Goal: Task Accomplishment & Management: Manage account settings

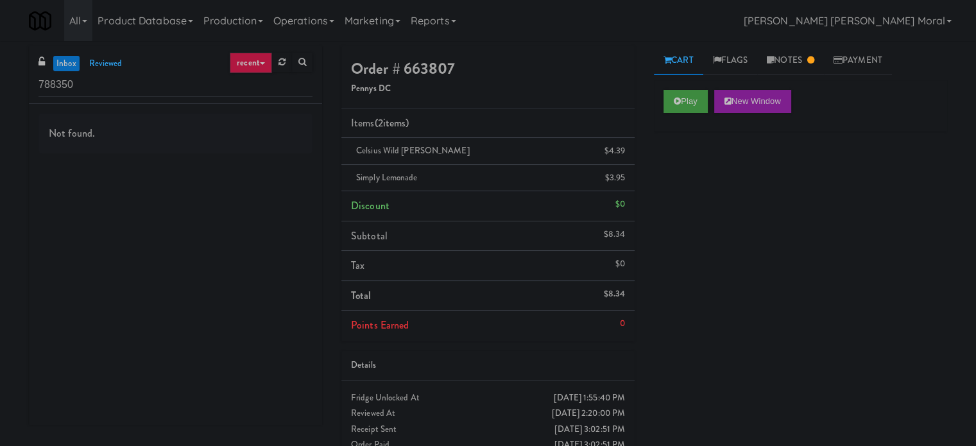
click at [30, 156] on div "Not found." at bounding box center [175, 264] width 293 height 321
click at [90, 89] on input "788350" at bounding box center [175, 85] width 274 height 24
paste input "The Pointe-Outpost-C2"
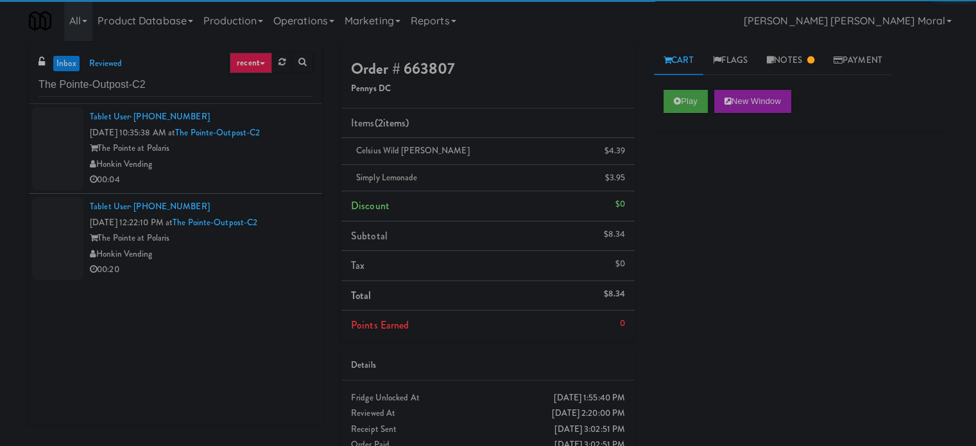
click at [262, 172] on div "00:04" at bounding box center [201, 180] width 223 height 16
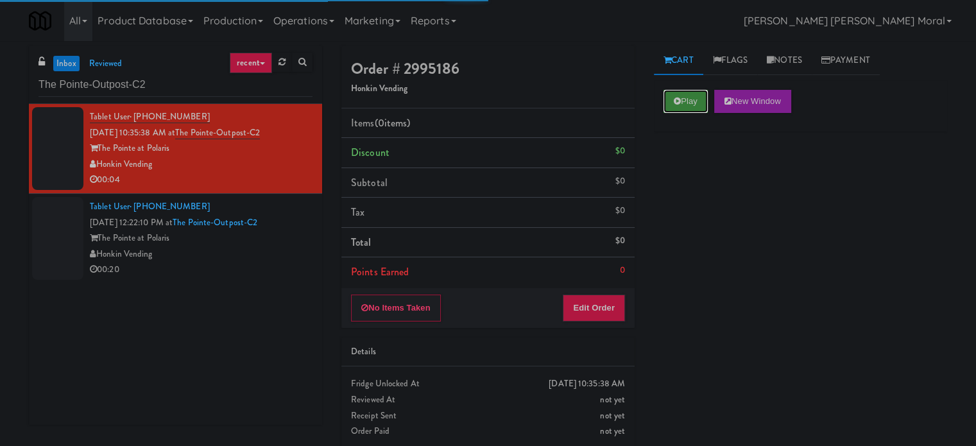
click at [699, 100] on button "Play" at bounding box center [685, 101] width 44 height 23
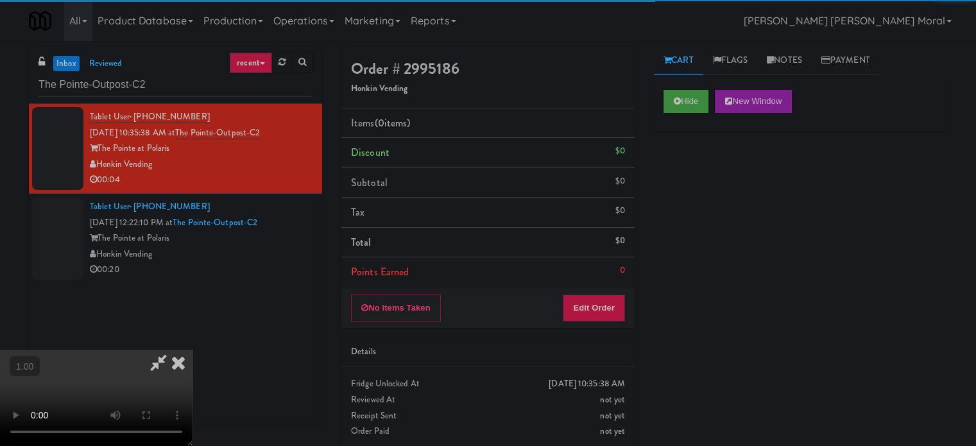
click at [723, 217] on div "Hide New Window Primary Flag Clear Flag if unable to determine what was taken o…" at bounding box center [800, 320] width 293 height 481
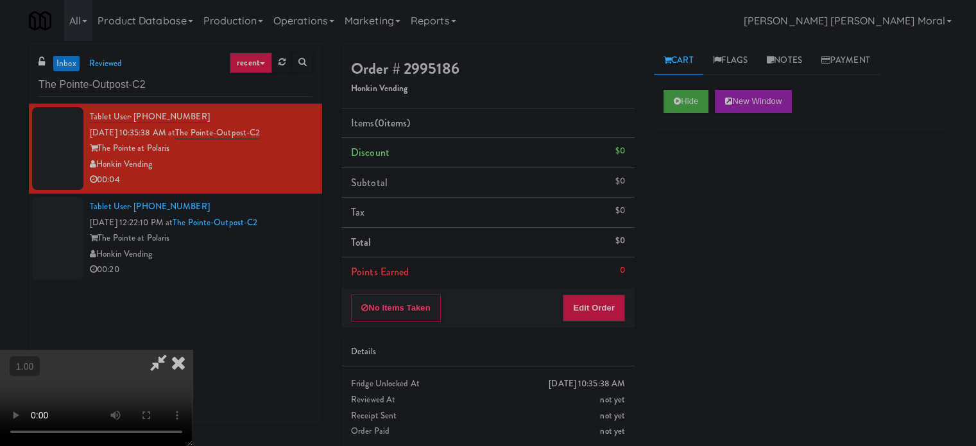
scroll to position [10, 0]
click at [192, 350] on video at bounding box center [96, 398] width 192 height 96
drag, startPoint x: 604, startPoint y: 308, endPoint x: 623, endPoint y: 280, distance: 33.6
click at [605, 307] on button "Edit Order" at bounding box center [593, 307] width 62 height 27
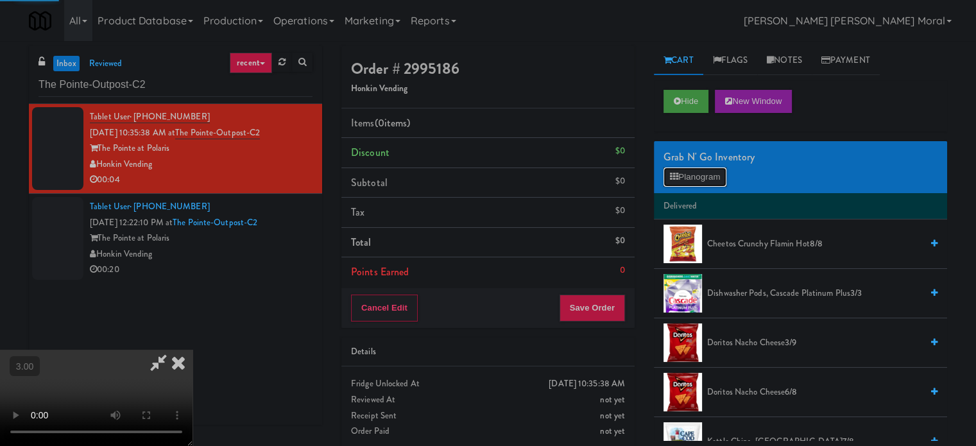
click at [693, 174] on button "Planogram" at bounding box center [694, 176] width 63 height 19
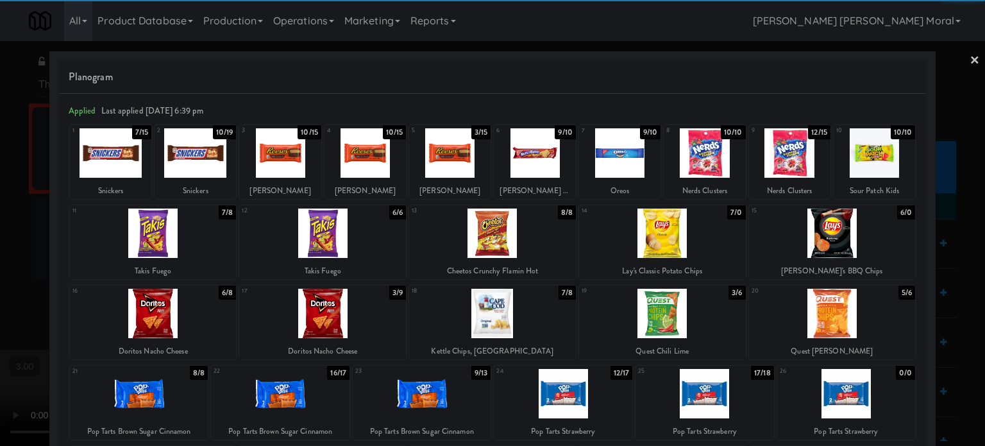
click at [486, 232] on div at bounding box center [492, 232] width 167 height 49
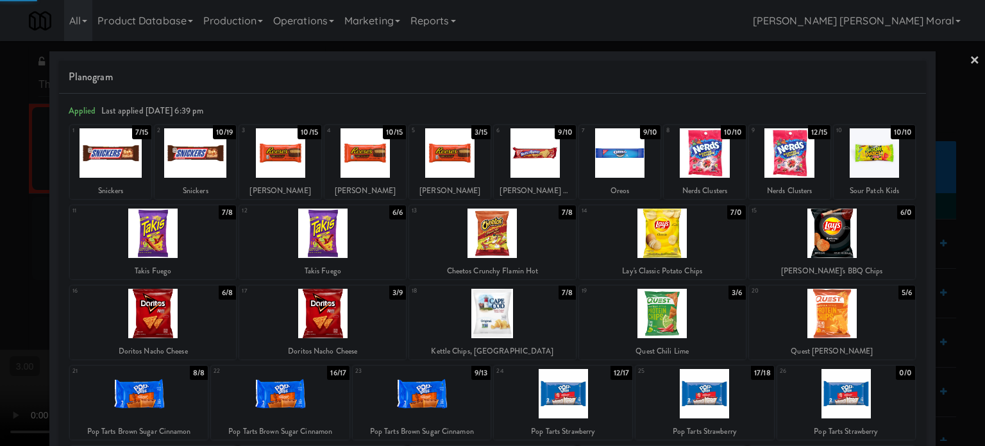
click at [0, 274] on div at bounding box center [492, 223] width 985 height 446
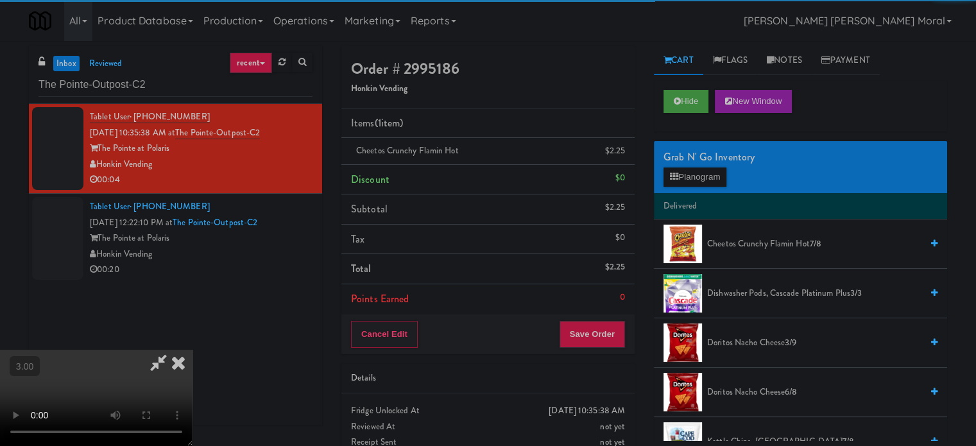
click at [192, 350] on video at bounding box center [96, 398] width 192 height 96
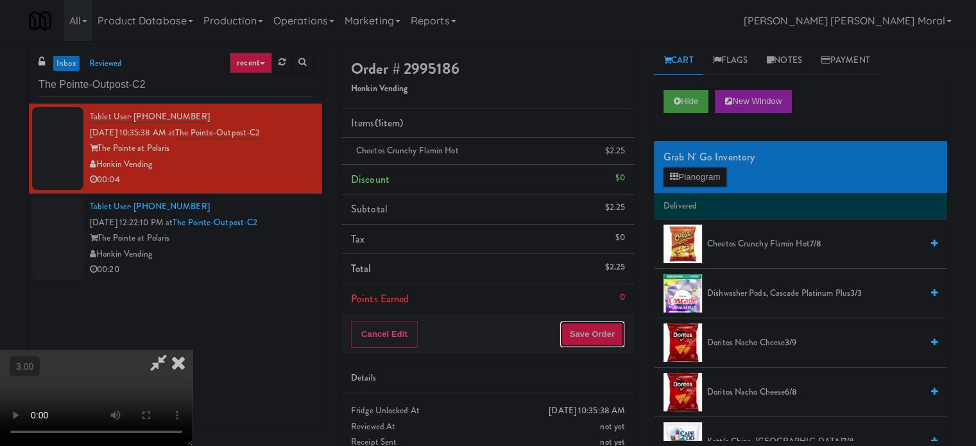
click at [616, 342] on button "Save Order" at bounding box center [591, 334] width 65 height 27
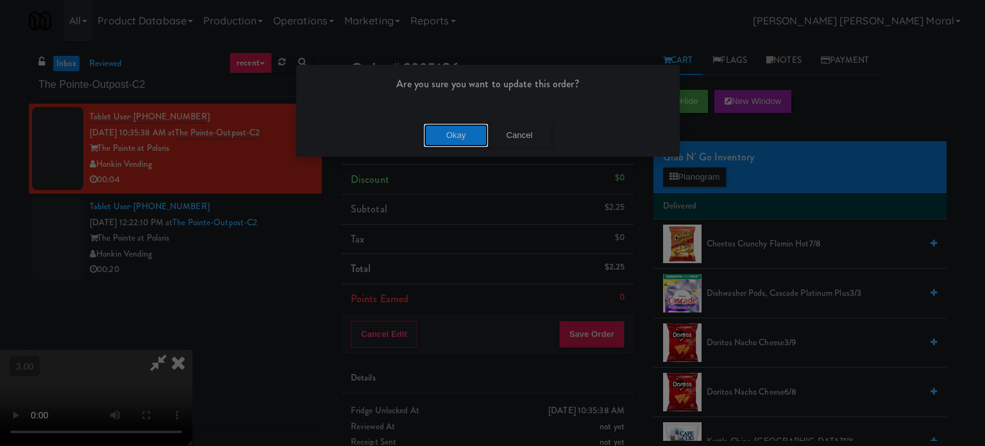
click at [466, 132] on button "Okay" at bounding box center [456, 135] width 64 height 23
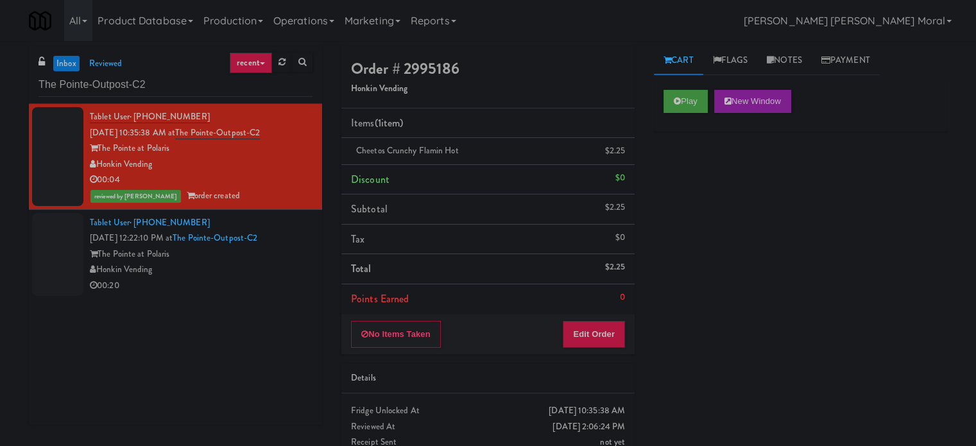
click at [279, 264] on div "Honkin Vending" at bounding box center [201, 270] width 223 height 16
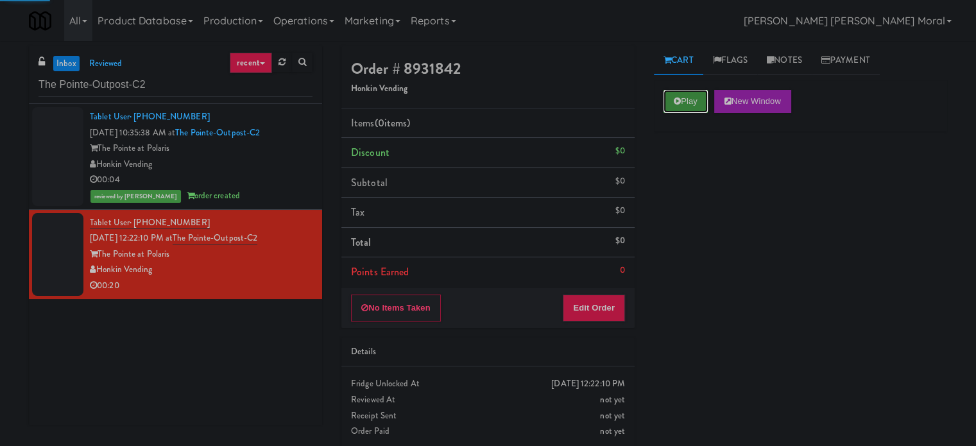
click at [689, 92] on button "Play" at bounding box center [685, 101] width 44 height 23
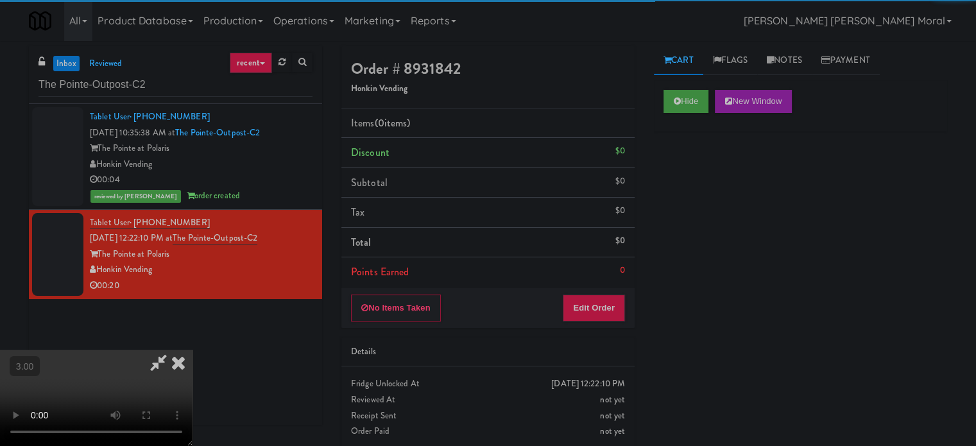
click at [696, 192] on div "Hide New Window Primary Flag Clear Flag if unable to determine what was taken o…" at bounding box center [800, 320] width 293 height 481
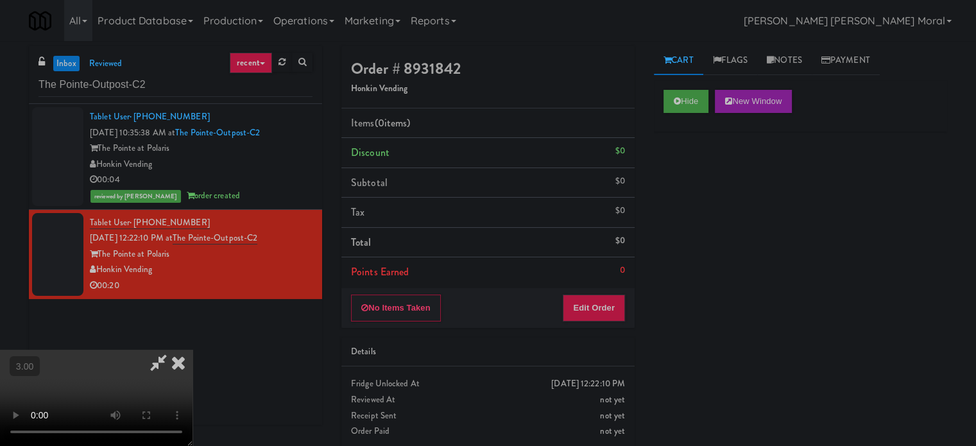
scroll to position [74, 0]
drag, startPoint x: 619, startPoint y: 312, endPoint x: 633, endPoint y: 284, distance: 31.0
click at [620, 312] on button "Edit Order" at bounding box center [593, 307] width 62 height 27
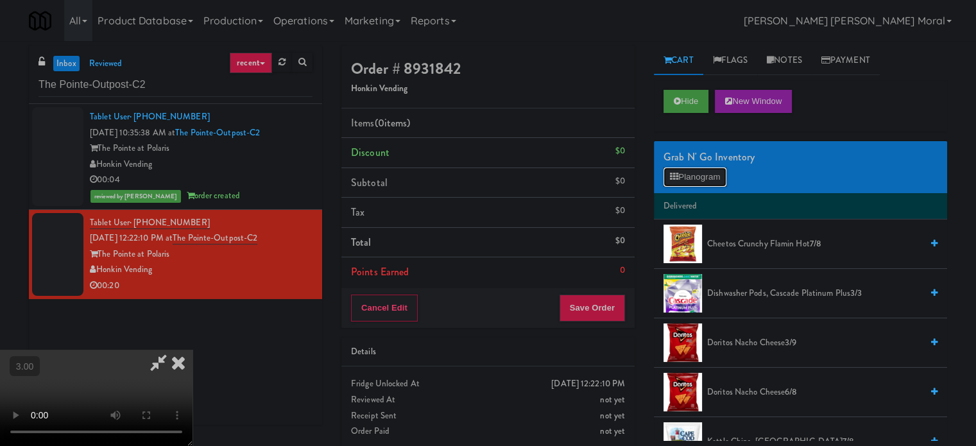
click at [682, 178] on button "Planogram" at bounding box center [694, 176] width 63 height 19
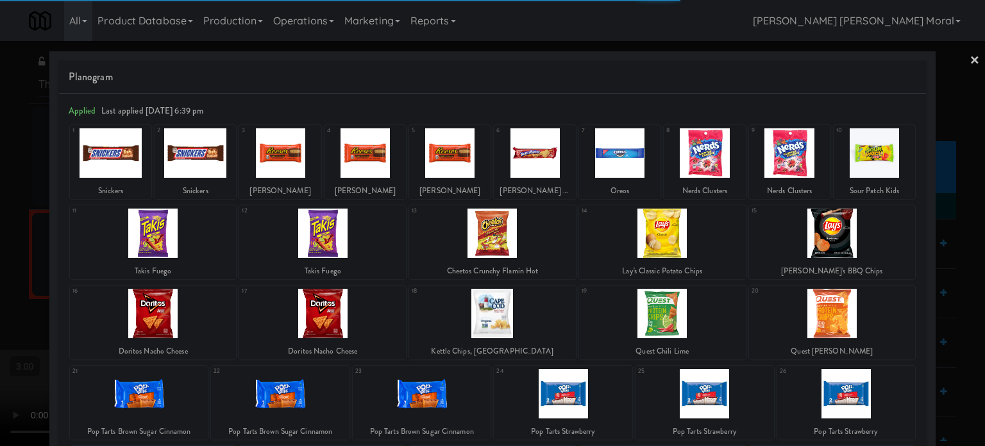
click at [677, 236] on div at bounding box center [662, 232] width 167 height 49
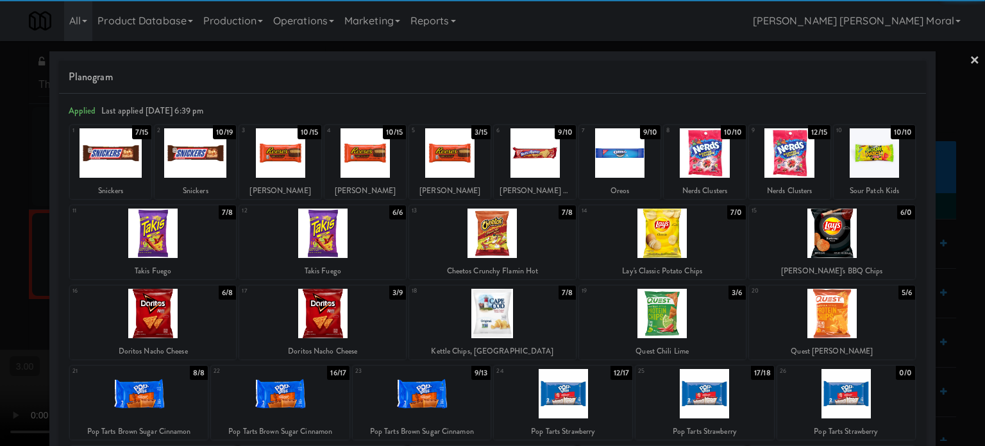
click at [678, 236] on div at bounding box center [662, 232] width 167 height 49
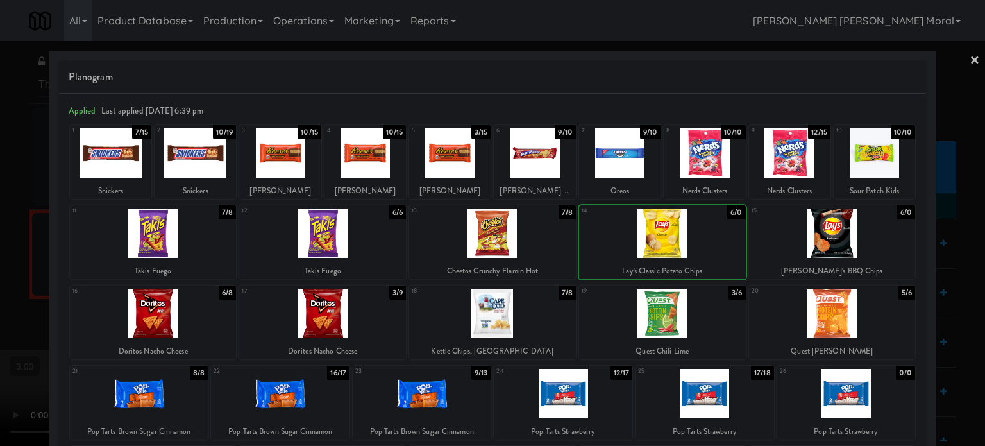
click at [811, 237] on div at bounding box center [832, 232] width 167 height 49
click at [0, 227] on div at bounding box center [492, 223] width 985 height 446
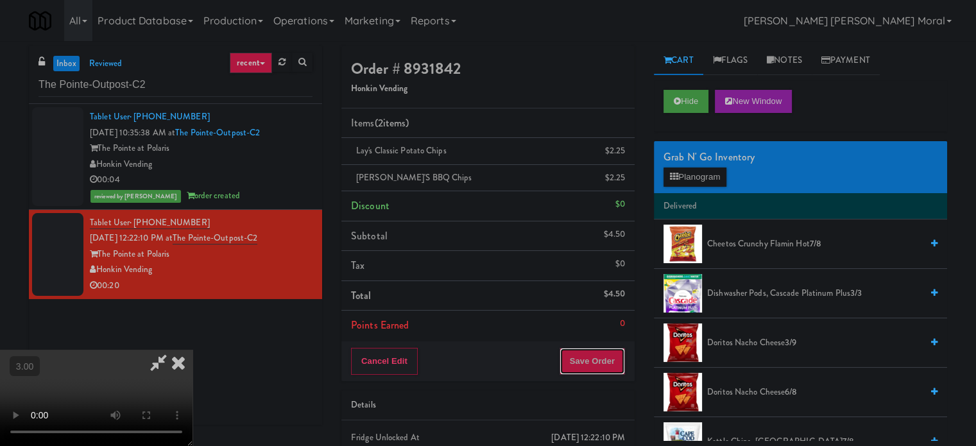
click at [606, 364] on button "Save Order" at bounding box center [591, 361] width 65 height 27
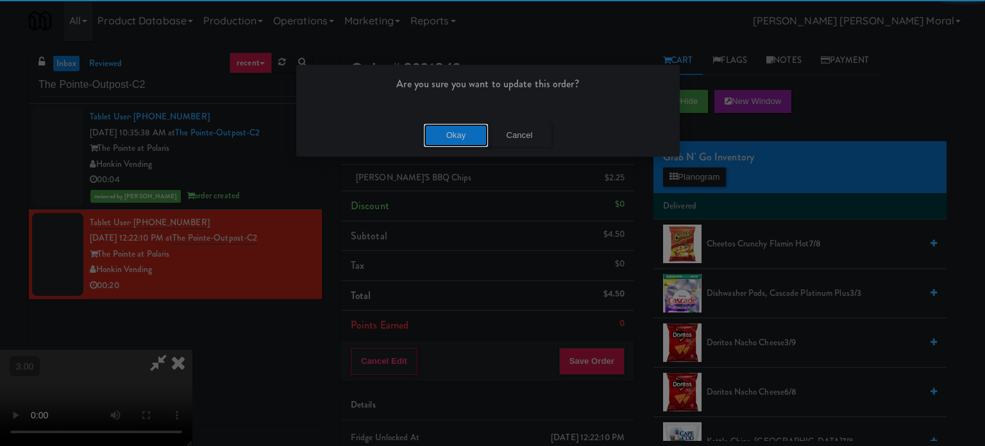
click at [444, 139] on button "Okay" at bounding box center [456, 135] width 64 height 23
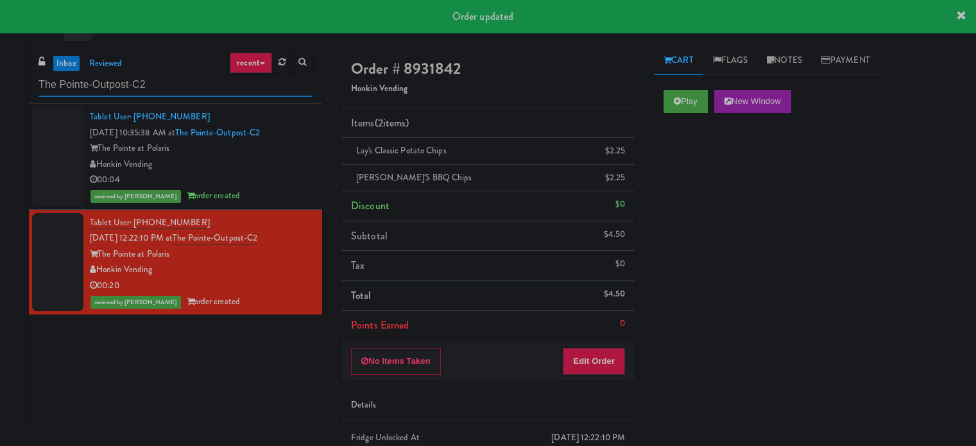
click at [182, 89] on input "The Pointe-Outpost-C2" at bounding box center [175, 85] width 274 height 24
click at [182, 88] on input "The Pointe-Outpost-C2" at bounding box center [175, 85] width 274 height 24
paste input "Element25 - Ambient"
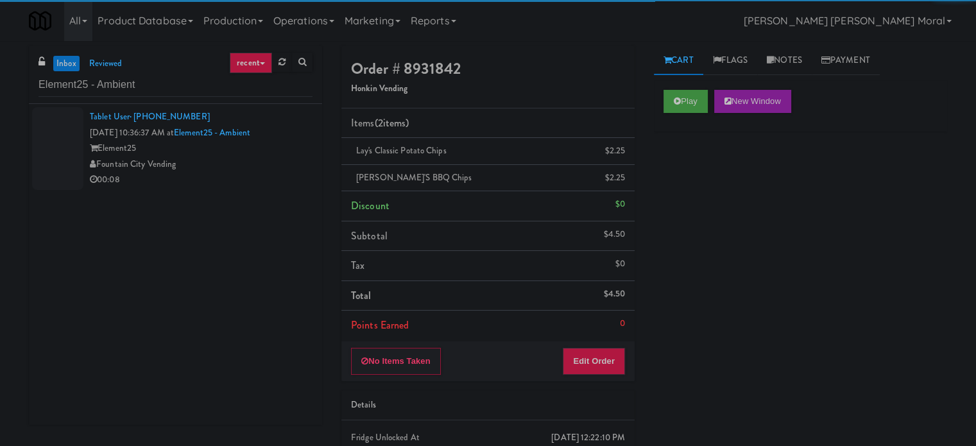
click at [253, 156] on div "Fountain City Vending" at bounding box center [201, 164] width 223 height 16
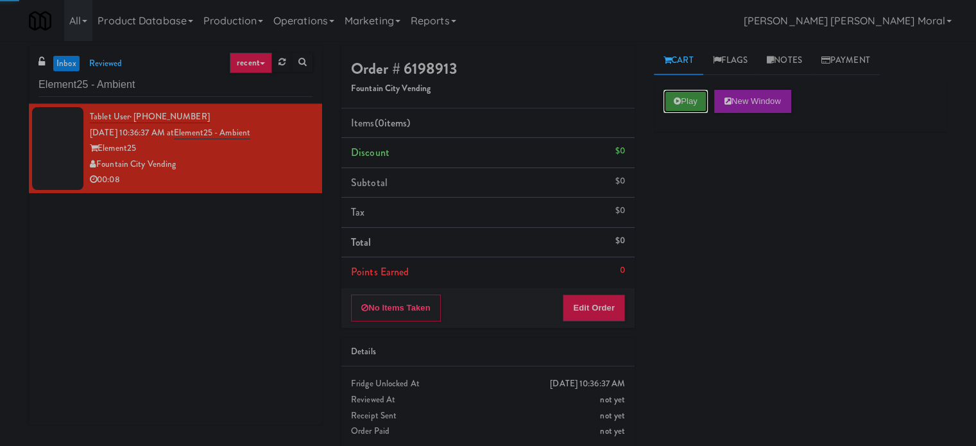
drag, startPoint x: 702, startPoint y: 92, endPoint x: 700, endPoint y: 103, distance: 11.2
click at [702, 91] on button "Play" at bounding box center [685, 101] width 44 height 23
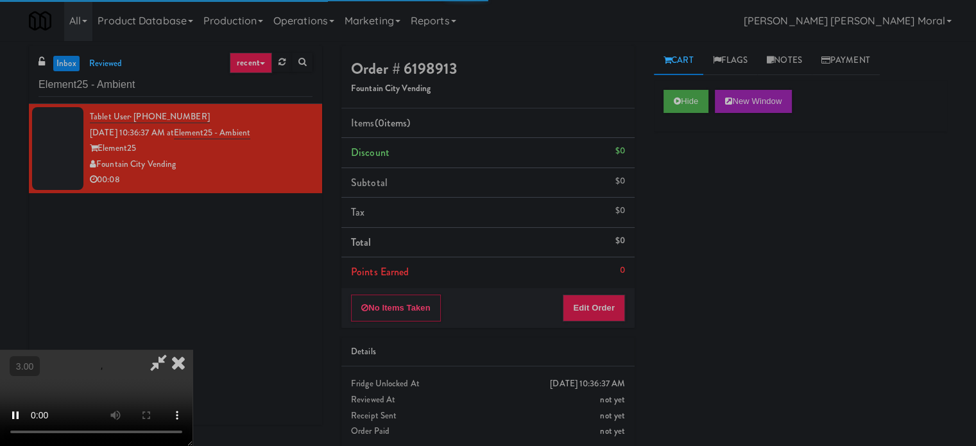
click at [706, 180] on div "Hide New Window Primary Flag Clear Flag if unable to determine what was taken o…" at bounding box center [800, 320] width 293 height 481
click at [685, 223] on div "Hide New Window Primary Flag Clear Flag if unable to determine what was taken o…" at bounding box center [800, 320] width 293 height 481
click at [192, 350] on video at bounding box center [96, 398] width 192 height 96
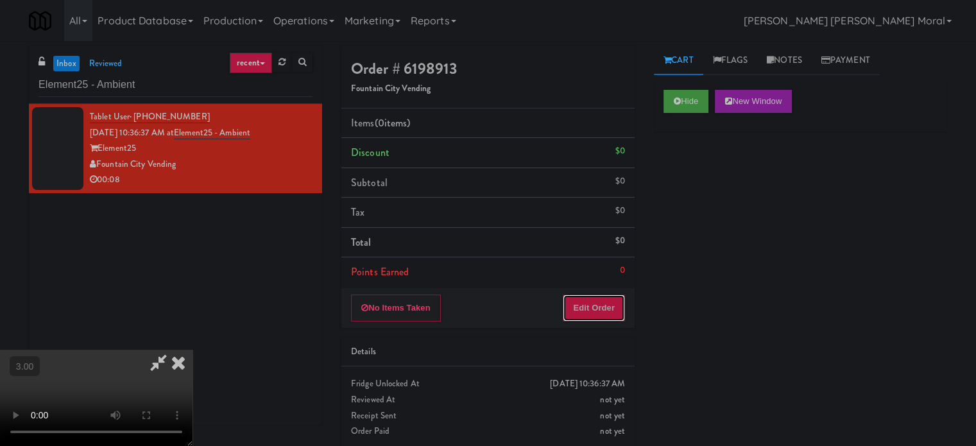
click at [601, 314] on button "Edit Order" at bounding box center [593, 307] width 62 height 27
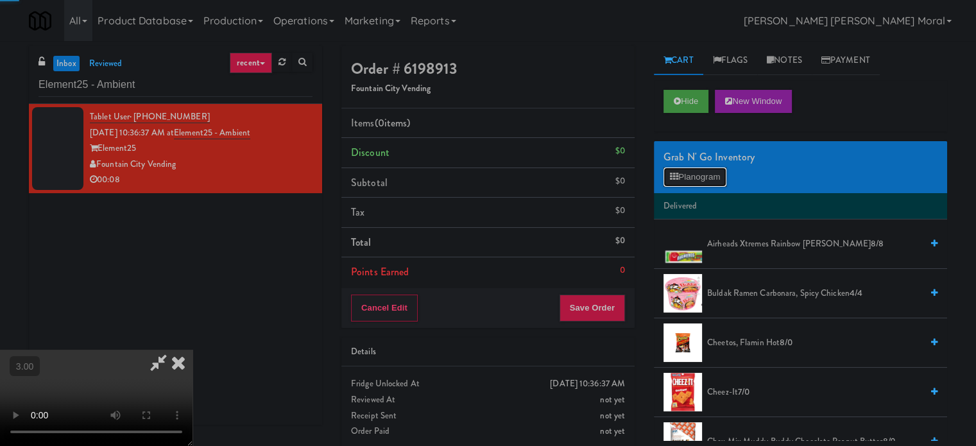
click at [706, 184] on button "Planogram" at bounding box center [694, 176] width 63 height 19
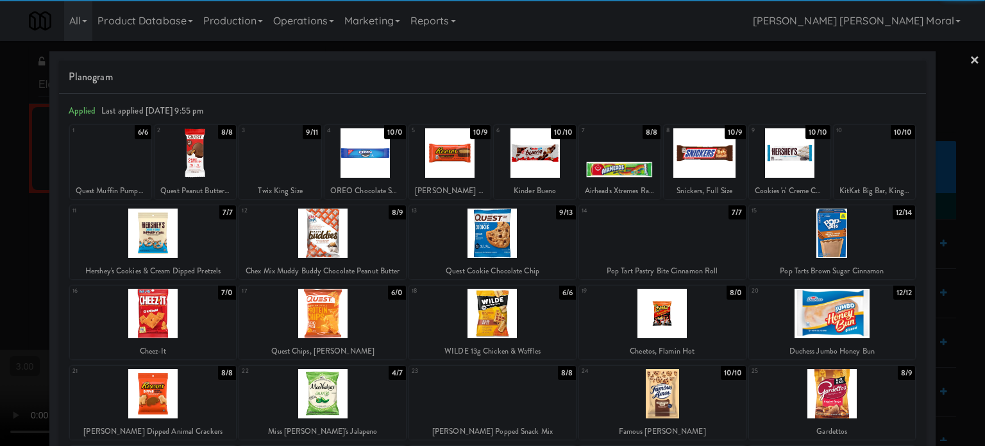
drag, startPoint x: 341, startPoint y: 317, endPoint x: 321, endPoint y: 317, distance: 19.9
click at [341, 316] on div at bounding box center [322, 313] width 167 height 49
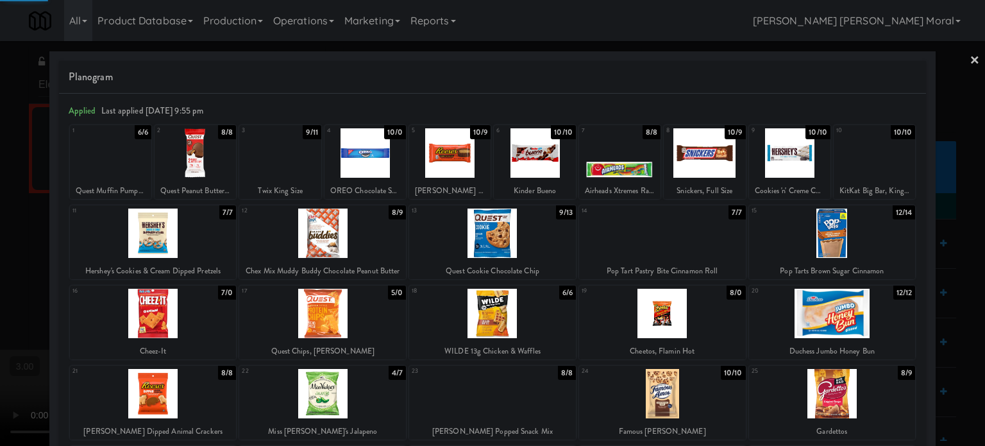
click at [0, 269] on div at bounding box center [492, 223] width 985 height 446
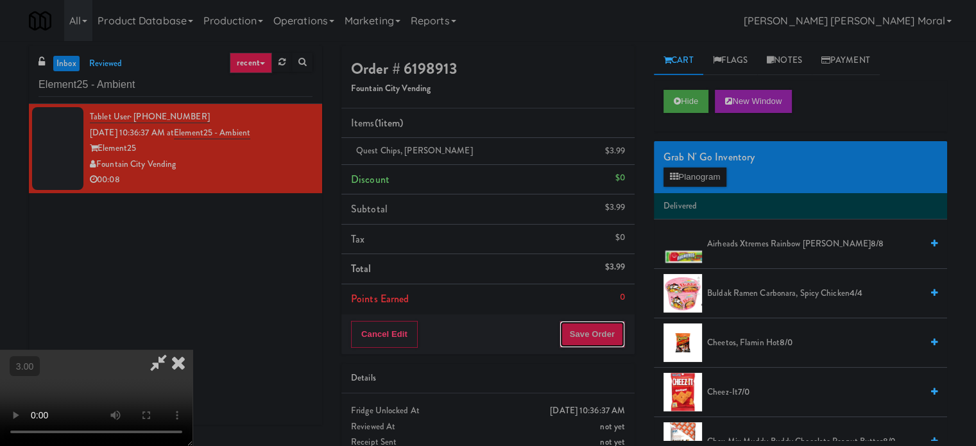
click at [619, 334] on button "Save Order" at bounding box center [591, 334] width 65 height 27
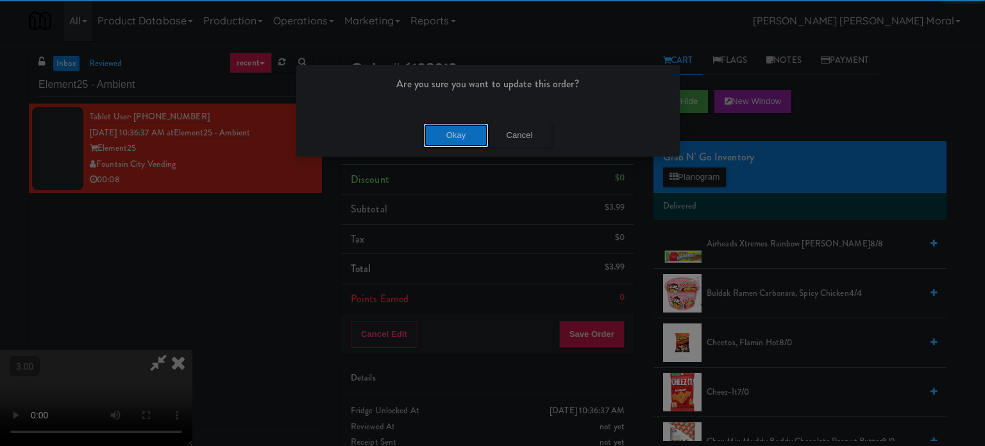
click at [437, 134] on button "Okay" at bounding box center [456, 135] width 64 height 23
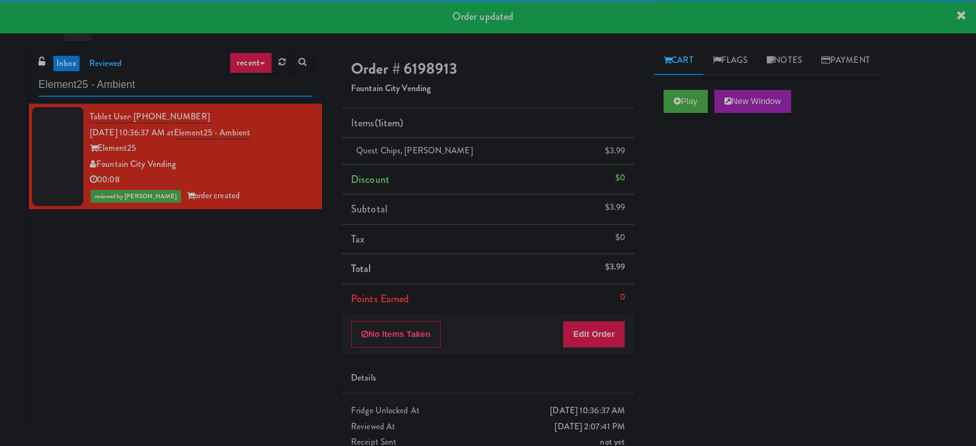
click at [178, 83] on input "Element25 - Ambient" at bounding box center [175, 85] width 274 height 24
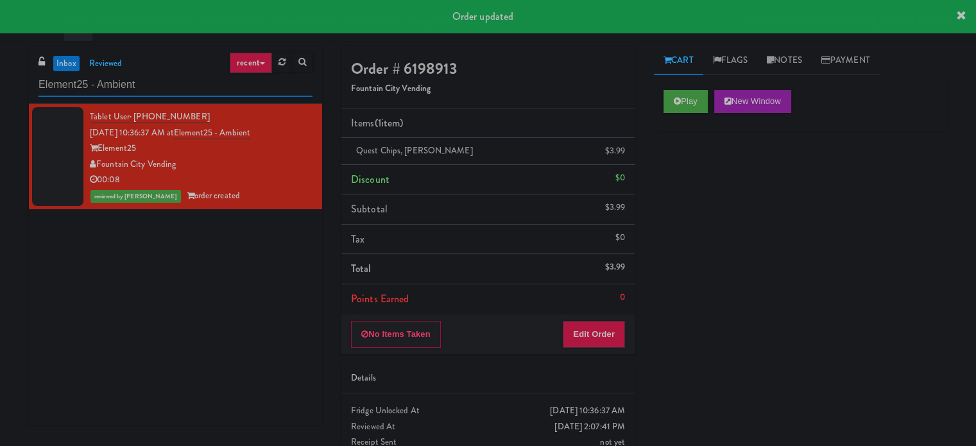
click at [178, 83] on input "Element25 - Ambient" at bounding box center [175, 85] width 274 height 24
paste input "[PERSON_NAME][GEOGRAPHIC_DATA]"
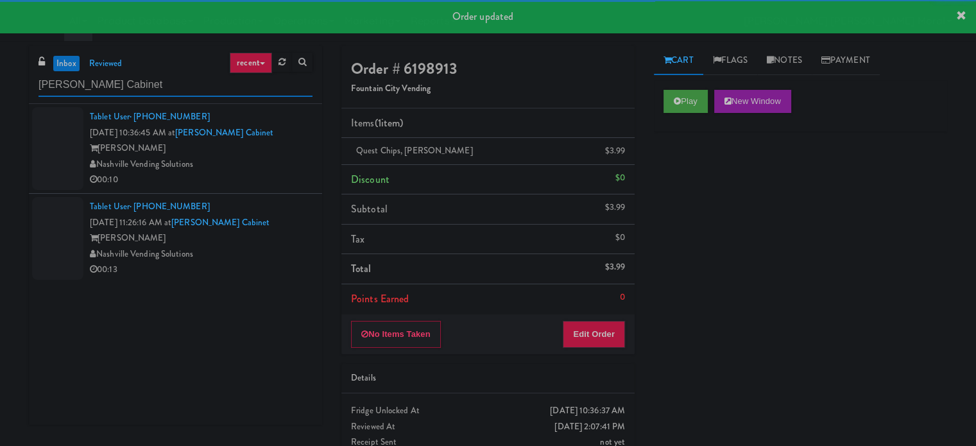
type input "[PERSON_NAME] Cabinet"
click at [248, 169] on div "Nashville Vending Solutions" at bounding box center [201, 164] width 223 height 16
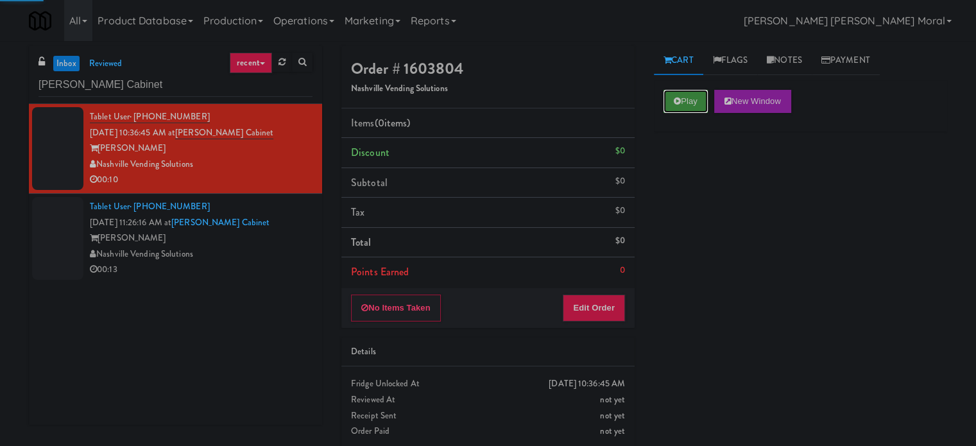
click at [686, 105] on button "Play" at bounding box center [685, 101] width 44 height 23
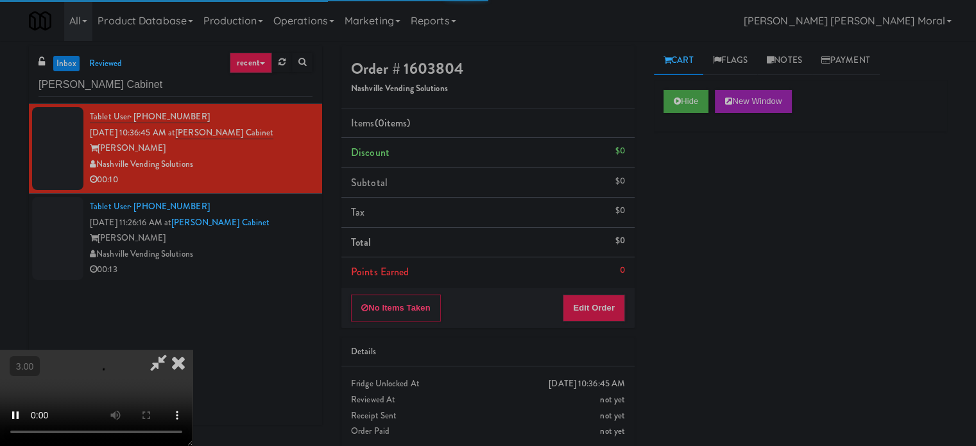
click at [684, 182] on div "Hide New Window Primary Flag Clear Flag if unable to determine what was taken o…" at bounding box center [800, 320] width 293 height 481
click at [707, 219] on div "Hide New Window Primary Flag Clear Flag if unable to determine what was taken o…" at bounding box center [800, 320] width 293 height 481
click at [192, 350] on video at bounding box center [96, 398] width 192 height 96
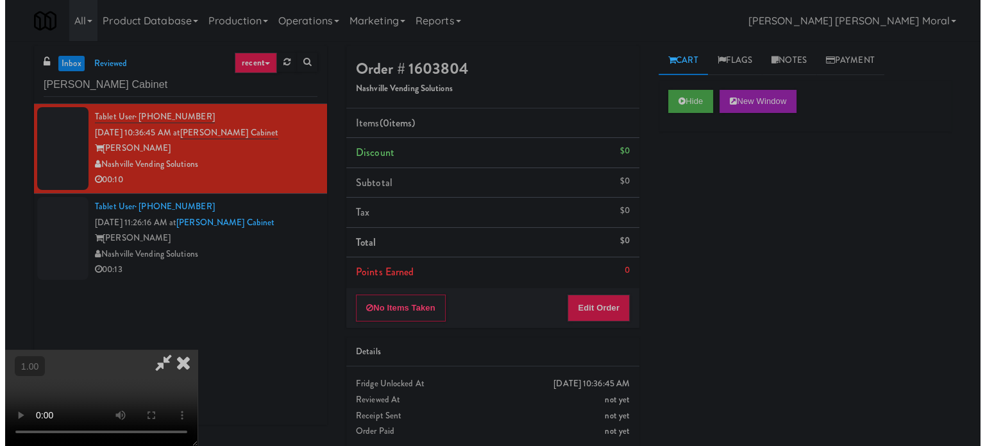
scroll to position [0, 0]
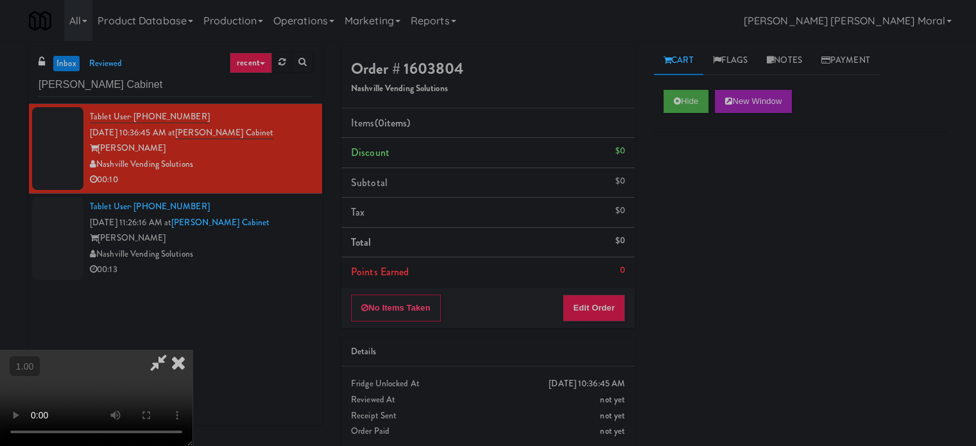
click at [192, 350] on video at bounding box center [96, 398] width 192 height 96
click at [614, 312] on button "Edit Order" at bounding box center [593, 307] width 62 height 27
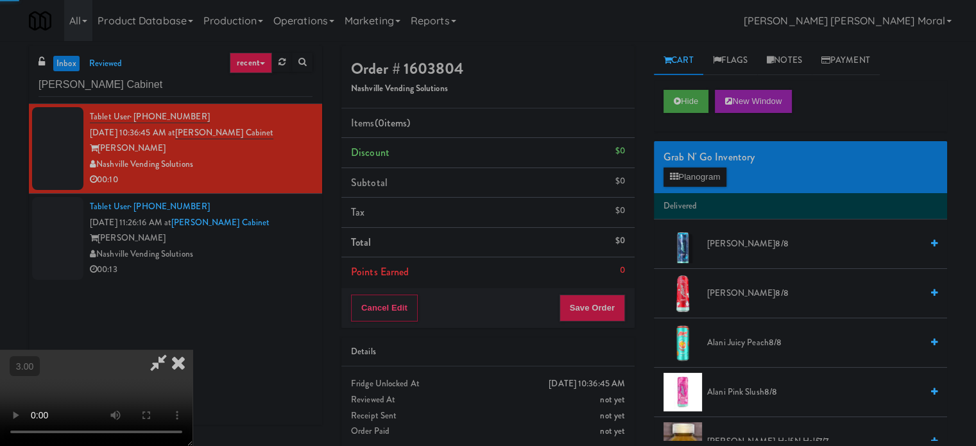
click at [690, 187] on div "Grab N' Go Inventory Planogram" at bounding box center [800, 167] width 293 height 52
click at [691, 176] on button "Planogram" at bounding box center [694, 176] width 63 height 19
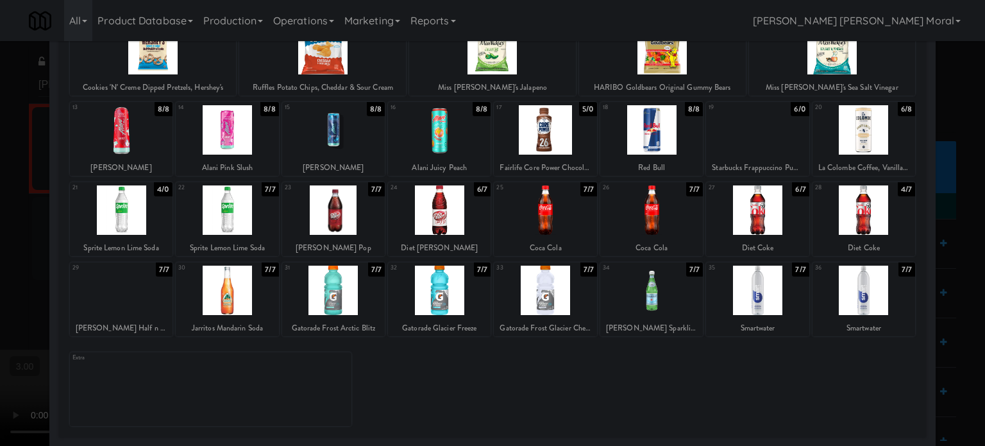
click at [654, 215] on div at bounding box center [651, 209] width 103 height 49
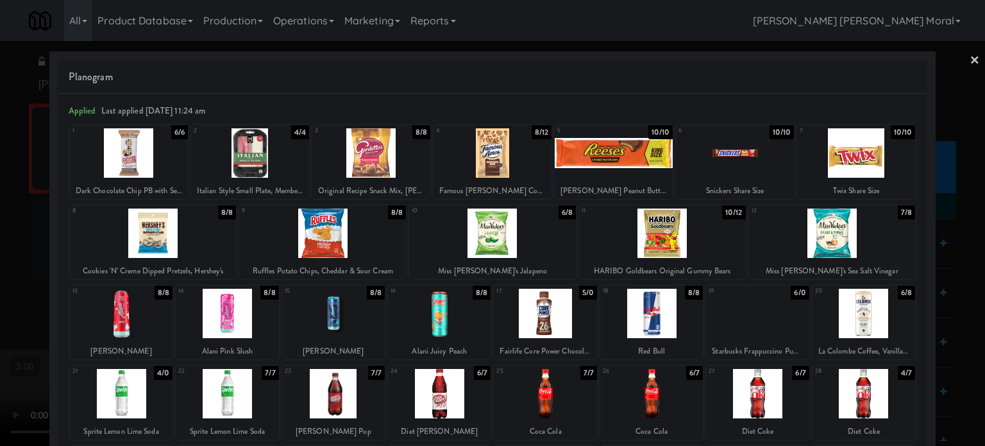
click at [736, 158] on div at bounding box center [735, 152] width 118 height 49
drag, startPoint x: 0, startPoint y: 227, endPoint x: 28, endPoint y: 224, distance: 28.3
click at [1, 227] on div at bounding box center [492, 223] width 985 height 446
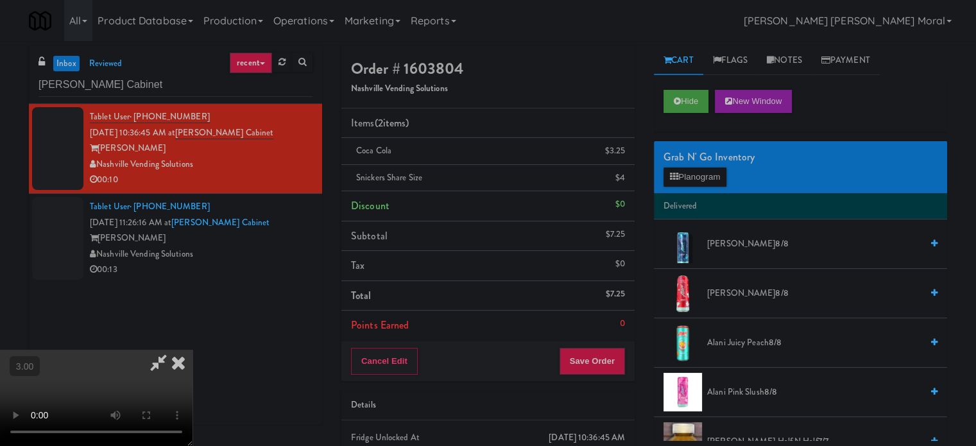
click at [192, 350] on video at bounding box center [96, 398] width 192 height 96
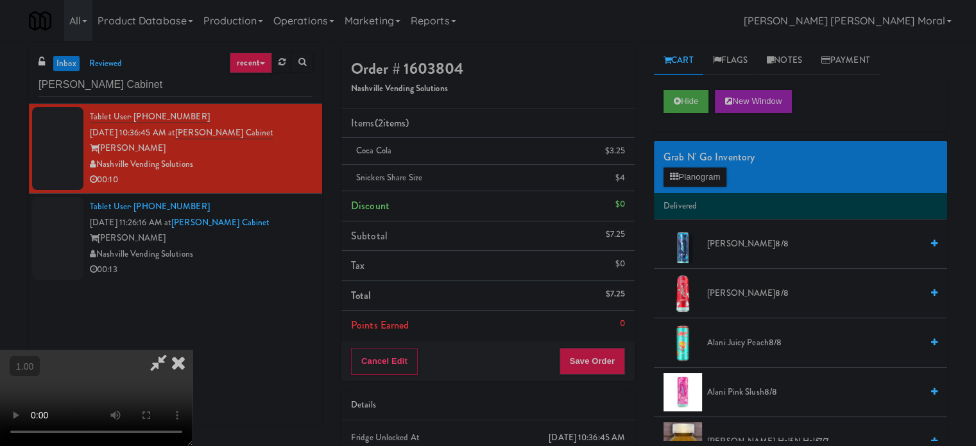
click at [192, 350] on video at bounding box center [96, 398] width 192 height 96
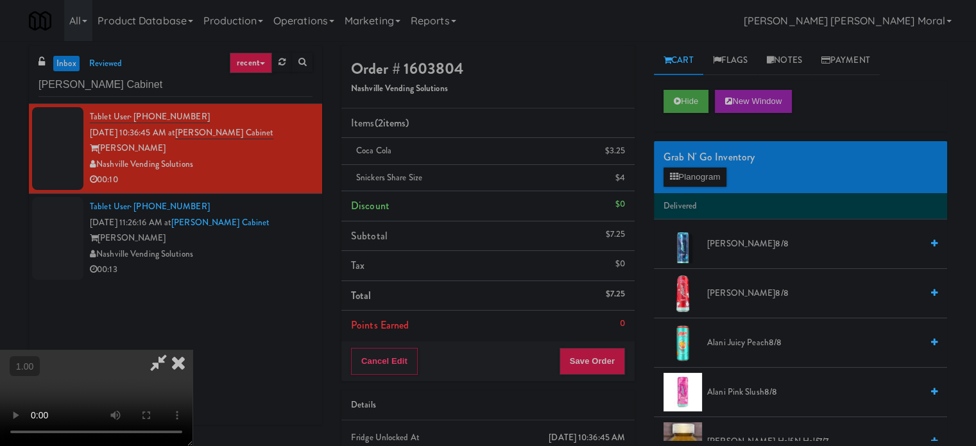
click at [192, 350] on video at bounding box center [96, 398] width 192 height 96
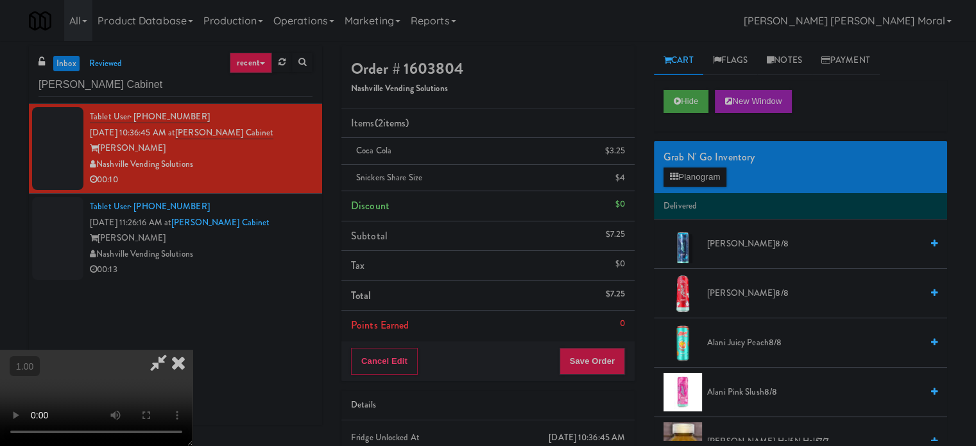
click at [192, 350] on video at bounding box center [96, 398] width 192 height 96
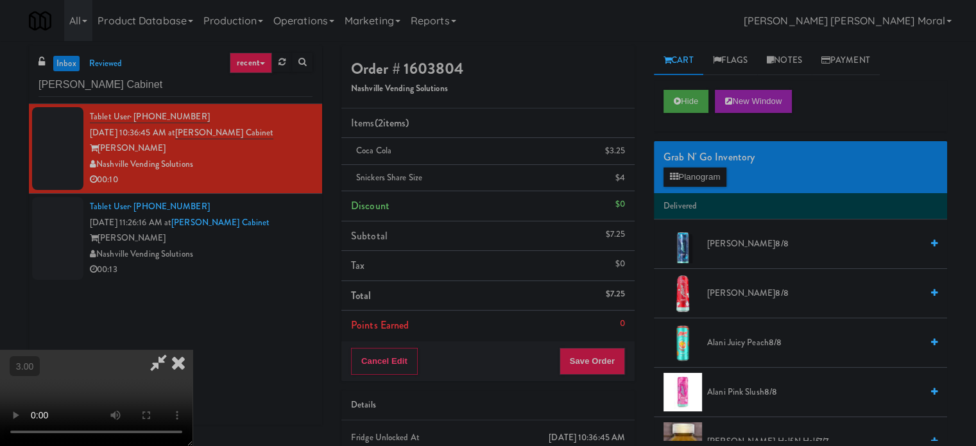
click at [192, 350] on icon at bounding box center [178, 363] width 28 height 26
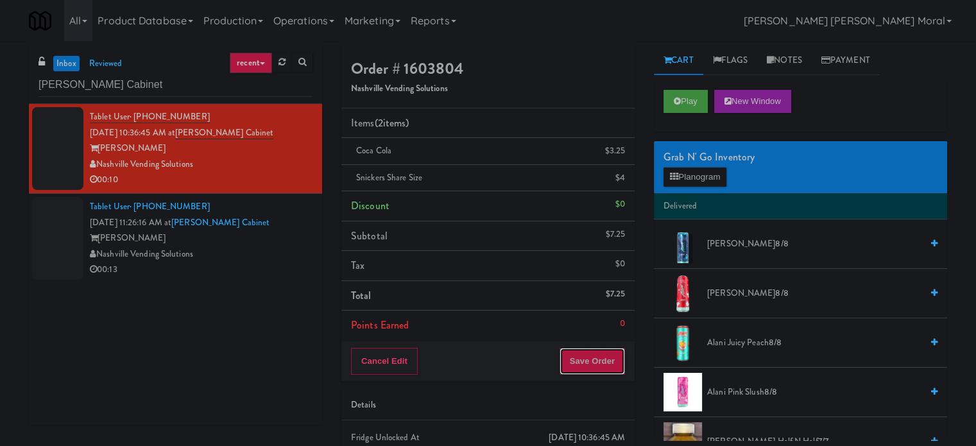
click at [591, 353] on button "Save Order" at bounding box center [591, 361] width 65 height 27
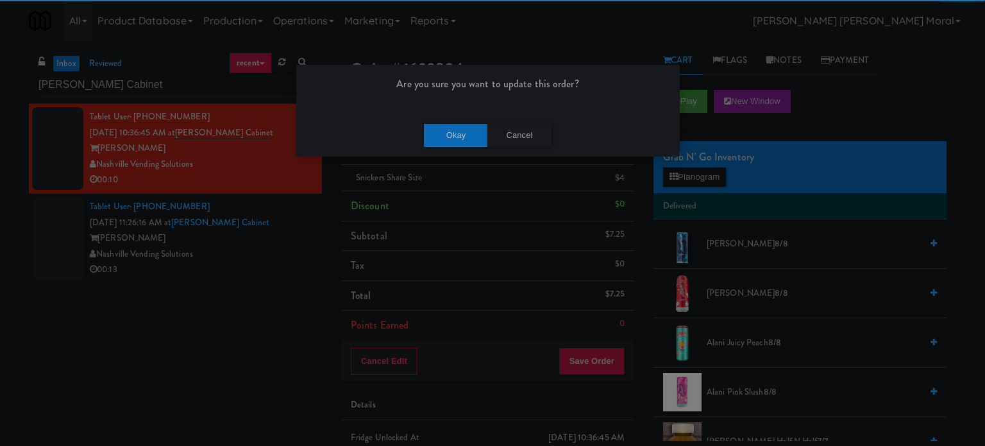
click at [437, 122] on div "Okay Cancel" at bounding box center [488, 135] width 384 height 43
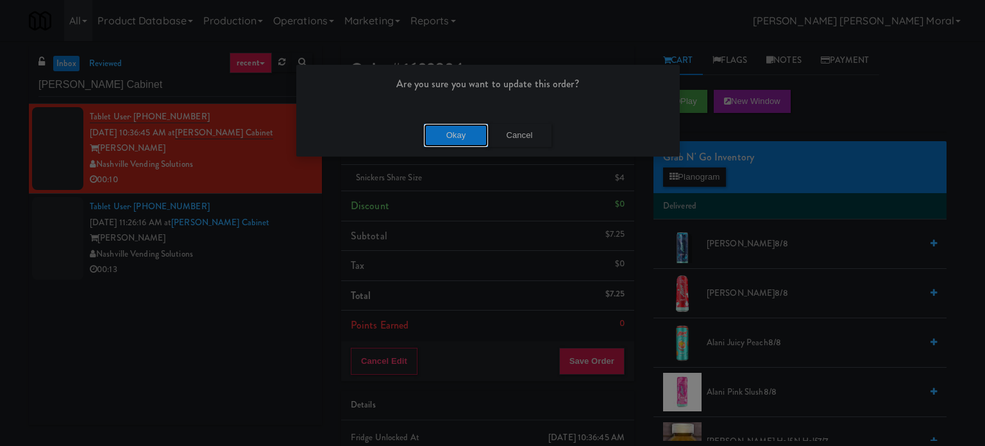
click at [459, 136] on button "Okay" at bounding box center [456, 135] width 64 height 23
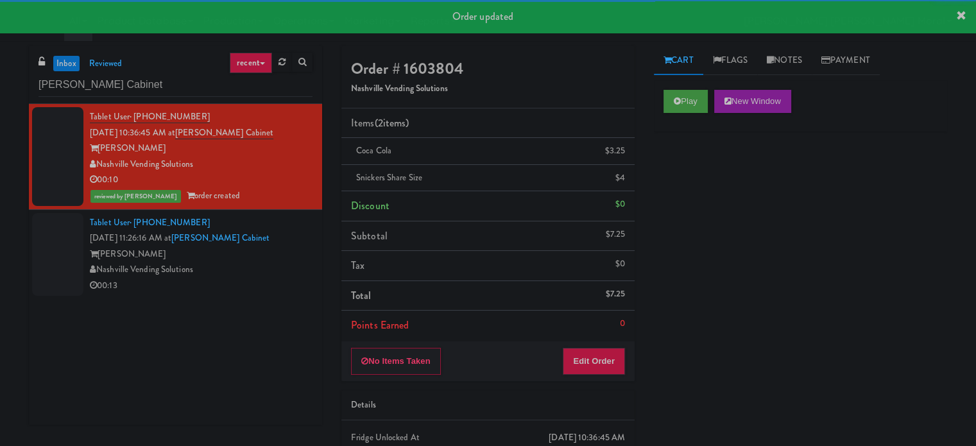
click at [266, 272] on div "Nashville Vending Solutions" at bounding box center [201, 270] width 223 height 16
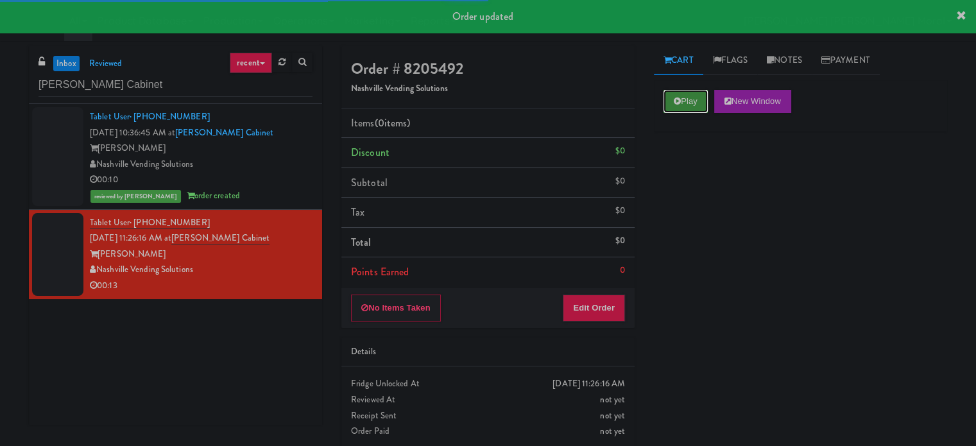
click at [682, 102] on button "Play" at bounding box center [685, 101] width 44 height 23
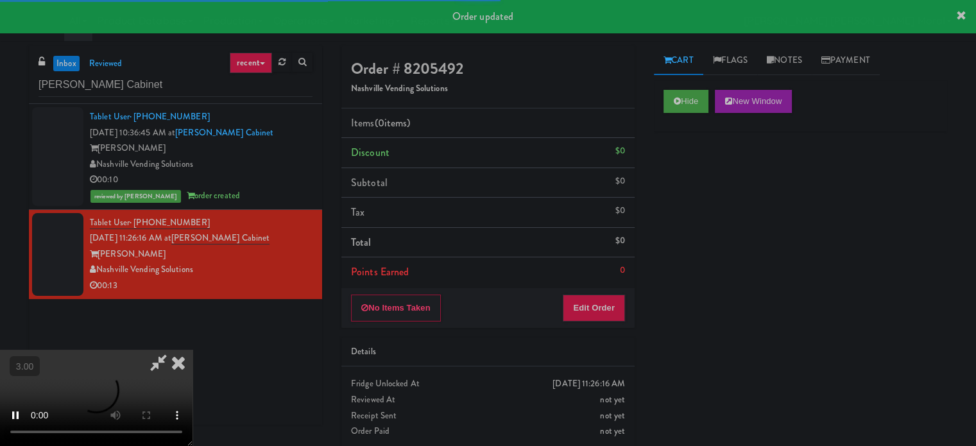
click at [675, 183] on div "Hide New Window Primary Flag Clear Flag if unable to determine what was taken o…" at bounding box center [800, 320] width 293 height 481
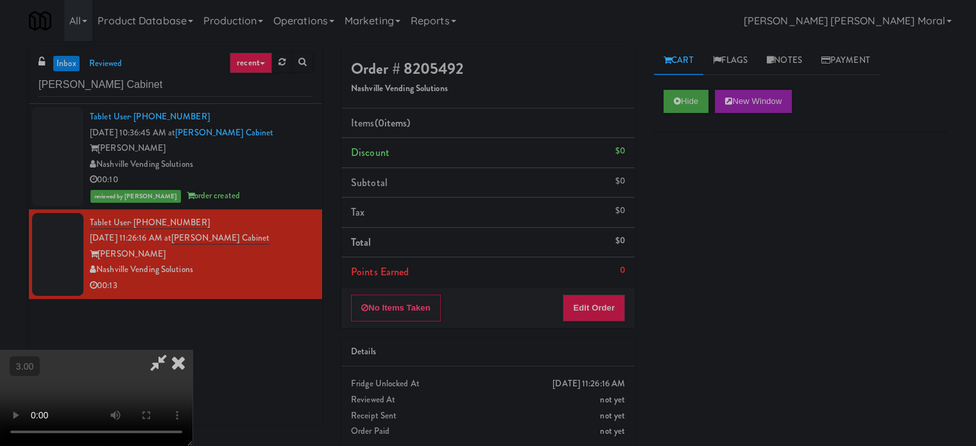
click at [692, 202] on div "Hide New Window Primary Flag Clear Flag if unable to determine what was taken o…" at bounding box center [800, 320] width 293 height 481
click at [192, 350] on video at bounding box center [96, 398] width 192 height 96
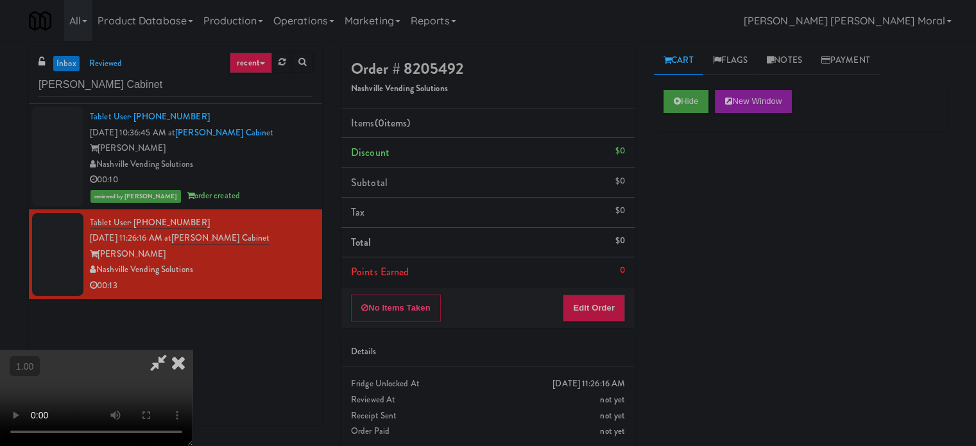
click at [192, 350] on video at bounding box center [96, 398] width 192 height 96
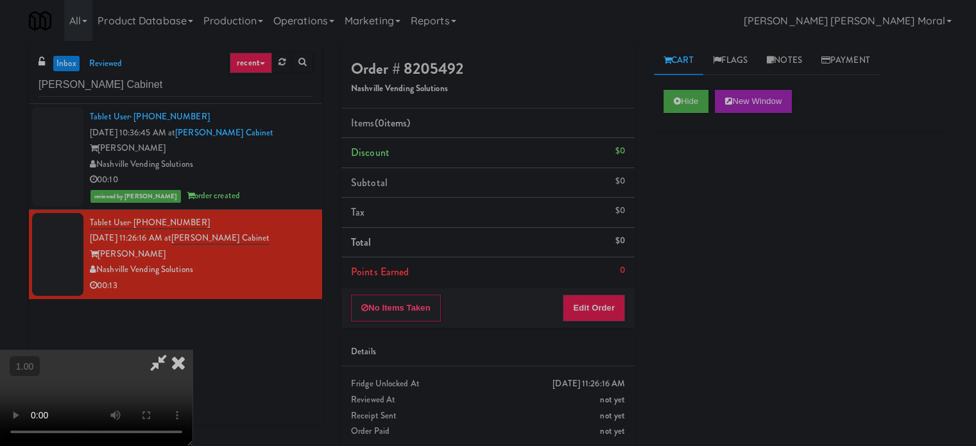
click at [192, 350] on video at bounding box center [96, 398] width 192 height 96
click at [595, 302] on button "Edit Order" at bounding box center [593, 307] width 62 height 27
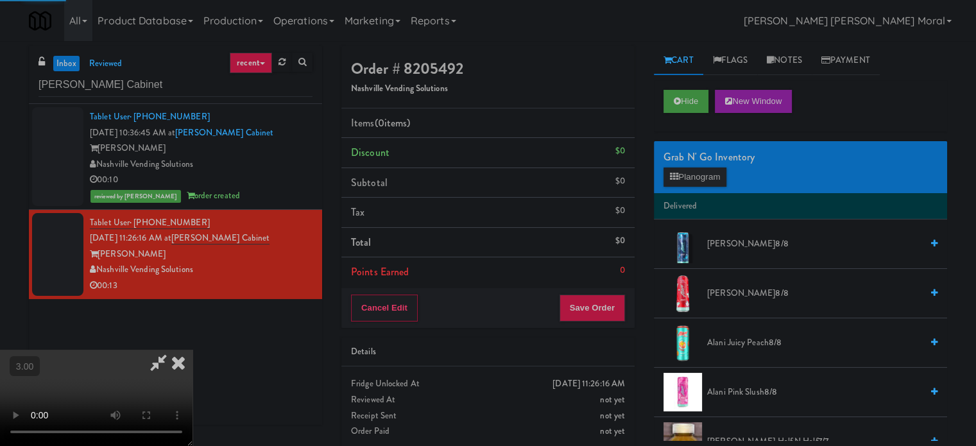
drag, startPoint x: 666, startPoint y: 192, endPoint x: 677, endPoint y: 184, distance: 13.3
click at [667, 193] on li "Delivered" at bounding box center [800, 206] width 293 height 27
click at [689, 172] on button "Planogram" at bounding box center [694, 176] width 63 height 19
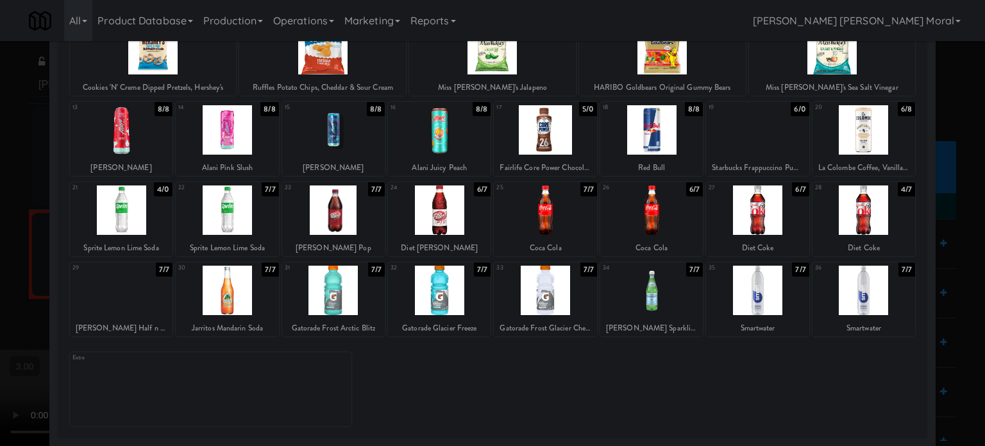
click at [748, 310] on div at bounding box center [757, 290] width 103 height 49
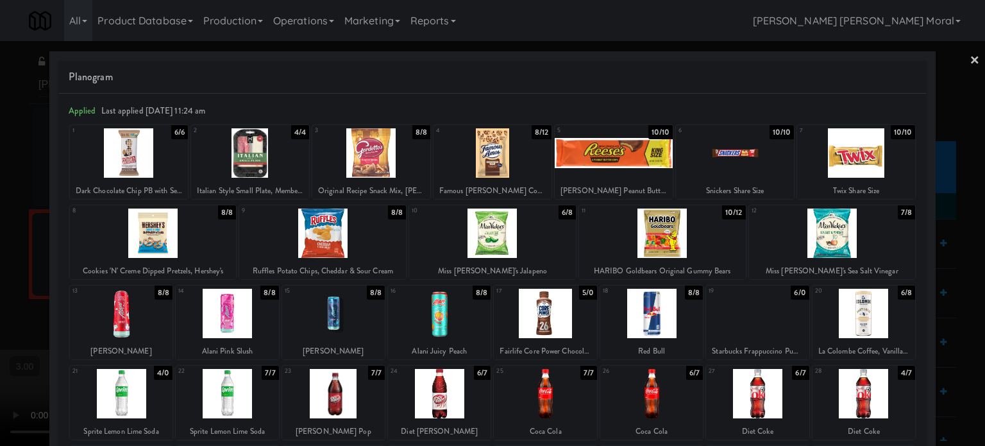
click at [552, 315] on div at bounding box center [545, 313] width 103 height 49
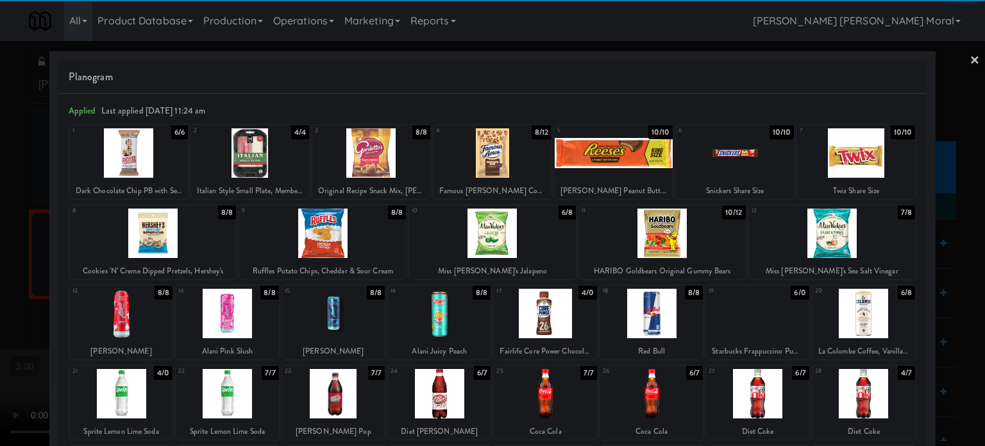
click at [498, 164] on div at bounding box center [493, 152] width 118 height 49
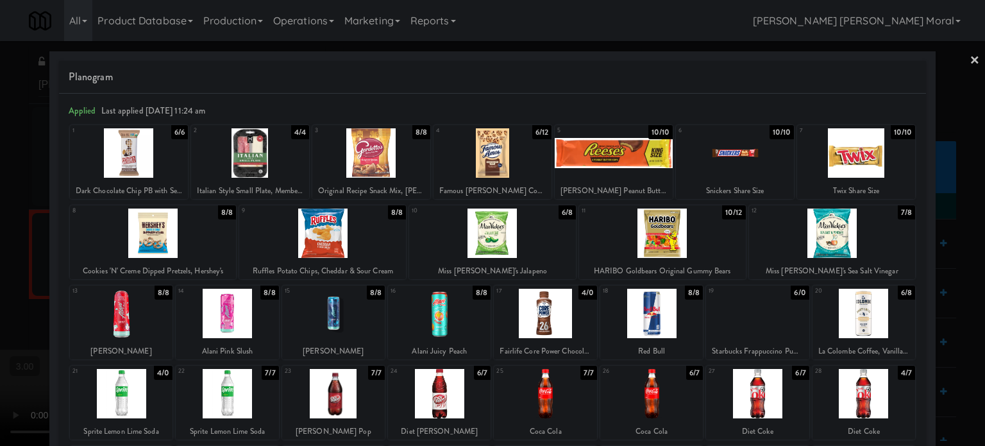
click at [0, 244] on div at bounding box center [492, 223] width 985 height 446
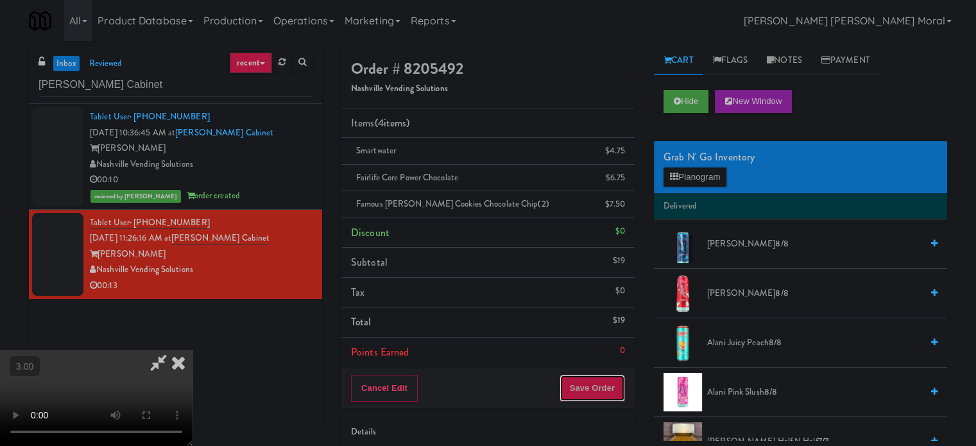
click at [608, 393] on button "Save Order" at bounding box center [591, 388] width 65 height 27
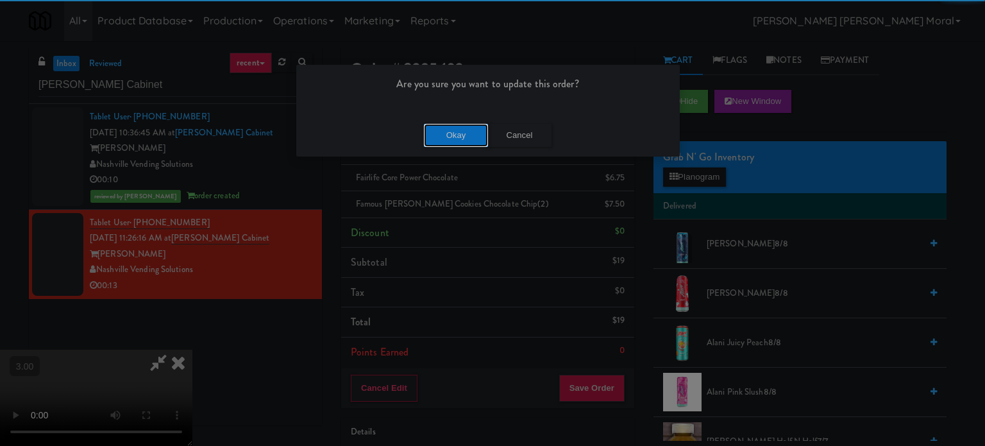
click at [455, 124] on button "Okay" at bounding box center [456, 135] width 64 height 23
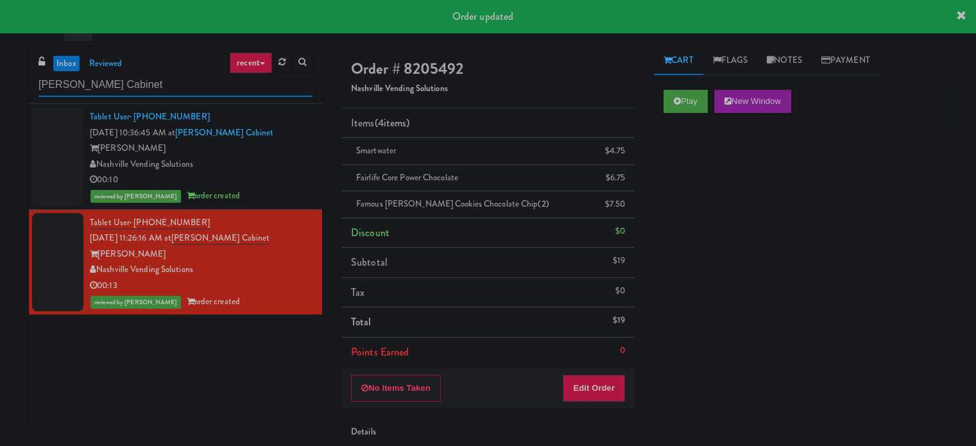
click at [183, 76] on input "[PERSON_NAME] Cabinet" at bounding box center [175, 85] width 274 height 24
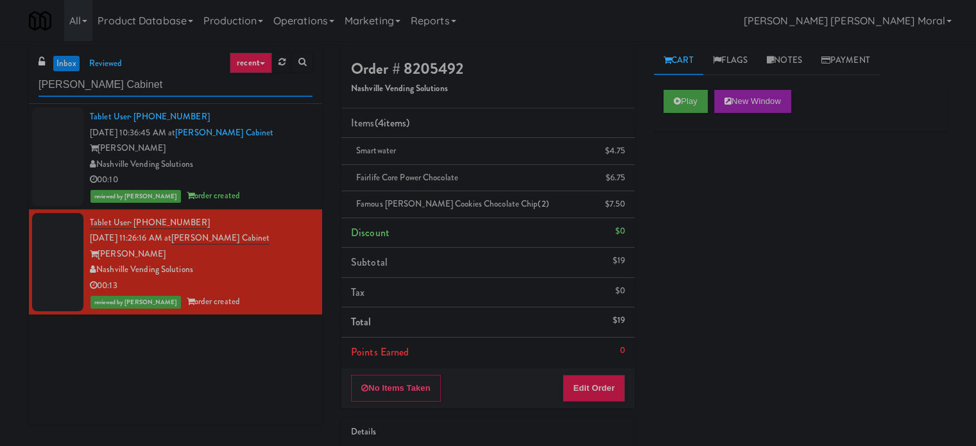
click at [183, 76] on input "[PERSON_NAME] Cabinet" at bounding box center [175, 85] width 274 height 24
paste input "848 Ap"
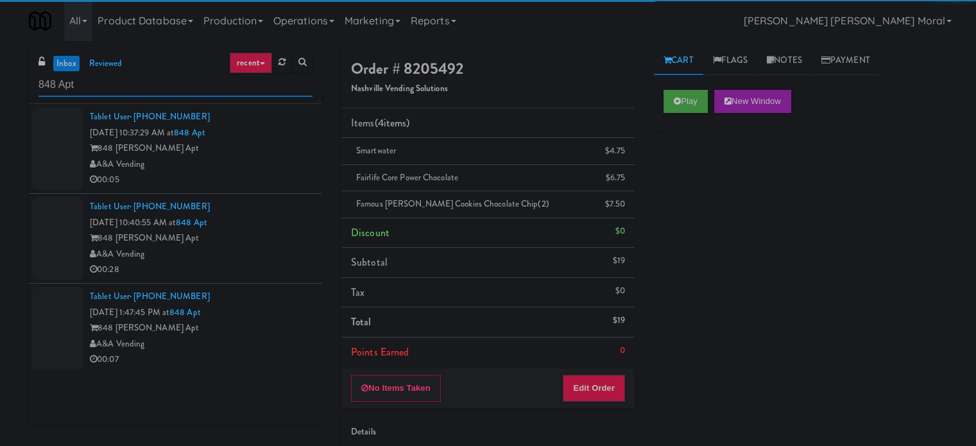
type input "848 Apt"
drag, startPoint x: 252, startPoint y: 167, endPoint x: 274, endPoint y: 183, distance: 27.1
click at [253, 167] on div "A&A Vending" at bounding box center [201, 164] width 223 height 16
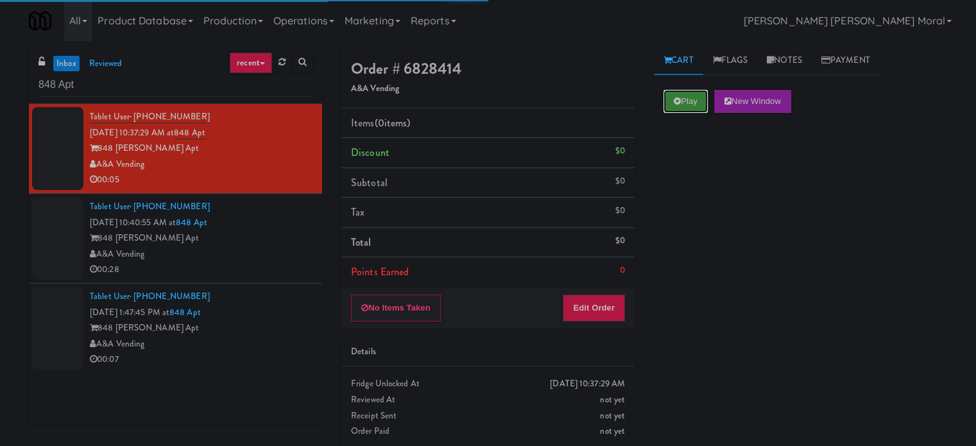
click at [692, 96] on button "Play" at bounding box center [685, 101] width 44 height 23
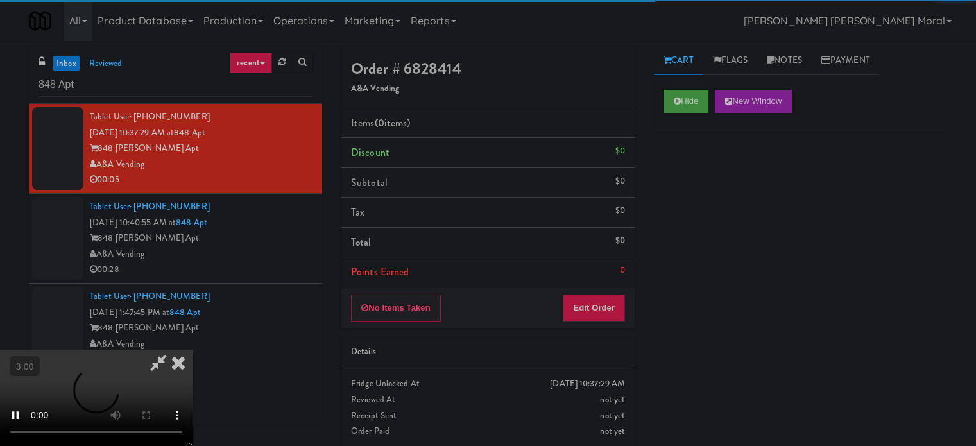
click at [695, 187] on div "Hide New Window Primary Flag Clear Flag if unable to determine what was taken o…" at bounding box center [800, 320] width 293 height 481
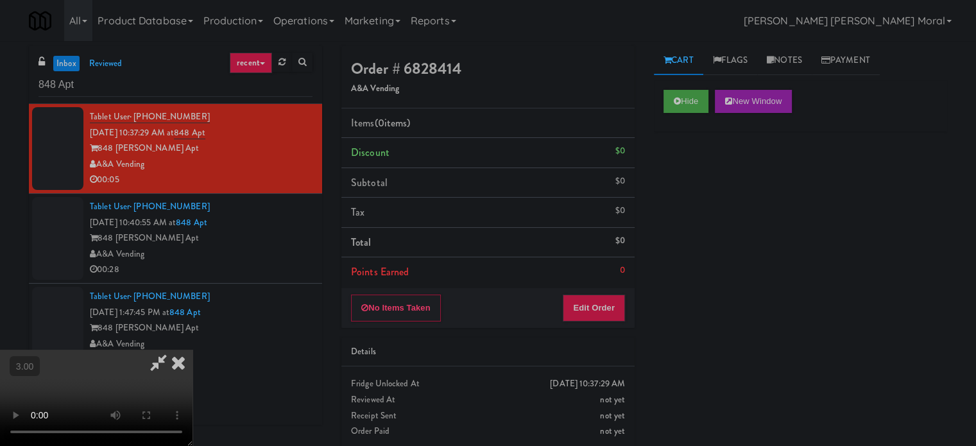
drag, startPoint x: 731, startPoint y: 236, endPoint x: 706, endPoint y: 238, distance: 25.1
click at [731, 235] on div "Hide New Window Primary Flag Clear Flag if unable to determine what was taken o…" at bounding box center [800, 320] width 293 height 481
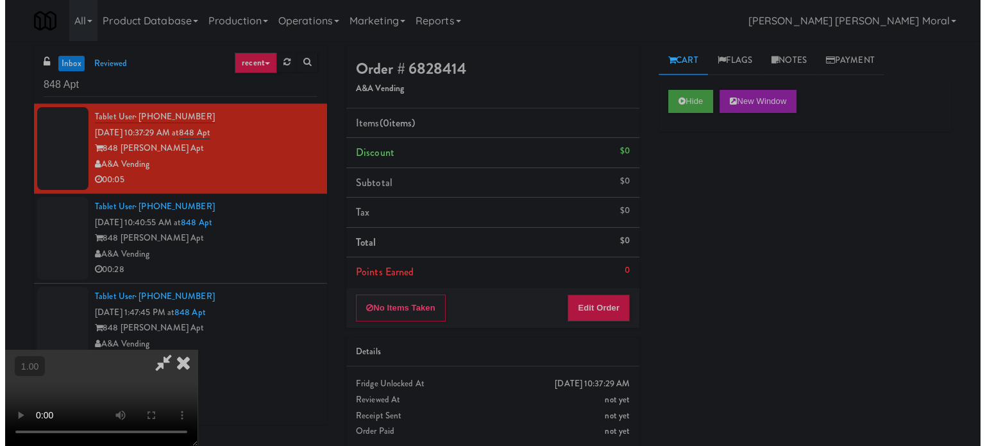
scroll to position [128, 0]
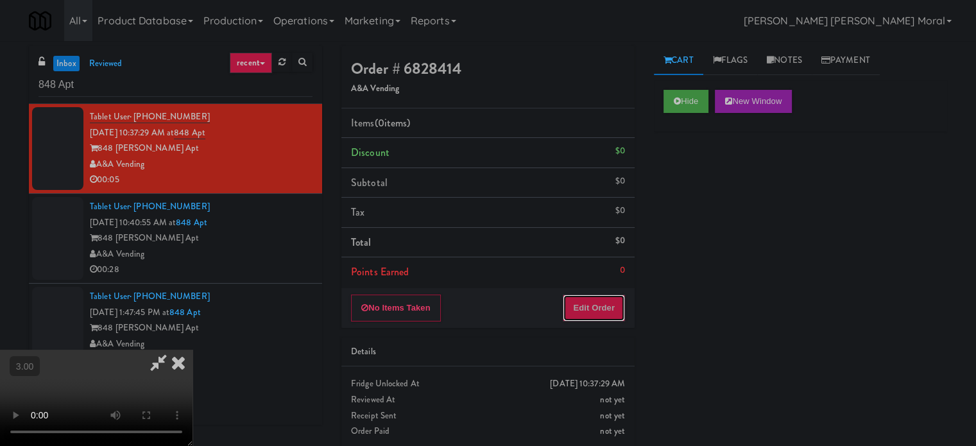
click at [611, 300] on button "Edit Order" at bounding box center [593, 307] width 62 height 27
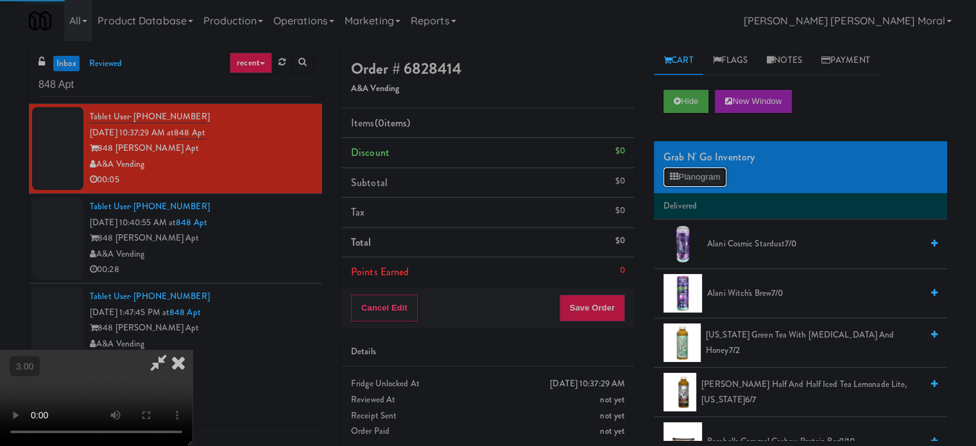
click at [690, 178] on button "Planogram" at bounding box center [694, 176] width 63 height 19
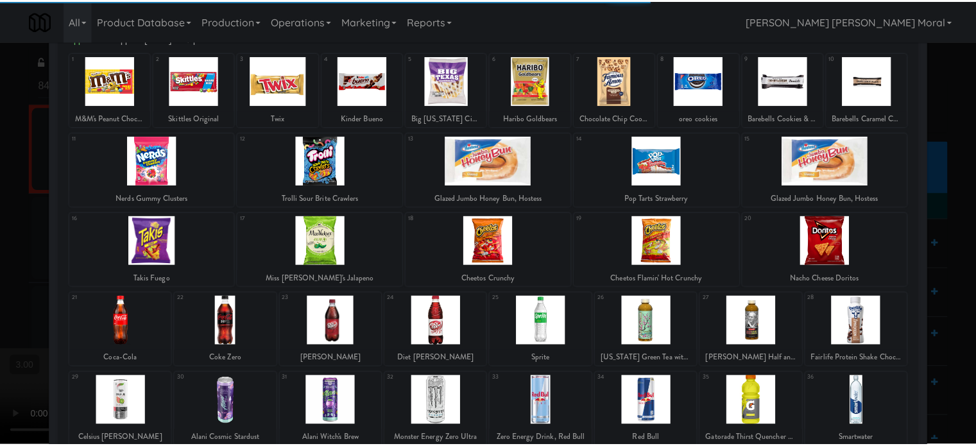
scroll to position [128, 0]
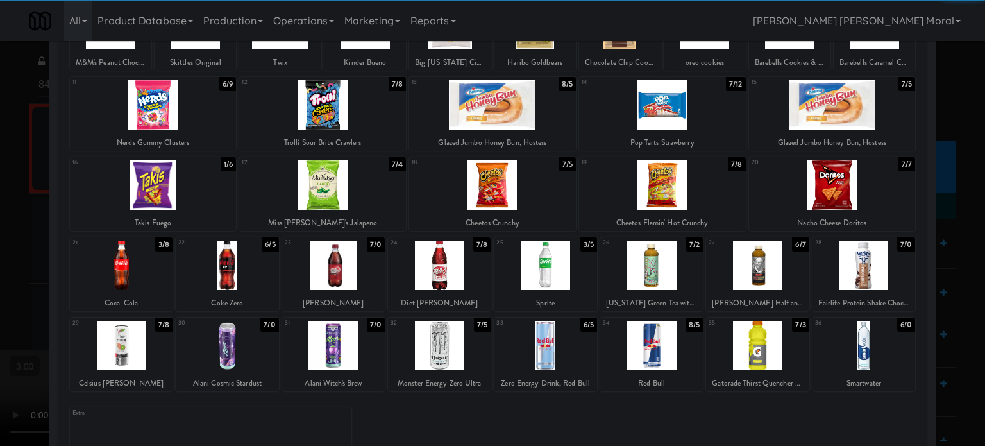
click at [126, 342] on div at bounding box center [121, 345] width 103 height 49
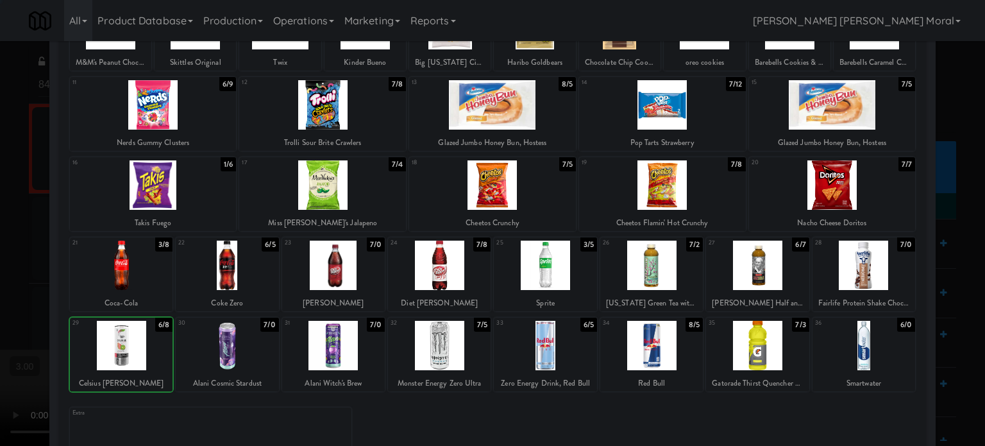
drag, startPoint x: 0, startPoint y: 282, endPoint x: 38, endPoint y: 285, distance: 38.6
click at [0, 282] on div at bounding box center [492, 223] width 985 height 446
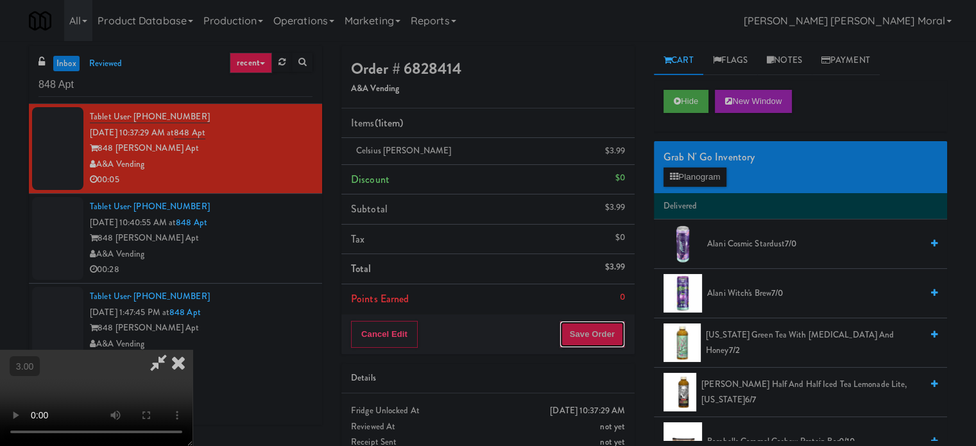
click at [616, 335] on button "Save Order" at bounding box center [591, 334] width 65 height 27
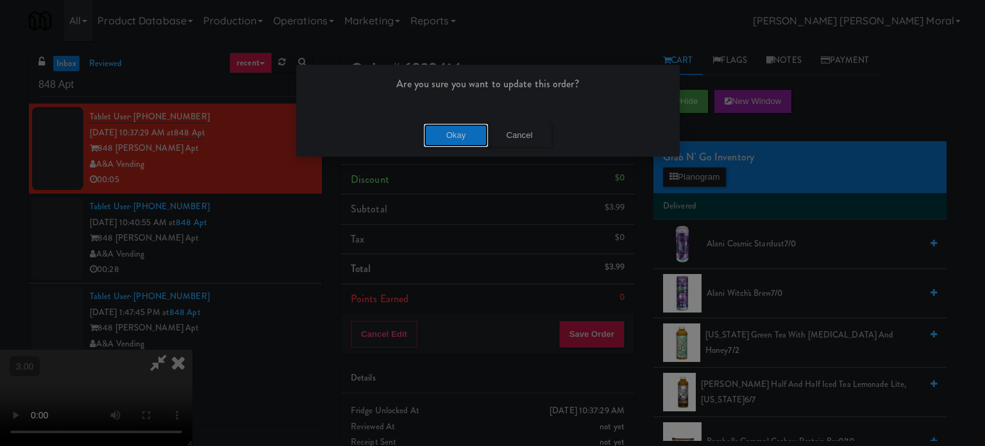
click at [457, 135] on button "Okay" at bounding box center [456, 135] width 64 height 23
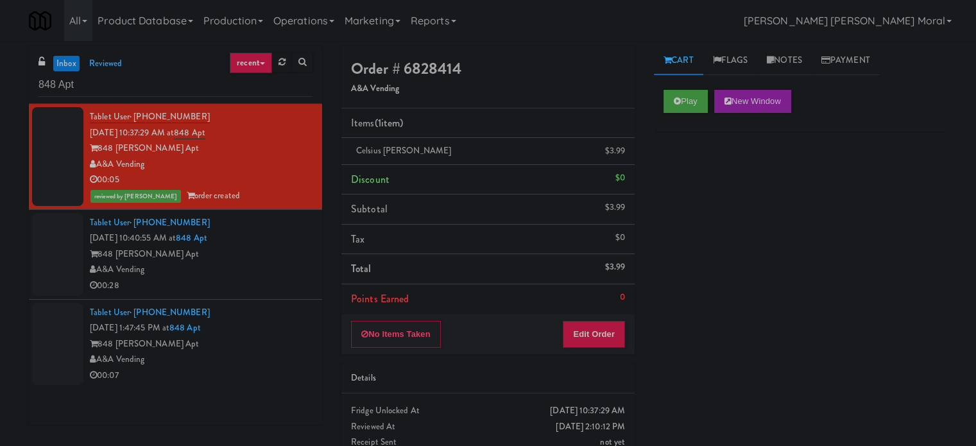
click at [0, 248] on div "inbox reviewed recent all unclear take inventory issue suspicious failed recent…" at bounding box center [488, 265] width 976 height 439
click at [231, 269] on div "A&A Vending" at bounding box center [201, 270] width 223 height 16
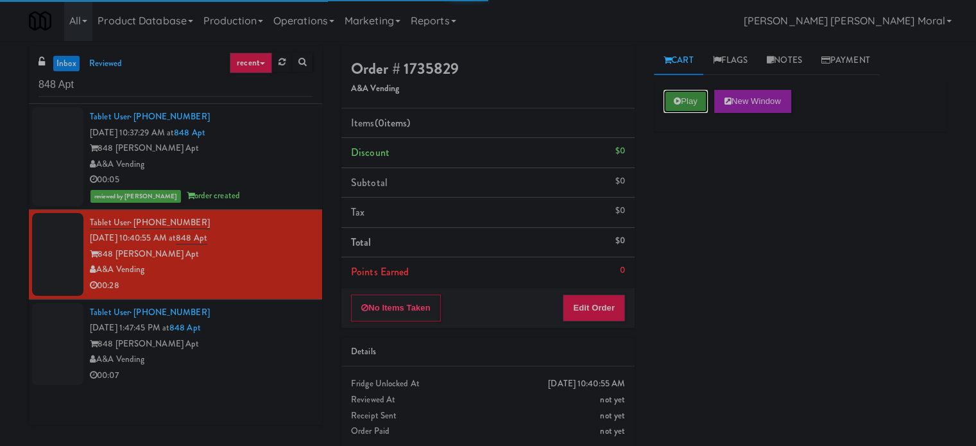
click at [688, 98] on button "Play" at bounding box center [685, 101] width 44 height 23
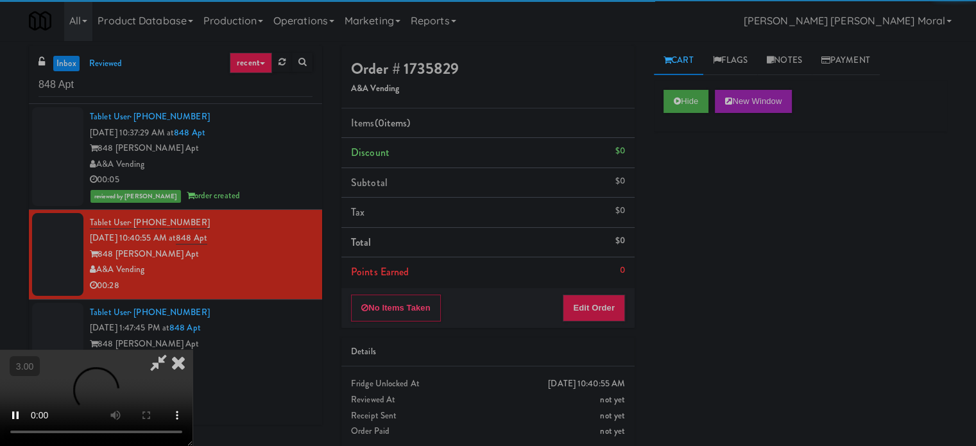
click at [686, 192] on div "Hide New Window Primary Flag Clear Flag if unable to determine what was taken o…" at bounding box center [800, 320] width 293 height 481
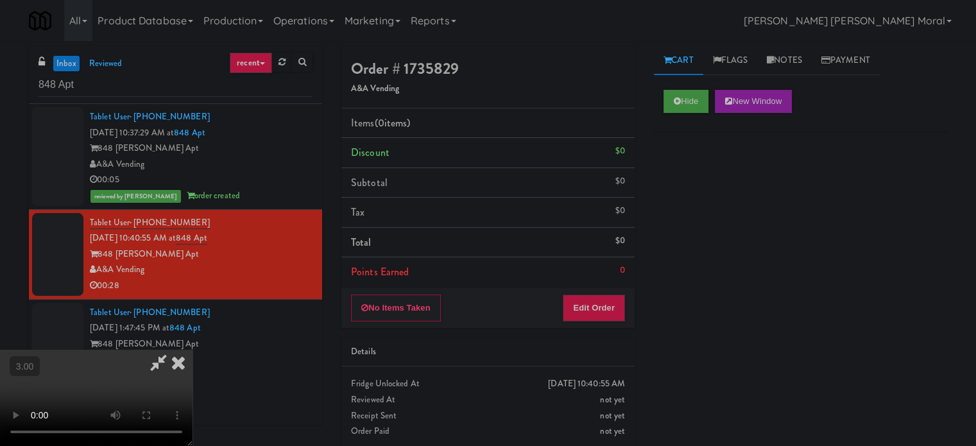
scroll to position [10, 0]
click at [192, 350] on video at bounding box center [96, 398] width 192 height 96
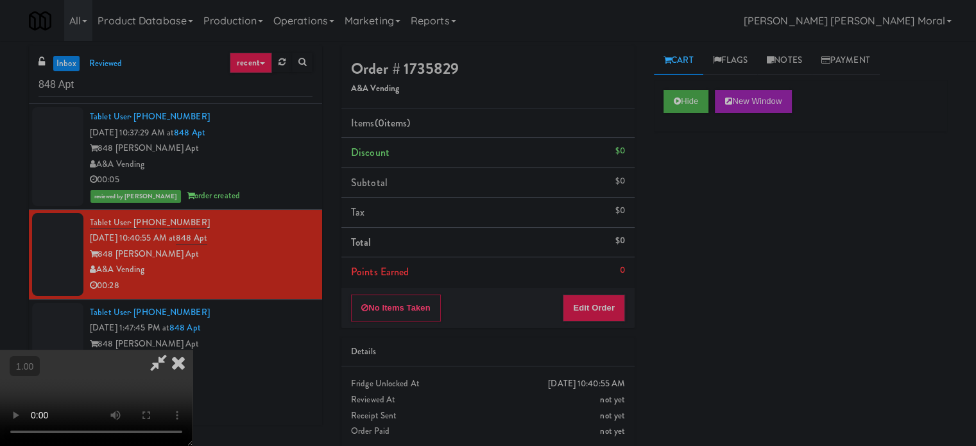
click at [192, 350] on video at bounding box center [96, 398] width 192 height 96
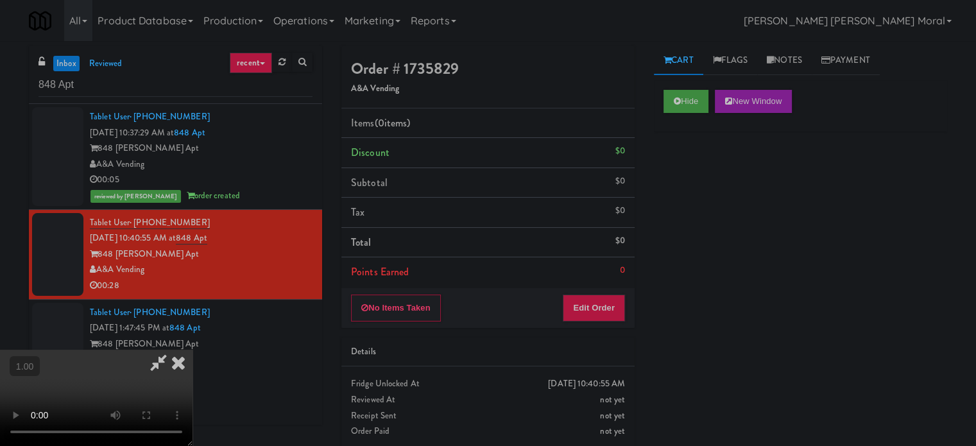
scroll to position [139, 0]
click at [192, 350] on video at bounding box center [96, 398] width 192 height 96
click at [621, 310] on button "Edit Order" at bounding box center [593, 307] width 62 height 27
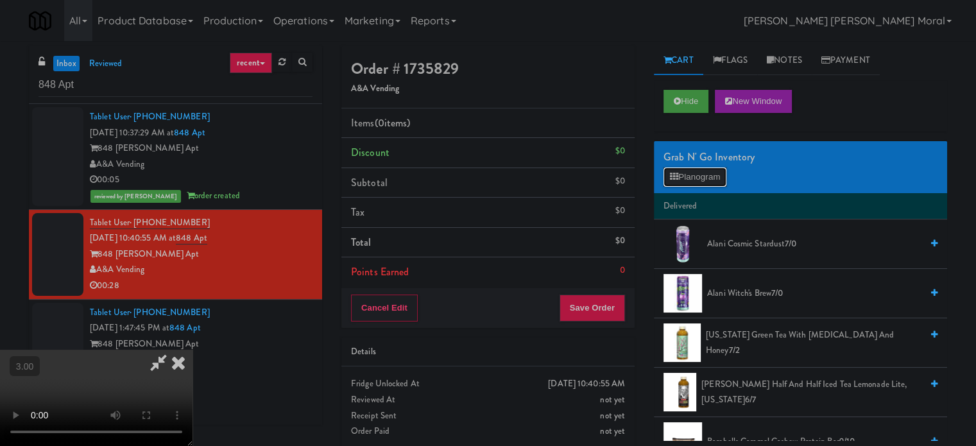
click at [698, 174] on button "Planogram" at bounding box center [694, 176] width 63 height 19
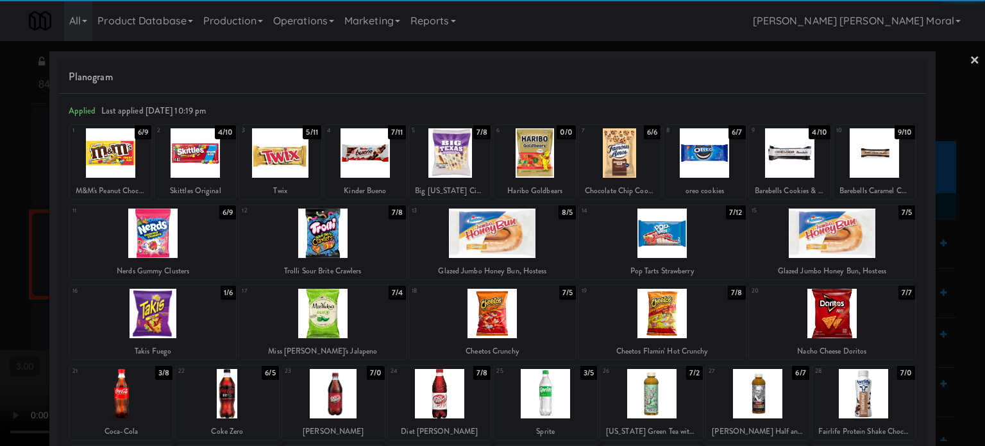
drag, startPoint x: 341, startPoint y: 397, endPoint x: 366, endPoint y: 383, distance: 29.3
click at [341, 396] on div at bounding box center [333, 393] width 103 height 49
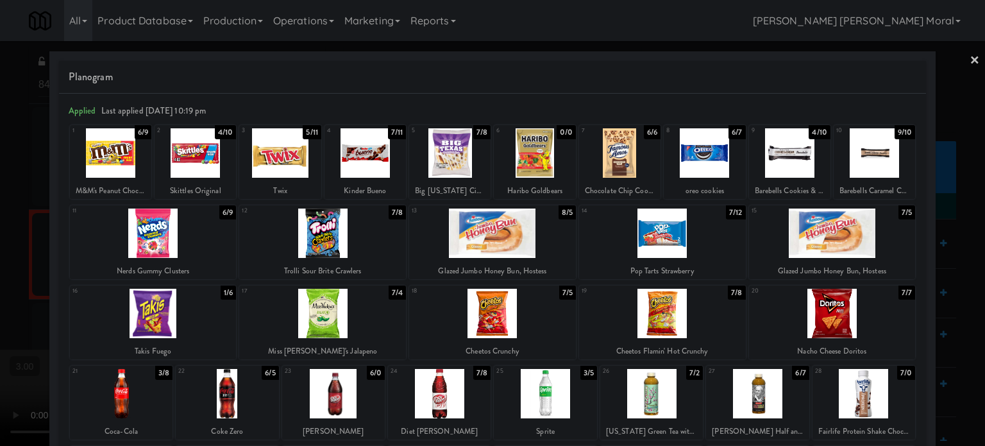
click at [494, 314] on div at bounding box center [492, 313] width 167 height 49
click at [647, 317] on div at bounding box center [662, 313] width 167 height 49
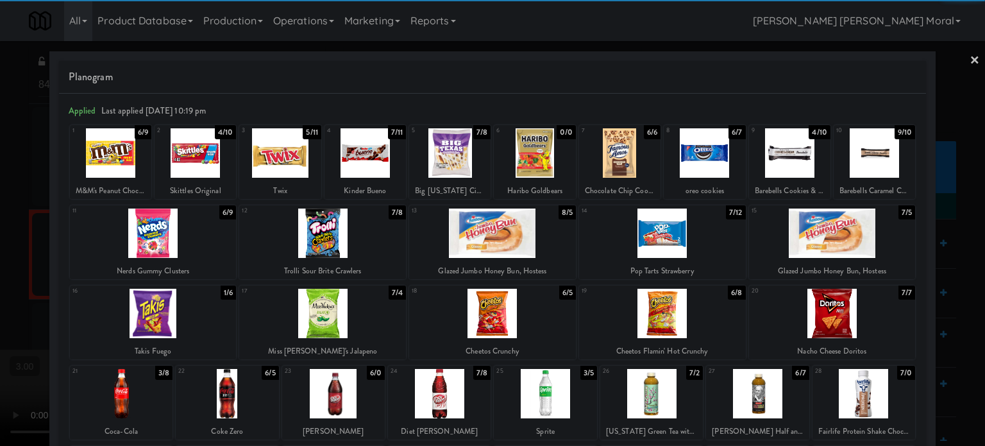
drag, startPoint x: 0, startPoint y: 256, endPoint x: 50, endPoint y: 257, distance: 50.0
click at [0, 255] on div at bounding box center [492, 223] width 985 height 446
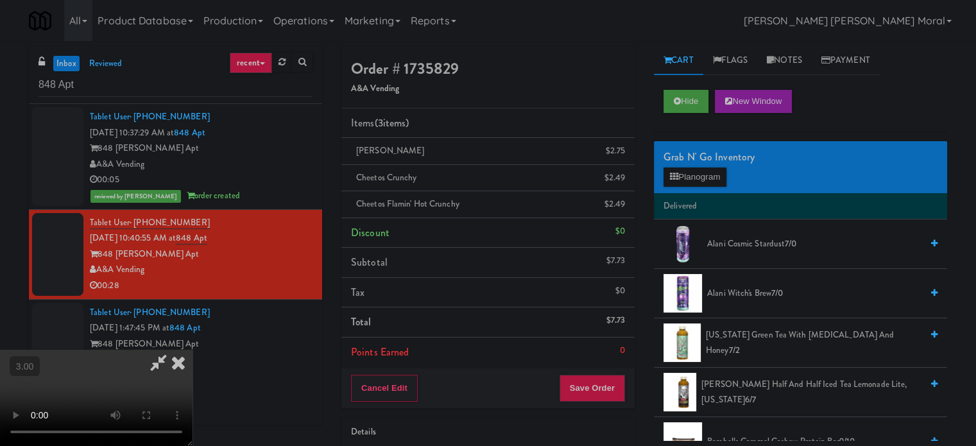
click at [192, 350] on video at bounding box center [96, 398] width 192 height 96
click at [613, 387] on button "Save Order" at bounding box center [591, 388] width 65 height 27
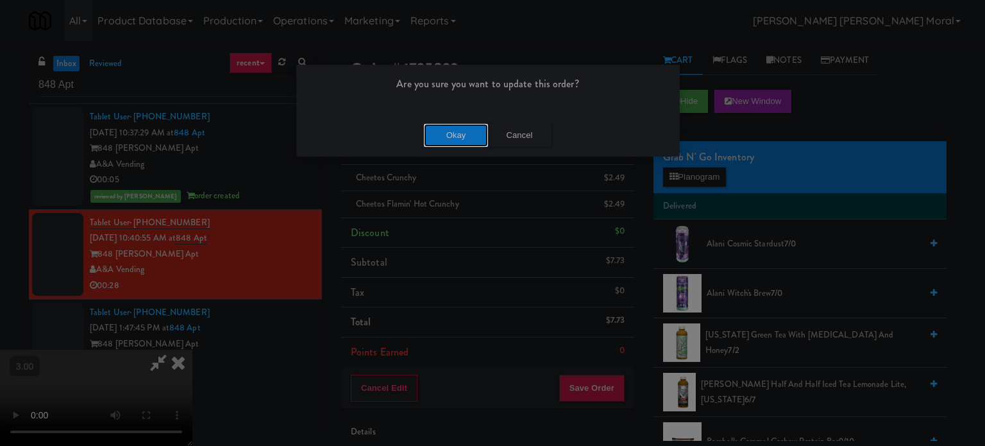
click at [453, 135] on button "Okay" at bounding box center [456, 135] width 64 height 23
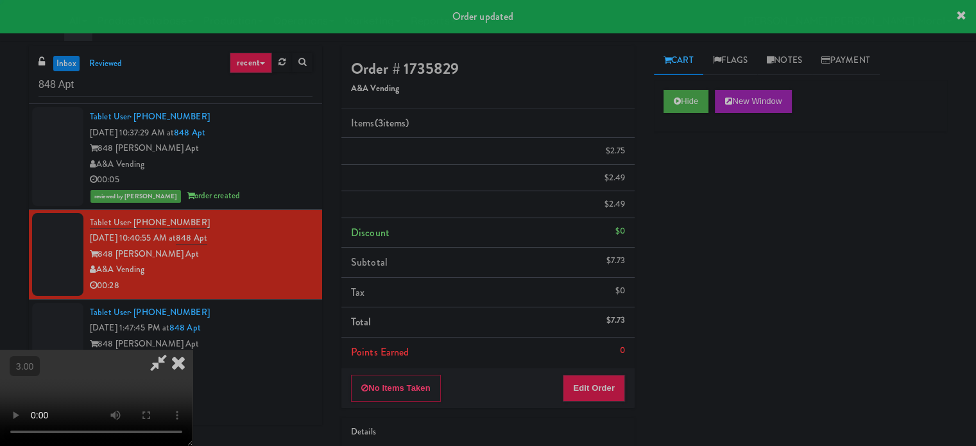
scroll to position [0, 0]
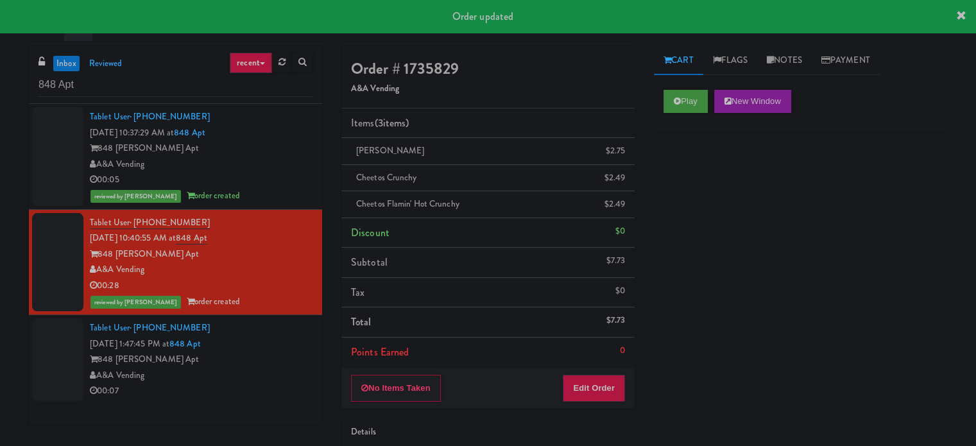
click at [260, 355] on div "848 [PERSON_NAME] Apt" at bounding box center [201, 359] width 223 height 16
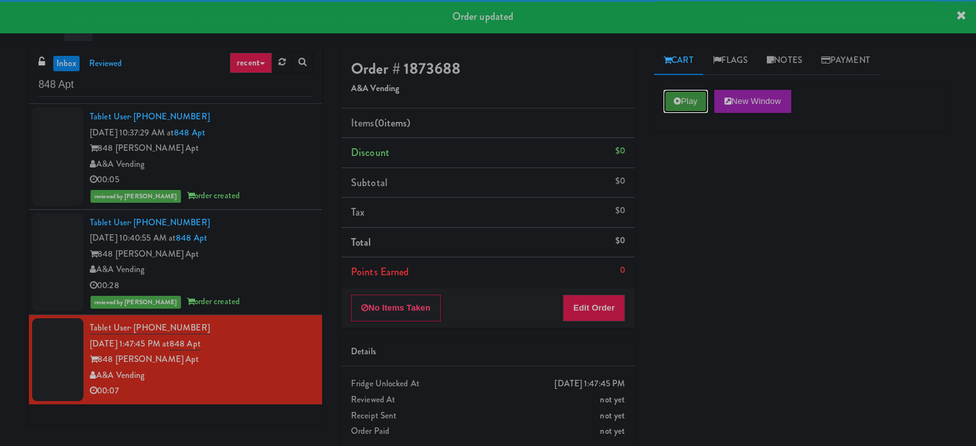
click at [674, 97] on icon at bounding box center [676, 101] width 7 height 8
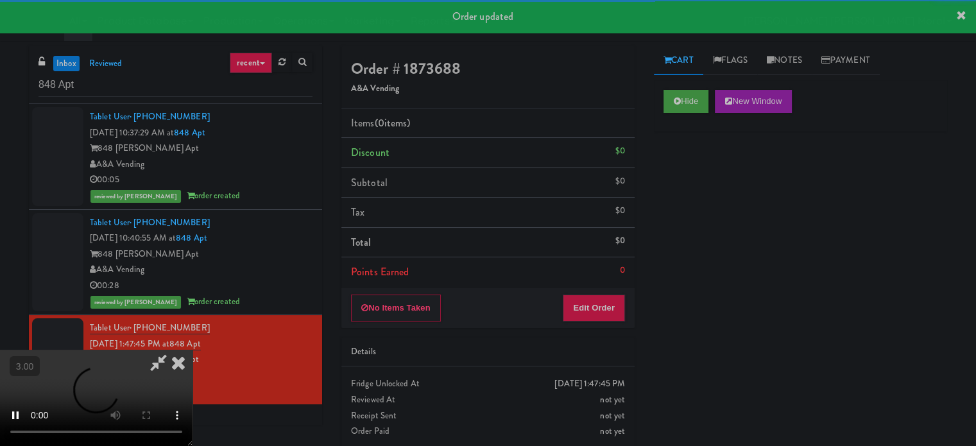
click at [677, 167] on div "Hide New Window Primary Flag Clear Flag if unable to determine what was taken o…" at bounding box center [800, 320] width 293 height 481
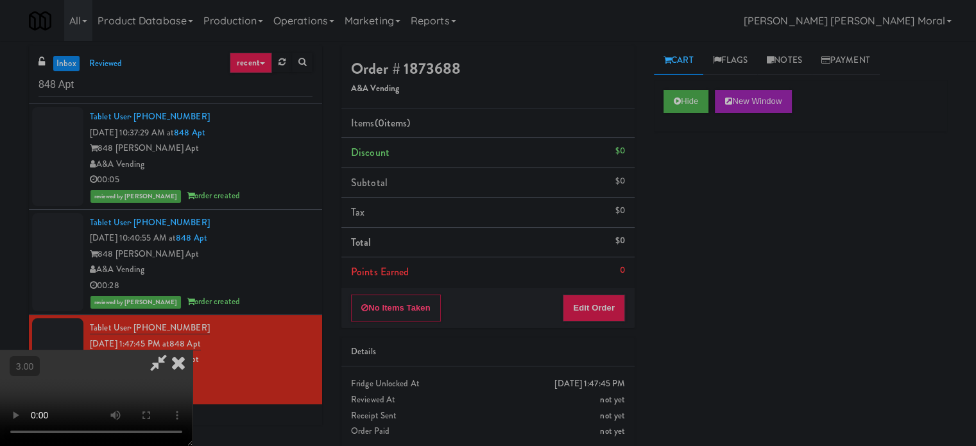
click at [675, 292] on div "Hide New Window Primary Flag Clear Flag if unable to determine what was taken o…" at bounding box center [800, 320] width 293 height 481
drag, startPoint x: 431, startPoint y: 357, endPoint x: 396, endPoint y: 378, distance: 40.6
click at [192, 356] on video at bounding box center [96, 398] width 192 height 96
click at [192, 350] on video at bounding box center [96, 398] width 192 height 96
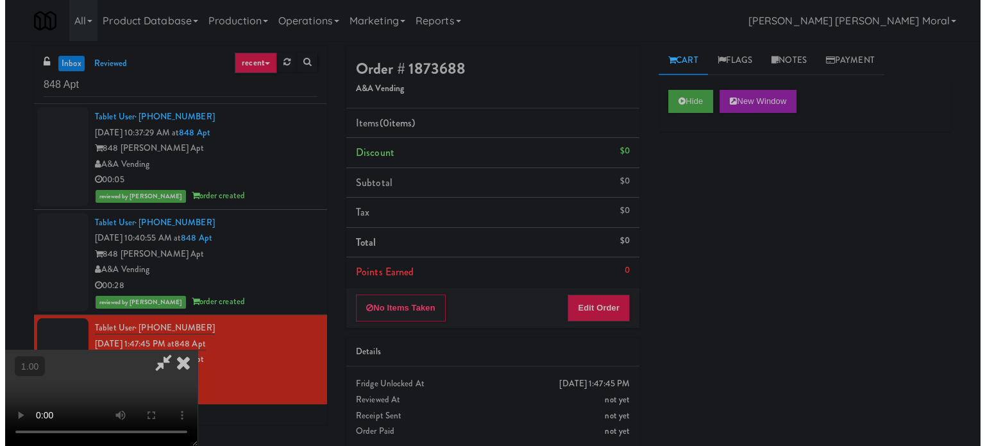
scroll to position [0, 0]
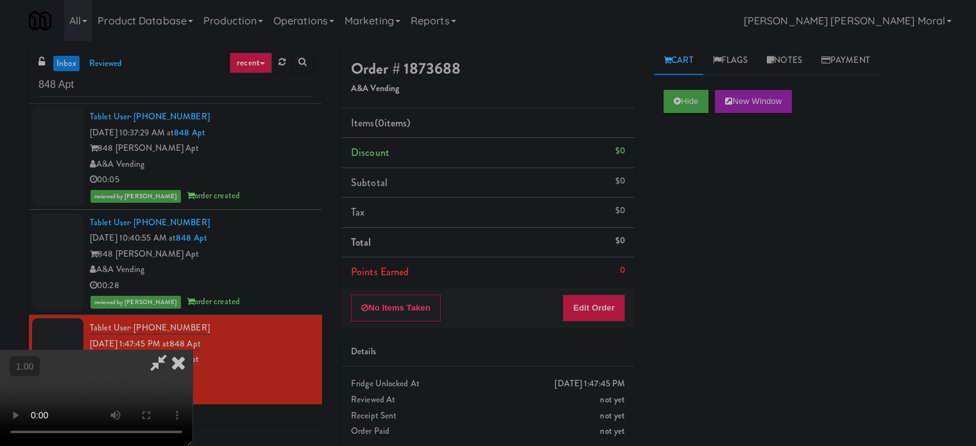
click at [192, 350] on video at bounding box center [96, 398] width 192 height 96
click at [595, 306] on button "Edit Order" at bounding box center [593, 307] width 62 height 27
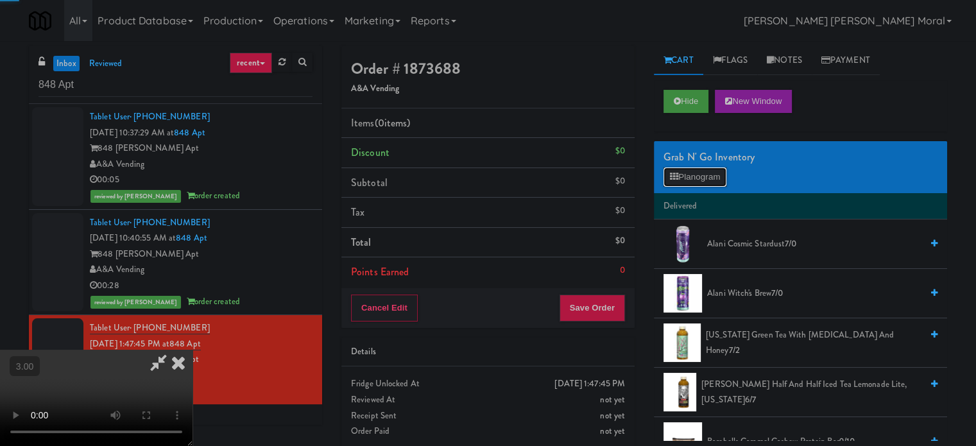
click at [692, 179] on button "Planogram" at bounding box center [694, 176] width 63 height 19
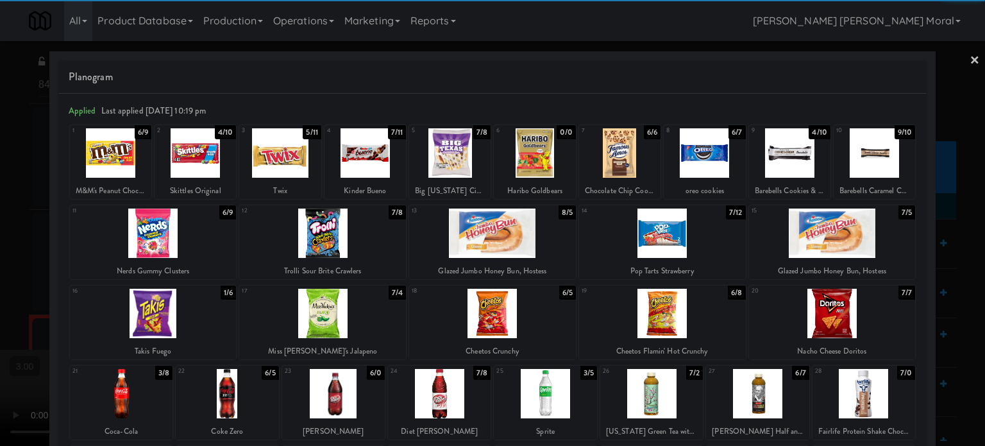
click at [339, 238] on div at bounding box center [322, 232] width 167 height 49
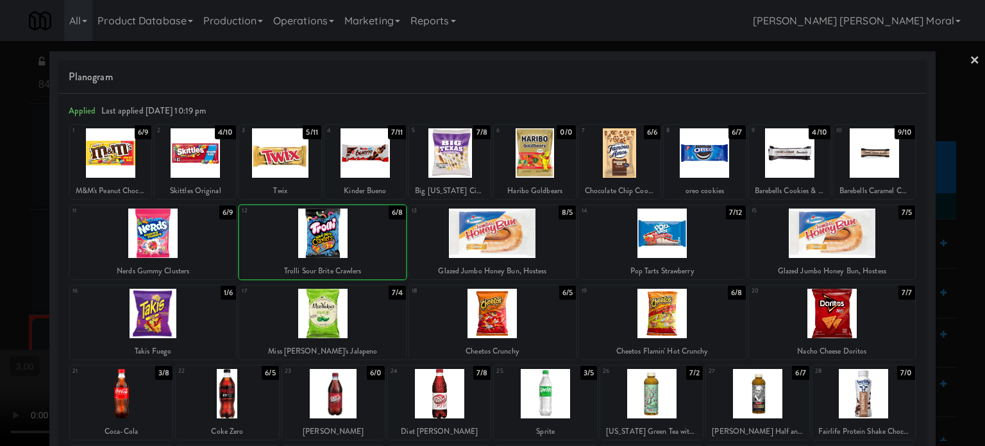
click at [466, 238] on div at bounding box center [492, 232] width 167 height 49
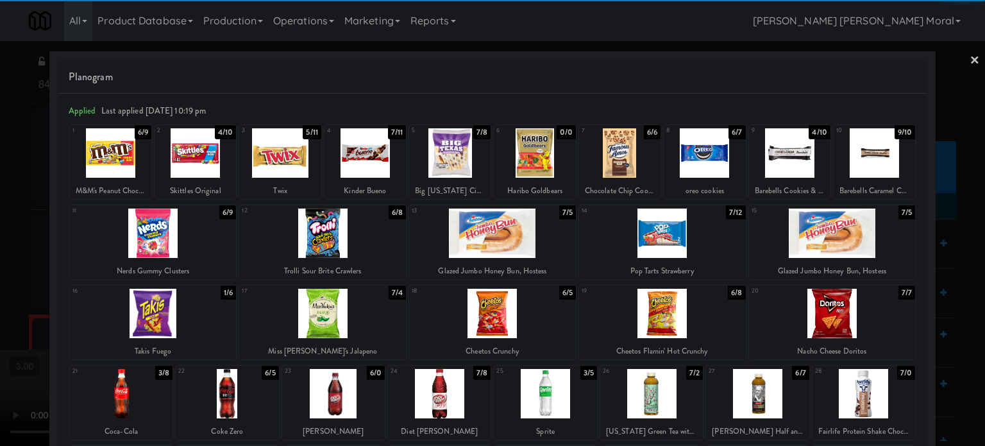
click at [0, 235] on div at bounding box center [492, 223] width 985 height 446
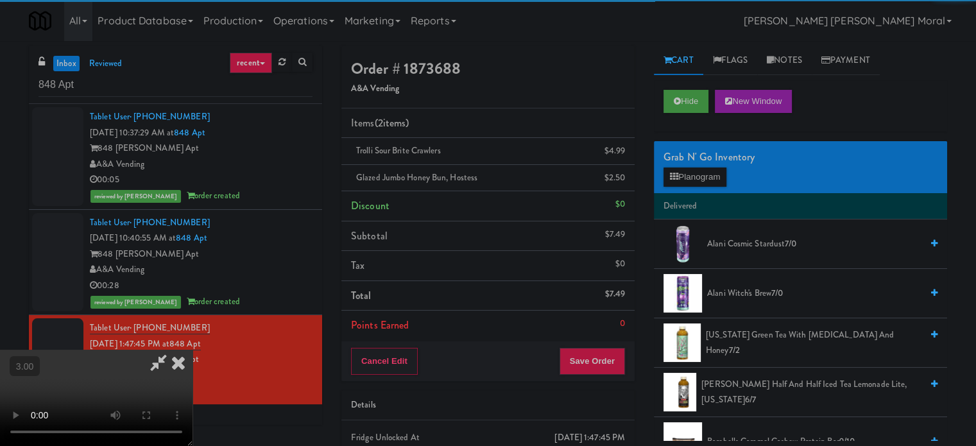
click at [192, 350] on video at bounding box center [96, 398] width 192 height 96
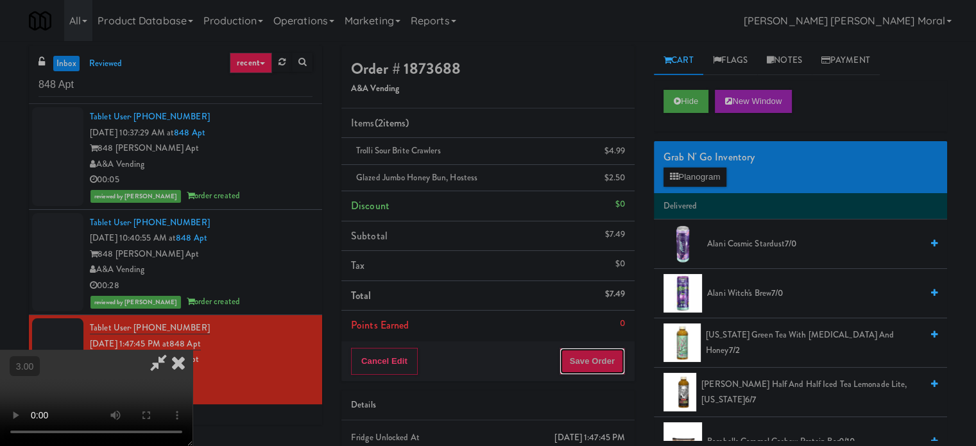
click at [608, 363] on button "Save Order" at bounding box center [591, 361] width 65 height 27
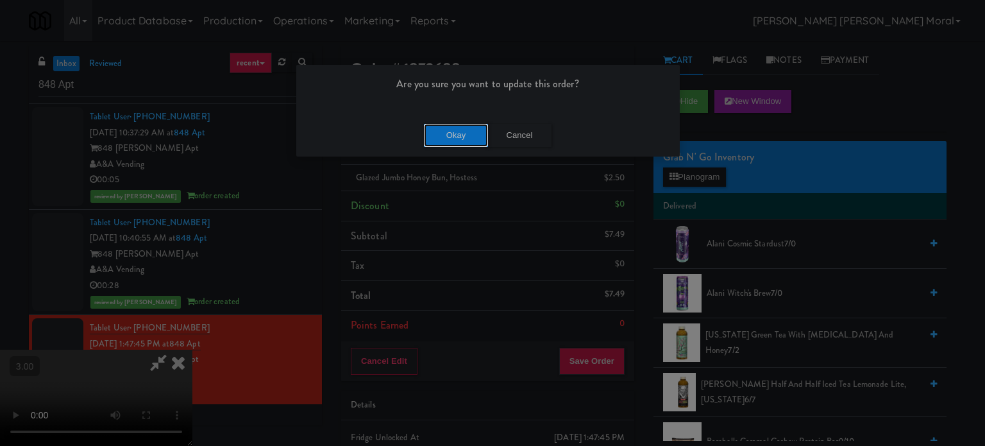
drag, startPoint x: 443, startPoint y: 128, endPoint x: 437, endPoint y: 139, distance: 12.3
click at [443, 128] on button "Okay" at bounding box center [456, 135] width 64 height 23
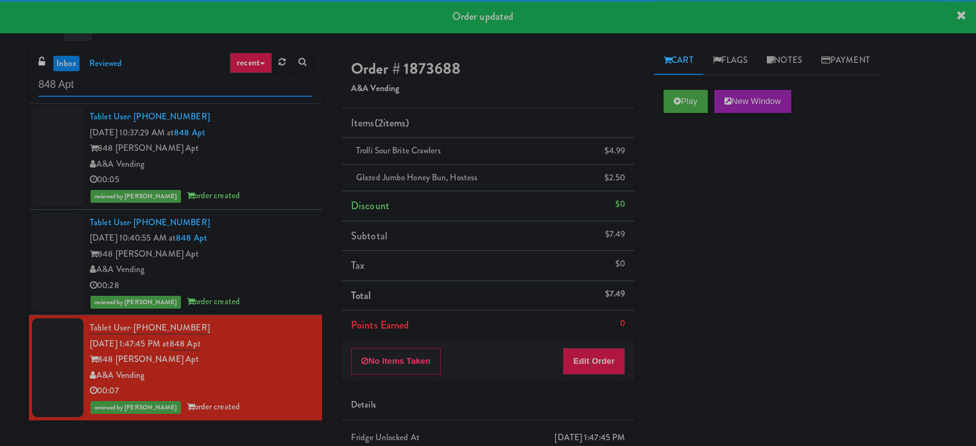
click at [187, 82] on input "848 Apt" at bounding box center [175, 85] width 274 height 24
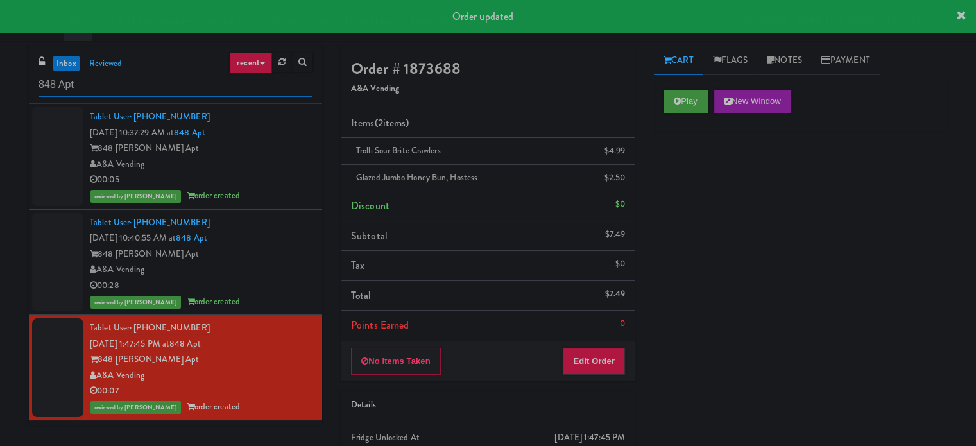
click at [187, 81] on input "848 Apt" at bounding box center [175, 85] width 274 height 24
paste input "Market @ 3500 Steeles"
click at [187, 81] on input "848 Market @ 3500 Steeles" at bounding box center [175, 85] width 274 height 24
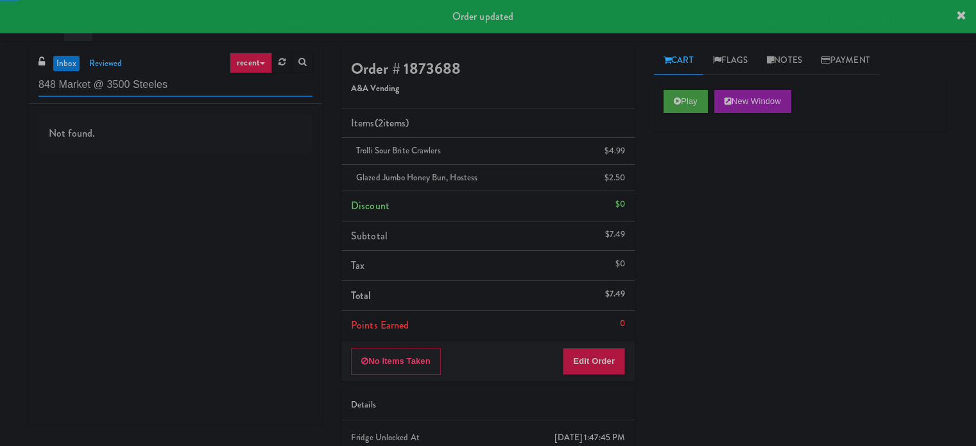
click at [187, 81] on input "848 Market @ 3500 Steeles" at bounding box center [175, 85] width 274 height 24
paste input "text"
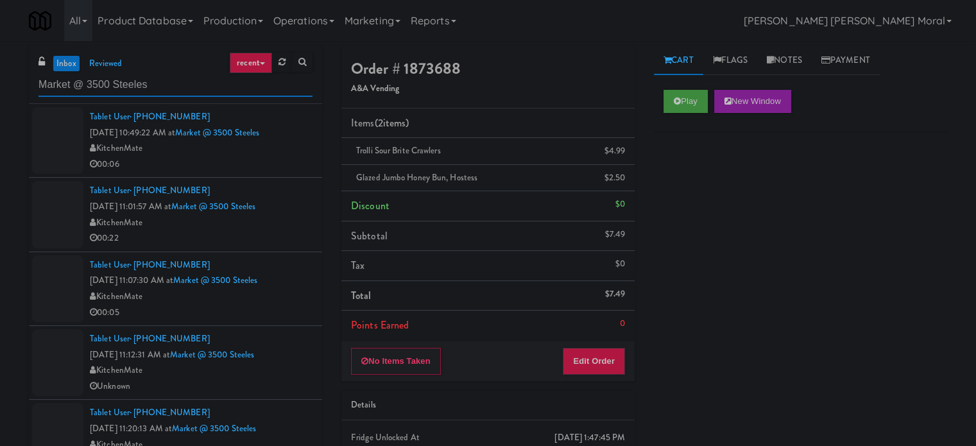
type input "Market @ 3500 Steeles"
click at [286, 160] on div "00:06" at bounding box center [201, 164] width 223 height 16
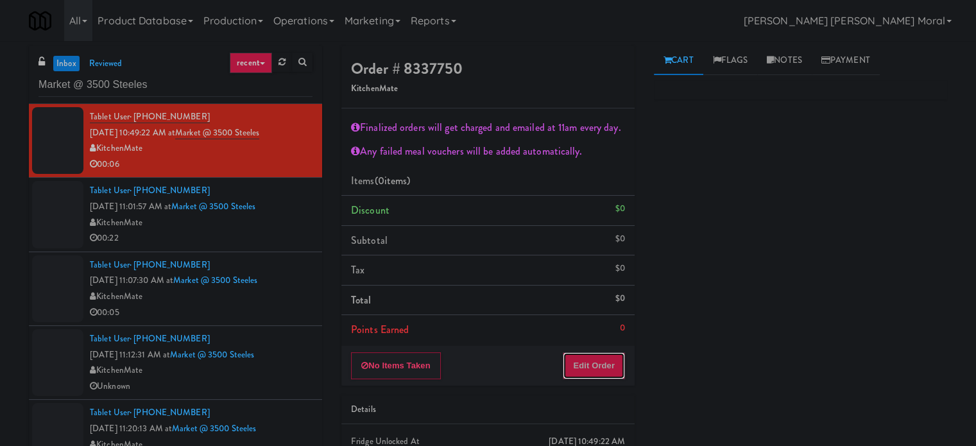
drag, startPoint x: 599, startPoint y: 364, endPoint x: 652, endPoint y: 309, distance: 76.7
click at [598, 364] on button "Edit Order" at bounding box center [593, 365] width 62 height 27
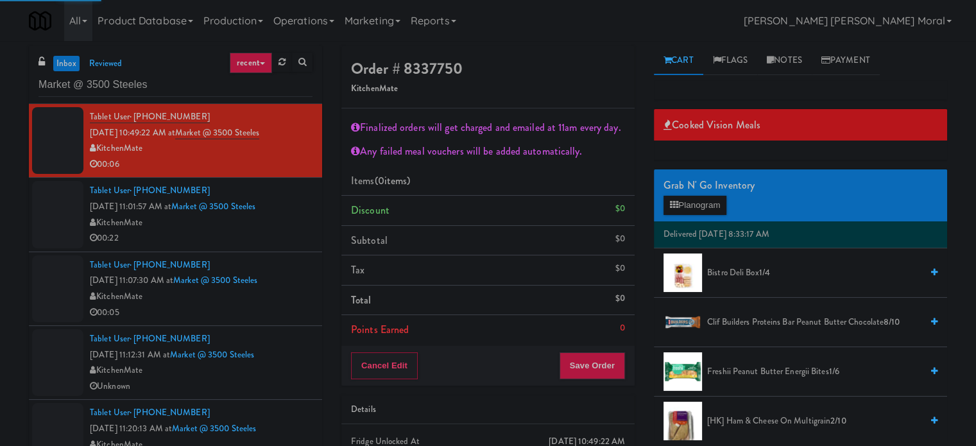
click at [682, 219] on div "Grab N' Go Inventory Planogram" at bounding box center [800, 195] width 293 height 52
click at [685, 205] on button "Planogram" at bounding box center [694, 205] width 63 height 19
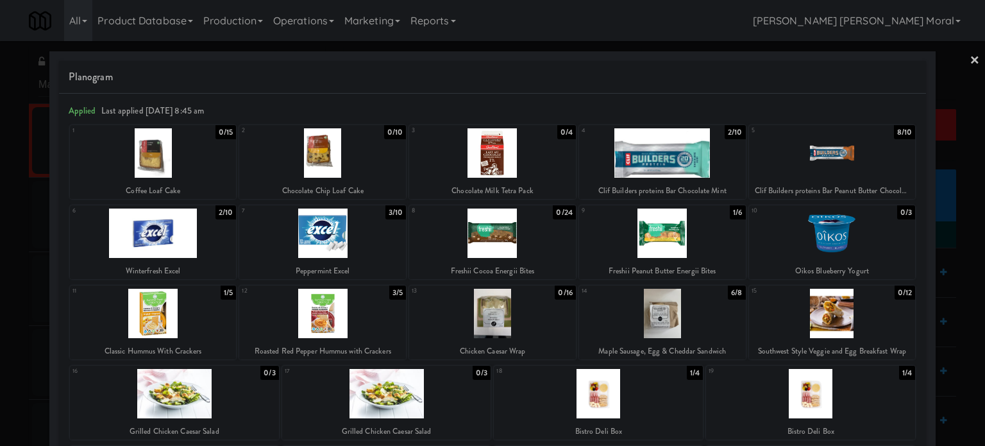
scroll to position [64, 0]
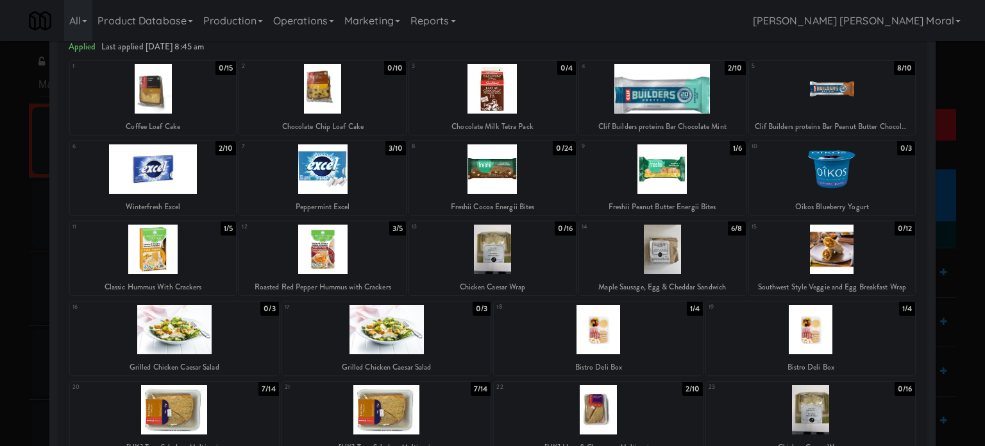
click at [682, 247] on div at bounding box center [662, 248] width 167 height 49
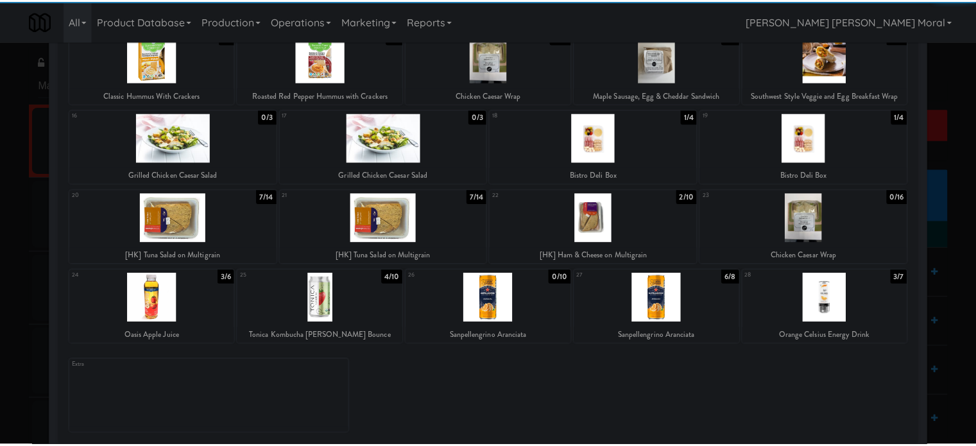
scroll to position [257, 0]
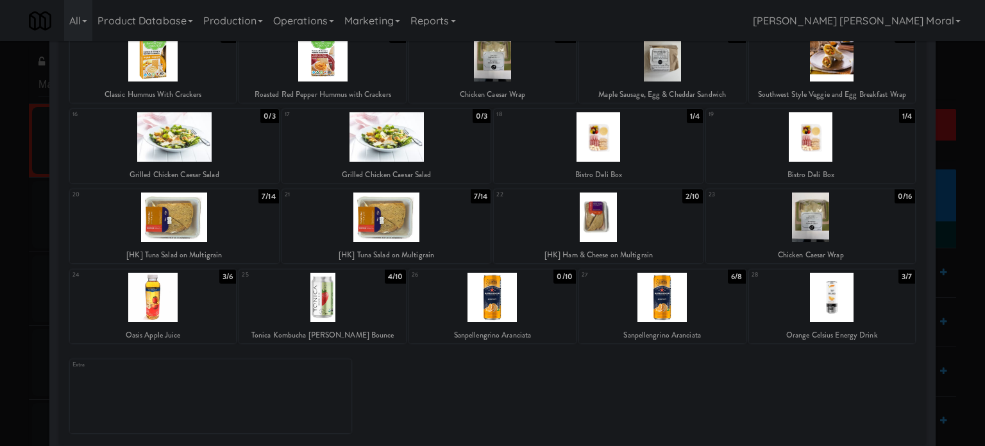
click at [170, 314] on div at bounding box center [153, 297] width 167 height 49
click at [0, 248] on div at bounding box center [492, 223] width 985 height 446
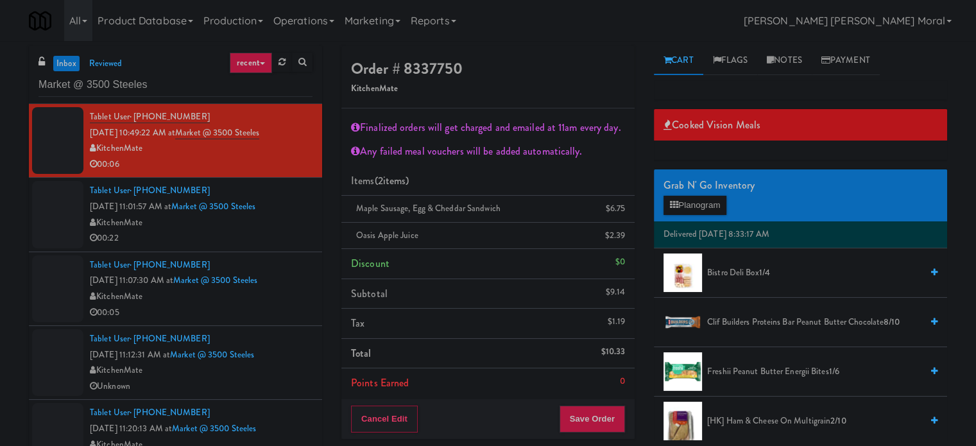
click at [594, 431] on div "Cancel Edit Save Order" at bounding box center [487, 419] width 293 height 40
click at [592, 413] on button "Save Order" at bounding box center [591, 418] width 65 height 27
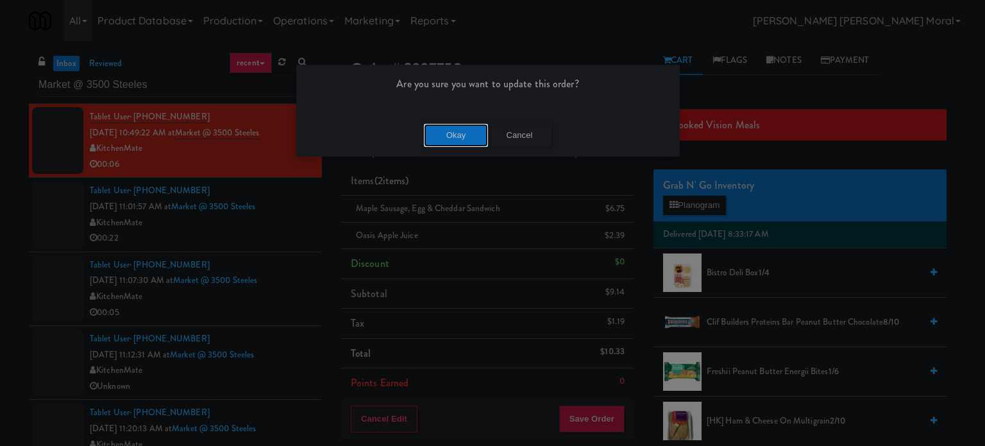
click at [444, 137] on button "Okay" at bounding box center [456, 135] width 64 height 23
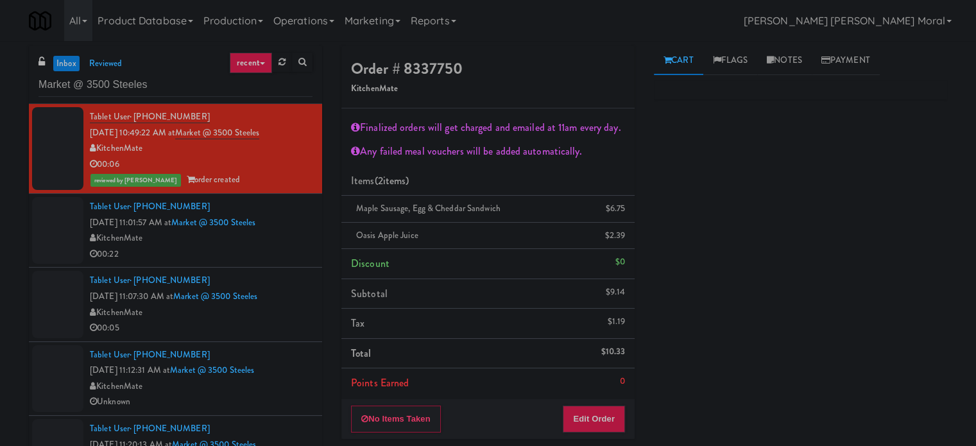
click at [257, 255] on div "00:22" at bounding box center [201, 254] width 223 height 16
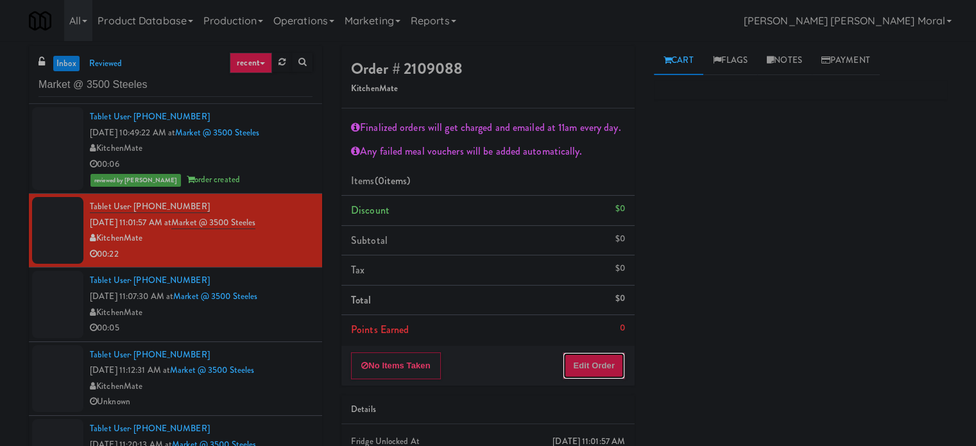
click at [596, 371] on button "Edit Order" at bounding box center [593, 365] width 62 height 27
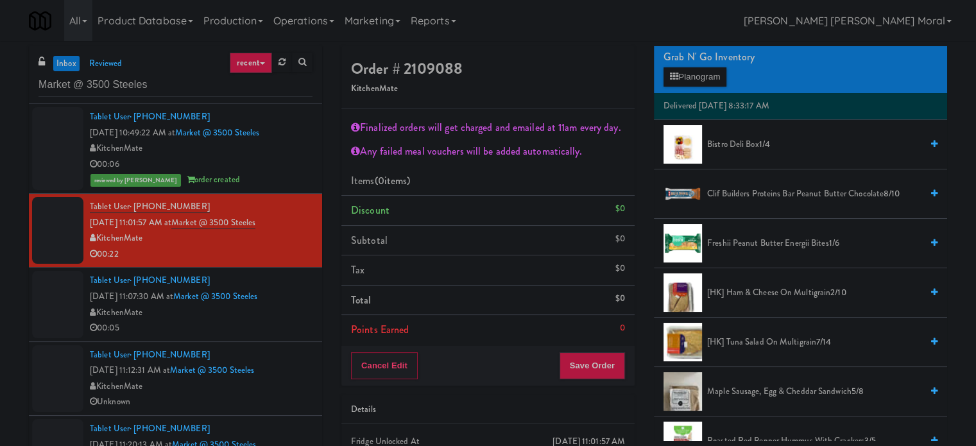
click at [741, 338] on span "[HK] Tuna Salad on Multigrain 7/14" at bounding box center [814, 342] width 214 height 16
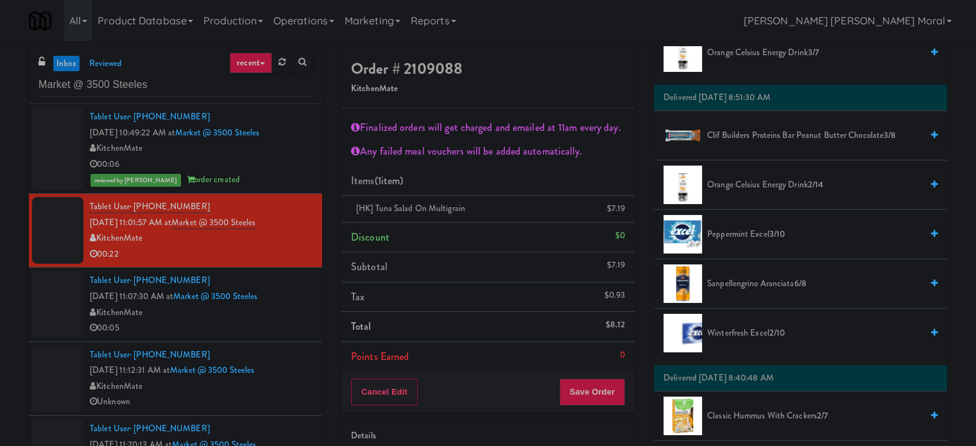
scroll to position [706, 0]
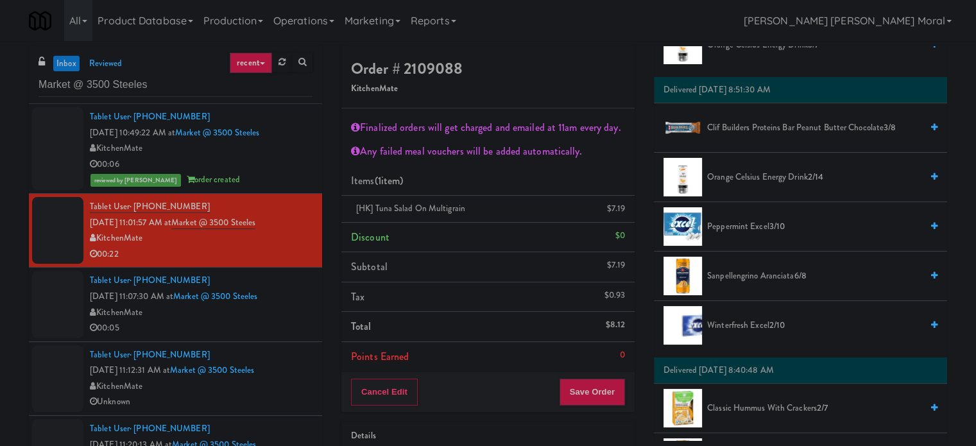
click at [748, 272] on span "Sanpellengrino Aranciata 6/8" at bounding box center [814, 276] width 214 height 16
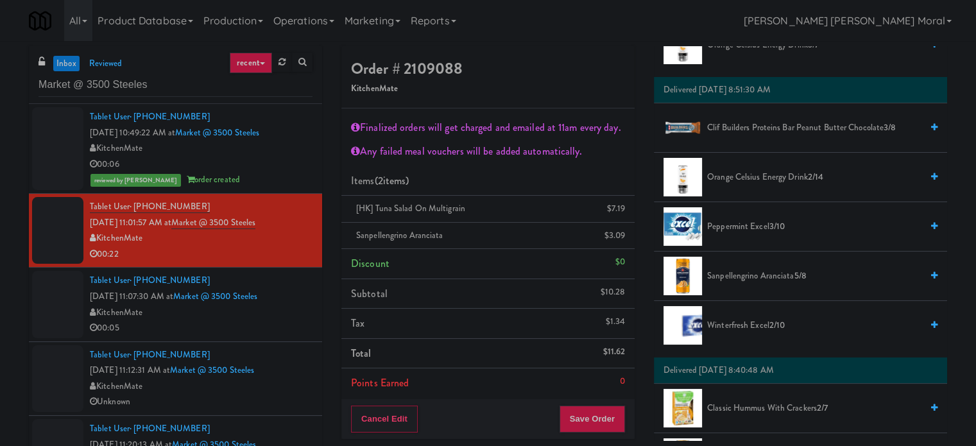
scroll to position [64, 0]
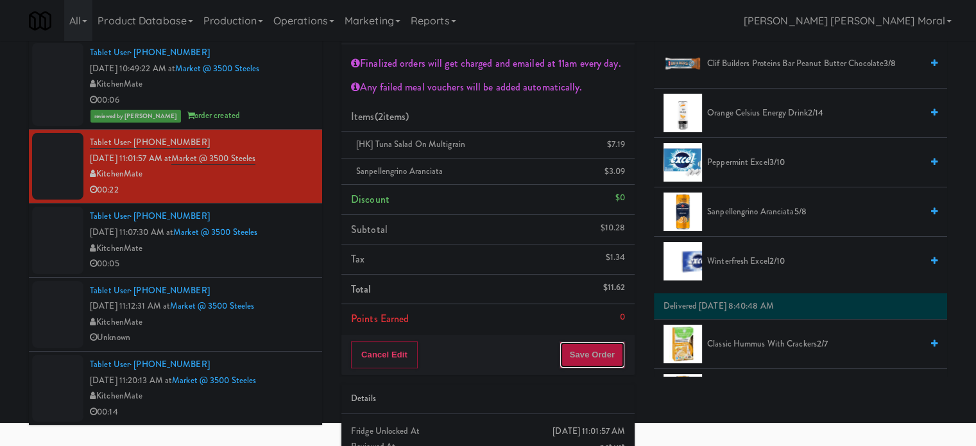
click at [604, 365] on button "Save Order" at bounding box center [591, 354] width 65 height 27
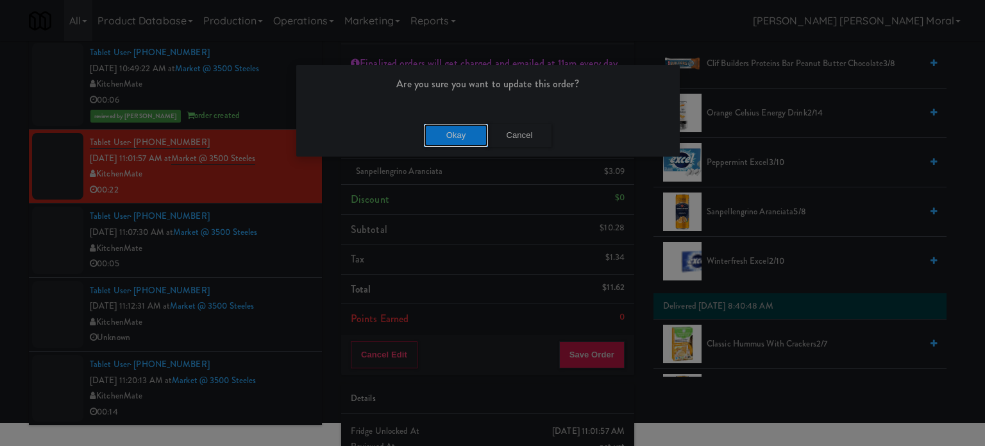
click at [469, 131] on button "Okay" at bounding box center [456, 135] width 64 height 23
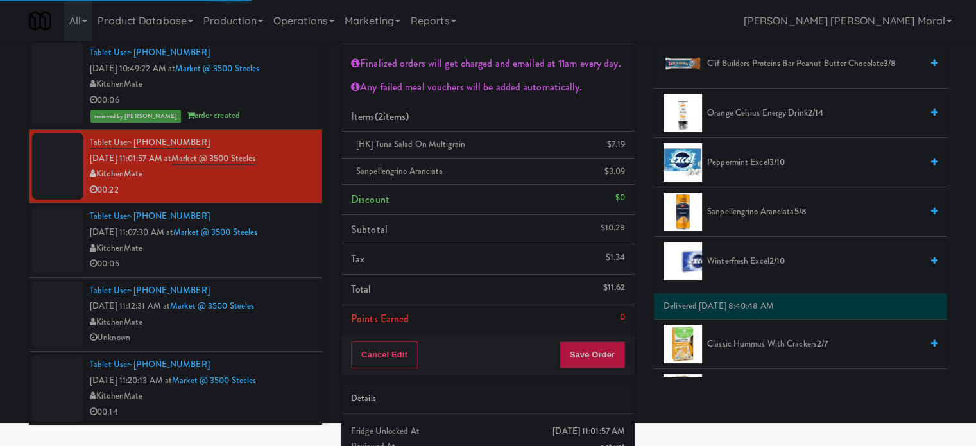
scroll to position [120, 0]
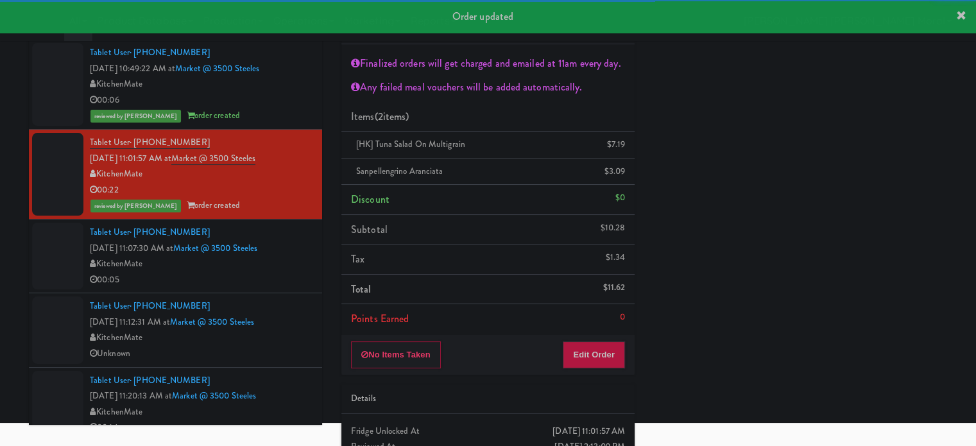
click at [290, 265] on div "KitchenMate" at bounding box center [201, 264] width 223 height 16
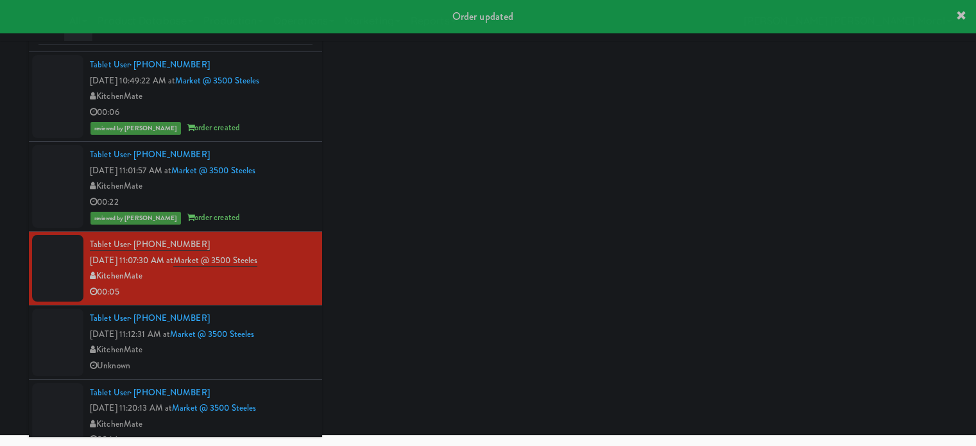
scroll to position [64, 0]
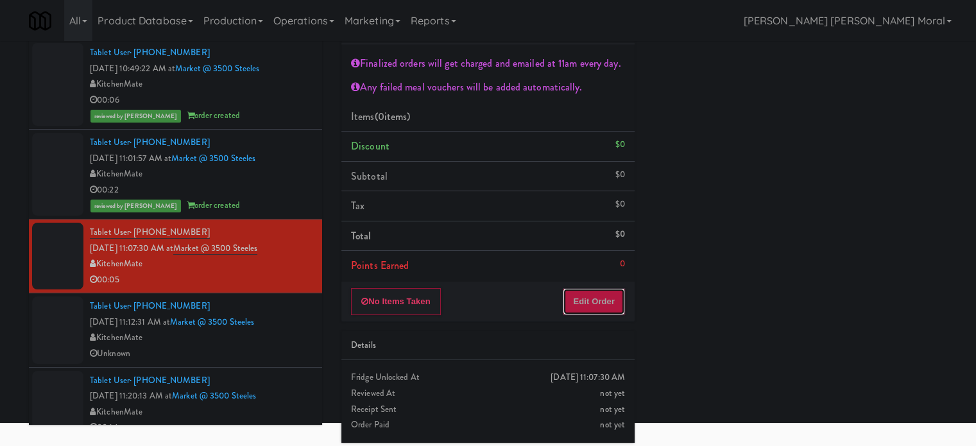
click at [592, 306] on button "Edit Order" at bounding box center [593, 301] width 62 height 27
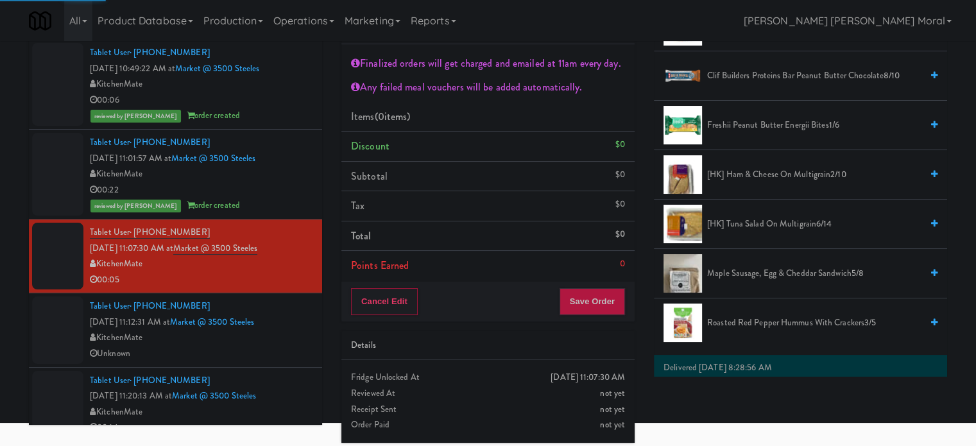
scroll to position [192, 0]
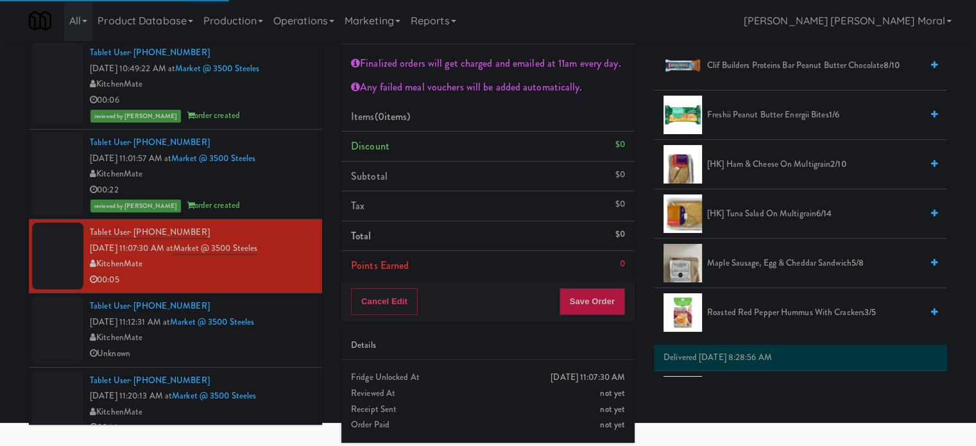
click at [743, 262] on span "Maple Sausage, Egg & Cheddar Sandwich 5/8" at bounding box center [814, 263] width 214 height 16
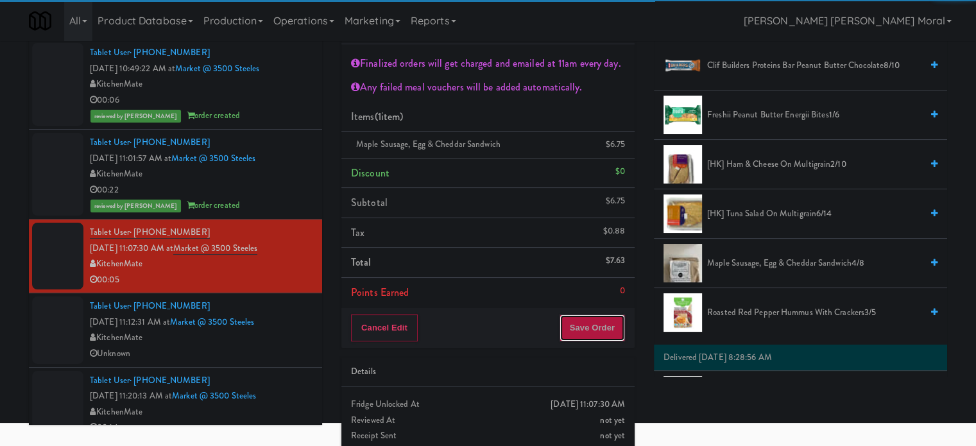
click at [602, 332] on button "Save Order" at bounding box center [591, 327] width 65 height 27
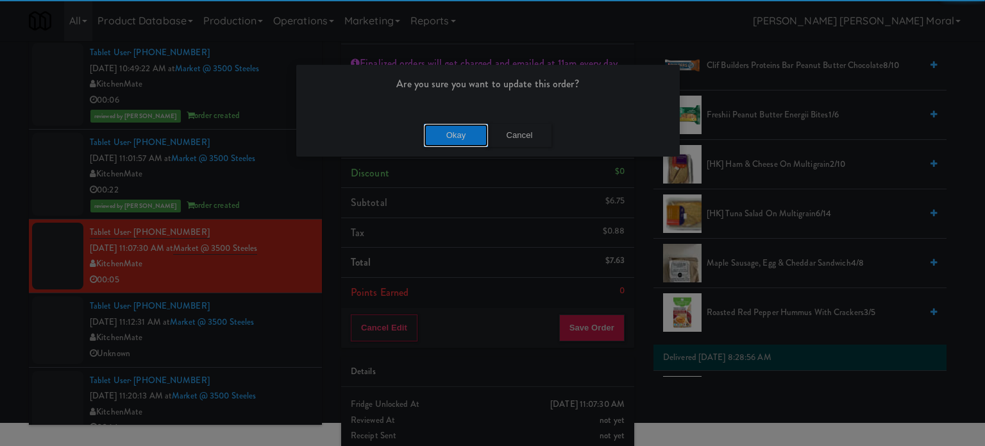
click at [441, 130] on button "Okay" at bounding box center [456, 135] width 64 height 23
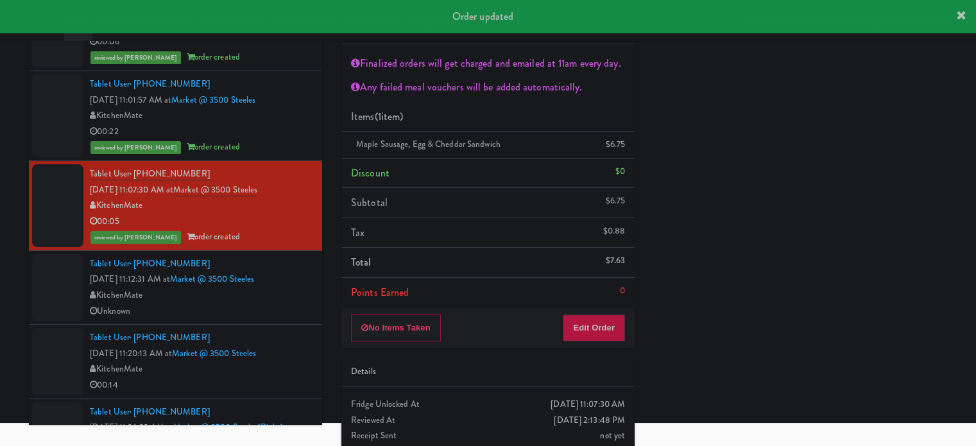
scroll to position [128, 0]
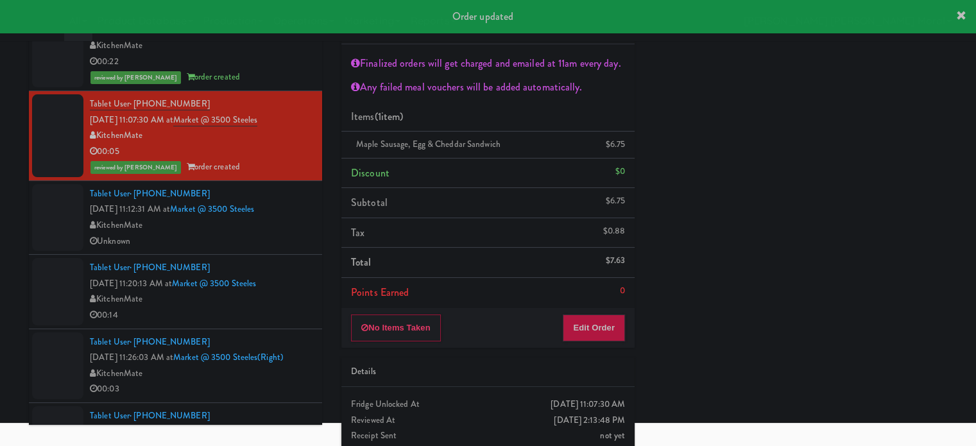
click at [291, 232] on div "Tablet User · (416) 994-7293 [DATE] 11:12:31 AM at Market @ [GEOGRAPHIC_DATA] U…" at bounding box center [201, 217] width 223 height 63
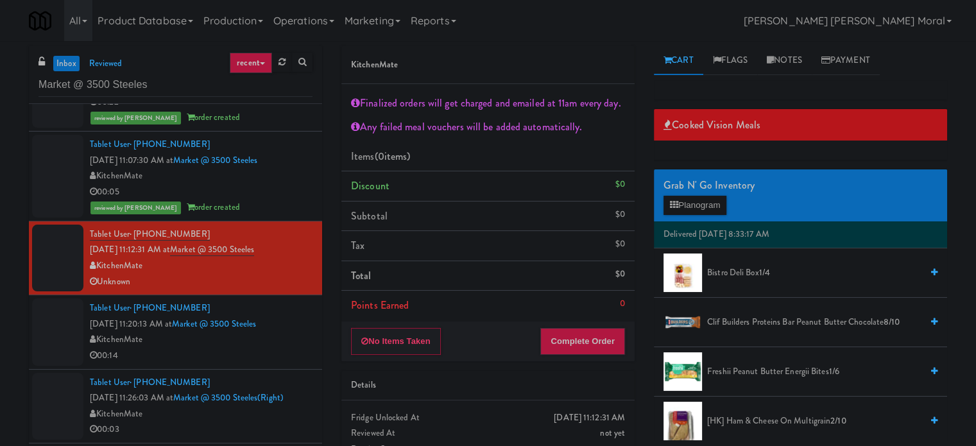
scroll to position [192, 0]
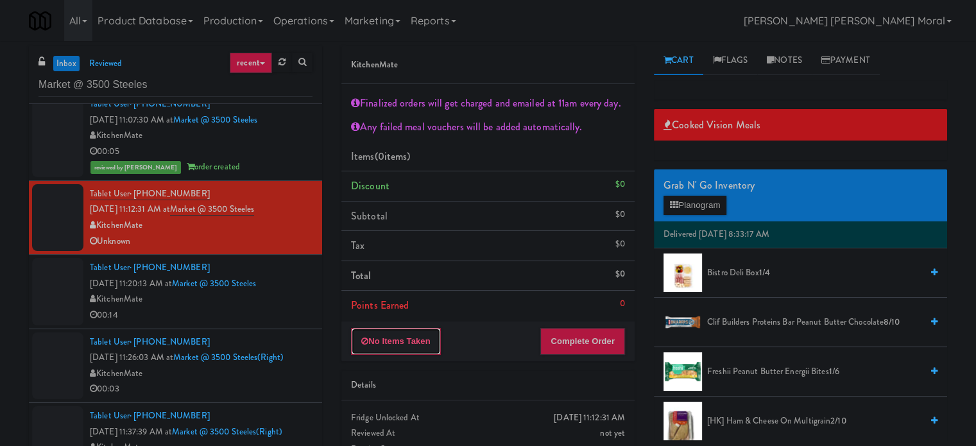
click at [405, 343] on button "No Items Taken" at bounding box center [396, 341] width 90 height 27
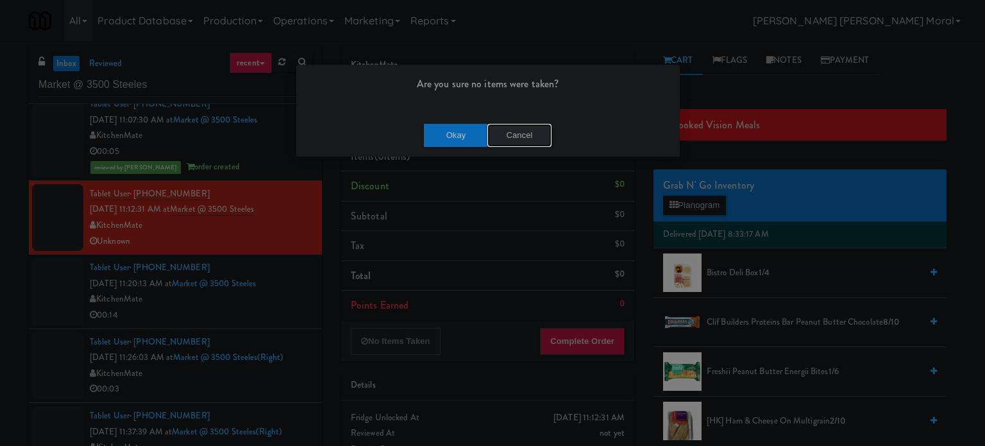
click at [518, 135] on button "Cancel" at bounding box center [519, 135] width 64 height 23
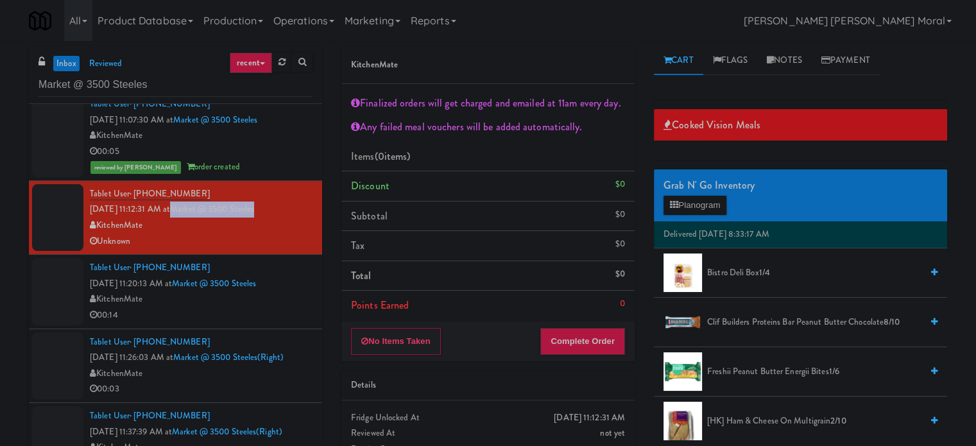
drag, startPoint x: 285, startPoint y: 208, endPoint x: 186, endPoint y: 212, distance: 98.9
click at [186, 212] on div "Tablet User · (416) 994-7293 [DATE] 11:12:31 AM at Market @ [GEOGRAPHIC_DATA] U…" at bounding box center [201, 217] width 223 height 63
copy link "Market @ 3500 Steeles"
click at [0, 207] on div "inbox reviewed recent all unclear take inventory issue suspicious failed recent…" at bounding box center [488, 272] width 976 height 452
click at [253, 310] on div "00:14" at bounding box center [201, 315] width 223 height 16
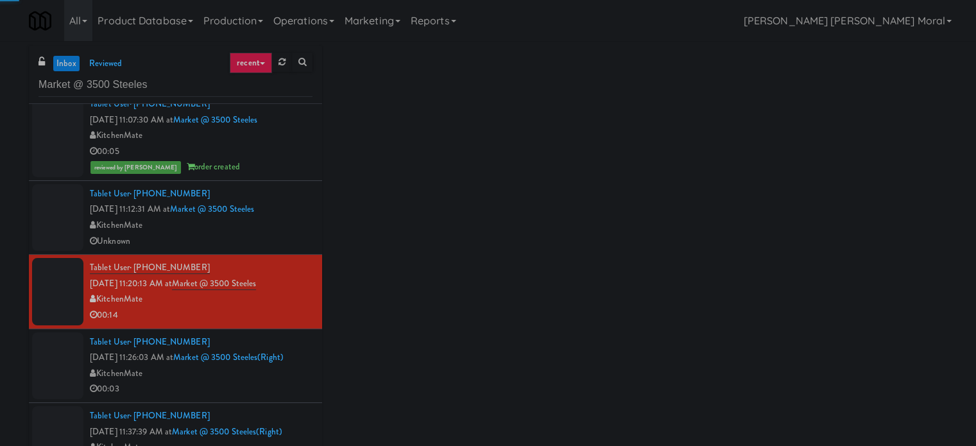
click at [255, 242] on div "Unknown" at bounding box center [201, 241] width 223 height 16
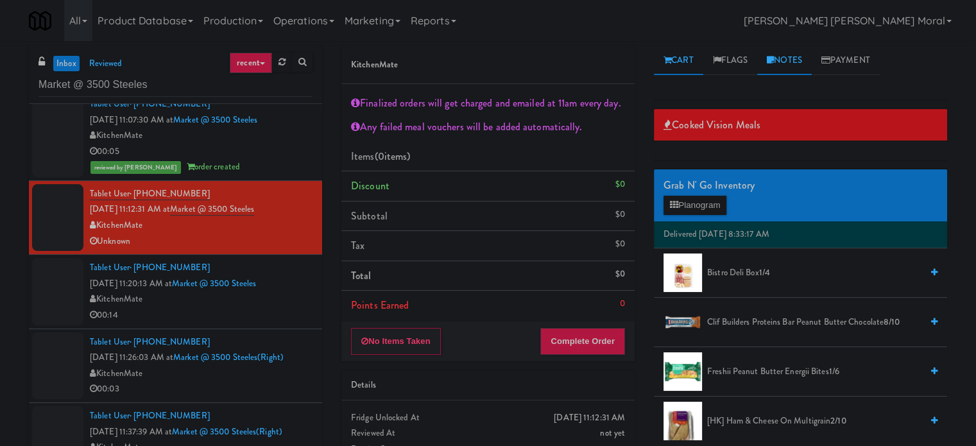
click at [791, 64] on link "Notes" at bounding box center [784, 60] width 55 height 29
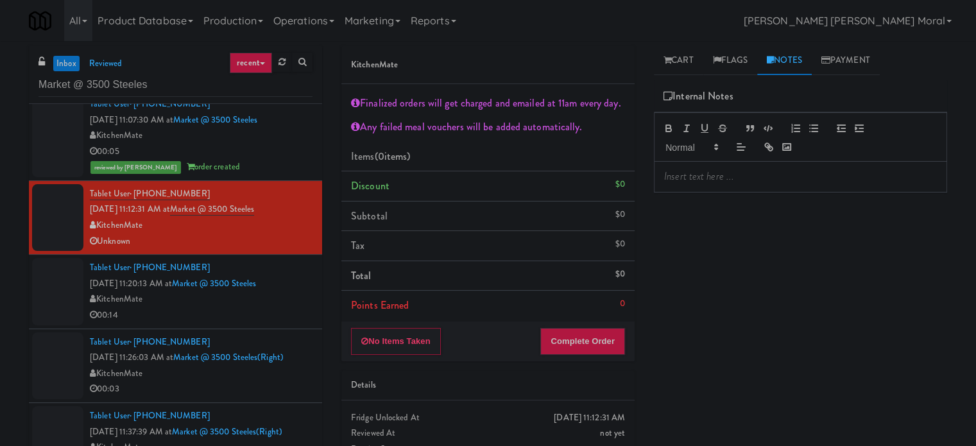
click at [727, 175] on p at bounding box center [800, 176] width 273 height 14
click at [718, 232] on div "Cooked Vision Meals Grab N' Go Inventory Planogram Delivered [DATE] 8:33:17 AM …" at bounding box center [800, 320] width 293 height 481
drag, startPoint x: 0, startPoint y: 292, endPoint x: 70, endPoint y: 300, distance: 70.3
click at [0, 292] on div "inbox reviewed recent all unclear take inventory issue suspicious failed recent…" at bounding box center [488, 272] width 976 height 452
click at [261, 310] on div "00:14" at bounding box center [201, 315] width 223 height 16
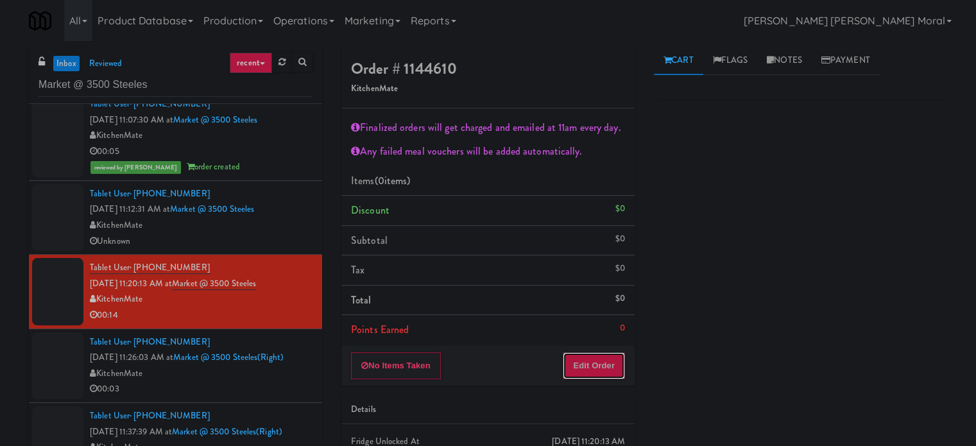
click at [608, 369] on button "Edit Order" at bounding box center [593, 365] width 62 height 27
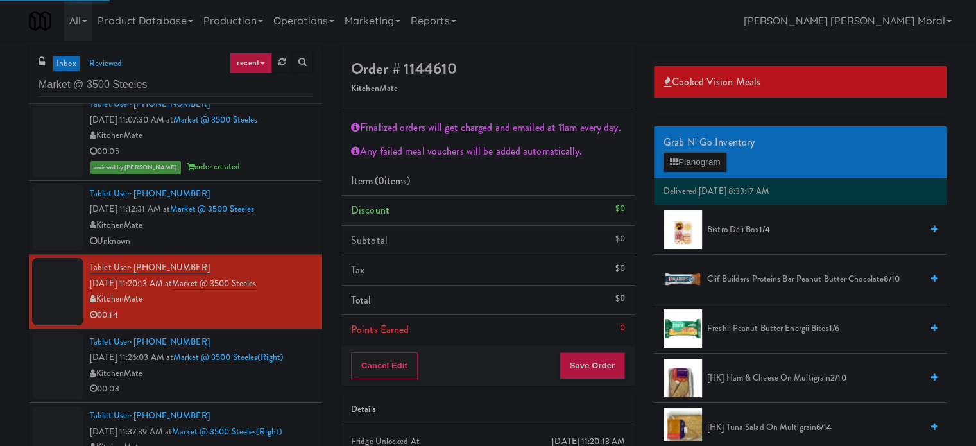
scroll to position [192, 0]
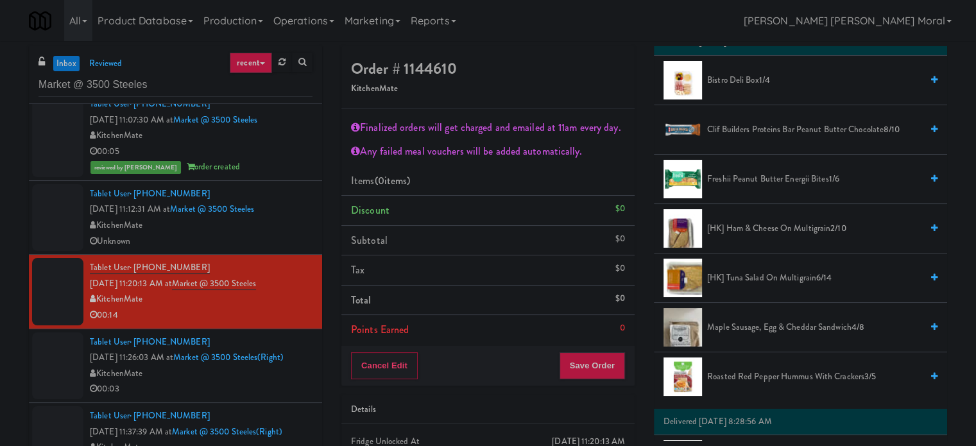
click at [748, 276] on span "[HK] Tuna Salad on Multigrain 6/14" at bounding box center [814, 278] width 214 height 16
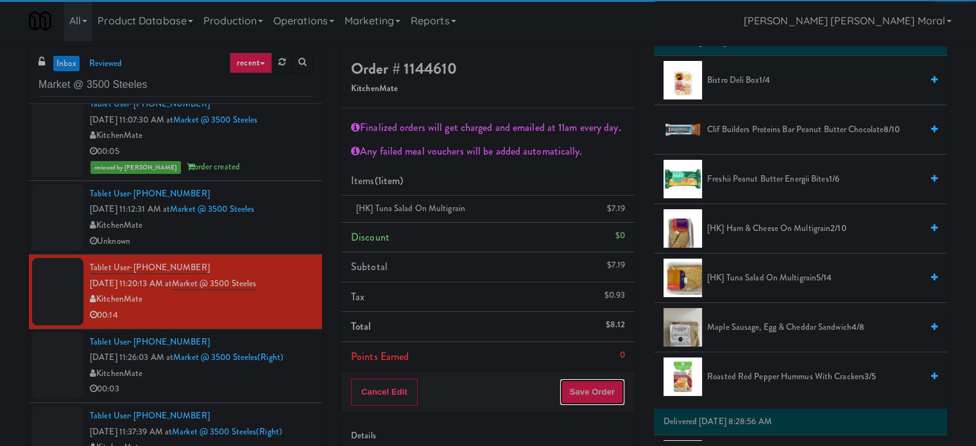
click at [603, 399] on button "Save Order" at bounding box center [591, 391] width 65 height 27
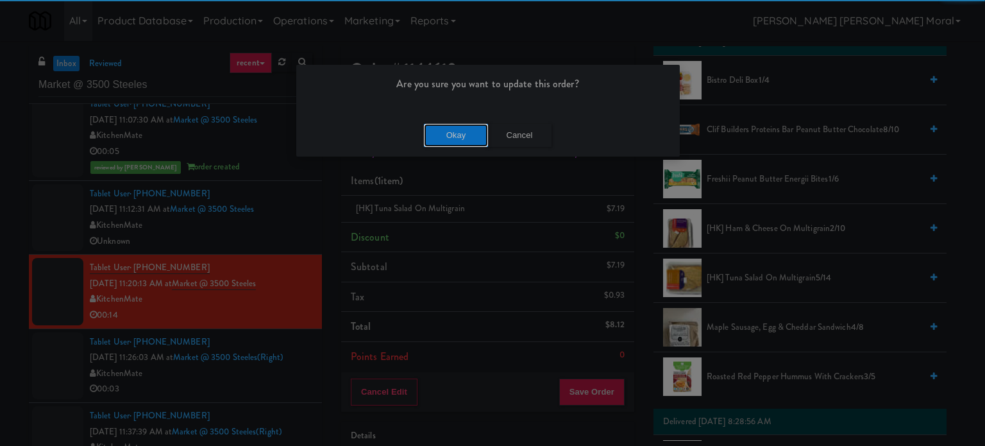
click at [466, 130] on button "Okay" at bounding box center [456, 135] width 64 height 23
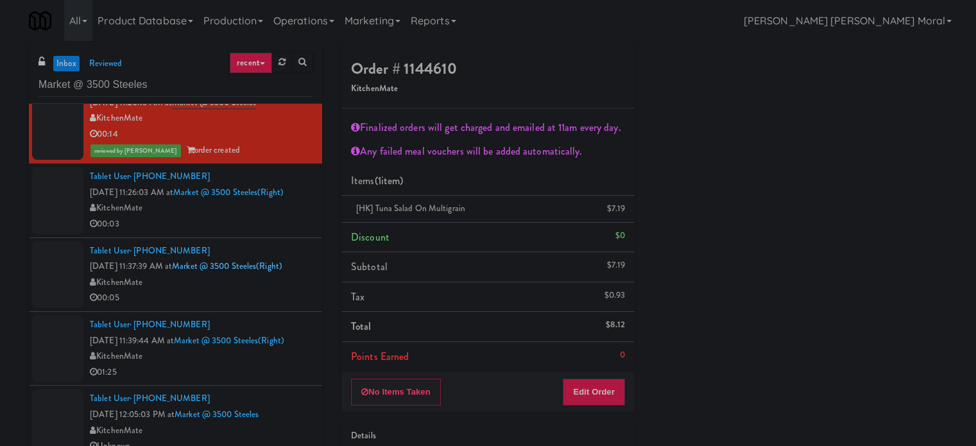
scroll to position [385, 0]
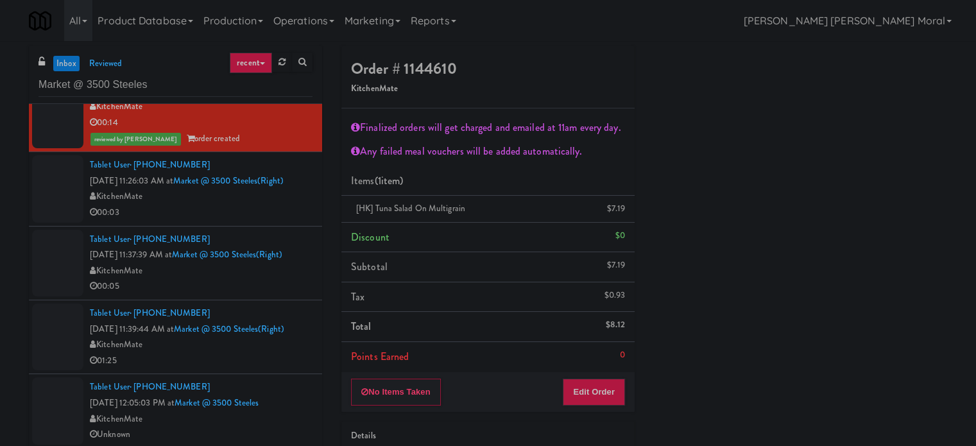
click at [256, 207] on div "00:03" at bounding box center [201, 213] width 223 height 16
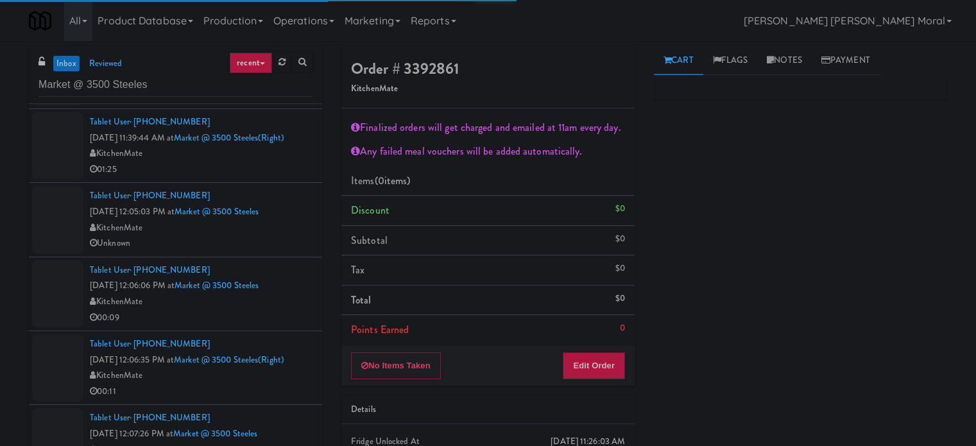
scroll to position [577, 0]
click at [285, 228] on div "KitchenMate" at bounding box center [201, 227] width 223 height 16
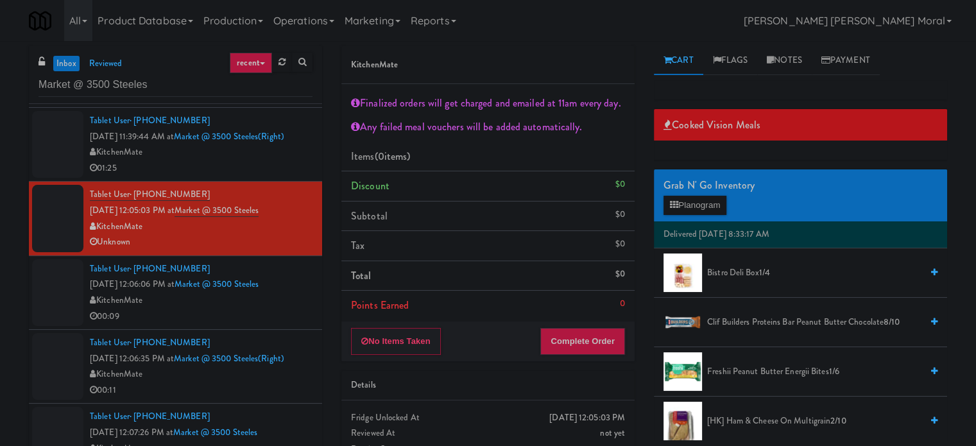
click at [261, 314] on div "00:09" at bounding box center [201, 317] width 223 height 16
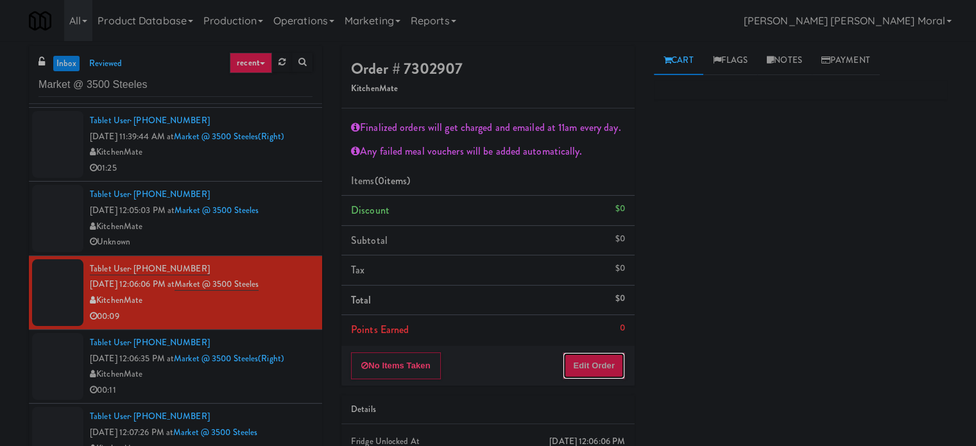
click at [605, 371] on button "Edit Order" at bounding box center [593, 365] width 62 height 27
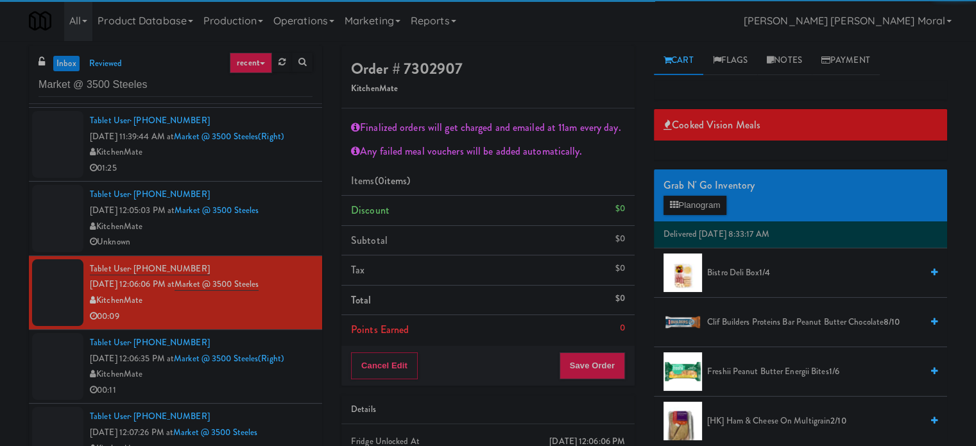
scroll to position [192, 0]
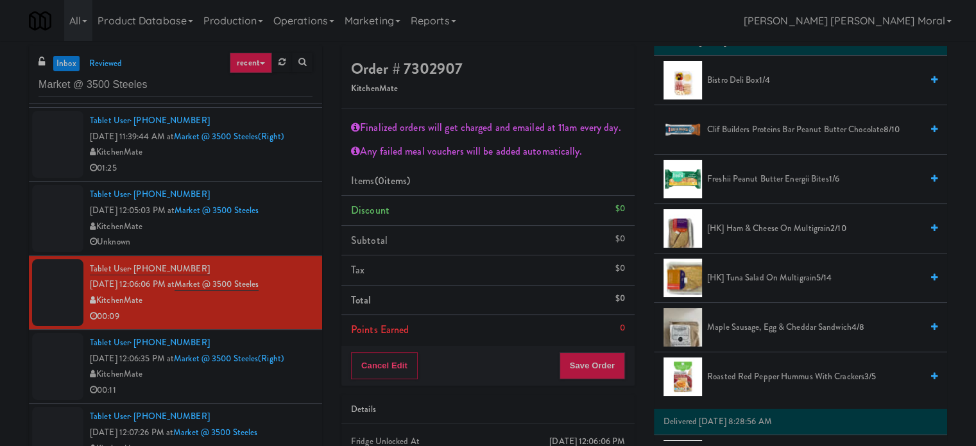
click at [739, 274] on span "[HK] Tuna Salad on Multigrain 5/14" at bounding box center [814, 278] width 214 height 16
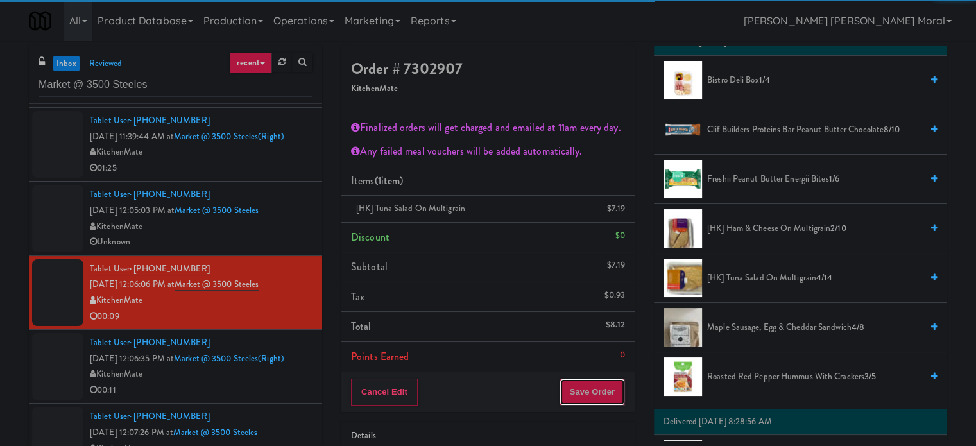
click at [601, 397] on button "Save Order" at bounding box center [591, 391] width 65 height 27
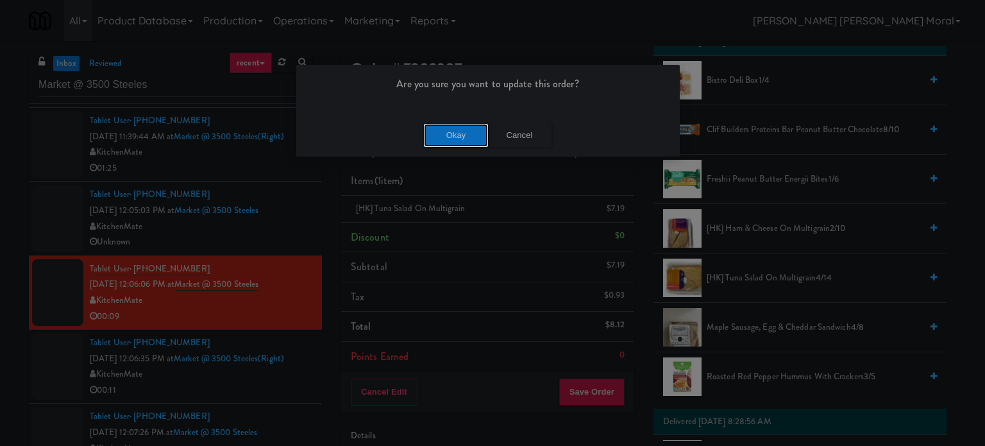
click at [459, 144] on button "Okay" at bounding box center [456, 135] width 64 height 23
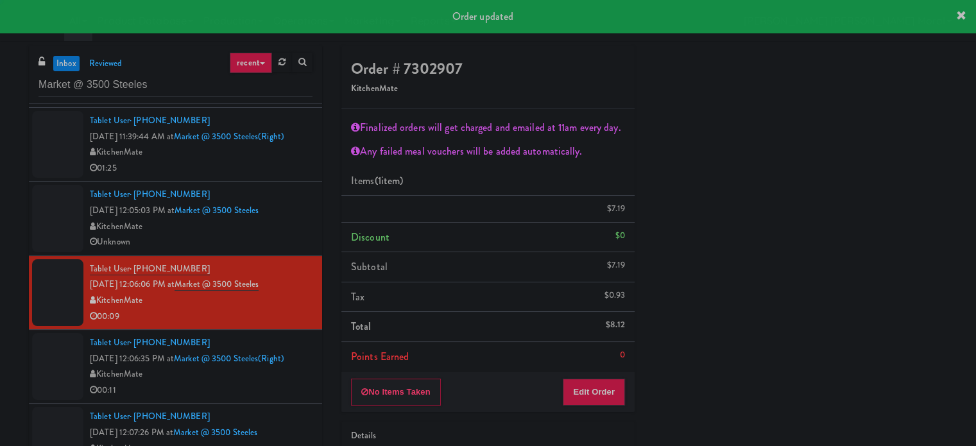
scroll to position [120, 0]
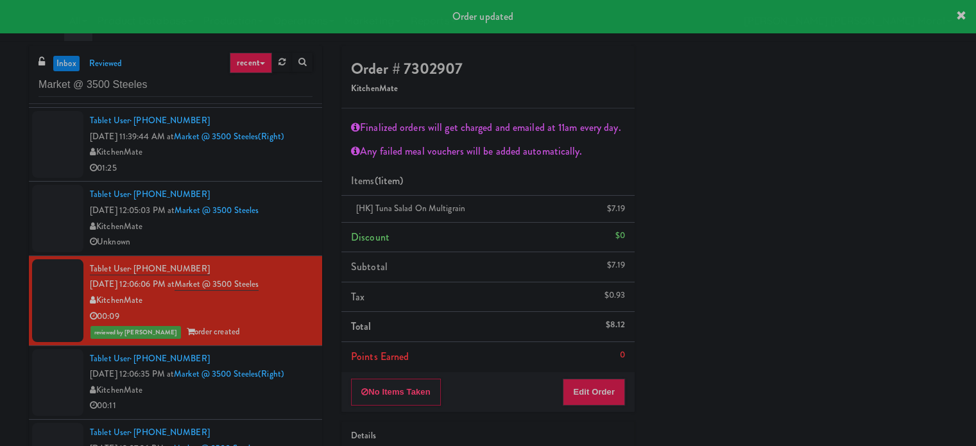
click at [257, 237] on div "Unknown" at bounding box center [201, 242] width 223 height 16
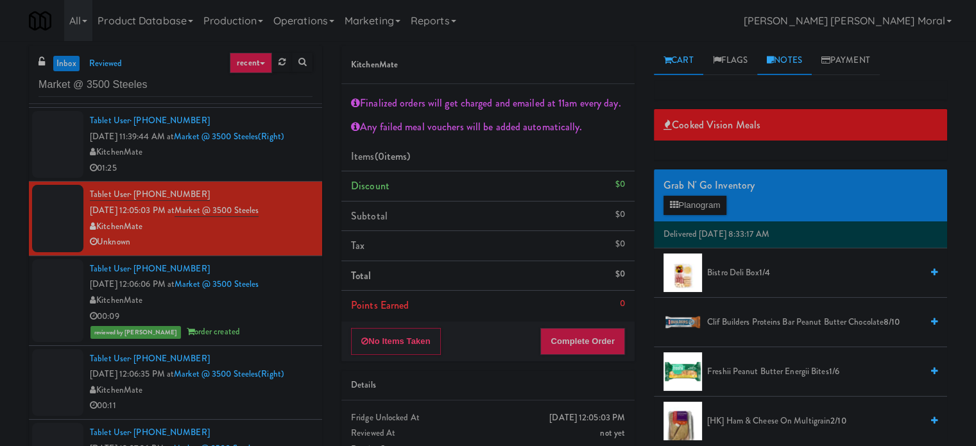
click at [778, 63] on link "Notes" at bounding box center [784, 60] width 55 height 29
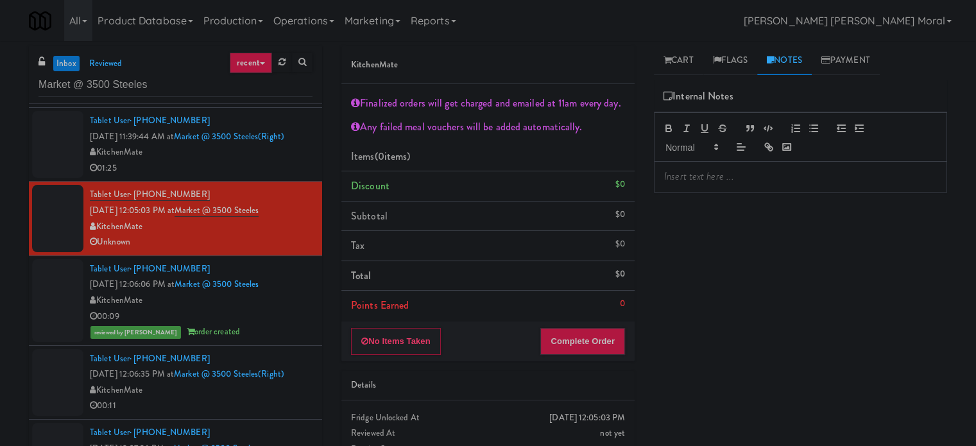
click at [729, 174] on p at bounding box center [800, 176] width 273 height 14
drag, startPoint x: 854, startPoint y: 175, endPoint x: 698, endPoint y: 174, distance: 155.9
click at [698, 174] on p "[PERSON_NAME]: For playback. No video available at wyze" at bounding box center [800, 176] width 273 height 14
copy p "For playback. No video available at wyze"
click at [0, 313] on div "inbox reviewed recent all unclear take inventory issue suspicious failed recent…" at bounding box center [488, 272] width 976 height 452
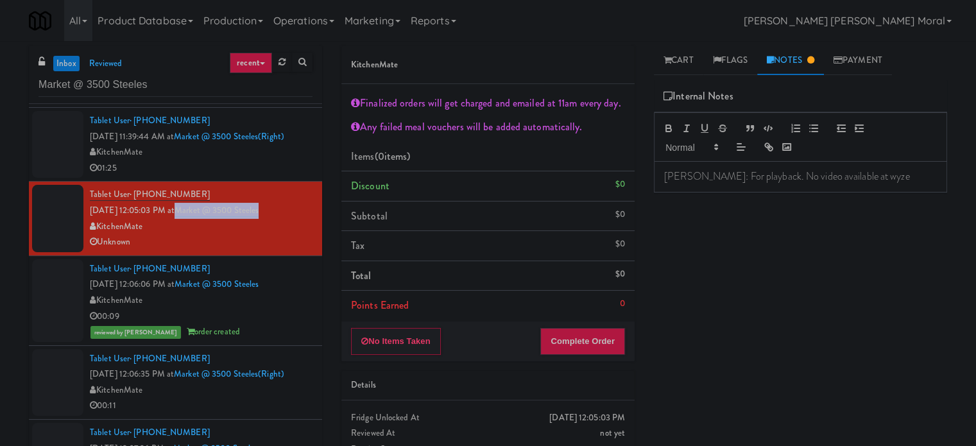
drag, startPoint x: 282, startPoint y: 205, endPoint x: 193, endPoint y: 212, distance: 89.4
click at [193, 212] on div "Tablet User · (416) 663-7998 [DATE] 12:05:03 PM at Market @ 3500 Steeles Kitche…" at bounding box center [201, 218] width 223 height 63
copy link "Market @ 3500 Steeles"
click at [193, 212] on link "Market @ 3500 Steeles" at bounding box center [216, 210] width 84 height 13
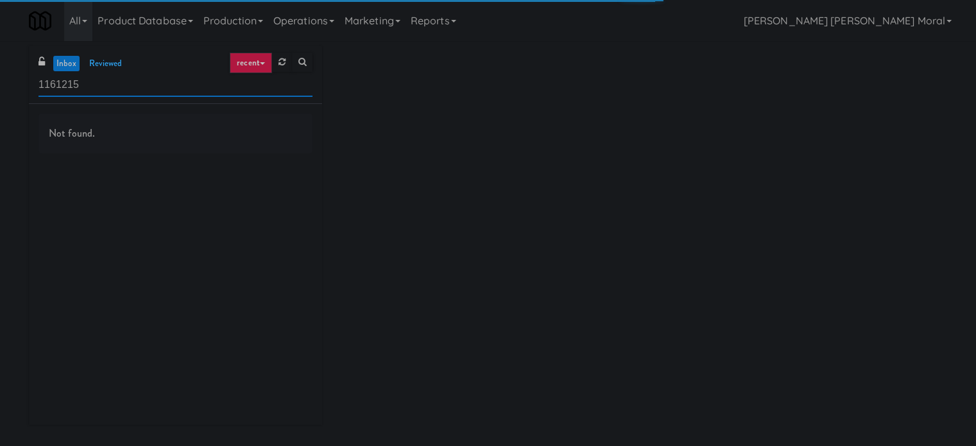
click at [116, 90] on input "1161215" at bounding box center [175, 85] width 274 height 24
paste input "Market @ 3500 Steeles"
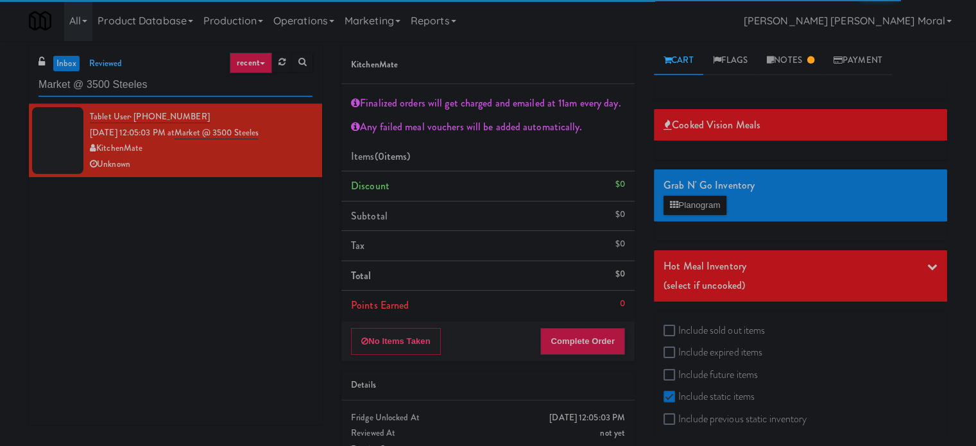
type input "Market @ 3500 Steeles"
click at [64, 63] on link "inbox" at bounding box center [66, 64] width 26 height 16
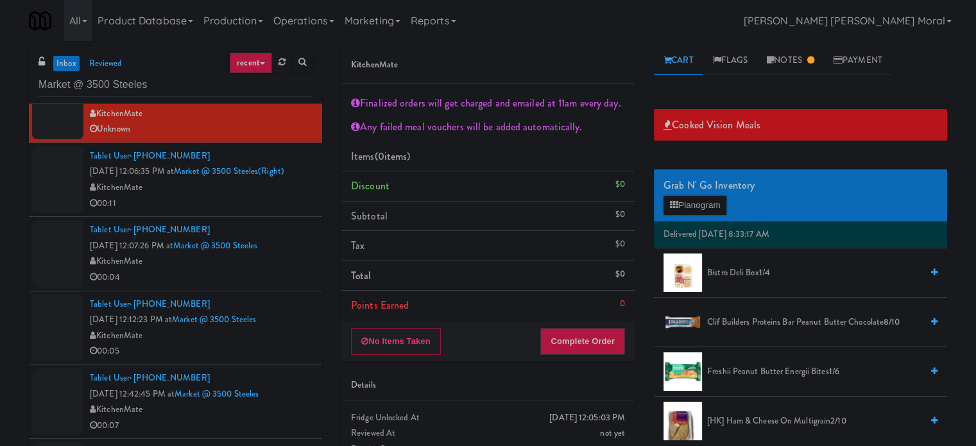
scroll to position [203, 0]
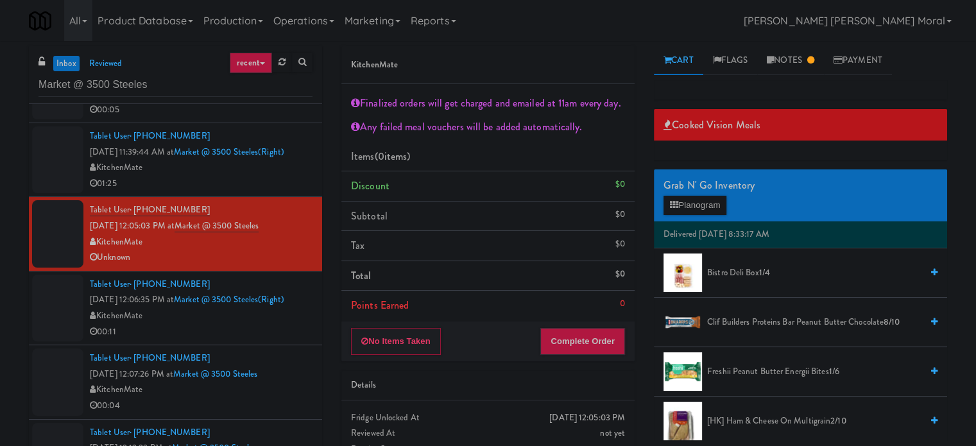
click at [0, 231] on div "inbox reviewed recent all unclear take inventory issue suspicious failed recent…" at bounding box center [488, 272] width 976 height 452
click at [0, 207] on div "inbox reviewed recent all unclear take inventory issue suspicious failed recent…" at bounding box center [488, 272] width 976 height 452
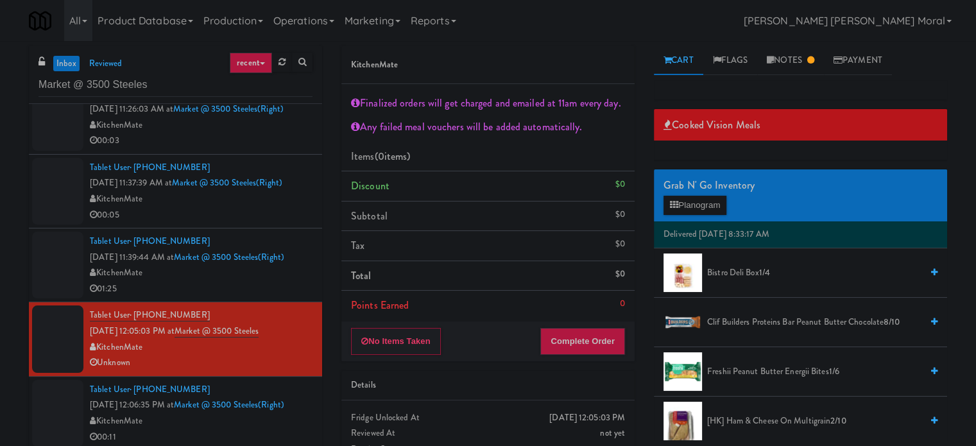
scroll to position [0, 0]
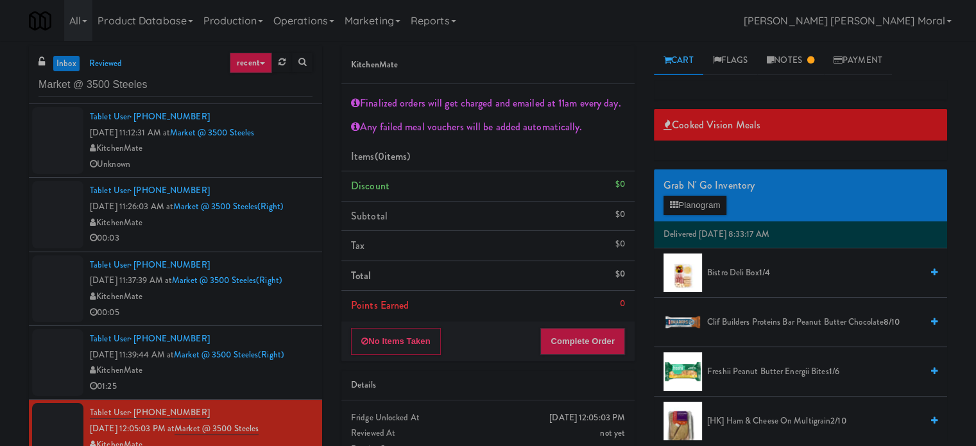
click at [239, 161] on div "Unknown" at bounding box center [201, 164] width 223 height 16
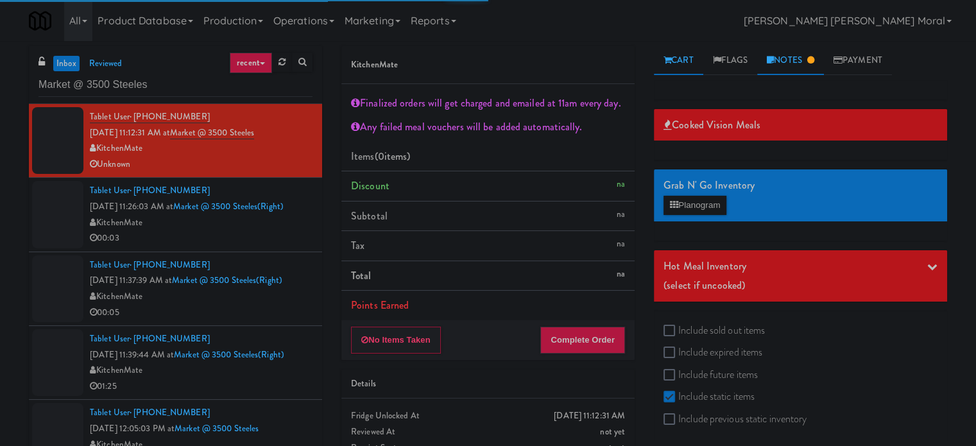
click at [802, 62] on link "Notes" at bounding box center [790, 60] width 67 height 29
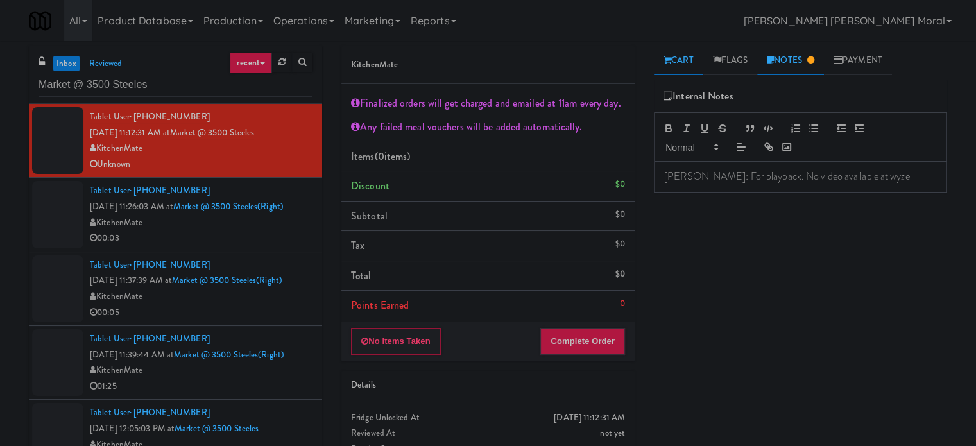
click at [685, 54] on link "Cart" at bounding box center [678, 60] width 49 height 29
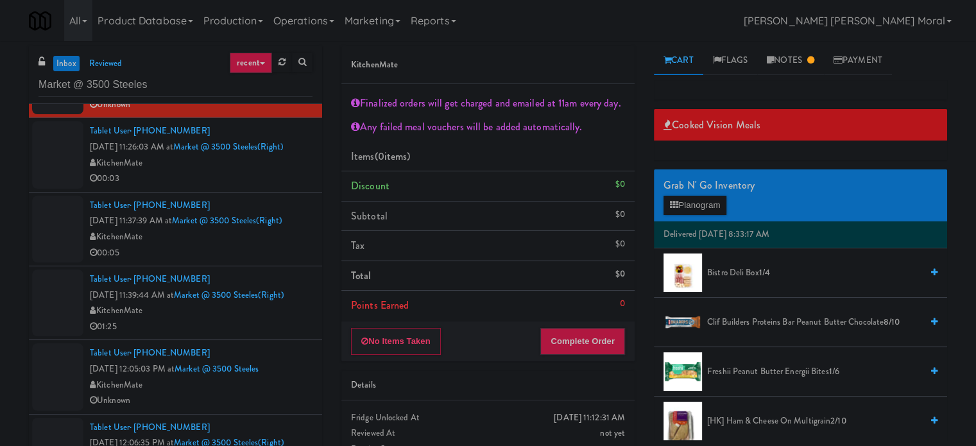
scroll to position [128, 0]
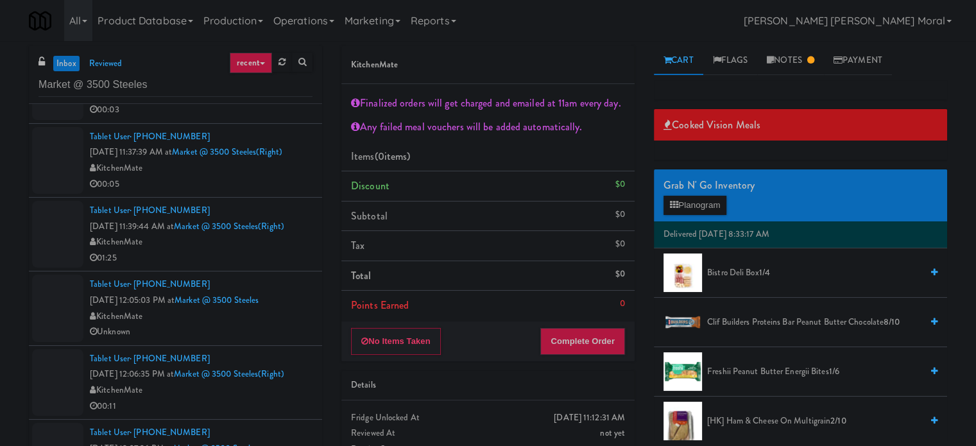
click at [230, 337] on div "Unknown" at bounding box center [201, 332] width 223 height 16
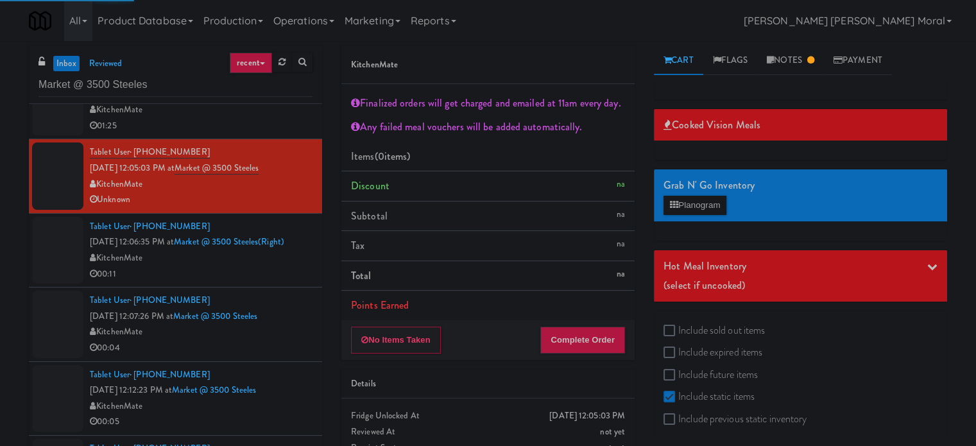
scroll to position [321, 0]
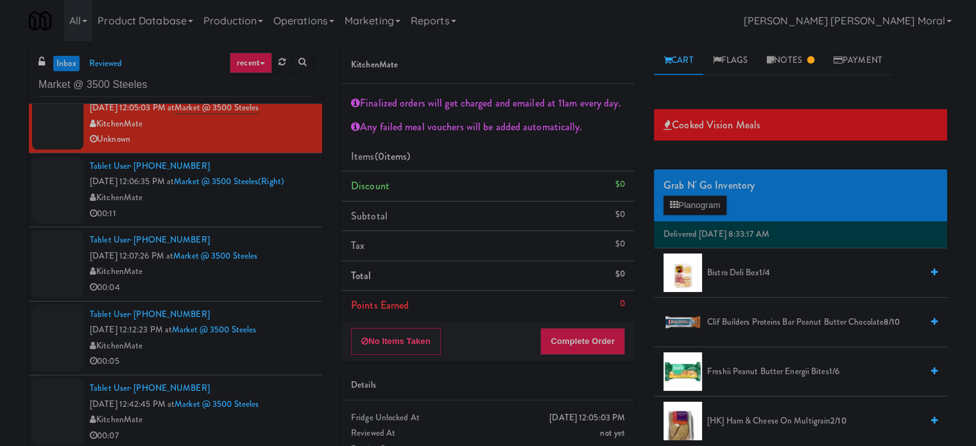
click at [259, 290] on div "00:04" at bounding box center [201, 288] width 223 height 16
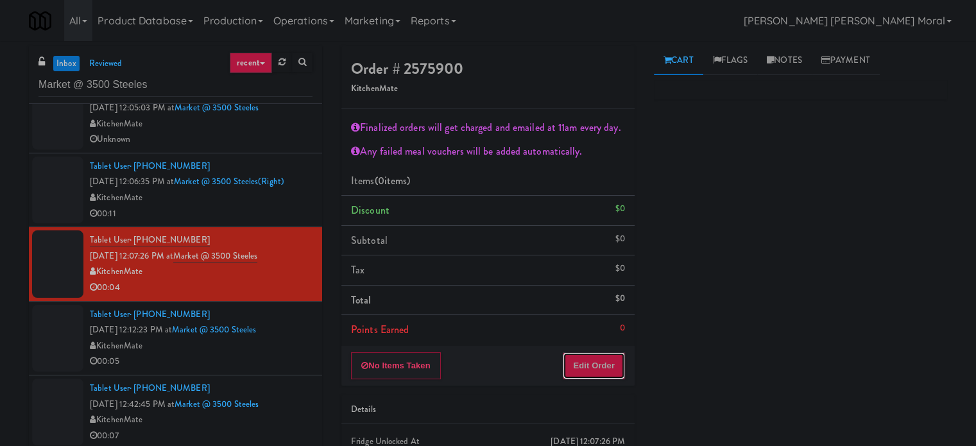
click at [591, 365] on button "Edit Order" at bounding box center [593, 365] width 62 height 27
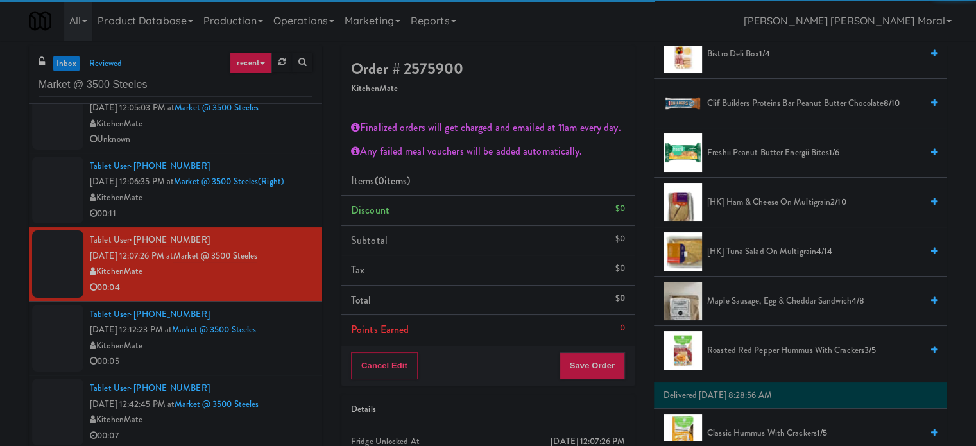
scroll to position [257, 0]
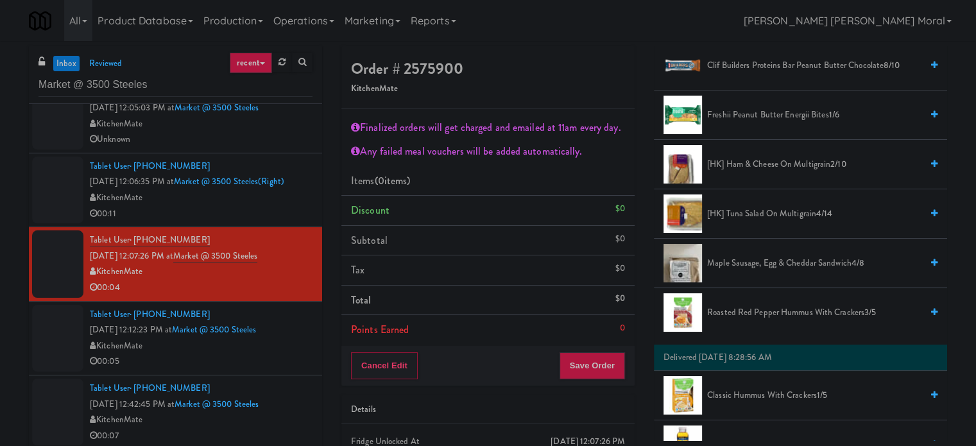
click at [748, 208] on span "[HK] Tuna Salad on Multigrain 4/14" at bounding box center [814, 214] width 214 height 16
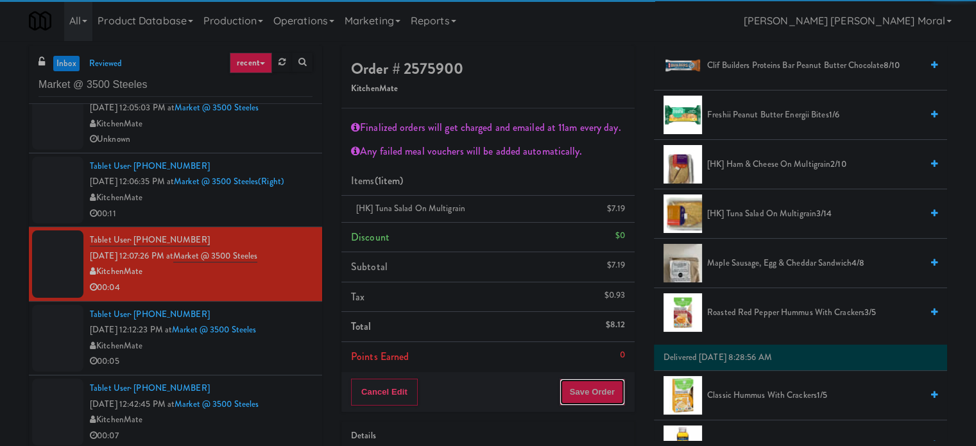
click at [590, 395] on button "Save Order" at bounding box center [591, 391] width 65 height 27
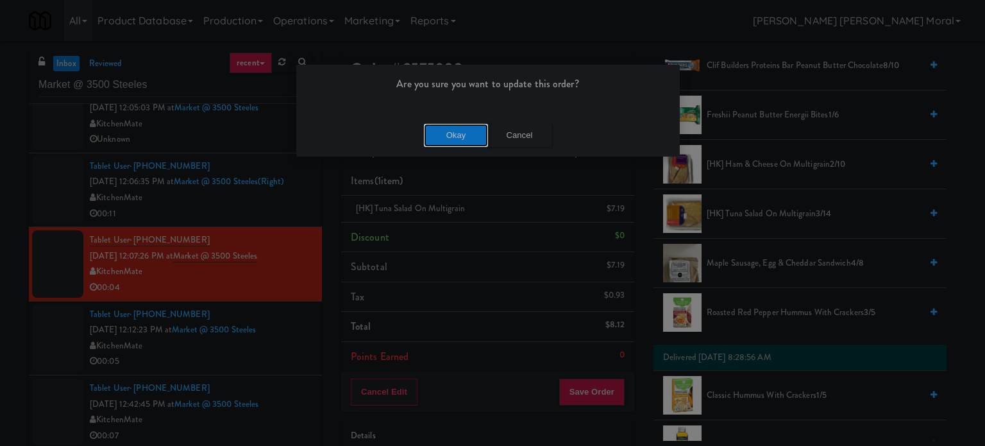
click at [459, 129] on button "Okay" at bounding box center [456, 135] width 64 height 23
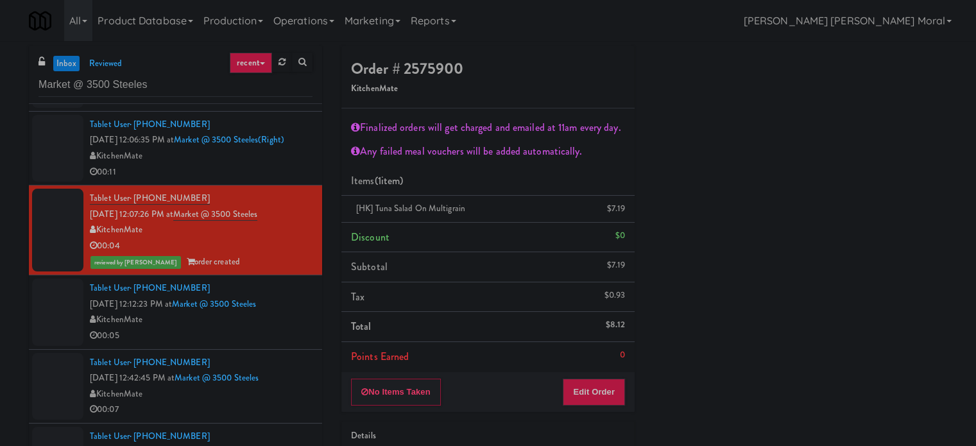
scroll to position [385, 0]
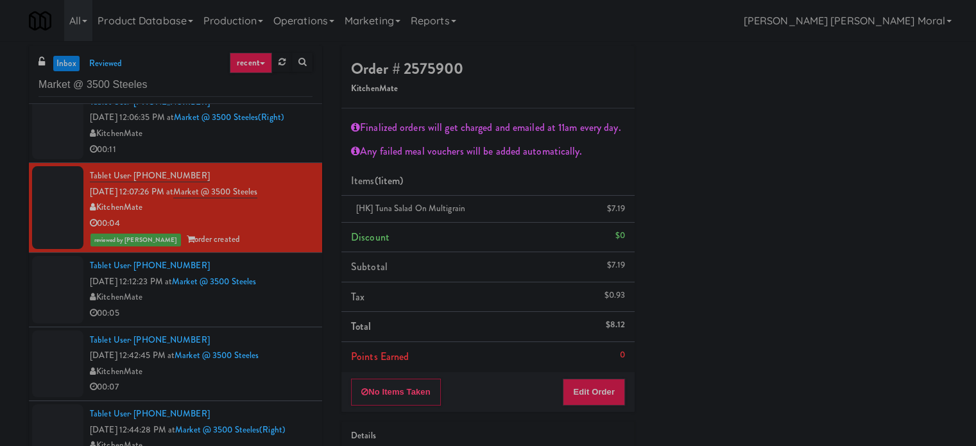
click at [249, 315] on div "00:05" at bounding box center [201, 313] width 223 height 16
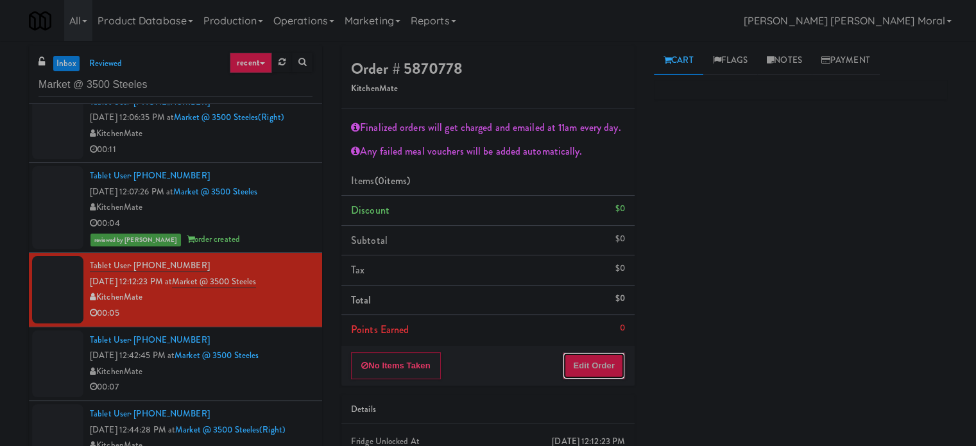
click at [596, 361] on button "Edit Order" at bounding box center [593, 365] width 62 height 27
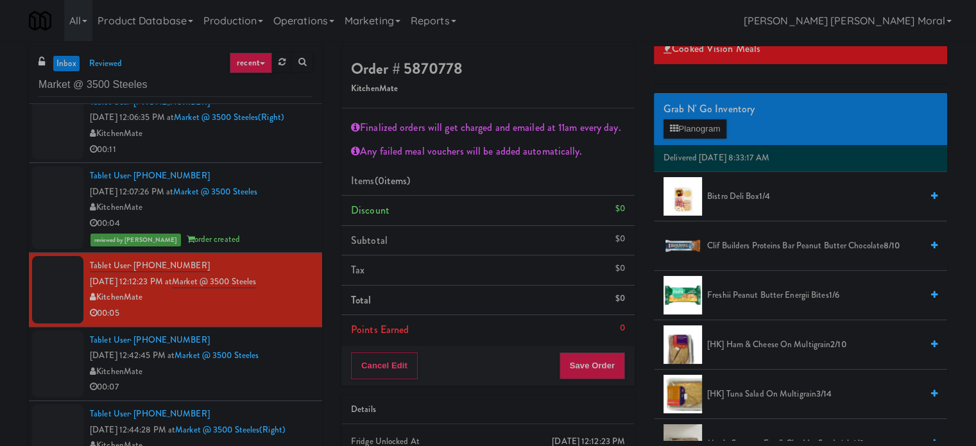
scroll to position [128, 0]
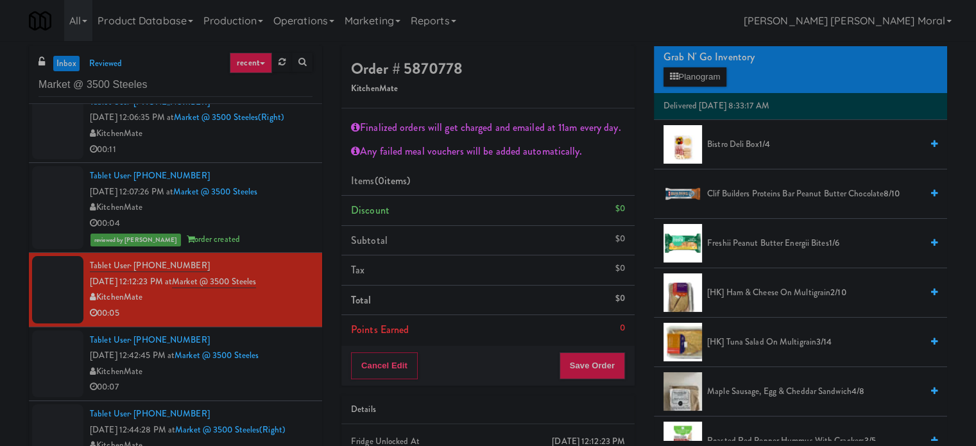
click at [747, 285] on span "[HK] Ham & Cheese on Multigrain 2/10" at bounding box center [814, 293] width 214 height 16
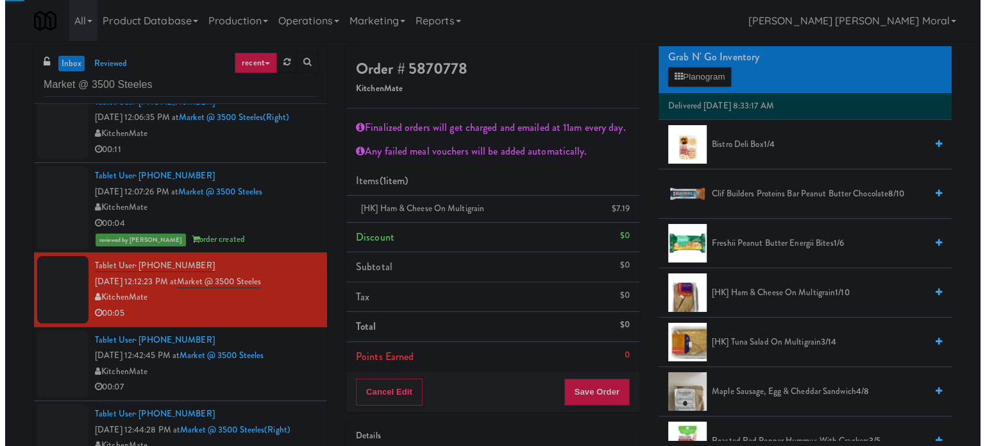
scroll to position [0, 0]
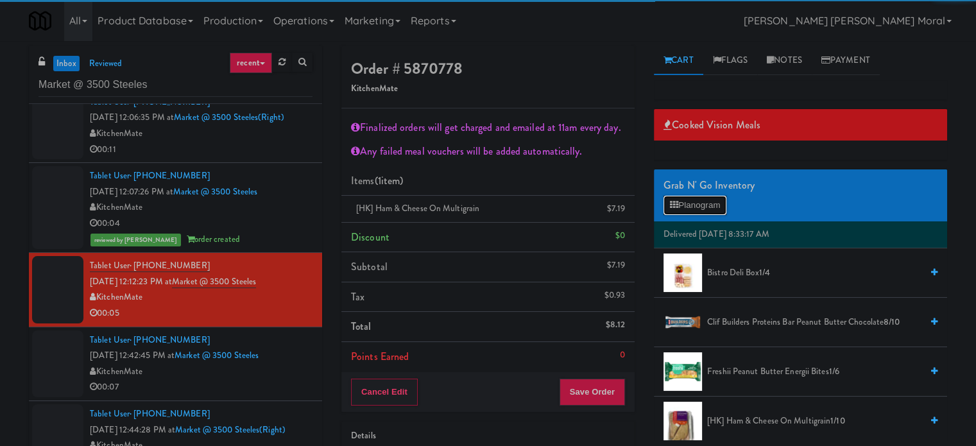
click at [688, 201] on button "Planogram" at bounding box center [694, 205] width 63 height 19
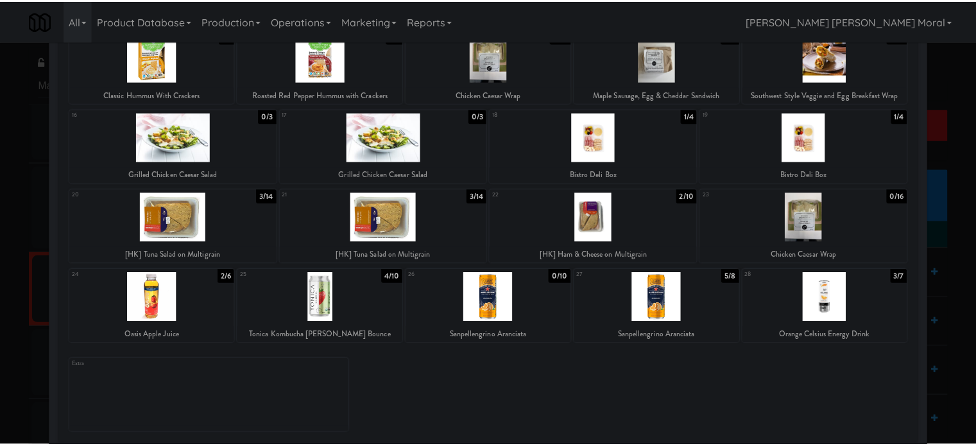
scroll to position [192, 0]
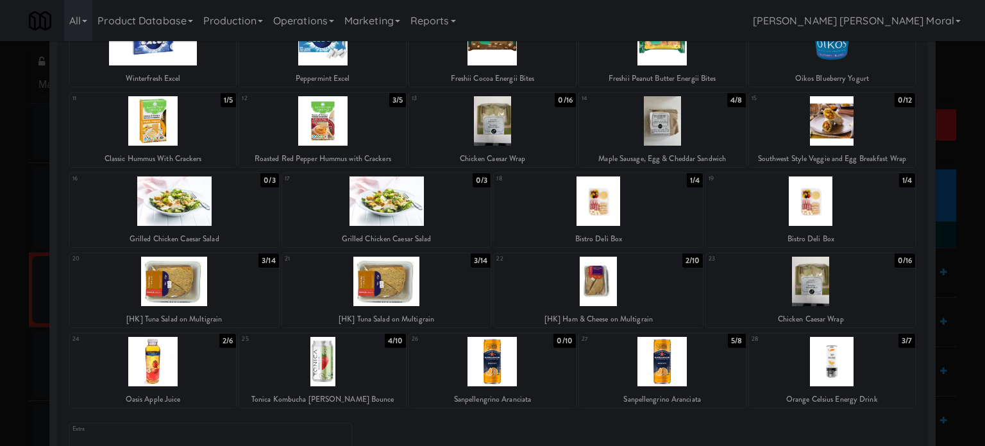
click at [0, 219] on div at bounding box center [492, 223] width 985 height 446
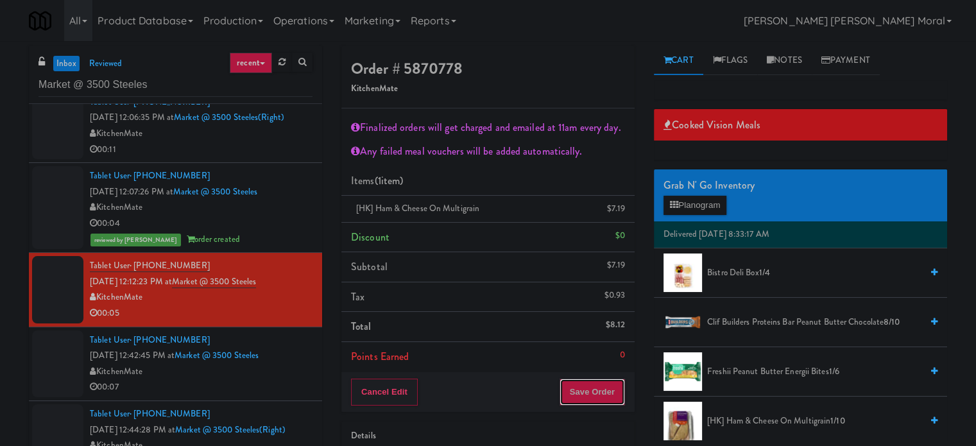
click at [607, 397] on button "Save Order" at bounding box center [591, 391] width 65 height 27
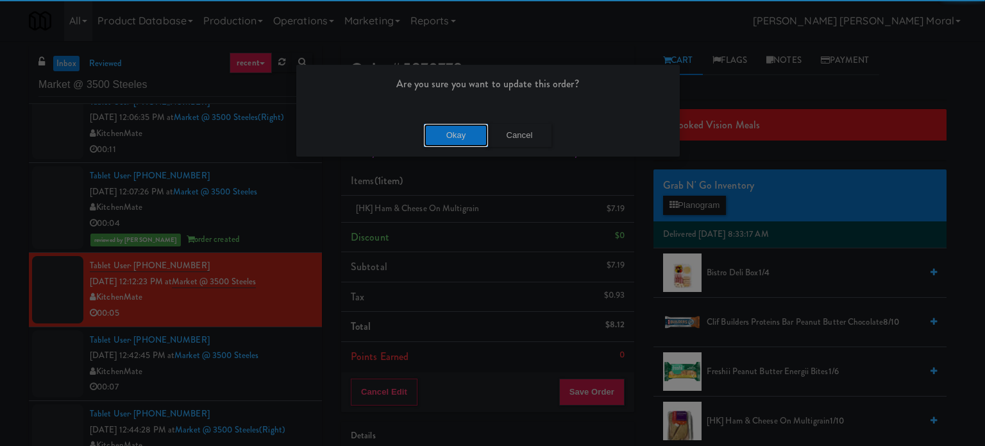
click at [453, 135] on button "Okay" at bounding box center [456, 135] width 64 height 23
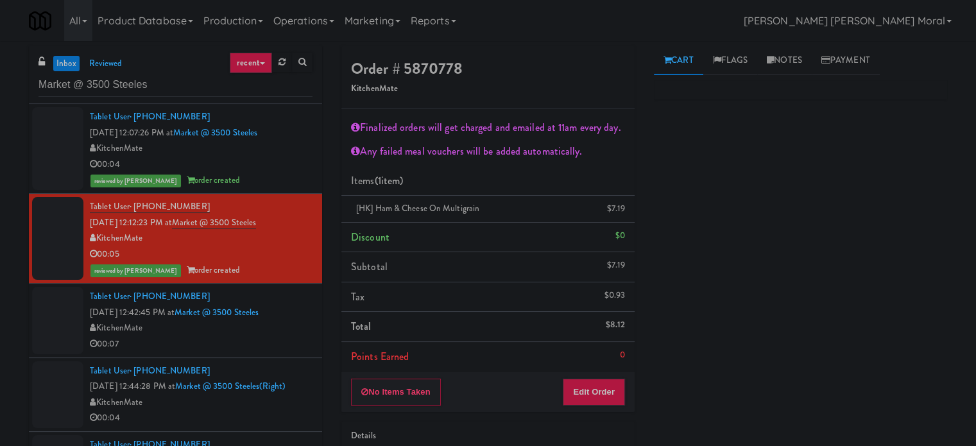
scroll to position [513, 0]
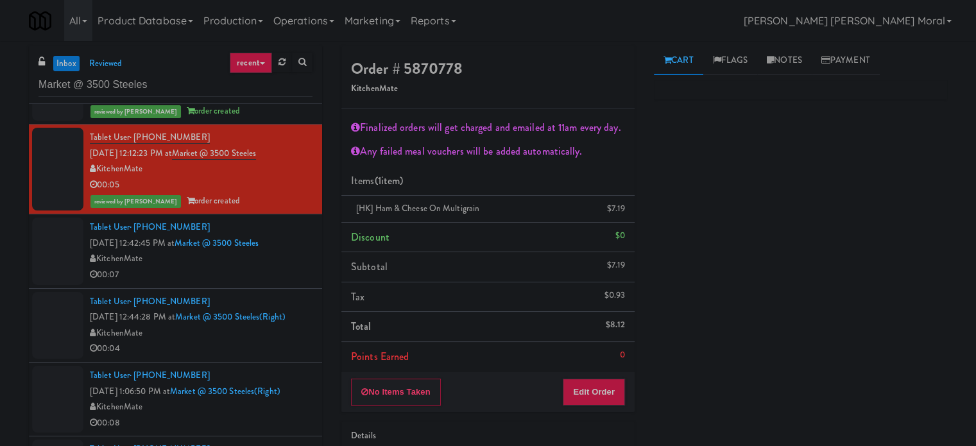
click at [275, 283] on li "Tablet User · (905) 329-5652 [DATE] 12:42:45 PM at Market @ [GEOGRAPHIC_DATA] 0…" at bounding box center [175, 251] width 293 height 74
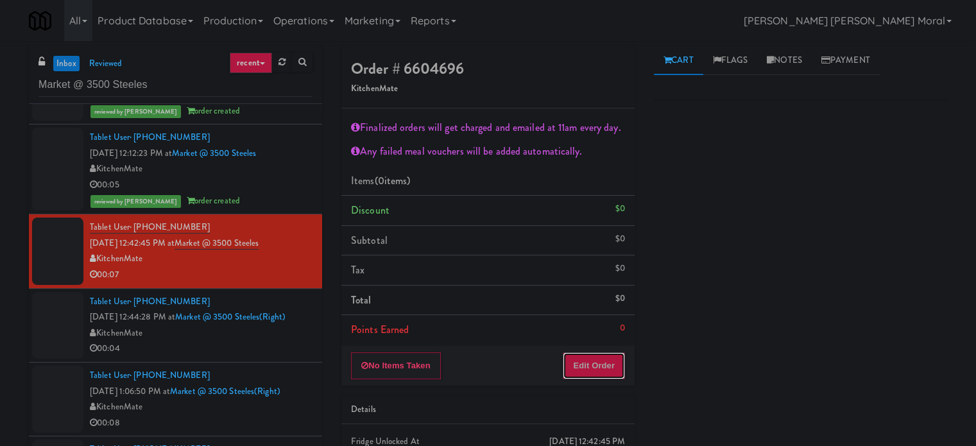
click at [582, 369] on button "Edit Order" at bounding box center [593, 365] width 62 height 27
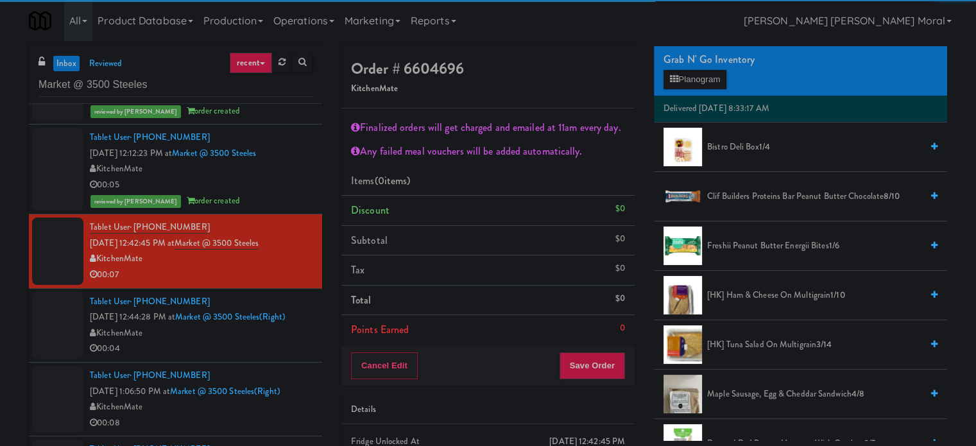
scroll to position [128, 0]
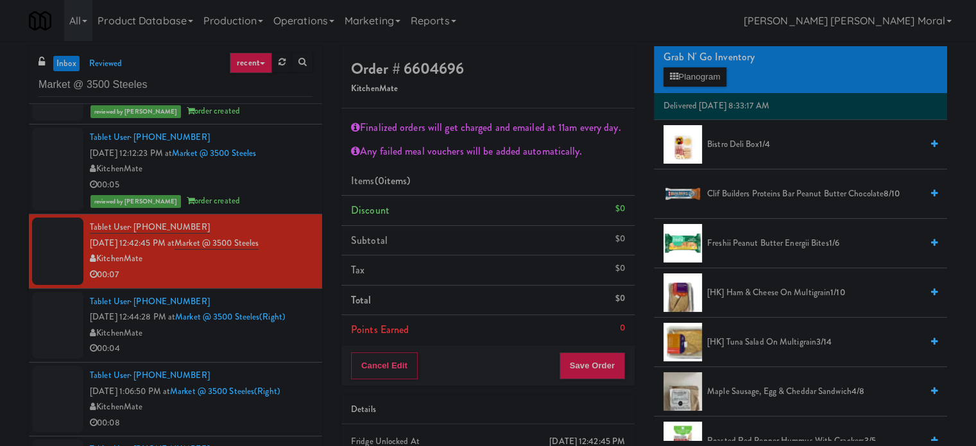
click at [735, 336] on span "[HK] Tuna Salad on Multigrain 3/14" at bounding box center [814, 342] width 214 height 16
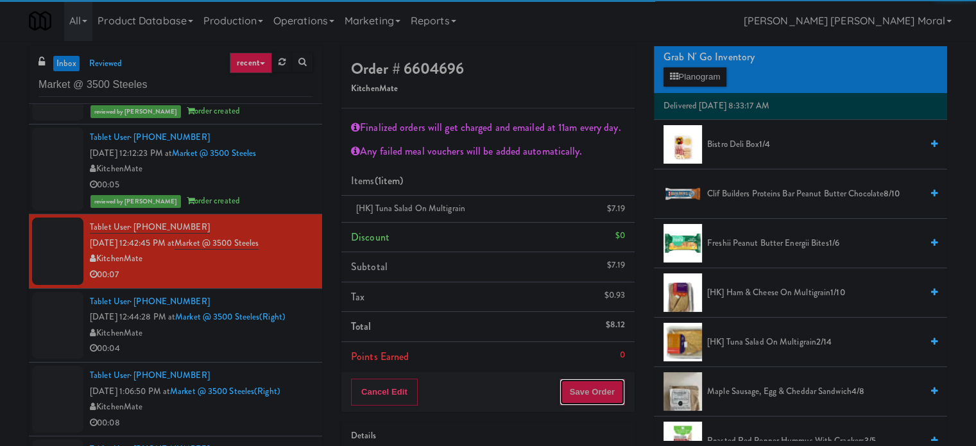
click at [600, 397] on button "Save Order" at bounding box center [591, 391] width 65 height 27
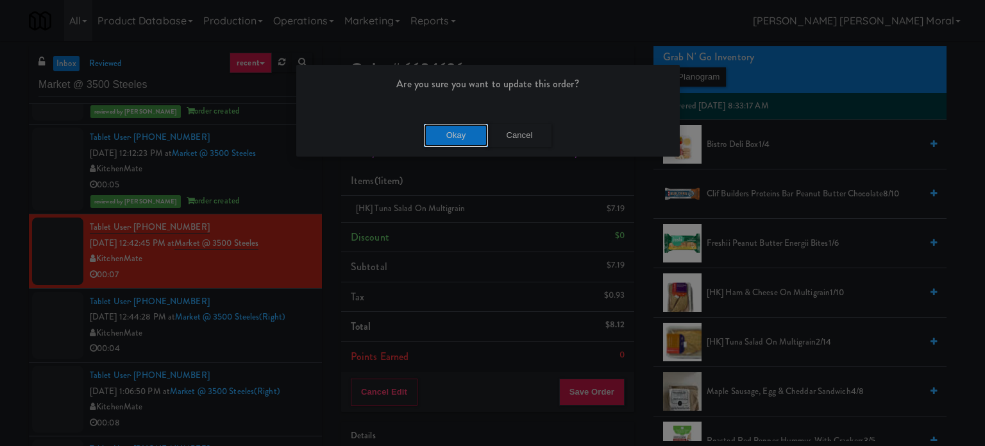
click at [439, 125] on button "Okay" at bounding box center [456, 135] width 64 height 23
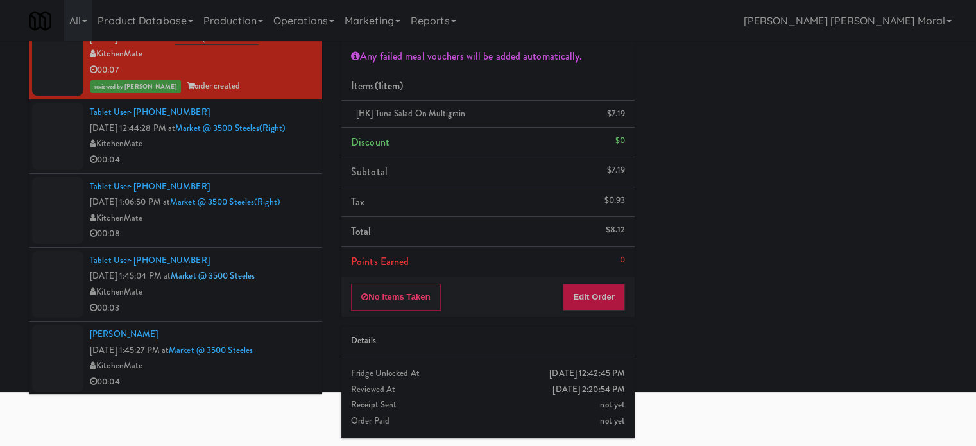
scroll to position [96, 0]
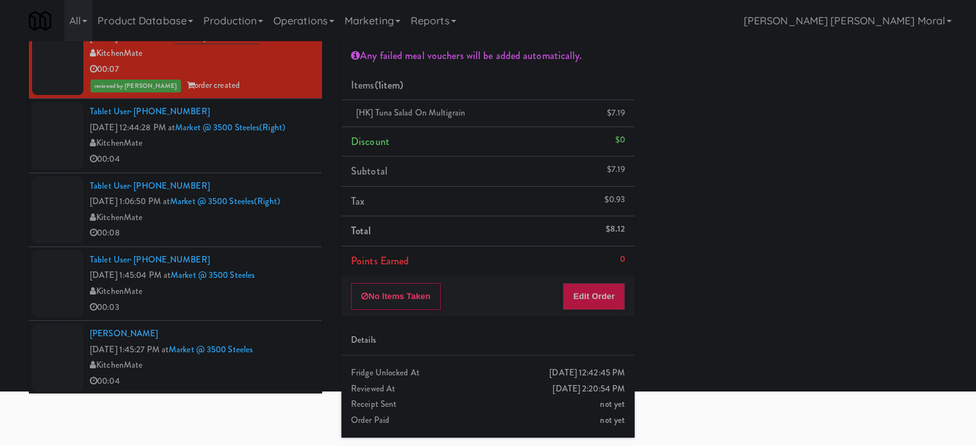
click at [274, 305] on div "00:03" at bounding box center [201, 308] width 223 height 16
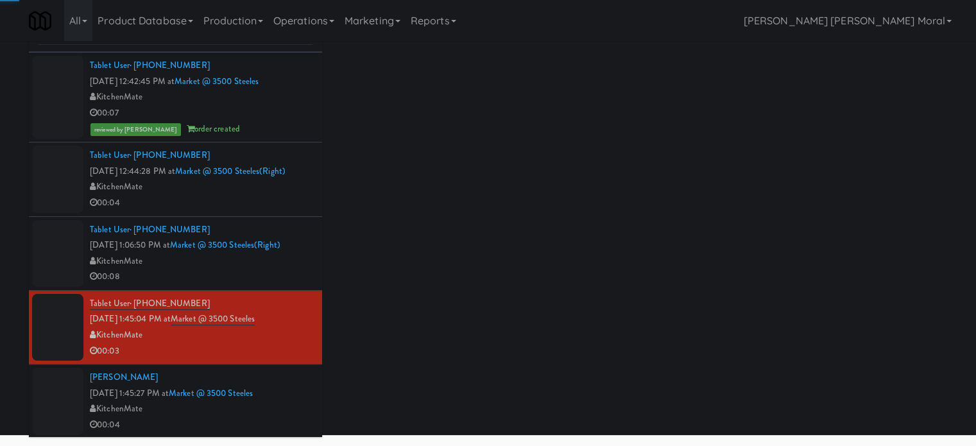
scroll to position [69, 0]
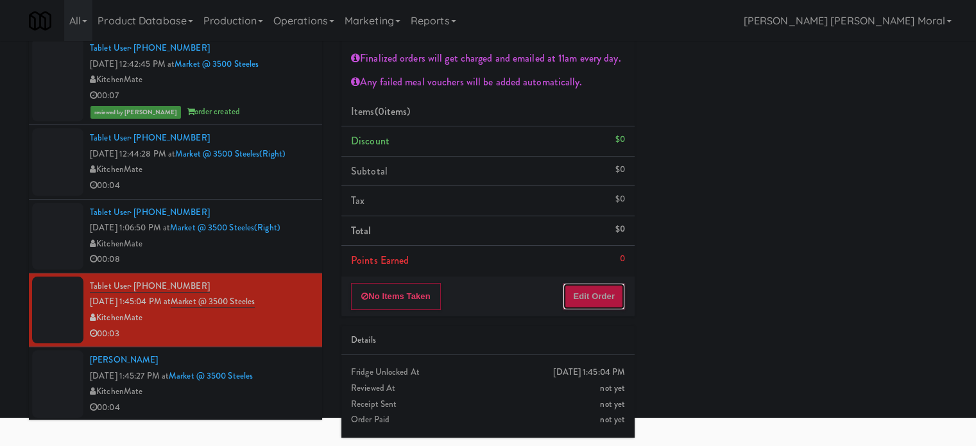
click at [600, 307] on button "Edit Order" at bounding box center [593, 296] width 62 height 27
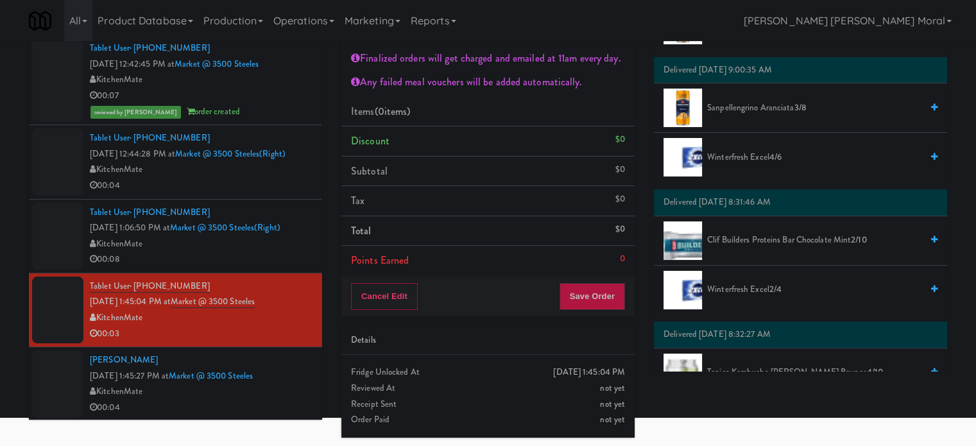
scroll to position [1154, 0]
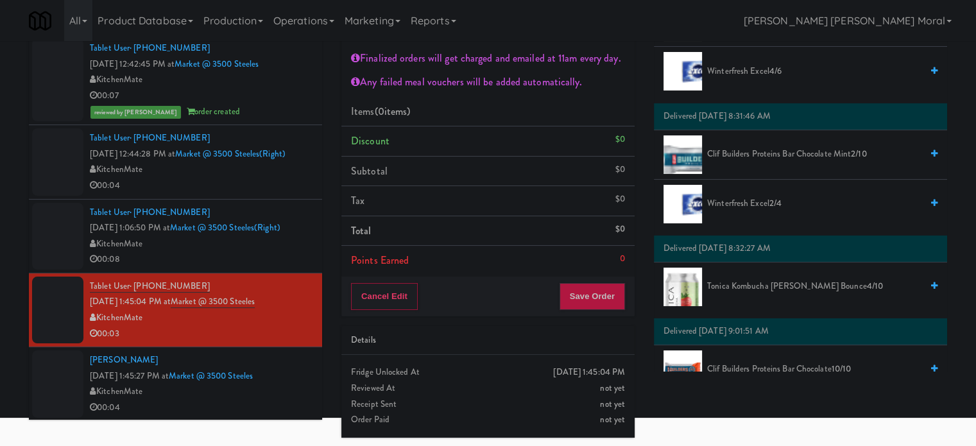
click at [772, 149] on span "Clif Builders proteins Bar Chocolate Mint 2/10" at bounding box center [814, 154] width 214 height 16
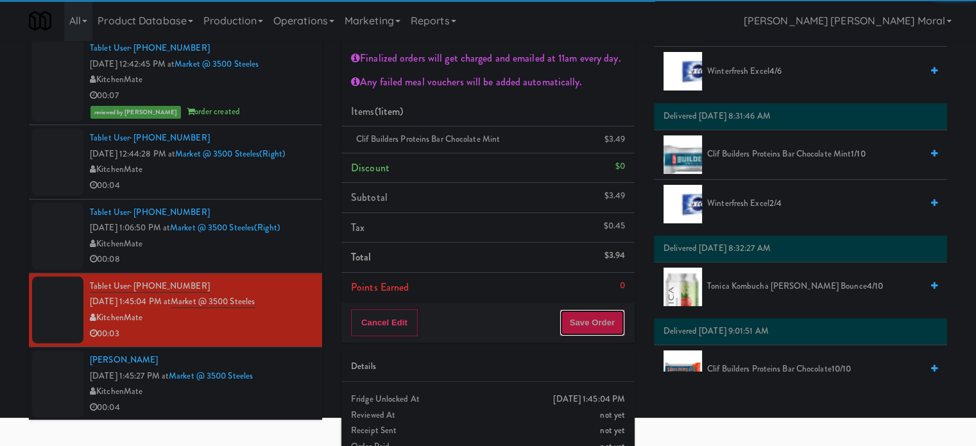
click at [591, 318] on button "Save Order" at bounding box center [591, 322] width 65 height 27
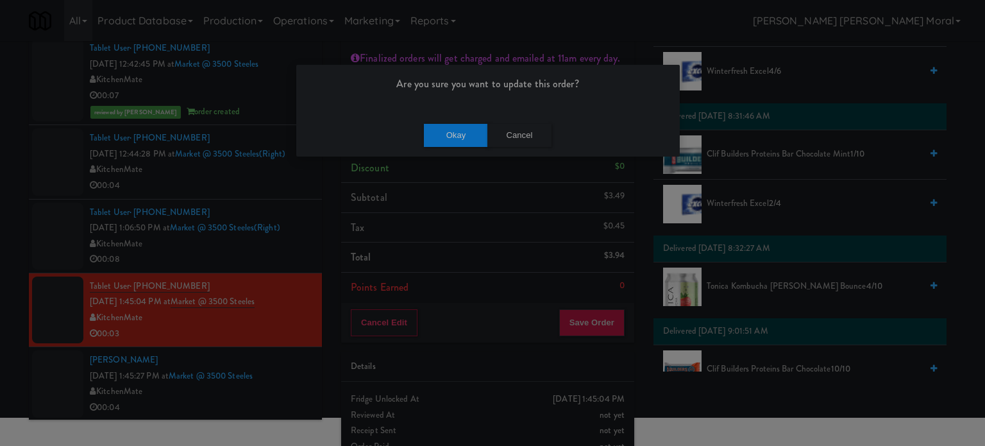
click at [461, 115] on div "Okay Cancel" at bounding box center [488, 135] width 384 height 43
click at [459, 128] on button "Okay" at bounding box center [456, 135] width 64 height 23
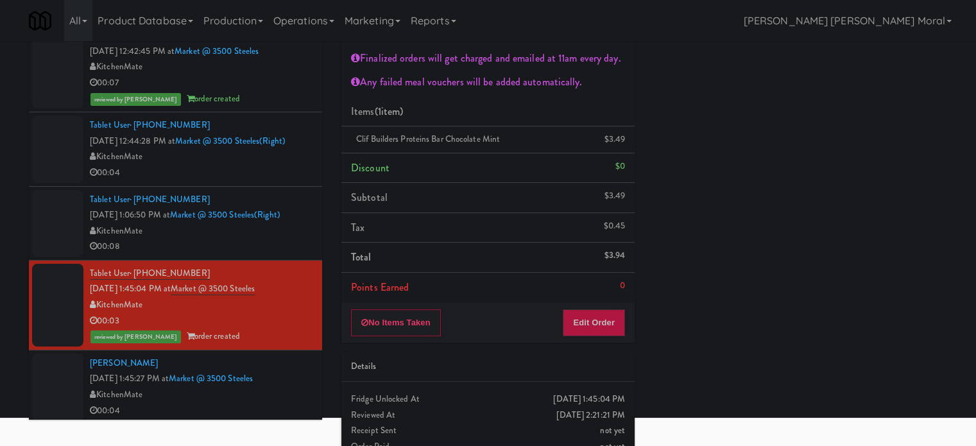
scroll to position [639, 0]
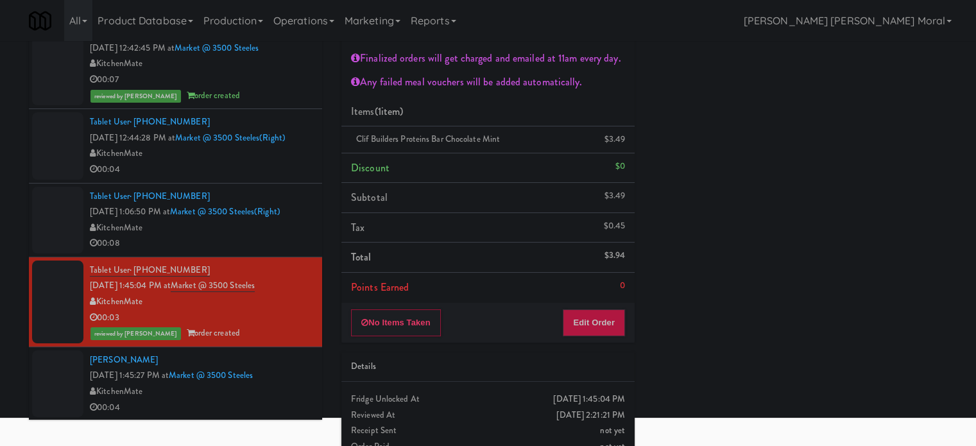
click at [283, 374] on div "[PERSON_NAME] [DATE] 1:45:27 PM at Market @ 3500 Steeles KitchenMate 00:04" at bounding box center [201, 383] width 223 height 63
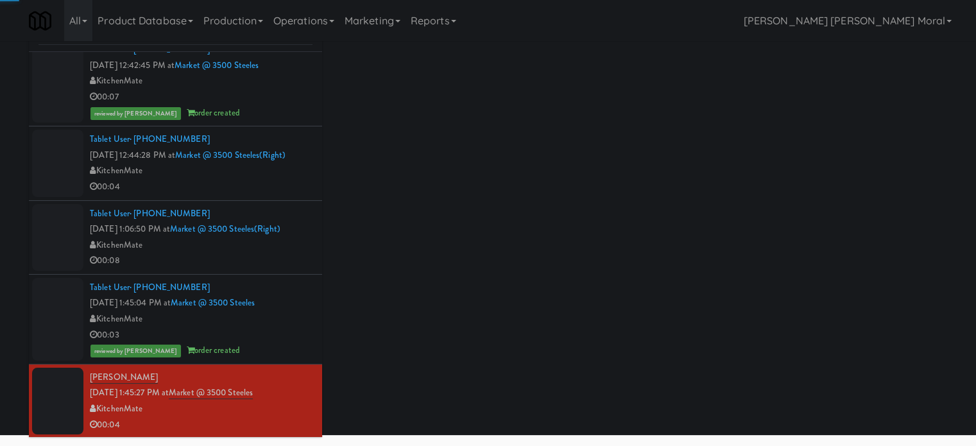
scroll to position [69, 0]
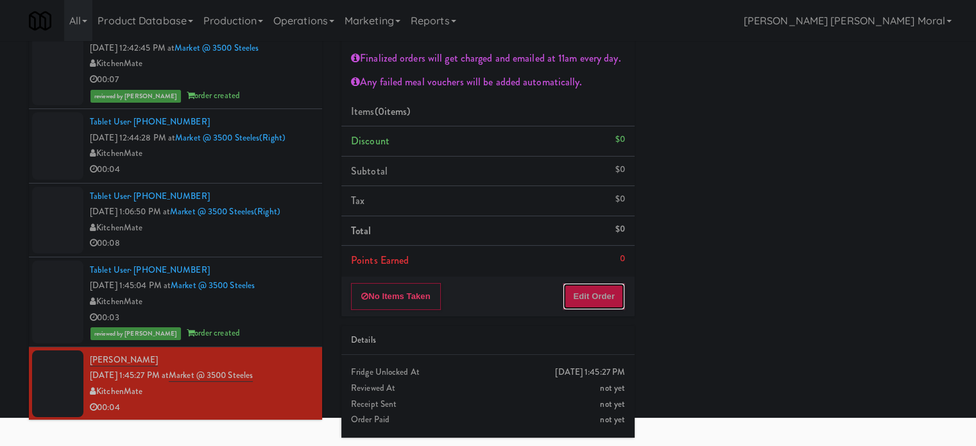
click at [597, 292] on button "Edit Order" at bounding box center [593, 296] width 62 height 27
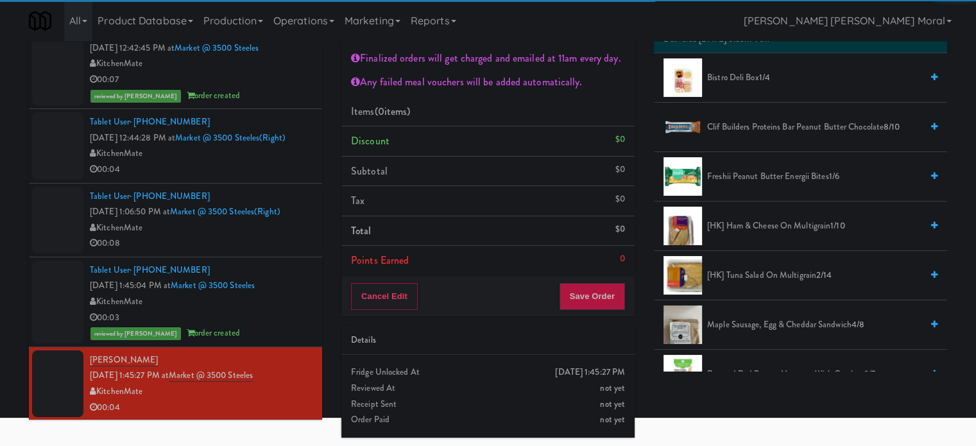
scroll to position [128, 0]
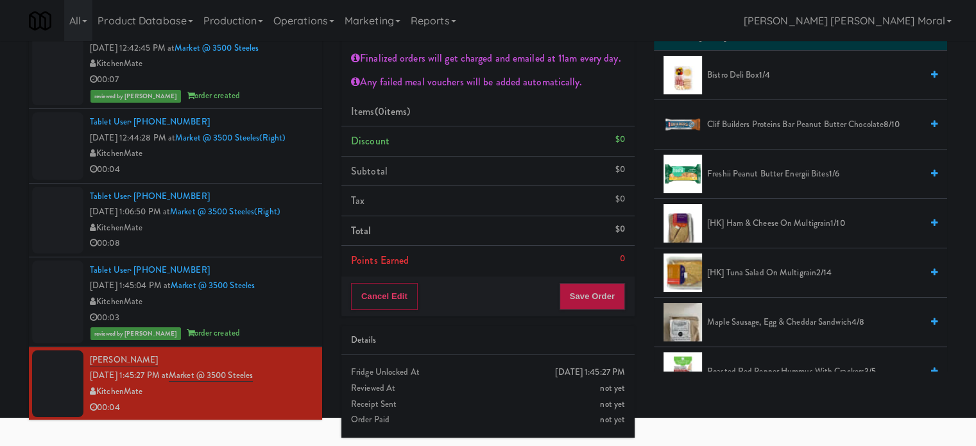
click at [745, 225] on span "[HK] Ham & Cheese on Multigrain 1/10" at bounding box center [814, 224] width 214 height 16
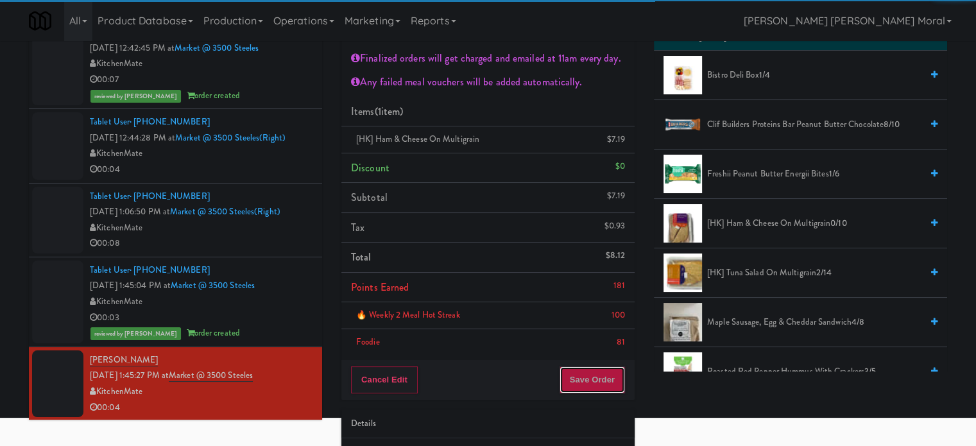
click at [593, 379] on button "Save Order" at bounding box center [591, 379] width 65 height 27
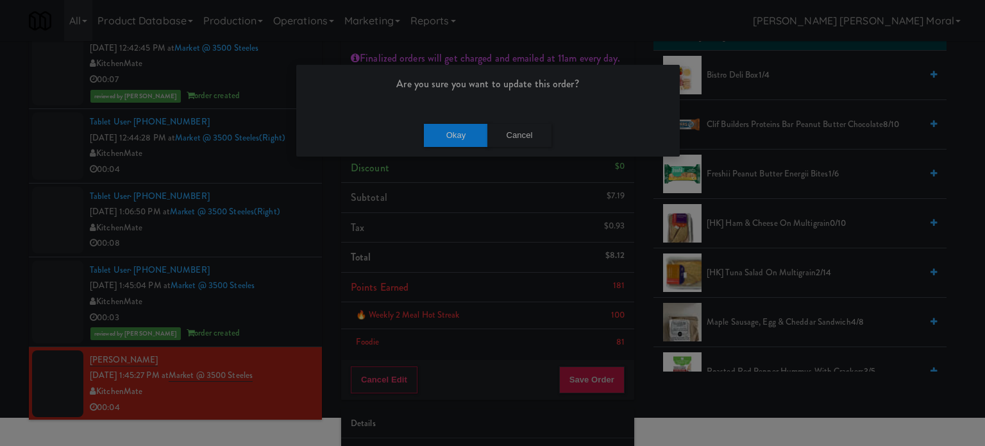
click at [454, 121] on div "Okay Cancel" at bounding box center [488, 135] width 384 height 43
click at [452, 127] on button "Okay" at bounding box center [456, 135] width 64 height 23
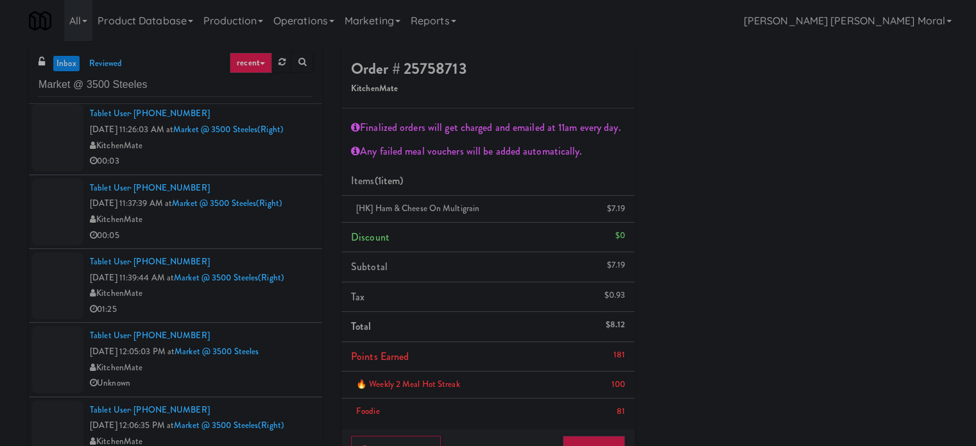
scroll to position [0, 0]
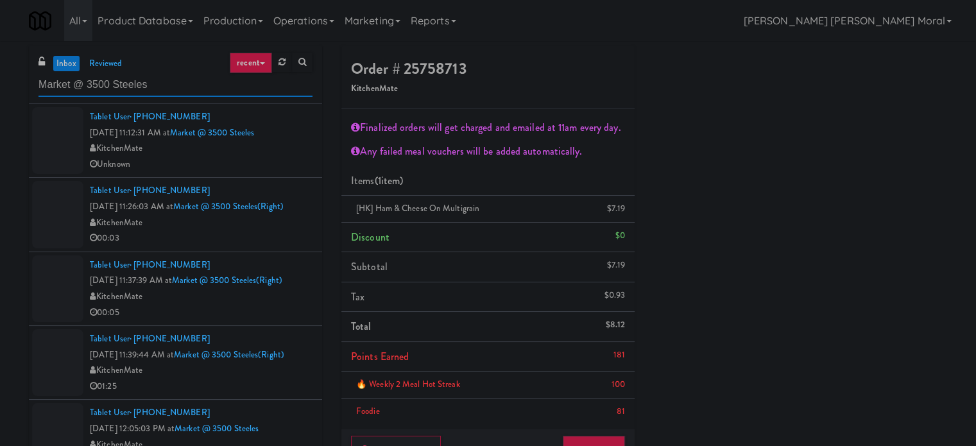
click at [165, 77] on input "Market @ 3500 Steeles" at bounding box center [175, 85] width 274 height 24
paste input "Spectrum Cooler"
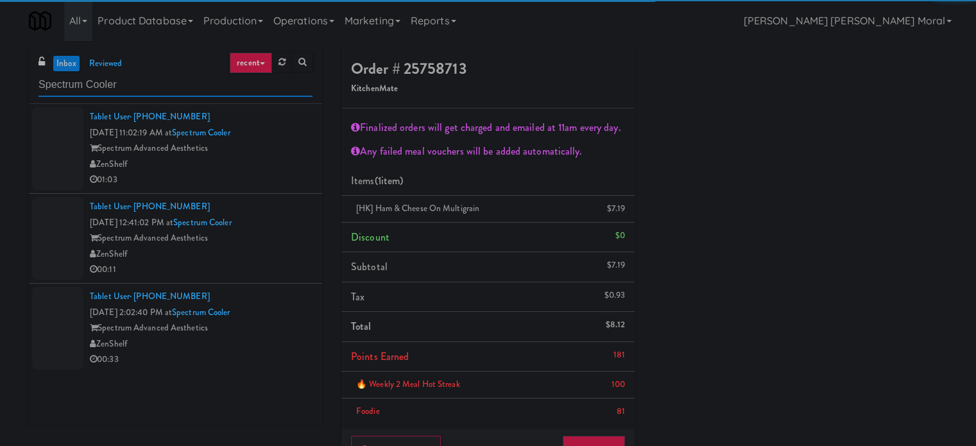
type input "Spectrum Cooler"
click at [262, 162] on div "ZenShelf" at bounding box center [201, 164] width 223 height 16
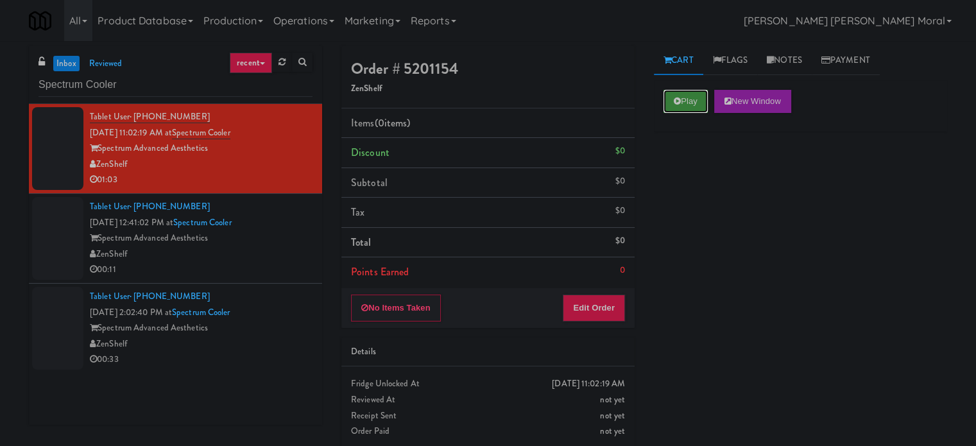
click at [692, 101] on button "Play" at bounding box center [685, 101] width 44 height 23
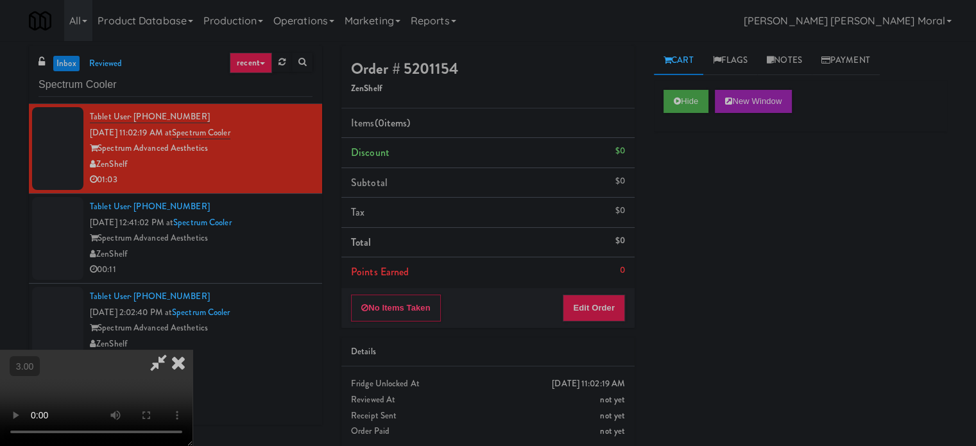
click at [682, 176] on div "Hide New Window Primary Flag Clear Flag if unable to determine what was taken o…" at bounding box center [800, 320] width 293 height 481
click at [192, 350] on video at bounding box center [96, 398] width 192 height 96
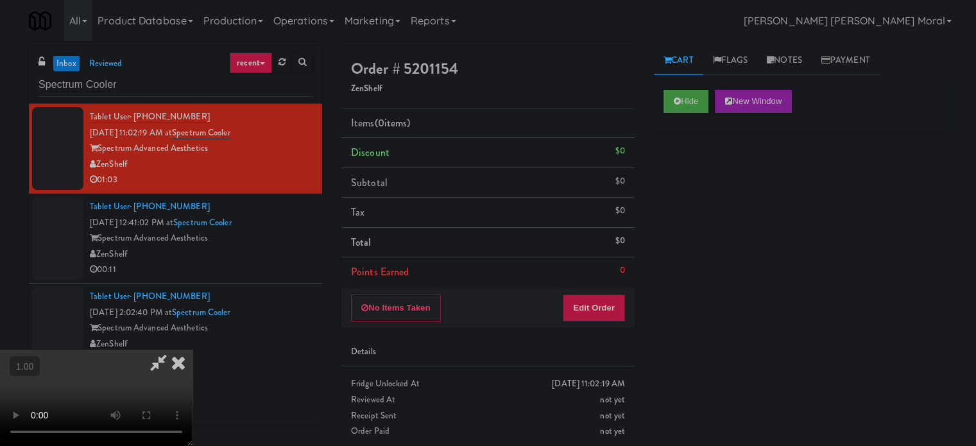
click at [192, 350] on video at bounding box center [96, 398] width 192 height 96
click at [606, 305] on button "Edit Order" at bounding box center [593, 307] width 62 height 27
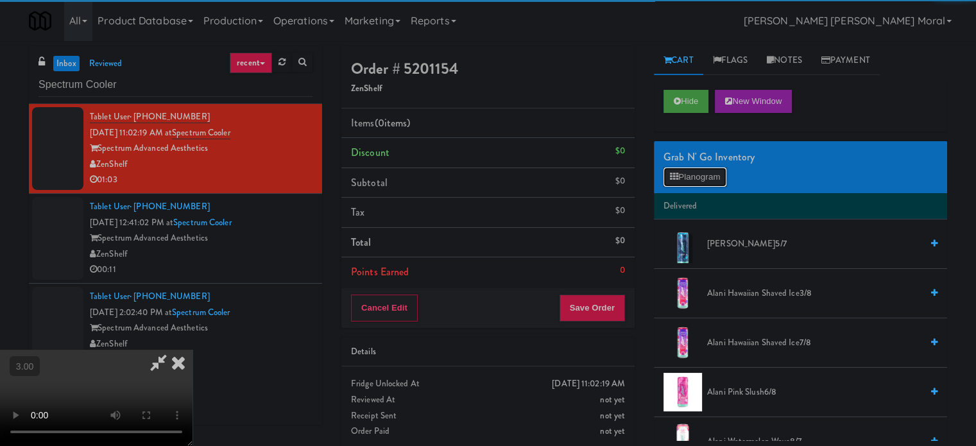
click at [697, 174] on button "Planogram" at bounding box center [694, 176] width 63 height 19
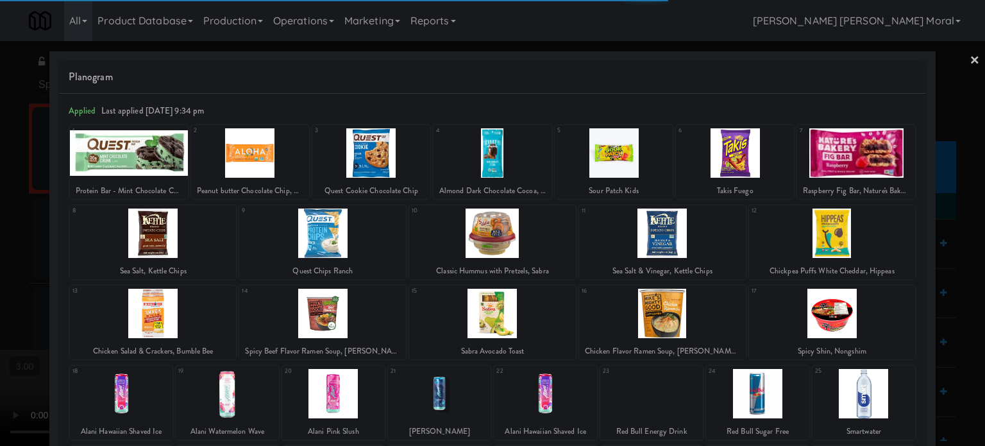
click at [253, 153] on div at bounding box center [250, 152] width 118 height 49
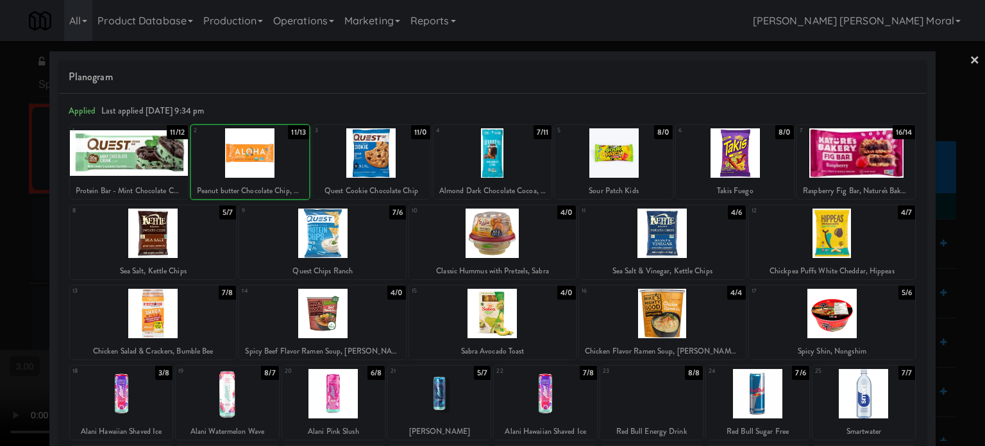
click at [0, 219] on div at bounding box center [492, 223] width 985 height 446
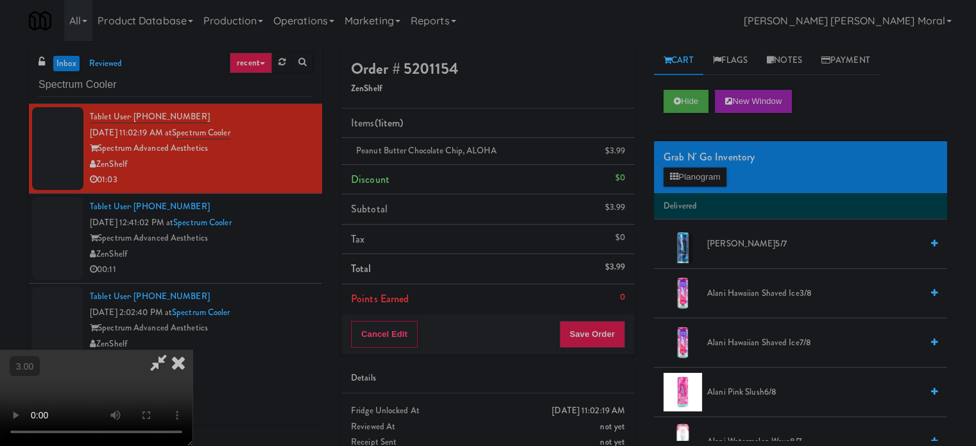
click at [192, 350] on icon at bounding box center [178, 363] width 28 height 26
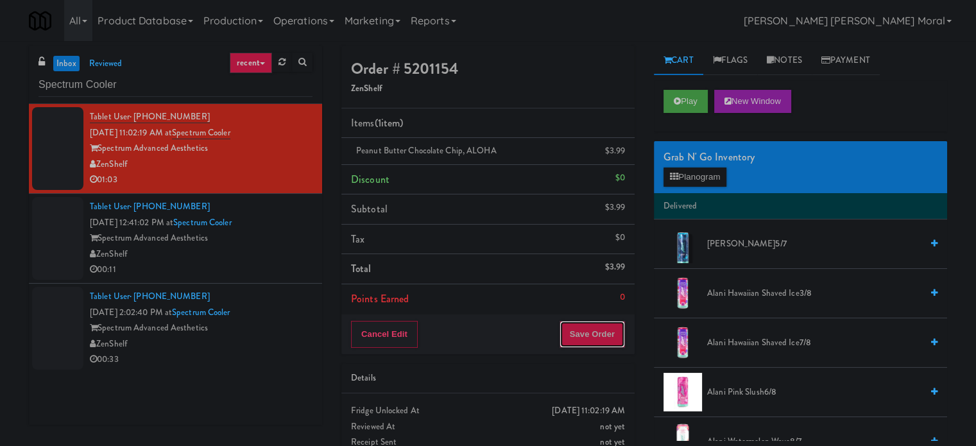
click at [607, 338] on button "Save Order" at bounding box center [591, 334] width 65 height 27
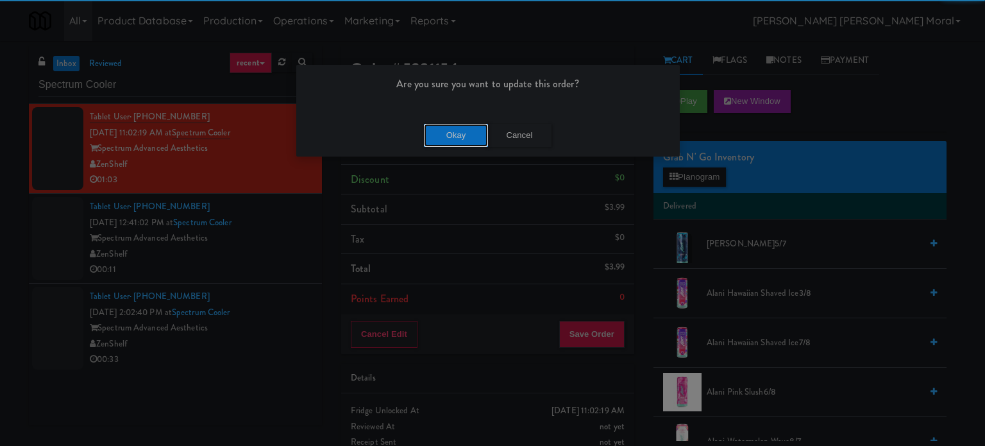
click at [450, 124] on button "Okay" at bounding box center [456, 135] width 64 height 23
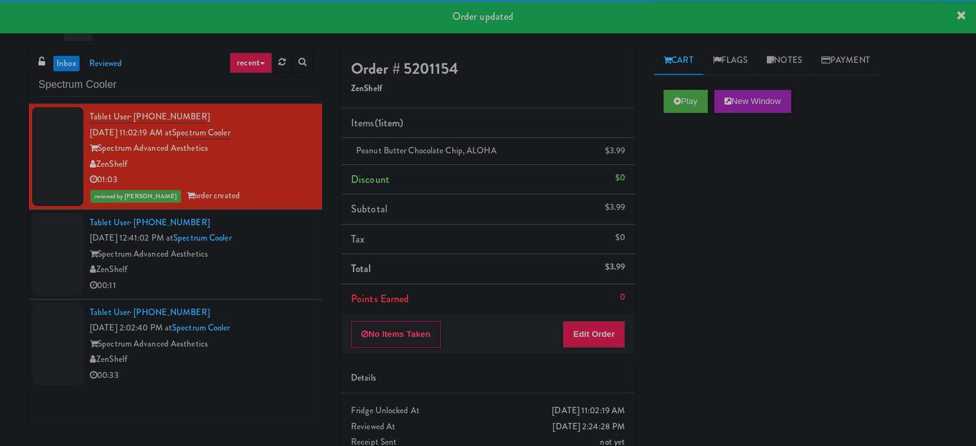
click at [274, 256] on div "Spectrum Advanced Aesthetics" at bounding box center [201, 254] width 223 height 16
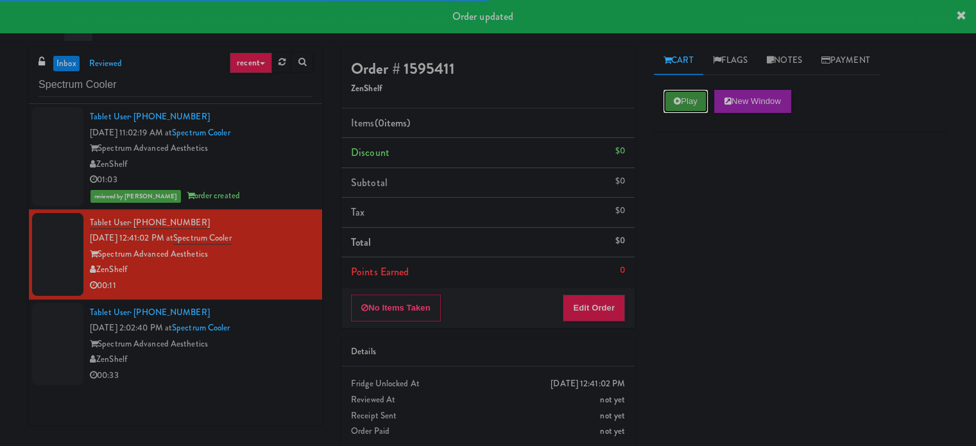
click at [667, 100] on button "Play" at bounding box center [685, 101] width 44 height 23
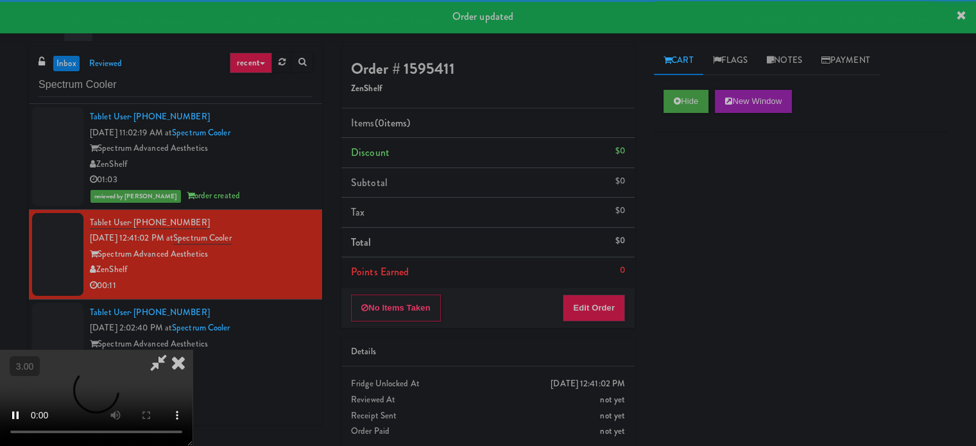
click at [695, 173] on div "Hide New Window Primary Flag Clear Flag if unable to determine what was taken o…" at bounding box center [800, 320] width 293 height 481
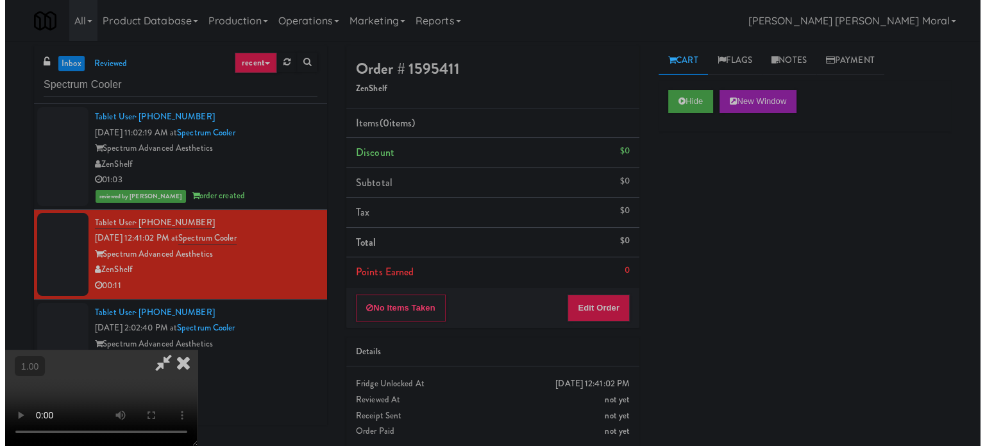
scroll to position [203, 0]
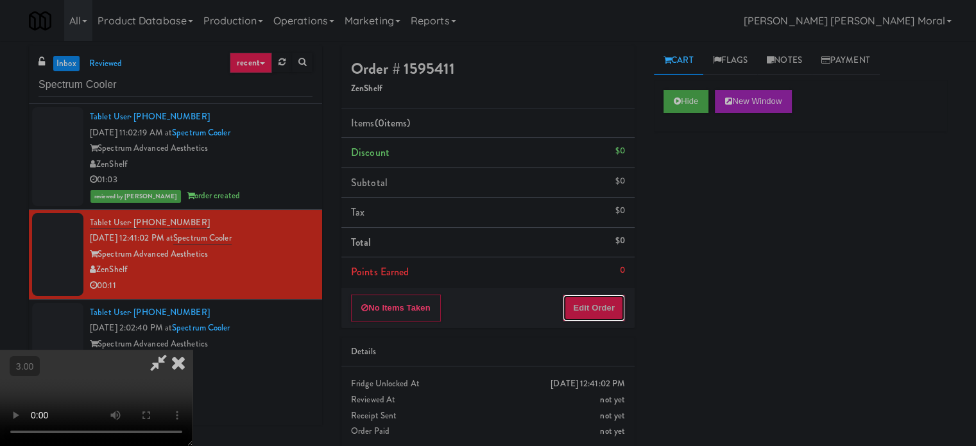
click at [616, 307] on button "Edit Order" at bounding box center [593, 307] width 62 height 27
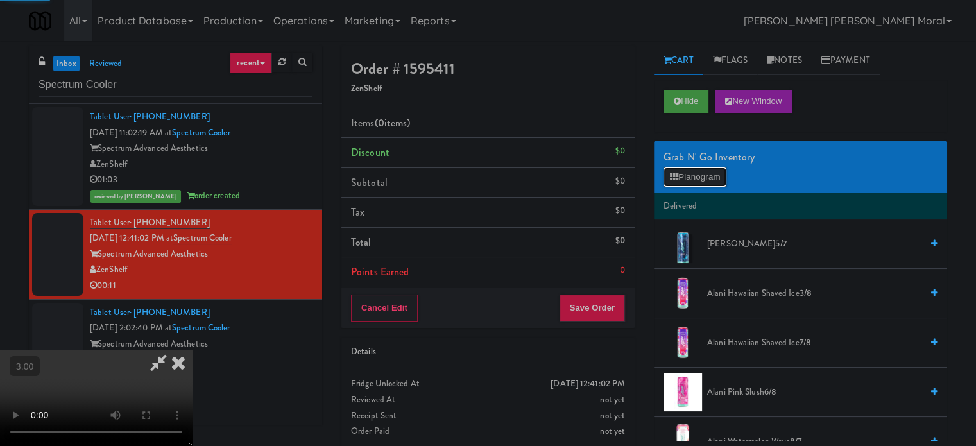
click at [691, 178] on button "Planogram" at bounding box center [694, 176] width 63 height 19
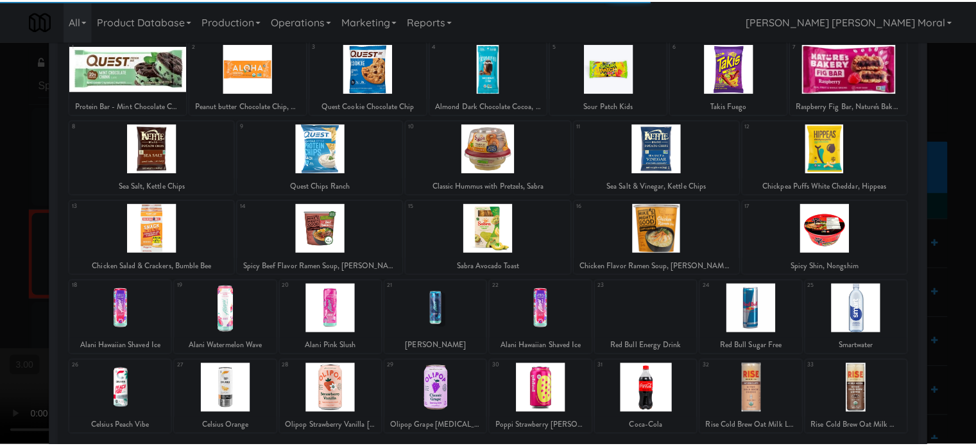
scroll to position [128, 0]
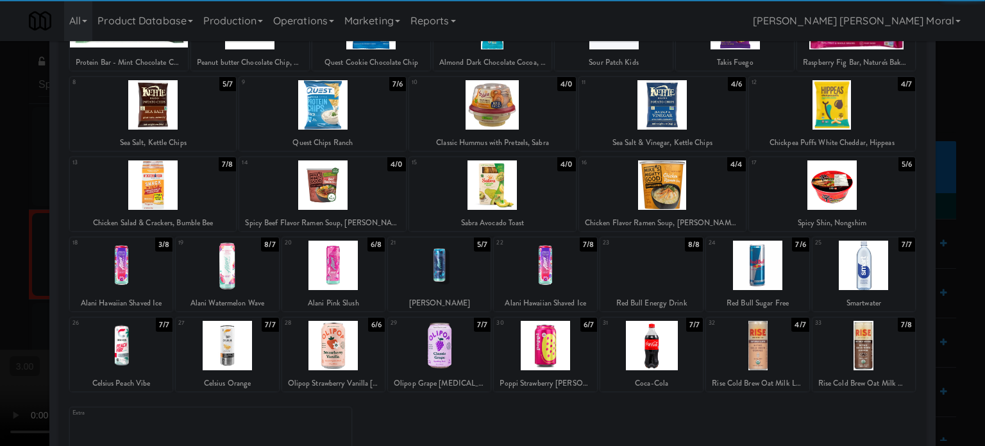
click at [855, 348] on div at bounding box center [864, 345] width 103 height 49
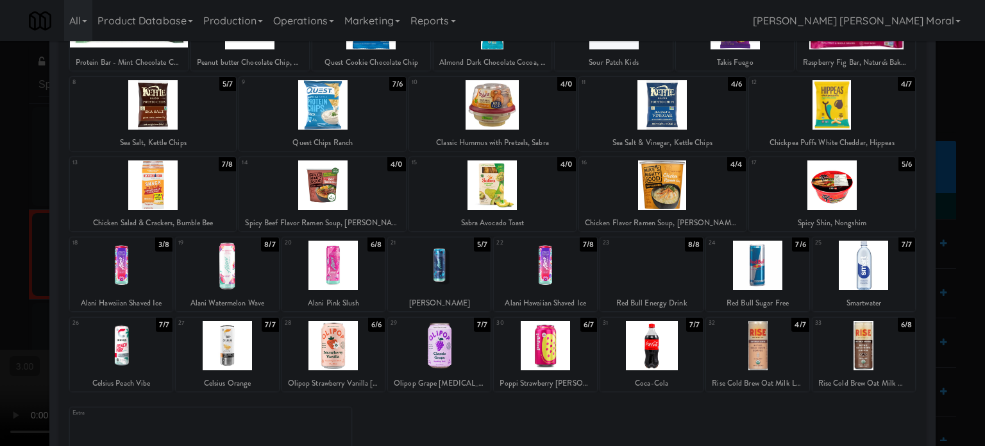
click at [933, 337] on div at bounding box center [492, 223] width 985 height 446
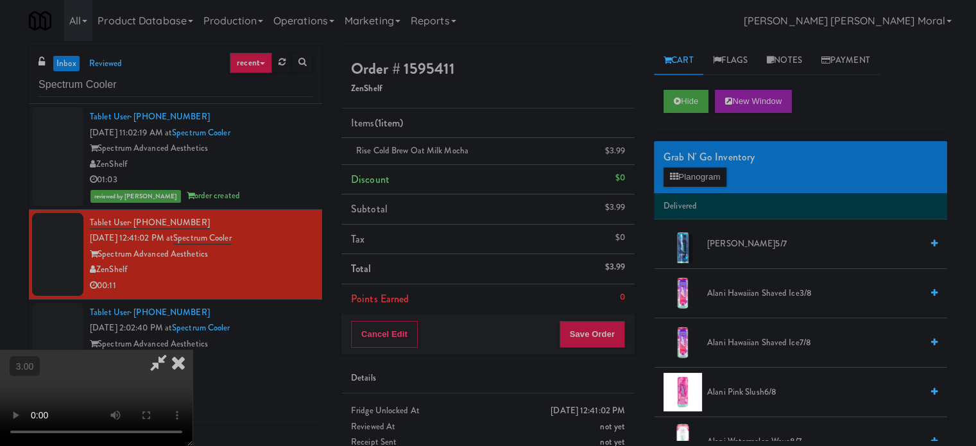
click at [192, 350] on video at bounding box center [96, 398] width 192 height 96
click at [612, 335] on button "Save Order" at bounding box center [591, 334] width 65 height 27
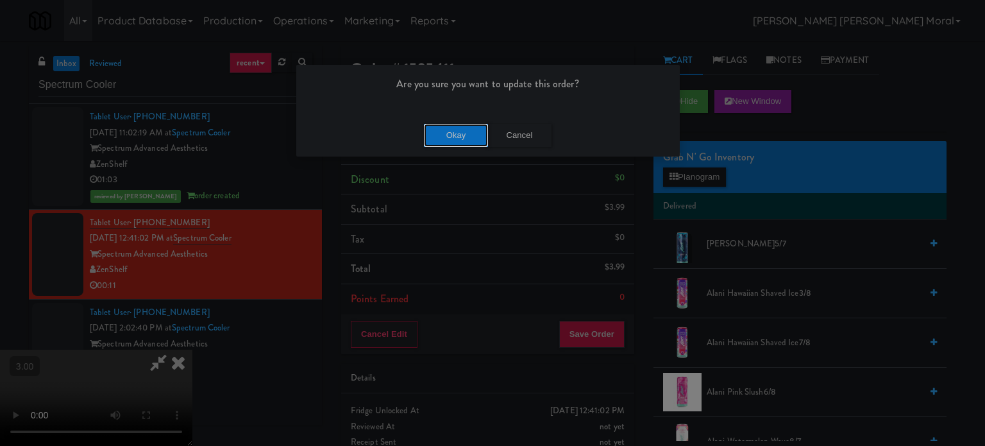
click at [446, 131] on button "Okay" at bounding box center [456, 135] width 64 height 23
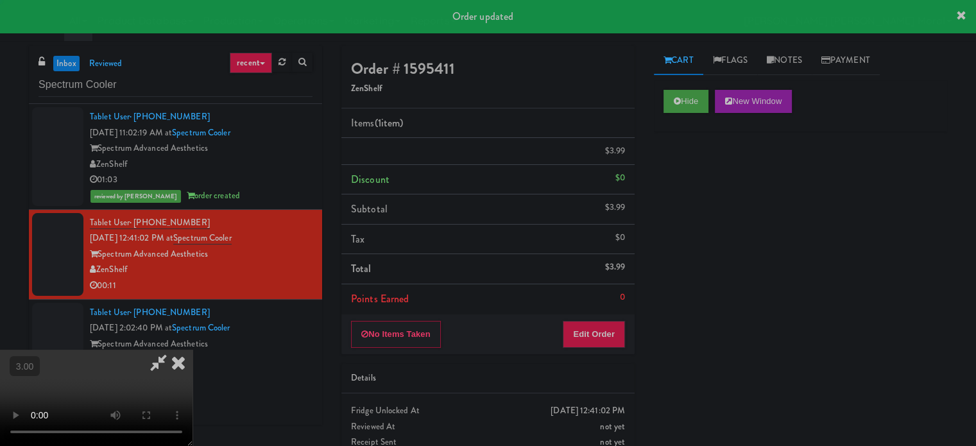
scroll to position [0, 0]
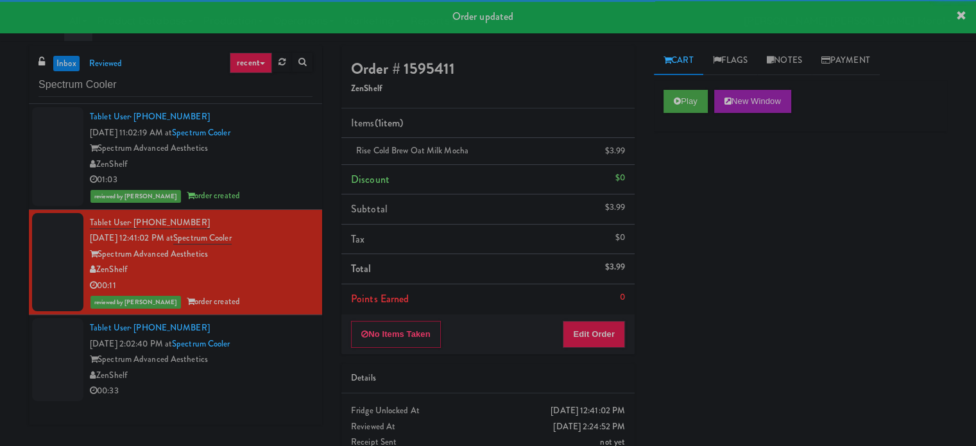
click at [280, 336] on div "Tablet User · (360) 430-3727 [DATE] 2:02:40 PM at Spectrum Cooler Spectrum Adva…" at bounding box center [201, 359] width 223 height 79
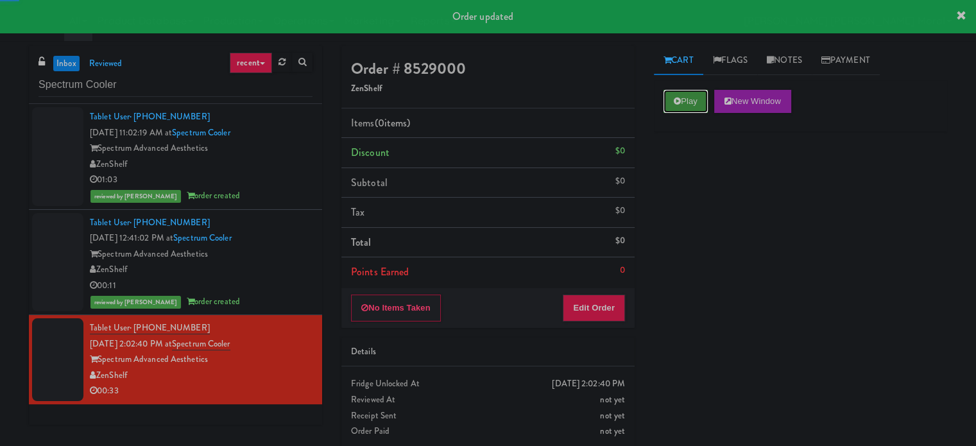
click at [687, 103] on button "Play" at bounding box center [685, 101] width 44 height 23
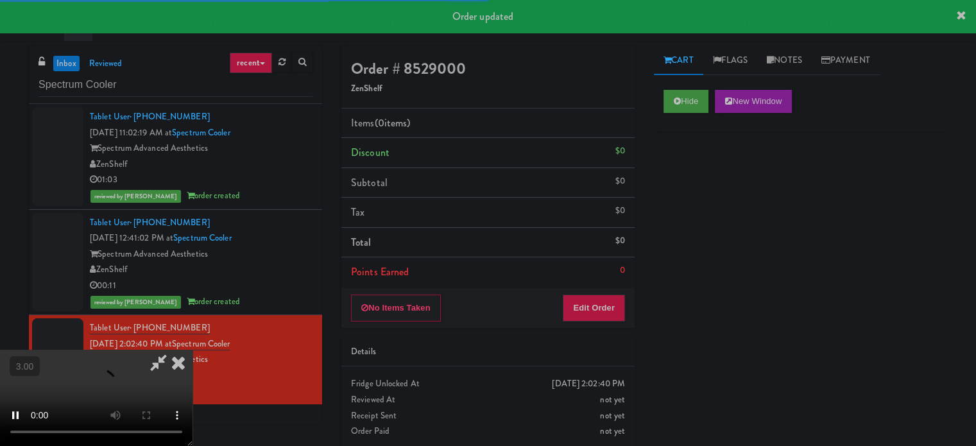
click at [670, 196] on div "Hide New Window Primary Flag Clear Flag if unable to determine what was taken o…" at bounding box center [800, 320] width 293 height 481
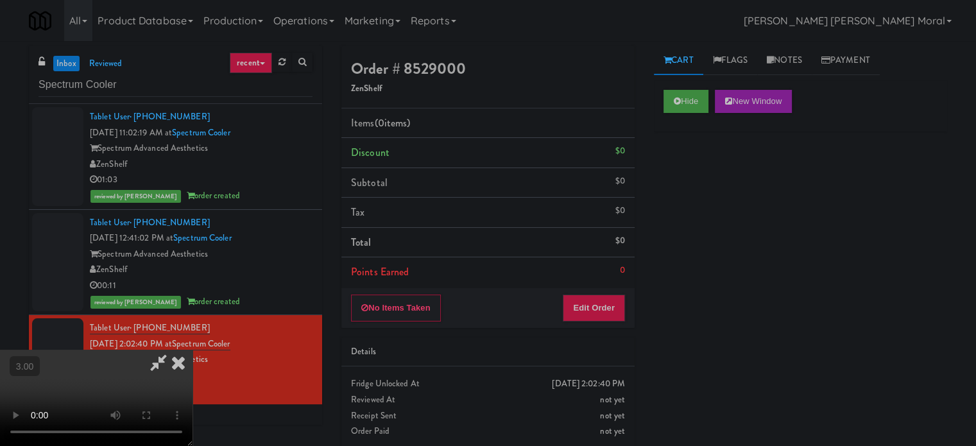
click at [654, 237] on div "Hide New Window Primary Flag Clear Flag if unable to determine what was taken o…" at bounding box center [800, 320] width 293 height 481
click at [692, 96] on button "Hide" at bounding box center [685, 101] width 45 height 23
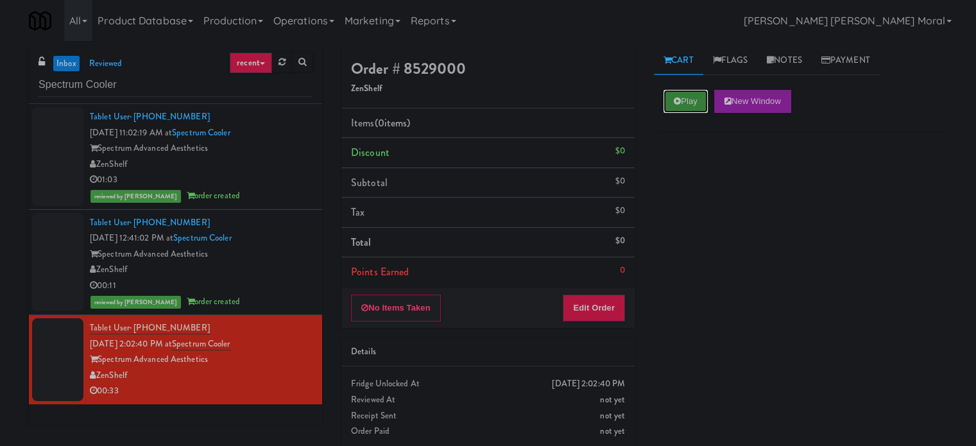
click at [692, 96] on button "Play" at bounding box center [685, 101] width 44 height 23
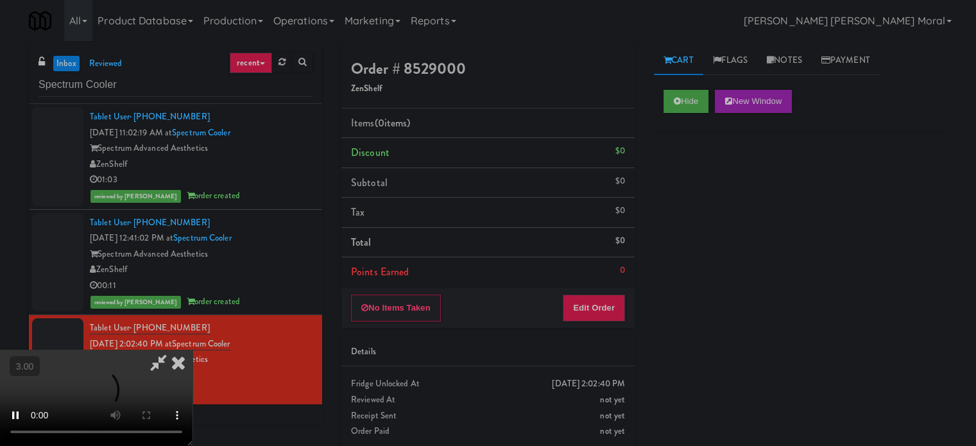
click at [697, 214] on div "Hide New Window Primary Flag Clear Flag if unable to determine what was taken o…" at bounding box center [800, 320] width 293 height 481
click at [732, 208] on div "Hide New Window Primary Flag Clear Flag if unable to determine what was taken o…" at bounding box center [800, 320] width 293 height 481
click at [192, 350] on video at bounding box center [96, 398] width 192 height 96
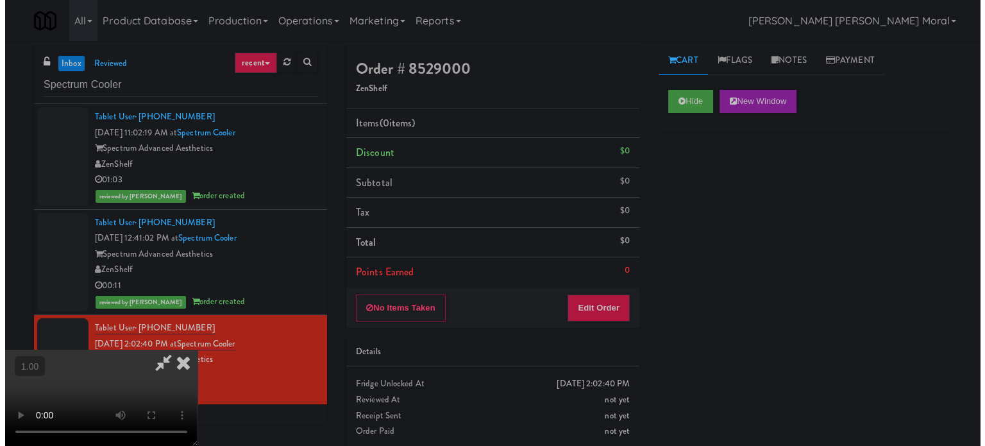
scroll to position [0, 0]
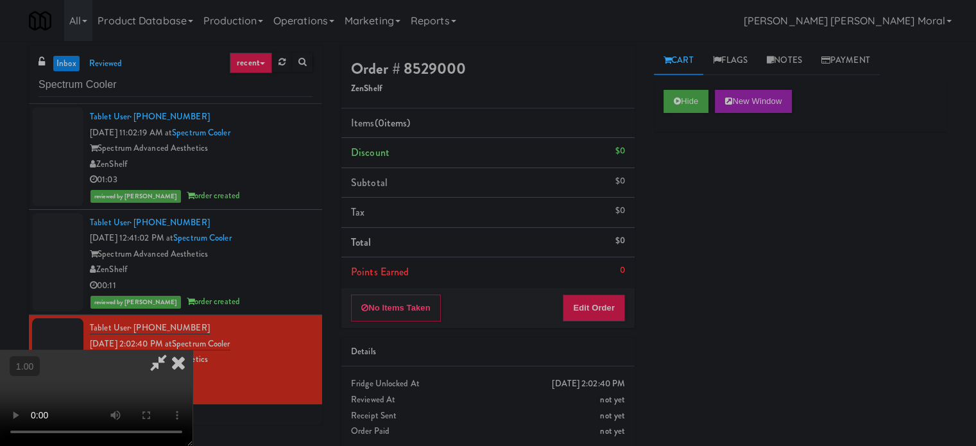
click at [192, 350] on video at bounding box center [96, 398] width 192 height 96
click at [619, 307] on button "Edit Order" at bounding box center [593, 307] width 62 height 27
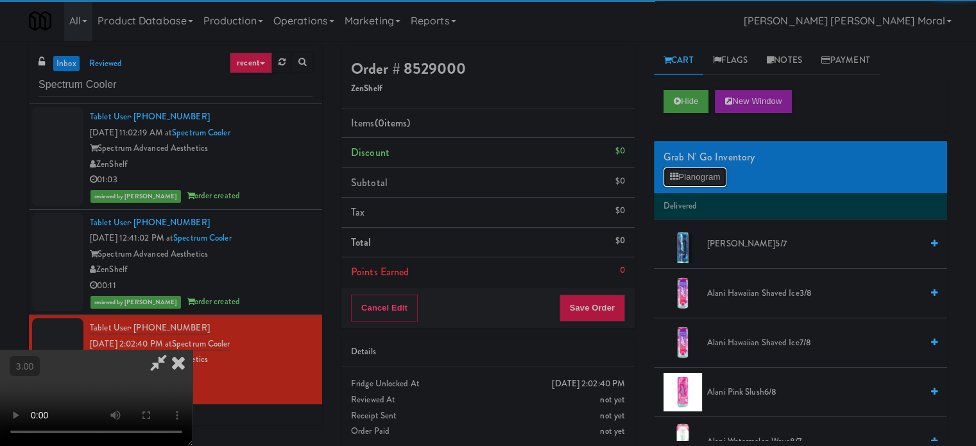
click at [690, 174] on button "Planogram" at bounding box center [694, 176] width 63 height 19
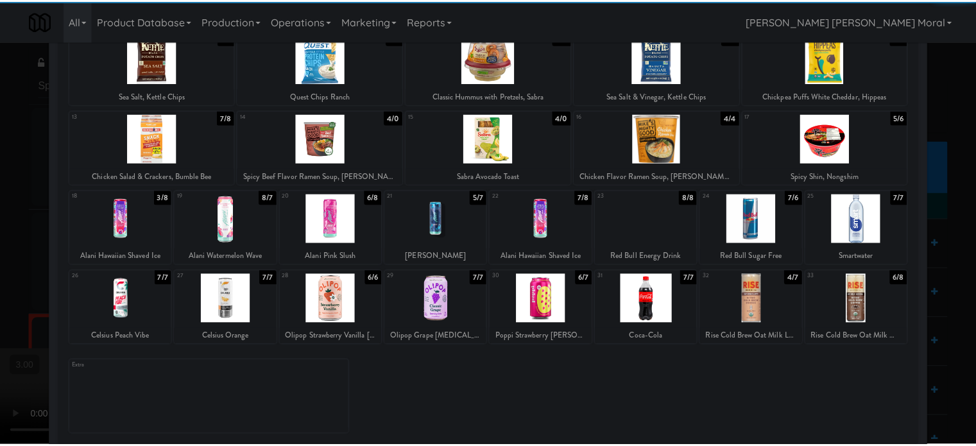
scroll to position [183, 0]
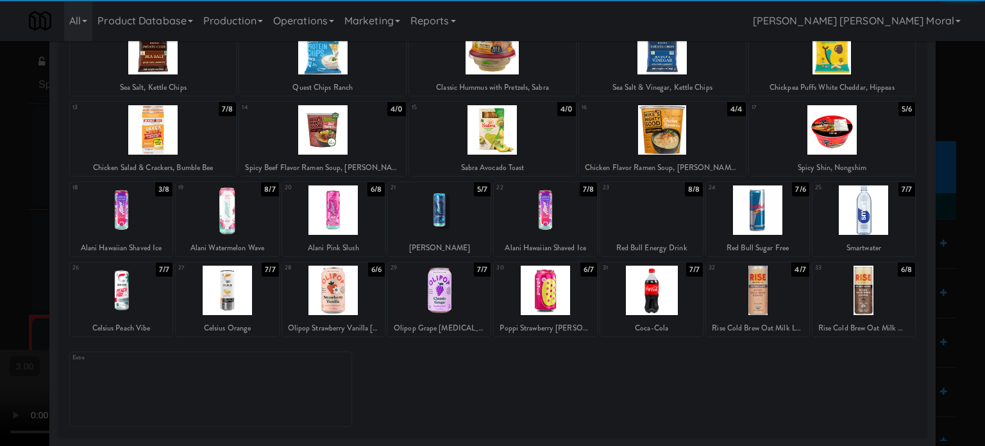
click at [759, 287] on div at bounding box center [757, 290] width 103 height 49
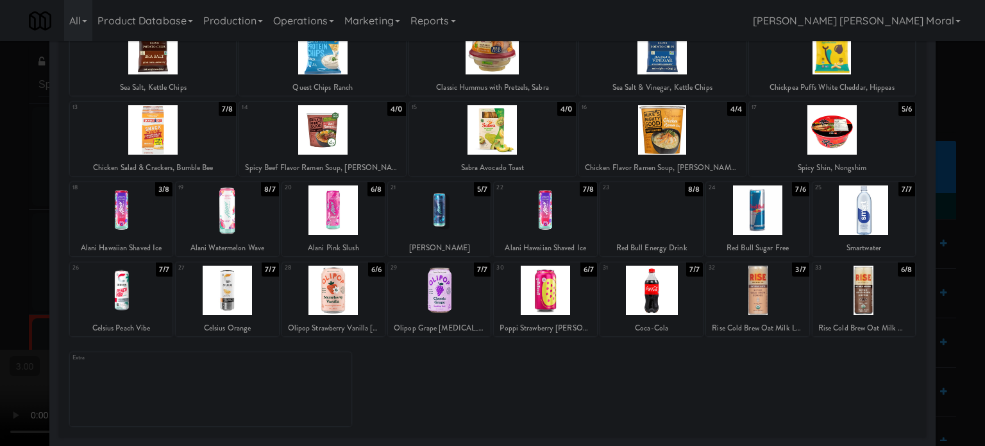
click at [863, 289] on div at bounding box center [864, 290] width 103 height 49
click at [0, 238] on div at bounding box center [492, 223] width 985 height 446
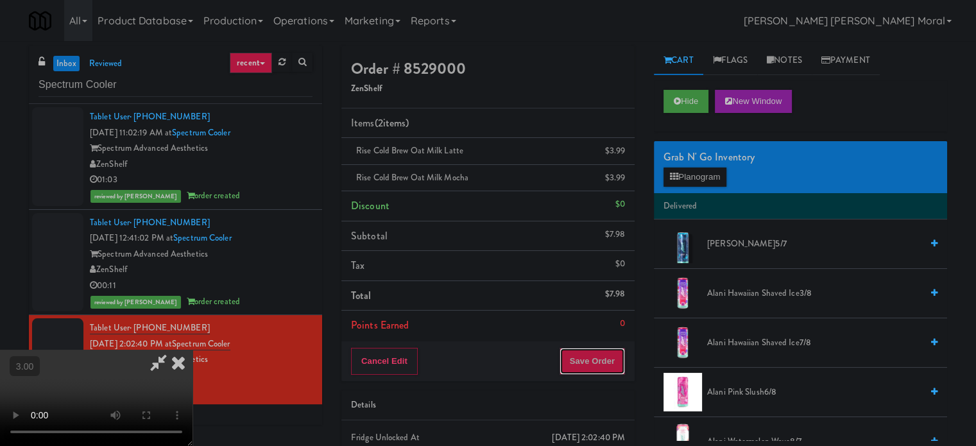
click at [603, 356] on button "Save Order" at bounding box center [591, 361] width 65 height 27
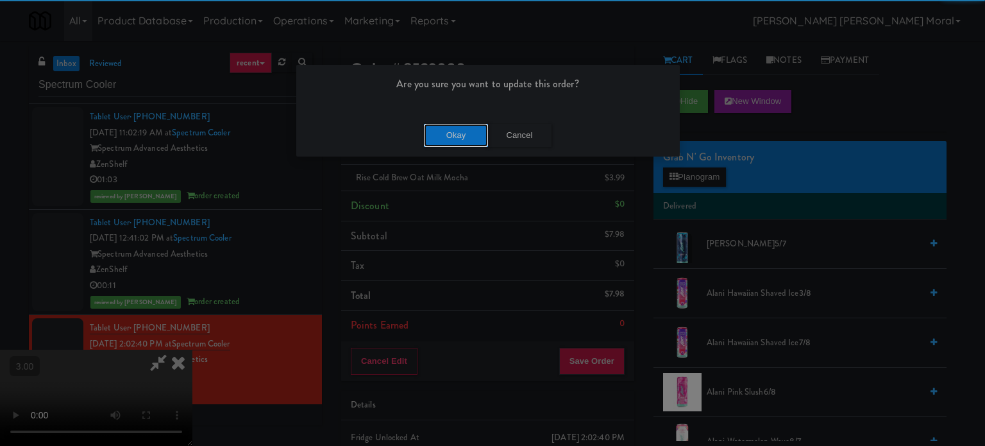
click at [449, 130] on button "Okay" at bounding box center [456, 135] width 64 height 23
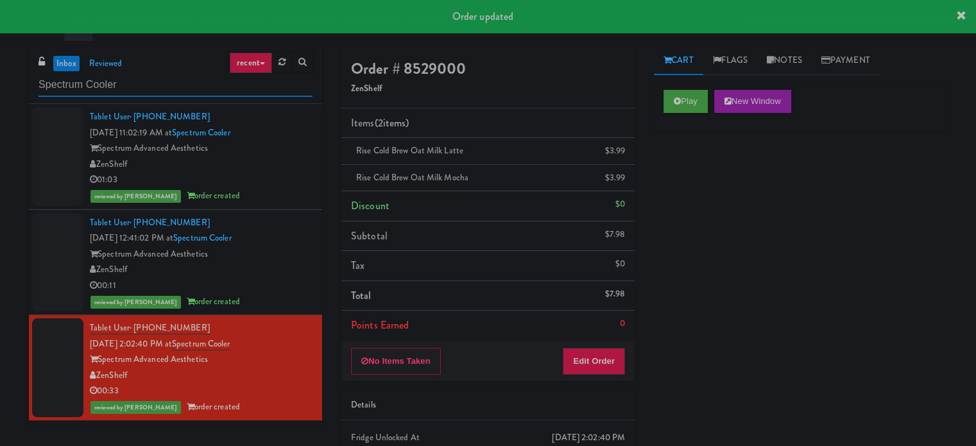
click at [165, 81] on input "Spectrum Cooler" at bounding box center [175, 85] width 274 height 24
paste input "Capital Height"
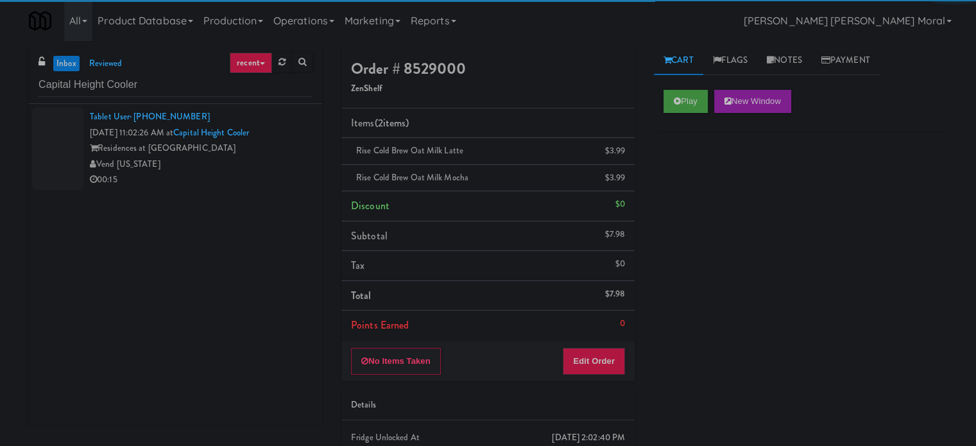
click at [238, 169] on div "Vend [US_STATE]" at bounding box center [201, 164] width 223 height 16
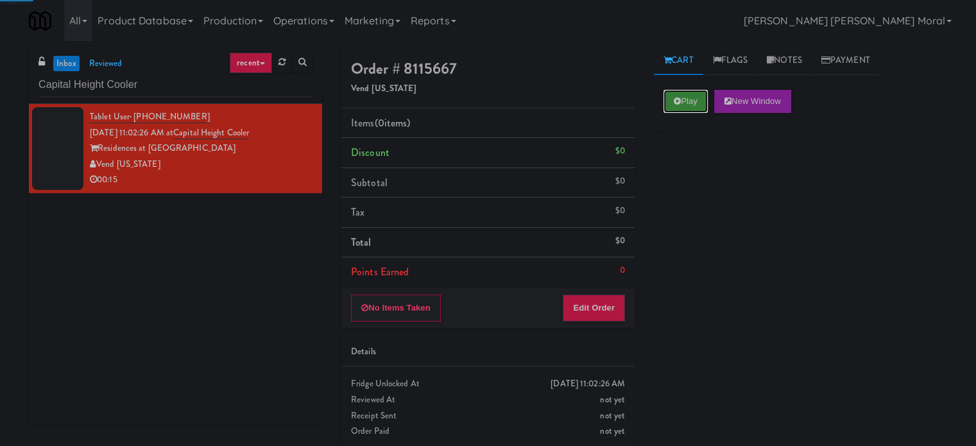
click at [672, 105] on button "Play" at bounding box center [685, 101] width 44 height 23
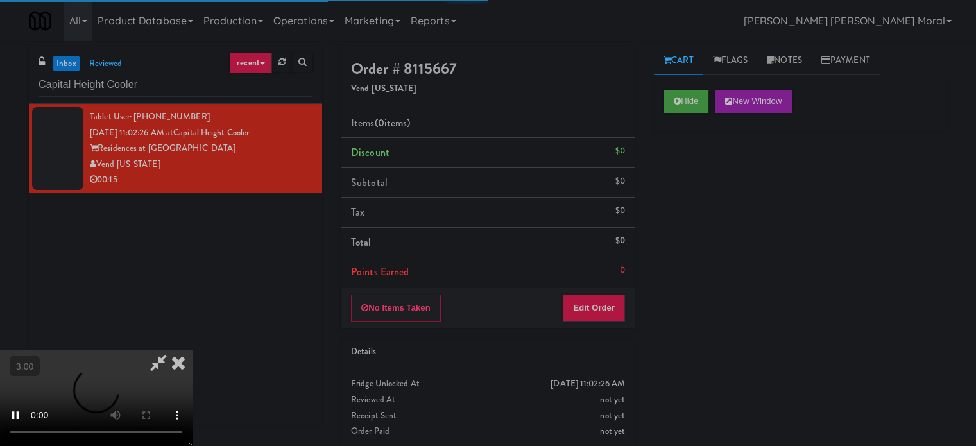
click at [684, 166] on div "Hide New Window Primary Flag Clear Flag if unable to determine what was taken o…" at bounding box center [800, 320] width 293 height 481
click at [710, 216] on div "Hide New Window Primary Flag Clear Flag if unable to determine what was taken o…" at bounding box center [800, 320] width 293 height 481
click at [673, 223] on div "Hide New Window Primary Flag Clear Flag if unable to determine what was taken o…" at bounding box center [800, 320] width 293 height 481
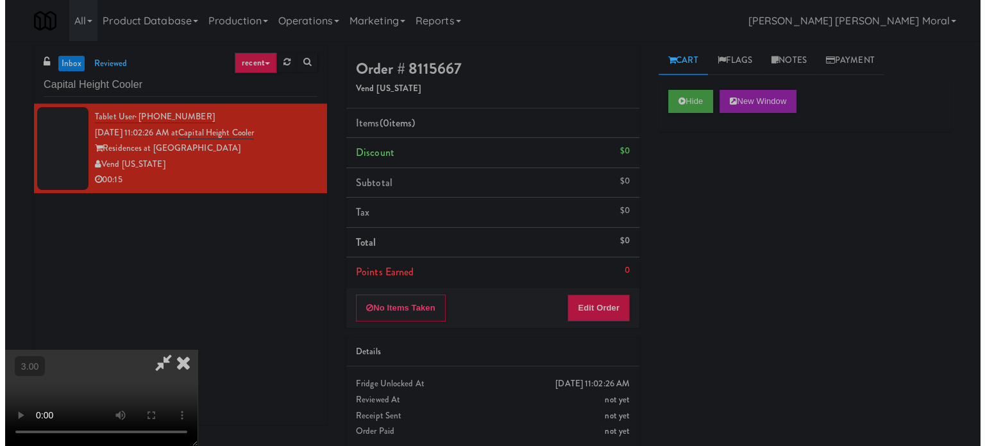
scroll to position [10, 0]
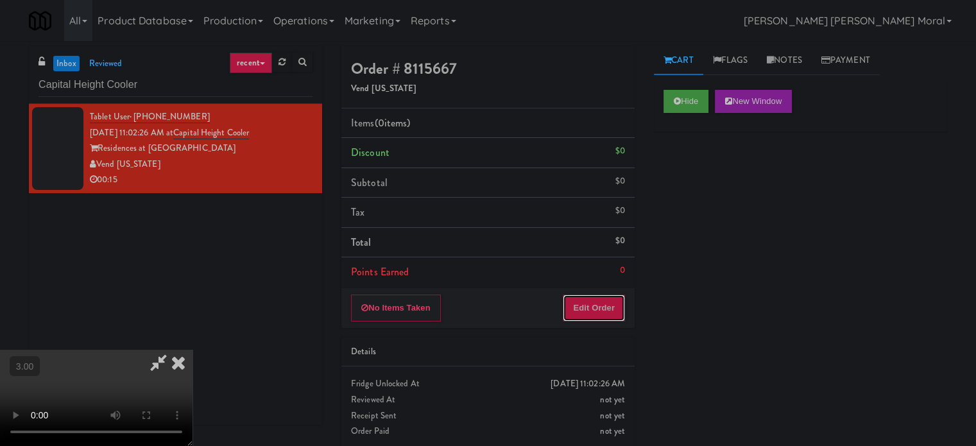
click at [611, 312] on button "Edit Order" at bounding box center [593, 307] width 62 height 27
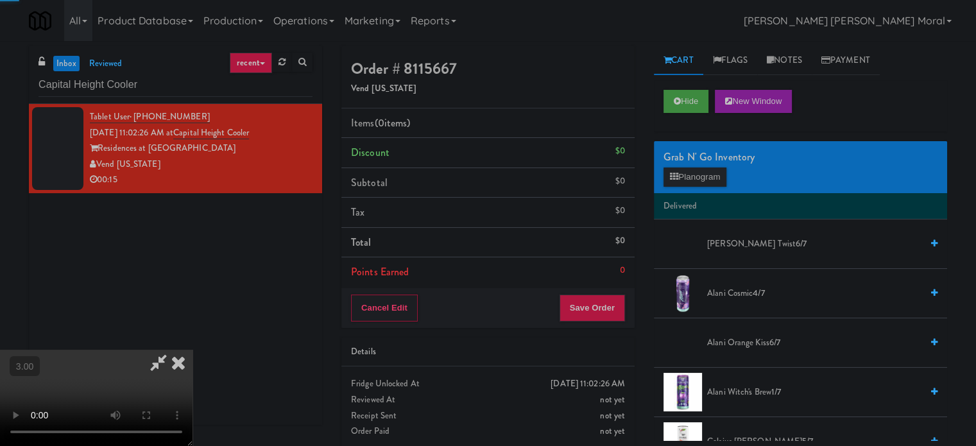
click at [696, 166] on div "Grab N' Go Inventory Planogram" at bounding box center [800, 167] width 293 height 52
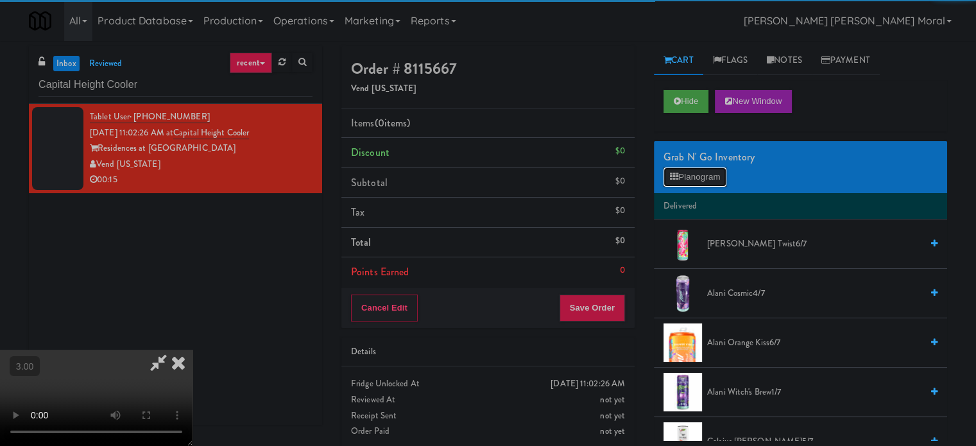
click at [696, 174] on button "Planogram" at bounding box center [694, 176] width 63 height 19
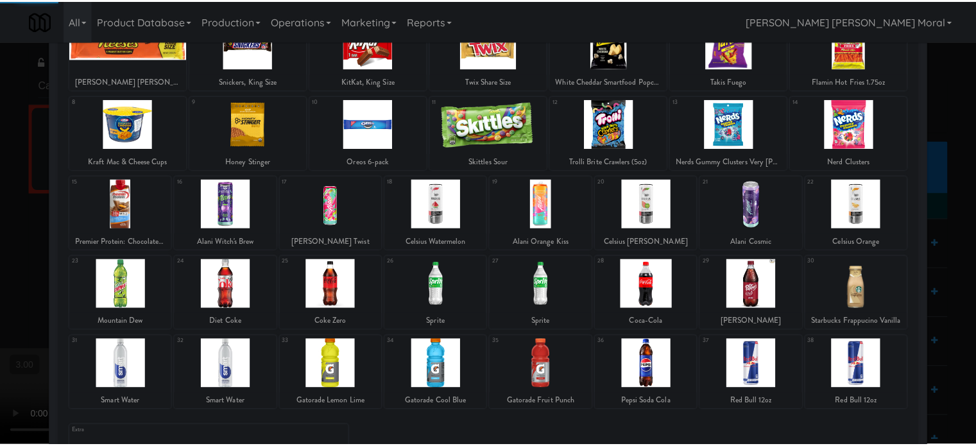
scroll to position [128, 0]
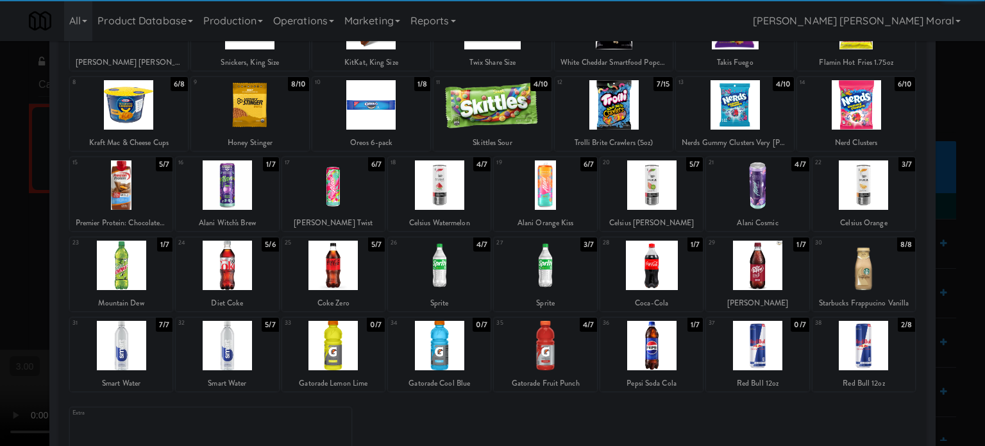
click at [549, 344] on div at bounding box center [545, 345] width 103 height 49
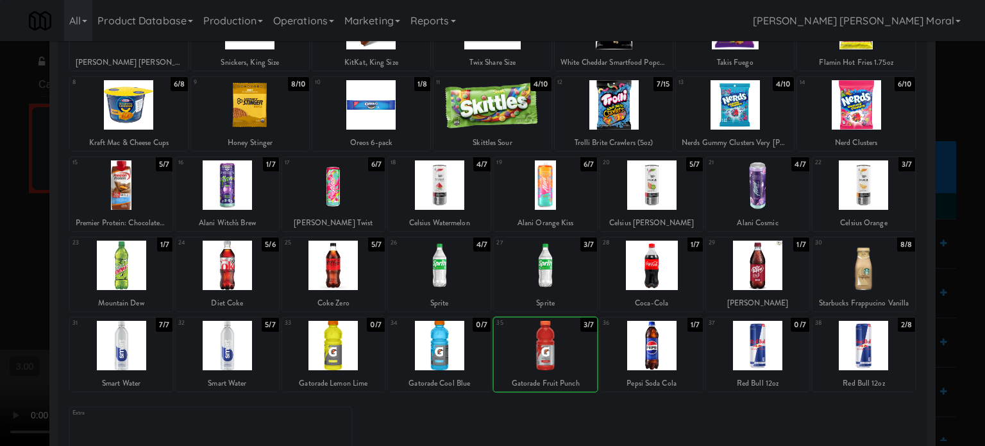
click at [0, 251] on div at bounding box center [492, 223] width 985 height 446
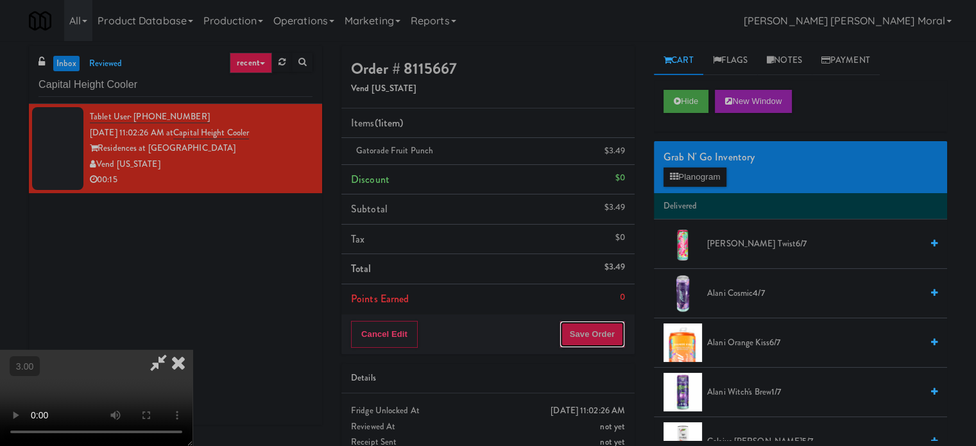
click at [600, 334] on button "Save Order" at bounding box center [591, 334] width 65 height 27
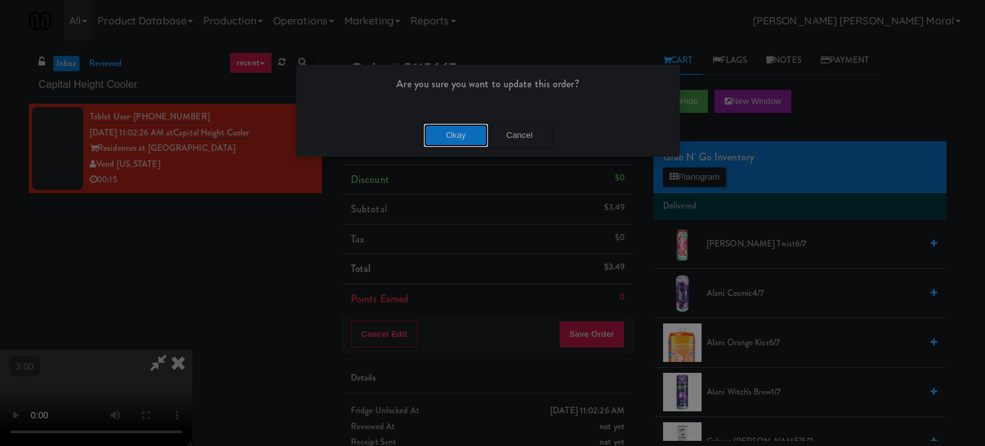
click at [459, 137] on button "Okay" at bounding box center [456, 135] width 64 height 23
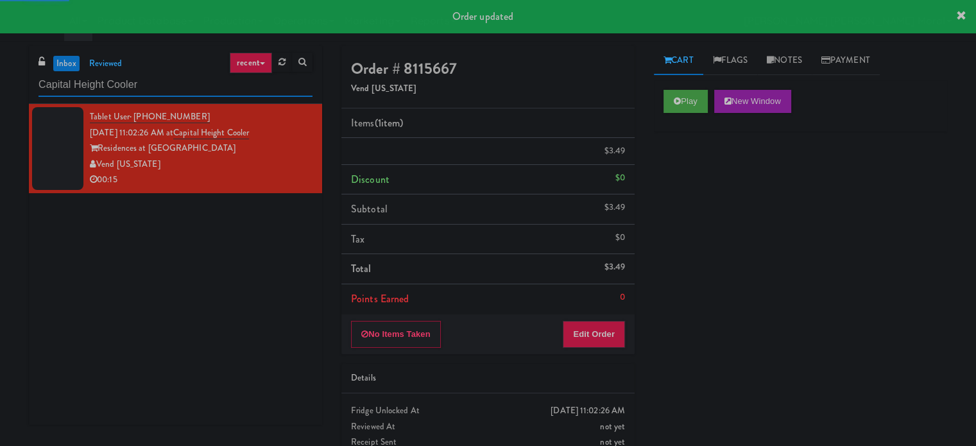
click at [180, 81] on input "Capital Height Cooler" at bounding box center [175, 85] width 274 height 24
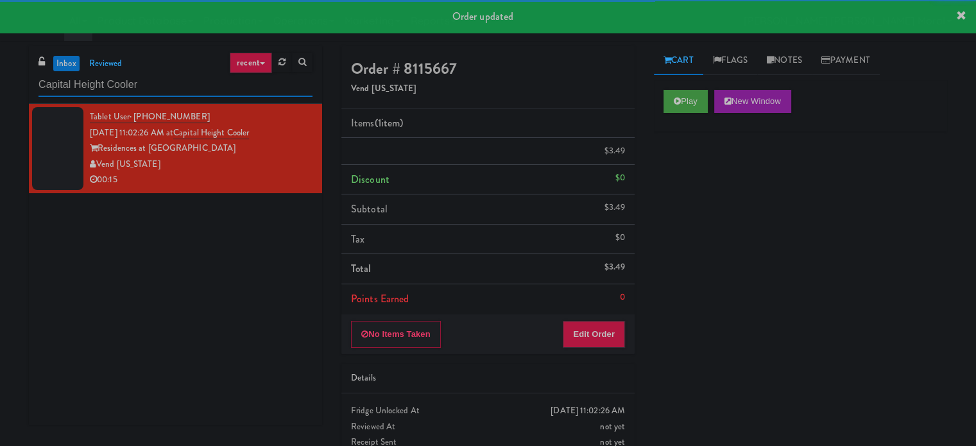
click at [180, 81] on input "Capital Height Cooler" at bounding box center [175, 85] width 274 height 24
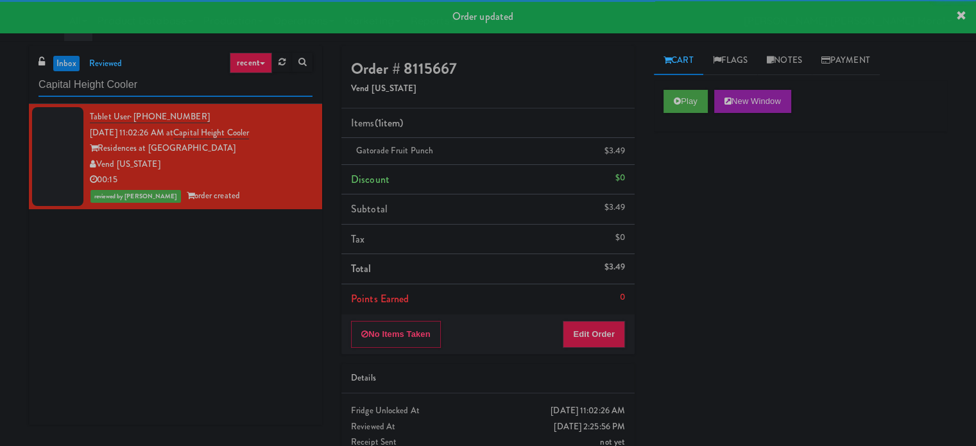
paste input "VOC -"
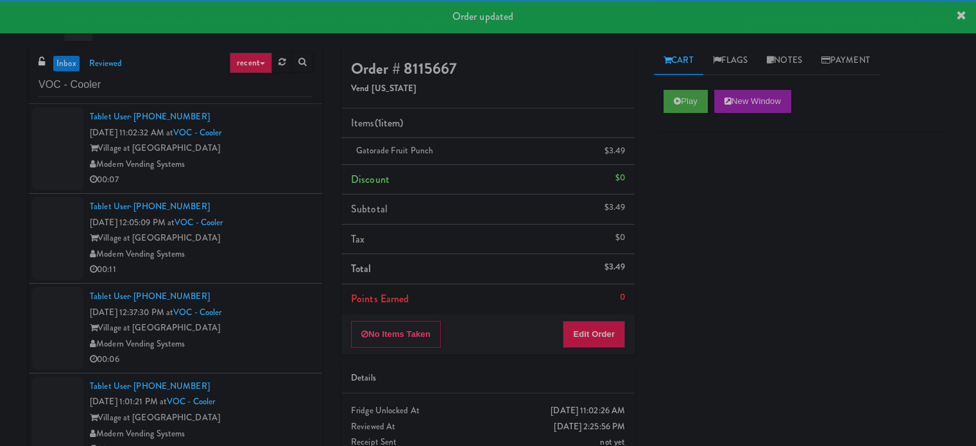
click at [266, 169] on div "Modern Vending Systems" at bounding box center [201, 164] width 223 height 16
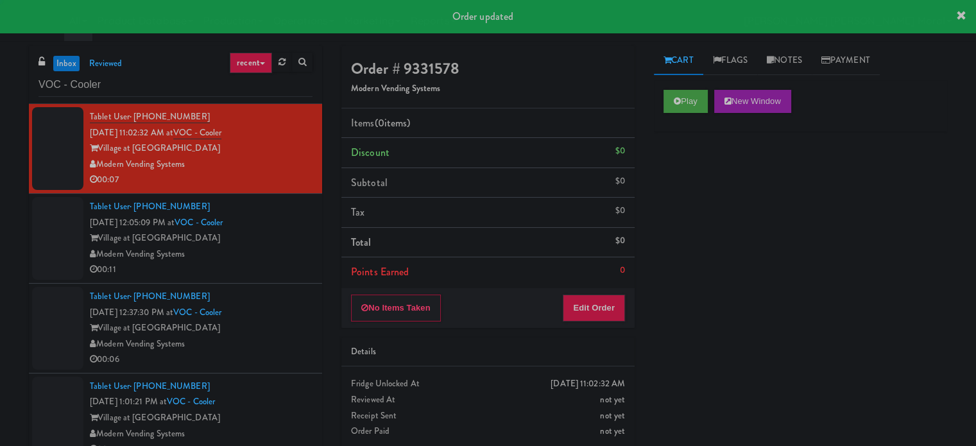
click at [280, 244] on div "Village at [GEOGRAPHIC_DATA]" at bounding box center [201, 238] width 223 height 16
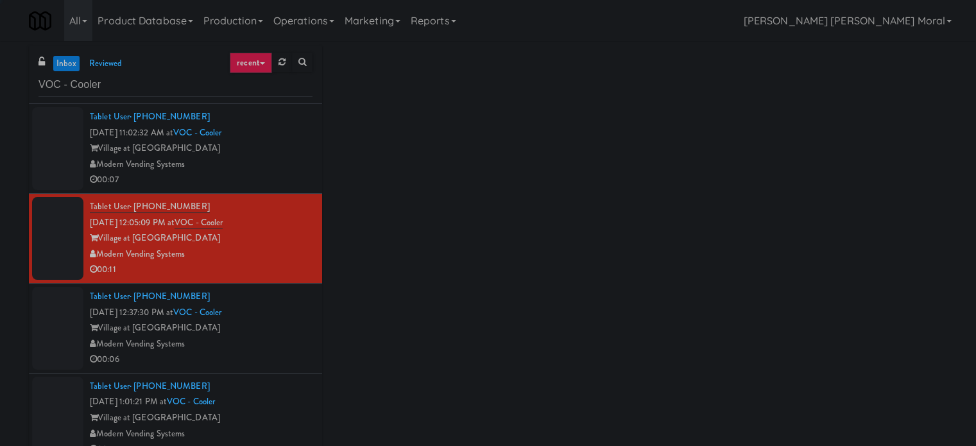
click at [285, 330] on div "Village at [GEOGRAPHIC_DATA]" at bounding box center [201, 328] width 223 height 16
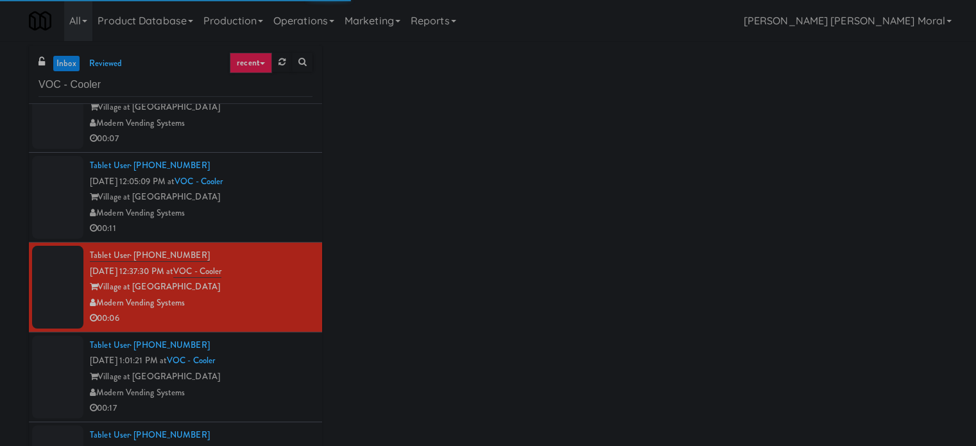
scroll to position [63, 0]
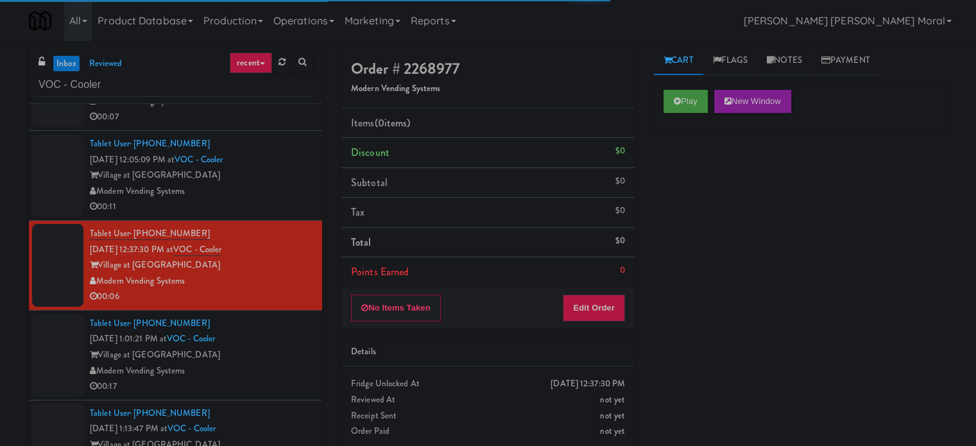
click at [289, 355] on div "Village at [GEOGRAPHIC_DATA]" at bounding box center [201, 355] width 223 height 16
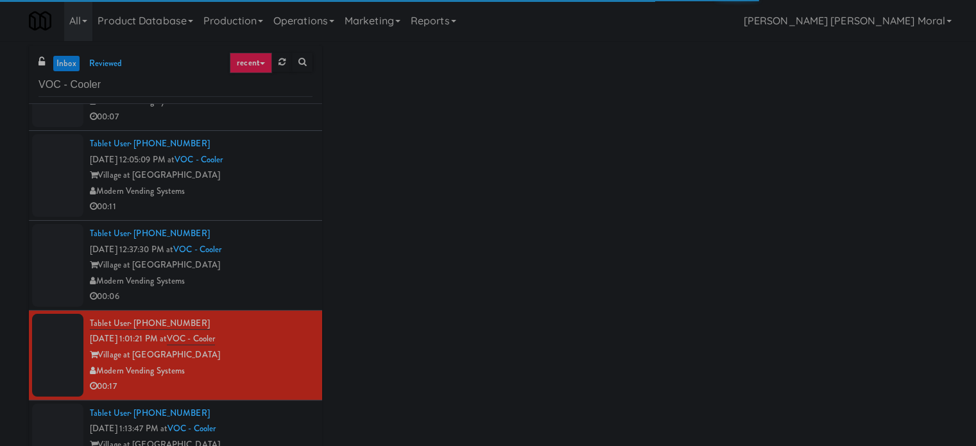
click at [287, 432] on div "Tablet User · (704) 930-3715 [DATE] 1:13:47 PM at [GEOGRAPHIC_DATA] at Commonwe…" at bounding box center [201, 444] width 223 height 79
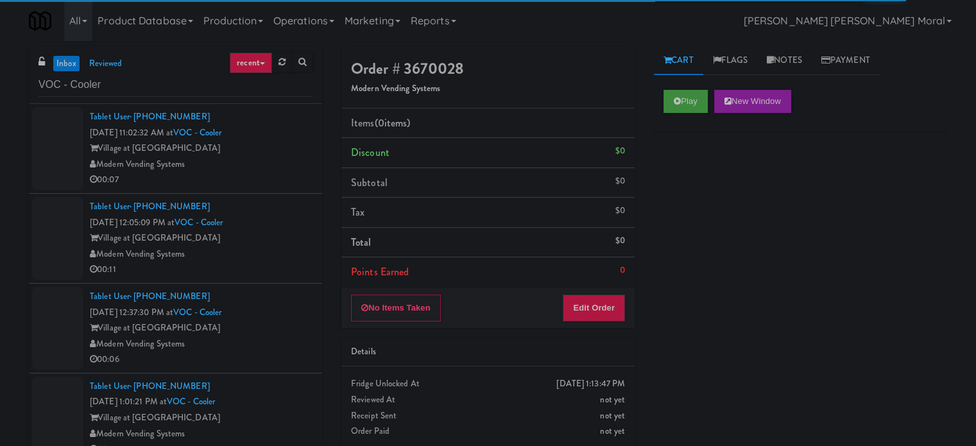
click at [280, 161] on div "Modern Vending Systems" at bounding box center [201, 164] width 223 height 16
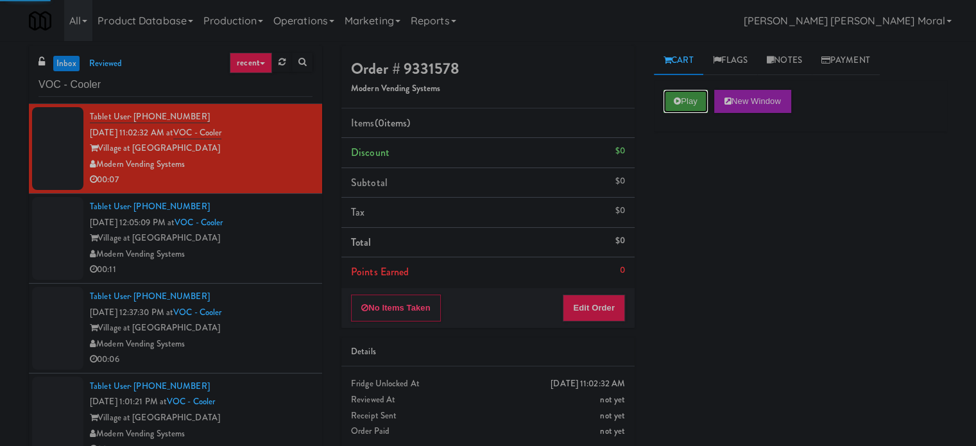
click at [697, 104] on button "Play" at bounding box center [685, 101] width 44 height 23
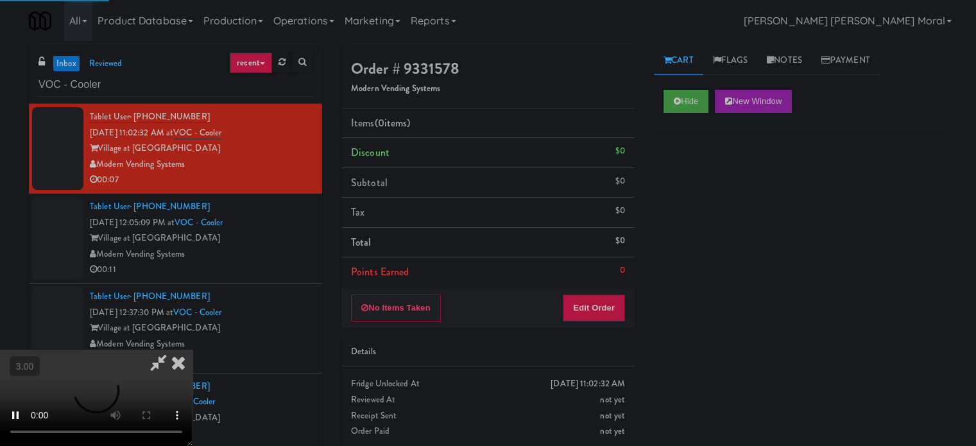
click at [684, 224] on div "Hide New Window Primary Flag Clear Flag if unable to determine what was taken o…" at bounding box center [800, 320] width 293 height 481
click at [192, 350] on video at bounding box center [96, 398] width 192 height 96
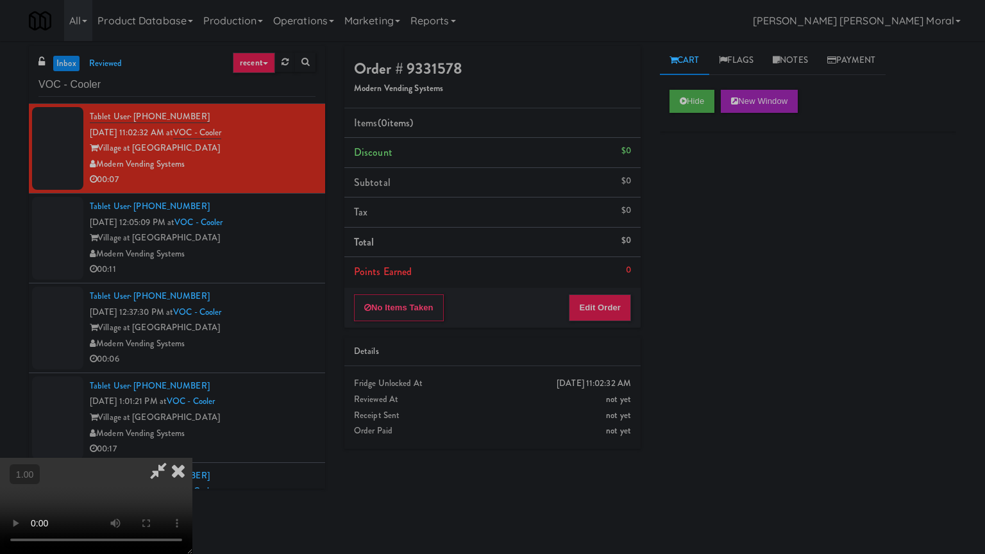
click at [192, 445] on video at bounding box center [96, 506] width 192 height 96
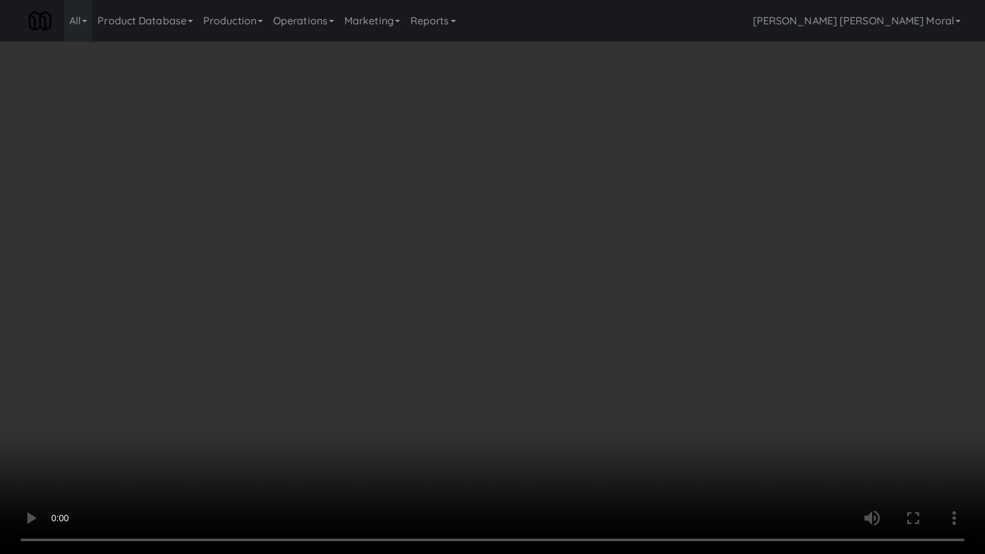
click at [589, 302] on video at bounding box center [492, 277] width 985 height 554
click at [596, 295] on video at bounding box center [492, 277] width 985 height 554
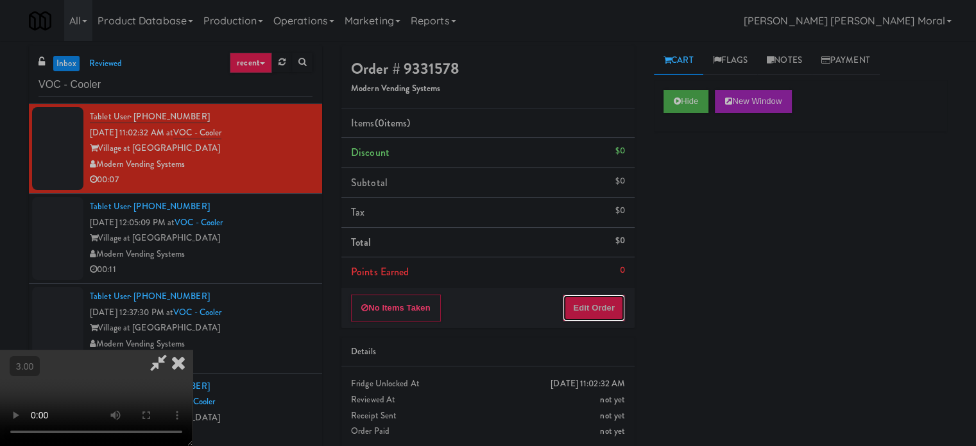
click at [593, 305] on button "Edit Order" at bounding box center [593, 307] width 62 height 27
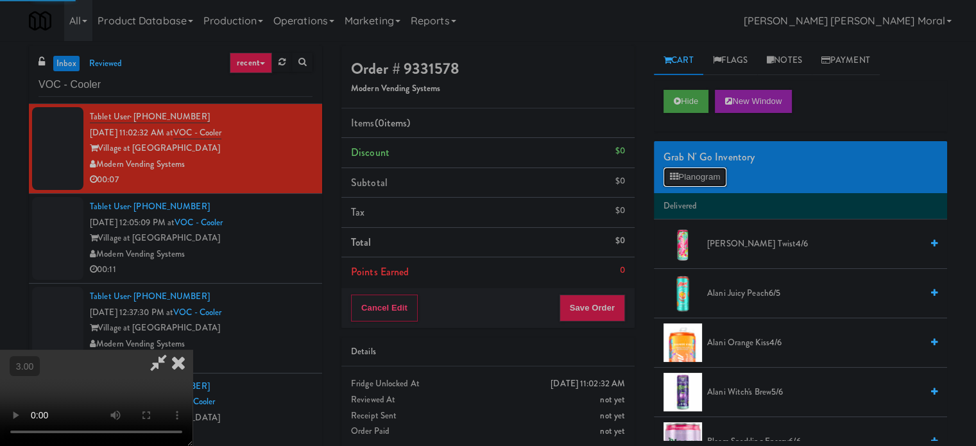
click at [684, 169] on button "Planogram" at bounding box center [694, 176] width 63 height 19
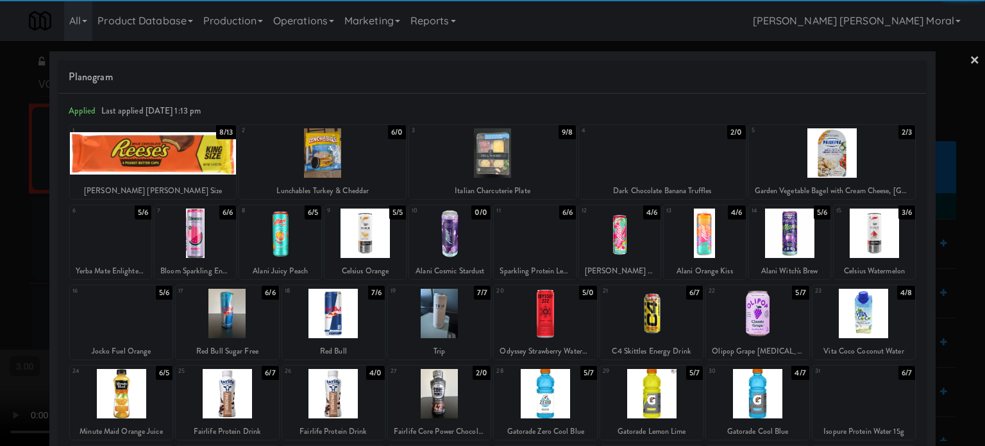
click at [373, 237] on div at bounding box center [365, 232] width 81 height 49
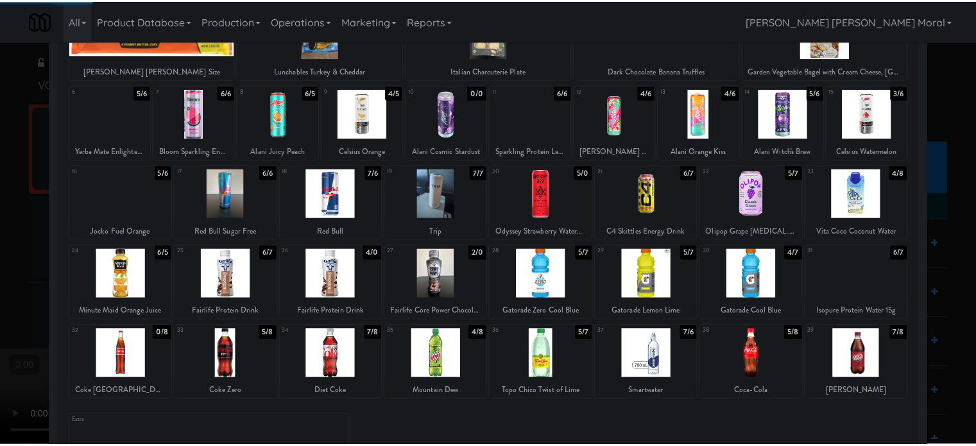
scroll to position [128, 0]
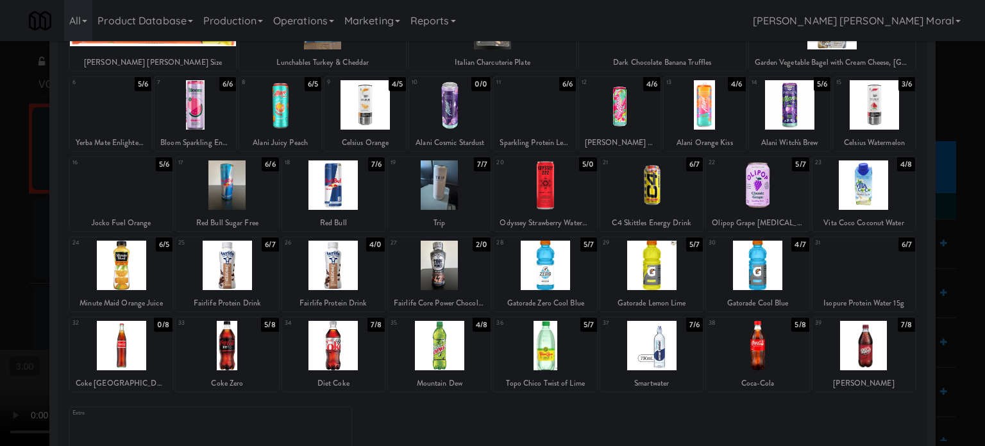
click at [423, 274] on div at bounding box center [439, 265] width 103 height 49
click at [0, 220] on div at bounding box center [492, 223] width 985 height 446
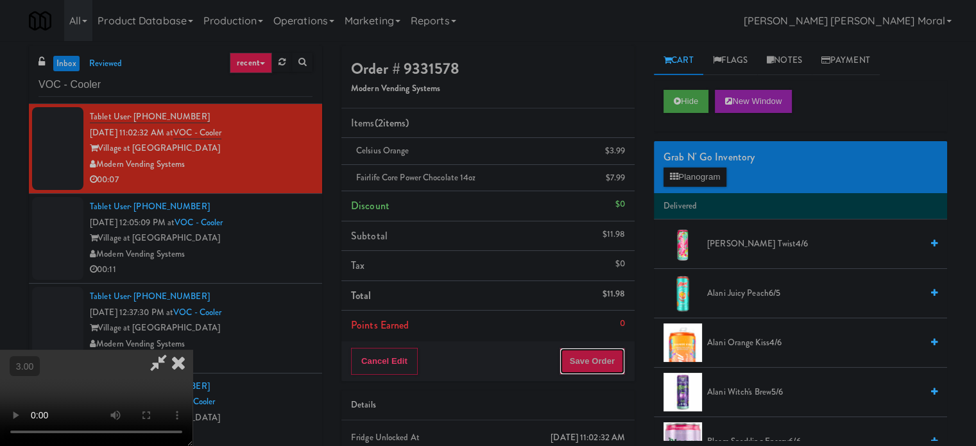
click at [602, 358] on button "Save Order" at bounding box center [591, 361] width 65 height 27
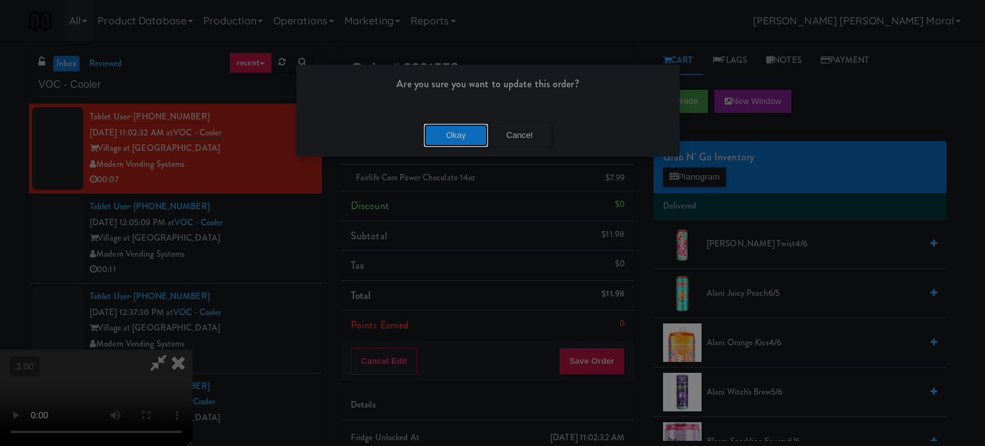
click at [439, 138] on button "Okay" at bounding box center [456, 135] width 64 height 23
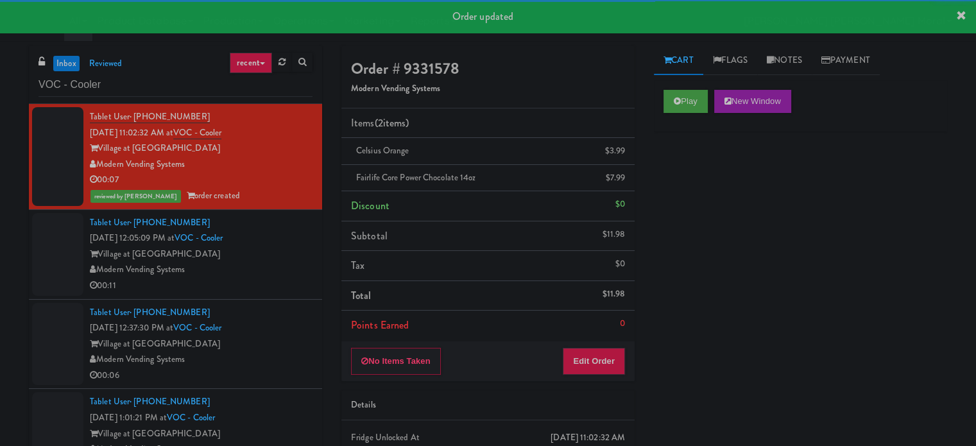
click at [285, 252] on div "Village at [GEOGRAPHIC_DATA]" at bounding box center [201, 254] width 223 height 16
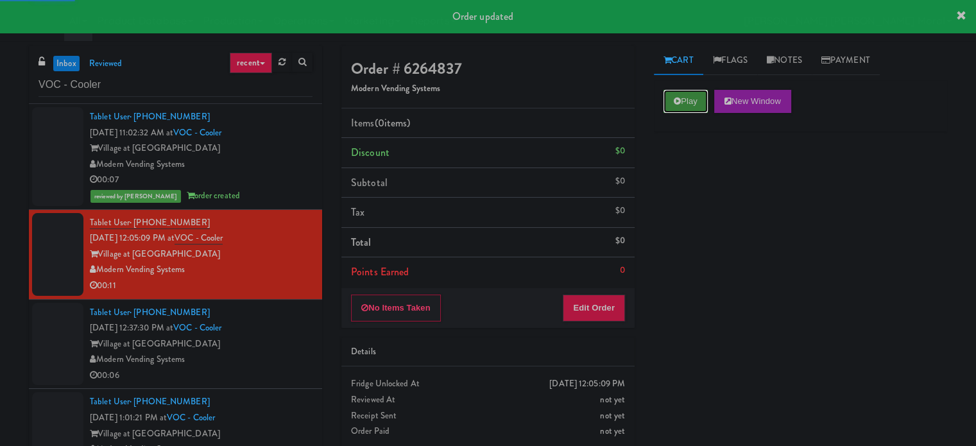
click at [707, 96] on button "Play" at bounding box center [685, 101] width 44 height 23
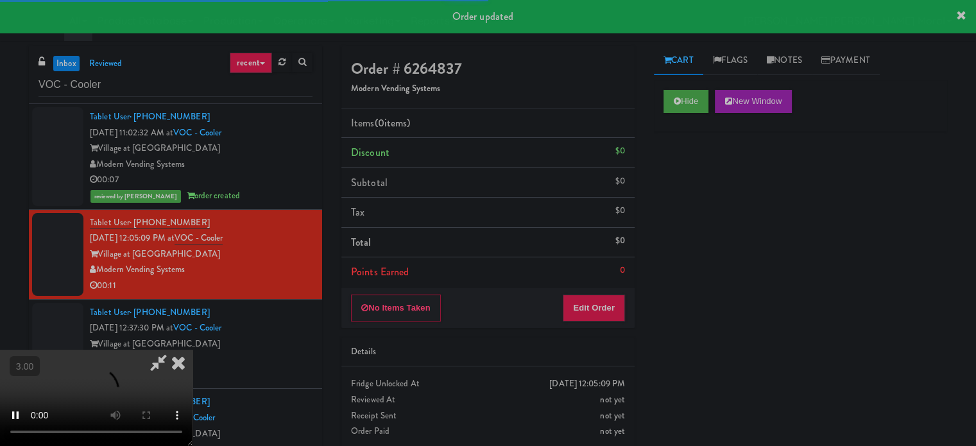
click at [690, 215] on div "Hide New Window Primary Flag Clear Flag if unable to determine what was taken o…" at bounding box center [800, 320] width 293 height 481
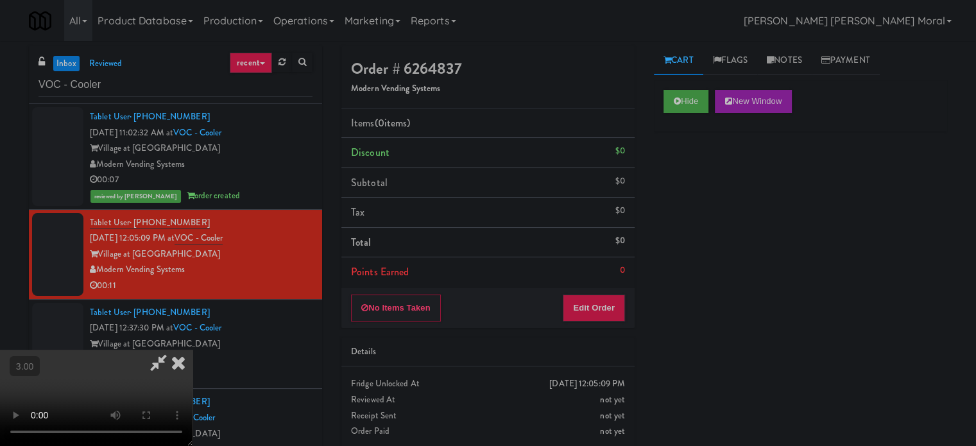
click at [192, 350] on video at bounding box center [96, 398] width 192 height 96
click at [611, 308] on button "Edit Order" at bounding box center [593, 307] width 62 height 27
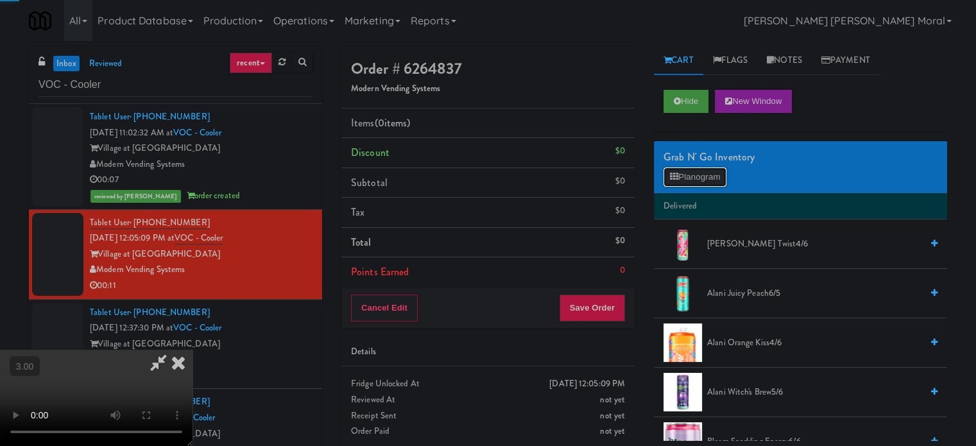
click at [694, 179] on button "Planogram" at bounding box center [694, 176] width 63 height 19
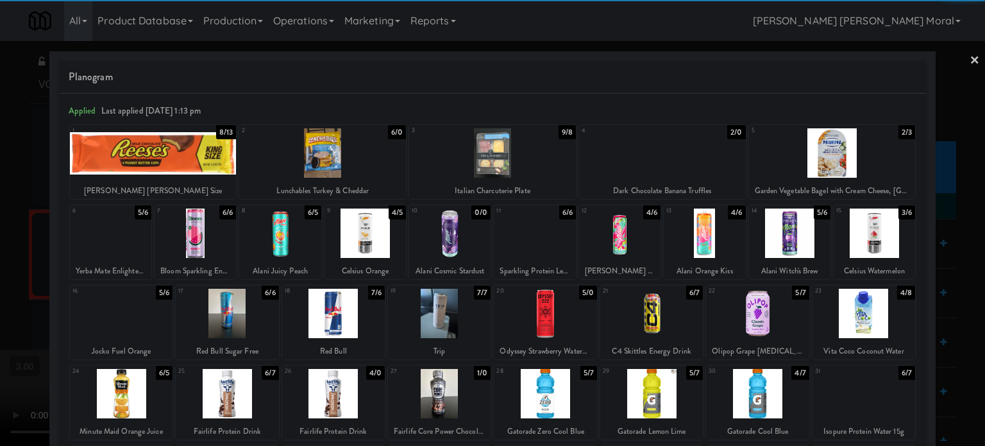
click at [554, 308] on div at bounding box center [545, 313] width 103 height 49
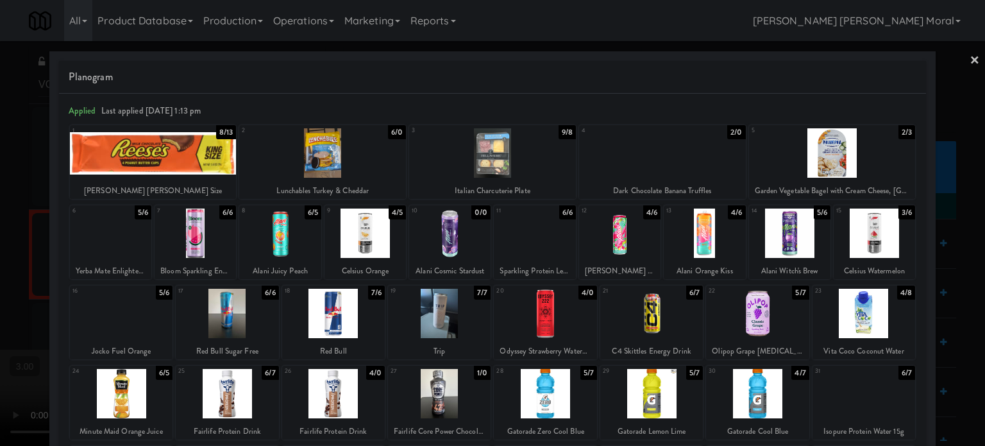
click at [0, 228] on div at bounding box center [492, 223] width 985 height 446
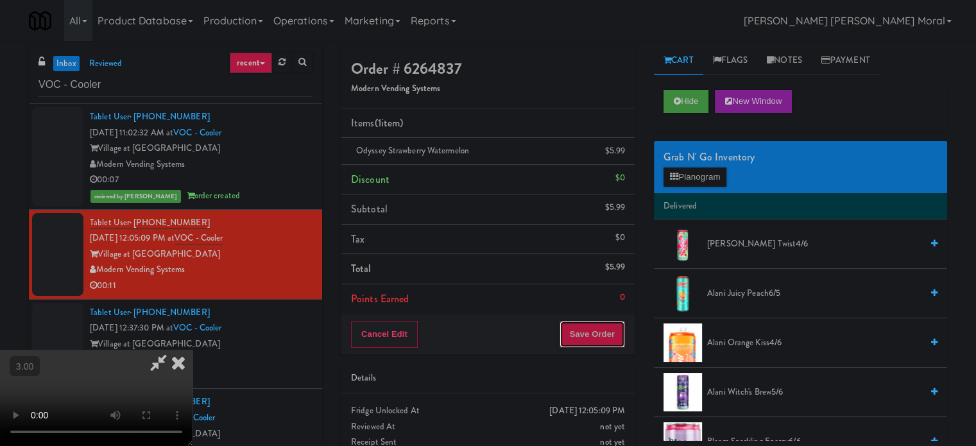
click at [604, 335] on button "Save Order" at bounding box center [591, 334] width 65 height 27
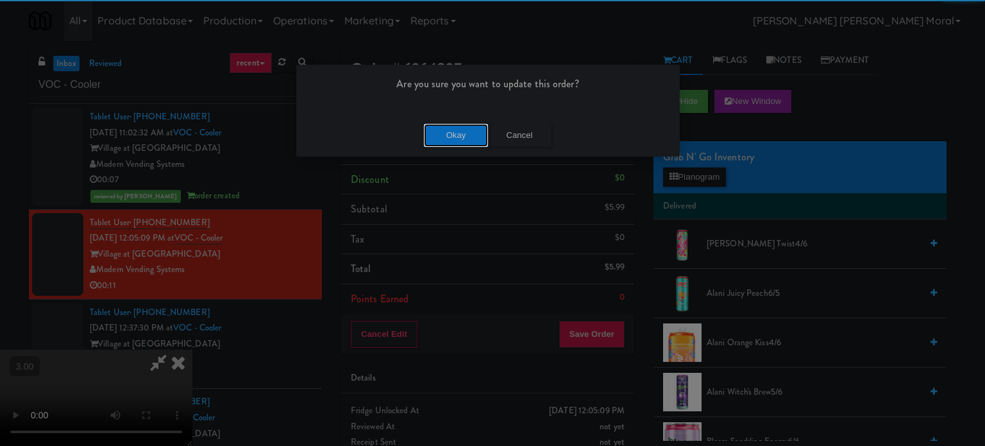
click at [434, 132] on button "Okay" at bounding box center [456, 135] width 64 height 23
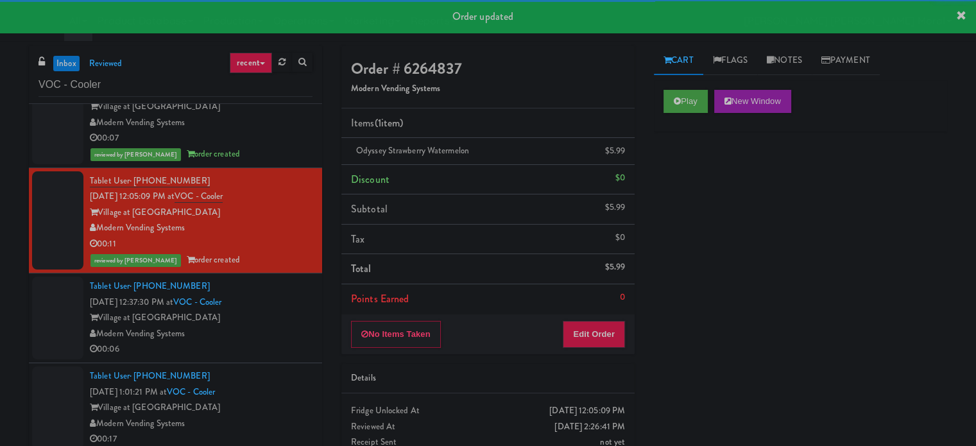
scroll to position [64, 0]
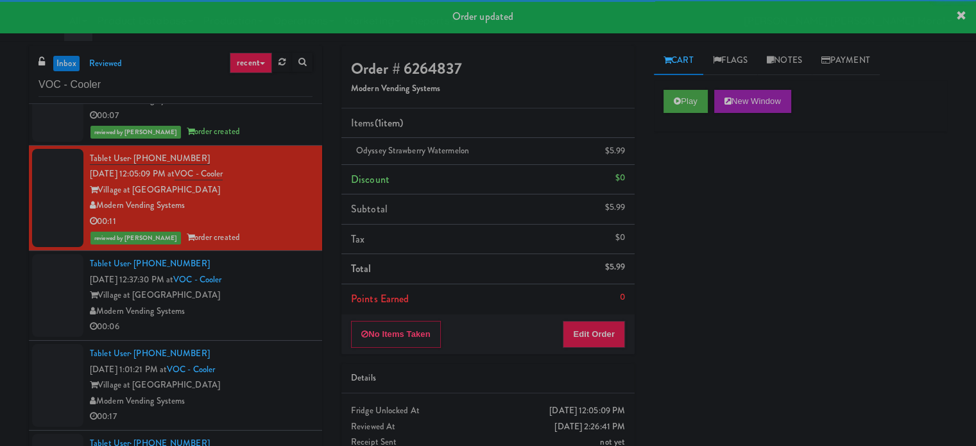
click at [284, 299] on div "Village at [GEOGRAPHIC_DATA]" at bounding box center [201, 295] width 223 height 16
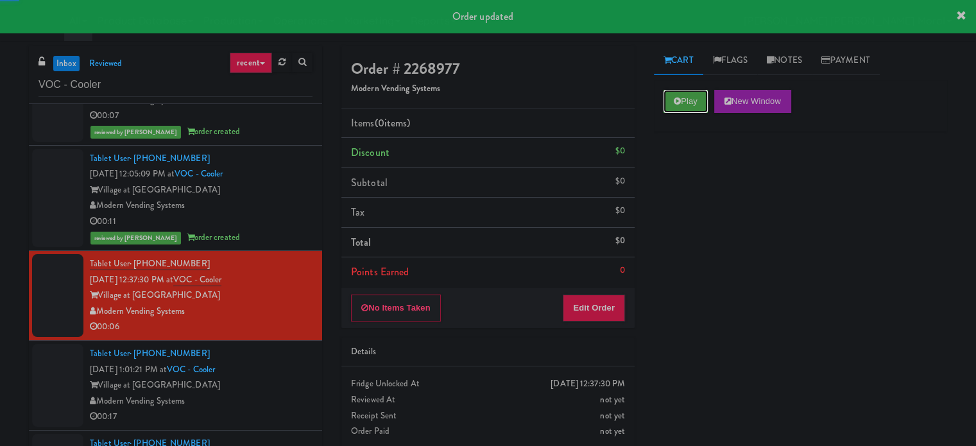
click at [685, 108] on button "Play" at bounding box center [685, 101] width 44 height 23
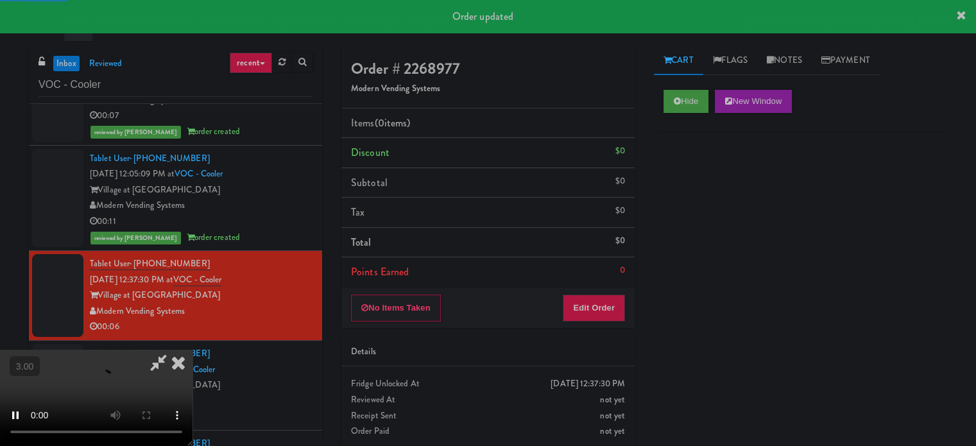
click at [682, 176] on div "Hide New Window Primary Flag Clear Flag if unable to determine what was taken o…" at bounding box center [800, 320] width 293 height 481
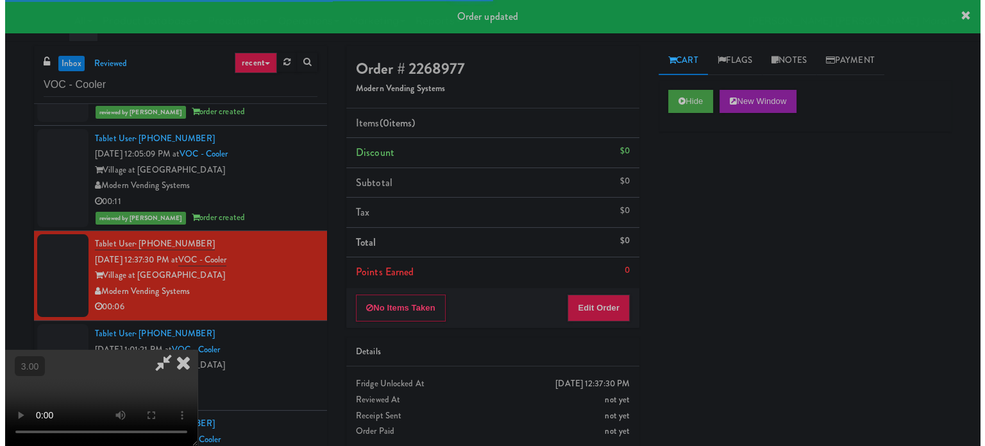
scroll to position [94, 0]
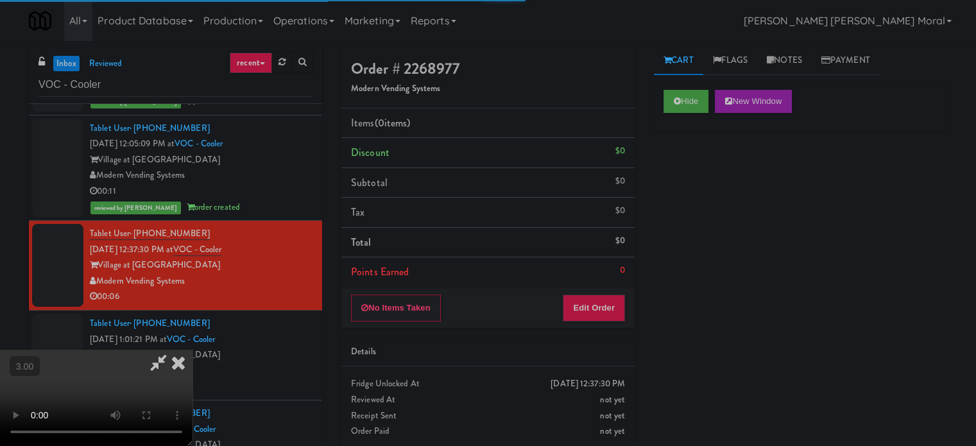
click at [682, 228] on div "Hide New Window Primary Flag Clear Flag if unable to determine what was taken o…" at bounding box center [800, 320] width 293 height 481
click at [192, 350] on video at bounding box center [96, 398] width 192 height 96
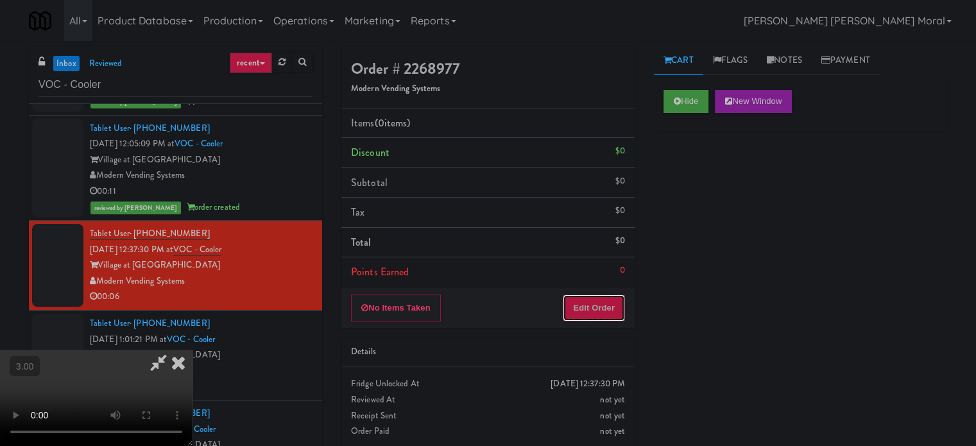
click at [609, 309] on button "Edit Order" at bounding box center [593, 307] width 62 height 27
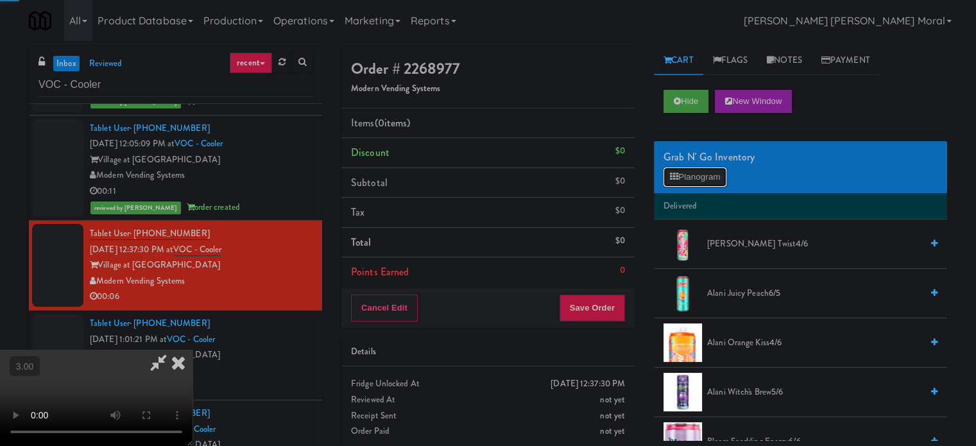
click at [706, 178] on button "Planogram" at bounding box center [694, 176] width 63 height 19
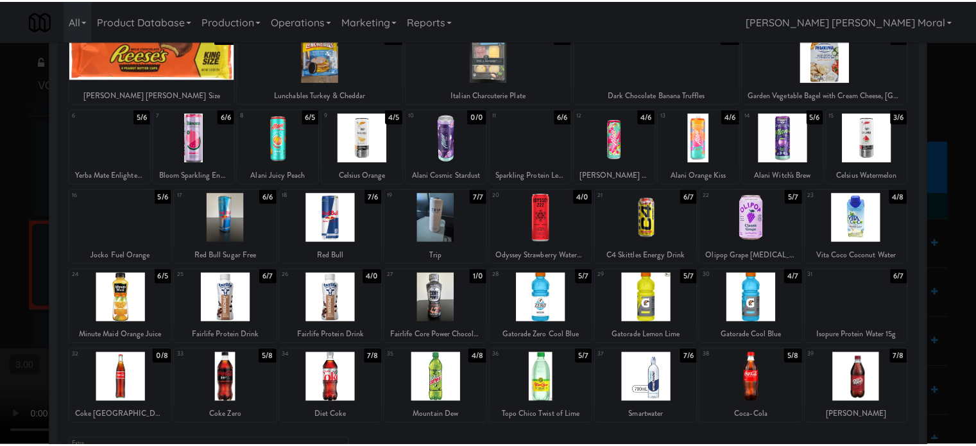
scroll to position [183, 0]
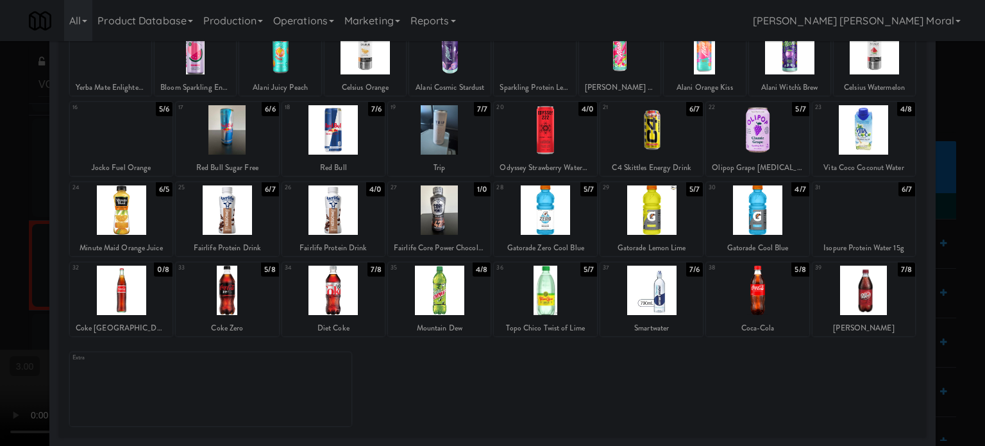
click at [130, 217] on div at bounding box center [121, 209] width 103 height 49
click at [0, 233] on div at bounding box center [492, 223] width 985 height 446
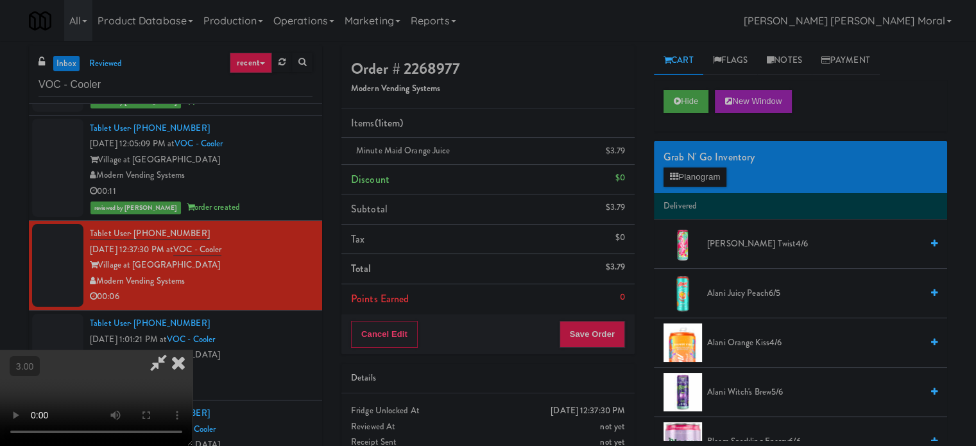
click at [192, 350] on video at bounding box center [96, 398] width 192 height 96
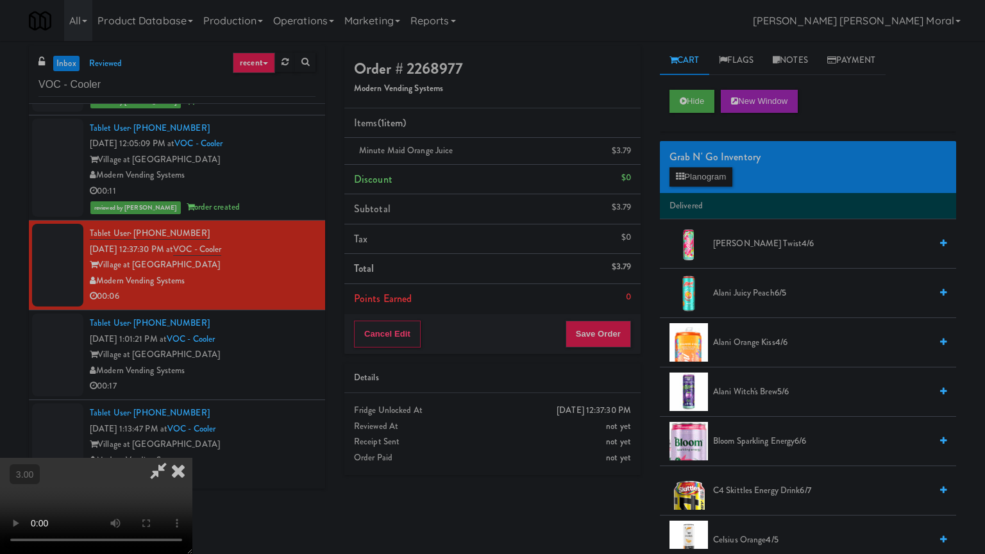
click at [192, 445] on video at bounding box center [96, 506] width 192 height 96
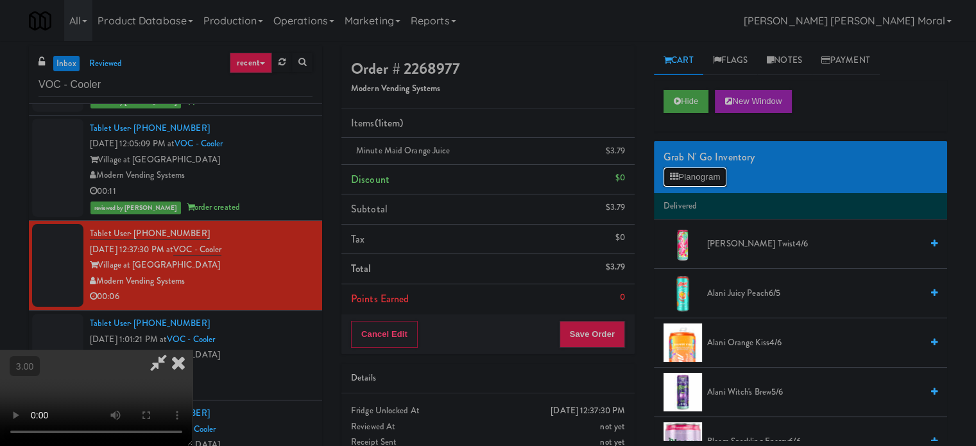
click at [683, 174] on button "Planogram" at bounding box center [694, 176] width 63 height 19
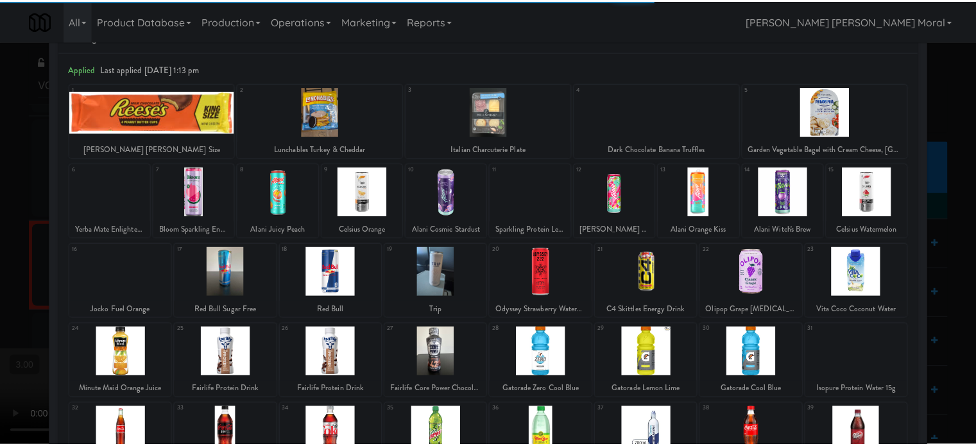
scroll to position [183, 0]
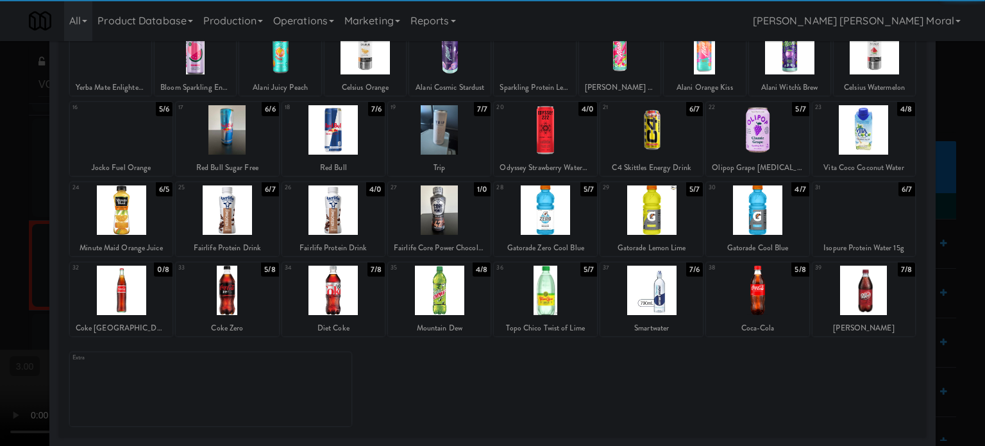
click at [668, 215] on div at bounding box center [651, 209] width 103 height 49
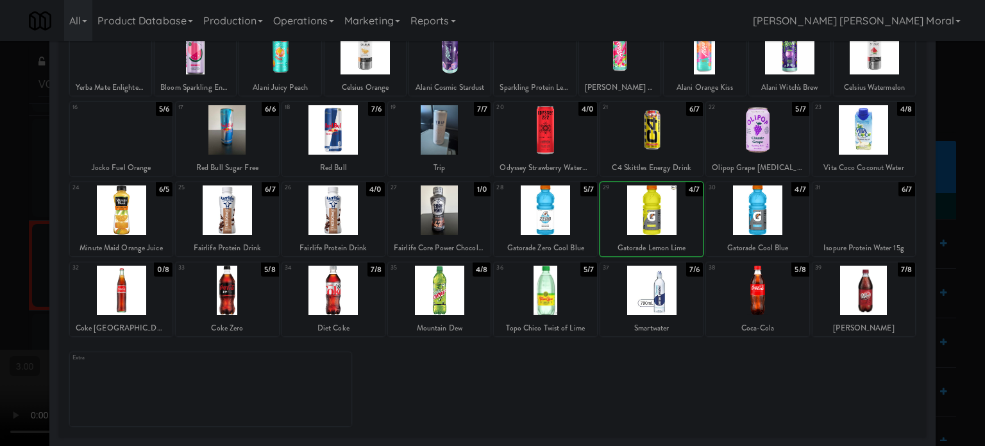
click at [0, 233] on div at bounding box center [492, 223] width 985 height 446
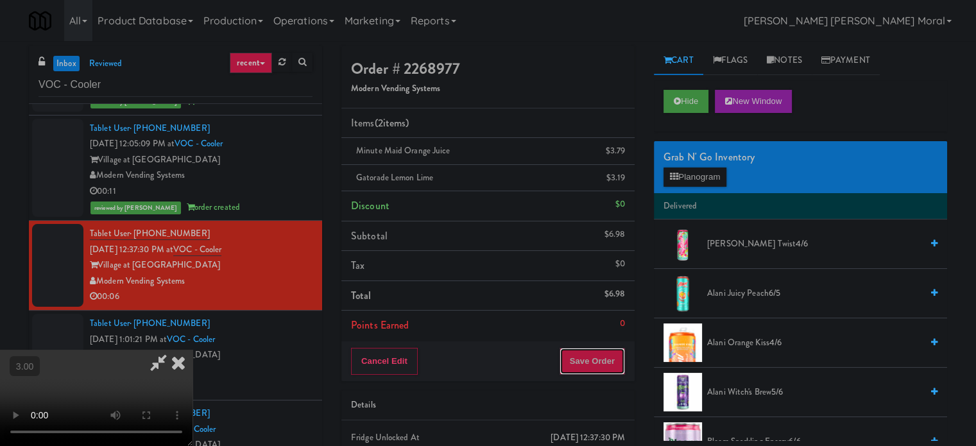
click at [618, 359] on button "Save Order" at bounding box center [591, 361] width 65 height 27
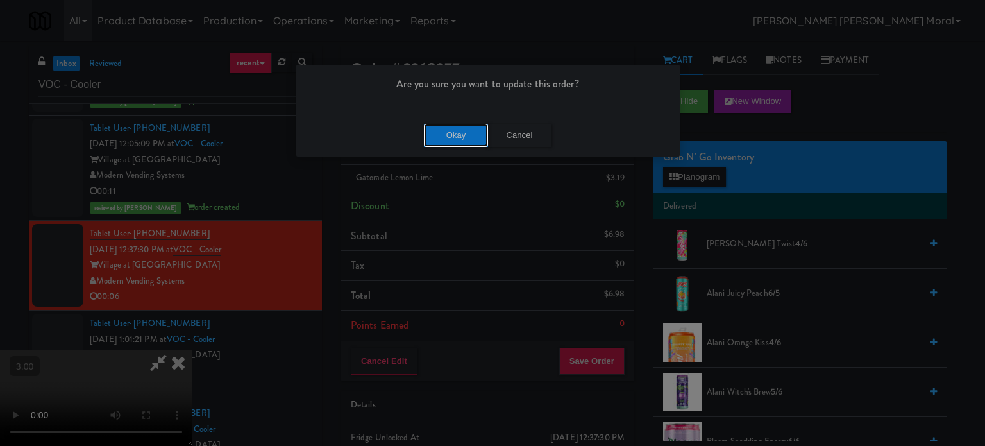
click at [452, 138] on button "Okay" at bounding box center [456, 135] width 64 height 23
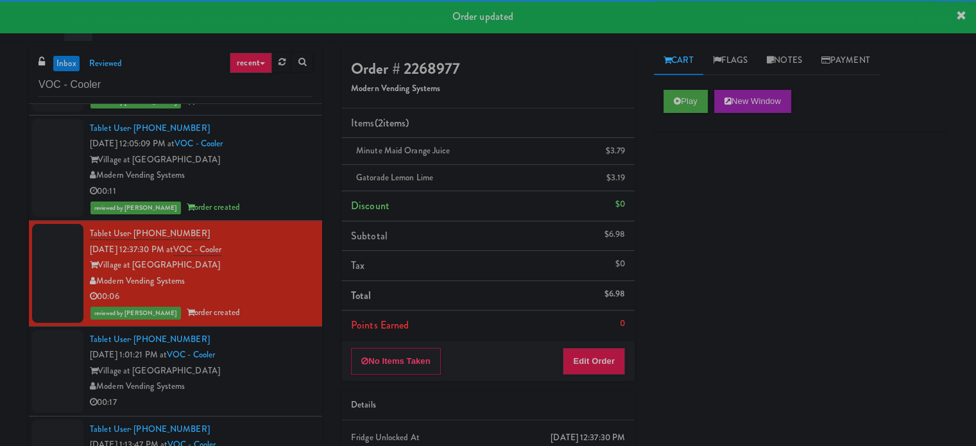
scroll to position [110, 0]
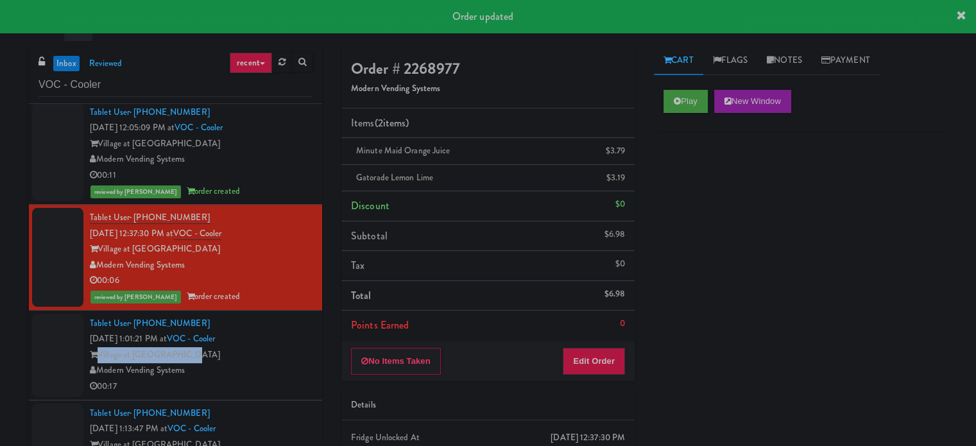
click at [271, 346] on div "Tablet User · (847) 687-2022 [DATE] 1:01:21 PM at [GEOGRAPHIC_DATA] at Commonwe…" at bounding box center [201, 355] width 223 height 79
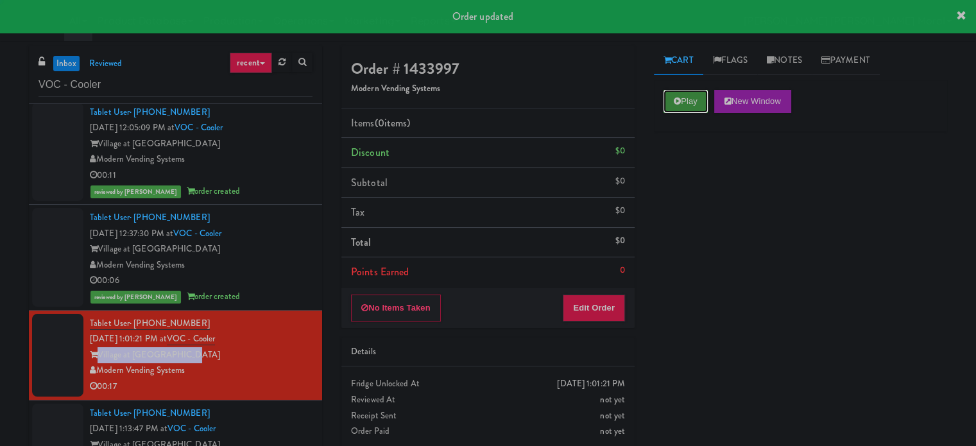
drag, startPoint x: 681, startPoint y: 100, endPoint x: 682, endPoint y: 123, distance: 23.1
click at [681, 101] on button "Play" at bounding box center [685, 101] width 44 height 23
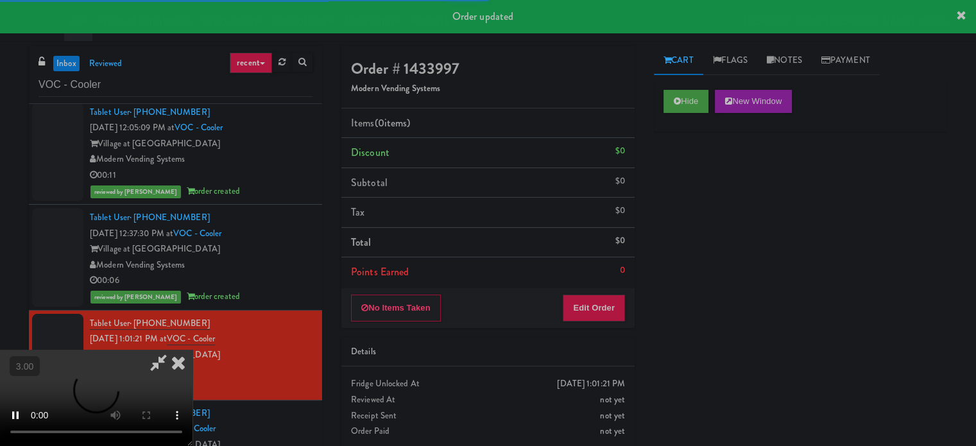
click at [685, 172] on div "Hide New Window Primary Flag Clear Flag if unable to determine what was taken o…" at bounding box center [800, 320] width 293 height 481
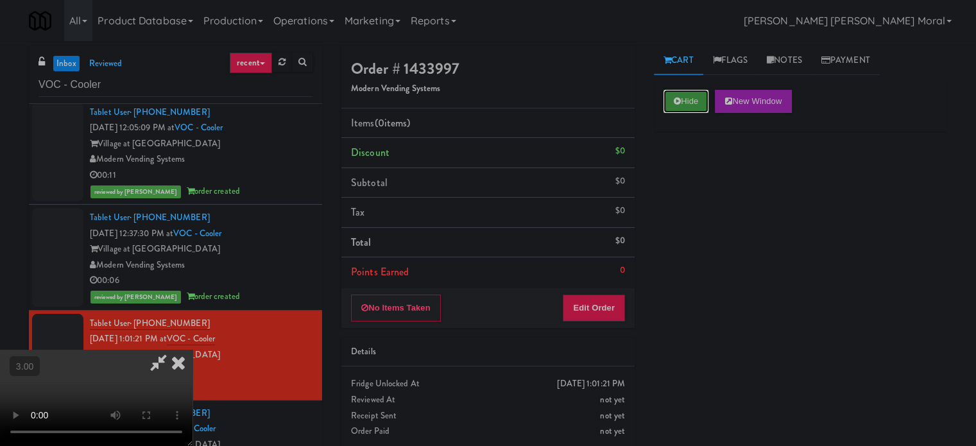
click at [682, 93] on button "Hide" at bounding box center [685, 101] width 45 height 23
click at [708, 202] on div "Hide New Window Primary Flag Clear Flag if unable to determine what was taken o…" at bounding box center [800, 320] width 293 height 481
click at [192, 350] on video at bounding box center [96, 398] width 192 height 96
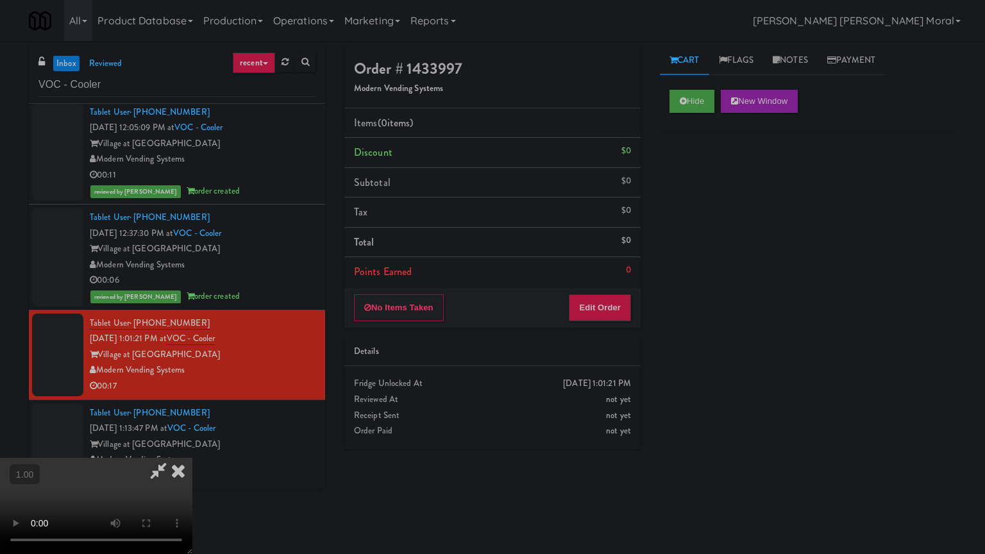
click at [192, 445] on video at bounding box center [96, 506] width 192 height 96
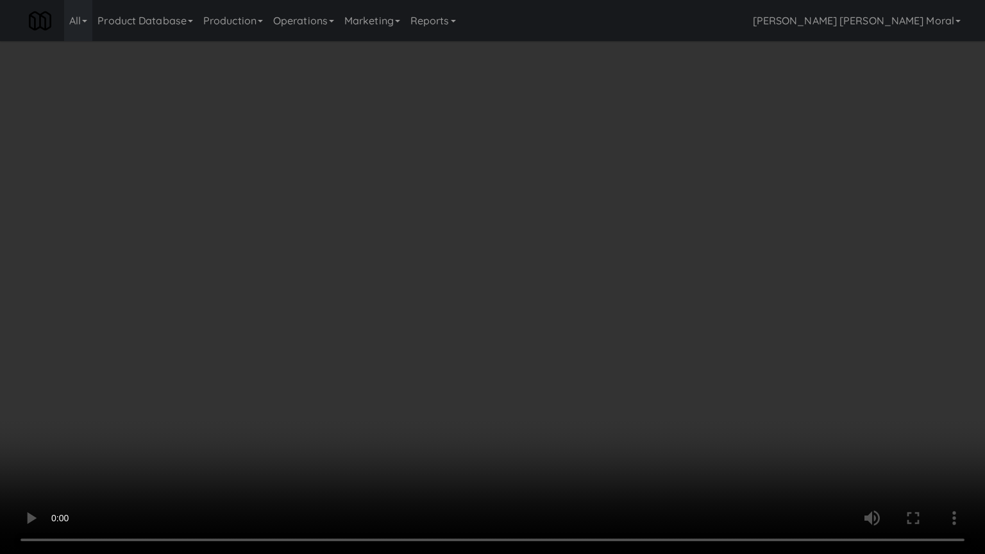
click at [646, 255] on video at bounding box center [492, 277] width 985 height 554
click at [773, 220] on video at bounding box center [492, 277] width 985 height 554
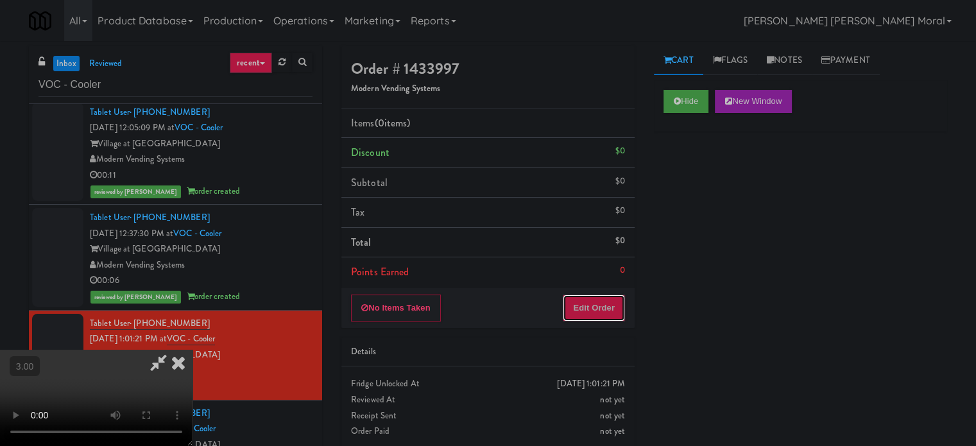
click at [602, 309] on button "Edit Order" at bounding box center [593, 307] width 62 height 27
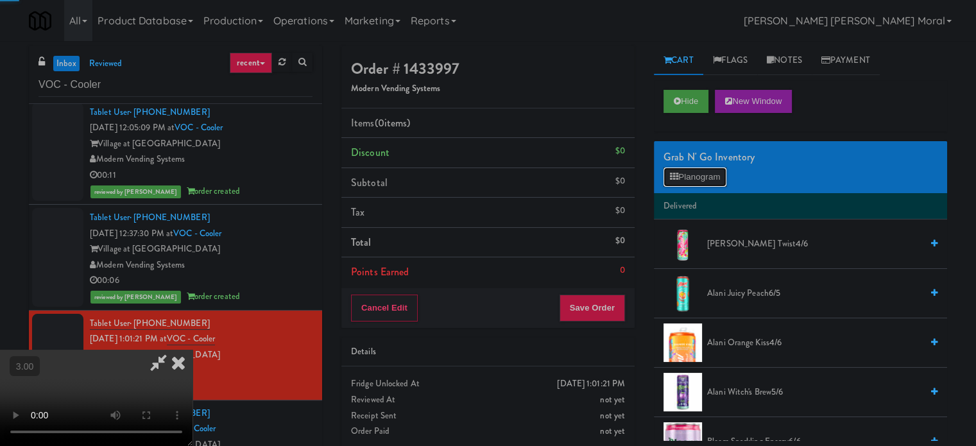
click at [674, 183] on button "Planogram" at bounding box center [694, 176] width 63 height 19
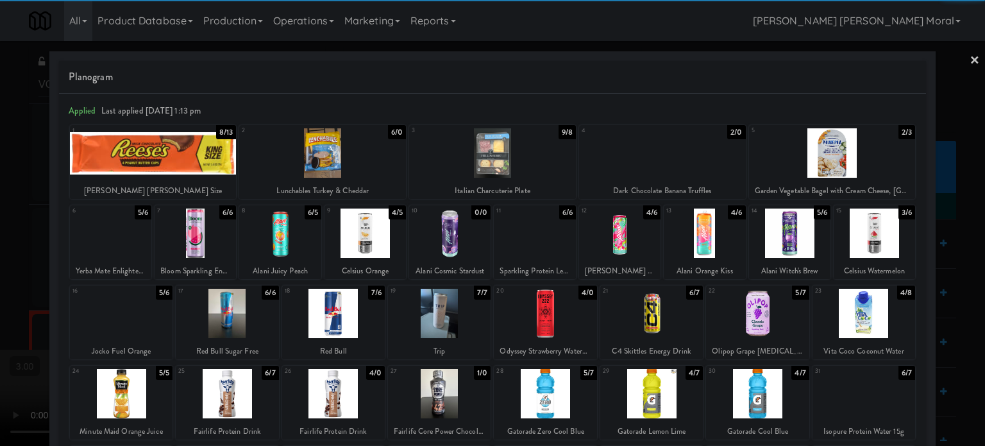
click at [786, 233] on div at bounding box center [789, 232] width 81 height 49
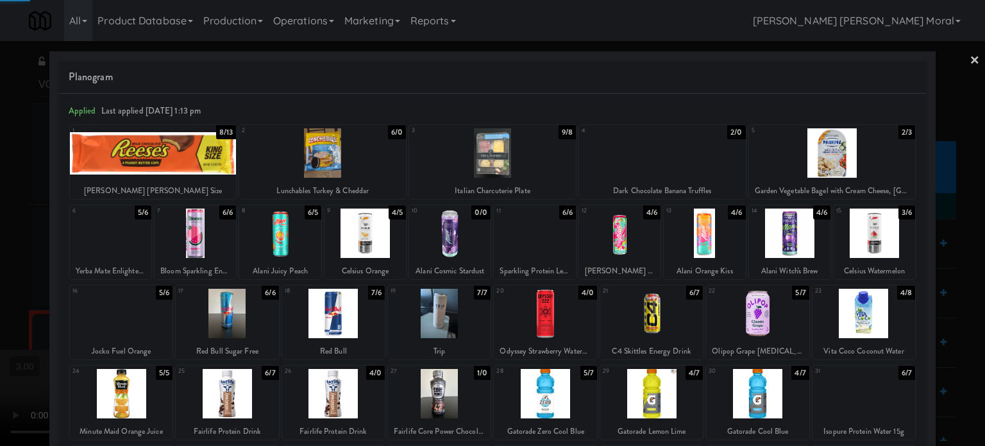
click at [544, 303] on div at bounding box center [545, 313] width 103 height 49
click at [0, 287] on div at bounding box center [492, 223] width 985 height 446
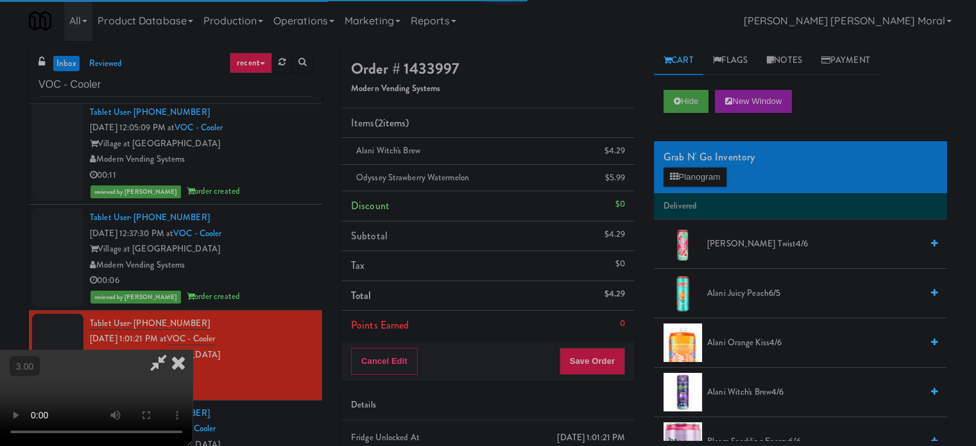
click at [192, 350] on video at bounding box center [96, 398] width 192 height 96
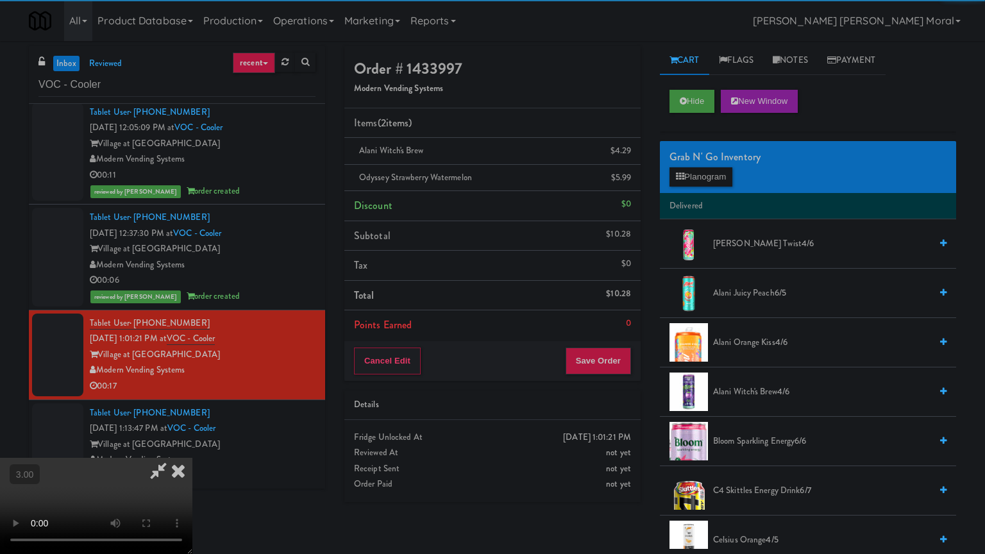
click at [192, 445] on video at bounding box center [96, 506] width 192 height 96
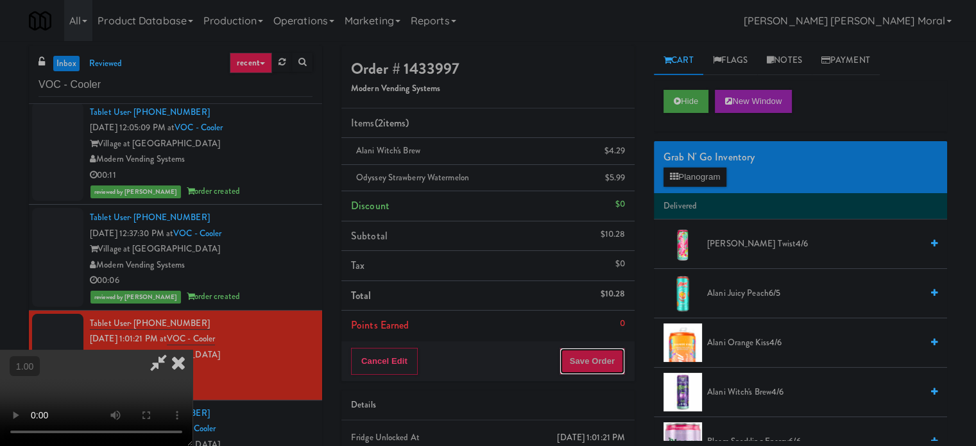
click at [613, 360] on button "Save Order" at bounding box center [591, 361] width 65 height 27
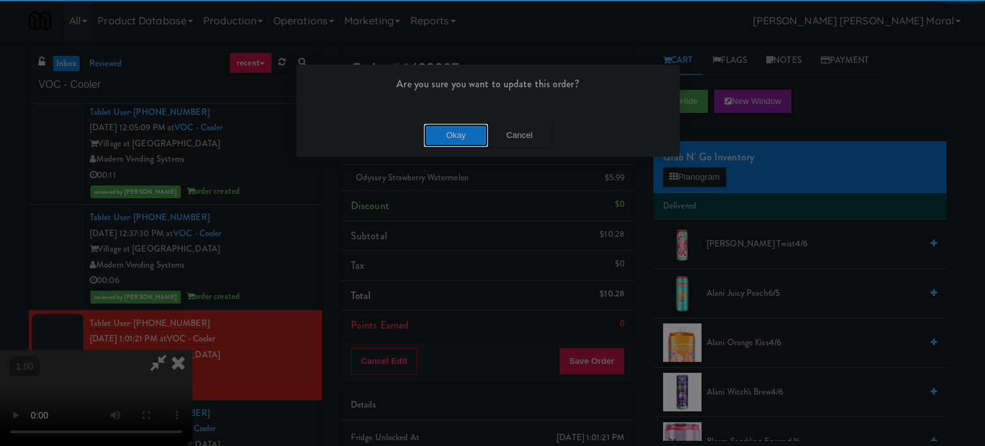
click at [461, 133] on button "Okay" at bounding box center [456, 135] width 64 height 23
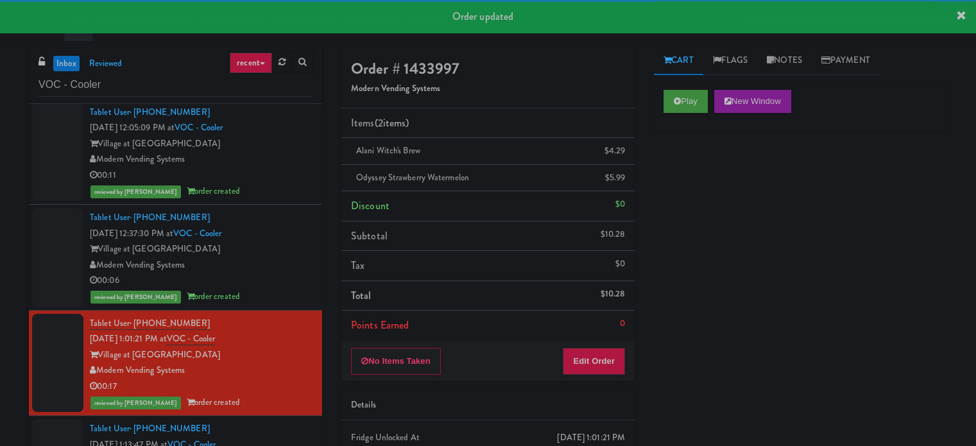
scroll to position [126, 0]
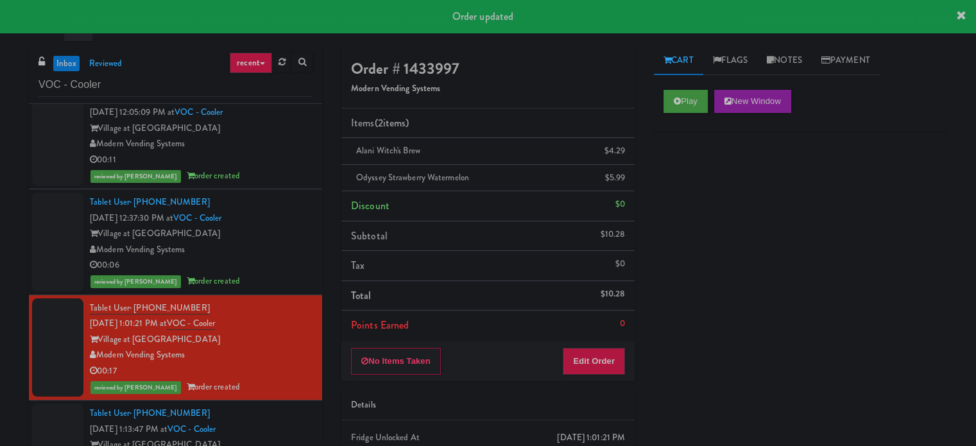
click at [287, 417] on div "Tablet User · (704) 930-3715 [DATE] 1:13:47 PM at [GEOGRAPHIC_DATA] at Commonwe…" at bounding box center [201, 444] width 223 height 79
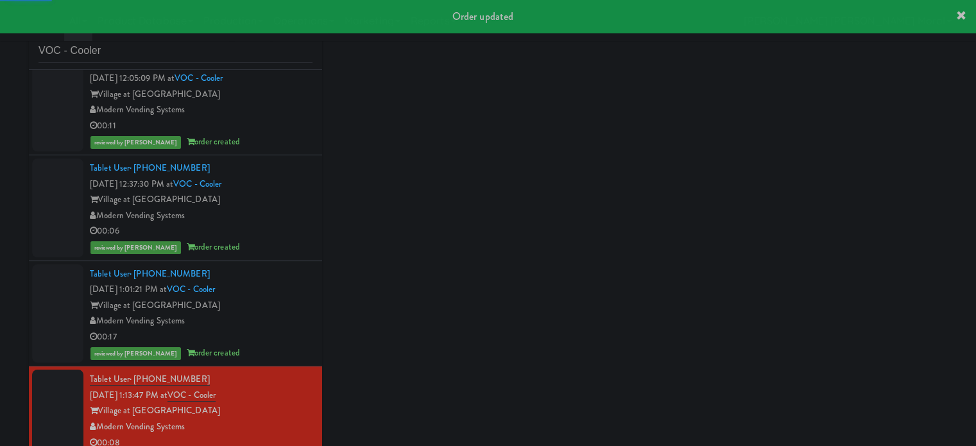
scroll to position [52, 0]
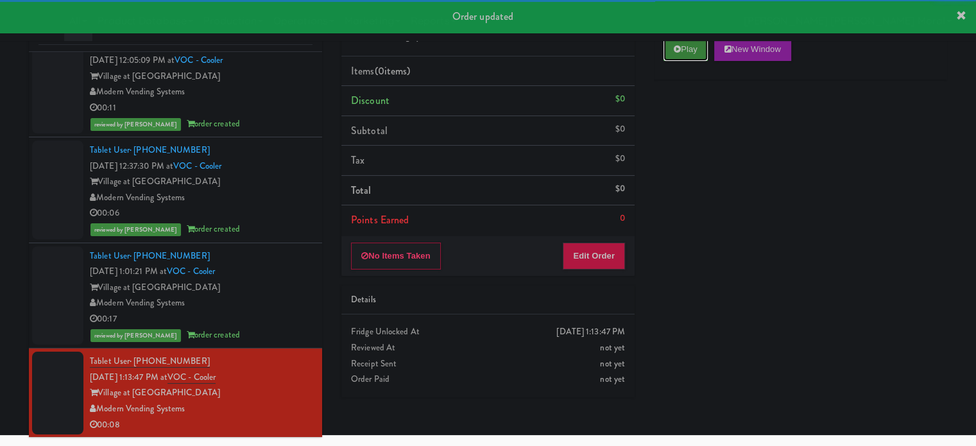
click at [684, 51] on button "Play" at bounding box center [685, 49] width 44 height 23
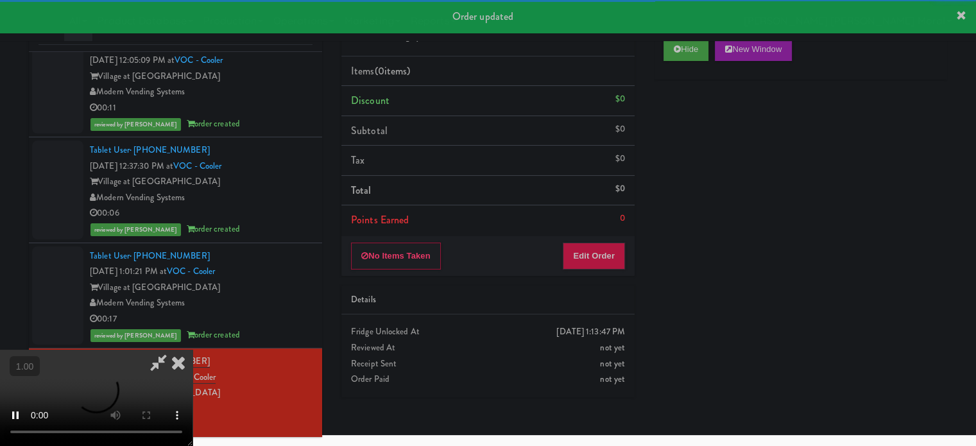
click at [675, 146] on div "Hide New Window Primary Flag Clear Flag if unable to determine what was taken o…" at bounding box center [800, 268] width 293 height 481
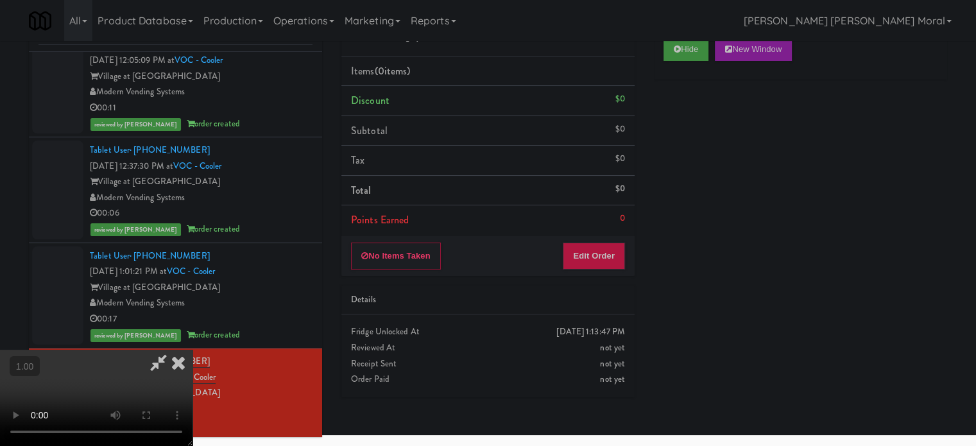
click at [192, 350] on video at bounding box center [96, 398] width 192 height 96
click at [618, 251] on button "Edit Order" at bounding box center [593, 255] width 62 height 27
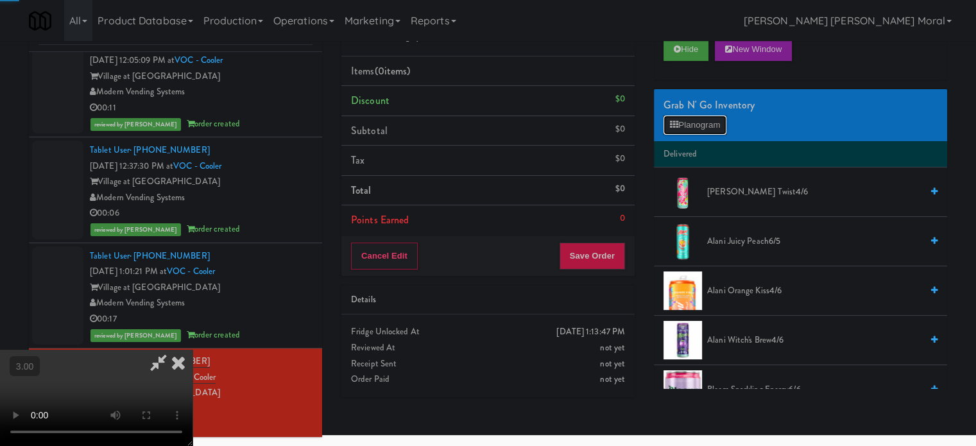
click at [700, 123] on button "Planogram" at bounding box center [694, 124] width 63 height 19
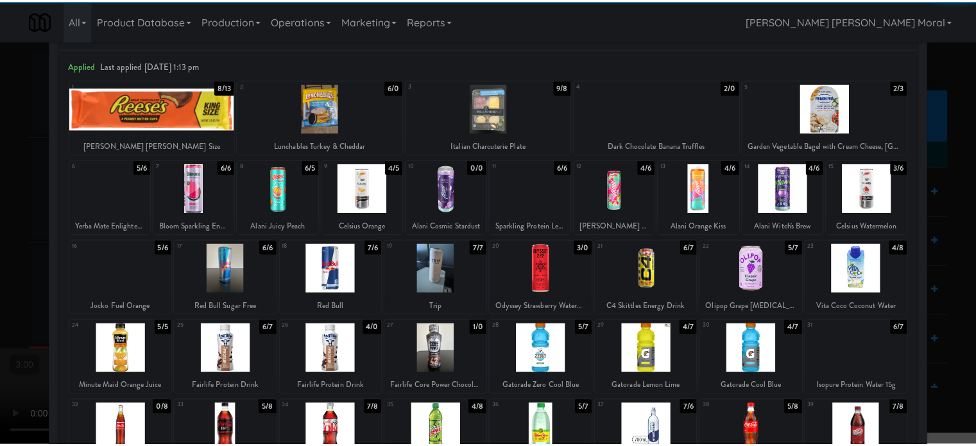
scroll to position [64, 0]
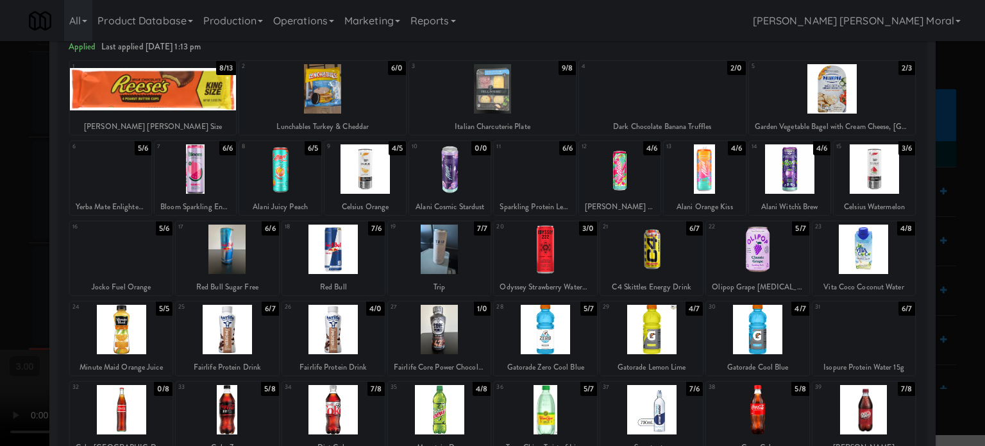
click at [448, 325] on div at bounding box center [439, 329] width 103 height 49
click at [0, 237] on div at bounding box center [492, 223] width 985 height 446
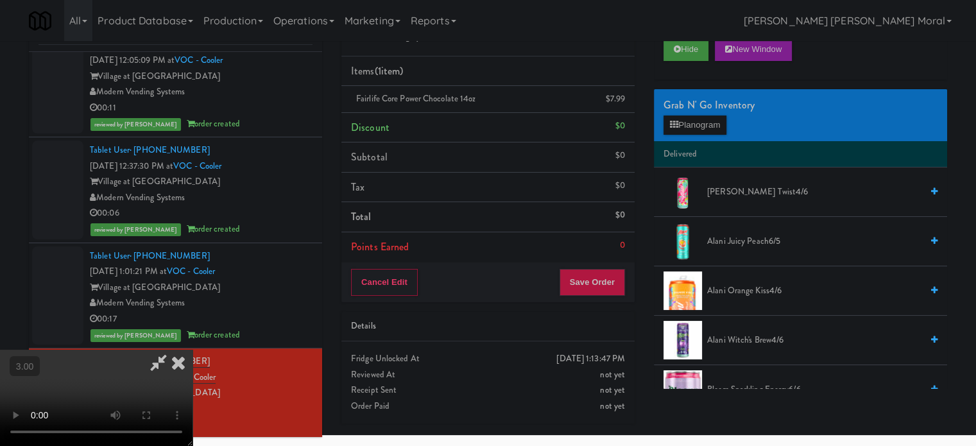
click at [626, 283] on div "Cancel Edit Save Order" at bounding box center [487, 282] width 293 height 40
click at [619, 284] on button "Save Order" at bounding box center [591, 282] width 65 height 27
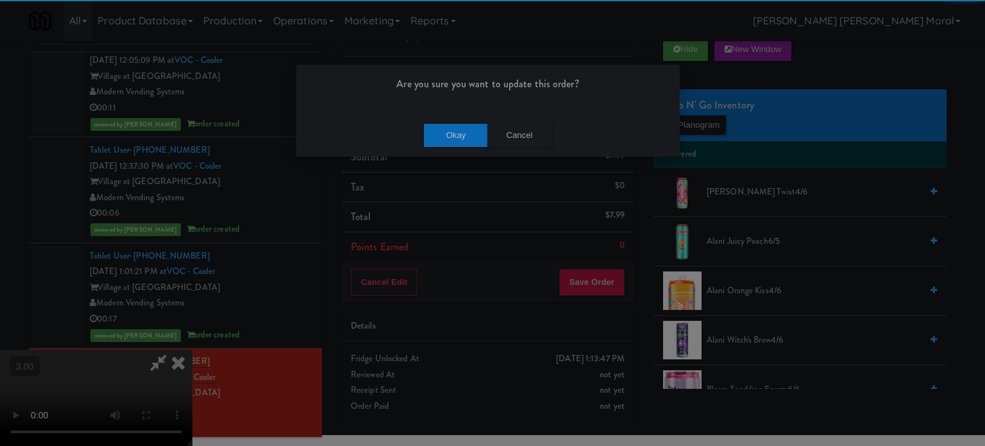
click at [453, 119] on div "Okay Cancel" at bounding box center [488, 135] width 384 height 43
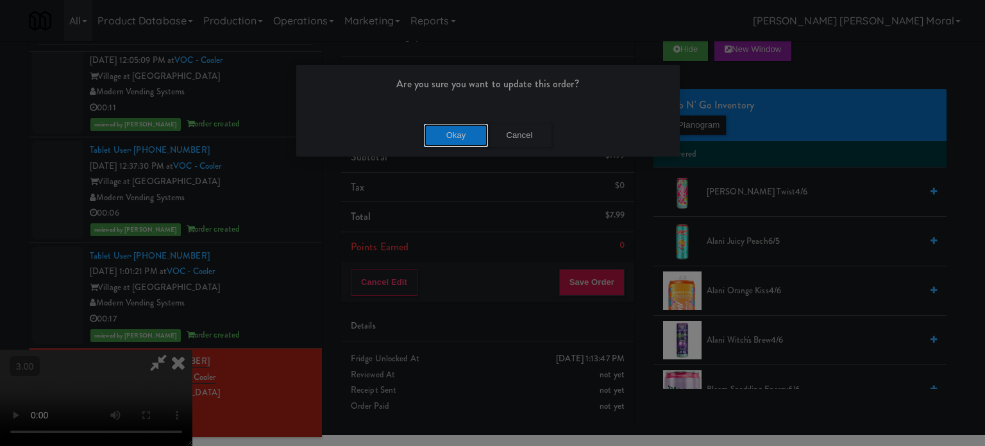
click at [450, 131] on button "Okay" at bounding box center [456, 135] width 64 height 23
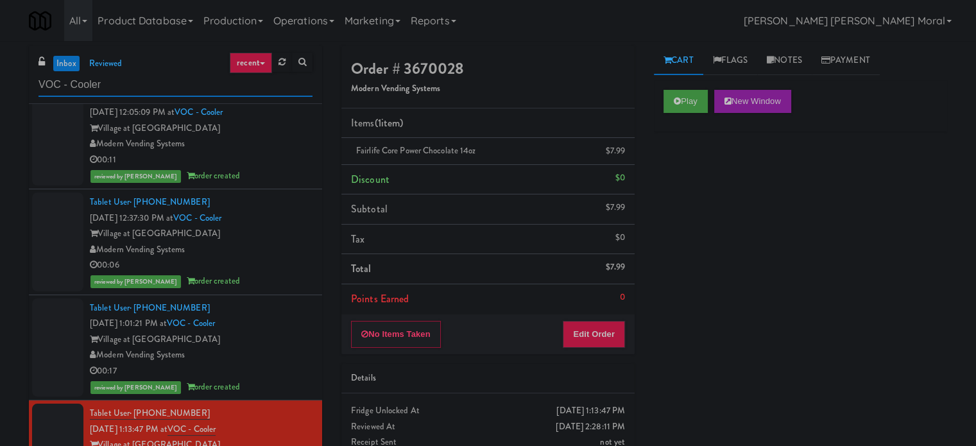
click at [119, 78] on input "VOC - Cooler" at bounding box center [175, 85] width 274 height 24
paste input "OneEleven - Lunchroom"
type input "OneEleven - Lunchroom"
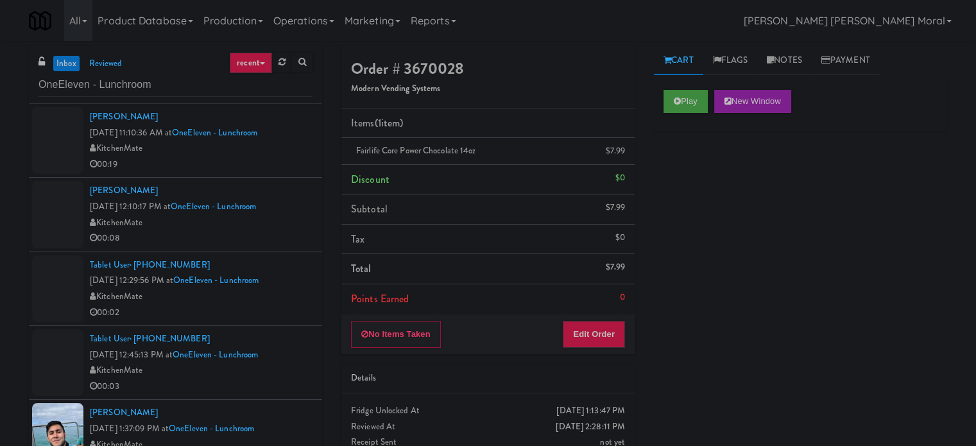
click at [0, 234] on div "inbox reviewed recent all unclear take inventory issue suspicious failed recent…" at bounding box center [488, 272] width 976 height 452
click at [0, 215] on div "inbox reviewed recent all unclear take inventory issue suspicious failed recent…" at bounding box center [488, 272] width 976 height 452
click at [251, 168] on div "00:19" at bounding box center [201, 164] width 223 height 16
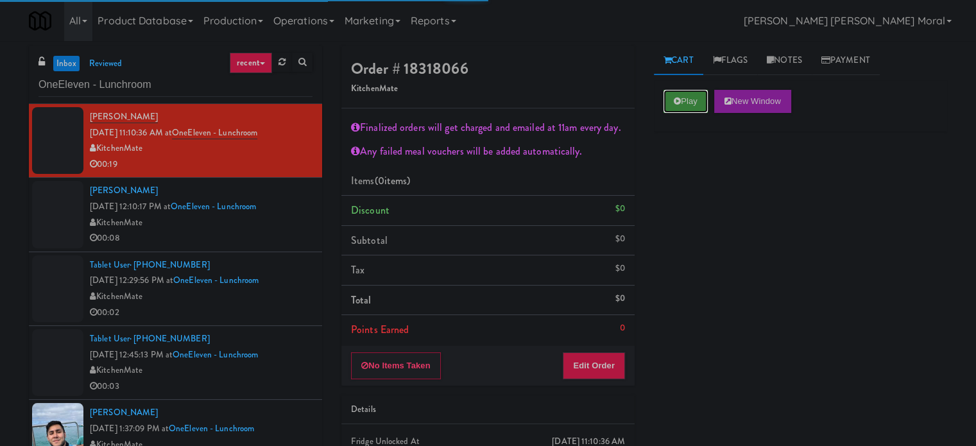
click at [686, 109] on button "Play" at bounding box center [685, 101] width 44 height 23
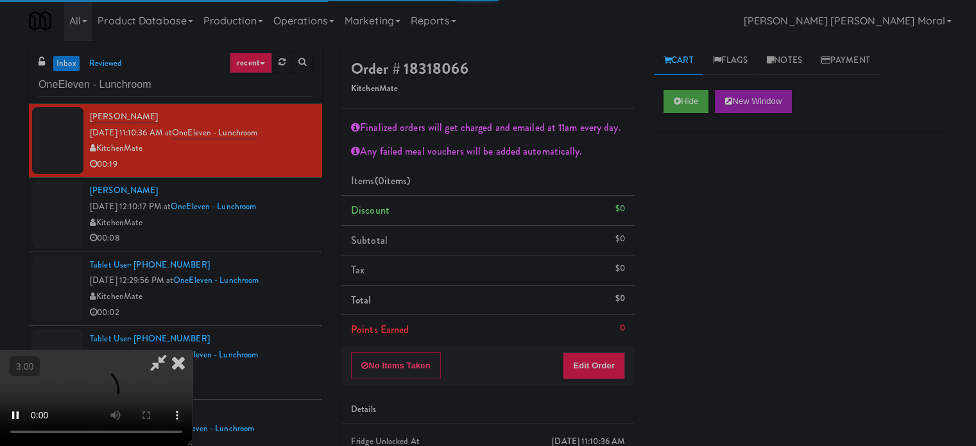
click at [677, 164] on div "Hide New Window Primary Flag Clear Flag if unable to determine what was taken o…" at bounding box center [800, 320] width 293 height 481
click at [192, 350] on video at bounding box center [96, 398] width 192 height 96
click at [192, 350] on icon at bounding box center [178, 363] width 28 height 26
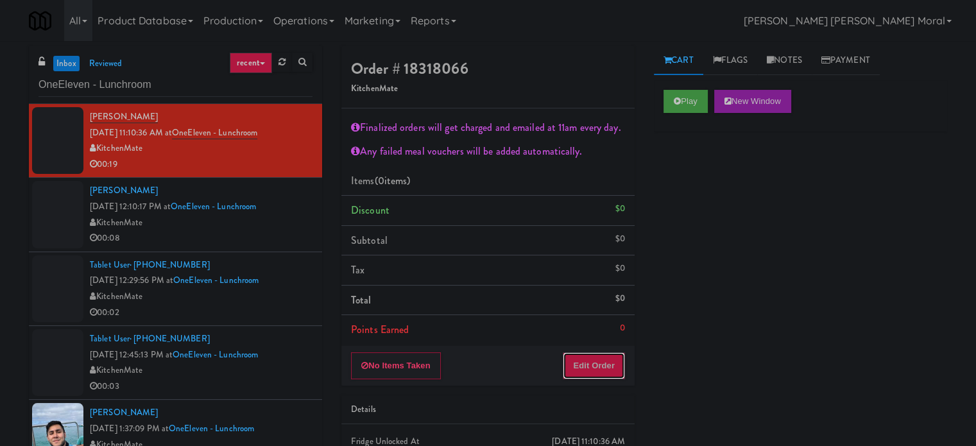
click at [587, 359] on button "Edit Order" at bounding box center [593, 365] width 62 height 27
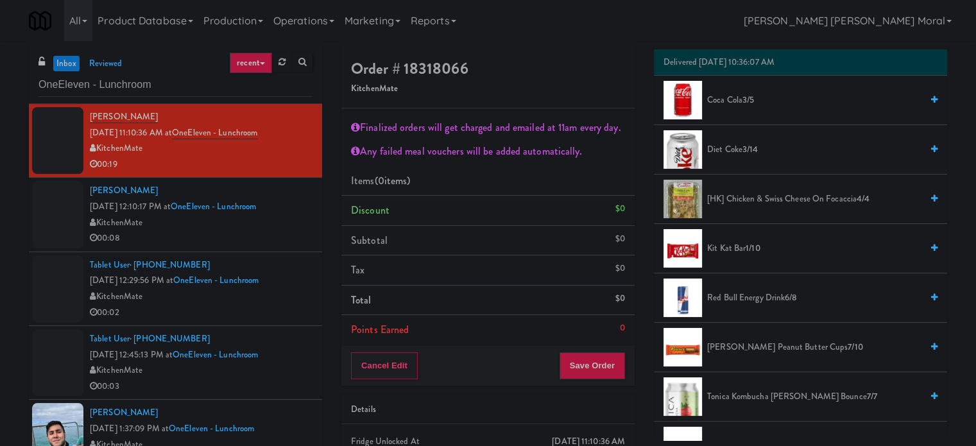
scroll to position [706, 0]
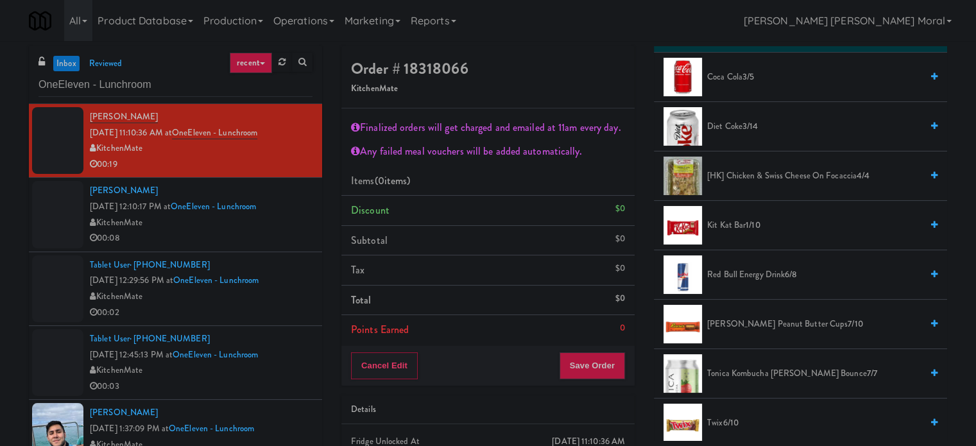
click at [749, 279] on span "Red Bull Energy Drink 6/8" at bounding box center [814, 275] width 214 height 16
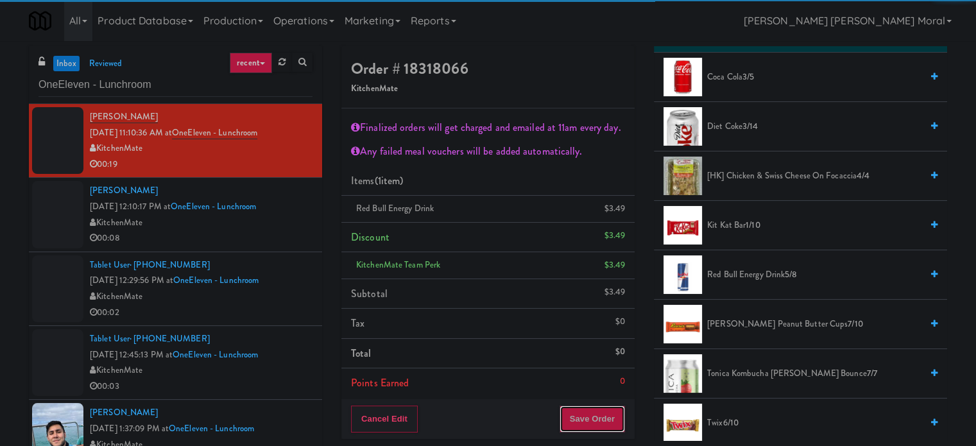
click at [611, 416] on button "Save Order" at bounding box center [591, 418] width 65 height 27
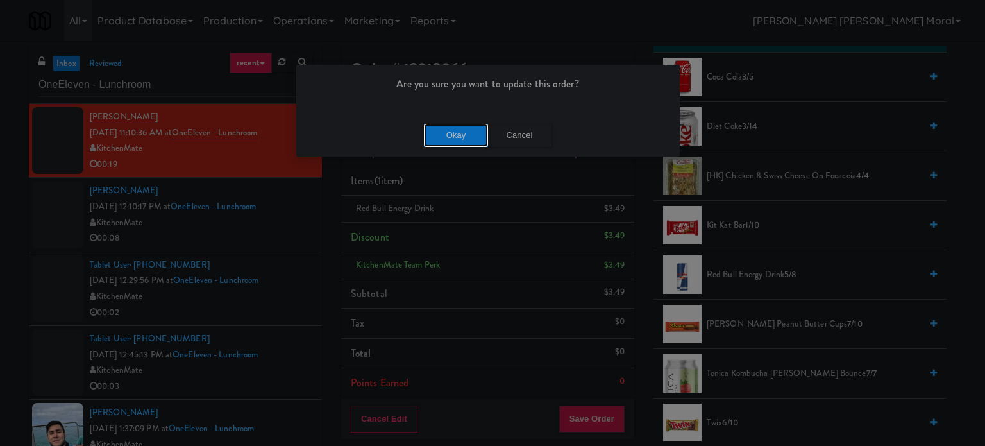
click at [448, 132] on button "Okay" at bounding box center [456, 135] width 64 height 23
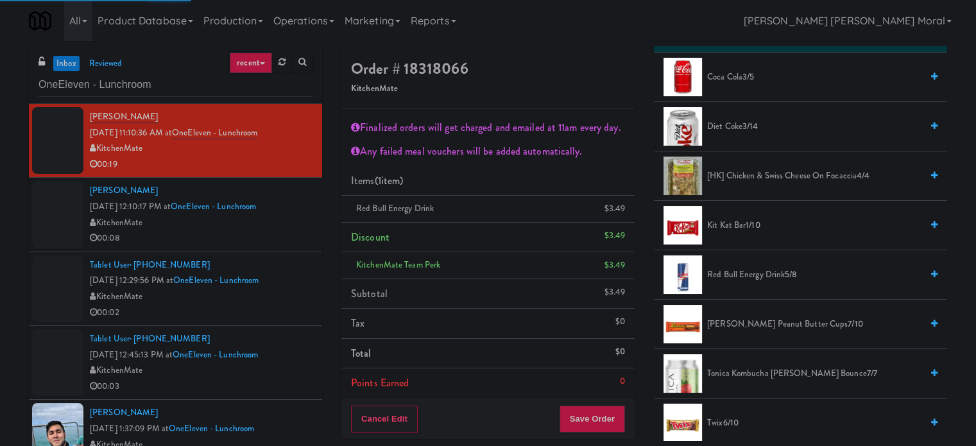
scroll to position [120, 0]
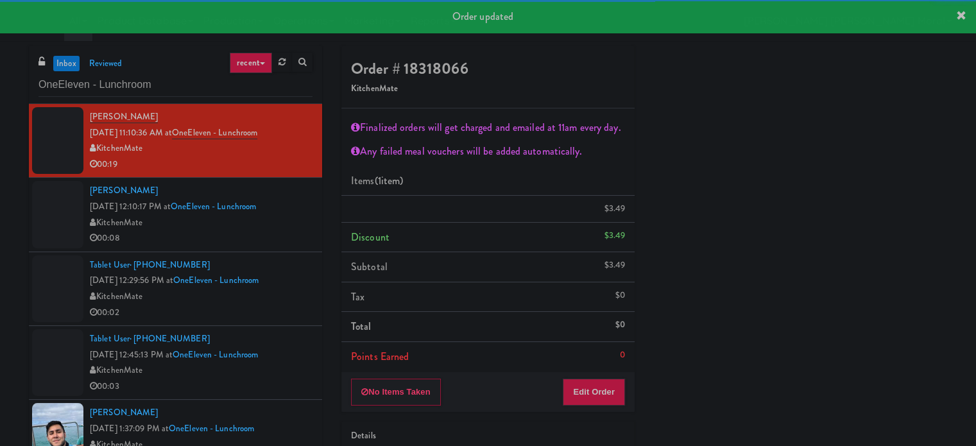
click at [281, 246] on div "00:08" at bounding box center [201, 238] width 223 height 16
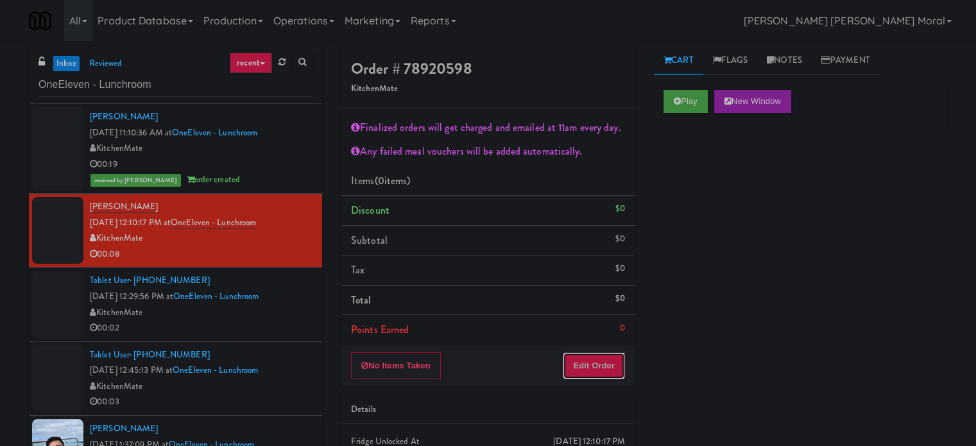
click at [598, 368] on button "Edit Order" at bounding box center [593, 365] width 62 height 27
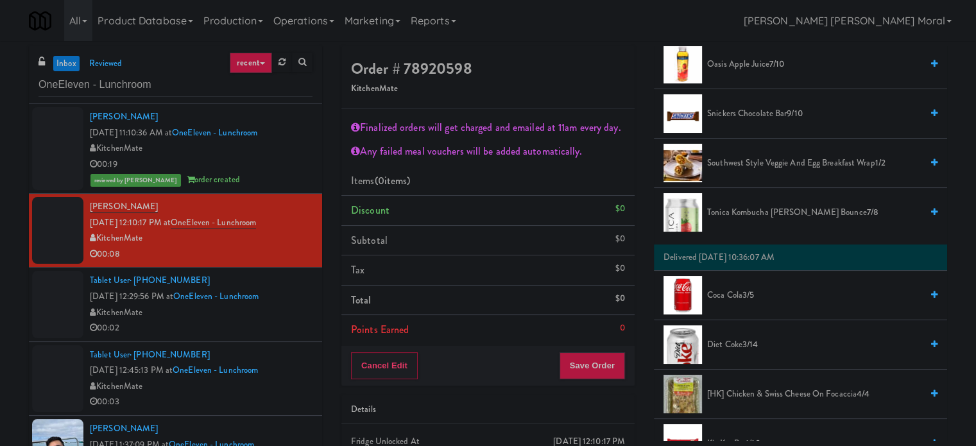
scroll to position [577, 0]
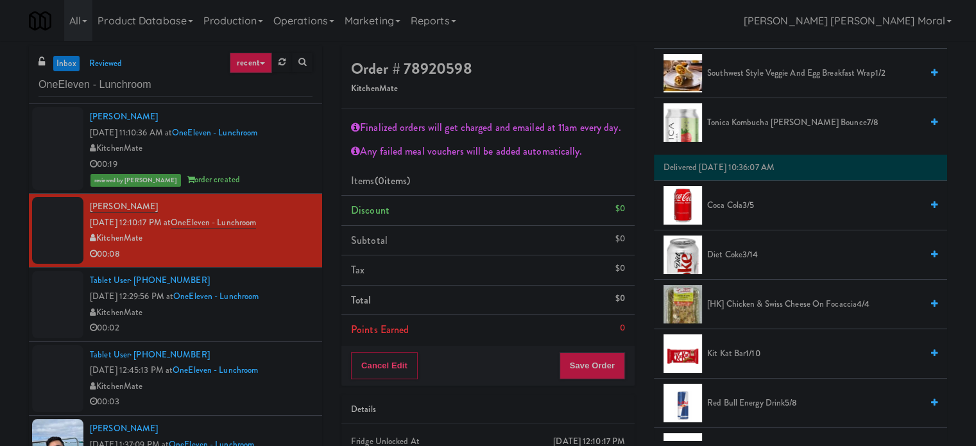
click at [297, 183] on div "reviewed by [PERSON_NAME] order created" at bounding box center [201, 180] width 223 height 16
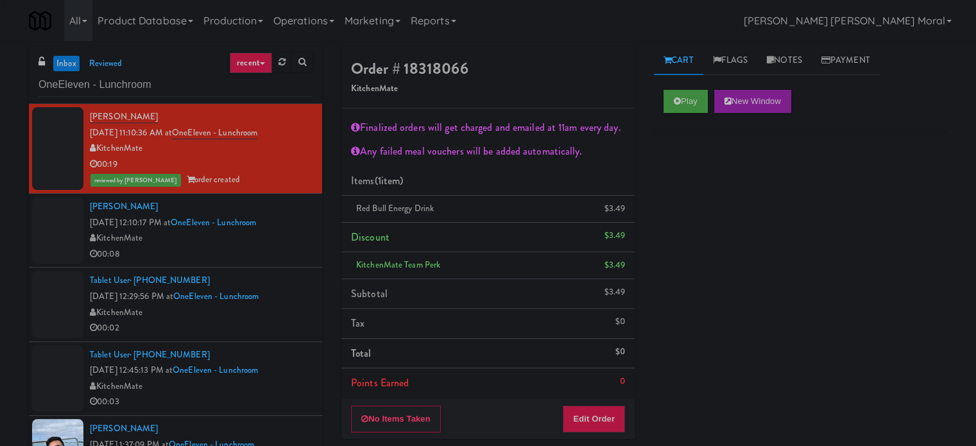
click at [295, 254] on div "00:08" at bounding box center [201, 254] width 223 height 16
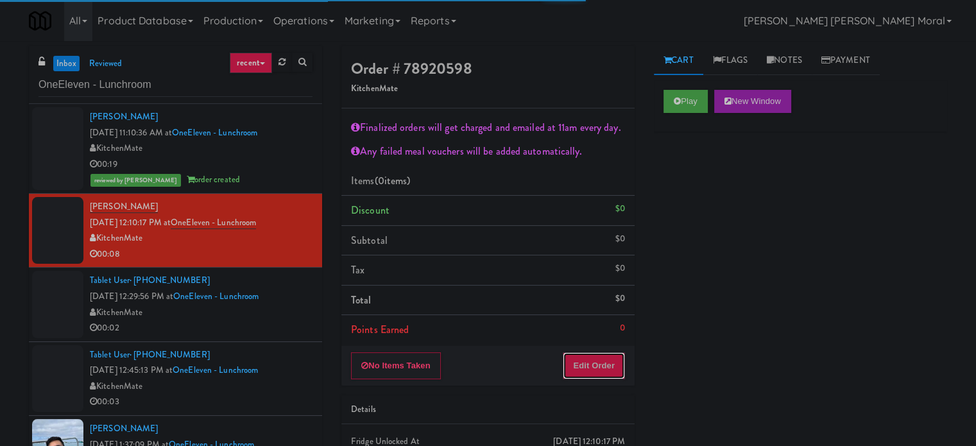
click at [611, 368] on button "Edit Order" at bounding box center [593, 365] width 62 height 27
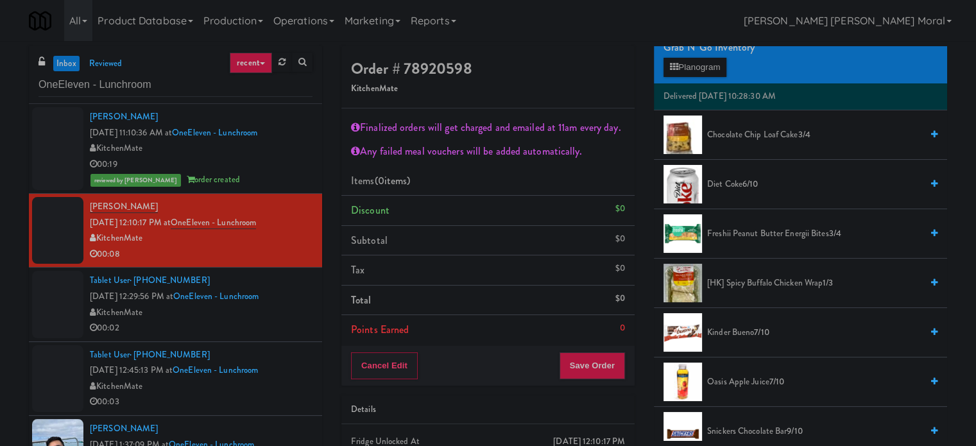
scroll to position [192, 0]
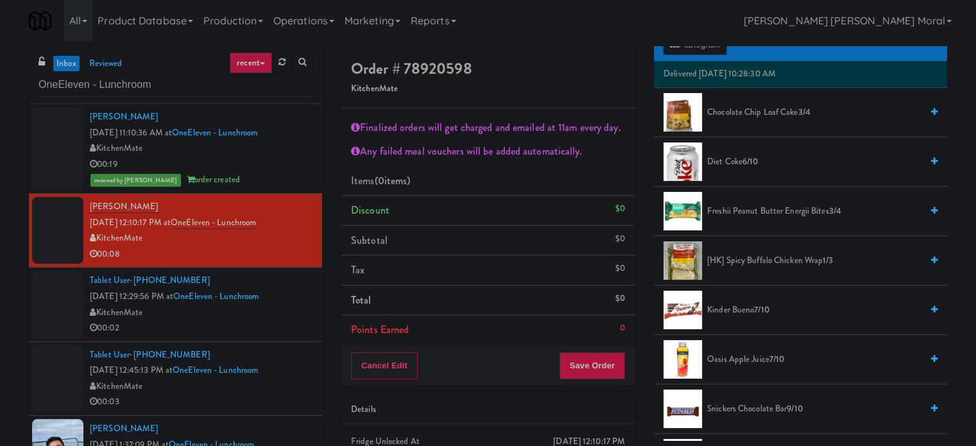
click at [748, 266] on span "[HK] Spicy Buffalo Chicken Wrap 1/3" at bounding box center [814, 261] width 214 height 16
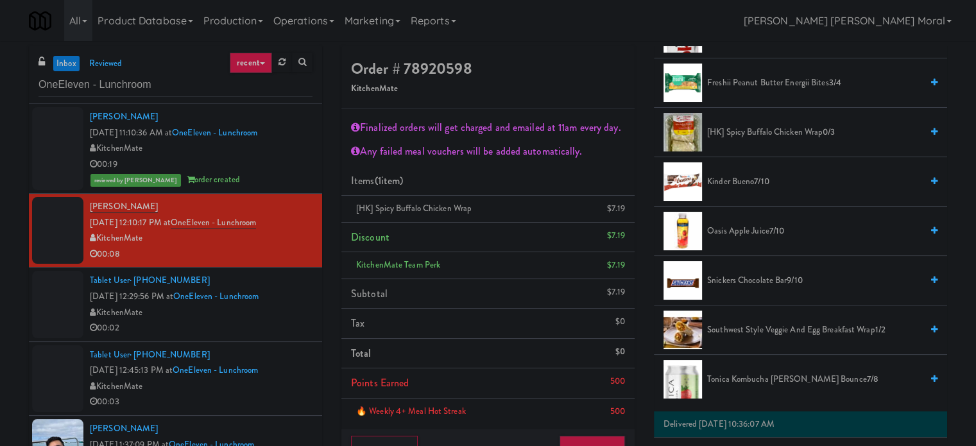
scroll to position [385, 0]
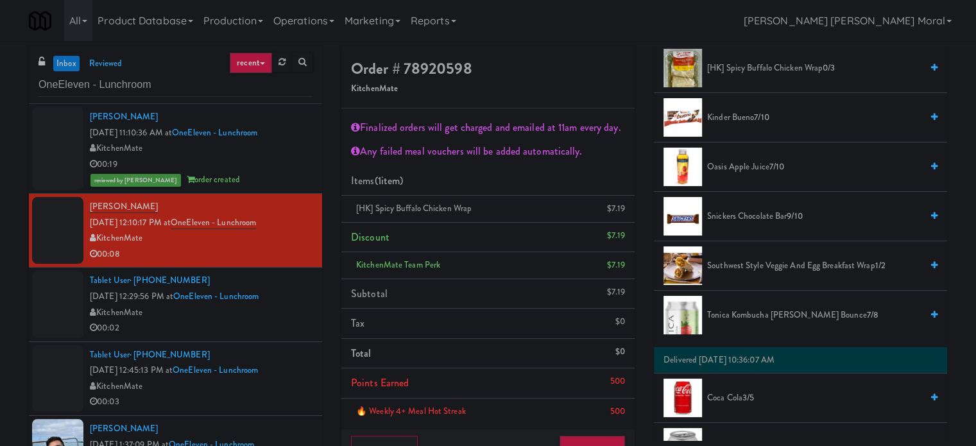
click at [767, 264] on span "Southwest Style Veggie and Egg Breakfast Wrap 1/2" at bounding box center [814, 266] width 214 height 16
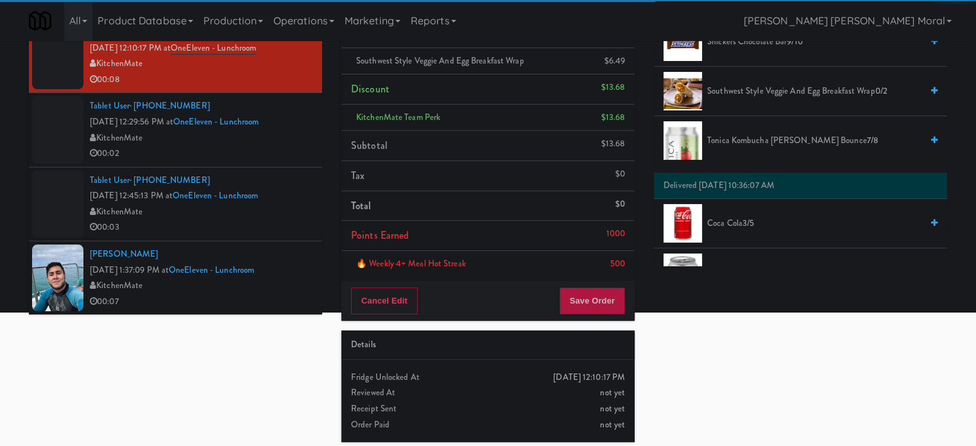
scroll to position [178, 0]
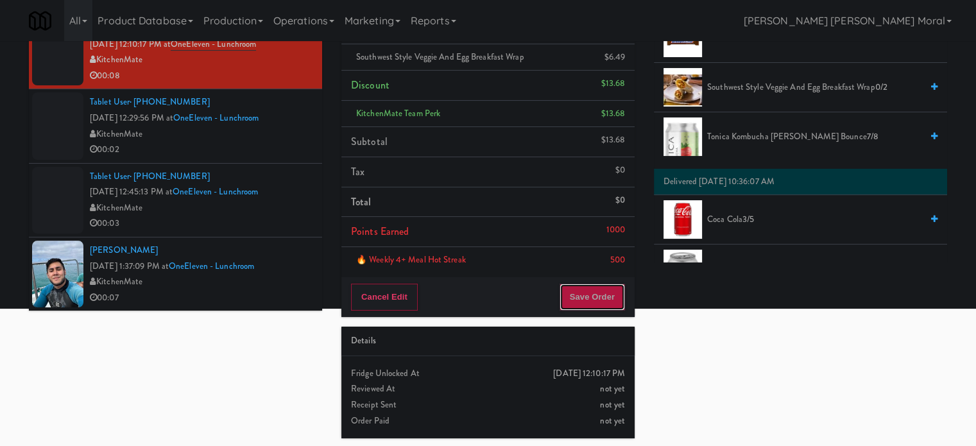
click at [580, 299] on button "Save Order" at bounding box center [591, 296] width 65 height 27
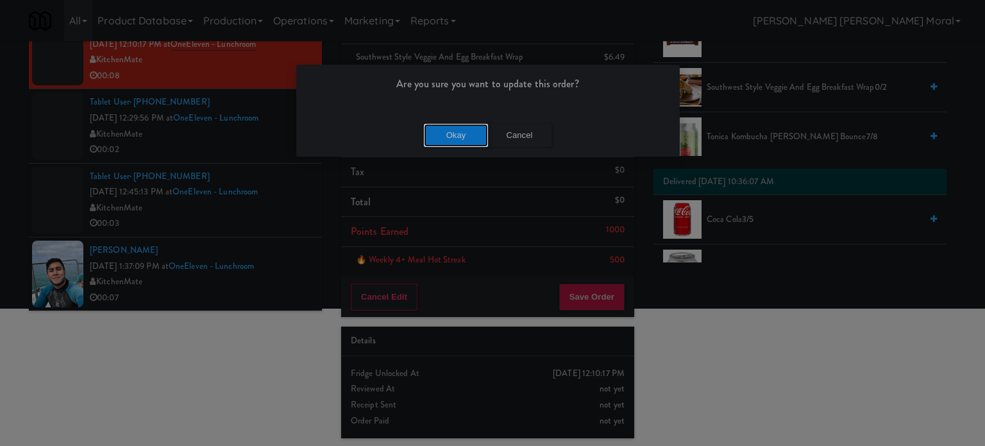
click at [463, 133] on button "Okay" at bounding box center [456, 135] width 64 height 23
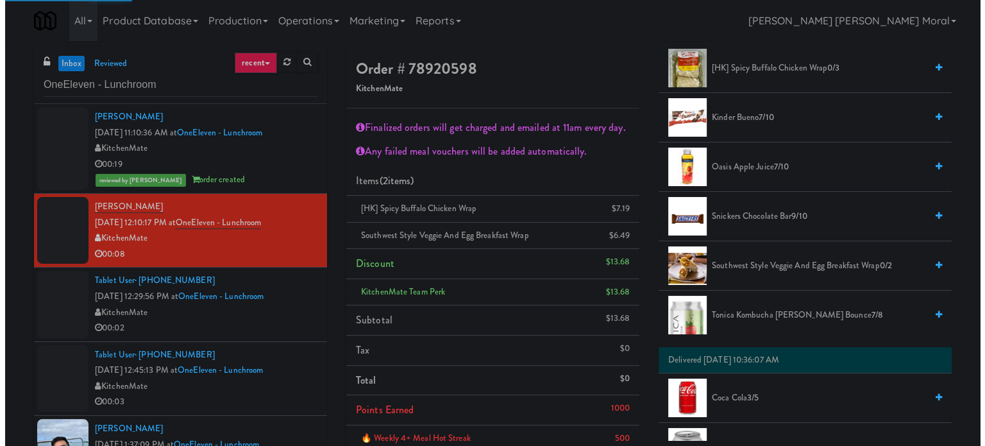
scroll to position [120, 0]
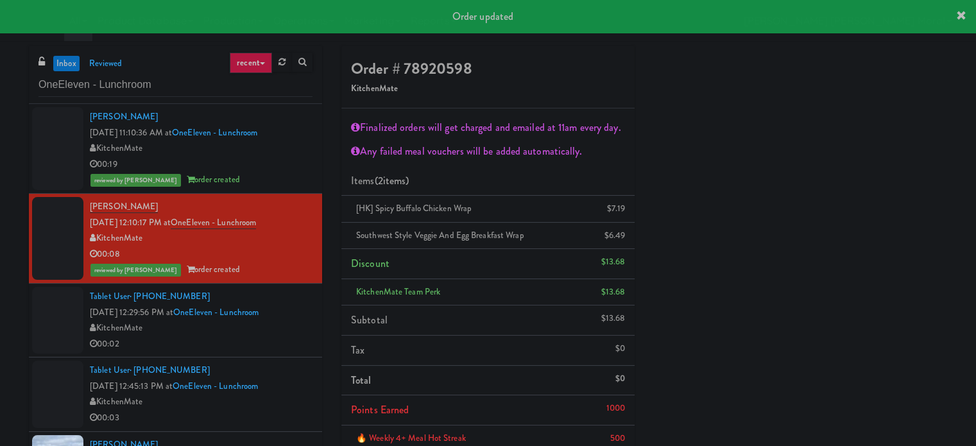
click at [282, 339] on div "00:02" at bounding box center [201, 344] width 223 height 16
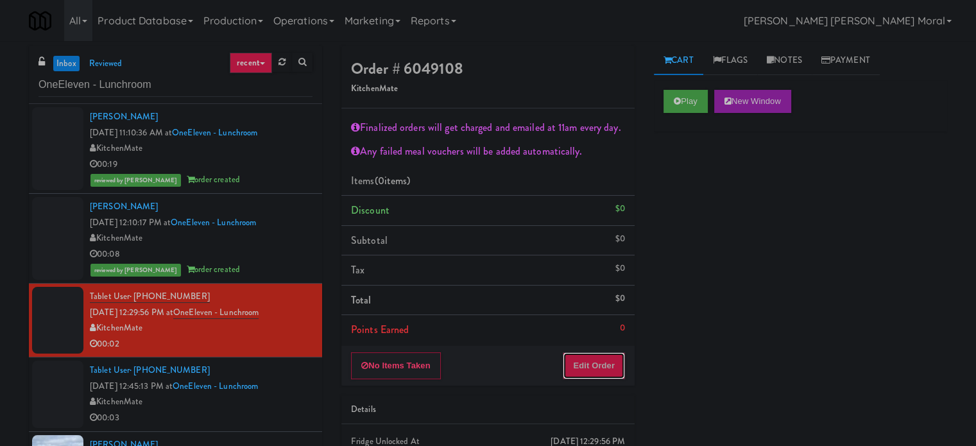
click at [600, 364] on button "Edit Order" at bounding box center [593, 365] width 62 height 27
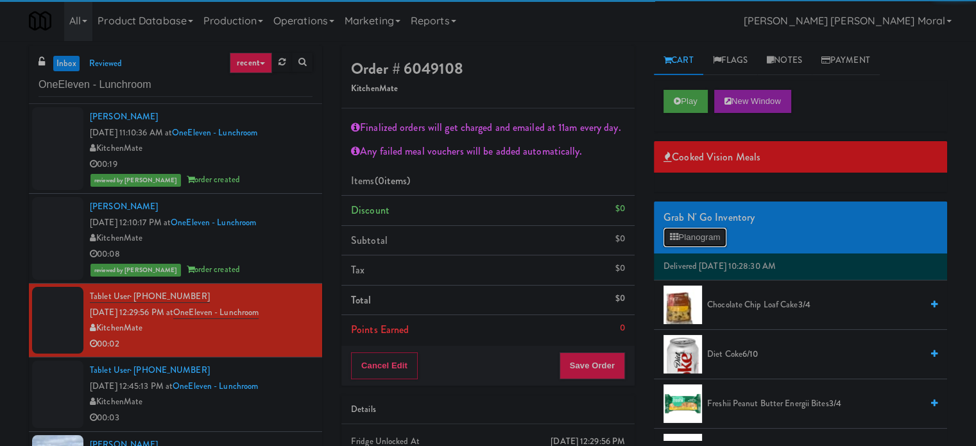
click at [672, 235] on icon at bounding box center [674, 237] width 8 height 8
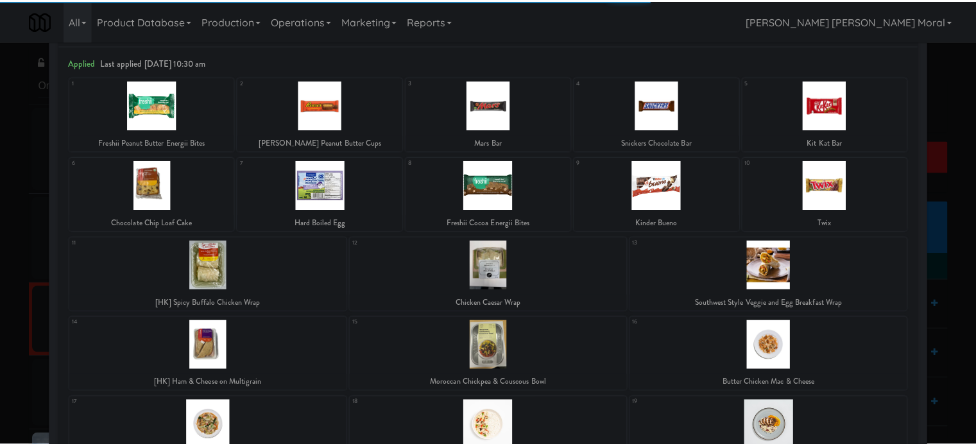
scroll to position [257, 0]
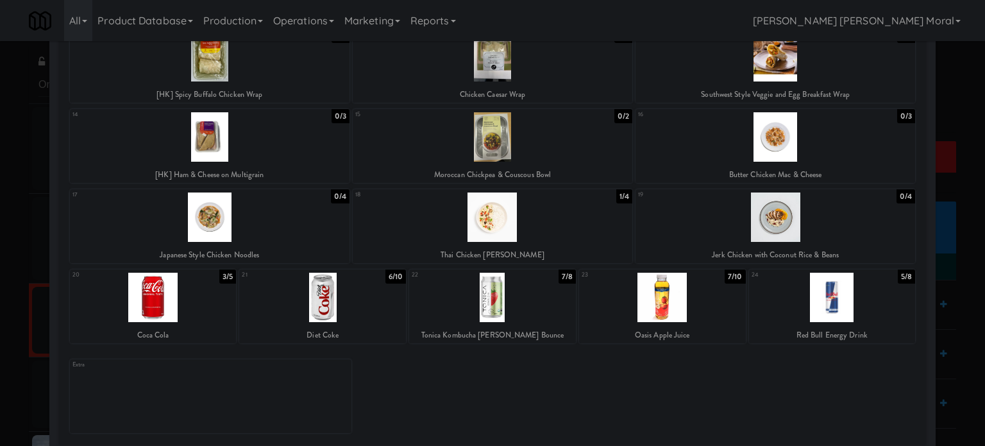
click at [177, 307] on div at bounding box center [153, 297] width 167 height 49
click at [0, 264] on div at bounding box center [492, 223] width 985 height 446
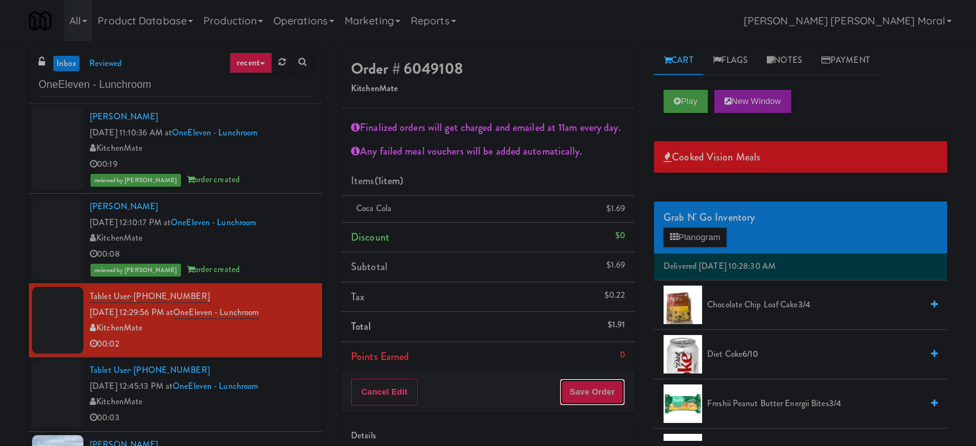
click at [591, 394] on button "Save Order" at bounding box center [591, 391] width 65 height 27
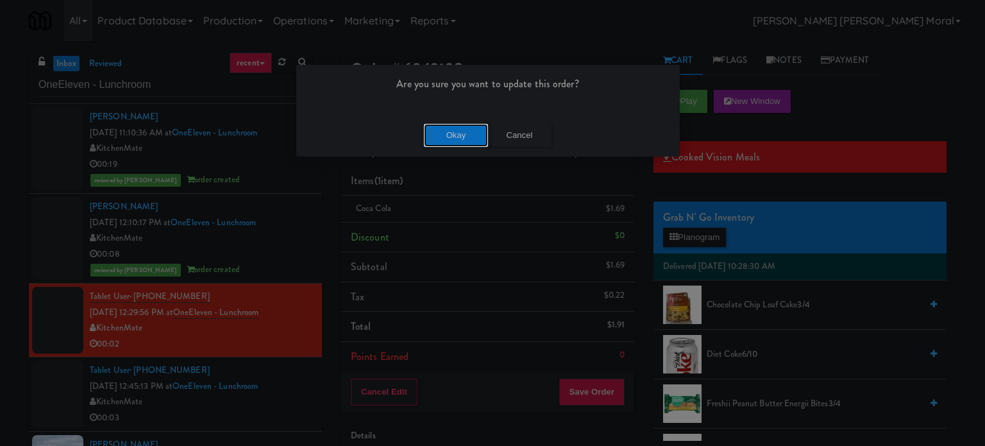
click at [434, 125] on button "Okay" at bounding box center [456, 135] width 64 height 23
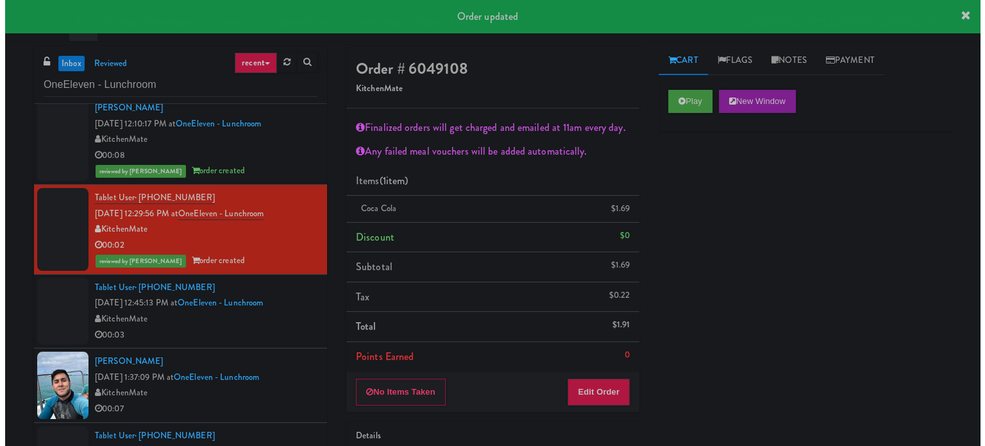
scroll to position [105, 0]
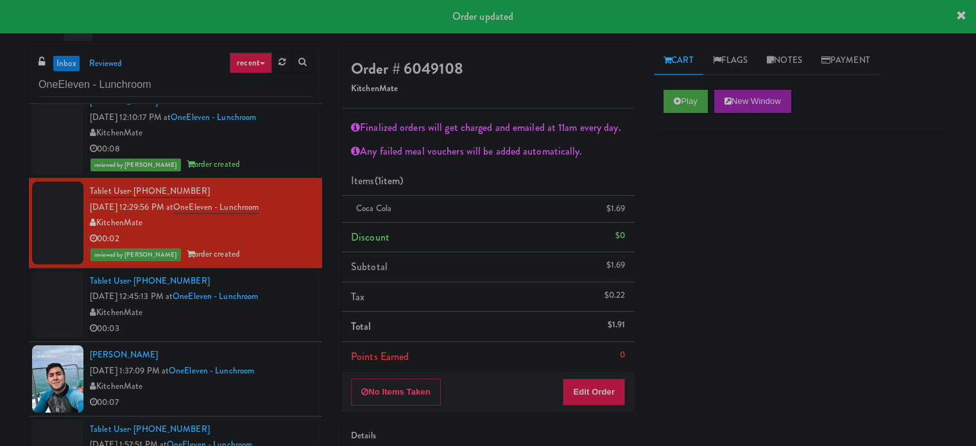
click at [292, 325] on div "00:03" at bounding box center [201, 329] width 223 height 16
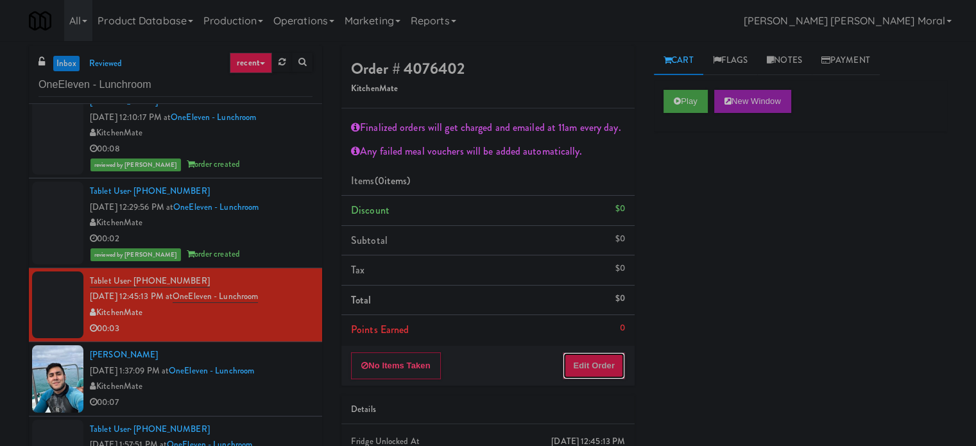
click at [615, 368] on button "Edit Order" at bounding box center [593, 365] width 62 height 27
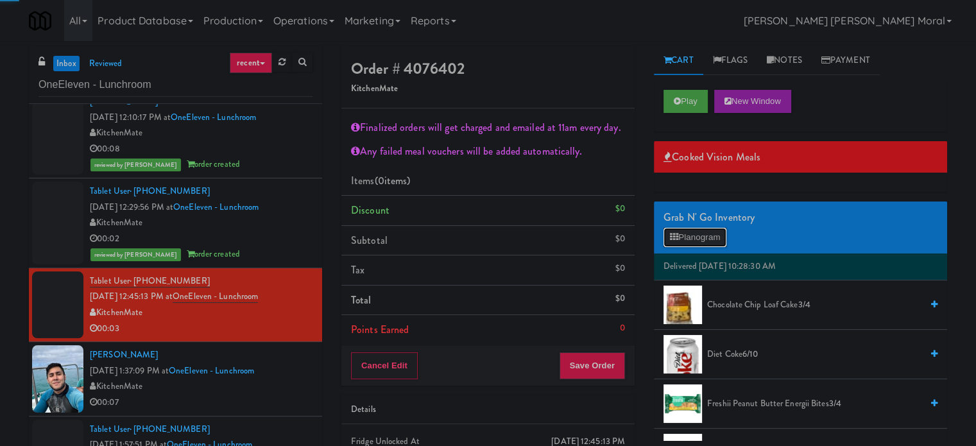
click at [679, 231] on button "Planogram" at bounding box center [694, 237] width 63 height 19
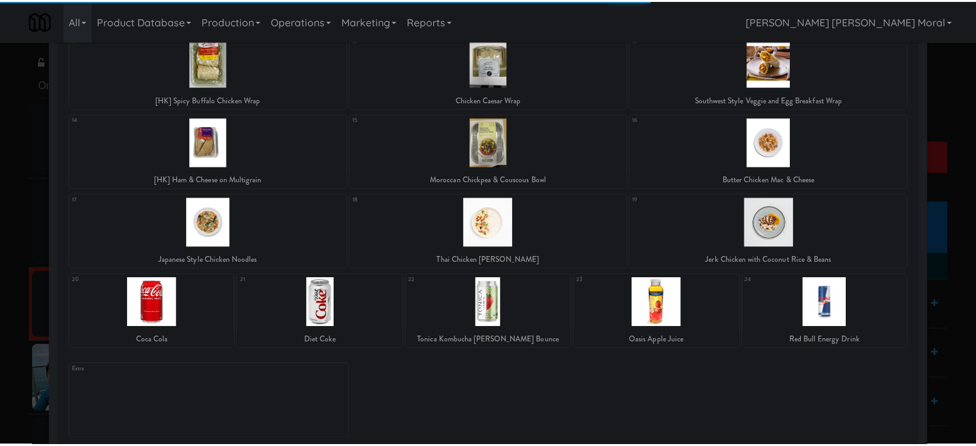
scroll to position [264, 0]
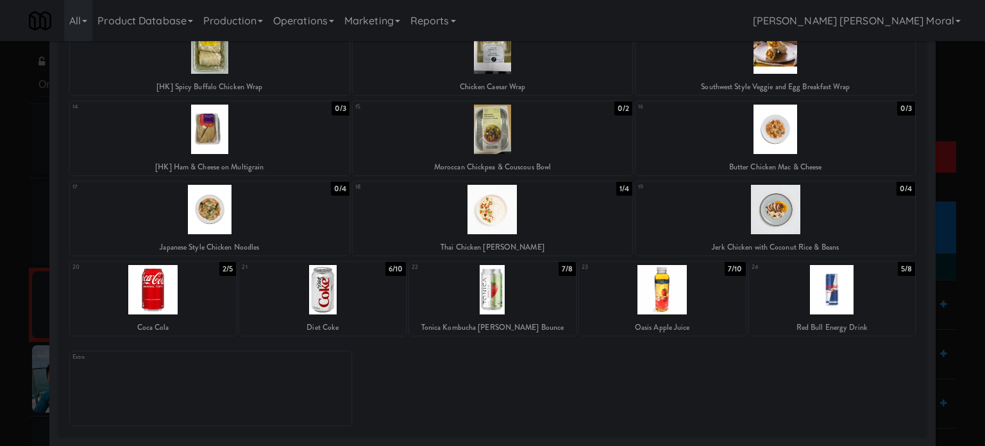
click at [339, 292] on div at bounding box center [322, 289] width 167 height 49
click at [0, 269] on div at bounding box center [492, 223] width 985 height 446
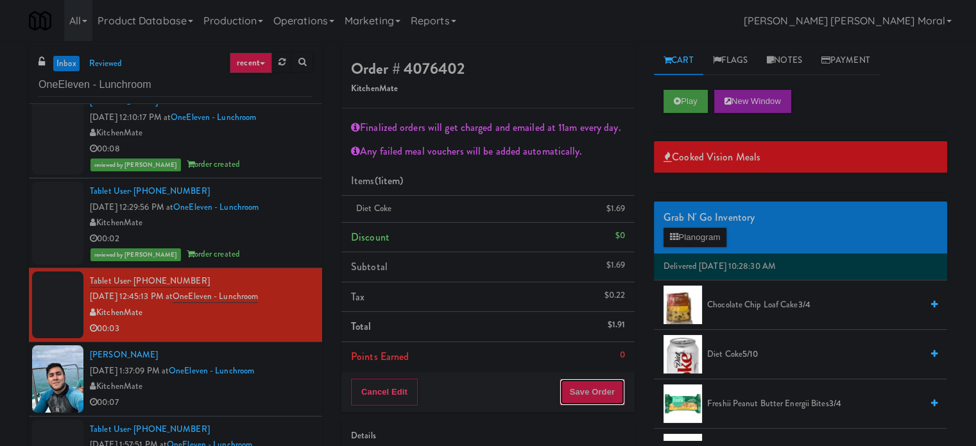
click at [600, 393] on button "Save Order" at bounding box center [591, 391] width 65 height 27
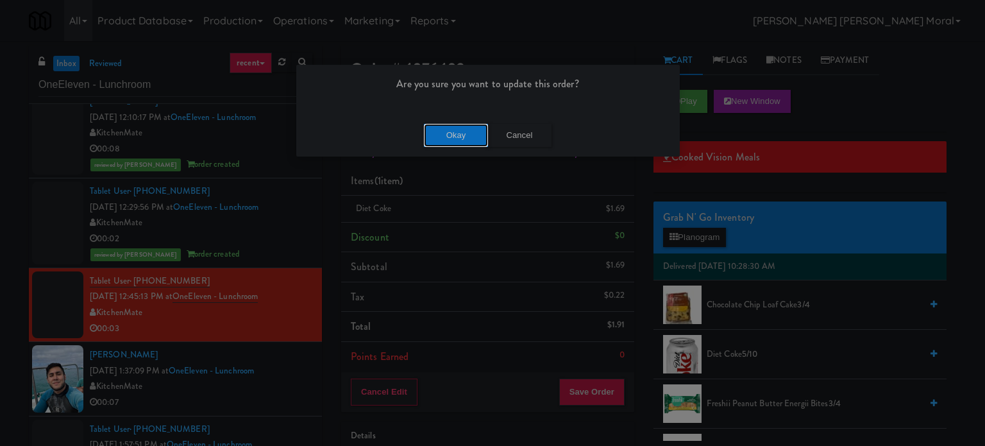
click at [452, 137] on button "Okay" at bounding box center [456, 135] width 64 height 23
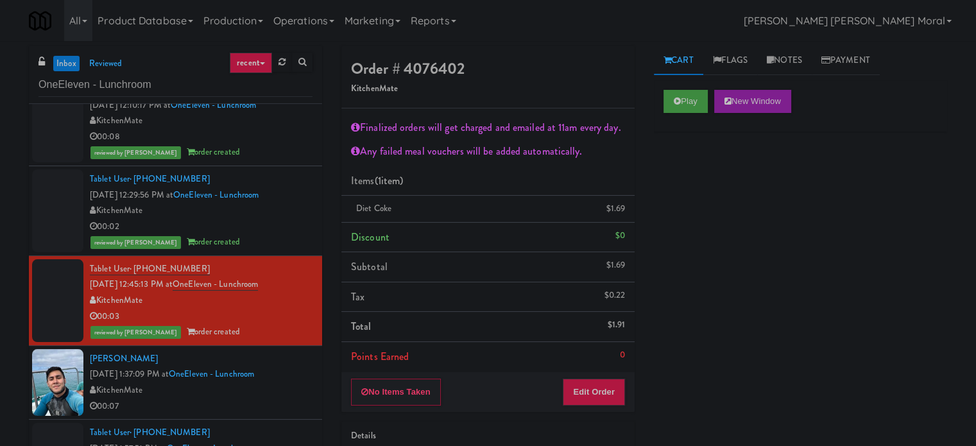
scroll to position [121, 0]
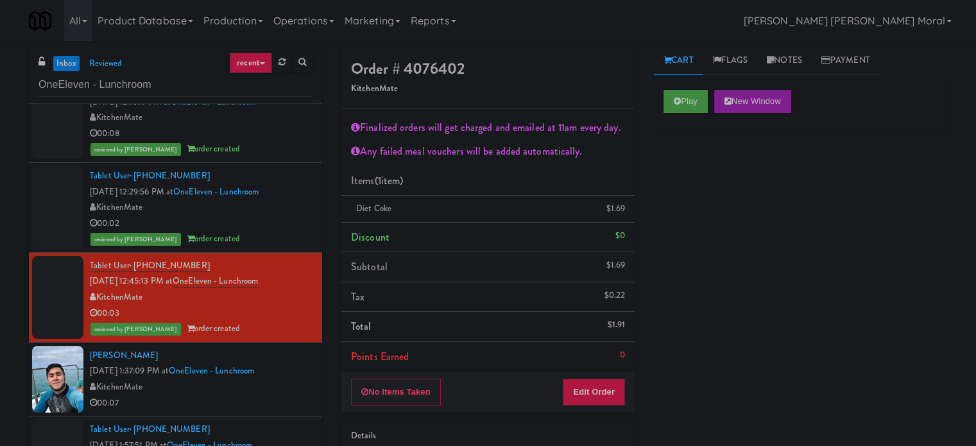
click at [298, 391] on div "KitchenMate" at bounding box center [201, 387] width 223 height 16
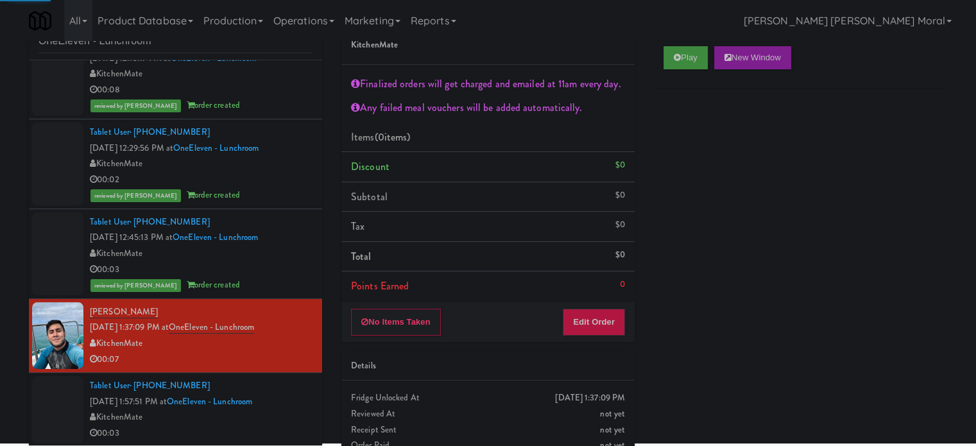
scroll to position [69, 0]
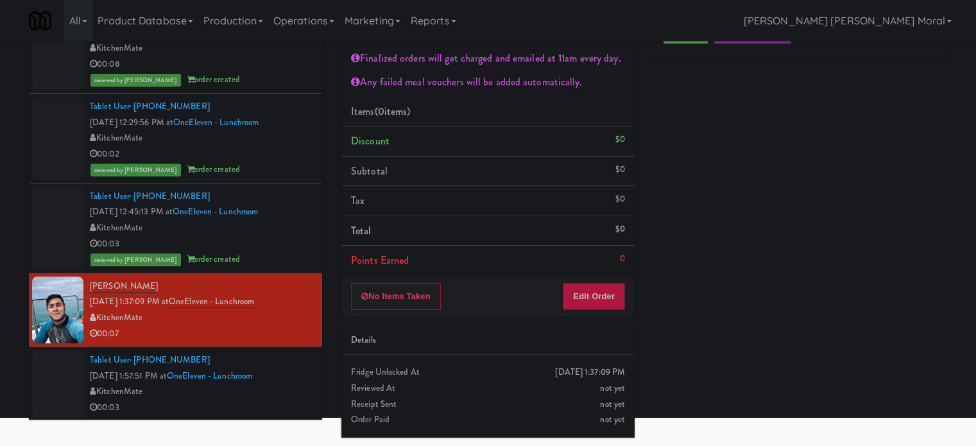
click at [285, 259] on div "reviewed by [PERSON_NAME] order created" at bounding box center [201, 259] width 223 height 16
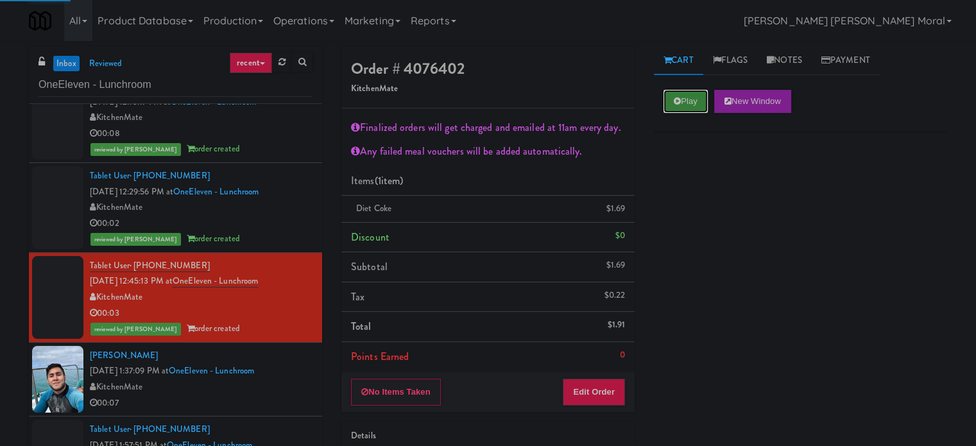
click at [679, 106] on button "Play" at bounding box center [685, 101] width 44 height 23
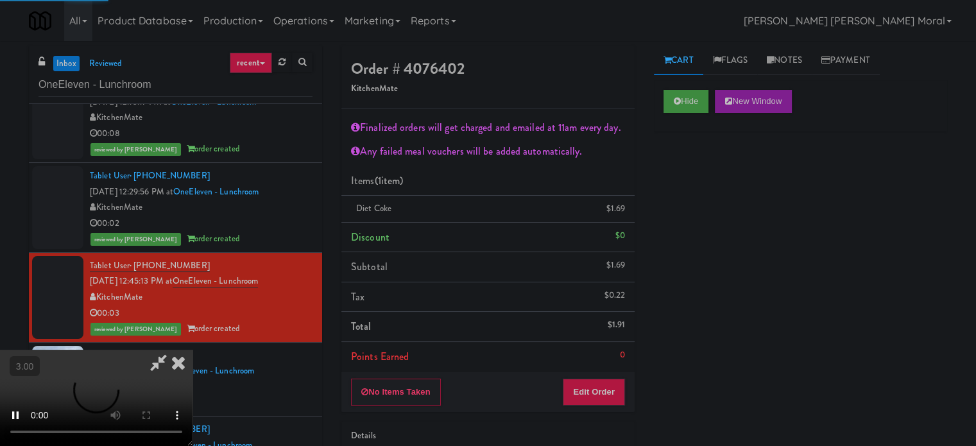
click at [682, 181] on div "Hide New Window Primary Flag Clear Flag if unable to determine what was taken o…" at bounding box center [800, 320] width 293 height 481
click at [192, 350] on video at bounding box center [96, 398] width 192 height 96
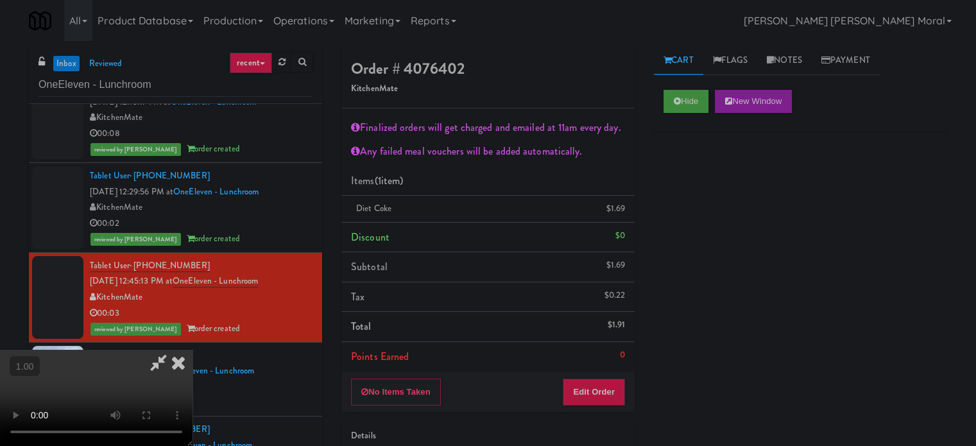
click at [192, 350] on video at bounding box center [96, 398] width 192 height 96
click at [192, 350] on icon at bounding box center [178, 363] width 28 height 26
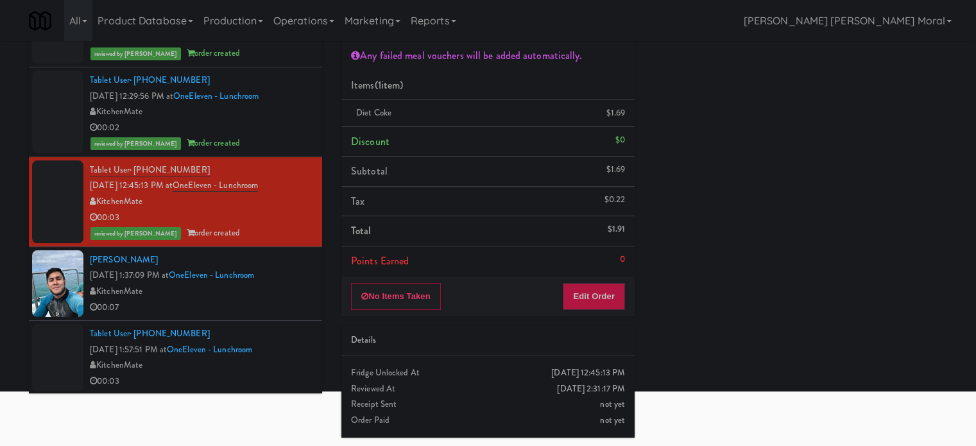
click at [287, 300] on div "00:07" at bounding box center [201, 308] width 223 height 16
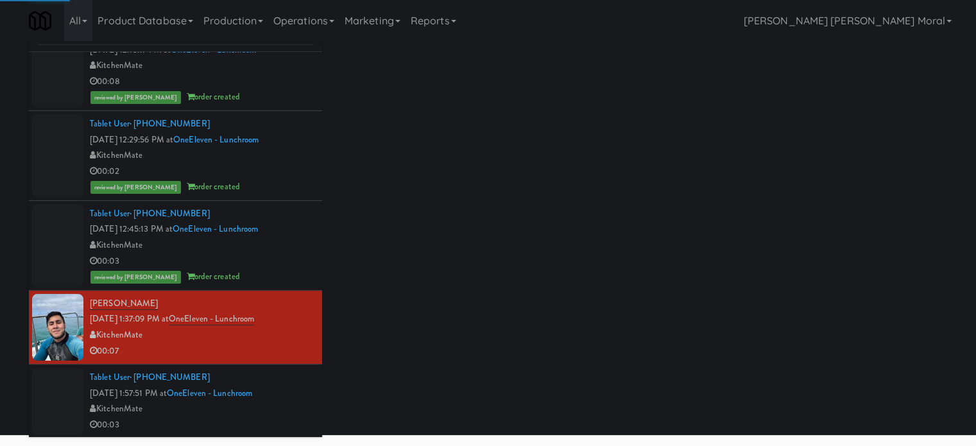
scroll to position [69, 0]
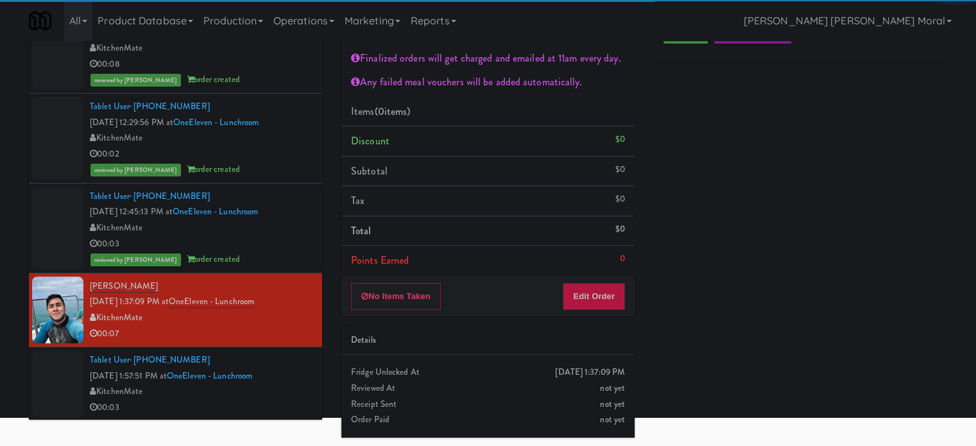
click at [754, 230] on div "Play New Window Primary Flag Clear Flag if unable to determine what was taken o…" at bounding box center [800, 251] width 293 height 481
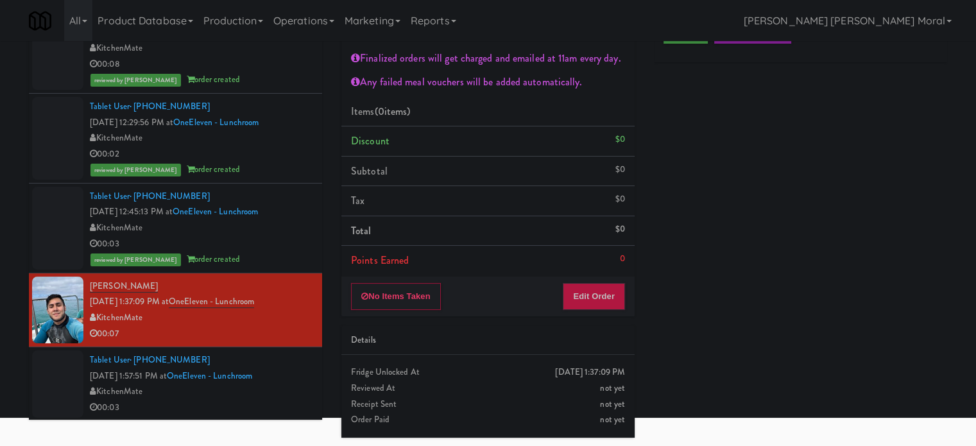
click at [602, 310] on div "No Items Taken Edit Order" at bounding box center [487, 296] width 293 height 40
click at [606, 300] on button "Edit Order" at bounding box center [593, 296] width 62 height 27
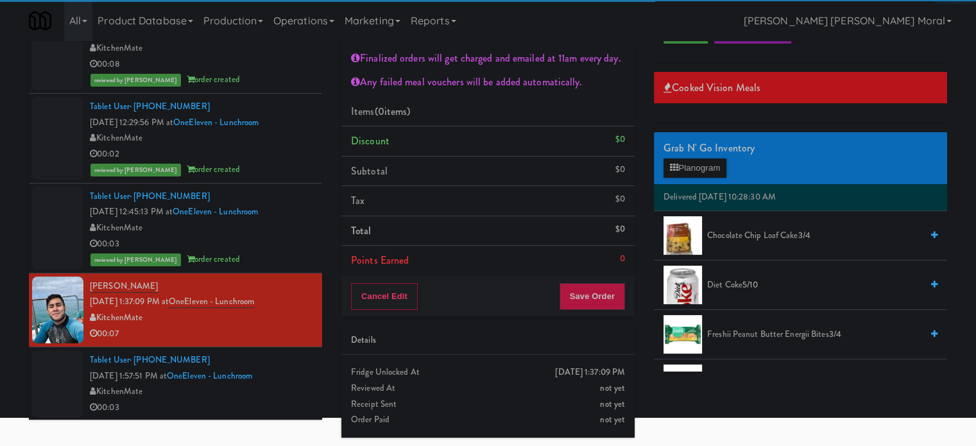
click at [705, 155] on div "Grab N' Go Inventory" at bounding box center [800, 148] width 274 height 19
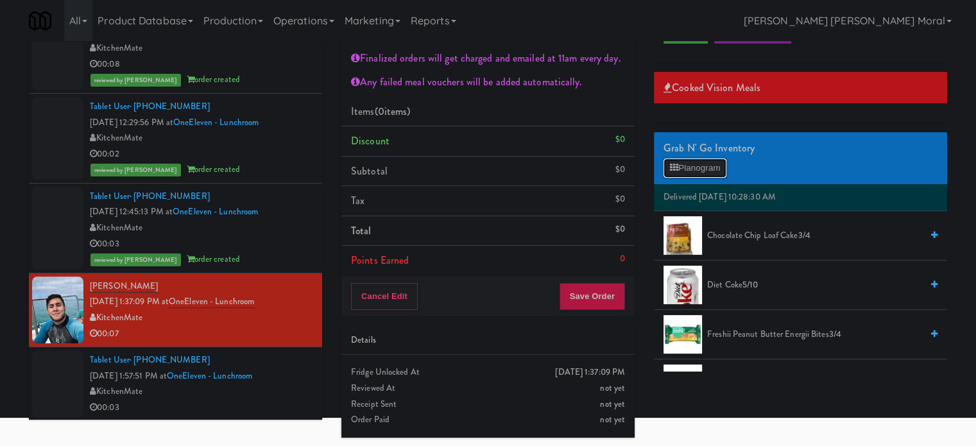
click at [697, 165] on button "Planogram" at bounding box center [694, 167] width 63 height 19
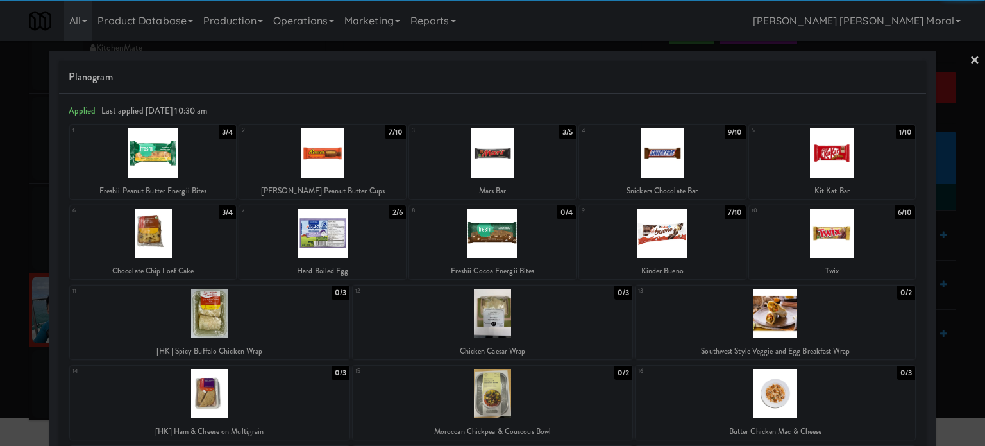
click at [175, 155] on div at bounding box center [153, 152] width 167 height 49
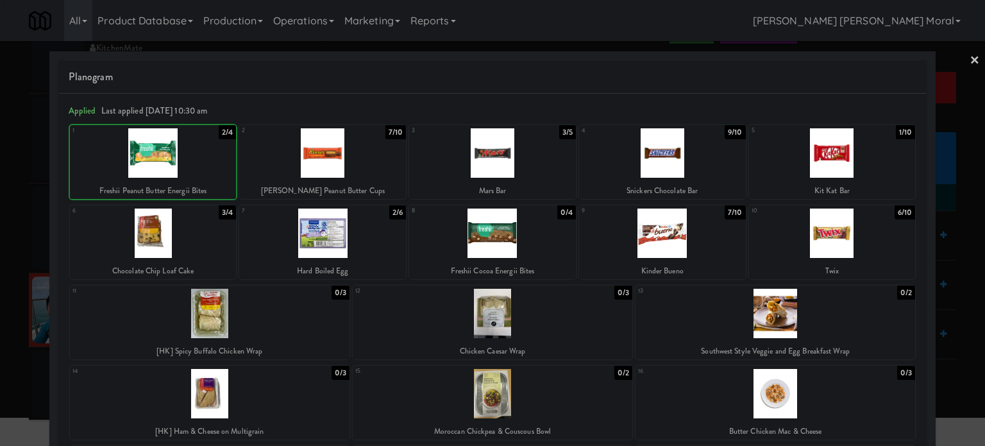
click at [0, 196] on div at bounding box center [492, 223] width 985 height 446
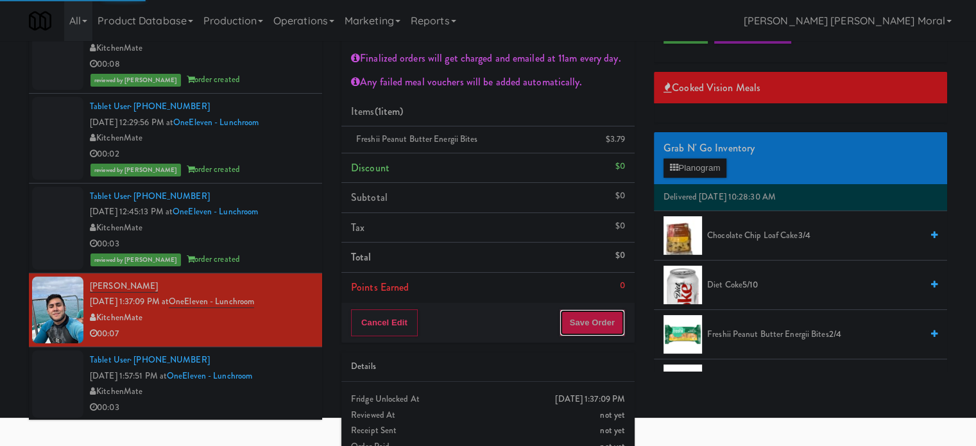
click at [586, 326] on button "Save Order" at bounding box center [591, 322] width 65 height 27
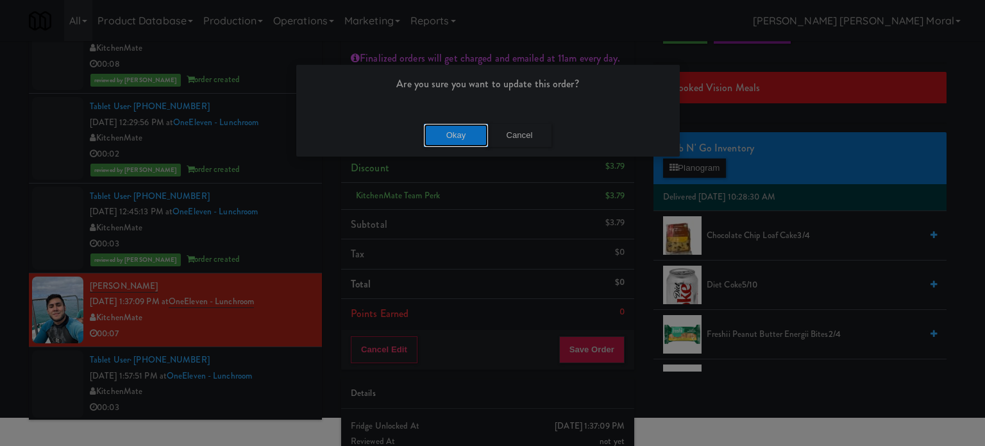
click at [460, 124] on button "Okay" at bounding box center [456, 135] width 64 height 23
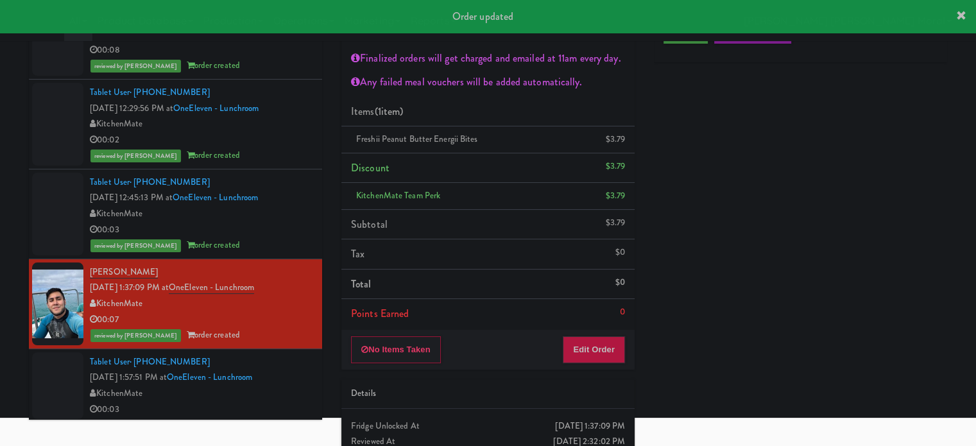
scroll to position [137, 0]
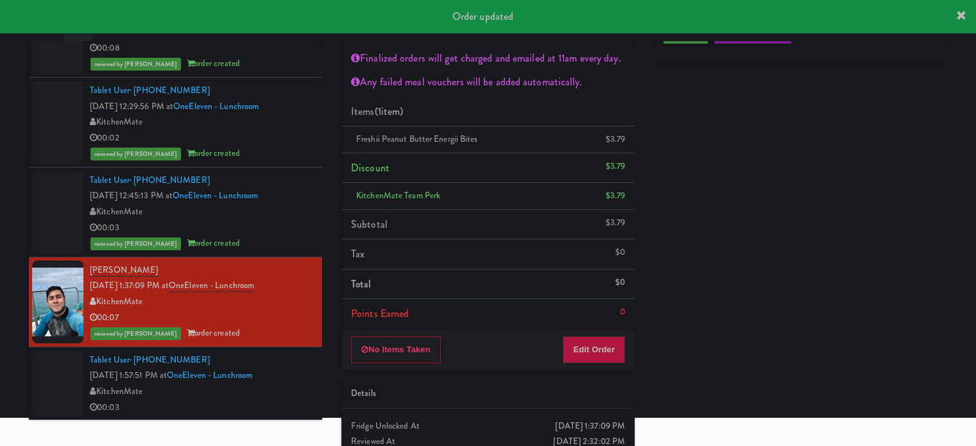
click at [286, 375] on div "Tablet User · (416) 347-4785 [DATE] 1:57:51 PM at [GEOGRAPHIC_DATA] - Lunchroom…" at bounding box center [201, 383] width 223 height 63
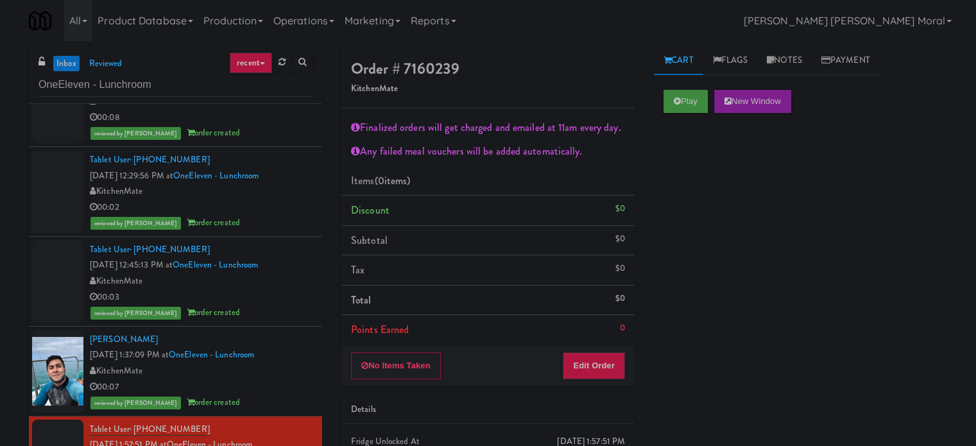
click at [689, 114] on div "Play New Window" at bounding box center [800, 105] width 293 height 51
click at [691, 107] on button "Play" at bounding box center [685, 101] width 44 height 23
click at [681, 138] on div "Play New Window Primary Flag Clear Flag if unable to determine what was taken o…" at bounding box center [800, 320] width 293 height 481
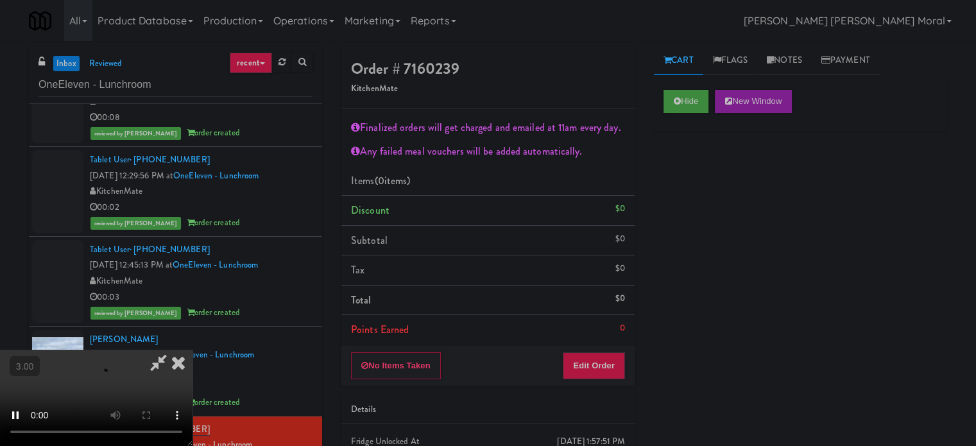
scroll to position [242, 0]
click at [192, 350] on video at bounding box center [96, 398] width 192 height 96
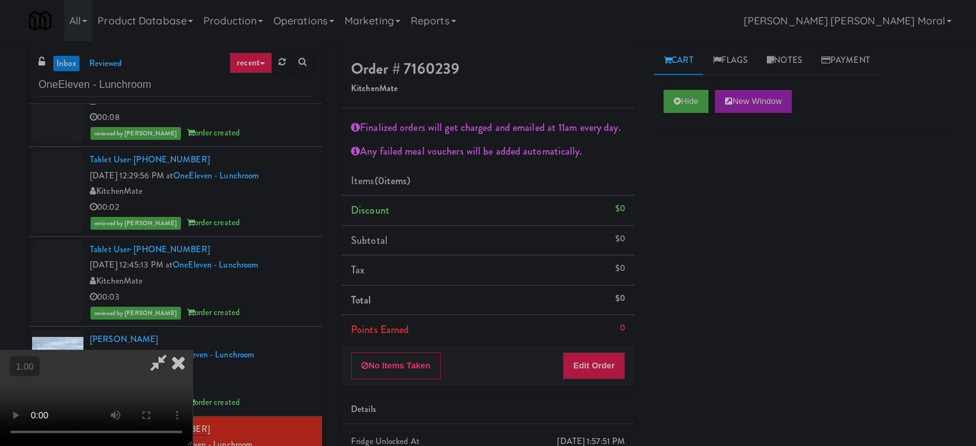
click at [192, 350] on video at bounding box center [96, 398] width 192 height 96
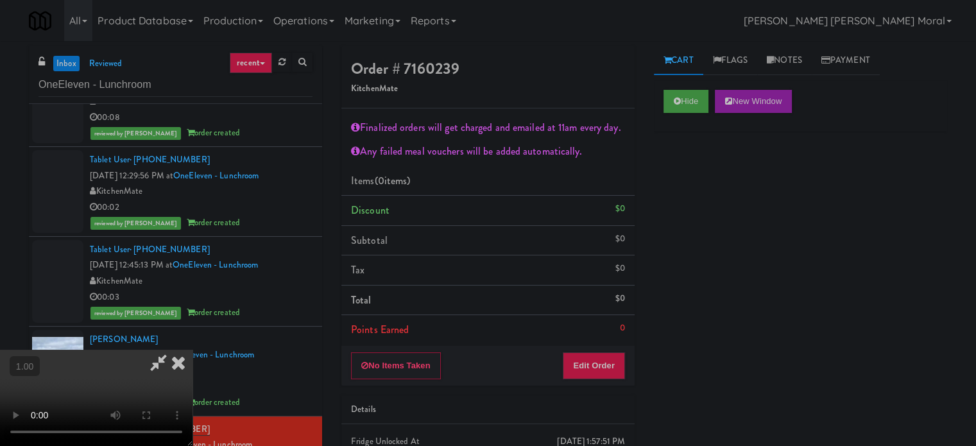
click at [192, 350] on video at bounding box center [96, 398] width 192 height 96
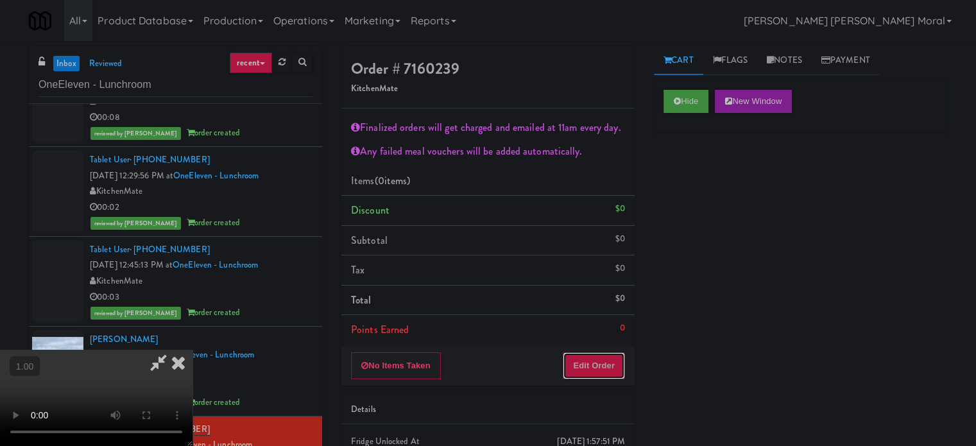
click at [604, 360] on button "Edit Order" at bounding box center [593, 365] width 62 height 27
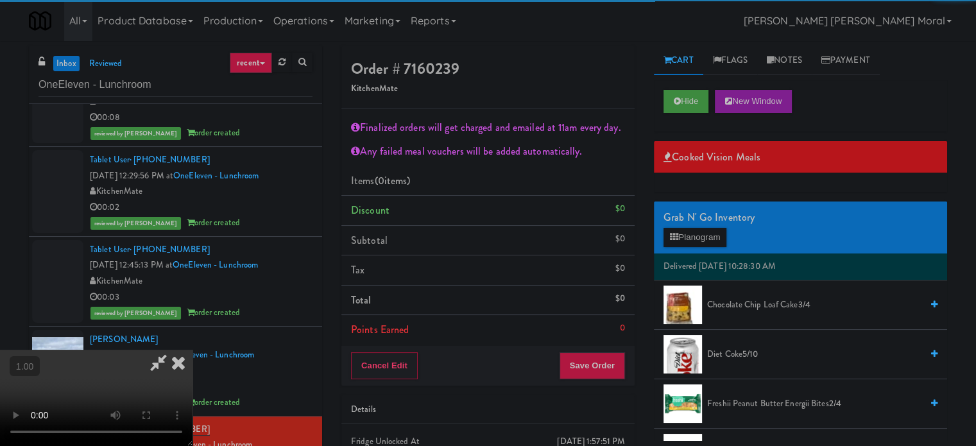
scroll to position [128, 0]
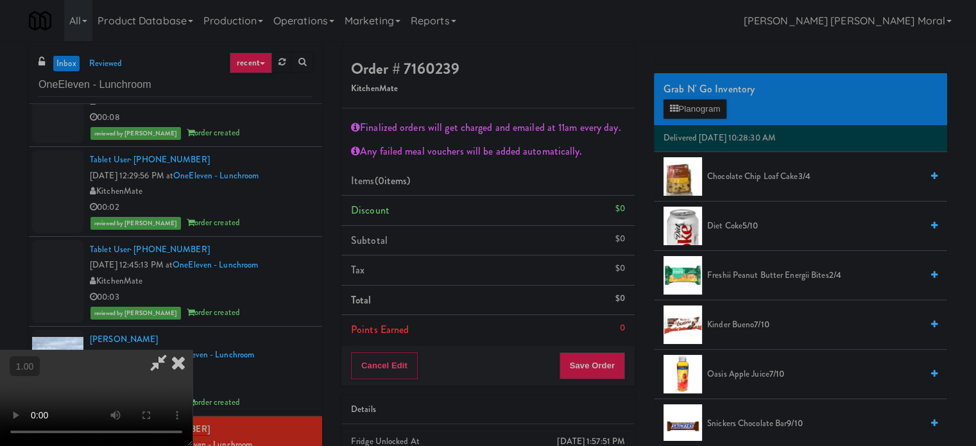
click at [741, 226] on span "Diet Coke 5/10" at bounding box center [814, 226] width 214 height 16
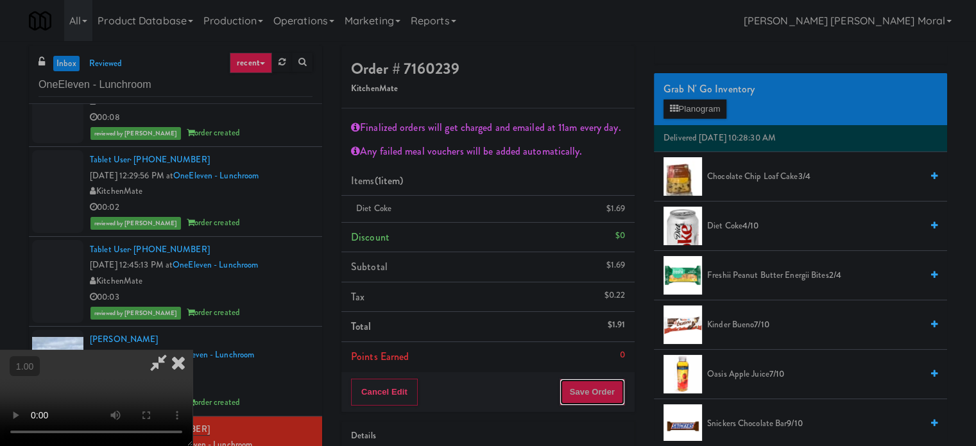
click at [603, 402] on button "Save Order" at bounding box center [591, 391] width 65 height 27
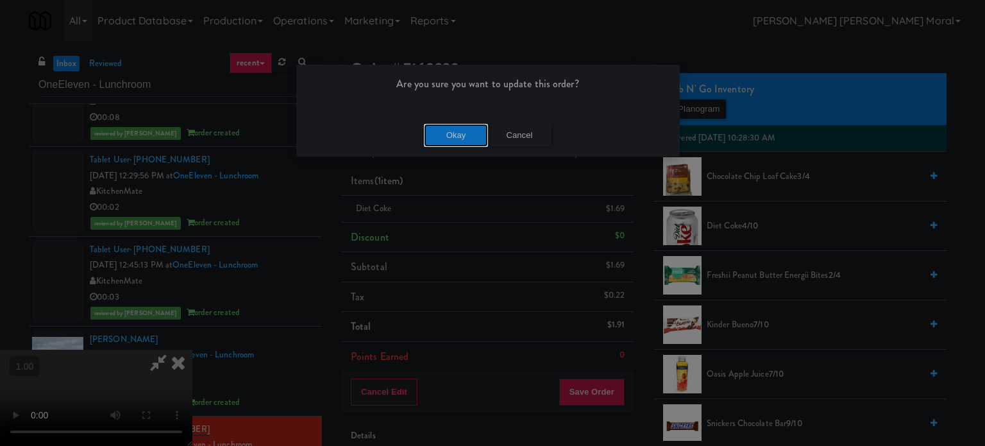
click at [439, 126] on button "Okay" at bounding box center [456, 135] width 64 height 23
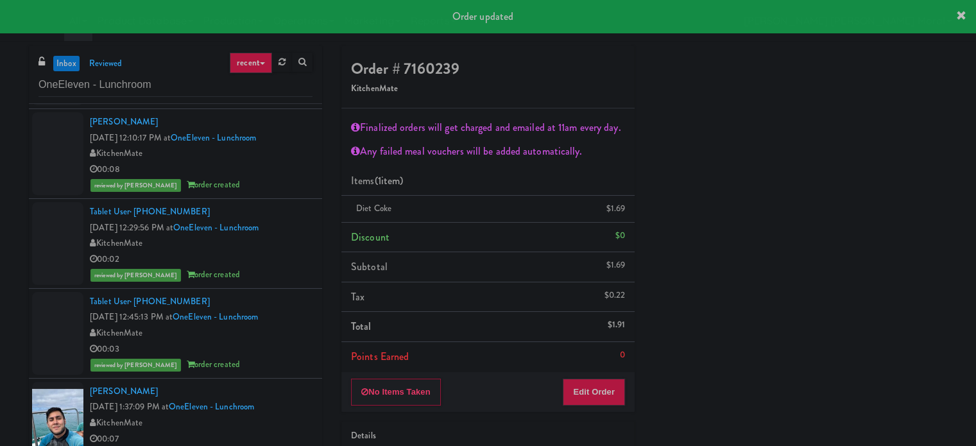
scroll to position [0, 0]
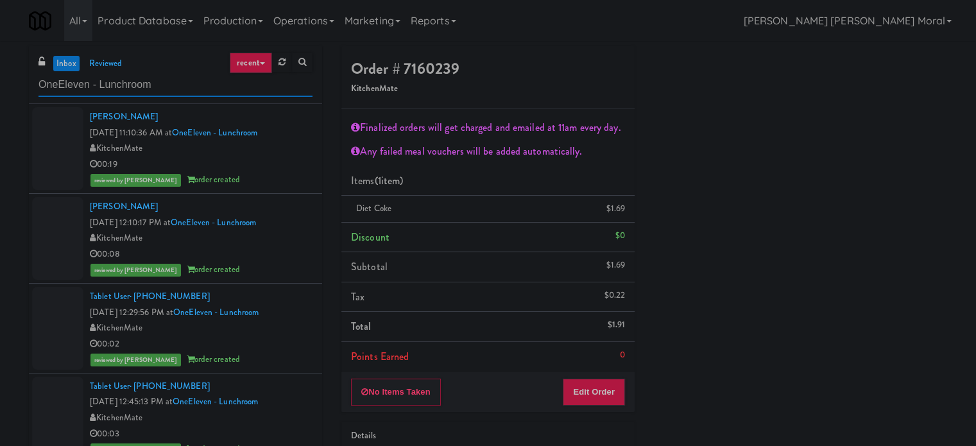
click at [115, 85] on input "OneEleven - Lunchroom" at bounding box center [175, 85] width 274 height 24
paste input "CC3 Drinks Cooler"
click at [115, 85] on input "CC3 Drinks Cooler" at bounding box center [175, 85] width 274 height 24
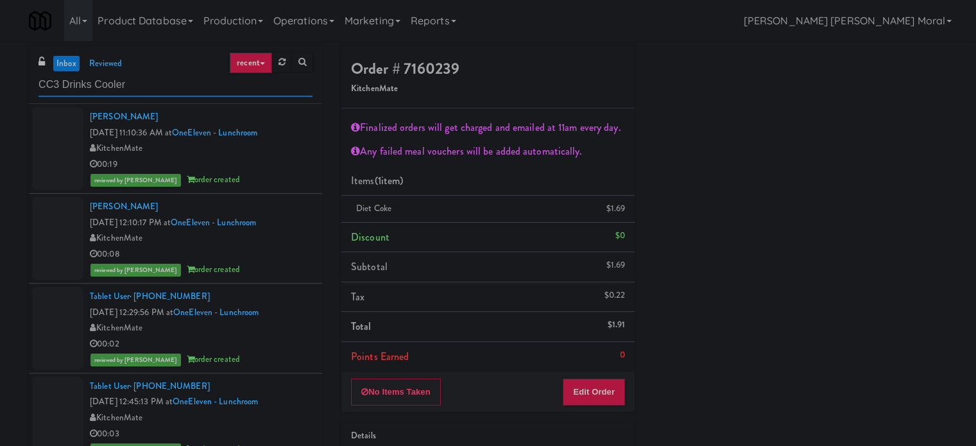
click at [115, 85] on input "CC3 Drinks Cooler" at bounding box center [175, 85] width 274 height 24
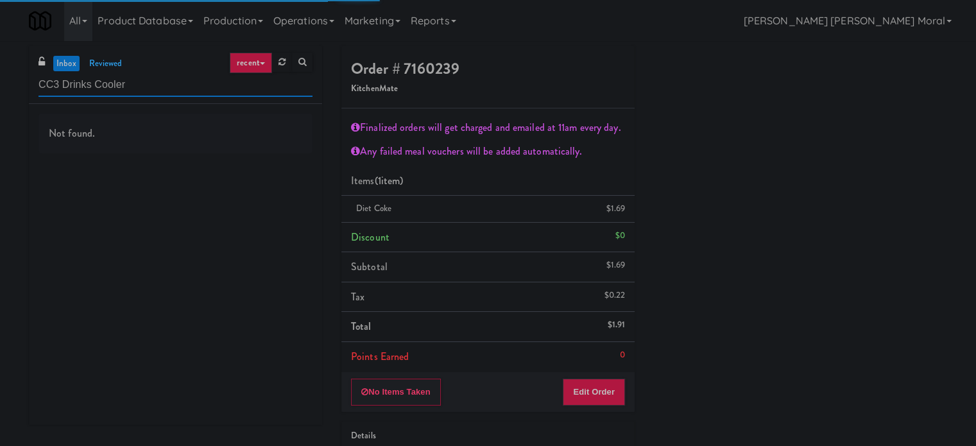
type input "CC3 Drinks Cooler"
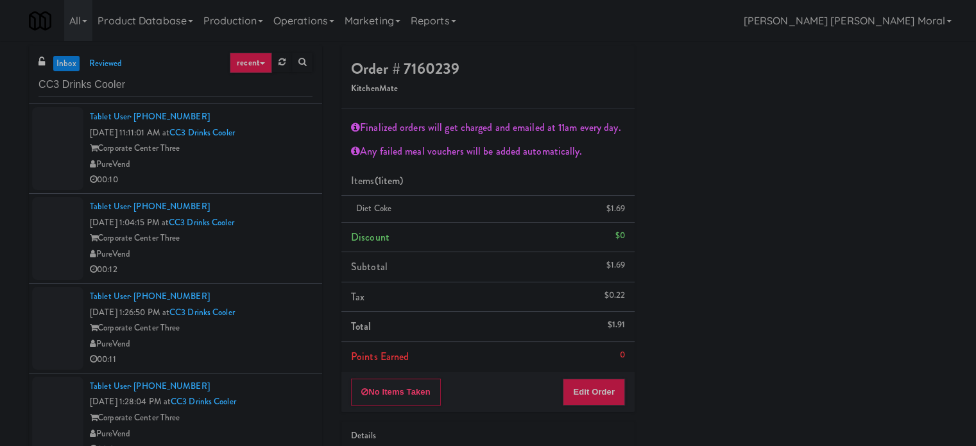
drag, startPoint x: 273, startPoint y: 173, endPoint x: 280, endPoint y: 215, distance: 42.3
click at [273, 173] on div "00:10" at bounding box center [201, 180] width 223 height 16
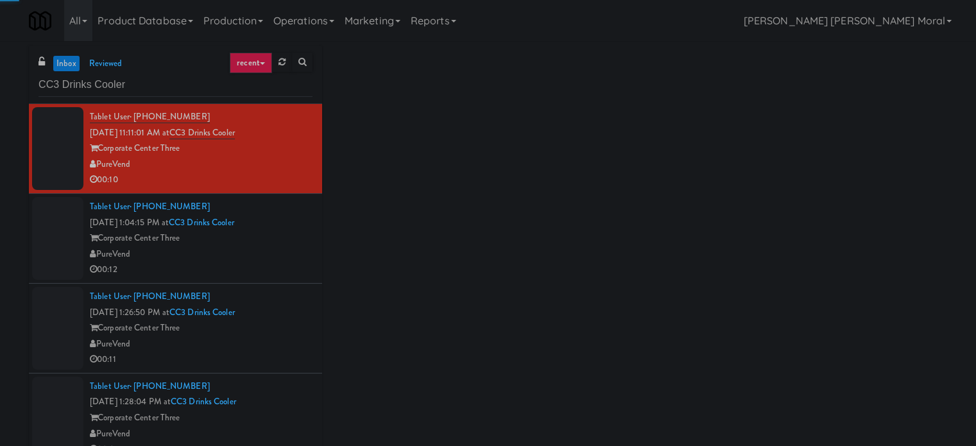
click at [280, 241] on div "Corporate Center Three" at bounding box center [201, 238] width 223 height 16
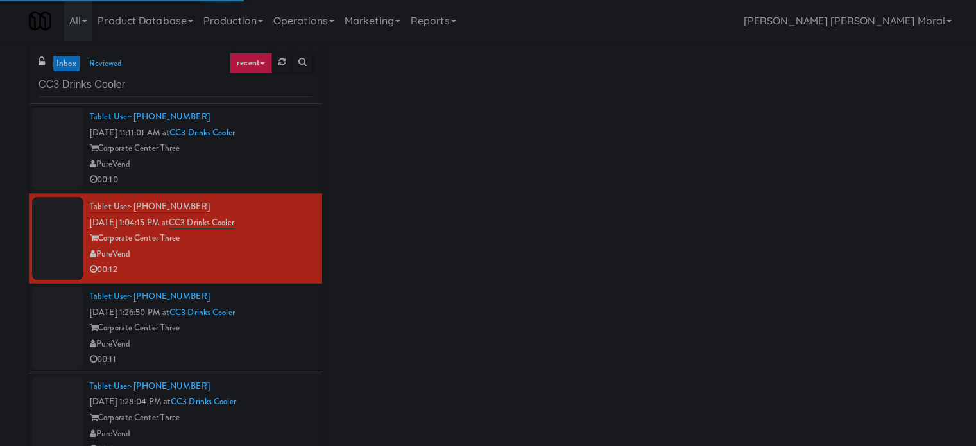
click at [267, 327] on div "Corporate Center Three" at bounding box center [201, 328] width 223 height 16
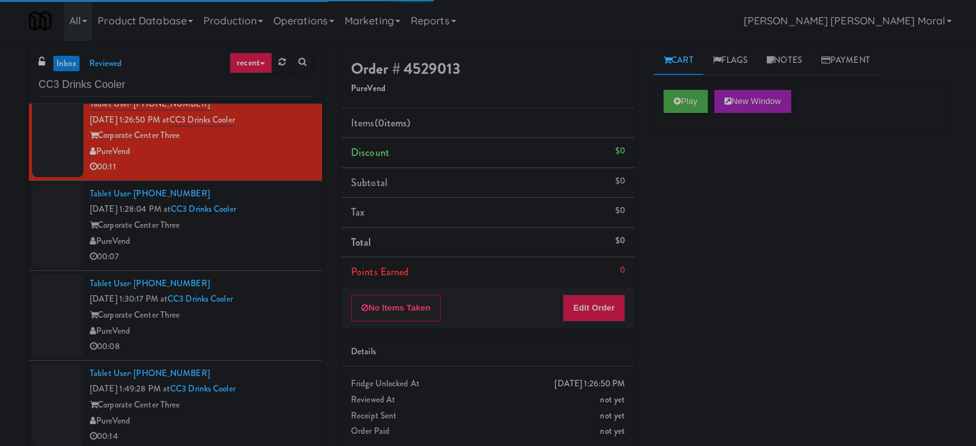
click at [282, 243] on div "PureVend" at bounding box center [201, 241] width 223 height 16
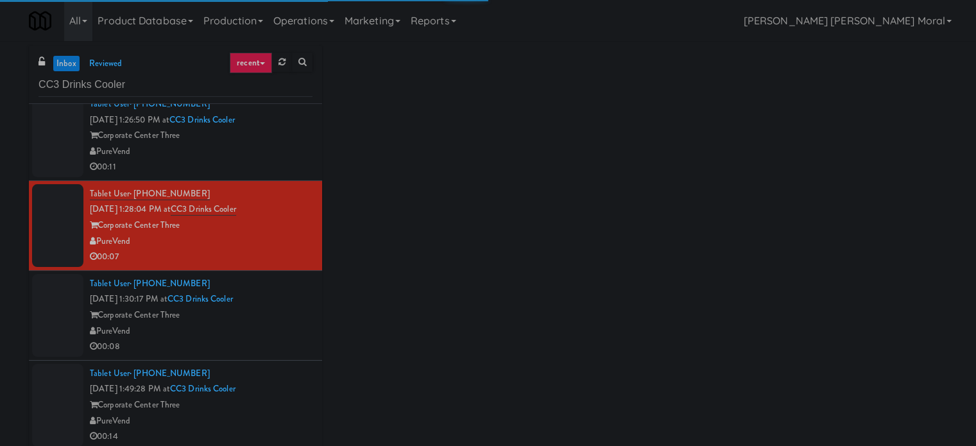
click at [272, 317] on div "Corporate Center Three" at bounding box center [201, 315] width 223 height 16
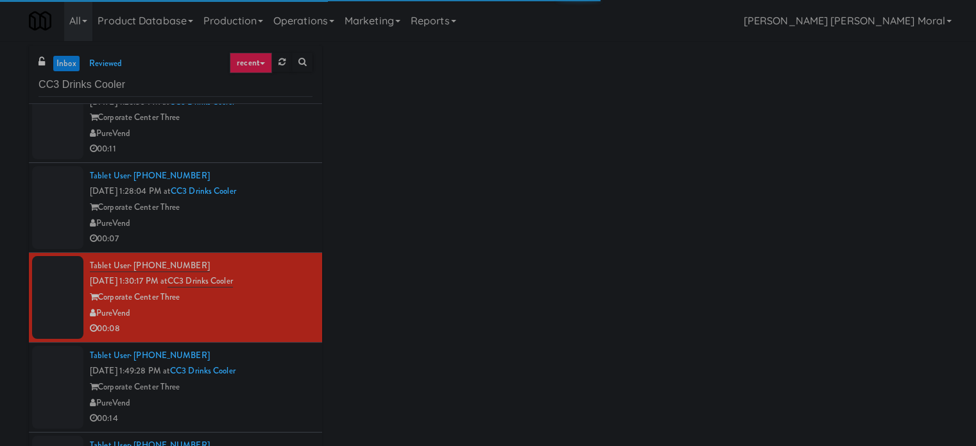
scroll to position [242, 0]
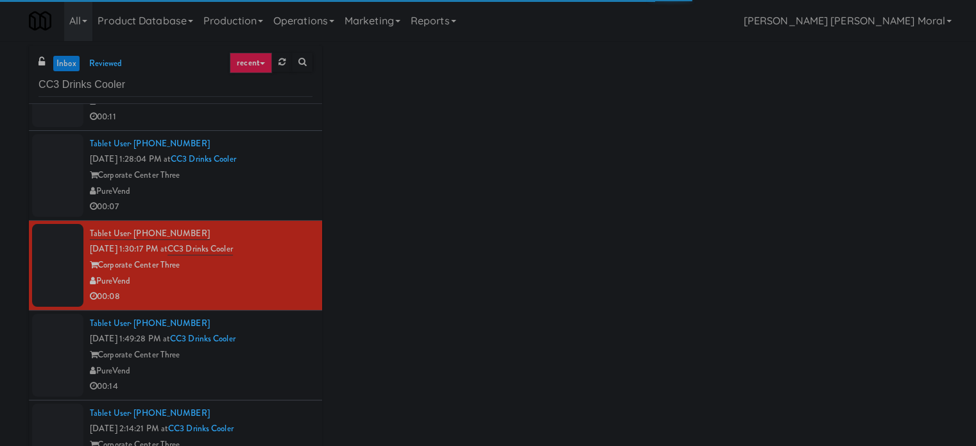
click at [289, 350] on div "Corporate Center Three" at bounding box center [201, 355] width 223 height 16
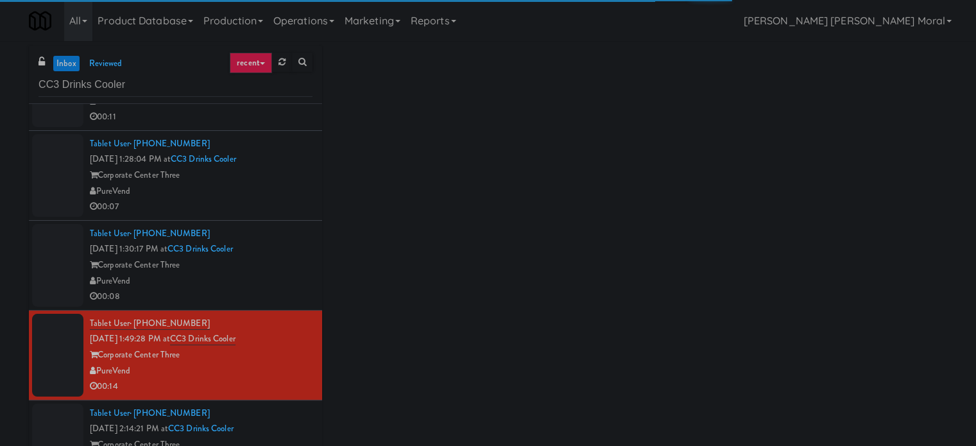
click at [296, 421] on div "Tablet User · (263) 492-3888 [DATE] 2:14:21 PM at CC3 Drinks Cooler Corporate C…" at bounding box center [201, 444] width 223 height 79
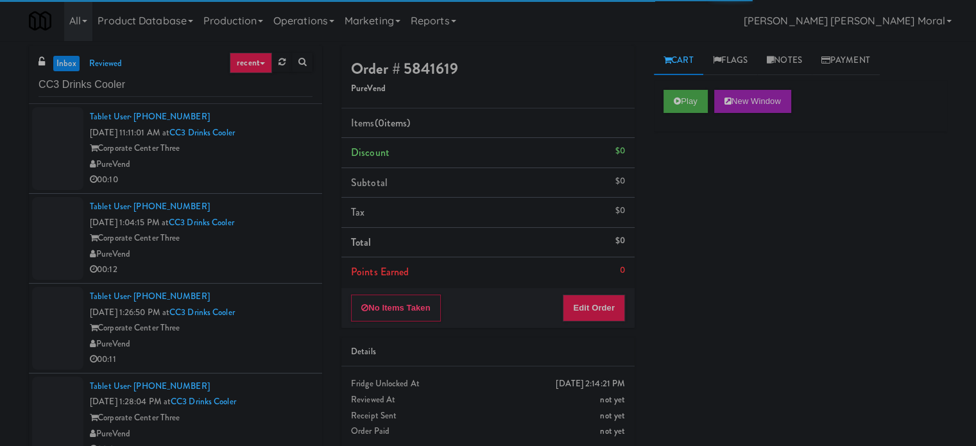
click at [287, 173] on div "00:10" at bounding box center [201, 180] width 223 height 16
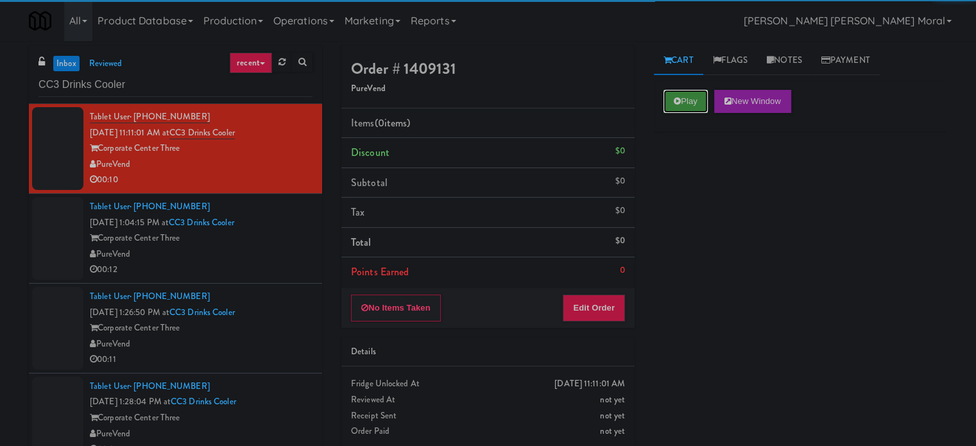
click at [678, 106] on button "Play" at bounding box center [685, 101] width 44 height 23
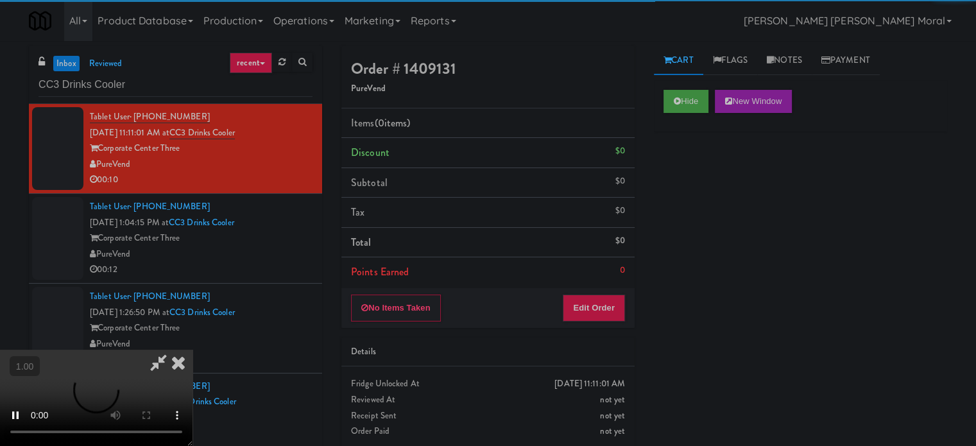
click at [676, 183] on div "Hide New Window Primary Flag Clear Flag if unable to determine what was taken o…" at bounding box center [800, 320] width 293 height 481
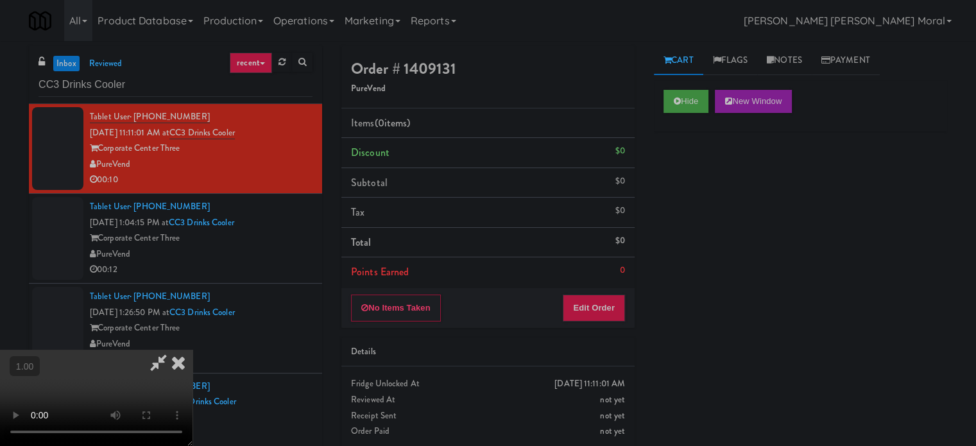
scroll to position [192, 0]
click at [192, 350] on video at bounding box center [96, 398] width 192 height 96
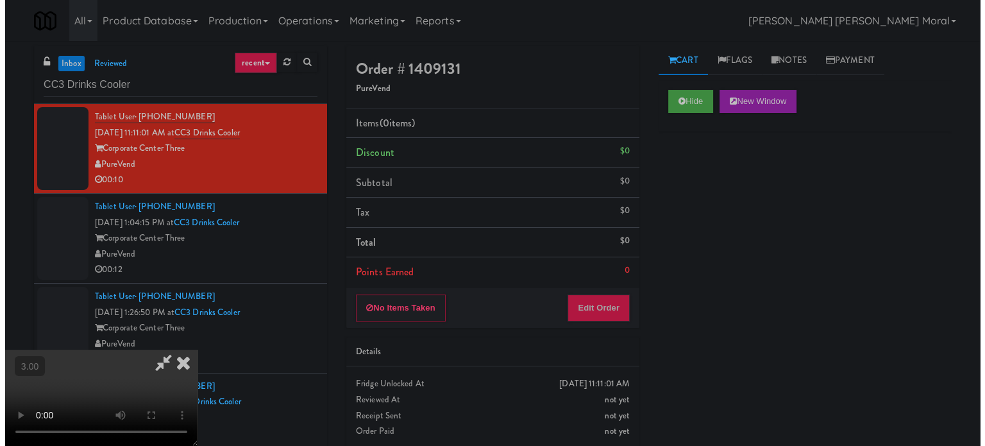
scroll to position [0, 0]
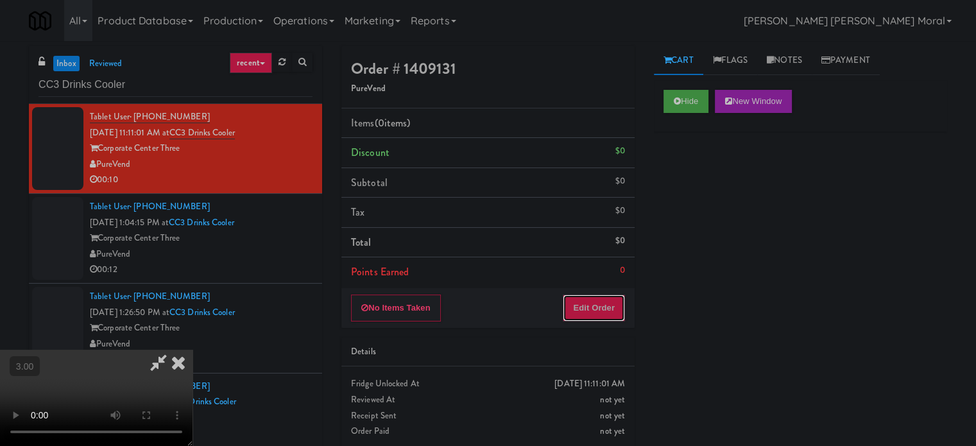
click at [618, 307] on button "Edit Order" at bounding box center [593, 307] width 62 height 27
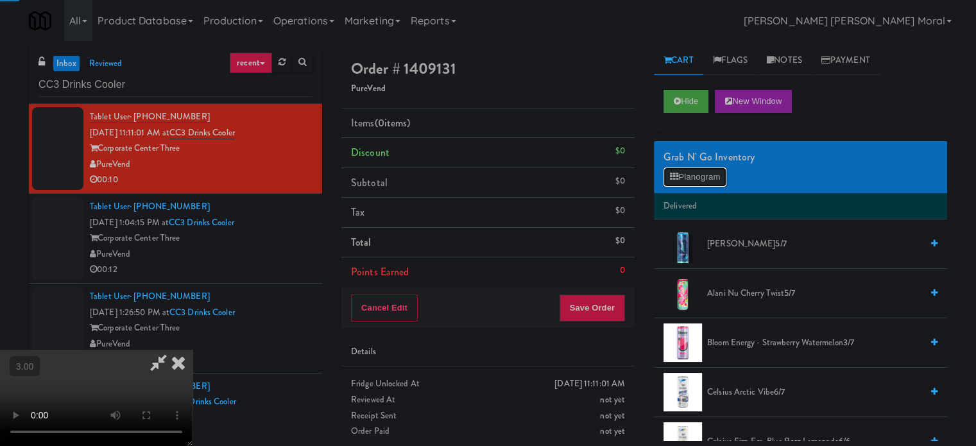
click at [703, 176] on button "Planogram" at bounding box center [694, 176] width 63 height 19
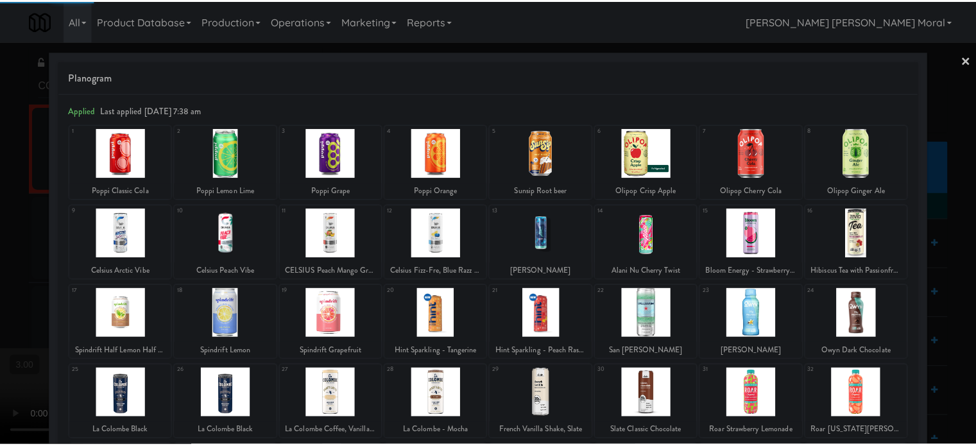
scroll to position [128, 0]
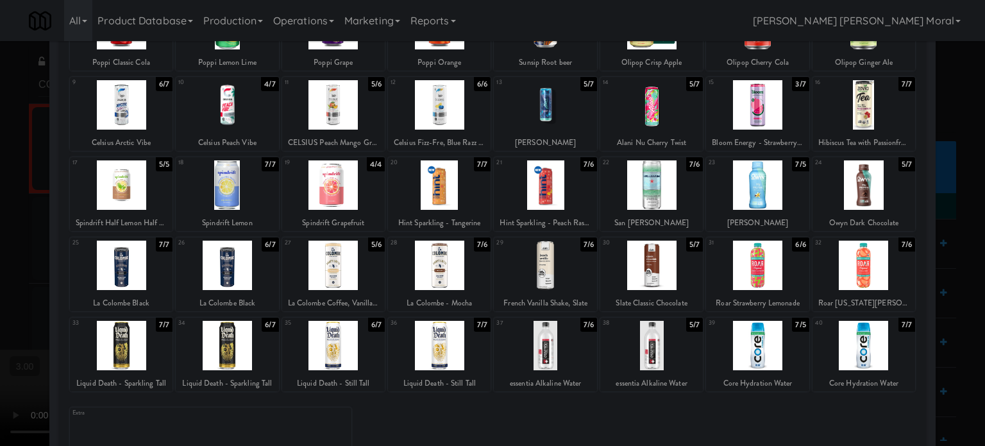
click at [427, 346] on div at bounding box center [439, 345] width 103 height 49
click at [0, 234] on div at bounding box center [492, 223] width 985 height 446
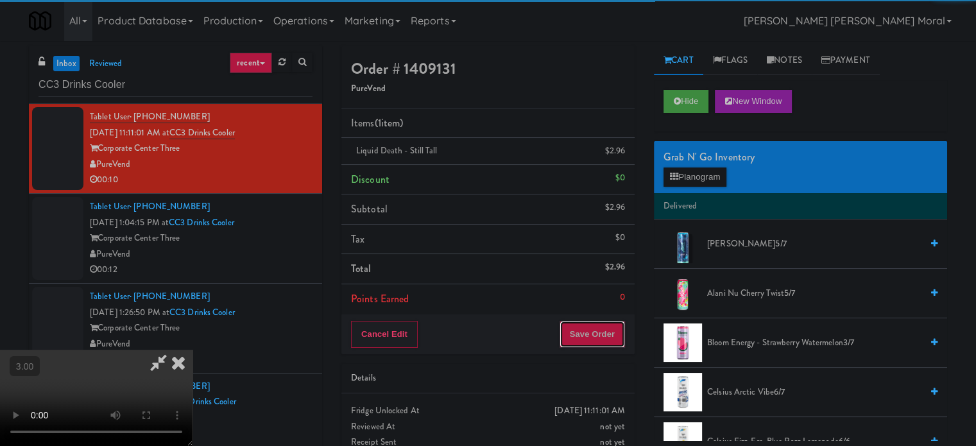
click at [603, 330] on button "Save Order" at bounding box center [591, 334] width 65 height 27
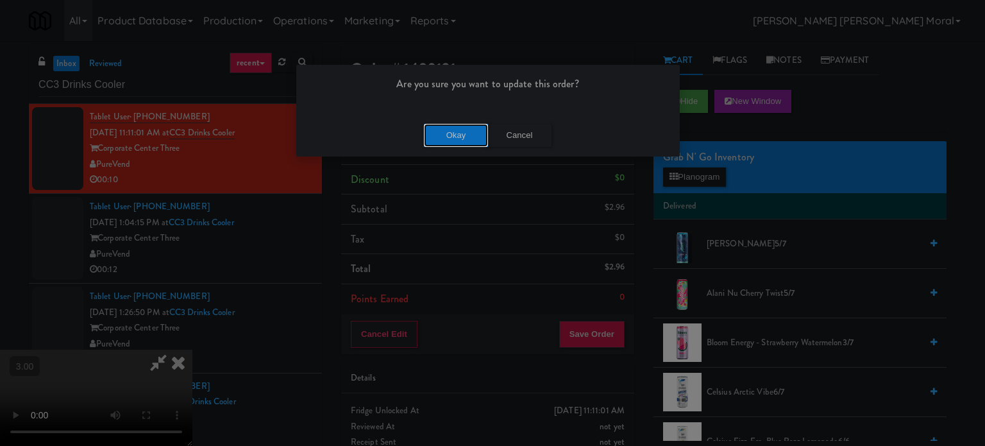
click at [457, 125] on button "Okay" at bounding box center [456, 135] width 64 height 23
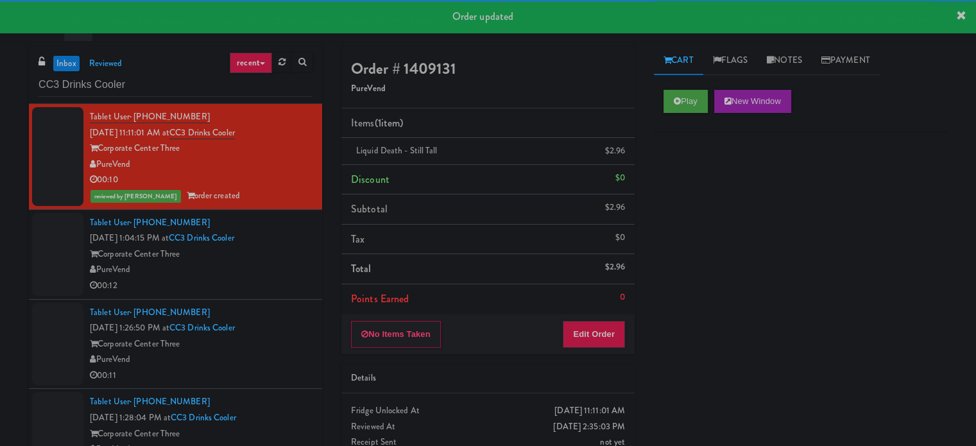
click at [280, 270] on div "PureVend" at bounding box center [201, 270] width 223 height 16
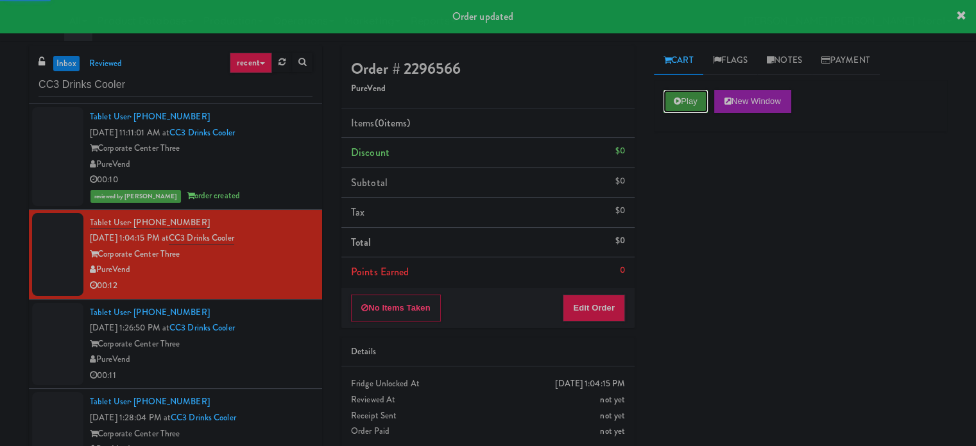
click at [683, 96] on button "Play" at bounding box center [685, 101] width 44 height 23
click at [688, 163] on div "Play New Window Primary Flag Clear Flag if unable to determine what was taken o…" at bounding box center [800, 320] width 293 height 481
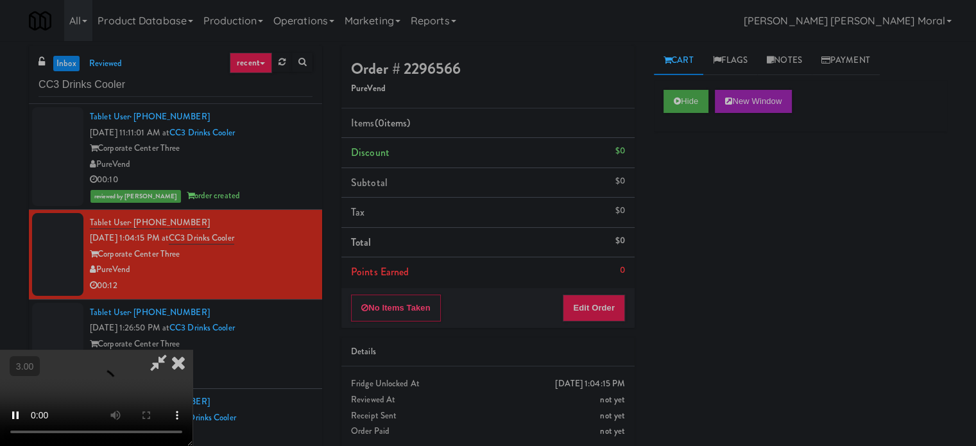
scroll to position [10, 0]
drag, startPoint x: 610, startPoint y: 307, endPoint x: 648, endPoint y: 253, distance: 65.8
click at [610, 307] on button "Edit Order" at bounding box center [593, 307] width 62 height 27
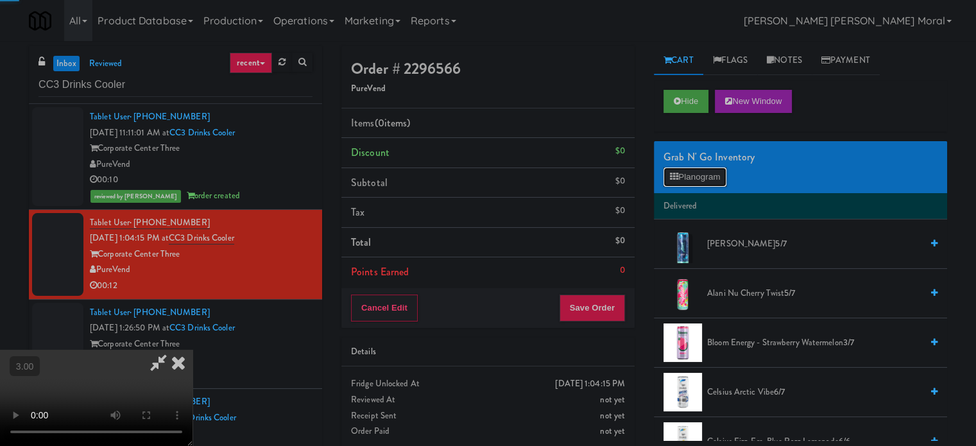
click at [688, 183] on button "Planogram" at bounding box center [694, 176] width 63 height 19
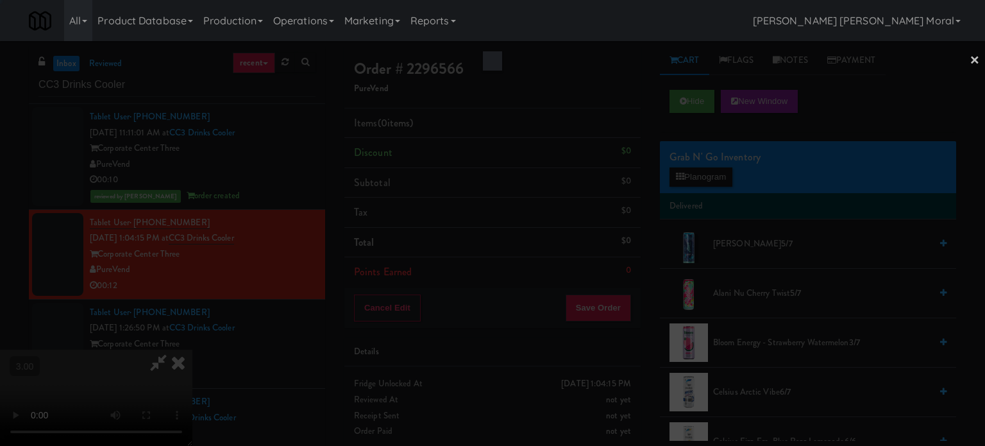
click at [695, 165] on div at bounding box center [492, 223] width 985 height 446
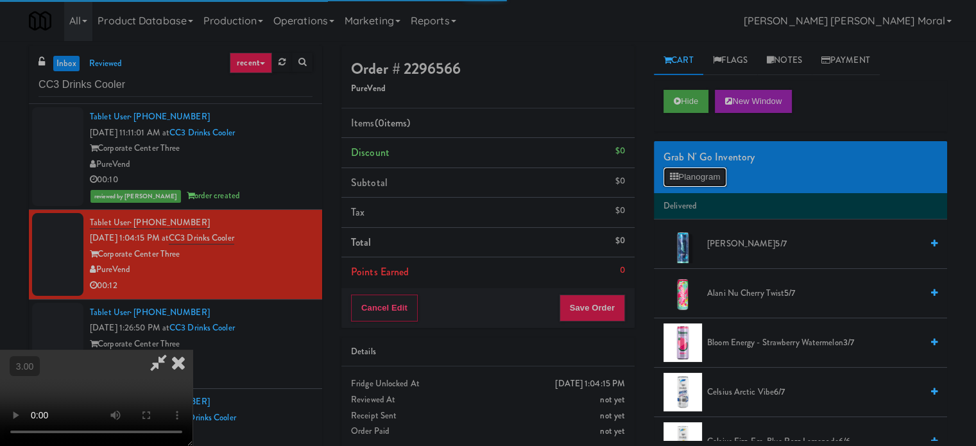
click at [695, 174] on button "Planogram" at bounding box center [694, 176] width 63 height 19
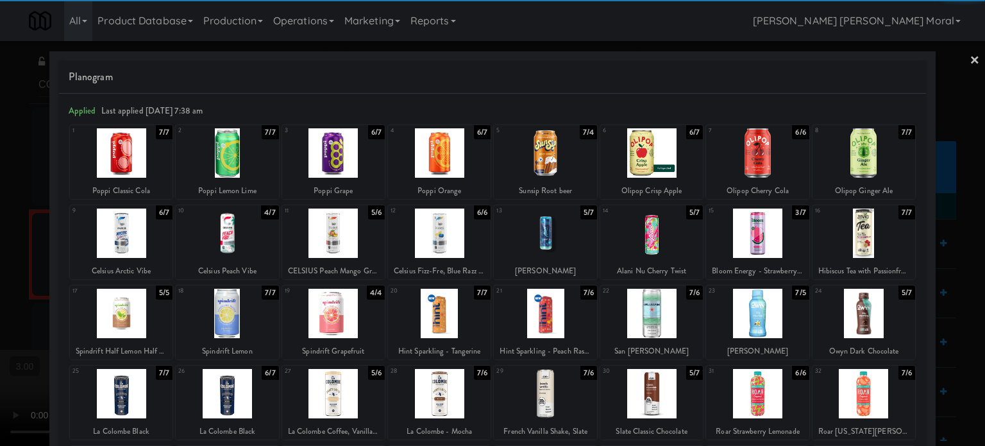
click at [754, 233] on div at bounding box center [757, 232] width 103 height 49
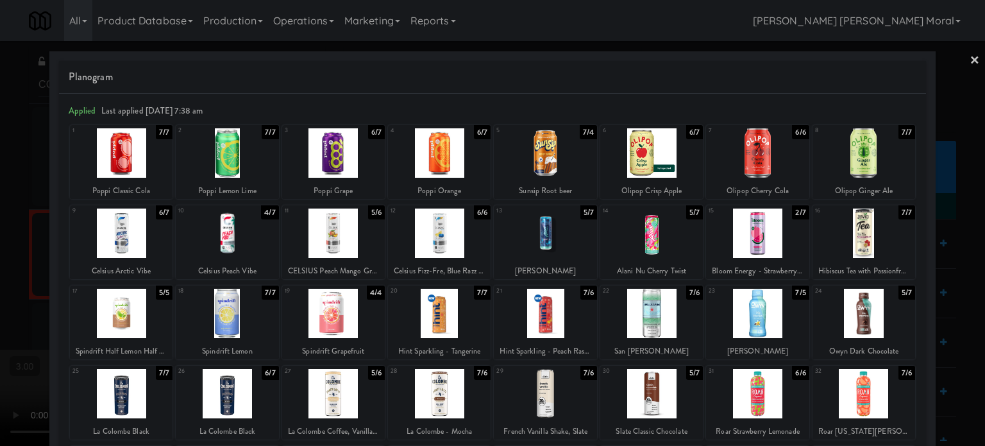
click at [0, 195] on div at bounding box center [492, 223] width 985 height 446
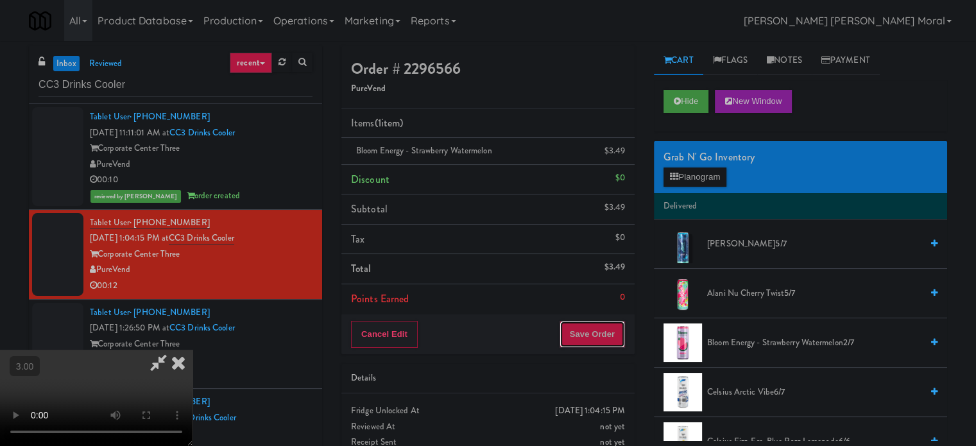
click at [604, 331] on button "Save Order" at bounding box center [591, 334] width 65 height 27
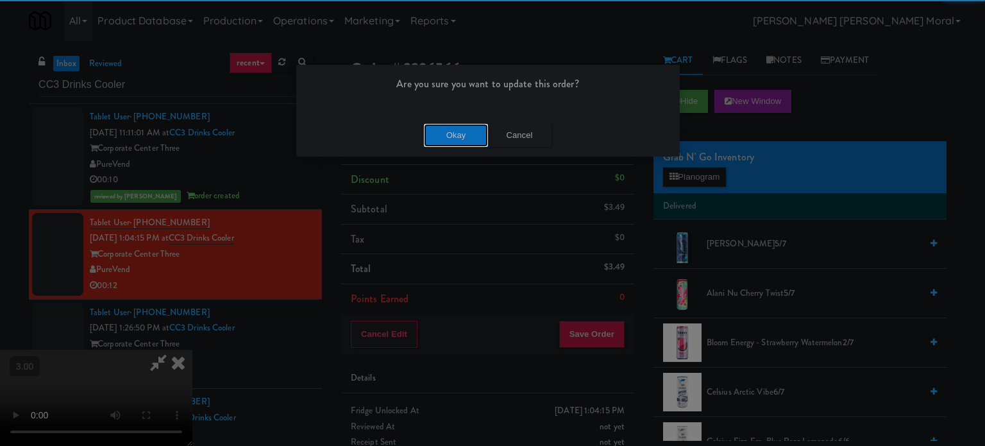
click at [475, 138] on button "Okay" at bounding box center [456, 135] width 64 height 23
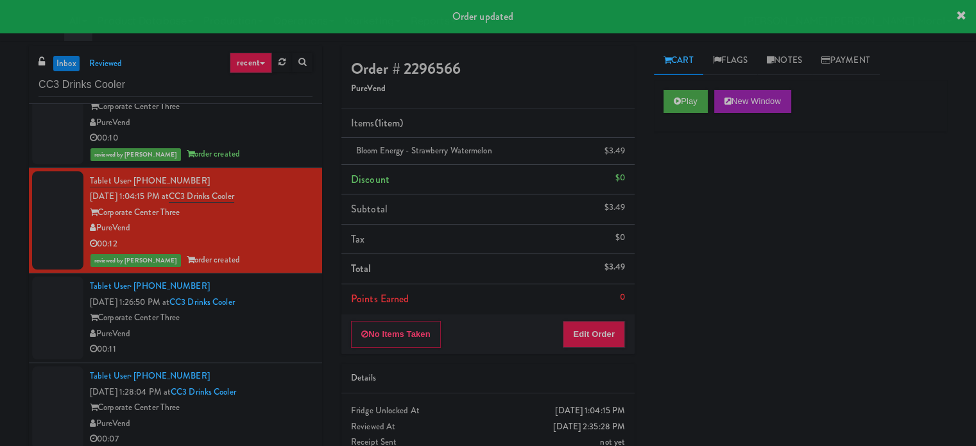
scroll to position [64, 0]
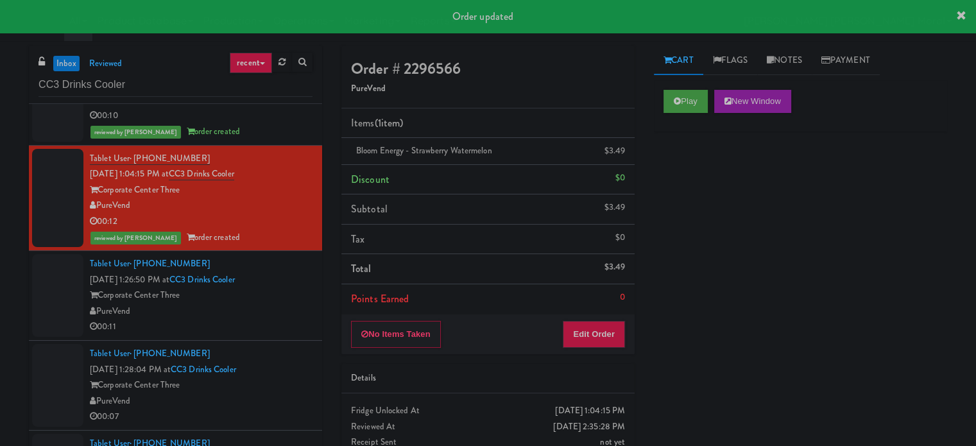
click at [287, 321] on div "00:11" at bounding box center [201, 327] width 223 height 16
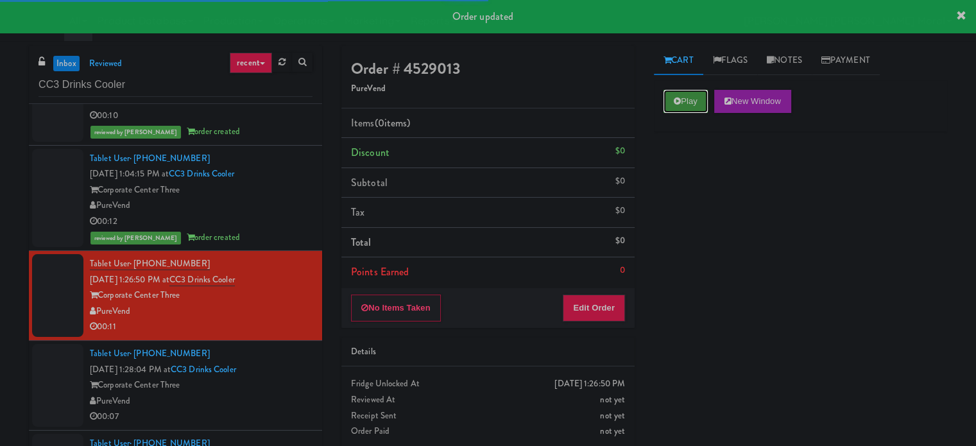
click at [679, 102] on icon at bounding box center [676, 101] width 7 height 8
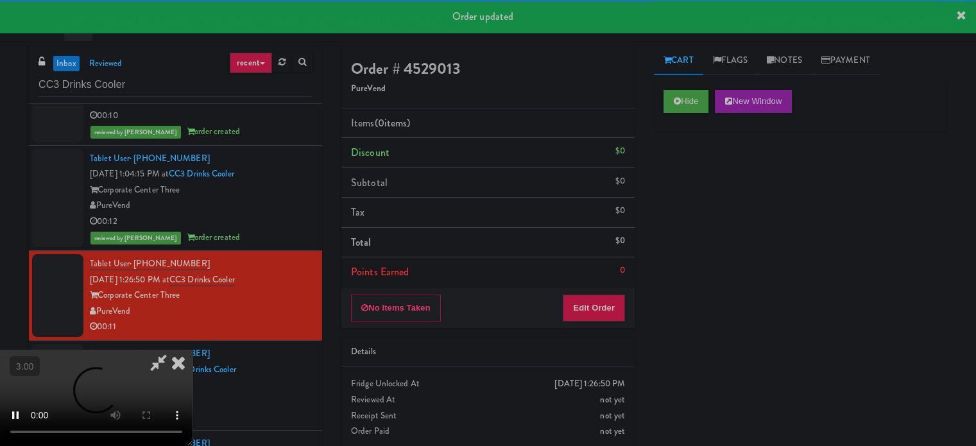
click at [681, 166] on div "Hide New Window Primary Flag Clear Flag if unable to determine what was taken o…" at bounding box center [800, 320] width 293 height 481
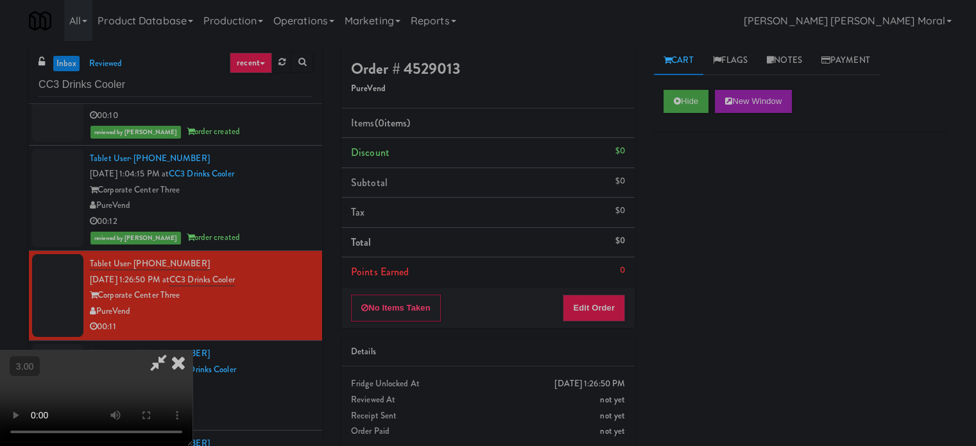
scroll to position [203, 0]
click at [691, 92] on button "Hide" at bounding box center [685, 101] width 45 height 23
click at [675, 199] on div "Hide New Window Primary Flag Clear Flag if unable to determine what was taken o…" at bounding box center [800, 320] width 293 height 481
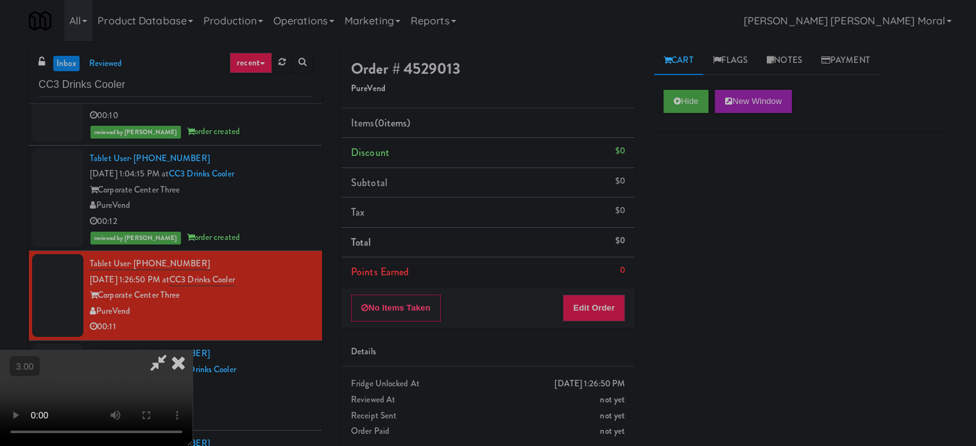
scroll to position [10, 0]
click at [192, 350] on video at bounding box center [96, 398] width 192 height 96
click at [613, 307] on button "Edit Order" at bounding box center [593, 307] width 62 height 27
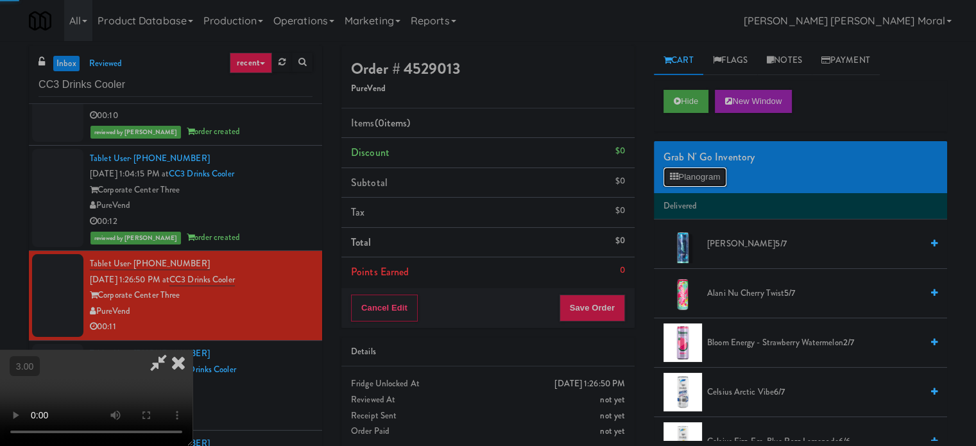
click at [693, 167] on button "Planogram" at bounding box center [694, 176] width 63 height 19
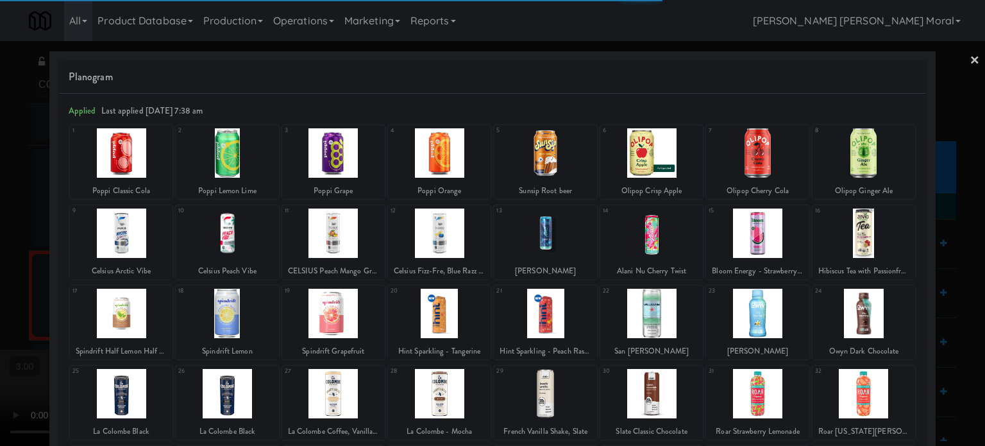
click at [241, 241] on div at bounding box center [227, 232] width 103 height 49
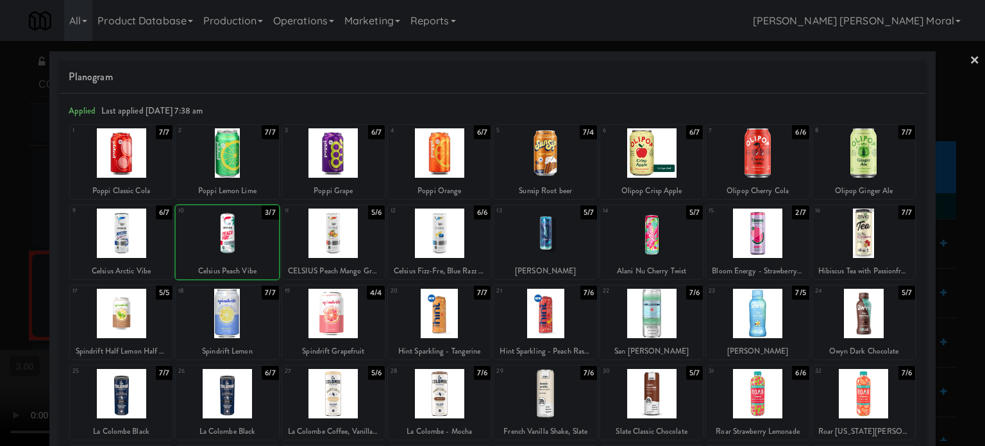
click at [0, 228] on div at bounding box center [492, 223] width 985 height 446
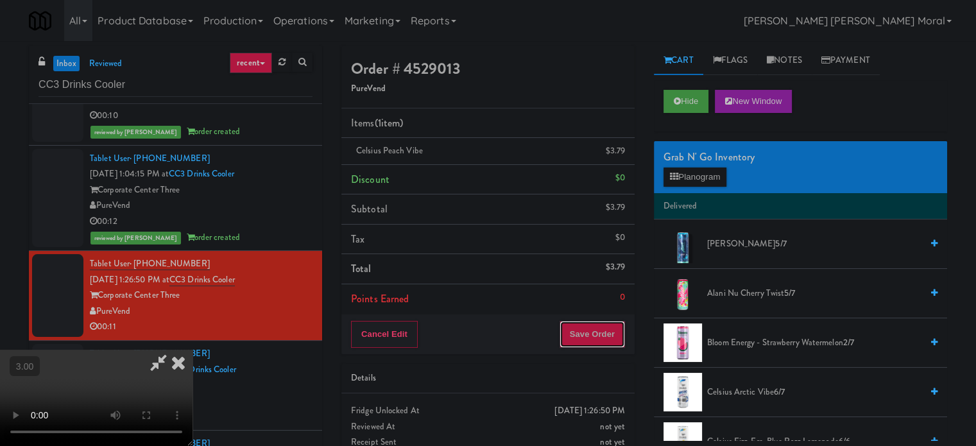
click at [586, 334] on button "Save Order" at bounding box center [591, 334] width 65 height 27
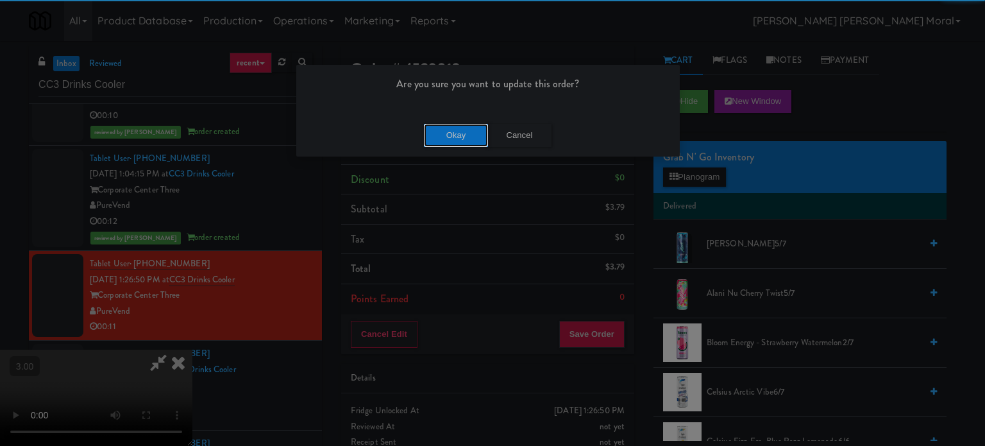
click at [457, 126] on button "Okay" at bounding box center [456, 135] width 64 height 23
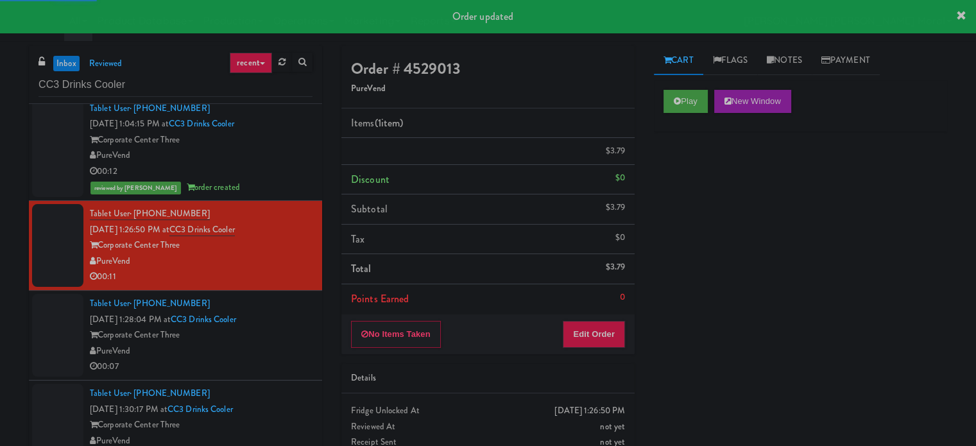
scroll to position [192, 0]
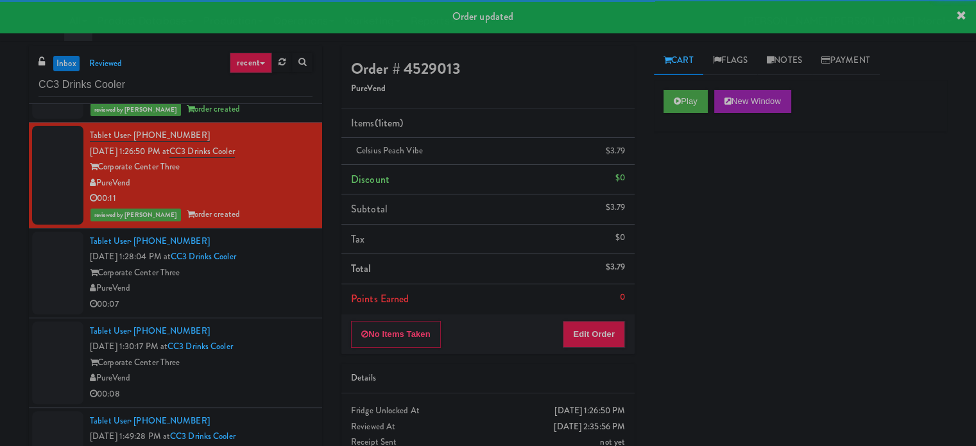
click at [292, 280] on div "PureVend" at bounding box center [201, 288] width 223 height 16
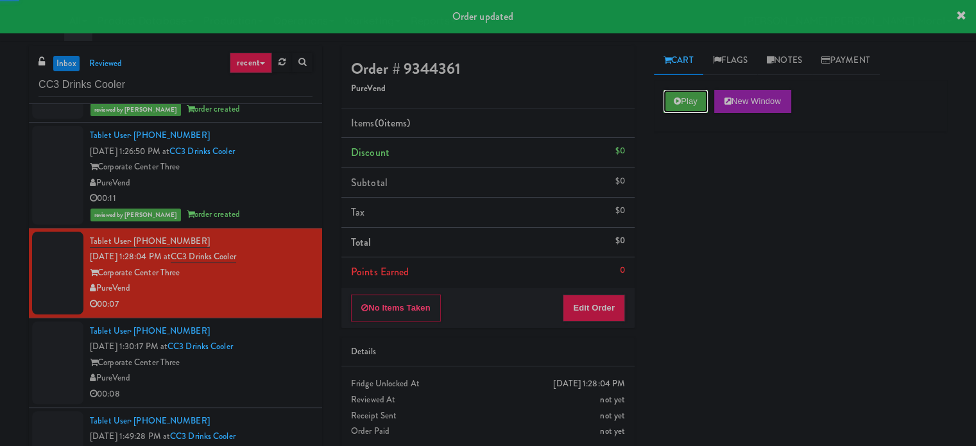
click at [681, 96] on button "Play" at bounding box center [685, 101] width 44 height 23
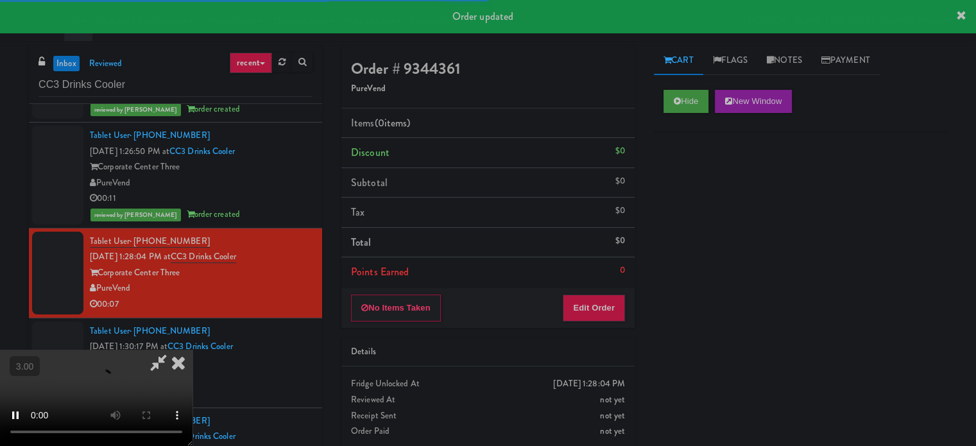
click at [689, 196] on div "Hide New Window Primary Flag Clear Flag if unable to determine what was taken o…" at bounding box center [800, 320] width 293 height 481
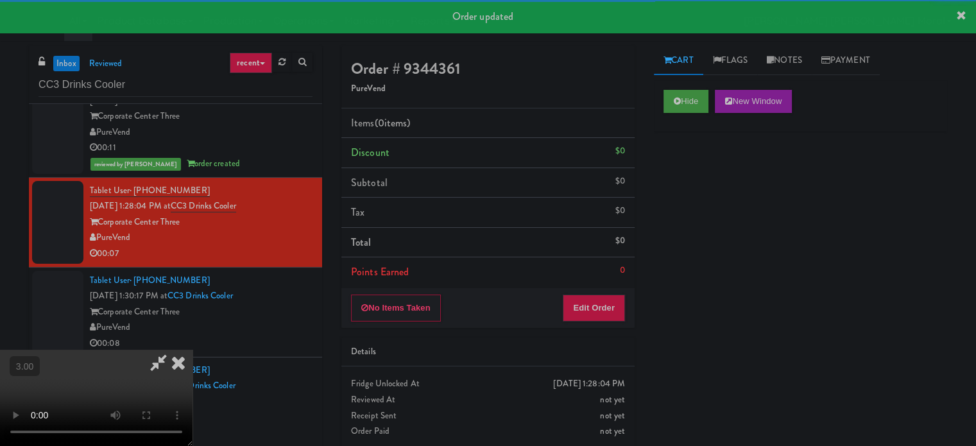
scroll to position [290, 0]
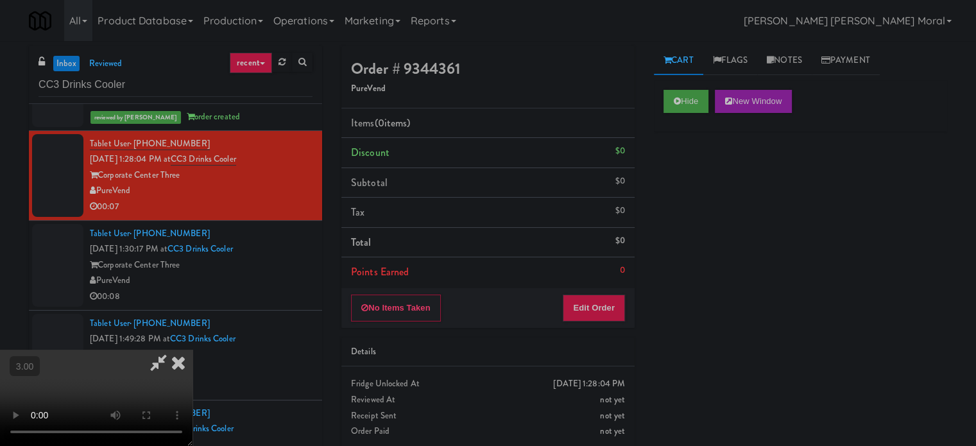
click at [698, 227] on div "Hide New Window Primary Flag Clear Flag if unable to determine what was taken o…" at bounding box center [800, 320] width 293 height 481
click at [605, 307] on button "Edit Order" at bounding box center [593, 307] width 62 height 27
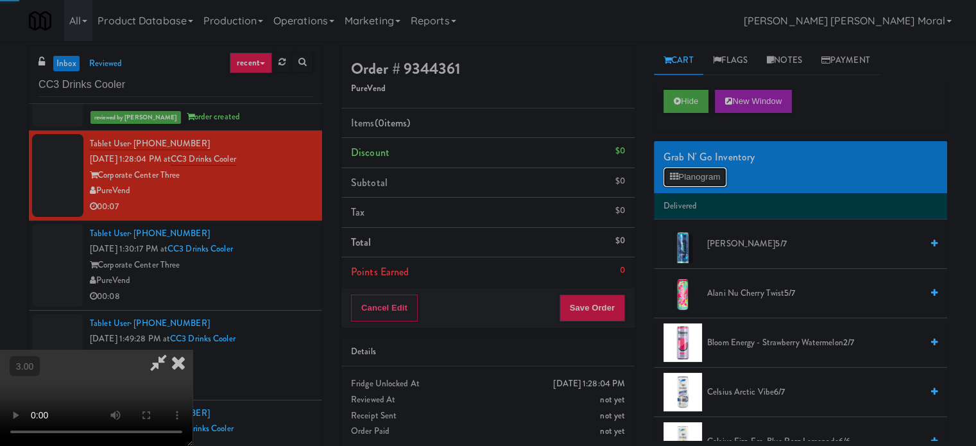
click at [703, 181] on button "Planogram" at bounding box center [694, 176] width 63 height 19
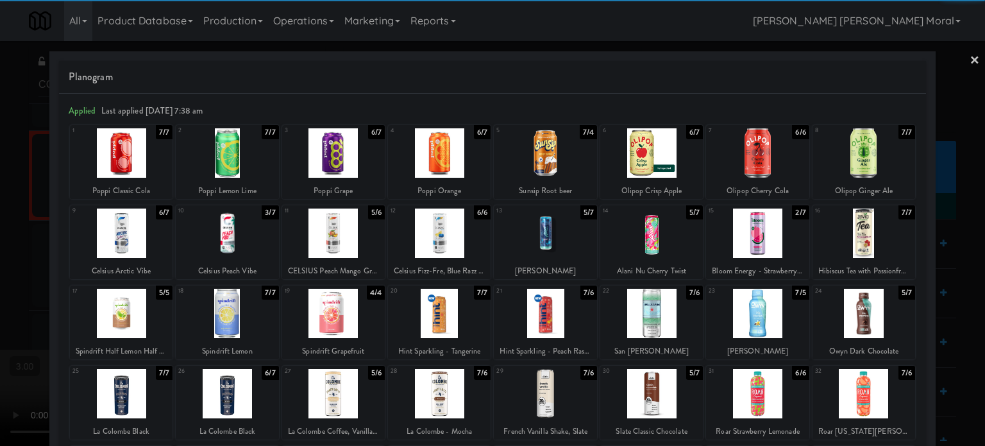
click at [755, 232] on div at bounding box center [757, 232] width 103 height 49
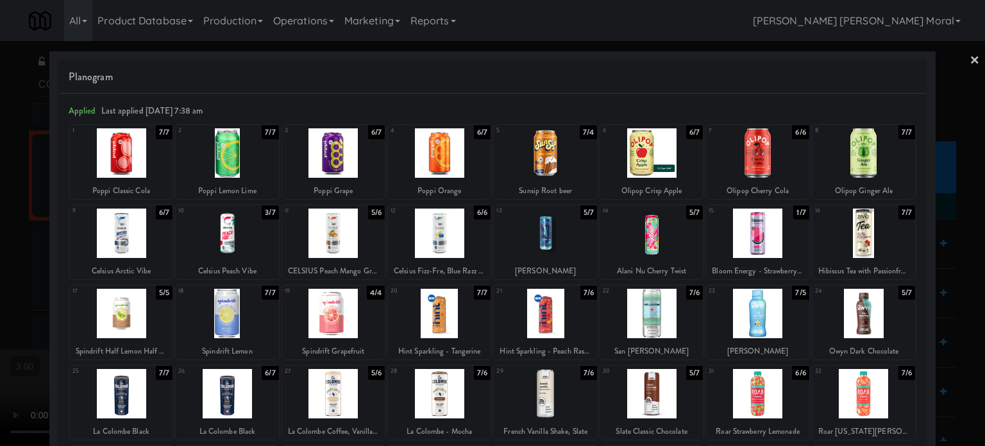
click at [0, 164] on div at bounding box center [492, 223] width 985 height 446
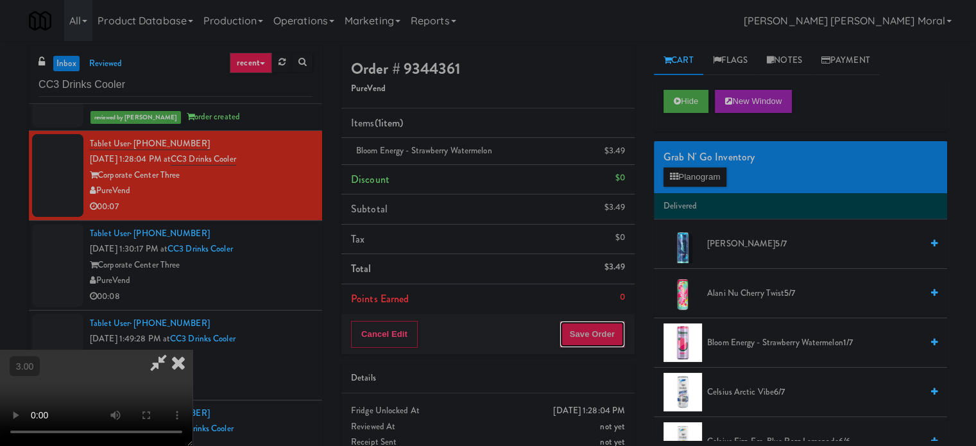
click at [611, 337] on button "Save Order" at bounding box center [591, 334] width 65 height 27
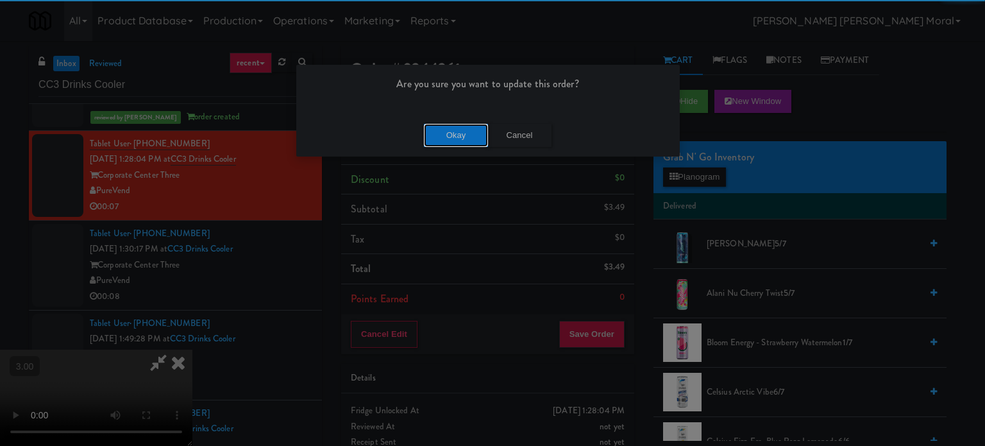
click at [464, 138] on button "Okay" at bounding box center [456, 135] width 64 height 23
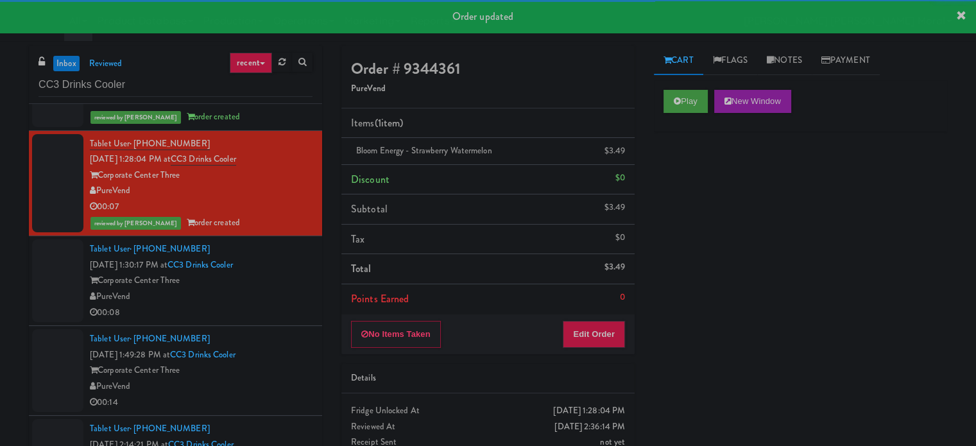
click at [286, 284] on div "Corporate Center Three" at bounding box center [201, 281] width 223 height 16
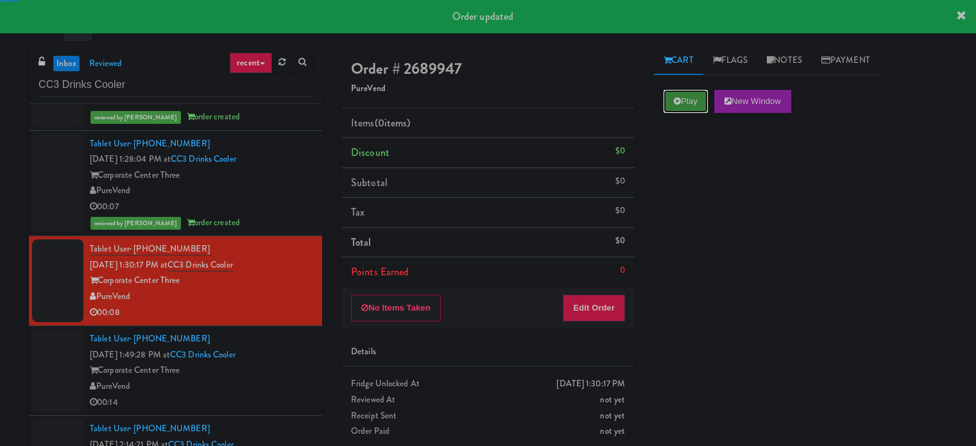
click at [690, 101] on button "Play" at bounding box center [685, 101] width 44 height 23
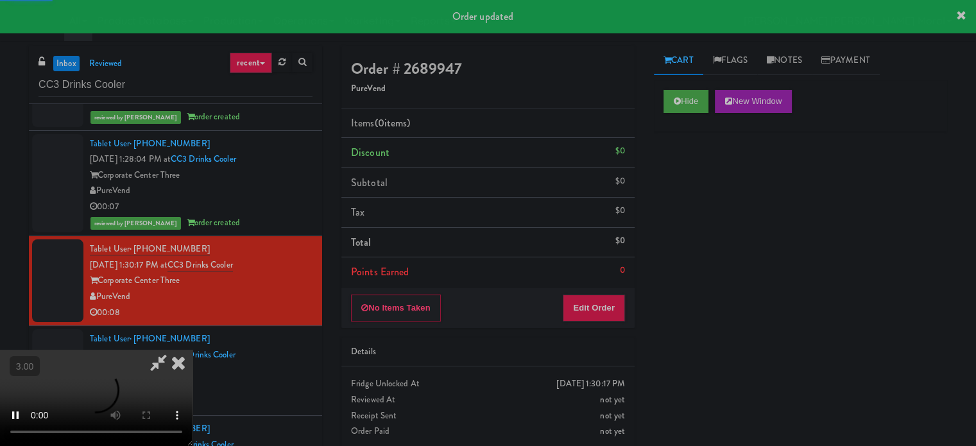
click at [671, 176] on div "Hide New Window Primary Flag Clear Flag if unable to determine what was taken o…" at bounding box center [800, 320] width 293 height 481
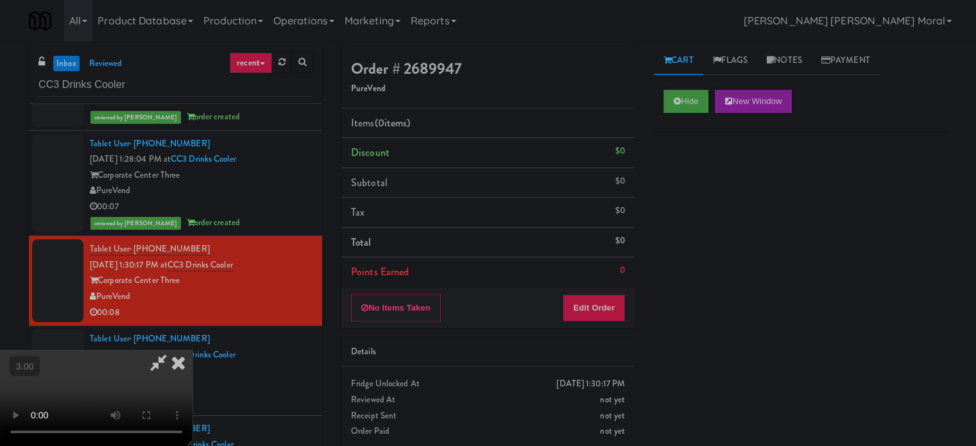
scroll to position [203, 0]
click at [682, 98] on button "Hide" at bounding box center [685, 101] width 45 height 23
click at [682, 202] on div "Hide New Window Primary Flag Clear Flag if unable to determine what was taken o…" at bounding box center [800, 320] width 293 height 481
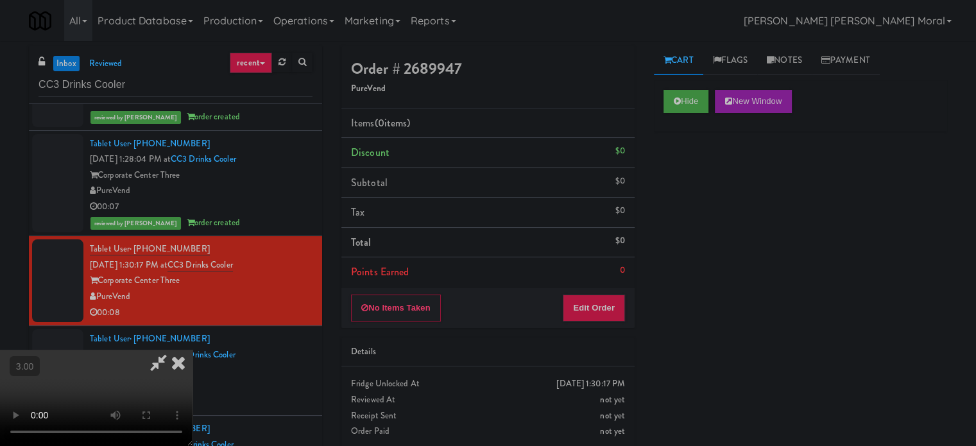
click at [700, 203] on div "Hide New Window Primary Flag Clear Flag if unable to determine what was taken o…" at bounding box center [800, 320] width 293 height 481
click at [192, 350] on video at bounding box center [96, 398] width 192 height 96
click at [605, 307] on button "Edit Order" at bounding box center [593, 307] width 62 height 27
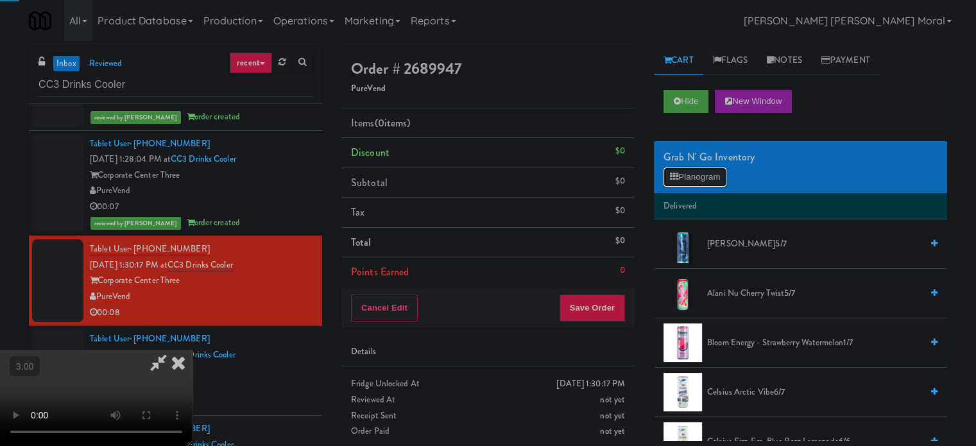
click at [699, 177] on button "Planogram" at bounding box center [694, 176] width 63 height 19
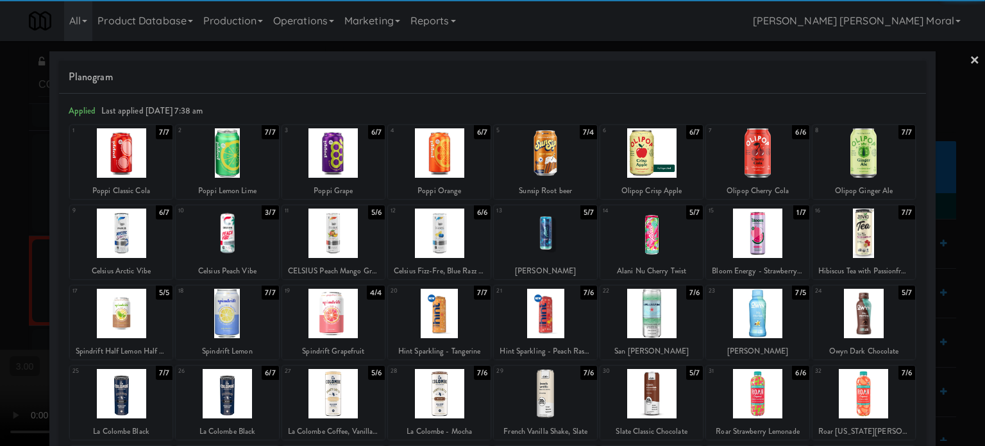
click at [545, 245] on div at bounding box center [545, 232] width 103 height 49
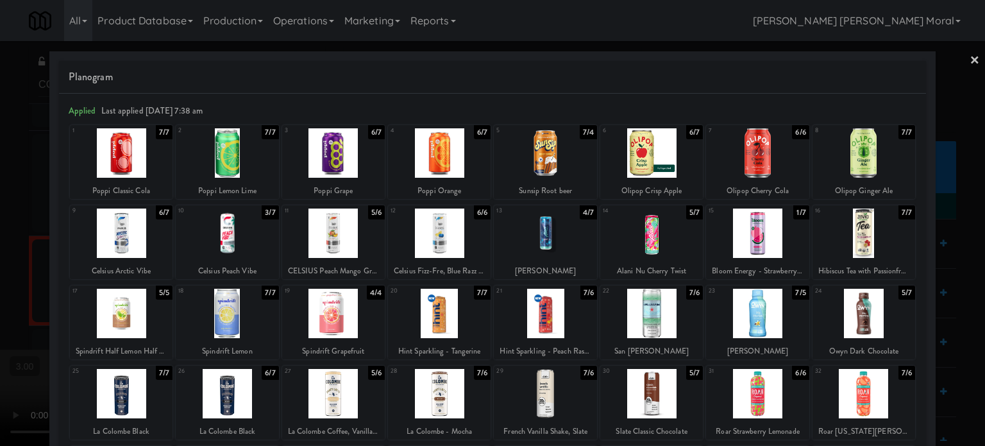
click at [0, 231] on div at bounding box center [492, 223] width 985 height 446
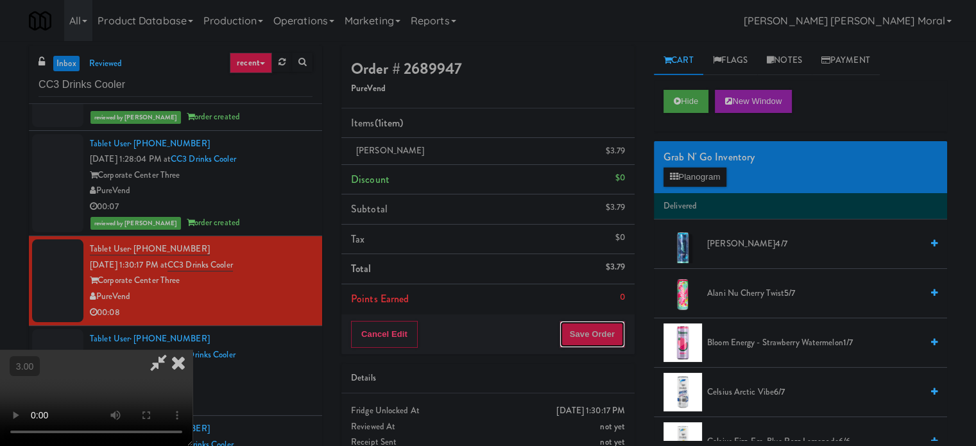
click at [605, 339] on button "Save Order" at bounding box center [591, 334] width 65 height 27
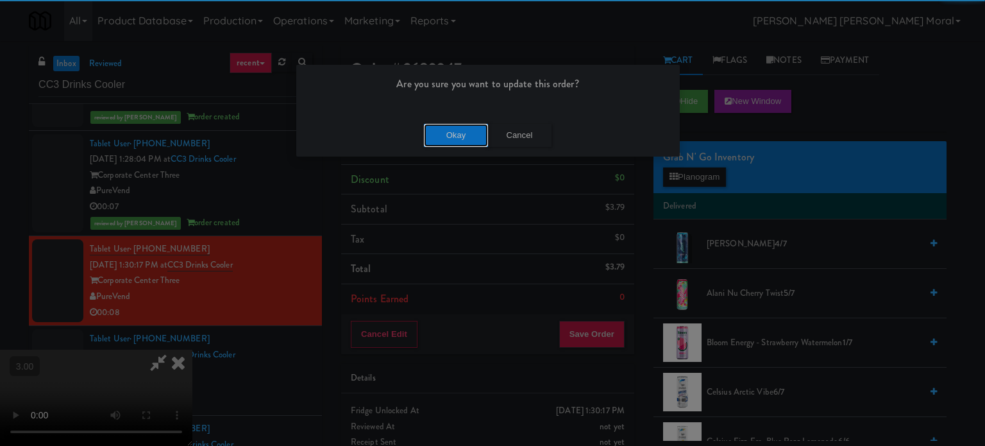
click at [448, 133] on button "Okay" at bounding box center [456, 135] width 64 height 23
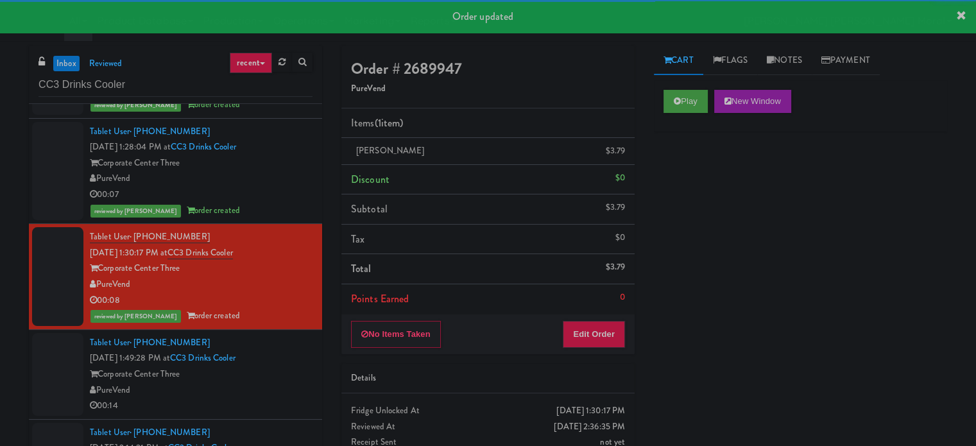
scroll to position [305, 0]
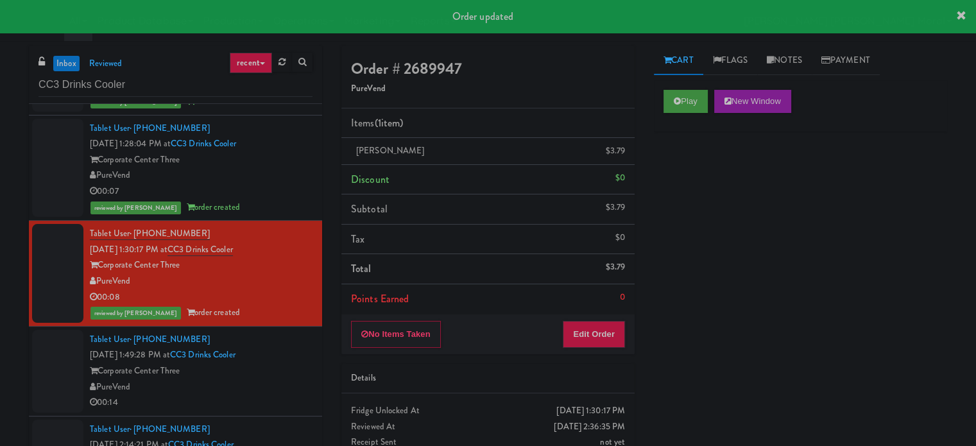
click at [293, 351] on div "Tablet User · (813) 720-4190 [DATE] 1:49:28 PM at CC3 Drinks Cooler Corporate C…" at bounding box center [201, 371] width 223 height 79
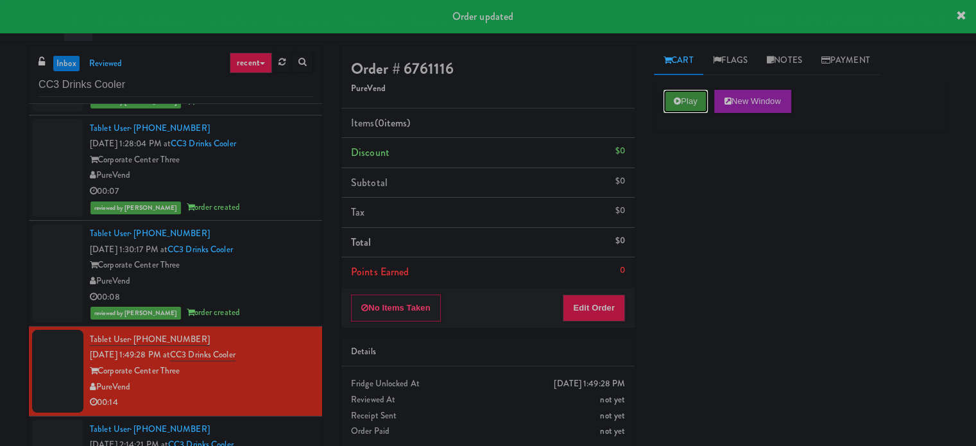
click at [686, 102] on button "Play" at bounding box center [685, 101] width 44 height 23
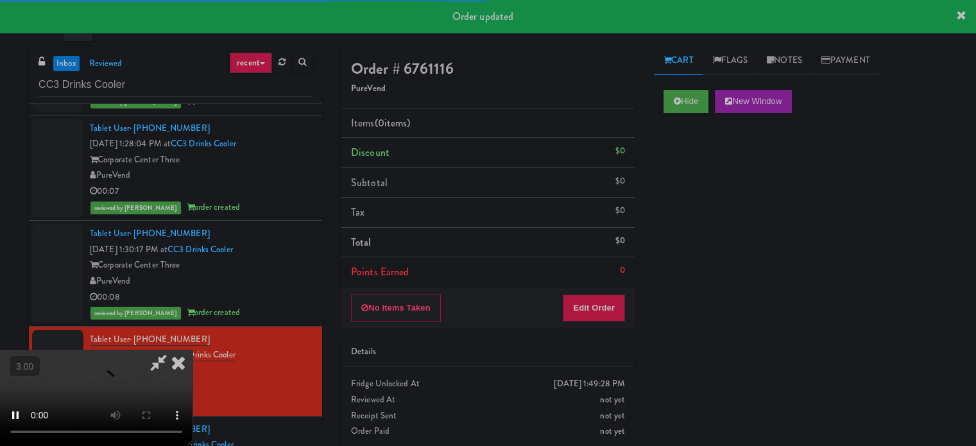
click at [686, 212] on div "Hide New Window Primary Flag Clear Flag if unable to determine what was taken o…" at bounding box center [800, 320] width 293 height 481
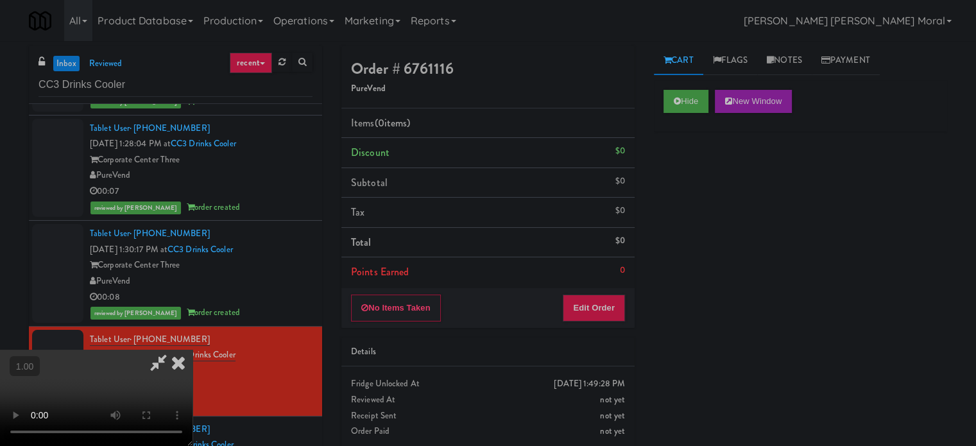
scroll to position [139, 0]
click at [192, 350] on video at bounding box center [96, 398] width 192 height 96
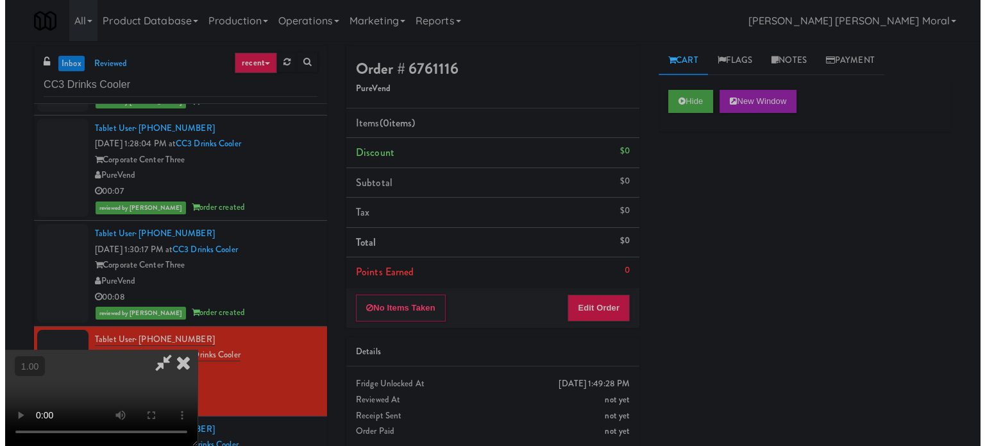
scroll to position [74, 0]
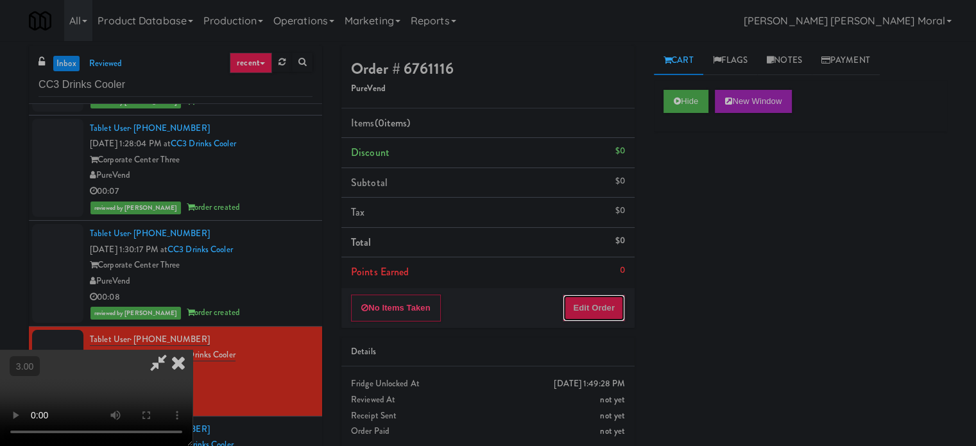
click at [607, 312] on button "Edit Order" at bounding box center [593, 307] width 62 height 27
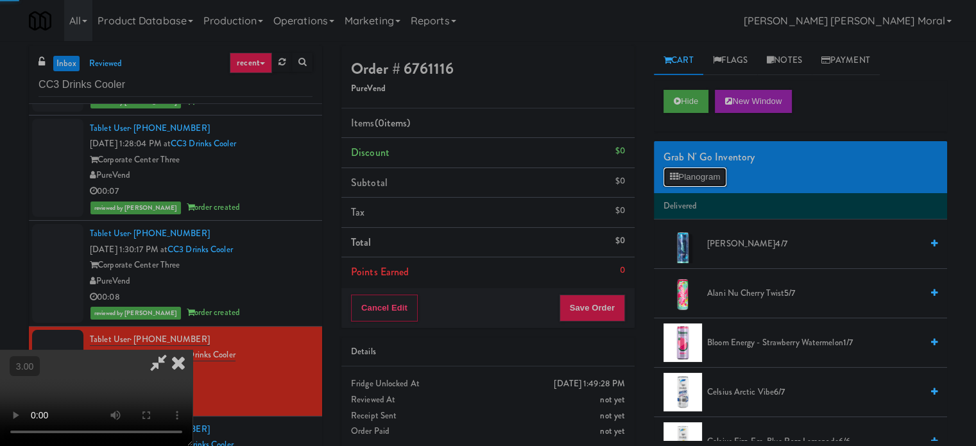
click at [677, 169] on button "Planogram" at bounding box center [694, 176] width 63 height 19
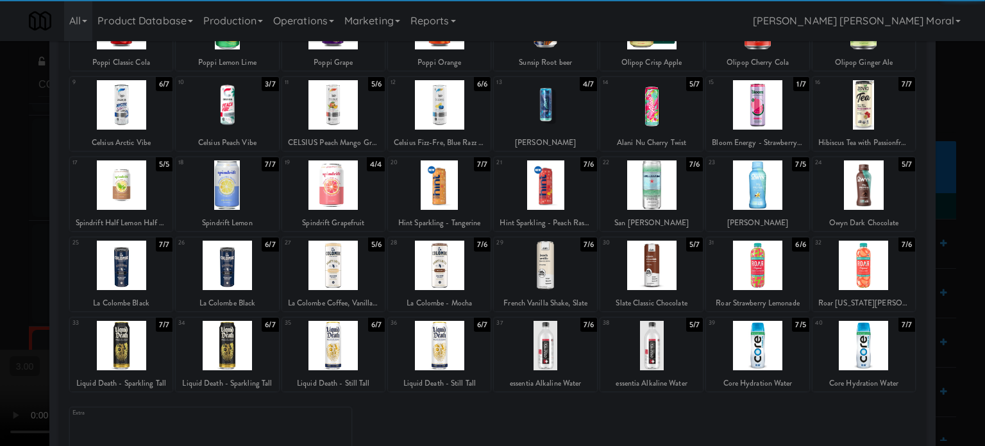
click at [543, 344] on div at bounding box center [545, 345] width 103 height 49
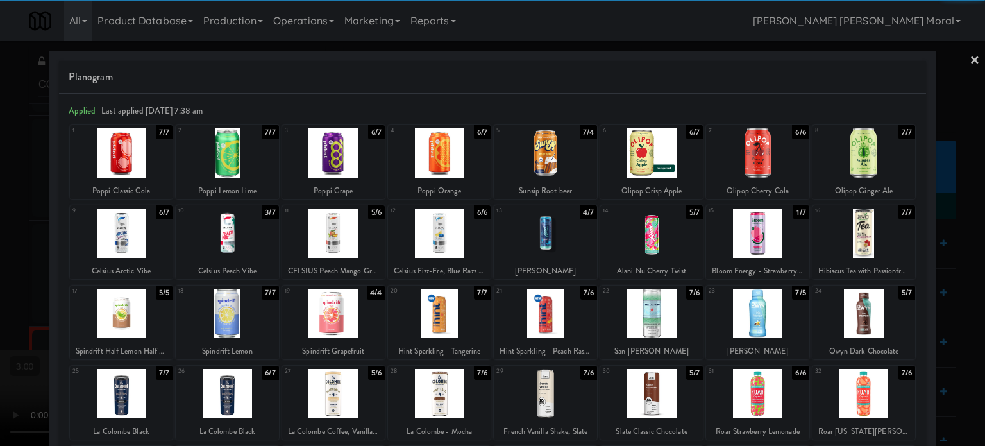
click at [131, 239] on div at bounding box center [121, 232] width 103 height 49
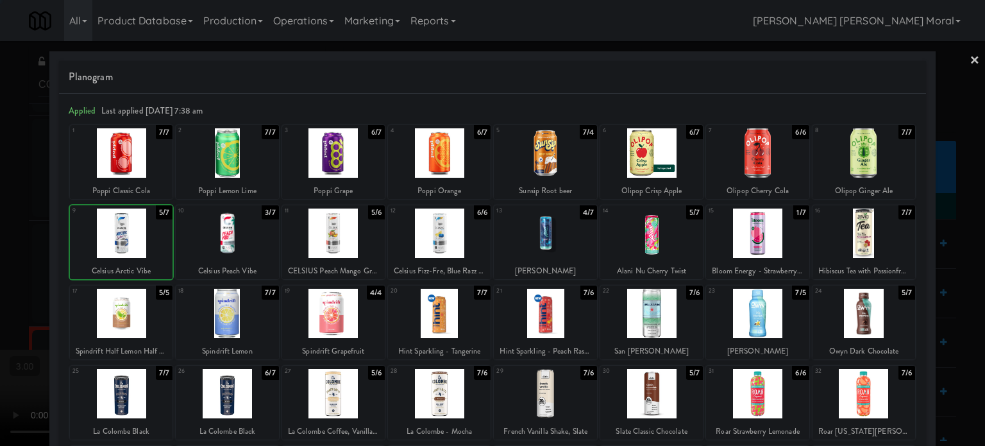
click at [0, 233] on div at bounding box center [492, 223] width 985 height 446
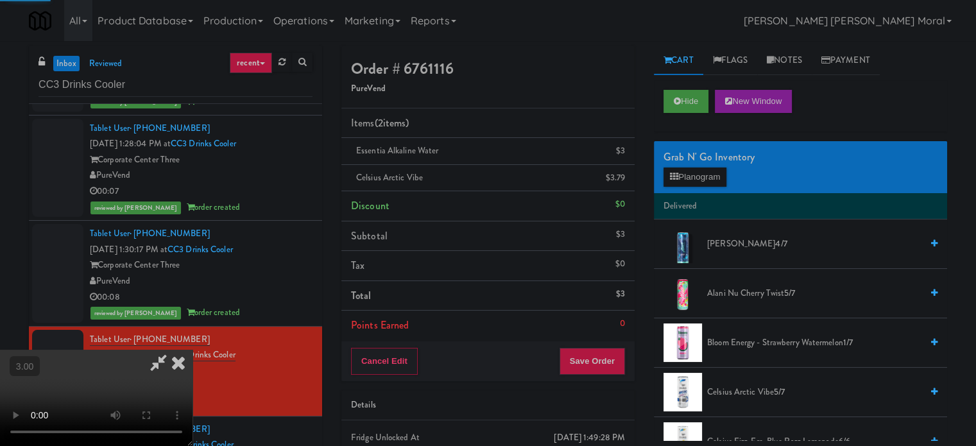
click at [192, 350] on video at bounding box center [96, 398] width 192 height 96
click at [618, 362] on button "Save Order" at bounding box center [591, 361] width 65 height 27
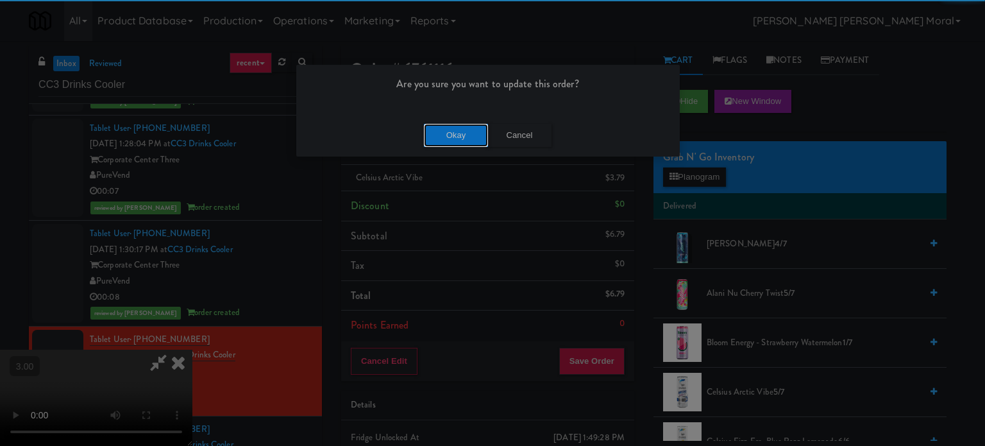
click at [458, 144] on button "Okay" at bounding box center [456, 135] width 64 height 23
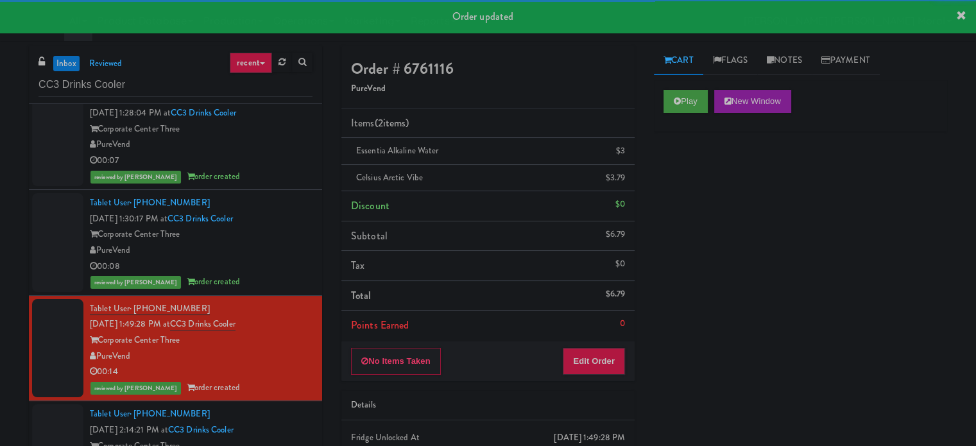
scroll to position [337, 0]
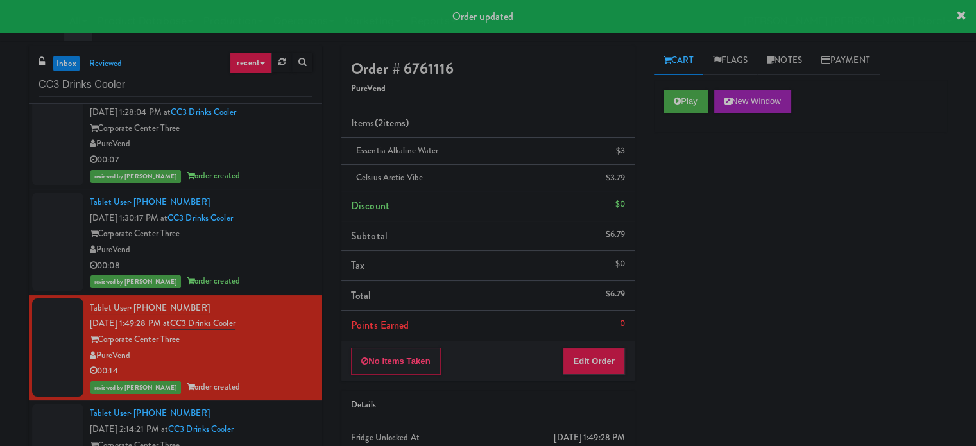
drag, startPoint x: 301, startPoint y: 424, endPoint x: 409, endPoint y: 368, distance: 122.2
click at [300, 424] on div "Tablet User · (263) 492-3888 [DATE] 2:14:21 PM at CC3 Drinks Cooler Corporate C…" at bounding box center [201, 444] width 223 height 79
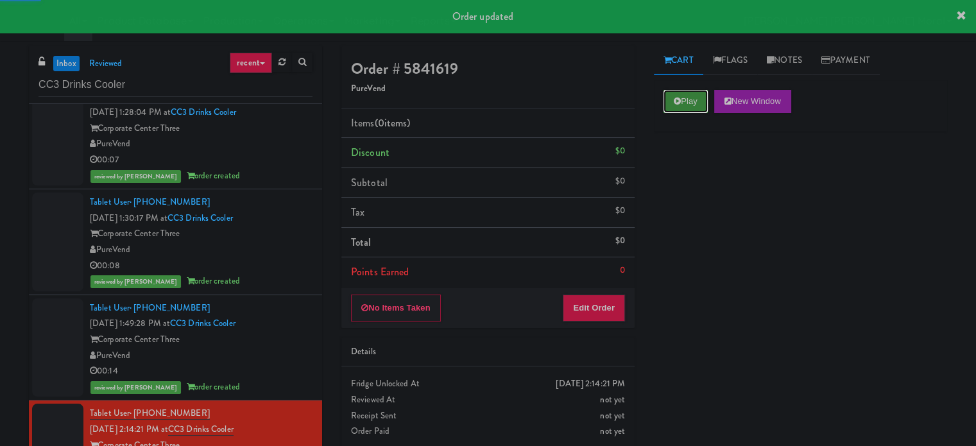
click at [678, 102] on icon at bounding box center [676, 101] width 7 height 8
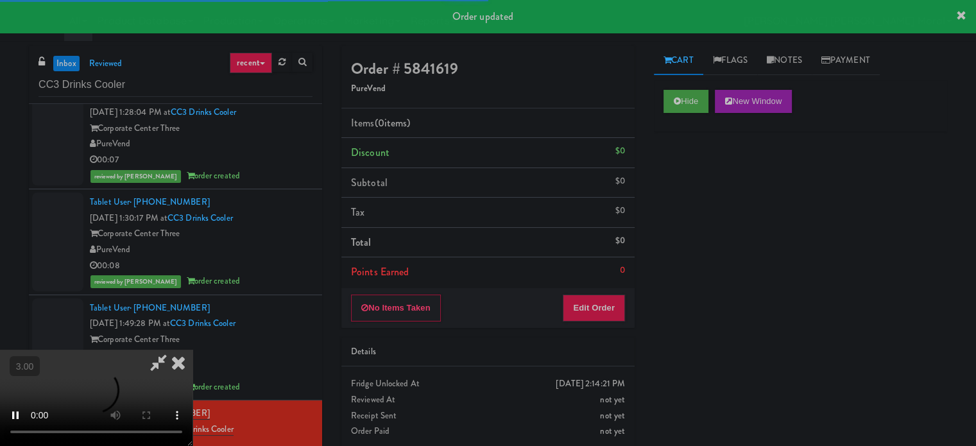
click at [687, 186] on div "Hide New Window Primary Flag Clear Flag if unable to determine what was taken o…" at bounding box center [800, 320] width 293 height 481
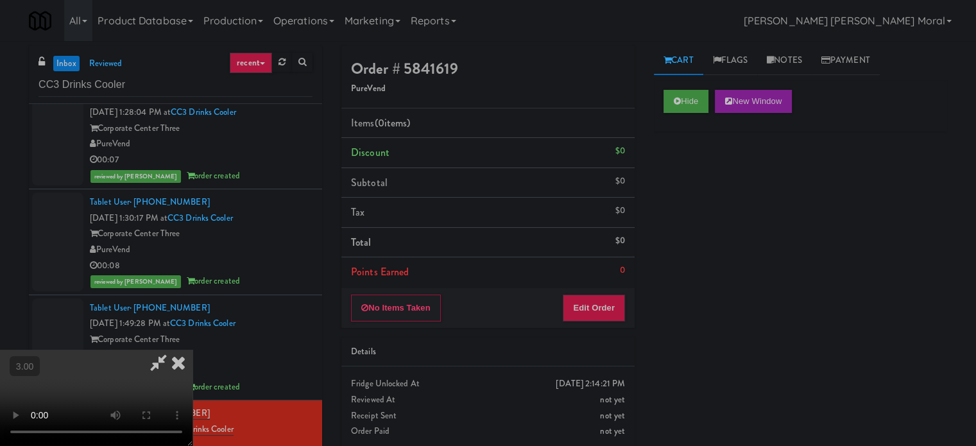
scroll to position [139, 0]
click at [673, 102] on icon at bounding box center [676, 101] width 7 height 8
click at [611, 222] on li "Tax $0" at bounding box center [487, 213] width 293 height 30
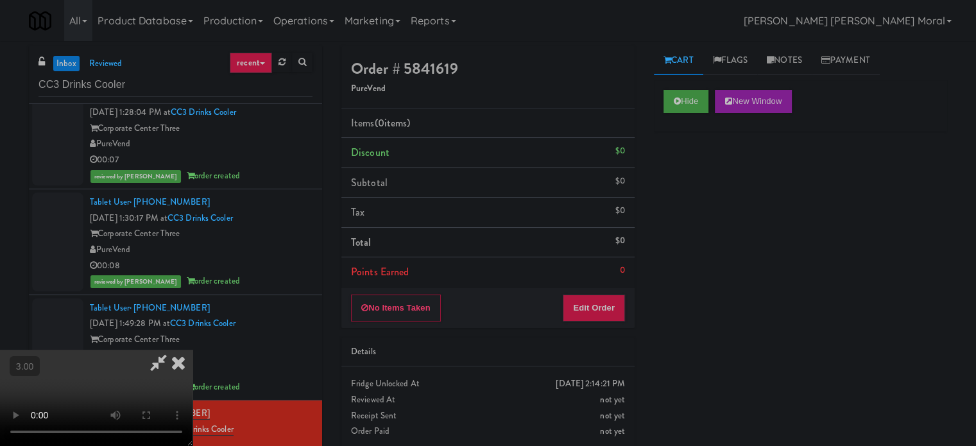
scroll to position [64, 0]
click at [608, 309] on button "Edit Order" at bounding box center [593, 307] width 62 height 27
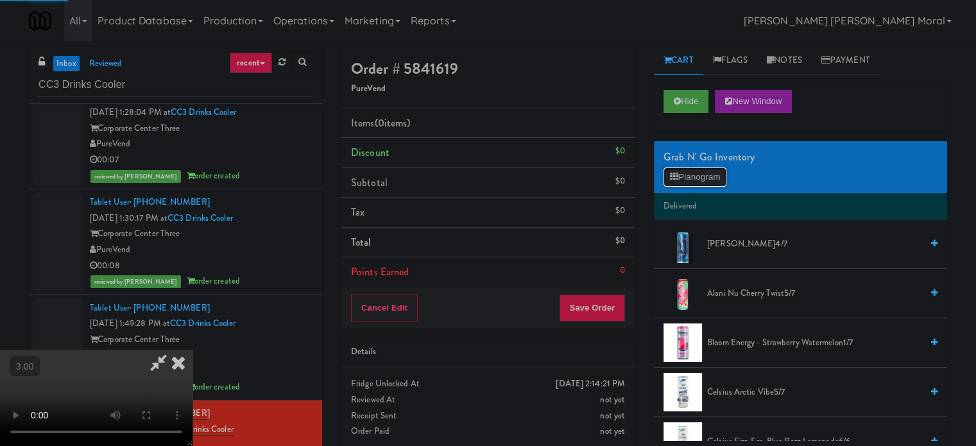
click at [686, 176] on button "Planogram" at bounding box center [694, 176] width 63 height 19
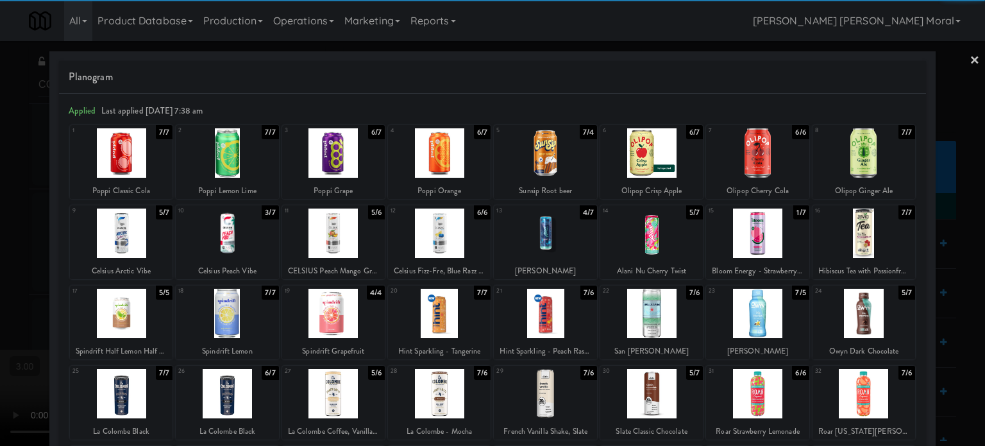
click at [874, 226] on div at bounding box center [864, 232] width 103 height 49
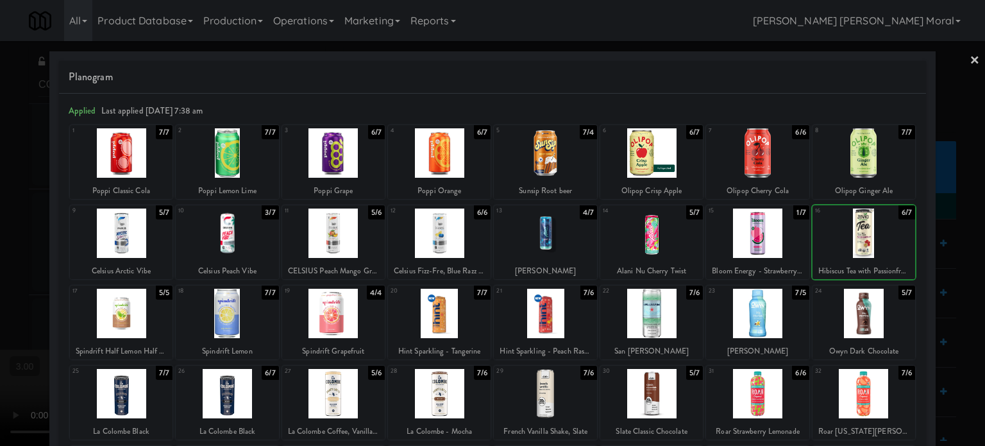
click at [931, 235] on div at bounding box center [492, 223] width 985 height 446
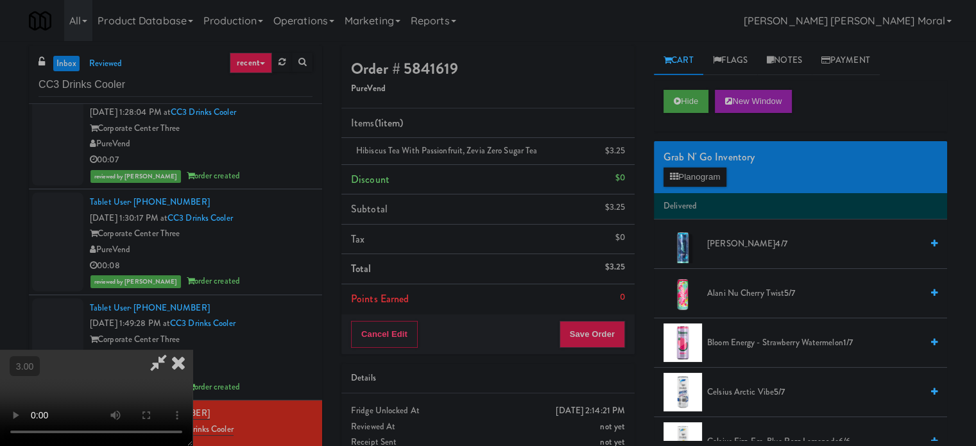
click at [192, 350] on video at bounding box center [96, 398] width 192 height 96
click at [614, 325] on button "Save Order" at bounding box center [591, 334] width 65 height 27
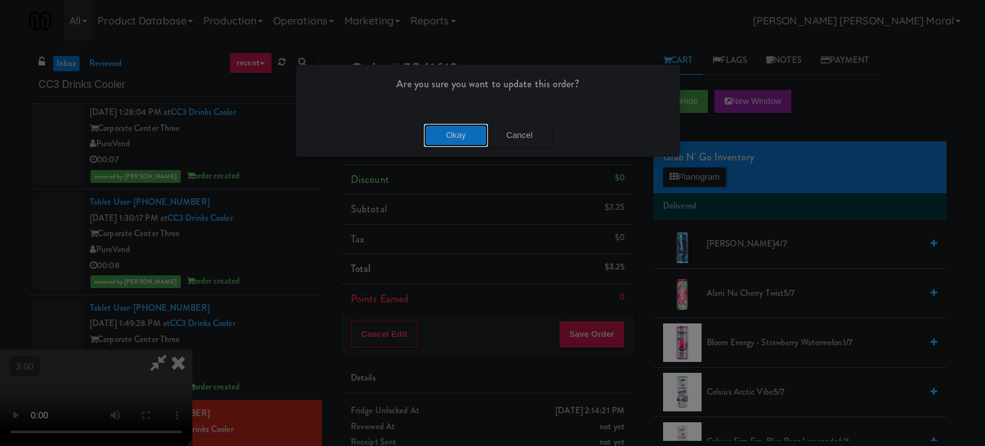
click at [469, 136] on button "Okay" at bounding box center [456, 135] width 64 height 23
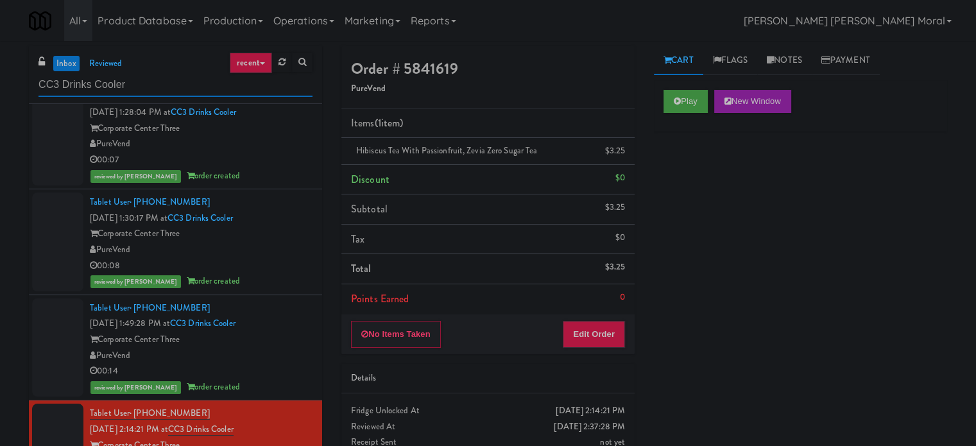
click at [112, 84] on input "CC3 Drinks Cooler" at bounding box center [175, 85] width 274 height 24
paste input "Avant HP - Cooler - Middle"
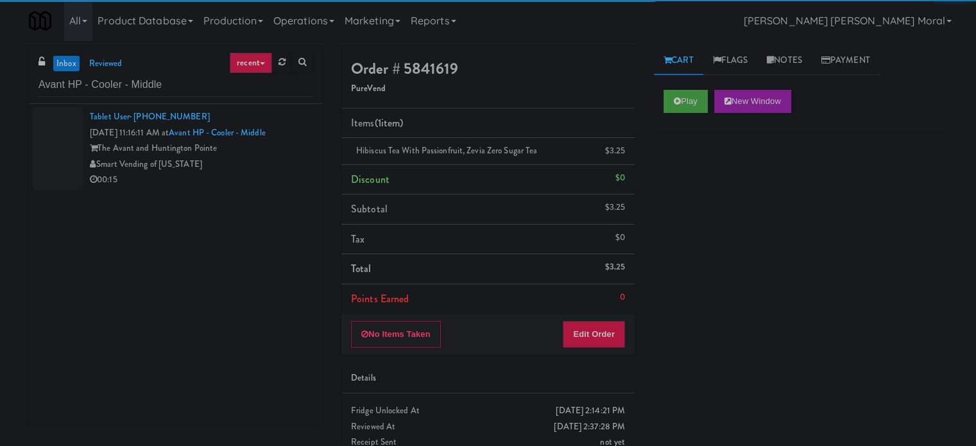
click at [248, 166] on div "Smart Vending of [US_STATE]" at bounding box center [201, 164] width 223 height 16
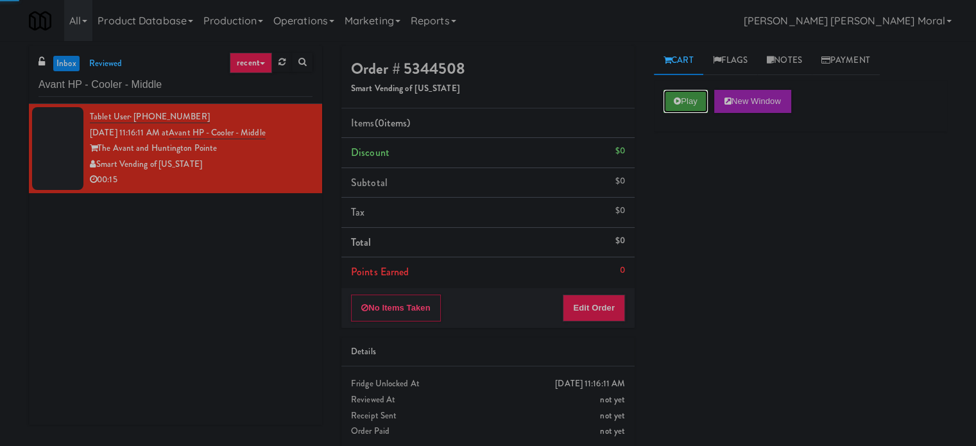
click at [672, 99] on button "Play" at bounding box center [685, 101] width 44 height 23
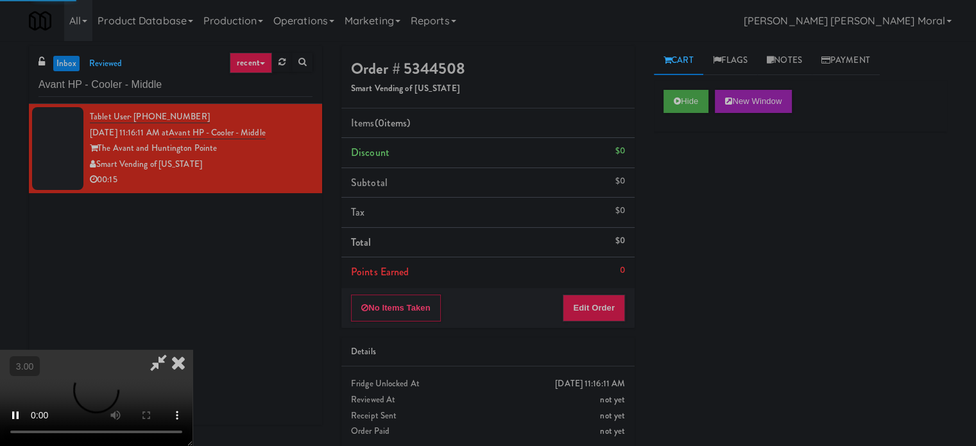
click at [667, 160] on div "Hide New Window Primary Flag Clear Flag if unable to determine what was taken o…" at bounding box center [800, 320] width 293 height 481
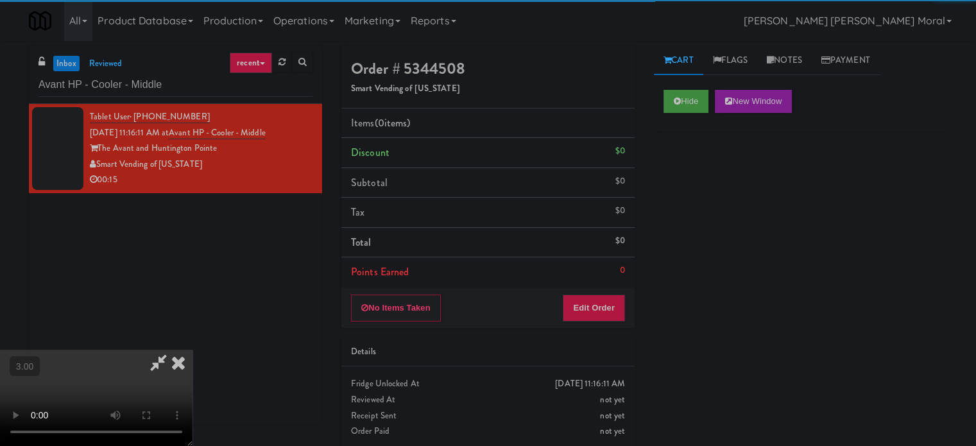
click at [667, 160] on div "Hide New Window Primary Flag Clear Flag if unable to determine what was taken o…" at bounding box center [800, 320] width 293 height 481
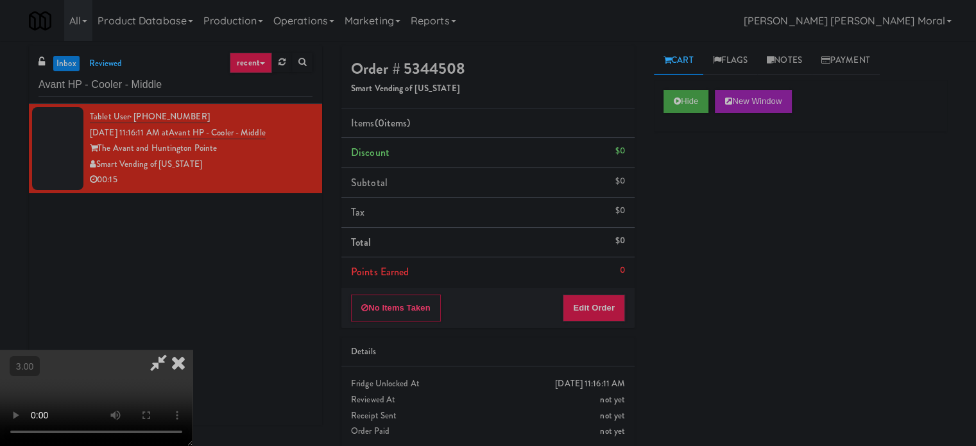
click at [662, 295] on div "Hide New Window Primary Flag Clear Flag if unable to determine what was taken o…" at bounding box center [800, 320] width 293 height 481
click at [192, 350] on video at bounding box center [96, 398] width 192 height 96
click at [605, 300] on button "Edit Order" at bounding box center [593, 307] width 62 height 27
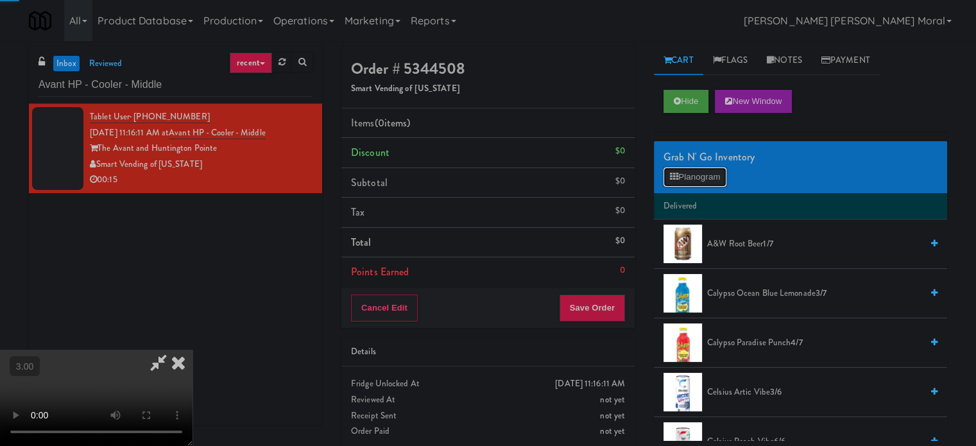
click at [680, 181] on button "Planogram" at bounding box center [694, 176] width 63 height 19
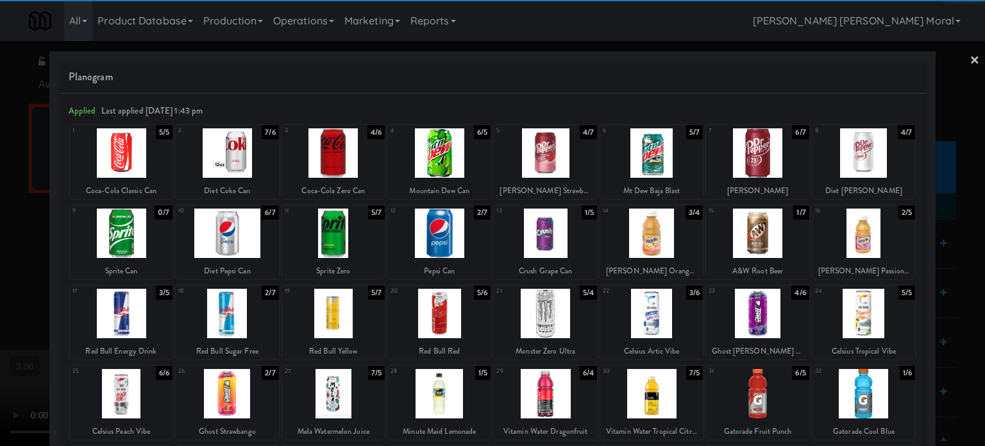
click at [870, 243] on div at bounding box center [864, 232] width 103 height 49
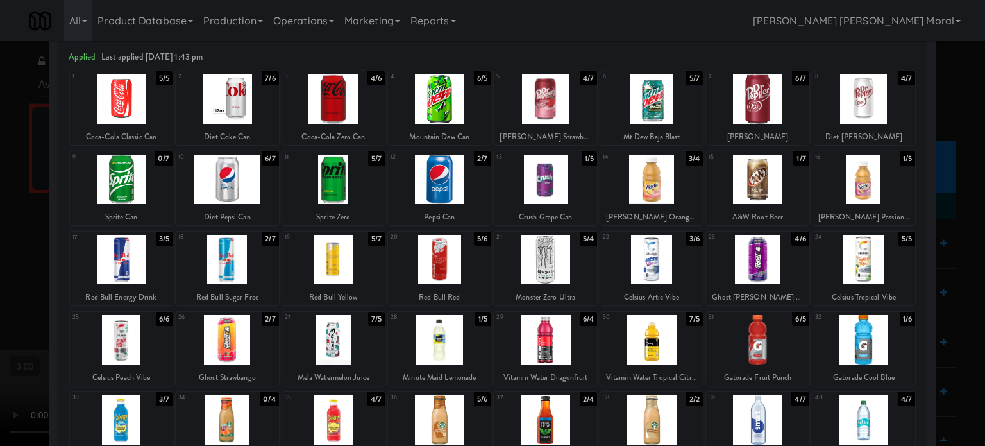
scroll to position [128, 0]
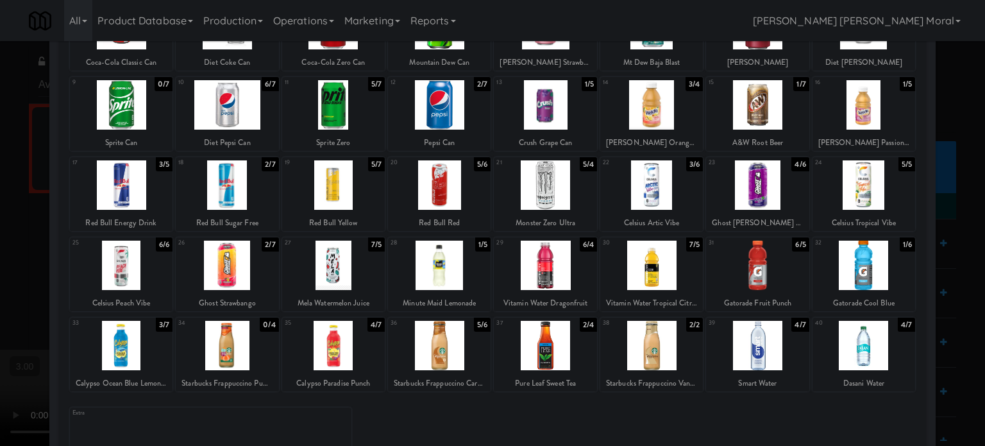
click at [647, 346] on div at bounding box center [651, 345] width 103 height 49
click at [422, 346] on div at bounding box center [439, 345] width 103 height 49
click at [0, 257] on div at bounding box center [492, 223] width 985 height 446
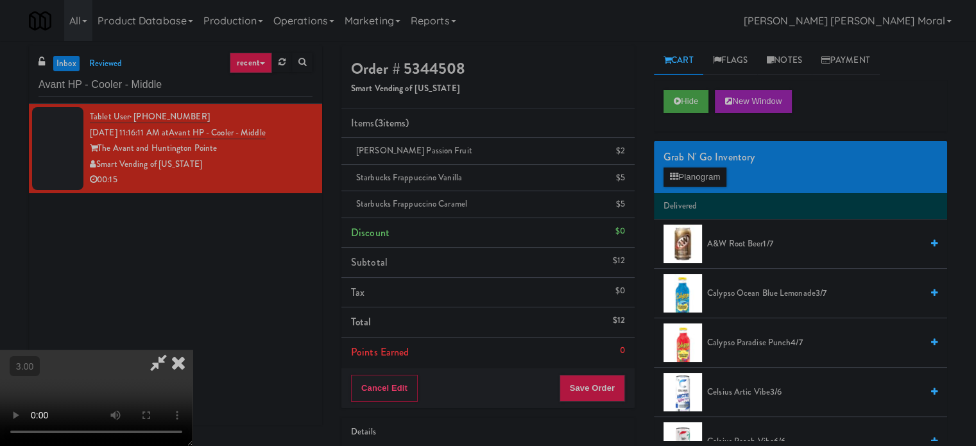
click at [192, 350] on icon at bounding box center [178, 363] width 28 height 26
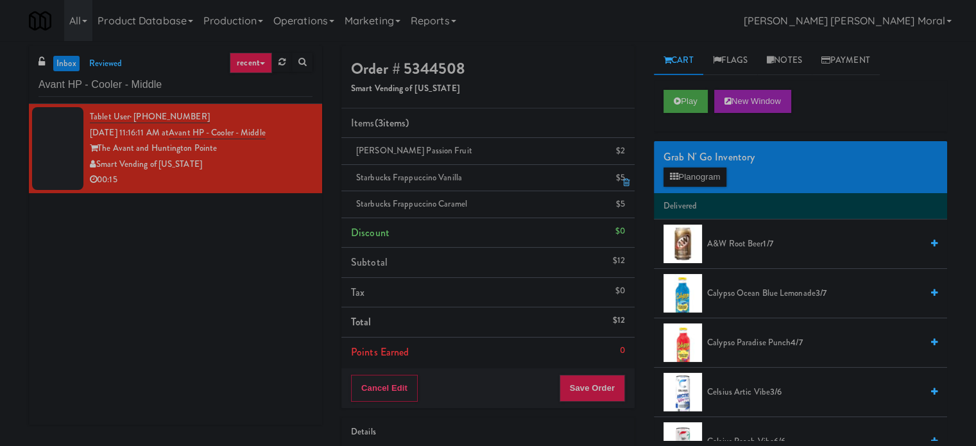
click at [627, 180] on icon at bounding box center [626, 182] width 6 height 8
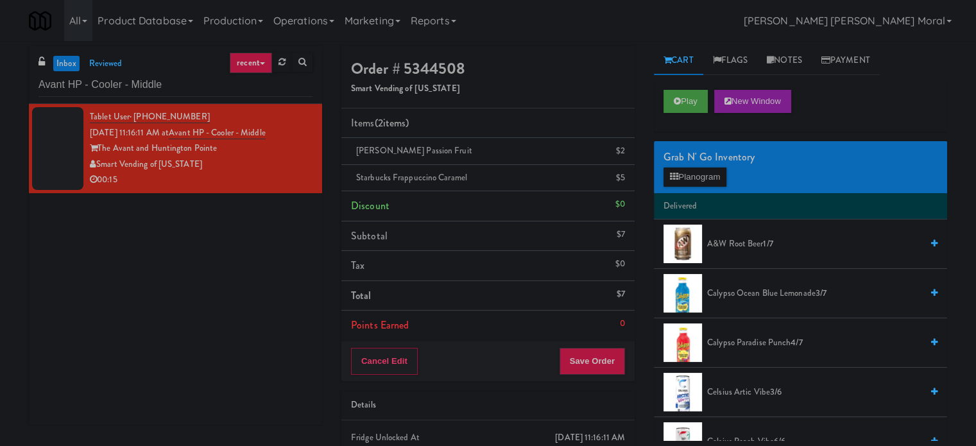
click at [602, 343] on div "Cancel Edit Save Order" at bounding box center [487, 361] width 293 height 40
click at [605, 356] on button "Save Order" at bounding box center [591, 361] width 65 height 27
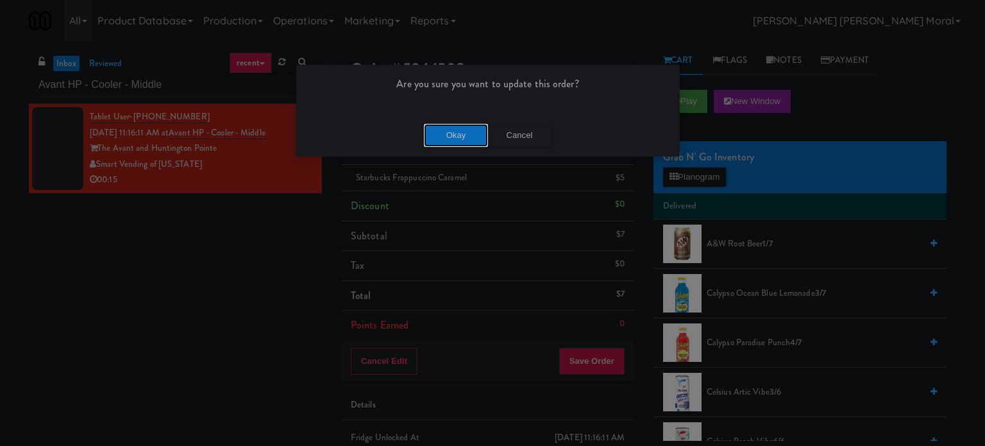
click at [459, 135] on button "Okay" at bounding box center [456, 135] width 64 height 23
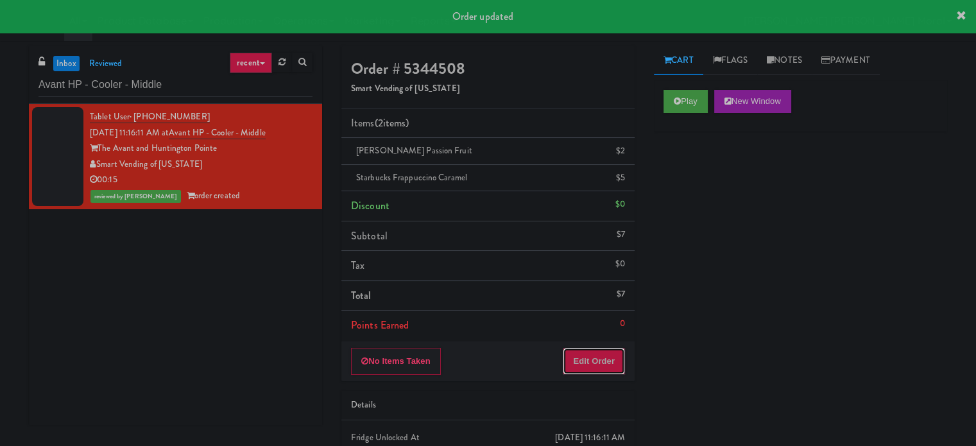
click at [589, 356] on button "Edit Order" at bounding box center [593, 361] width 62 height 27
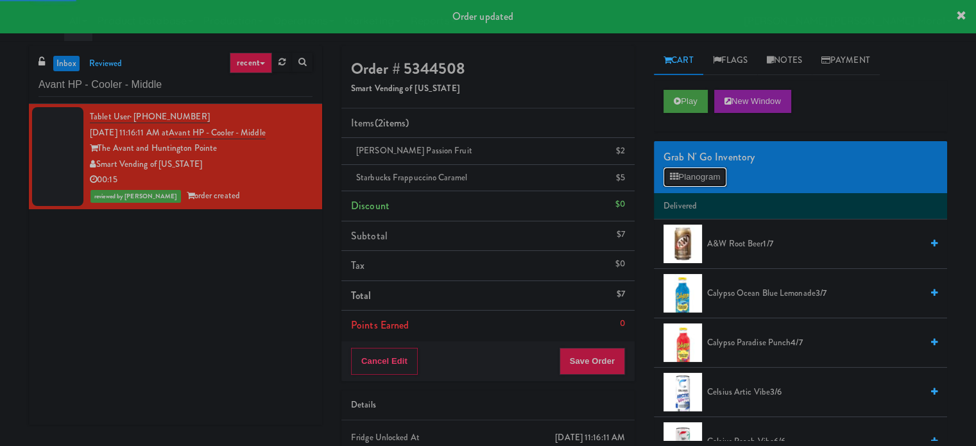
click at [701, 183] on button "Planogram" at bounding box center [694, 176] width 63 height 19
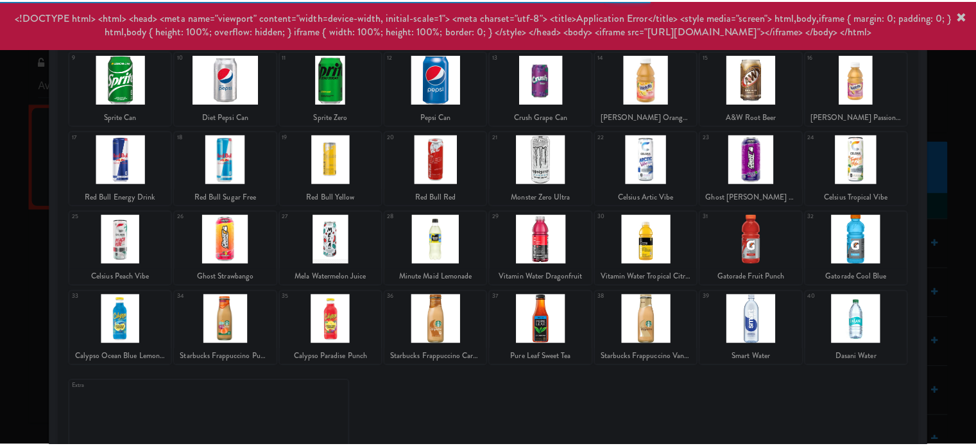
scroll to position [183, 0]
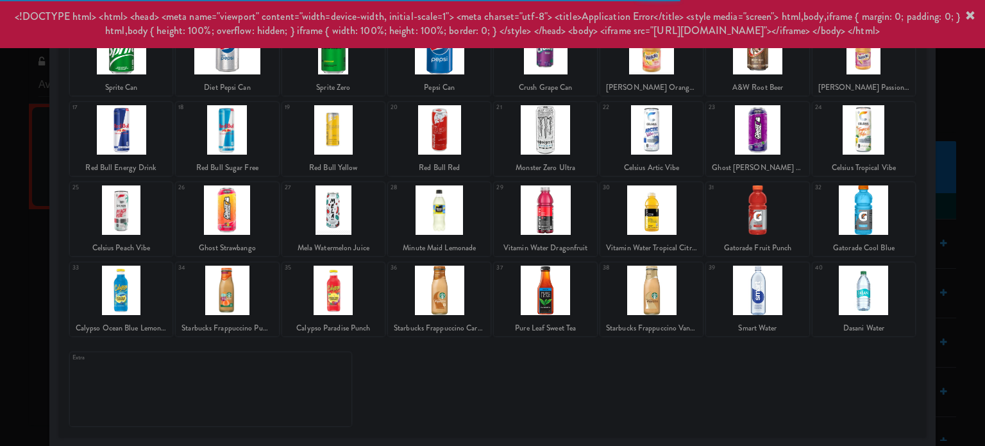
click at [0, 207] on div at bounding box center [492, 223] width 985 height 446
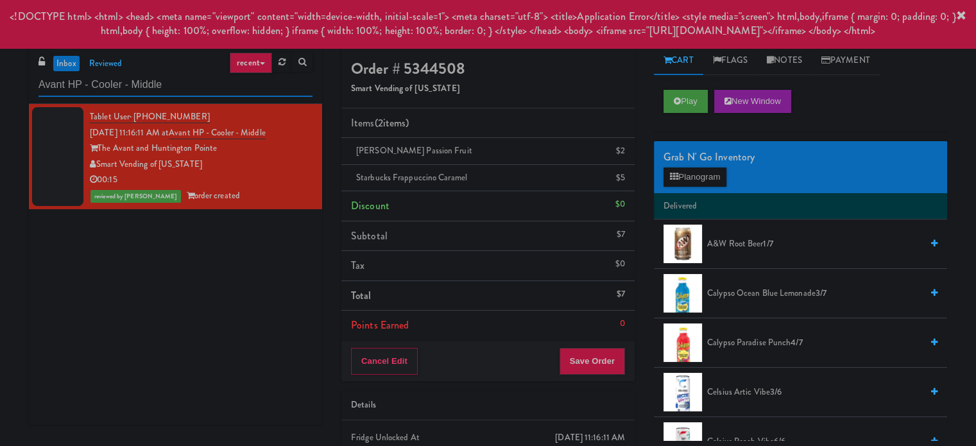
click at [171, 88] on input "Avant HP - Cooler - Middle" at bounding box center [175, 85] width 274 height 24
paste input "[PERSON_NAME] Digital"
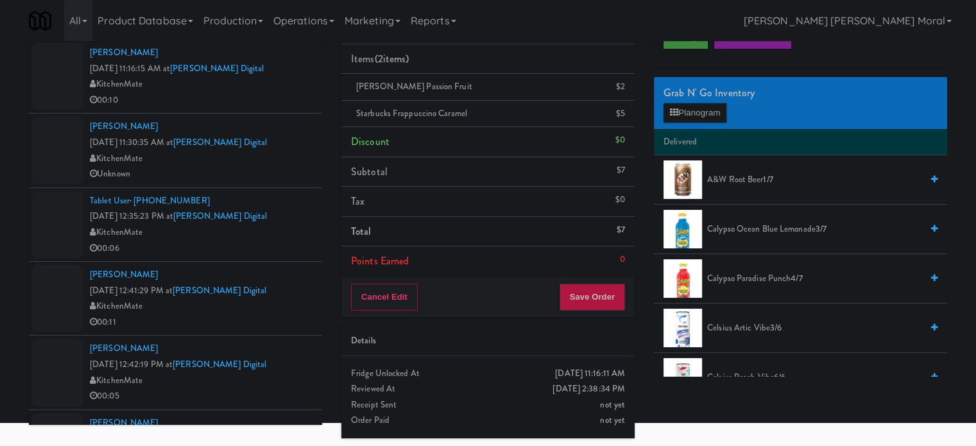
type input "[PERSON_NAME] Digital"
click at [294, 94] on div "00:10" at bounding box center [201, 100] width 223 height 16
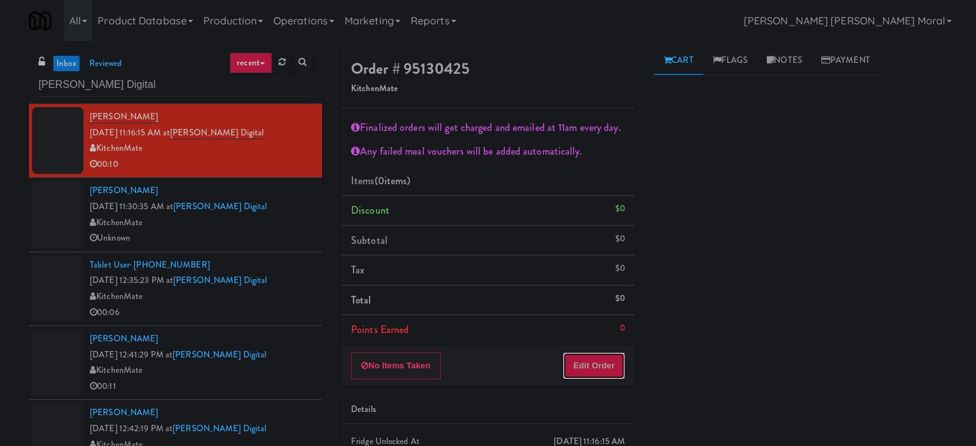
click at [590, 366] on button "Edit Order" at bounding box center [593, 365] width 62 height 27
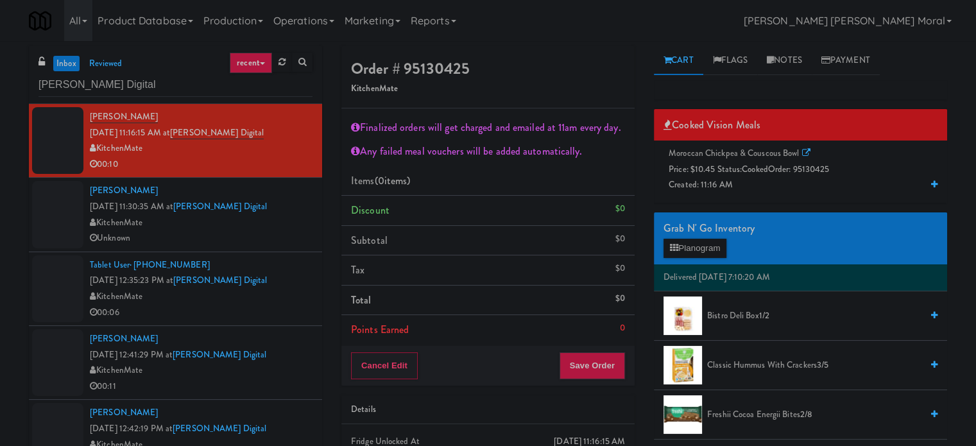
click at [270, 233] on div "Unknown" at bounding box center [201, 238] width 223 height 16
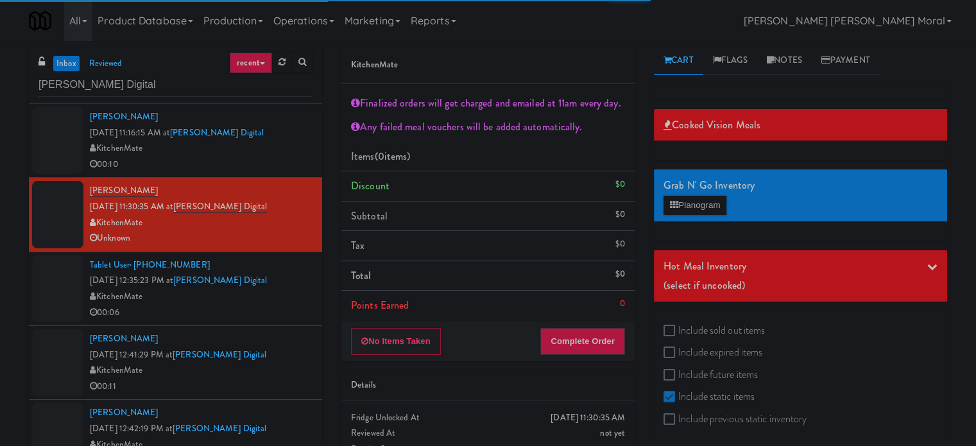
click at [280, 242] on div "Unknown" at bounding box center [201, 238] width 223 height 16
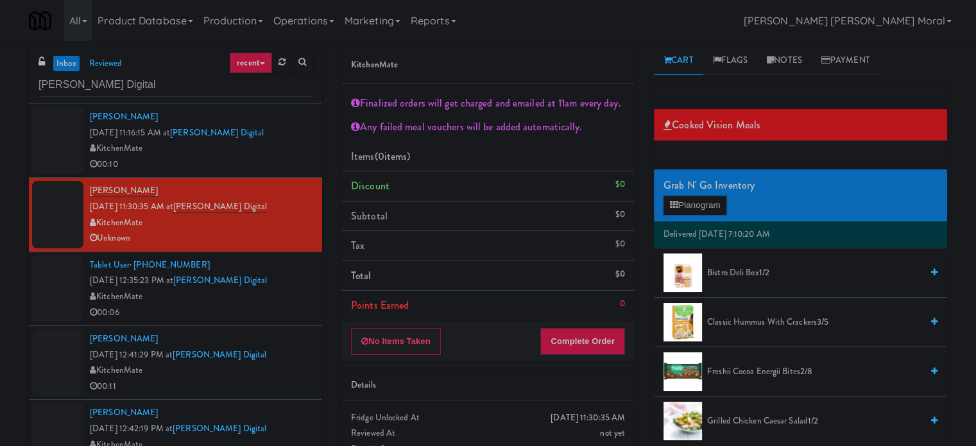
click at [290, 292] on div "KitchenMate" at bounding box center [201, 297] width 223 height 16
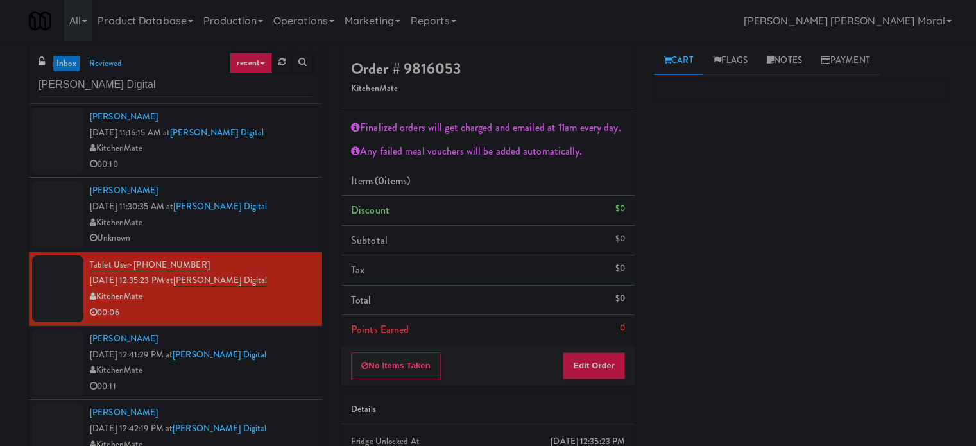
click at [285, 279] on div "Tablet User · (416) 908-1152 [DATE] 12:35:23 PM at [PERSON_NAME] Digital Kitche…" at bounding box center [201, 288] width 223 height 63
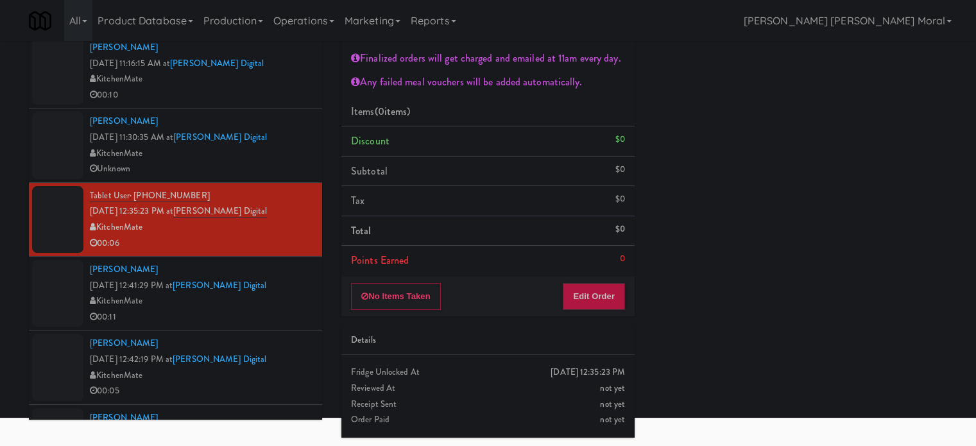
click at [652, 237] on div "Cart Flags Notes Payment Primary Flag Clear Flag if unable to determine what wa…" at bounding box center [800, 174] width 312 height 394
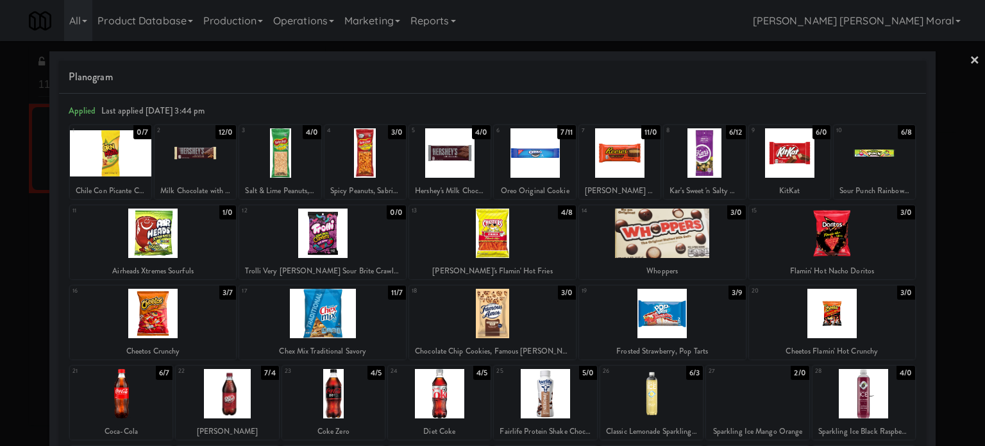
click at [970, 60] on link "×" at bounding box center [975, 61] width 10 height 40
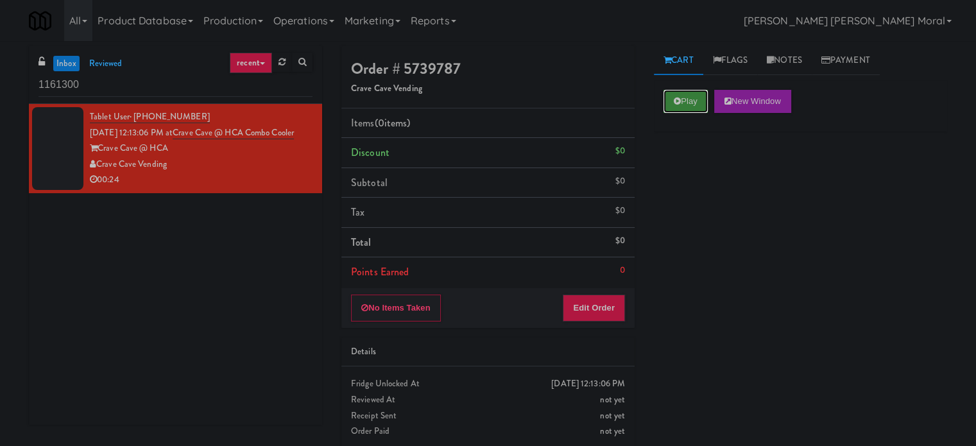
click at [695, 97] on button "Play" at bounding box center [685, 101] width 44 height 23
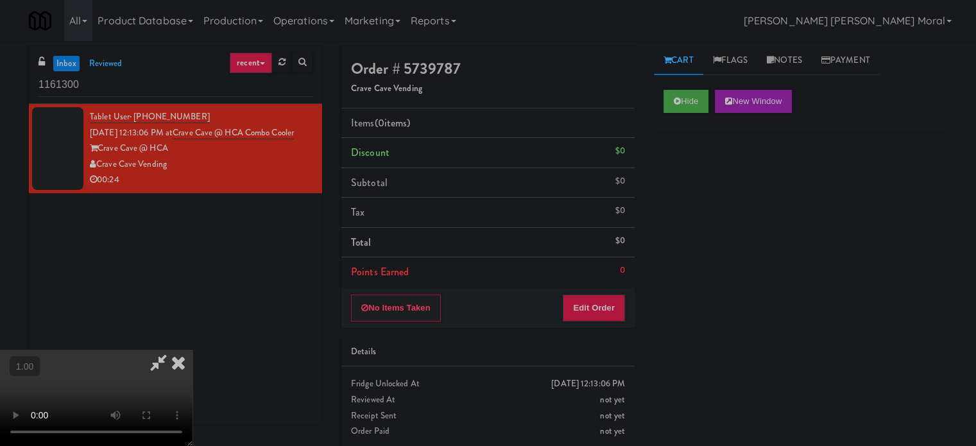
click at [721, 246] on div "Hide New Window Primary Flag Clear Flag if unable to determine what was taken o…" at bounding box center [800, 320] width 293 height 481
click at [192, 350] on video at bounding box center [96, 398] width 192 height 96
click at [601, 305] on button "Edit Order" at bounding box center [593, 307] width 62 height 27
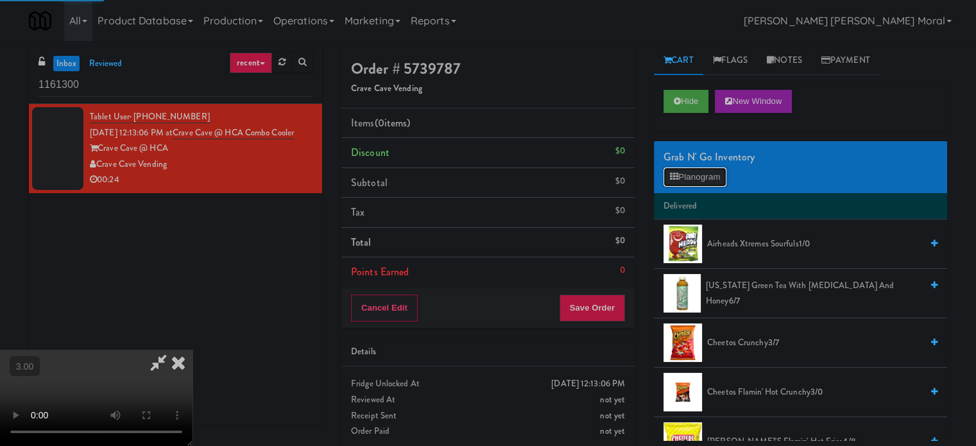
click at [688, 171] on button "Planogram" at bounding box center [694, 176] width 63 height 19
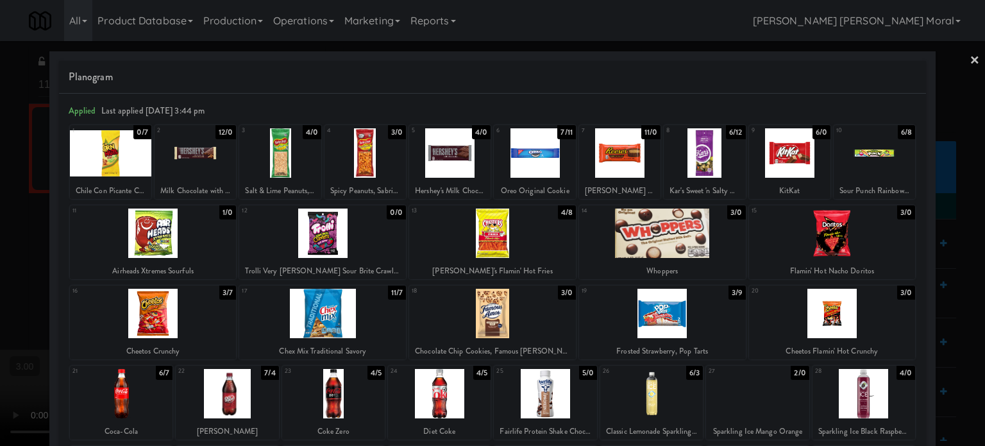
click at [0, 266] on div at bounding box center [492, 223] width 985 height 446
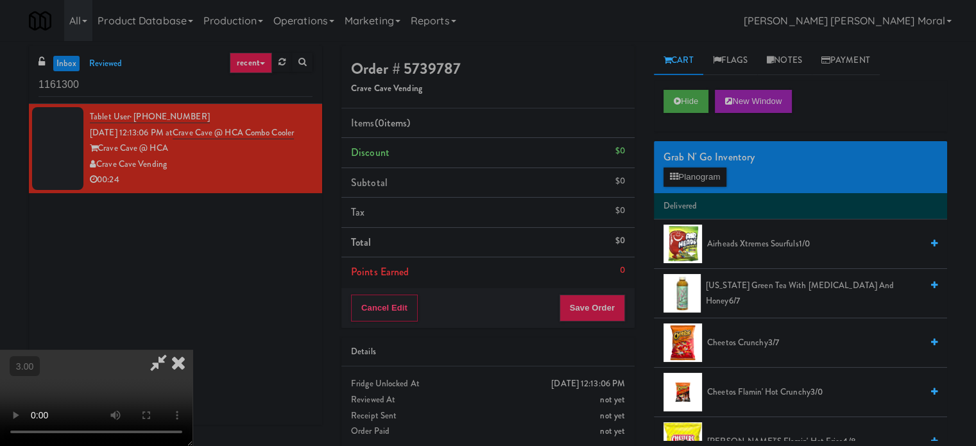
scroll to position [203, 0]
click at [192, 350] on video at bounding box center [96, 398] width 192 height 96
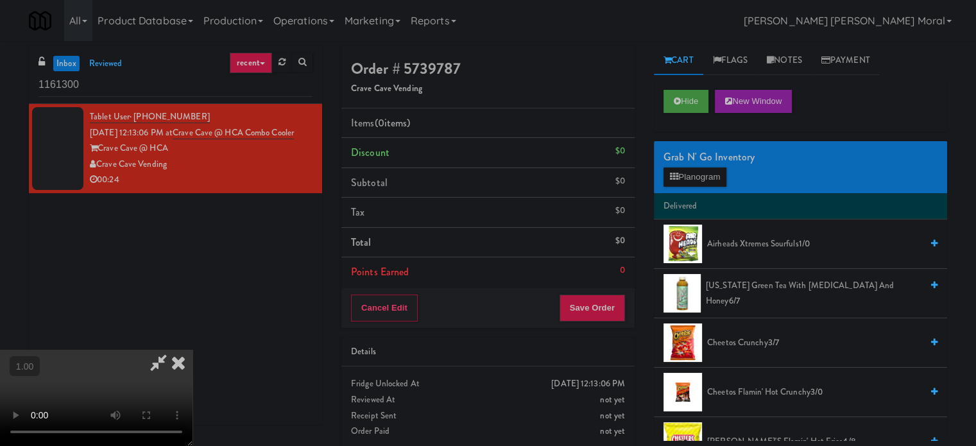
click at [192, 350] on video at bounding box center [96, 398] width 192 height 96
click at [173, 350] on icon at bounding box center [159, 363] width 30 height 26
click at [192, 350] on icon at bounding box center [178, 363] width 28 height 26
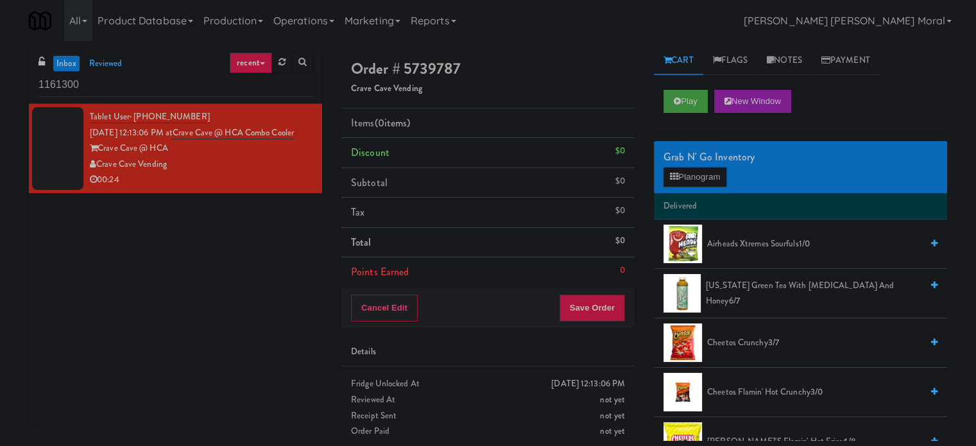
drag, startPoint x: 173, startPoint y: 163, endPoint x: 100, endPoint y: 166, distance: 72.5
click at [100, 156] on div "Crave Cave @ HCA" at bounding box center [201, 148] width 223 height 16
copy div "Crave Cave @ HCA"
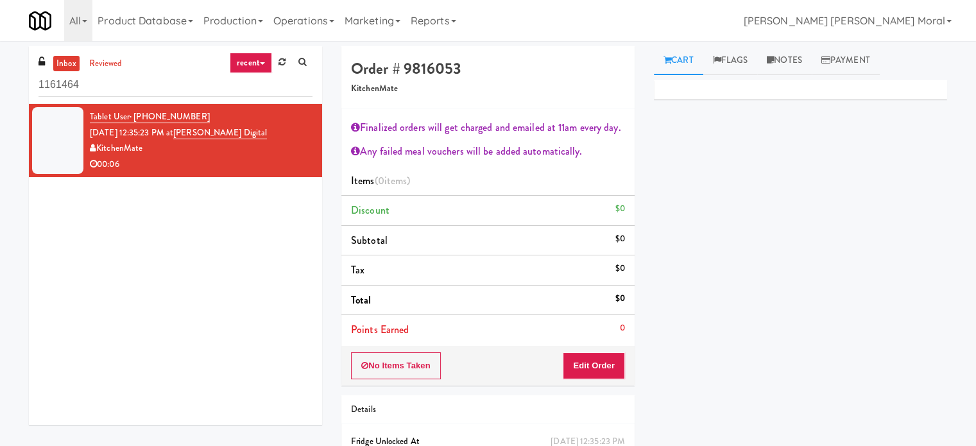
click at [101, 79] on input "1161464" at bounding box center [175, 85] width 274 height 24
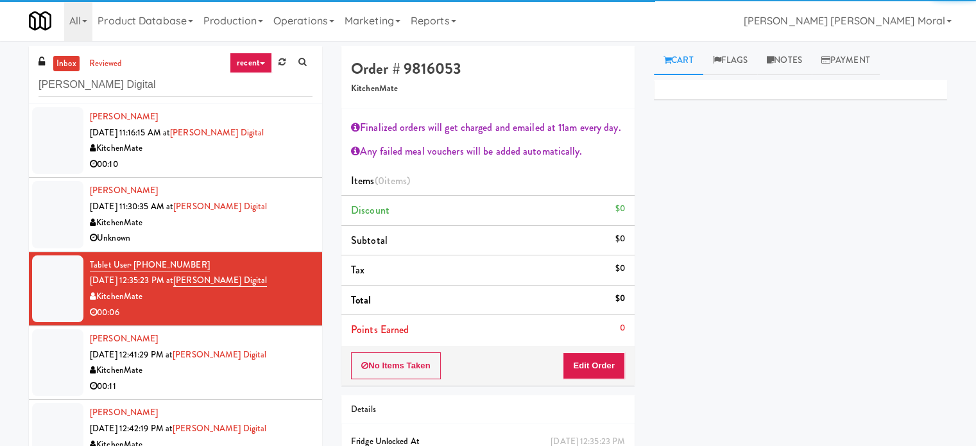
type input "William Thomas Digital"
click at [263, 158] on div "00:10" at bounding box center [201, 164] width 223 height 16
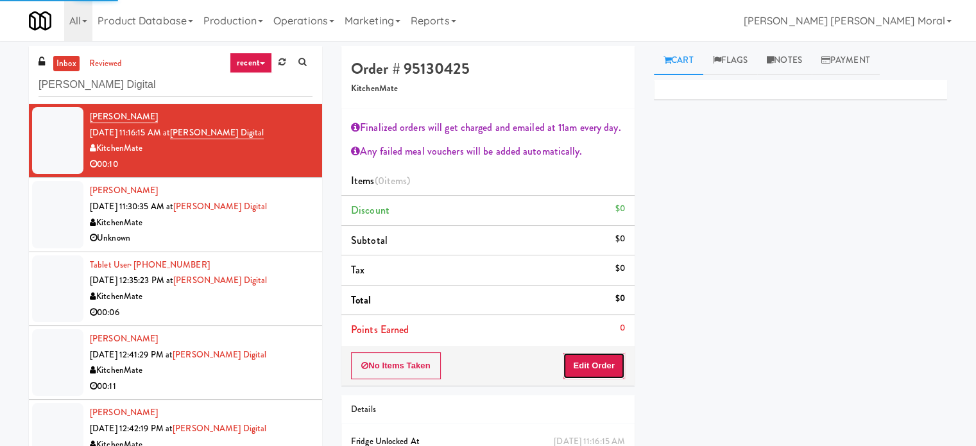
click at [608, 364] on button "Edit Order" at bounding box center [593, 365] width 62 height 27
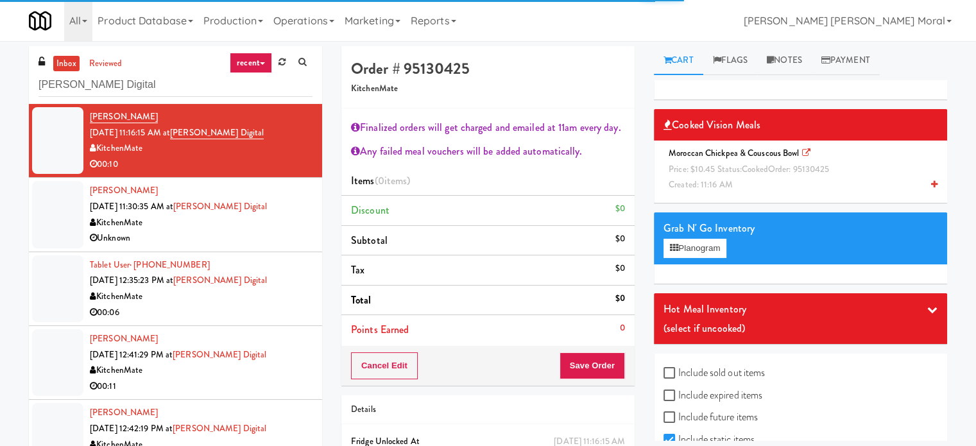
click at [727, 163] on span "Price: $10.45 Status: cooked Order: 95130425" at bounding box center [748, 169] width 160 height 12
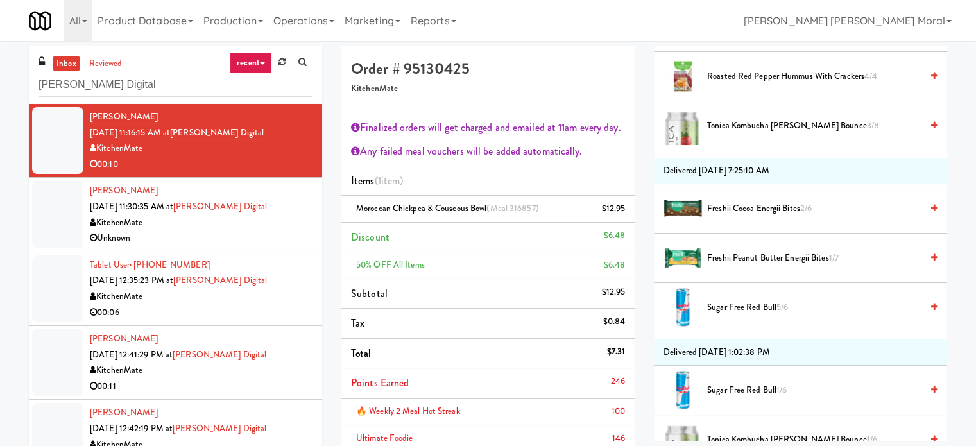
scroll to position [641, 0]
click at [760, 121] on span "Tonica Kombucha Berry Bounce 3/8" at bounding box center [814, 125] width 214 height 16
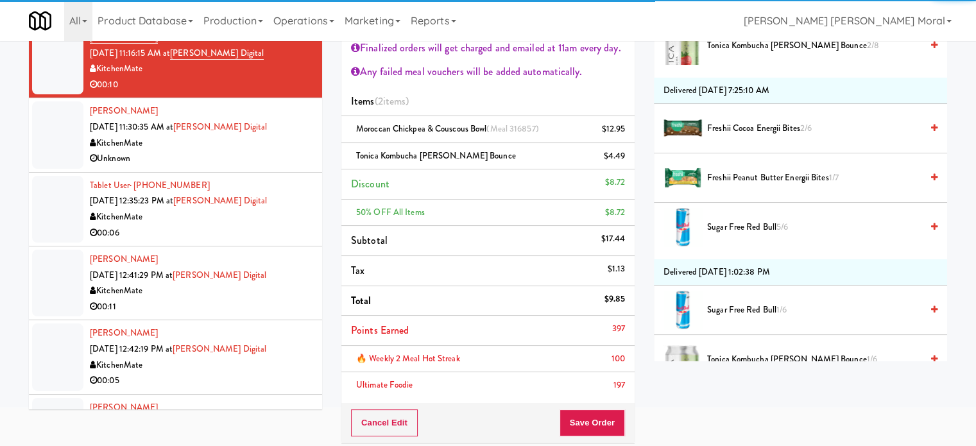
scroll to position [192, 0]
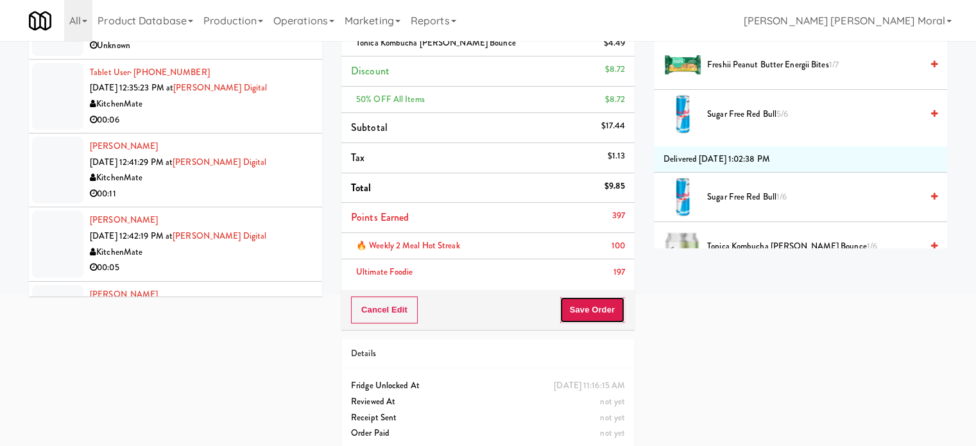
click at [595, 310] on button "Save Order" at bounding box center [591, 309] width 65 height 27
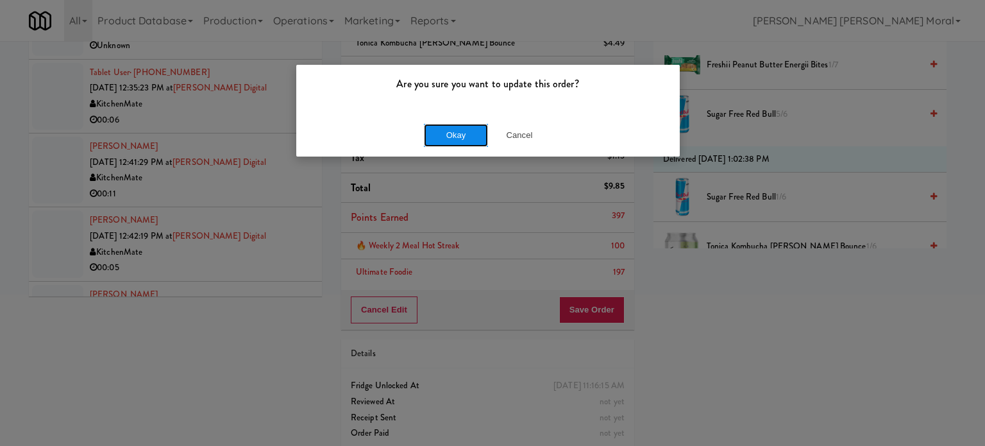
click at [467, 125] on button "Okay" at bounding box center [456, 135] width 64 height 23
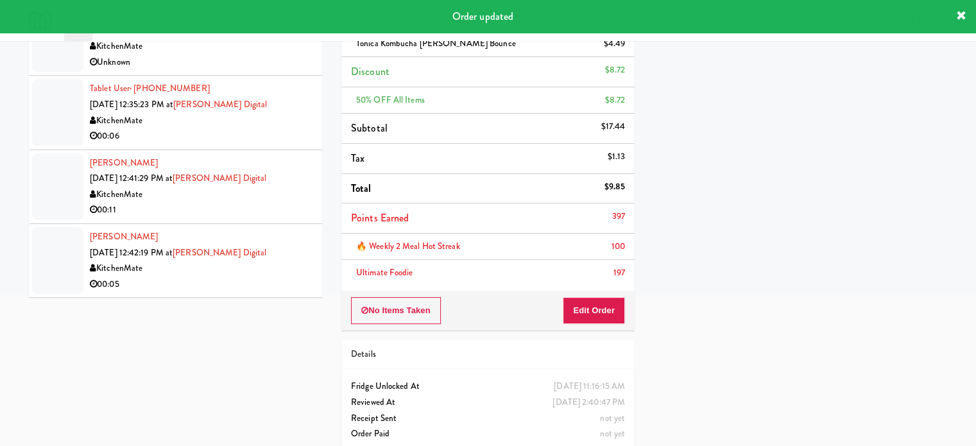
scroll to position [0, 0]
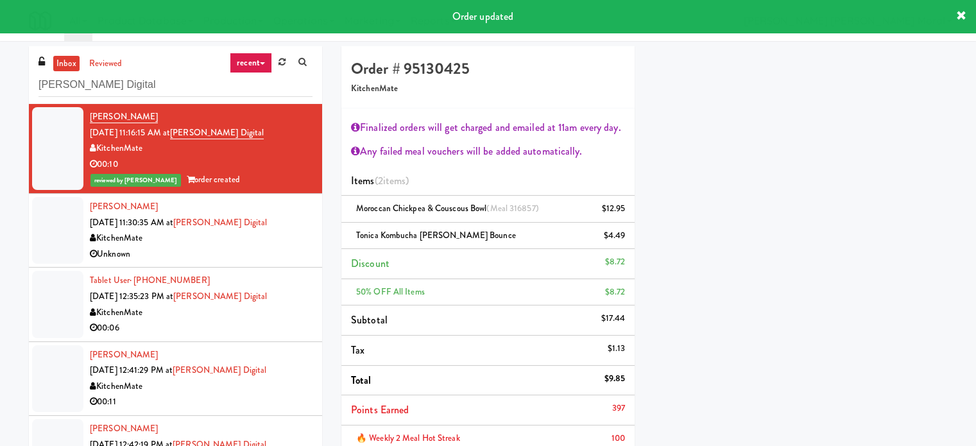
click at [264, 251] on div "Unknown" at bounding box center [201, 254] width 223 height 16
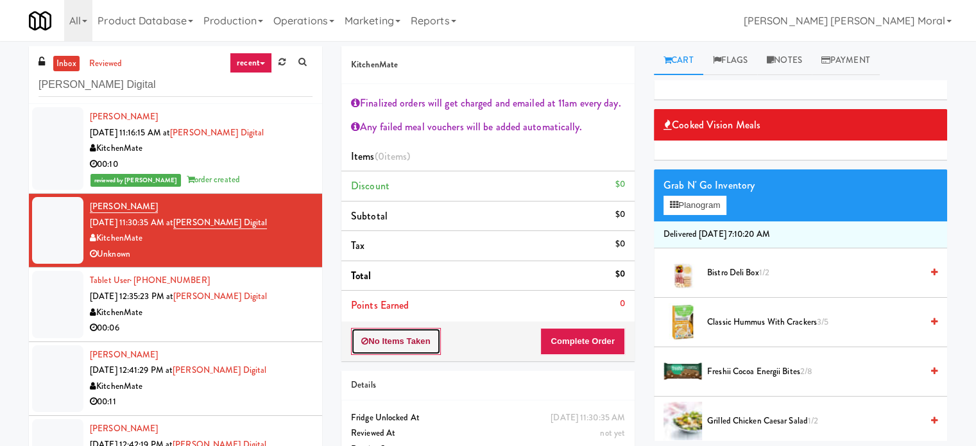
click at [395, 337] on button "No Items Taken" at bounding box center [396, 341] width 90 height 27
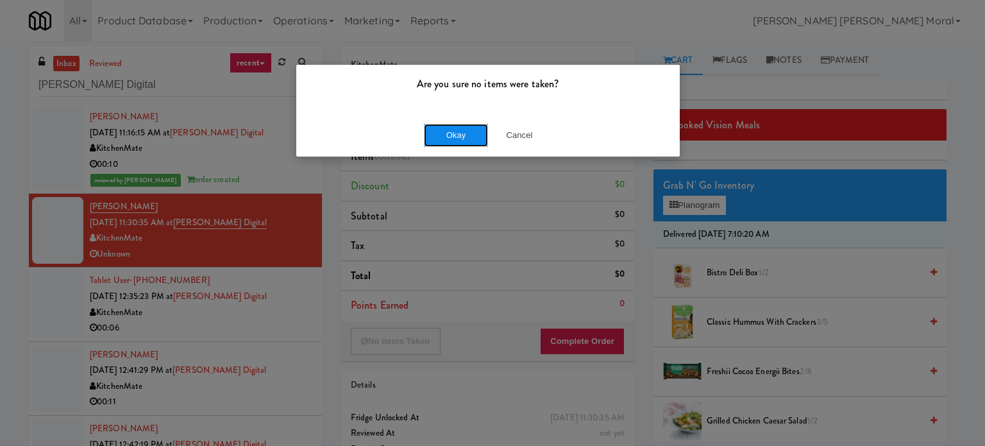
click at [460, 128] on button "Okay" at bounding box center [456, 135] width 64 height 23
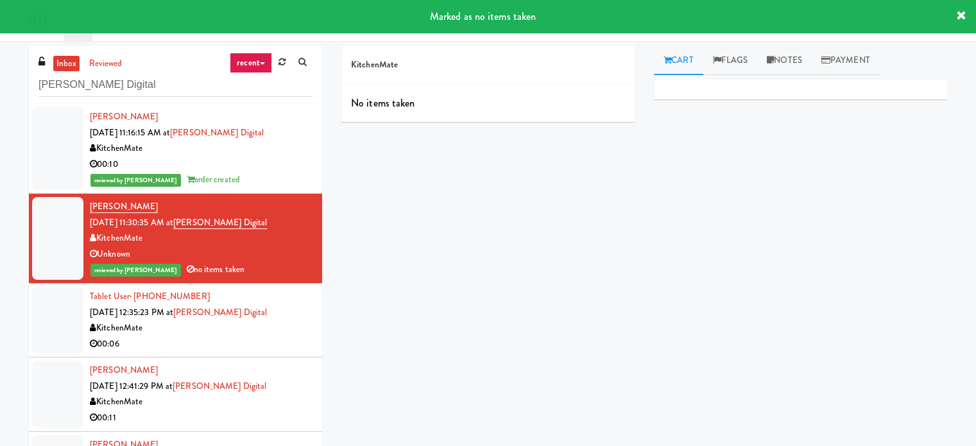
click at [269, 348] on div "00:06" at bounding box center [201, 344] width 223 height 16
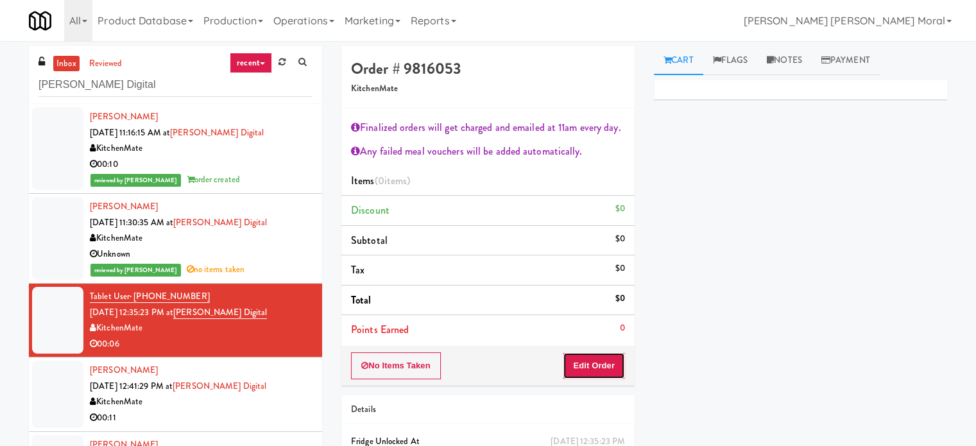
click at [588, 365] on button "Edit Order" at bounding box center [593, 365] width 62 height 27
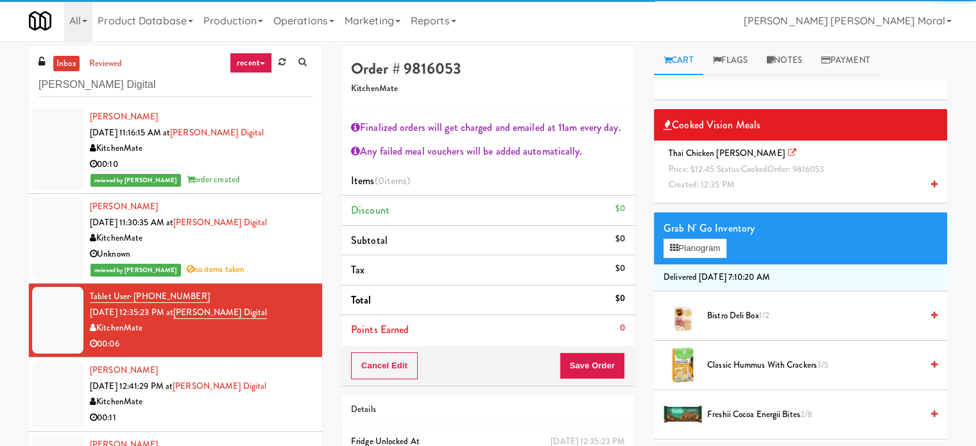
click at [707, 164] on span "Price: $12.45 Status: cooked Order: 9816053" at bounding box center [745, 169] width 155 height 12
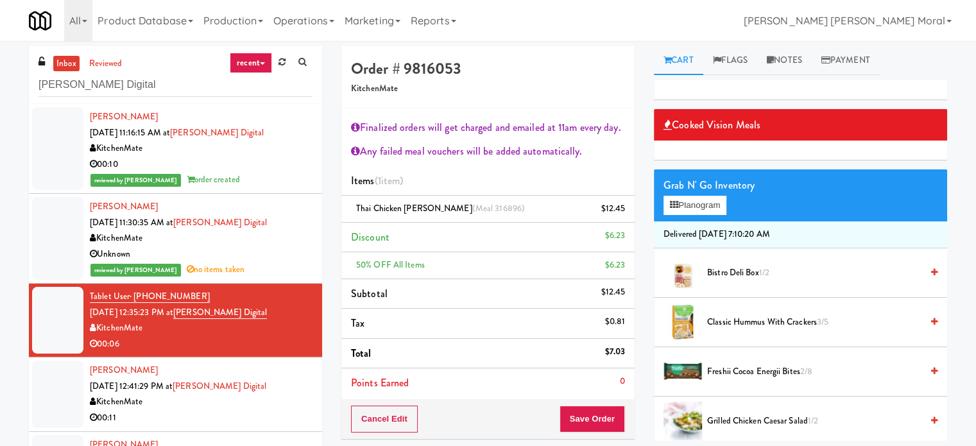
click at [725, 368] on span "Freshii Cocoa Energii Bites 2/8" at bounding box center [814, 372] width 214 height 16
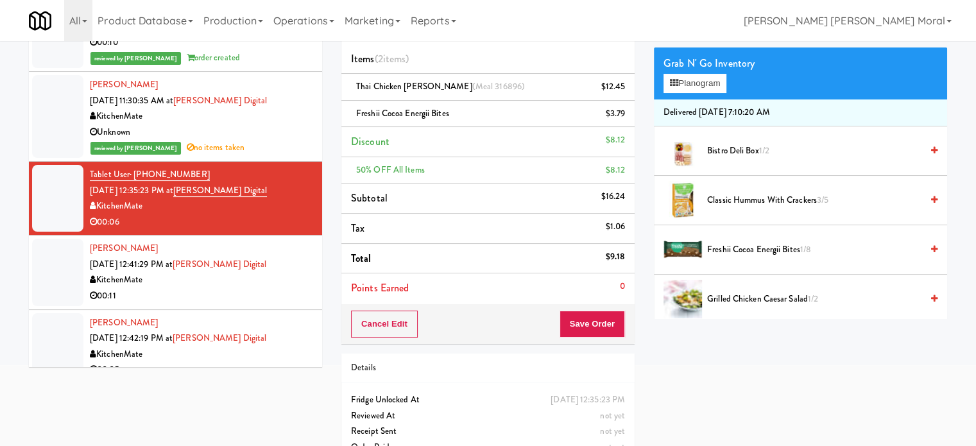
scroll to position [128, 0]
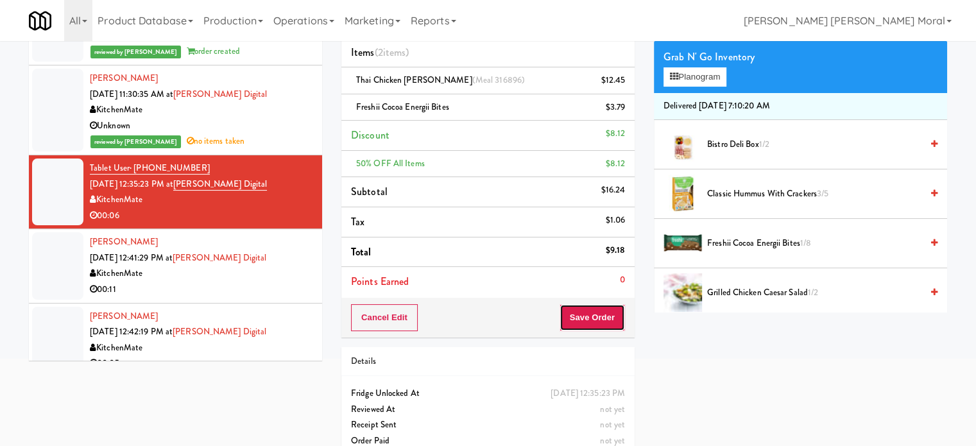
click at [601, 316] on button "Save Order" at bounding box center [591, 317] width 65 height 27
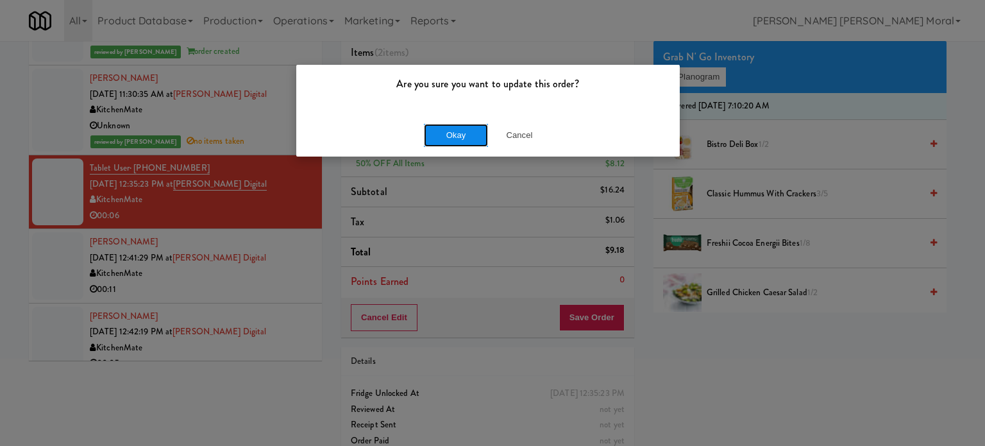
click at [468, 124] on button "Okay" at bounding box center [456, 135] width 64 height 23
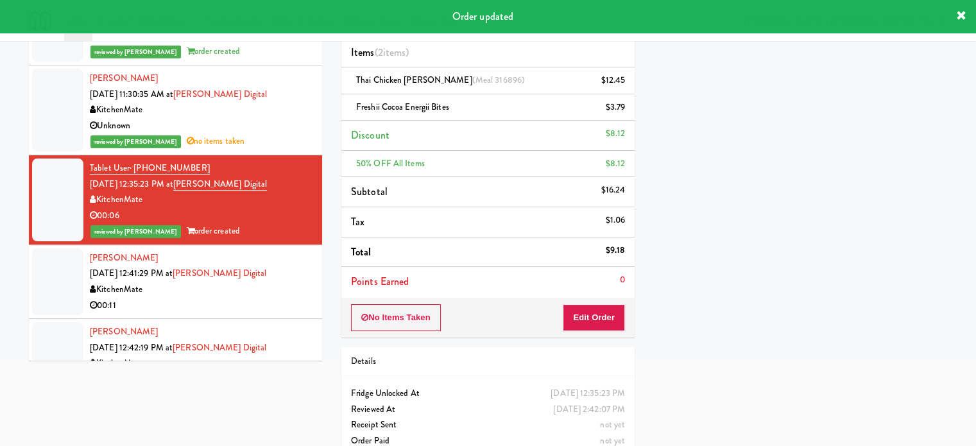
click at [262, 315] on li "Ruth Bastedo Oct 9, 2025 12:41:29 PM at William Thomas Digital KitchenMate 00:11" at bounding box center [175, 282] width 293 height 74
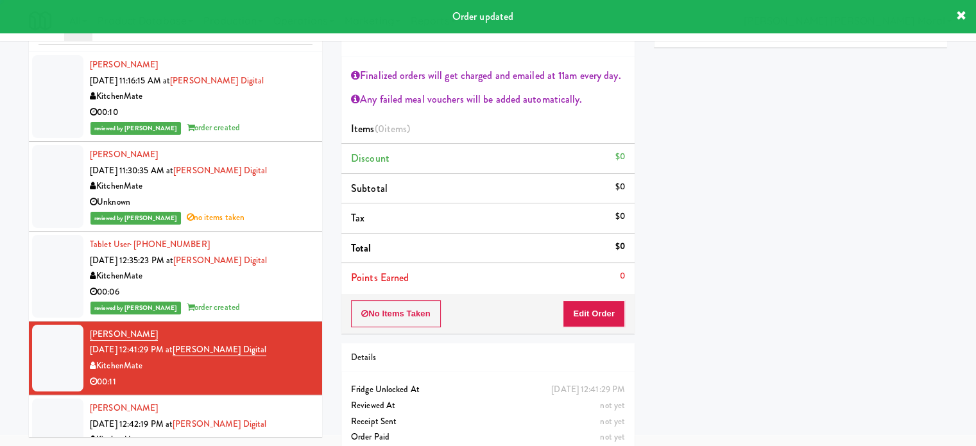
scroll to position [69, 0]
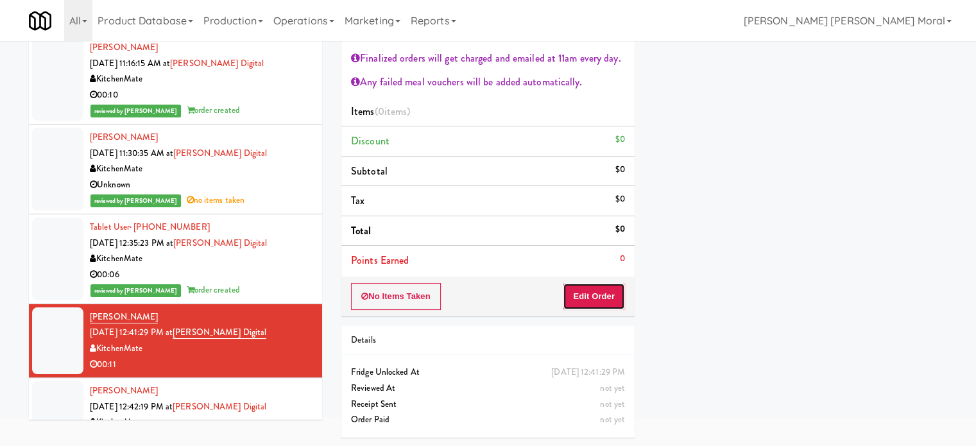
click at [597, 294] on button "Edit Order" at bounding box center [593, 296] width 62 height 27
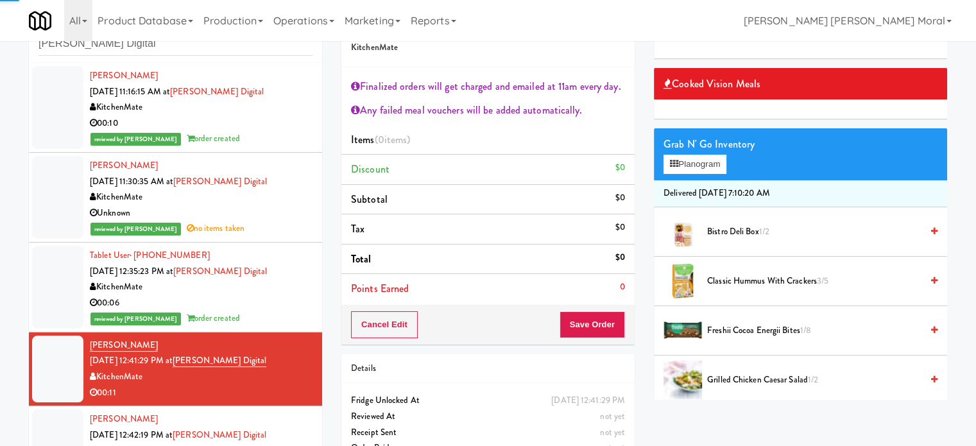
scroll to position [0, 0]
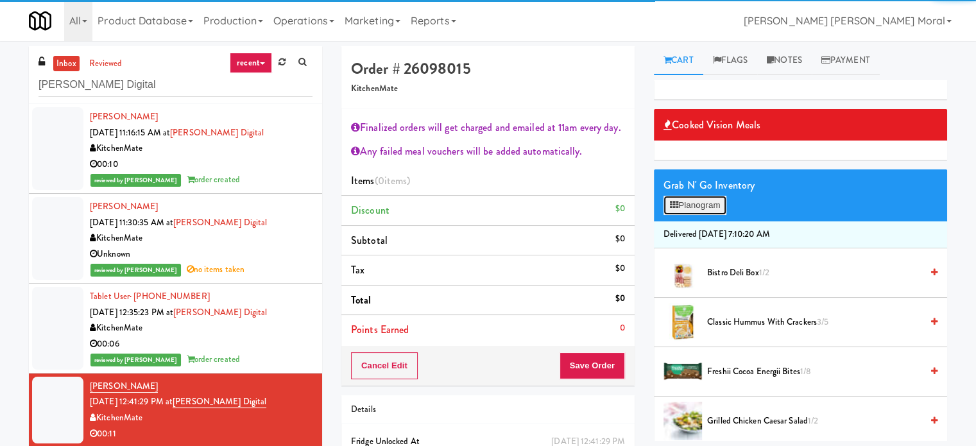
click at [695, 201] on button "Planogram" at bounding box center [694, 205] width 63 height 19
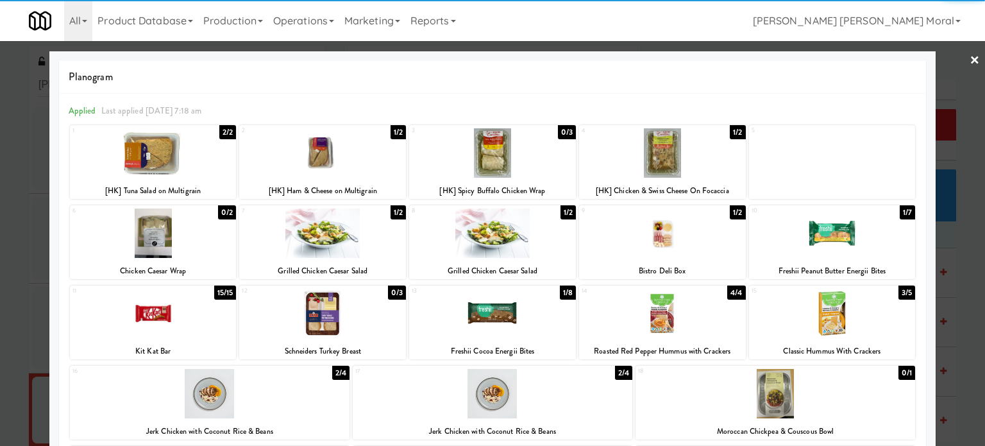
click at [156, 166] on div at bounding box center [153, 152] width 167 height 49
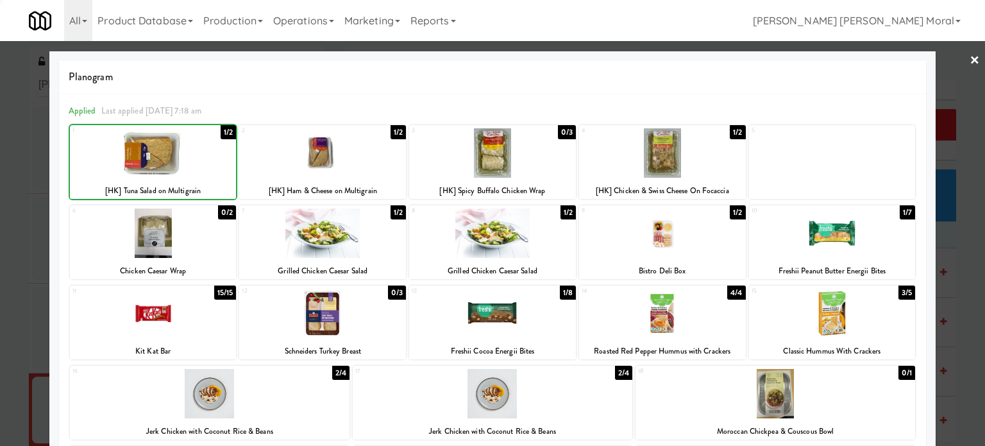
click at [0, 184] on div at bounding box center [492, 223] width 985 height 446
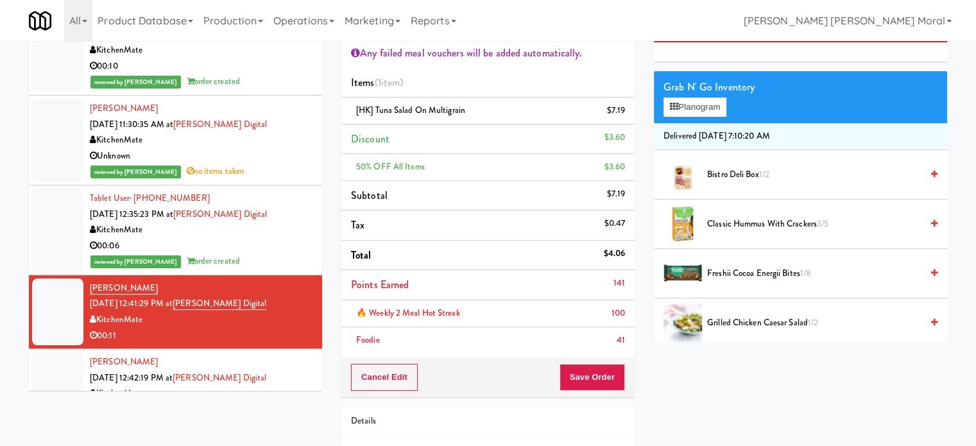
scroll to position [178, 0]
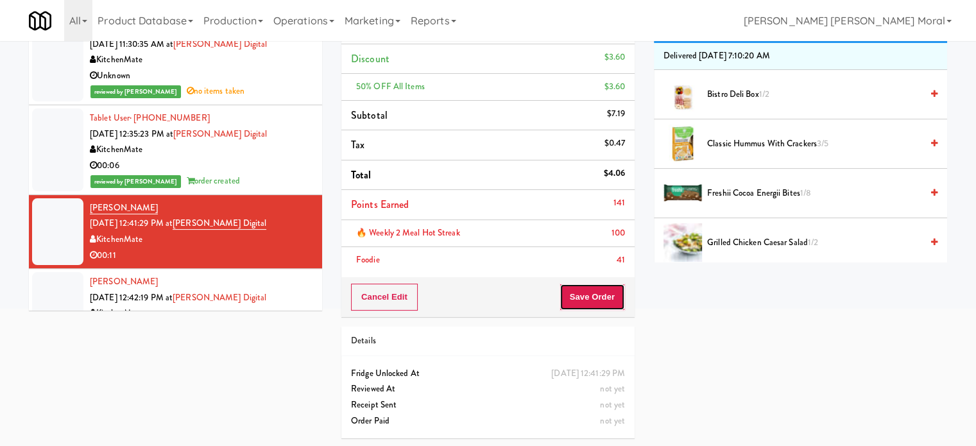
click at [590, 301] on button "Save Order" at bounding box center [591, 296] width 65 height 27
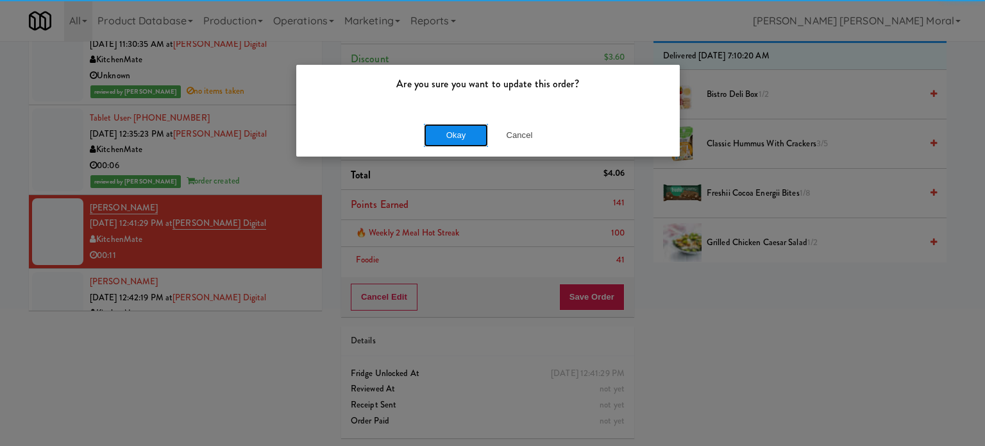
click at [462, 130] on button "Okay" at bounding box center [456, 135] width 64 height 23
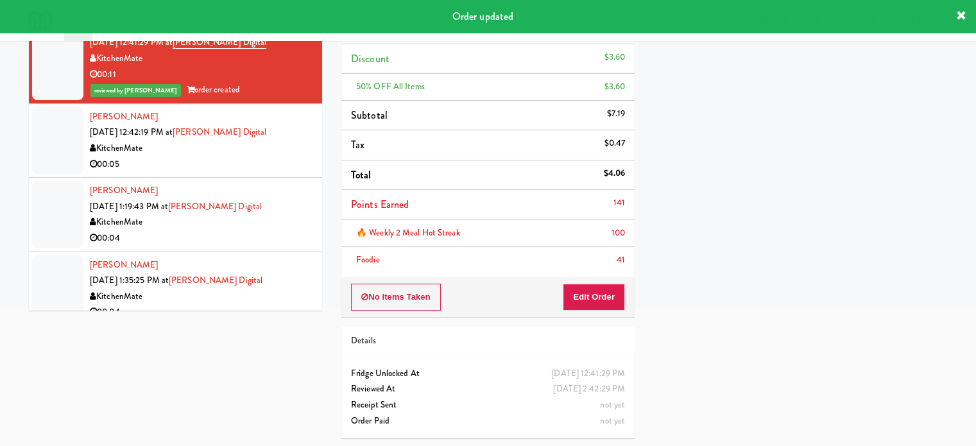
scroll to position [192, 0]
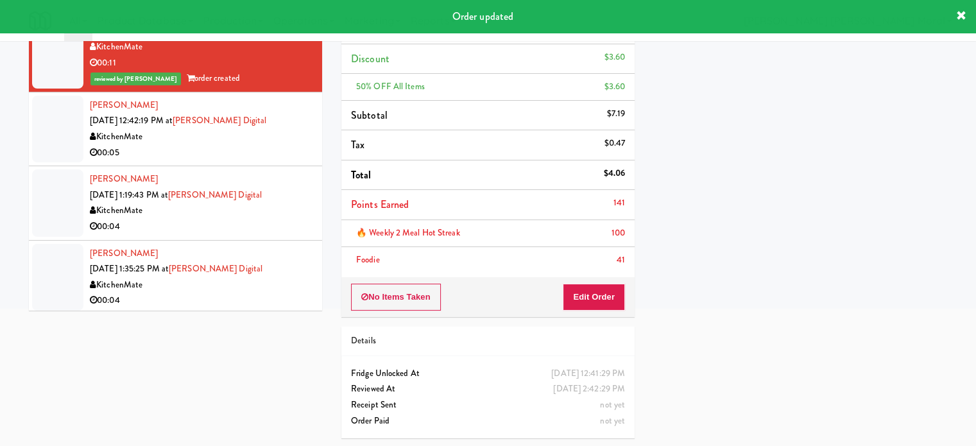
click at [274, 148] on div "00:05" at bounding box center [201, 153] width 223 height 16
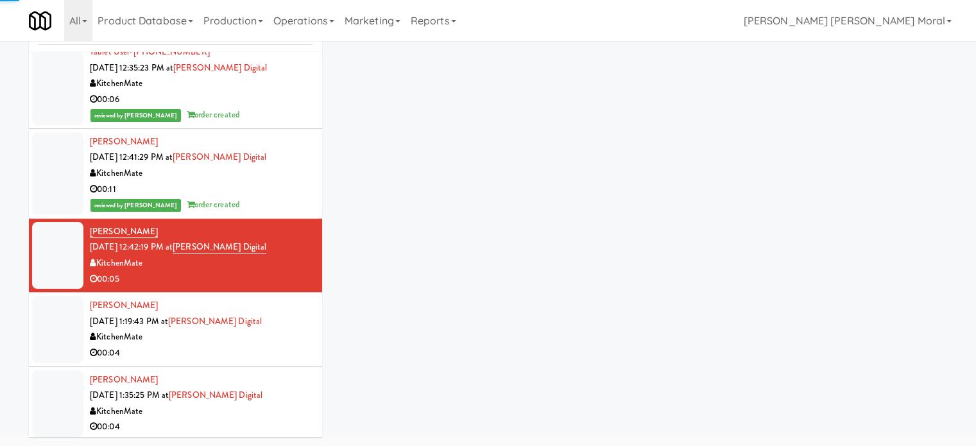
scroll to position [69, 0]
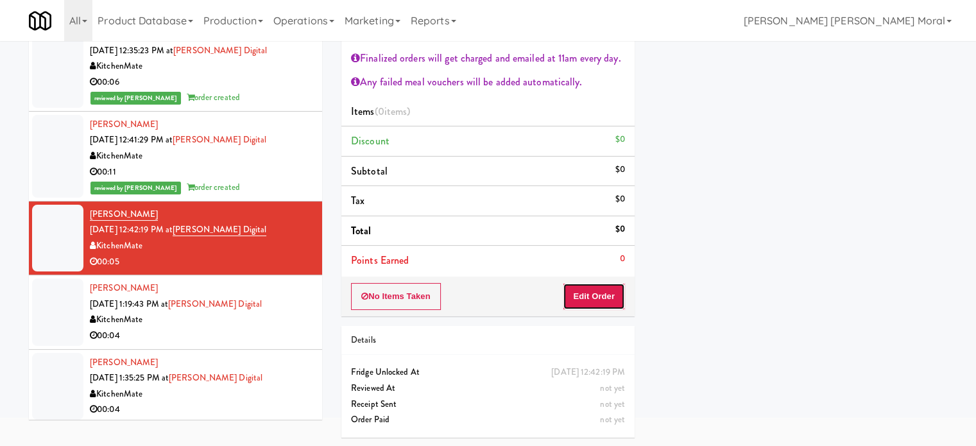
click at [595, 294] on button "Edit Order" at bounding box center [593, 296] width 62 height 27
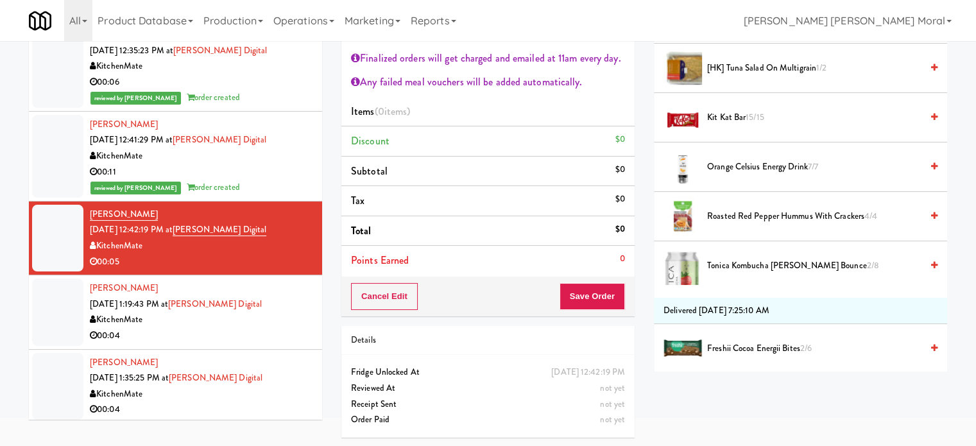
scroll to position [577, 0]
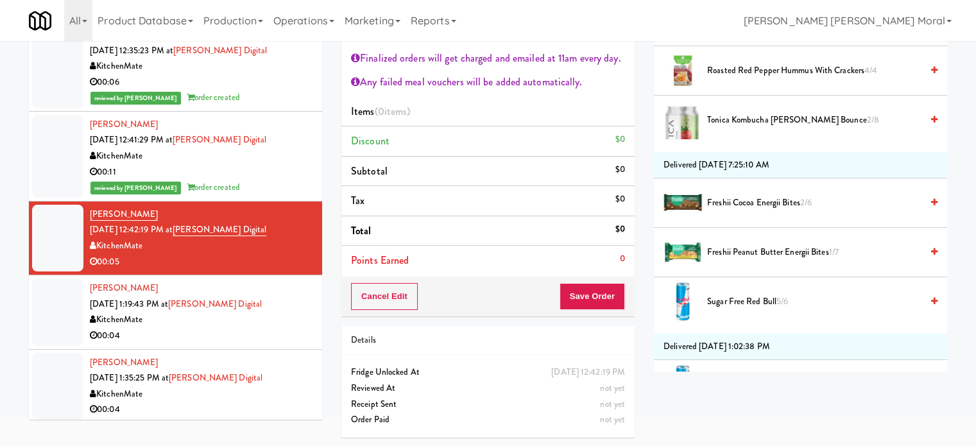
click at [767, 65] on span "Roasted Red Pepper Hummus with Crackers 4/4" at bounding box center [814, 71] width 214 height 16
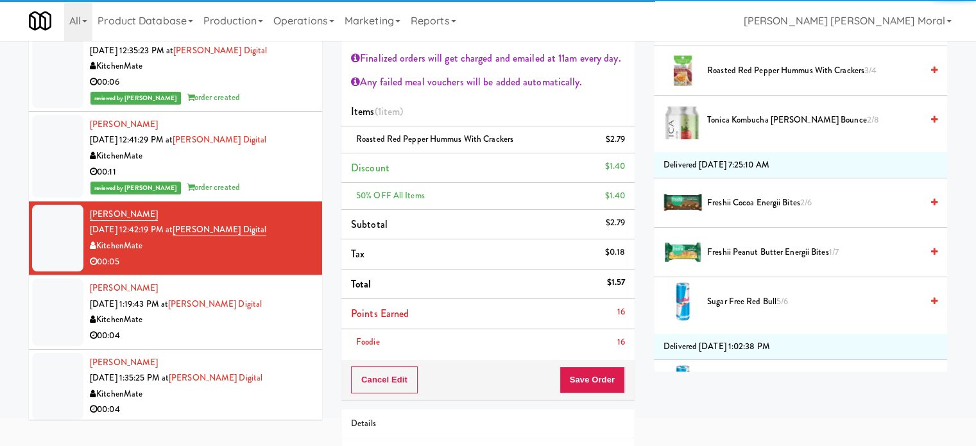
click at [593, 364] on div "Cancel Edit Save Order" at bounding box center [487, 380] width 293 height 40
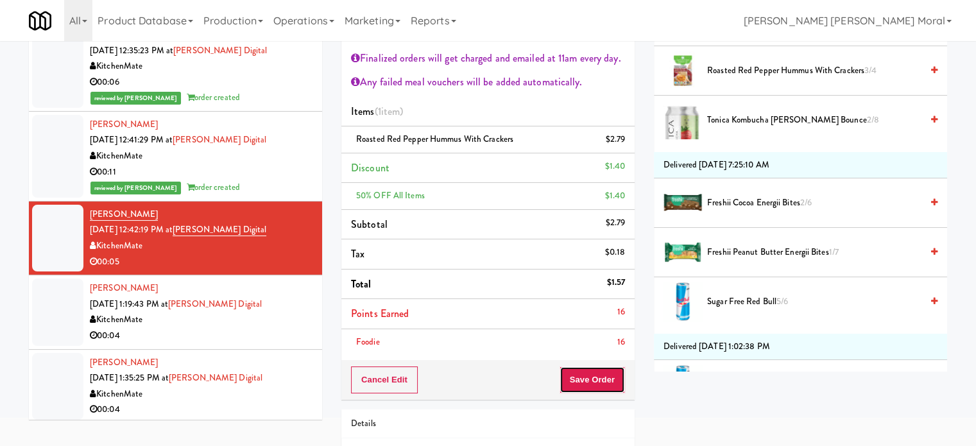
click at [588, 375] on button "Save Order" at bounding box center [591, 379] width 65 height 27
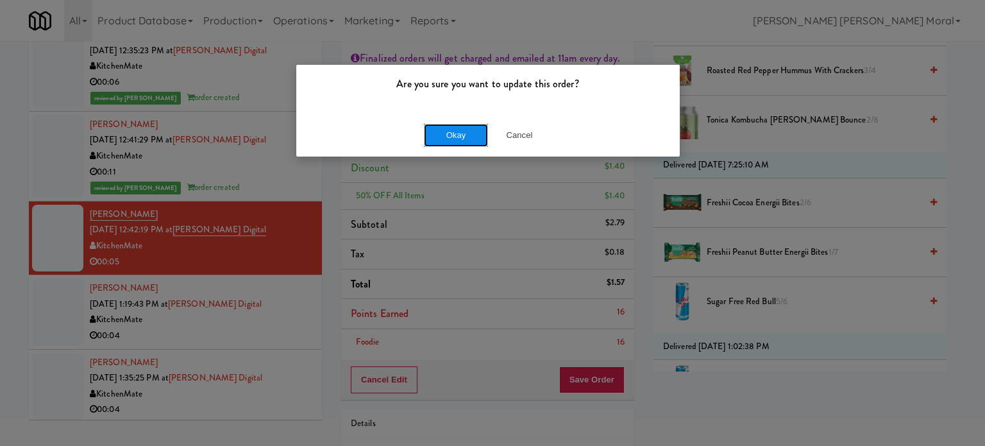
click at [454, 130] on button "Okay" at bounding box center [456, 135] width 64 height 23
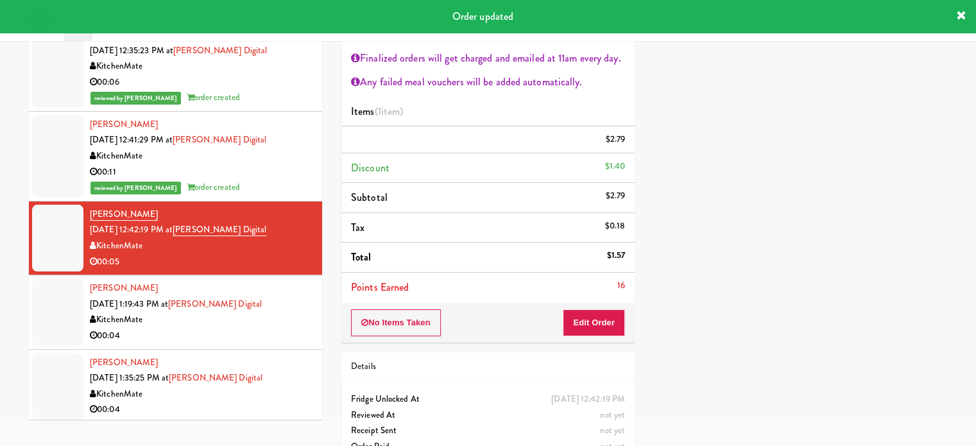
scroll to position [120, 0]
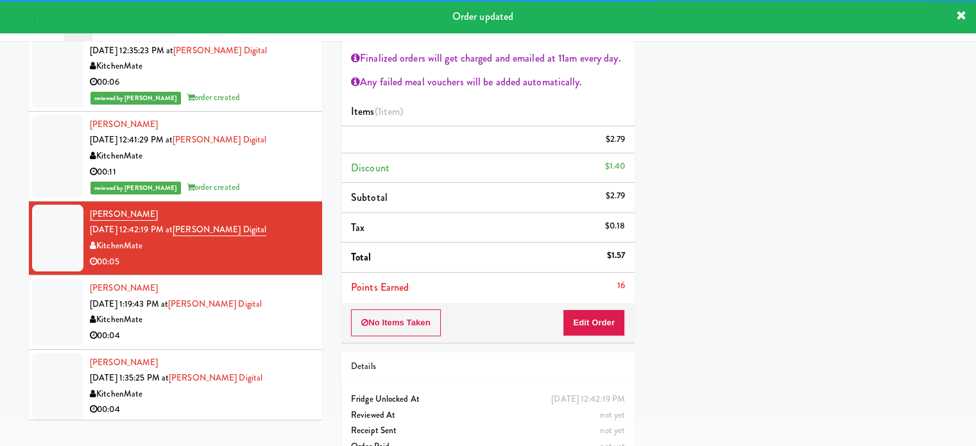
click at [276, 328] on div "KitchenMate" at bounding box center [201, 320] width 223 height 16
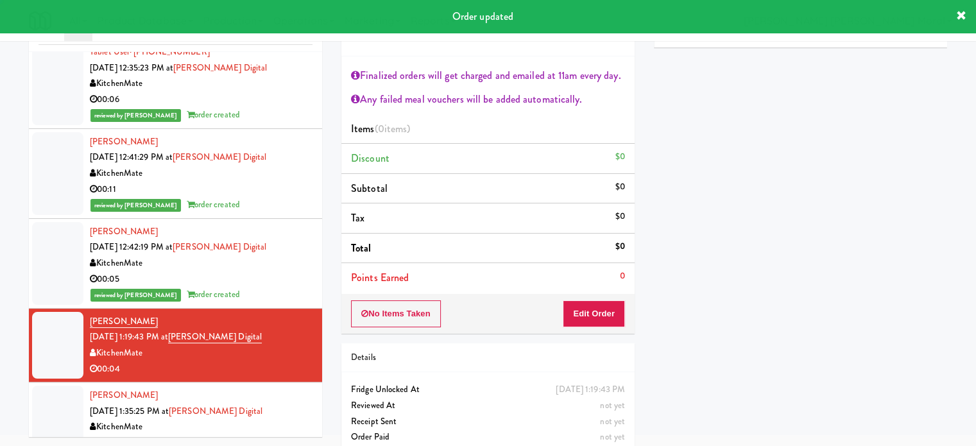
scroll to position [69, 0]
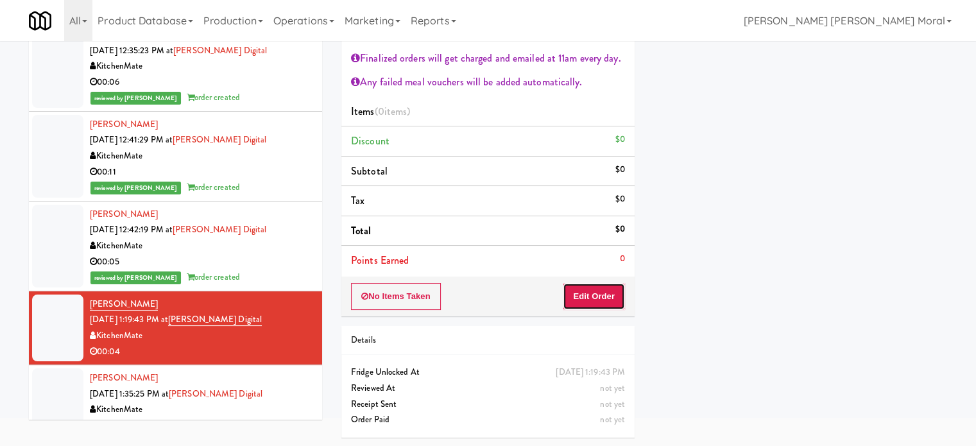
click at [604, 301] on button "Edit Order" at bounding box center [593, 296] width 62 height 27
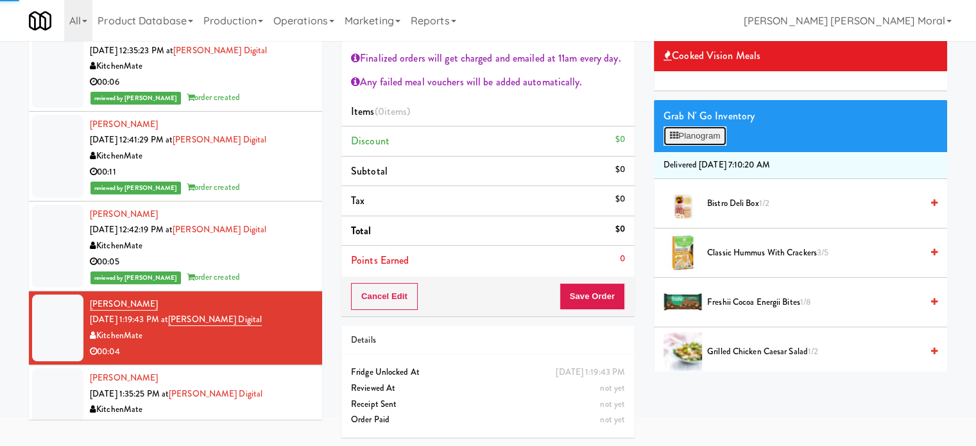
click at [702, 133] on button "Planogram" at bounding box center [694, 135] width 63 height 19
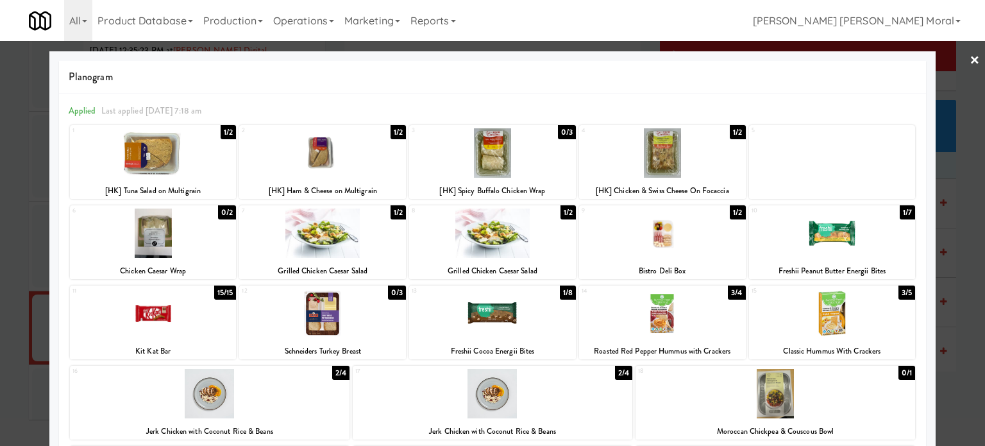
click at [685, 166] on div at bounding box center [662, 152] width 167 height 49
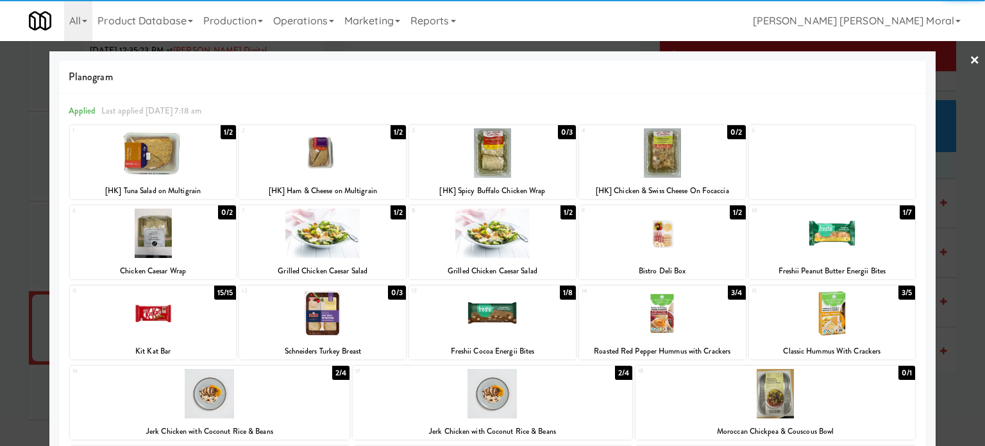
click at [0, 261] on div at bounding box center [492, 223] width 985 height 446
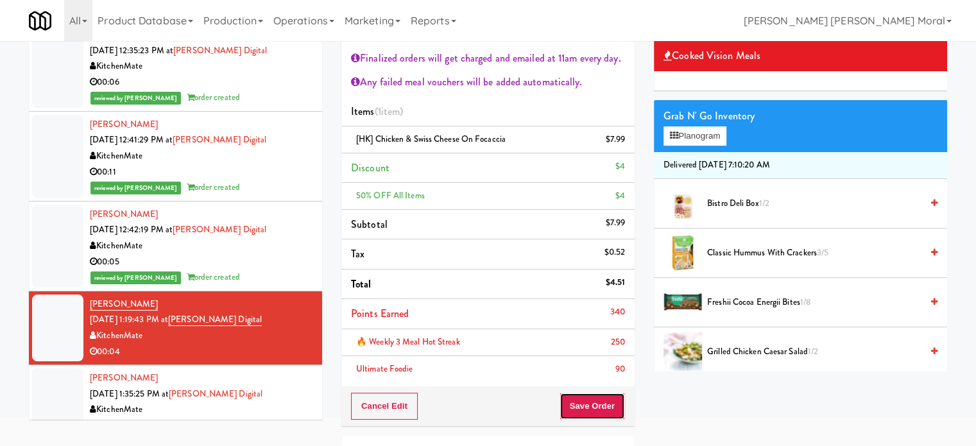
click at [606, 406] on button "Save Order" at bounding box center [591, 406] width 65 height 27
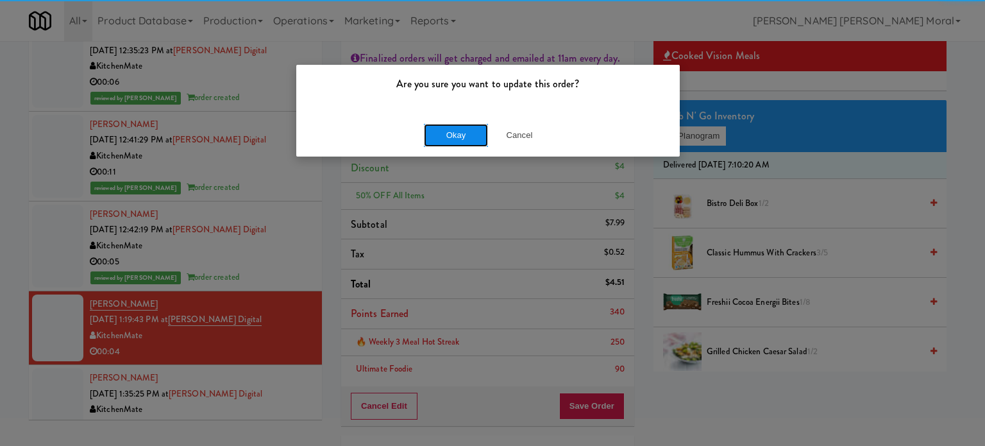
click at [455, 137] on button "Okay" at bounding box center [456, 135] width 64 height 23
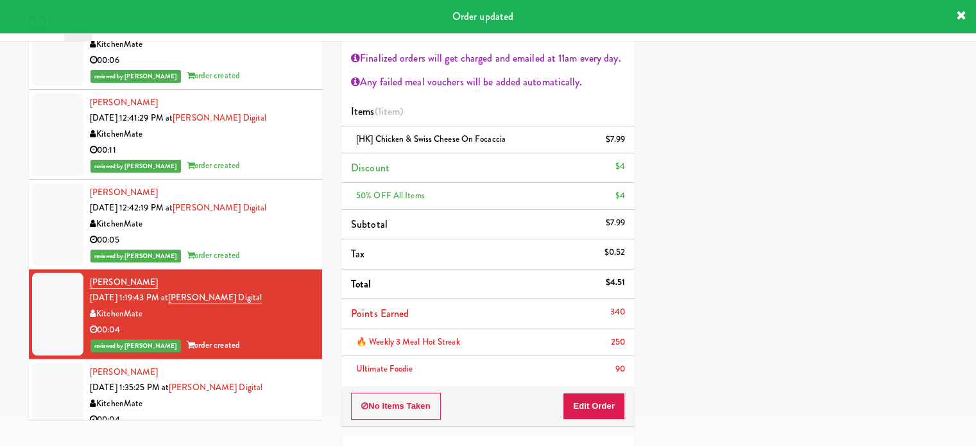
scroll to position [226, 0]
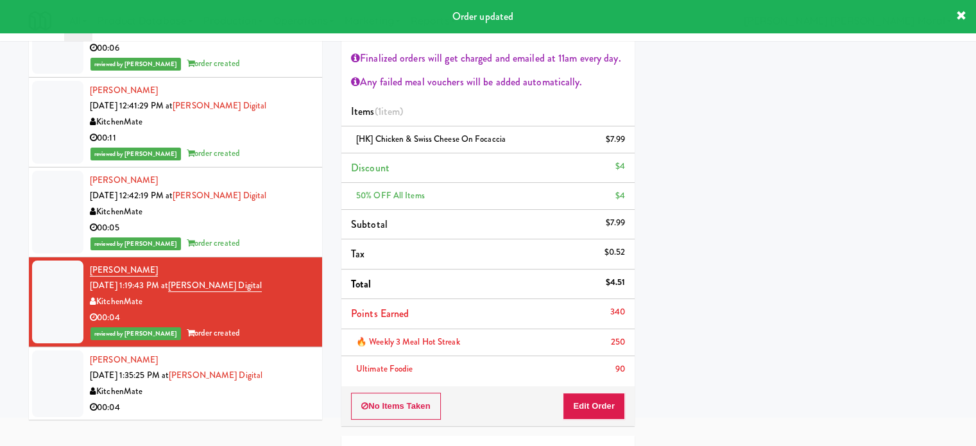
click at [296, 389] on div "KitchenMate" at bounding box center [201, 392] width 223 height 16
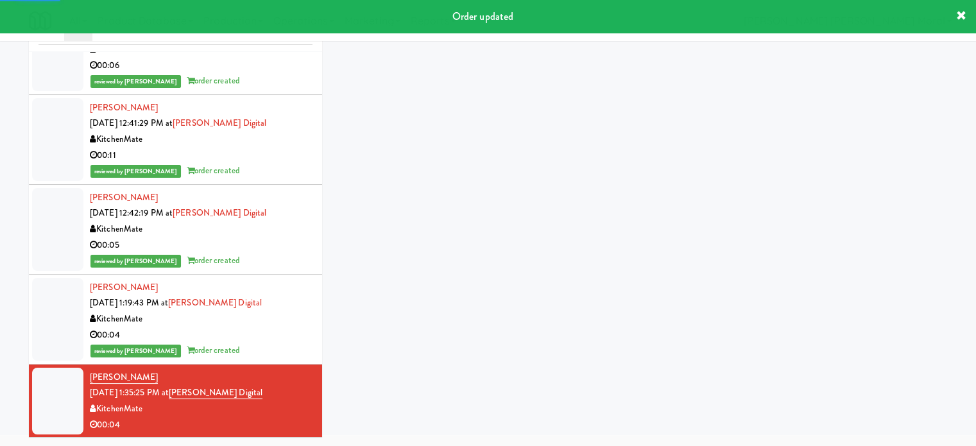
scroll to position [69, 0]
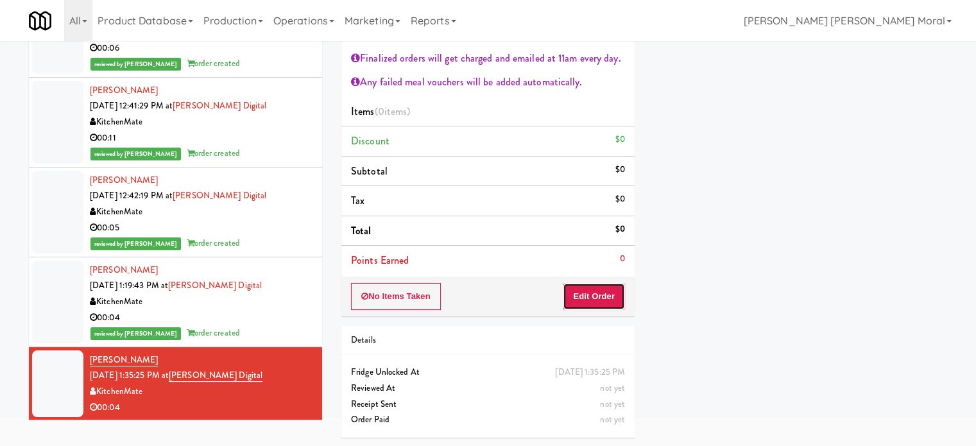
click at [588, 288] on button "Edit Order" at bounding box center [593, 296] width 62 height 27
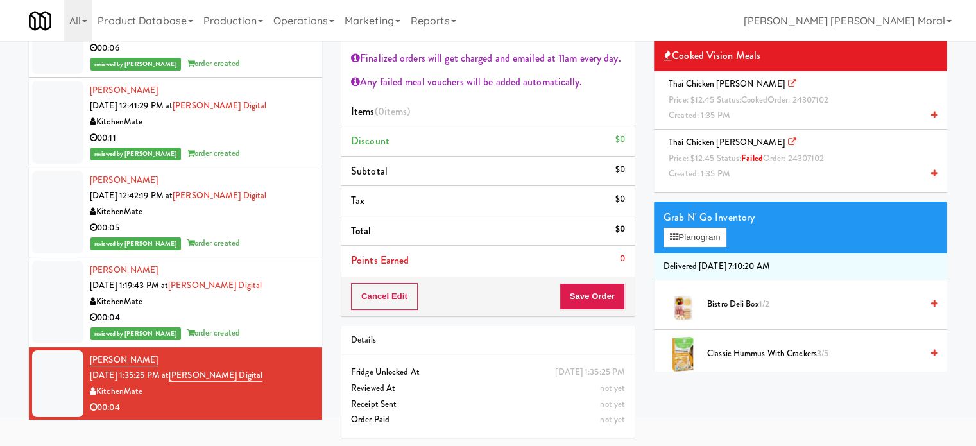
click at [712, 99] on span "Price: $12.45 Status: cooked Order: 24307102" at bounding box center [748, 100] width 160 height 12
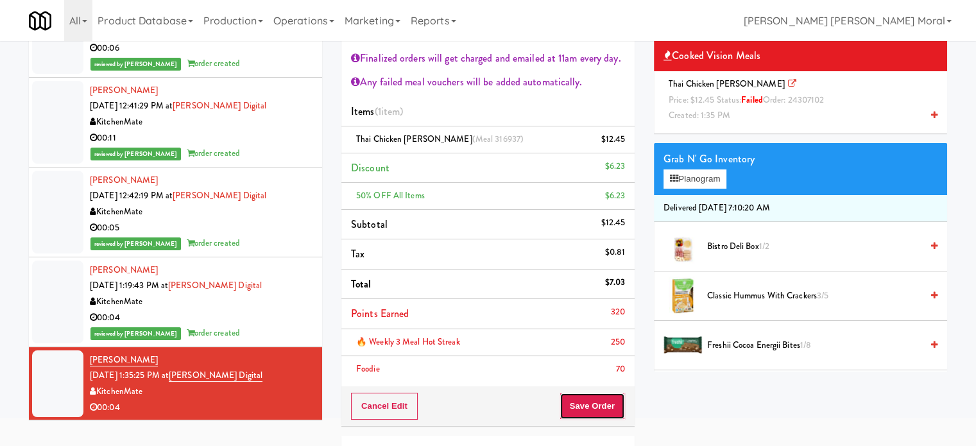
click at [608, 401] on button "Save Order" at bounding box center [591, 406] width 65 height 27
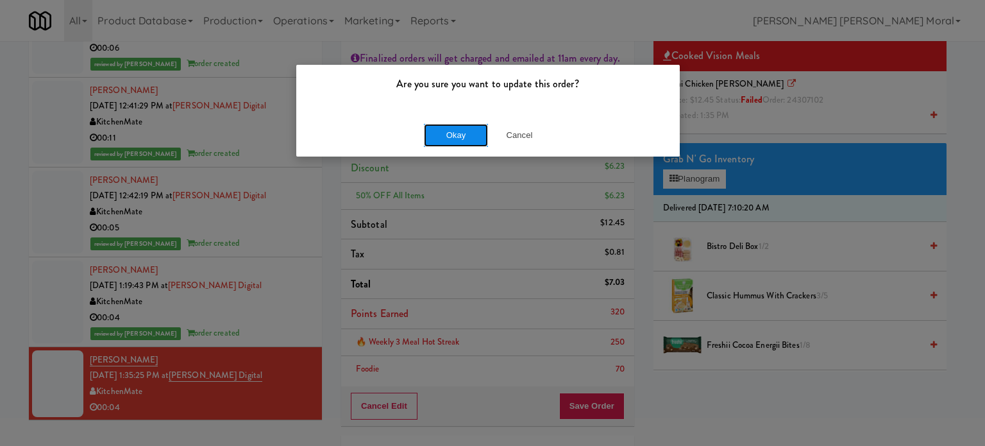
click at [468, 130] on button "Okay" at bounding box center [456, 135] width 64 height 23
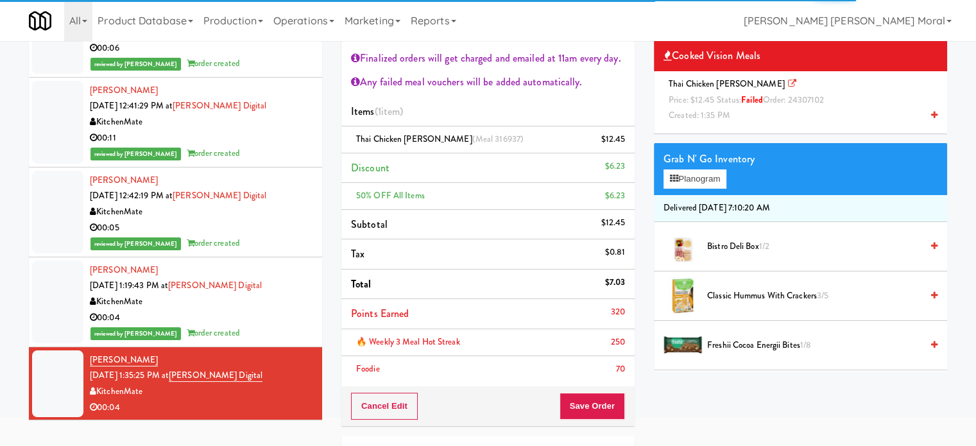
click at [0, 243] on div "inbox reviewed recent all unclear take inventory issue suspicious failed recent…" at bounding box center [488, 267] width 976 height 580
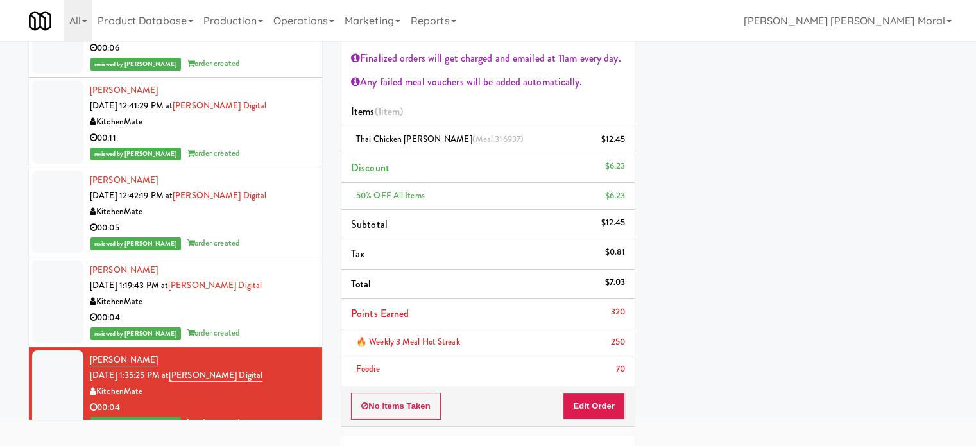
click at [775, 304] on div "Primary Flag Clear Flag if unable to determine what was taken or order not proc…" at bounding box center [800, 251] width 293 height 481
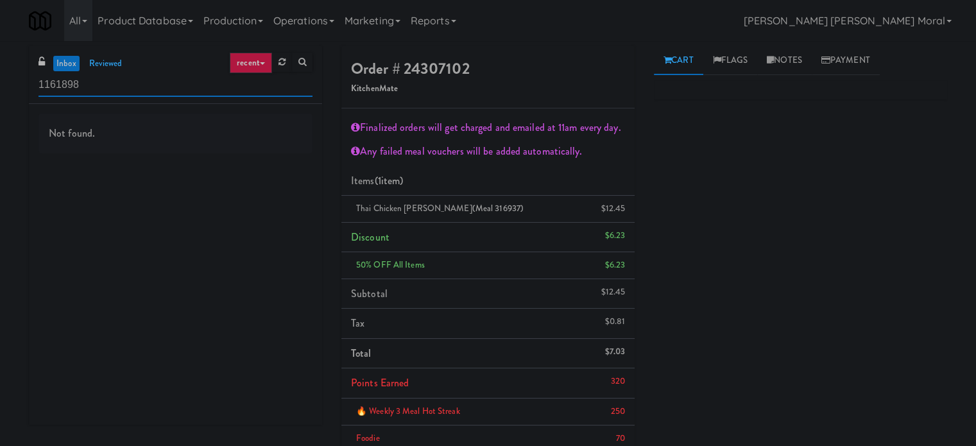
click at [171, 83] on input "1161898" at bounding box center [175, 85] width 274 height 24
paste input "Metronome-Cooler"
drag, startPoint x: 171, startPoint y: 83, endPoint x: 175, endPoint y: 89, distance: 6.9
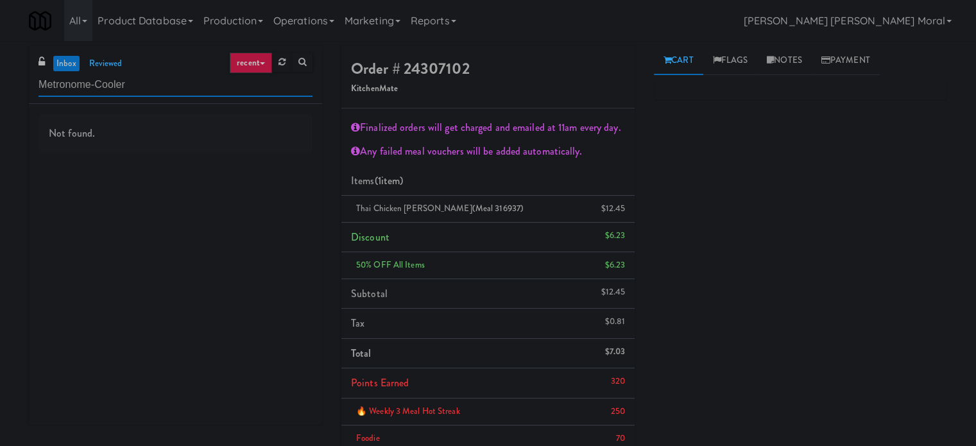
click at [173, 86] on input "Metronome-Cooler" at bounding box center [175, 85] width 274 height 24
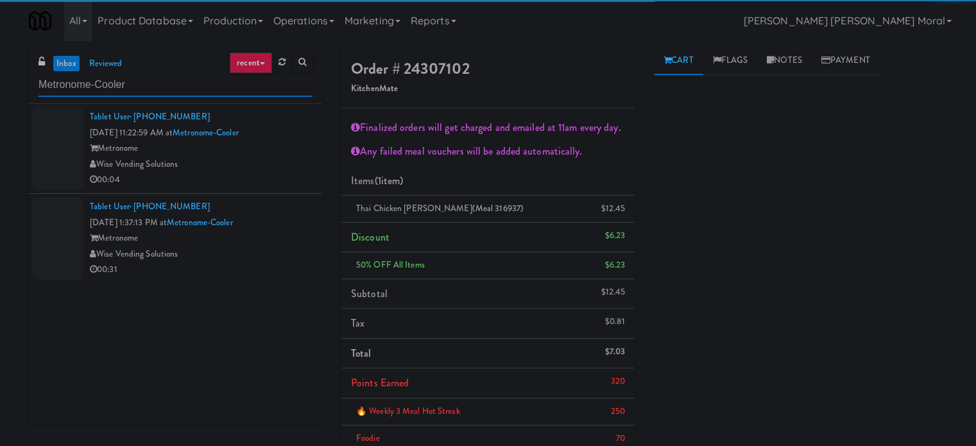
type input "Metronome-Cooler"
click at [259, 166] on div "Wise Vending Solutions" at bounding box center [201, 164] width 223 height 16
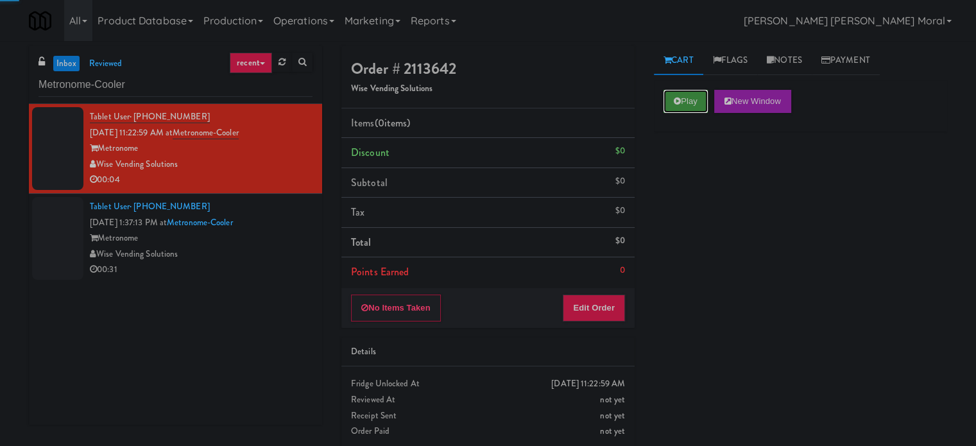
click at [679, 108] on button "Play" at bounding box center [685, 101] width 44 height 23
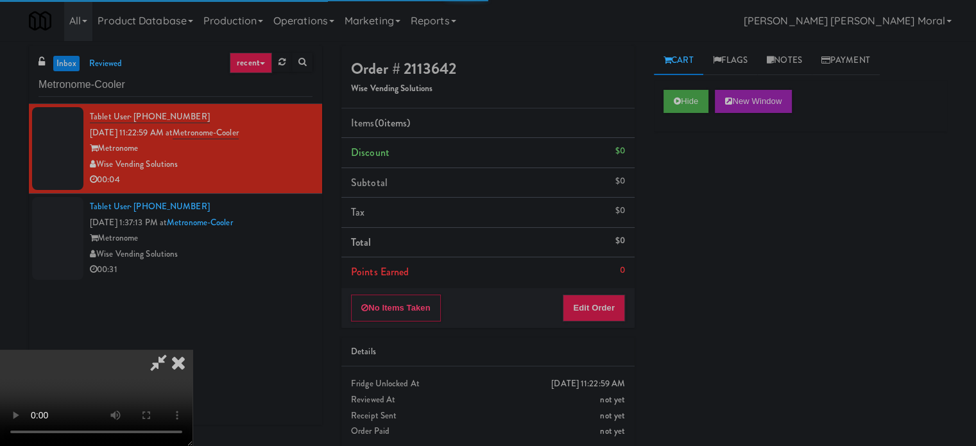
click at [667, 178] on div "Hide New Window Primary Flag Clear Flag if unable to determine what was taken o…" at bounding box center [800, 320] width 293 height 481
click at [685, 210] on div "Hide New Window Primary Flag Clear Flag if unable to determine what was taken o…" at bounding box center [800, 320] width 293 height 481
click at [675, 284] on div "Hide New Window Primary Flag Clear Flag if unable to determine what was taken o…" at bounding box center [800, 320] width 293 height 481
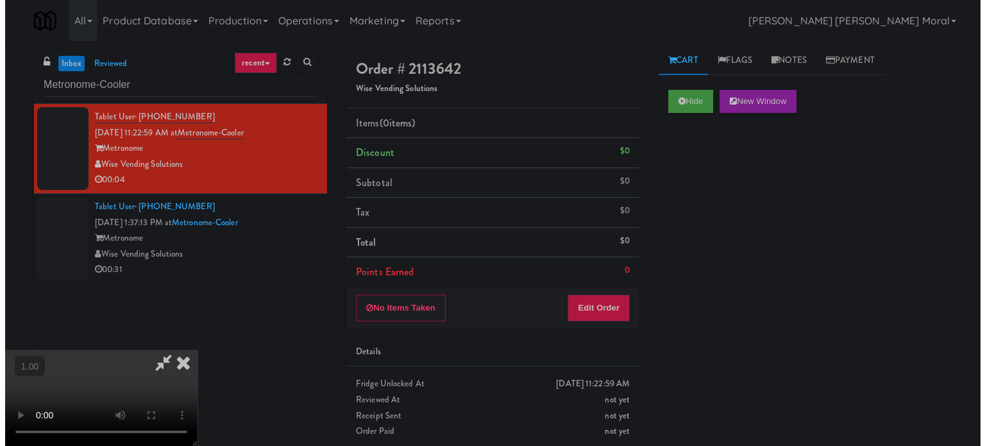
scroll to position [74, 0]
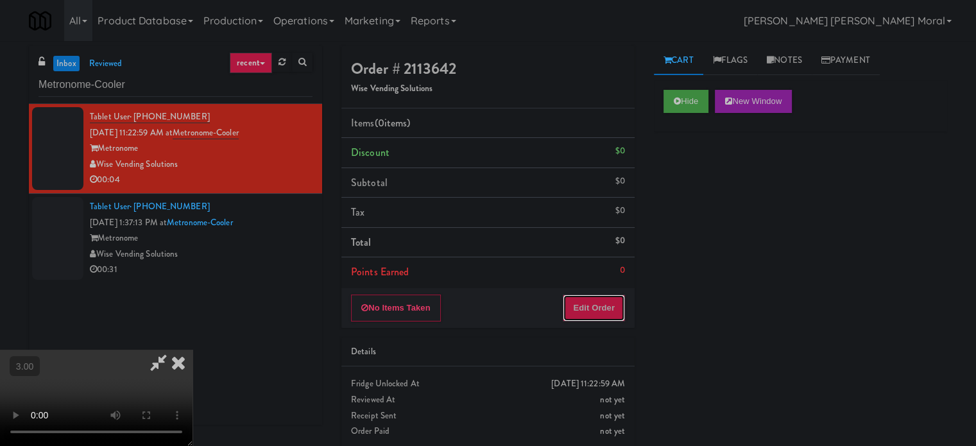
click at [600, 300] on button "Edit Order" at bounding box center [593, 307] width 62 height 27
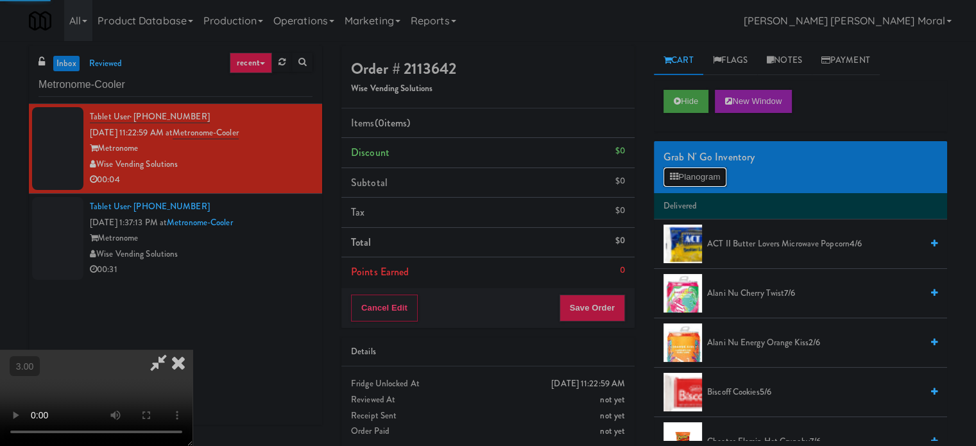
click at [694, 171] on button "Planogram" at bounding box center [694, 176] width 63 height 19
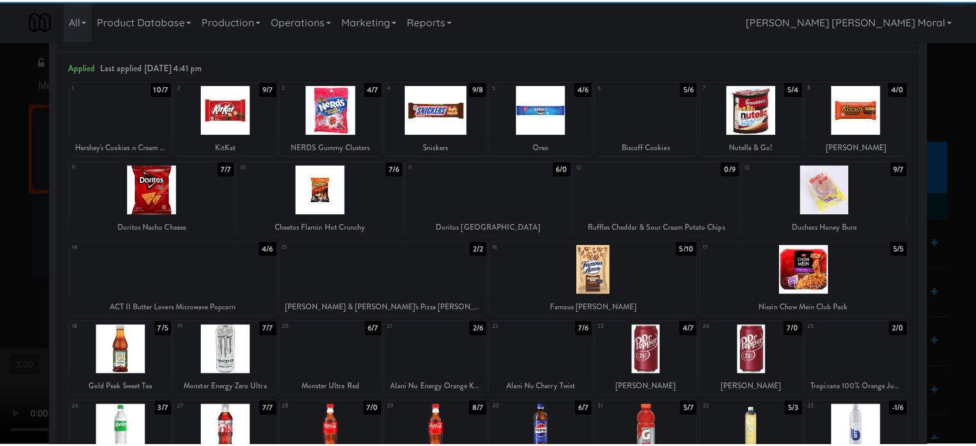
scroll to position [64, 0]
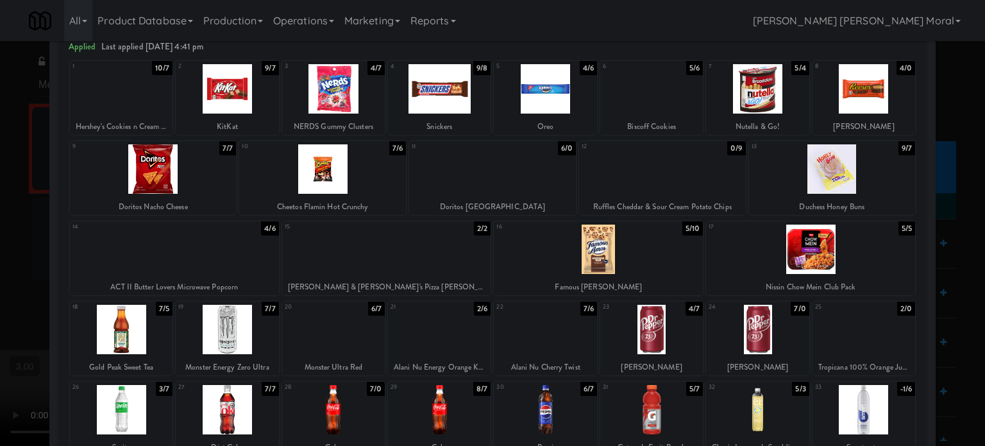
click at [241, 324] on div at bounding box center [227, 329] width 103 height 49
click at [0, 264] on div at bounding box center [492, 223] width 985 height 446
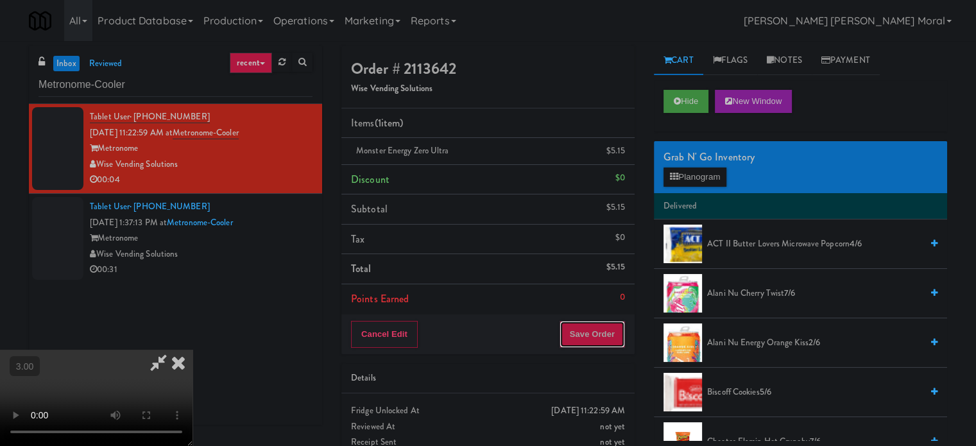
click at [602, 335] on button "Save Order" at bounding box center [591, 334] width 65 height 27
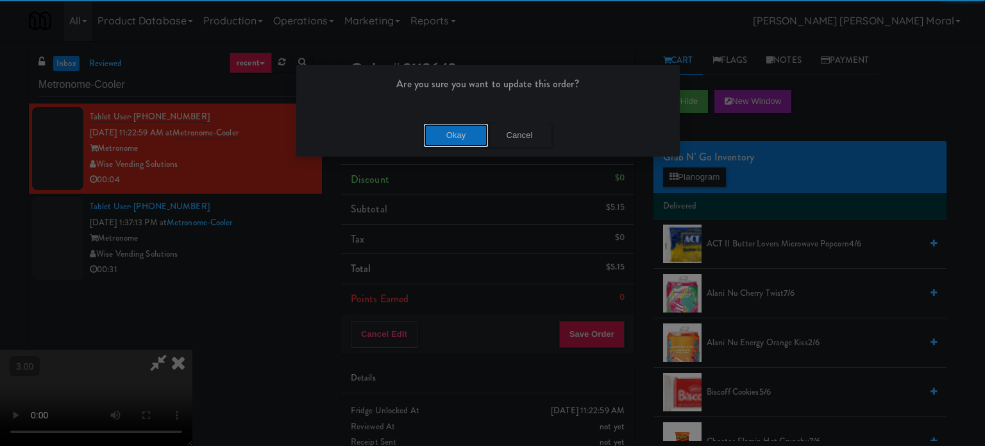
click at [441, 138] on button "Okay" at bounding box center [456, 135] width 64 height 23
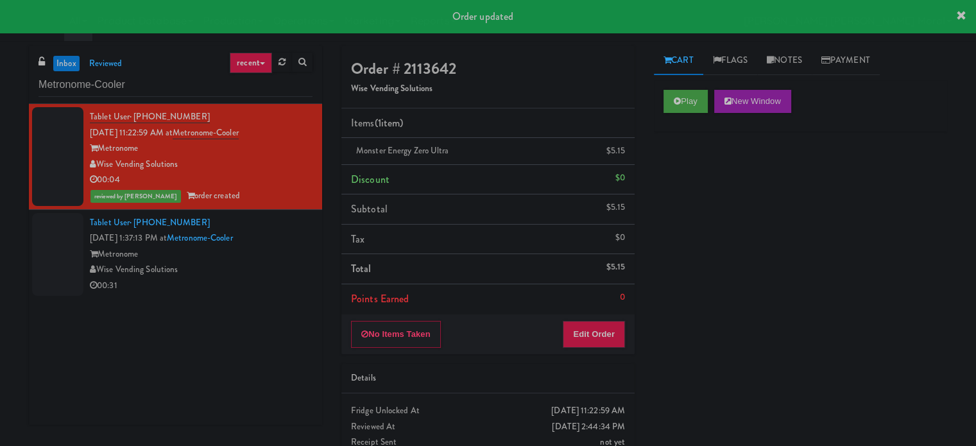
drag, startPoint x: 276, startPoint y: 263, endPoint x: 322, endPoint y: 253, distance: 46.5
click at [276, 263] on div "Wise Vending Solutions" at bounding box center [201, 270] width 223 height 16
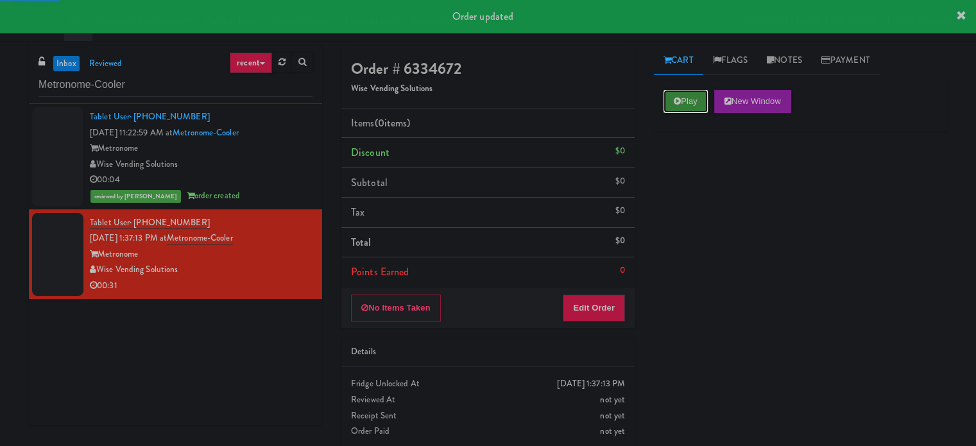
click at [689, 100] on button "Play" at bounding box center [685, 101] width 44 height 23
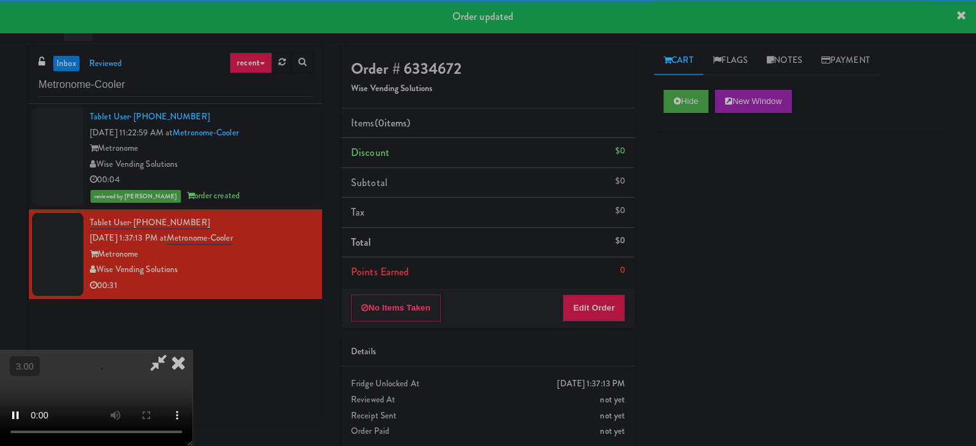
click at [693, 189] on div "Hide New Window Primary Flag Clear Flag if unable to determine what was taken o…" at bounding box center [800, 320] width 293 height 481
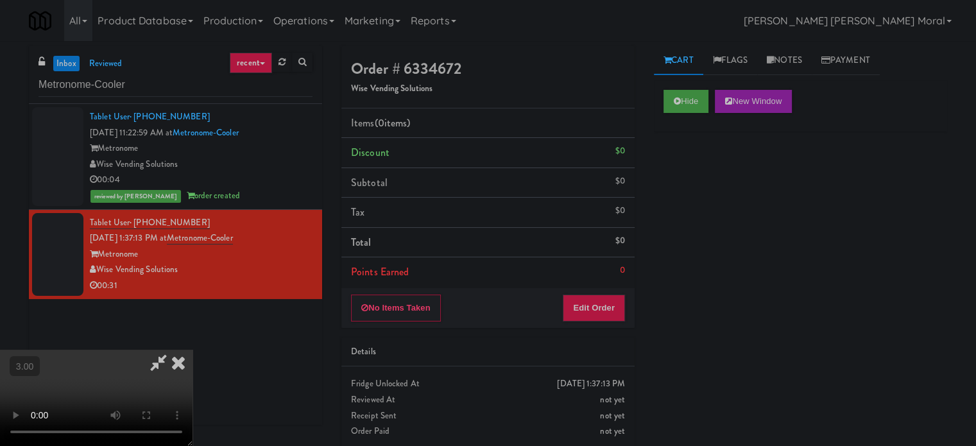
scroll to position [10, 0]
click at [192, 350] on video at bounding box center [96, 398] width 192 height 96
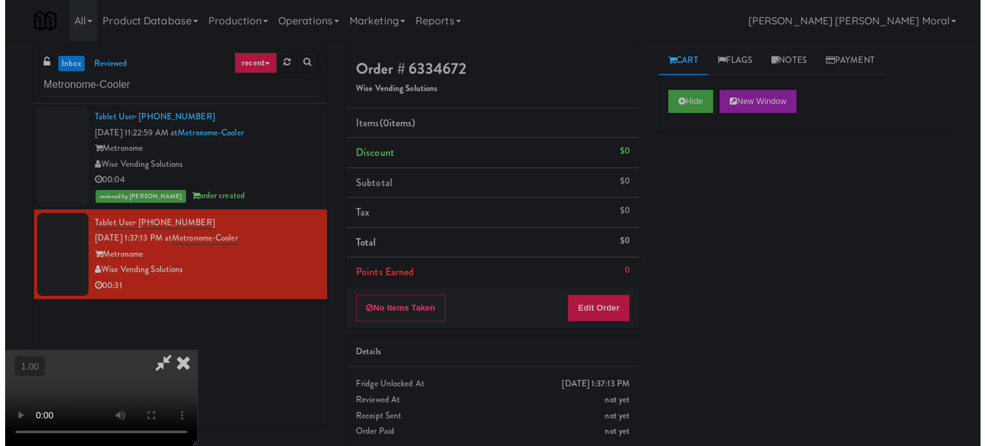
scroll to position [74, 0]
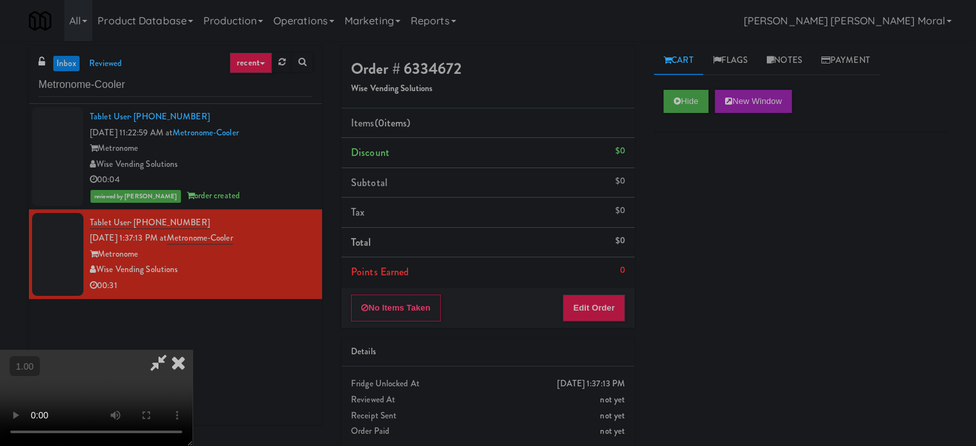
click at [192, 350] on video at bounding box center [96, 398] width 192 height 96
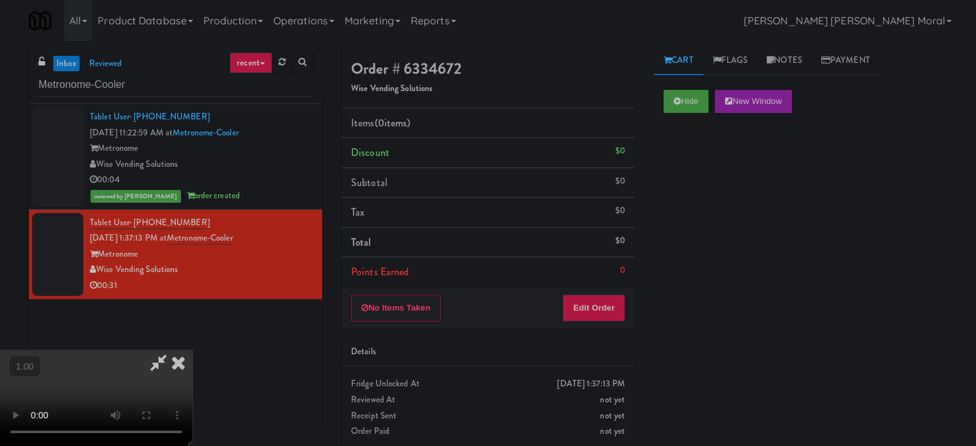
click at [192, 350] on video at bounding box center [96, 398] width 192 height 96
click at [600, 304] on button "Edit Order" at bounding box center [593, 307] width 62 height 27
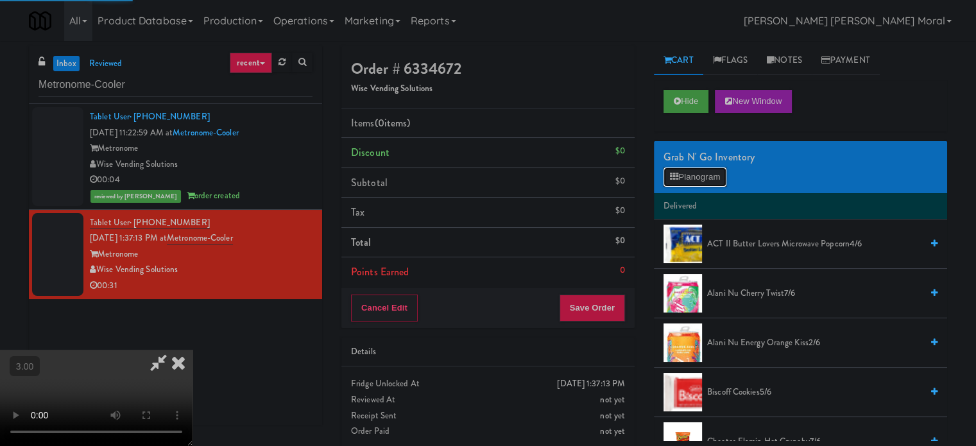
click at [713, 175] on button "Planogram" at bounding box center [694, 176] width 63 height 19
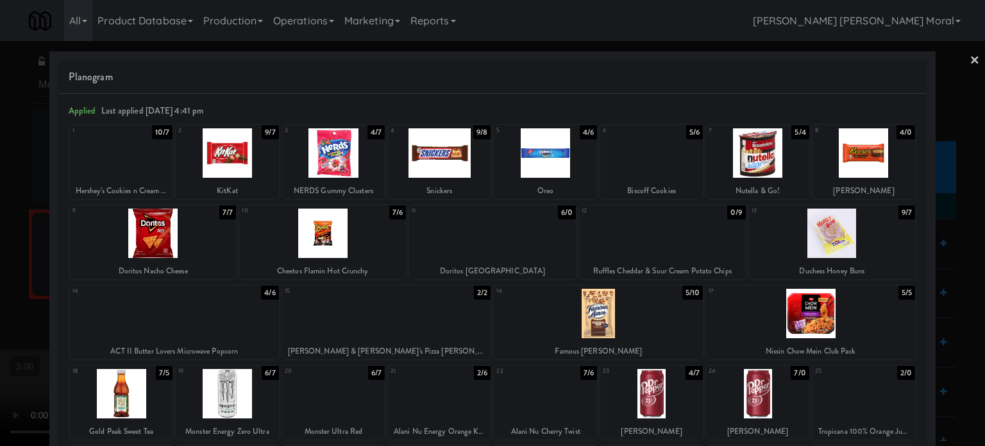
click at [202, 317] on div at bounding box center [174, 313] width 209 height 49
click at [373, 227] on div at bounding box center [322, 232] width 167 height 49
drag, startPoint x: 0, startPoint y: 264, endPoint x: 38, endPoint y: 257, distance: 38.5
click at [0, 264] on div at bounding box center [492, 223] width 985 height 446
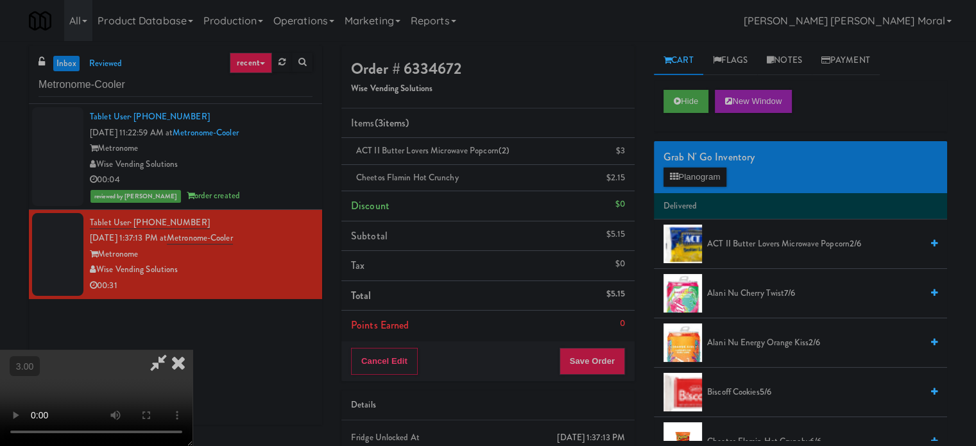
click at [192, 350] on video at bounding box center [96, 398] width 192 height 96
click at [681, 169] on button "Planogram" at bounding box center [694, 176] width 63 height 19
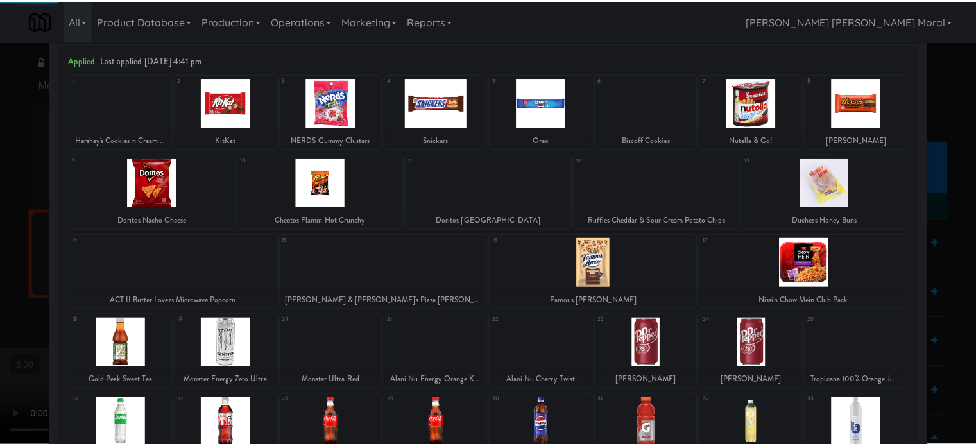
scroll to position [128, 0]
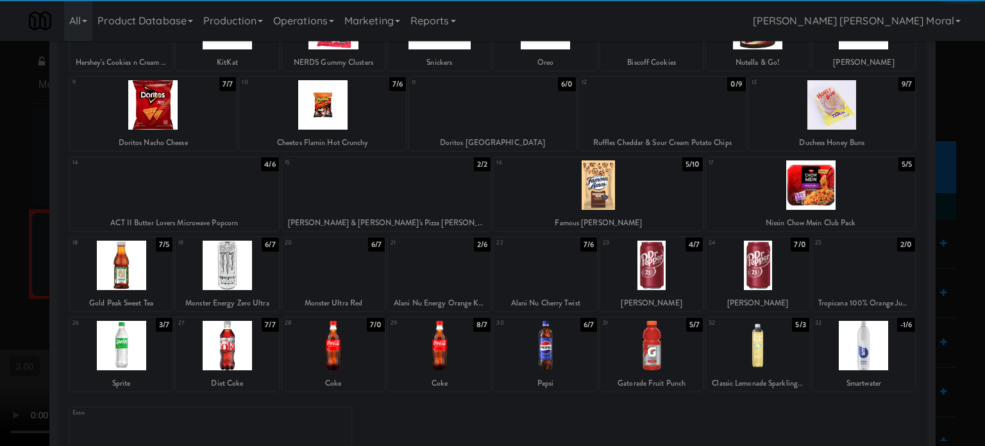
click at [852, 271] on div at bounding box center [864, 265] width 103 height 49
click at [136, 346] on div at bounding box center [121, 345] width 103 height 49
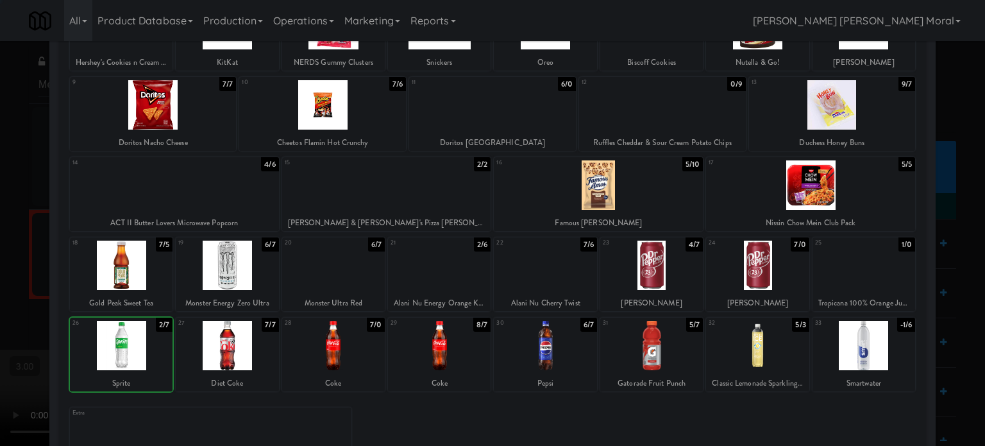
click at [31, 286] on div at bounding box center [492, 223] width 985 height 446
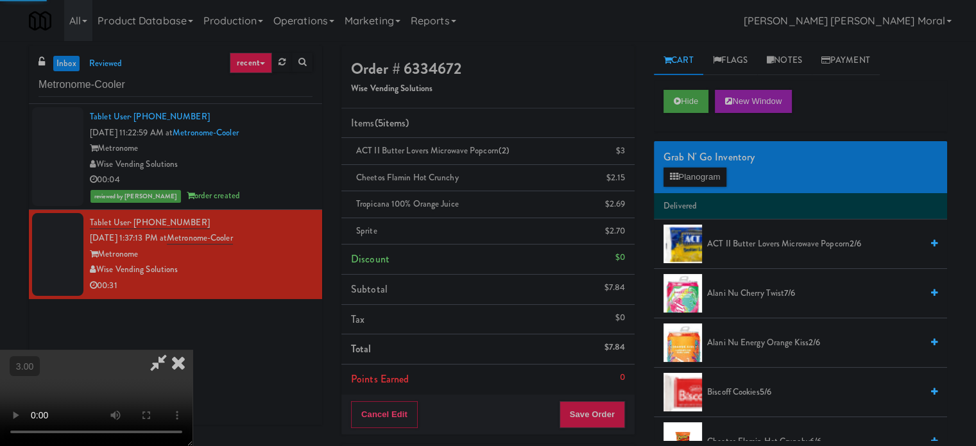
click at [192, 350] on video at bounding box center [96, 398] width 192 height 96
click at [614, 409] on button "Save Order" at bounding box center [591, 414] width 65 height 27
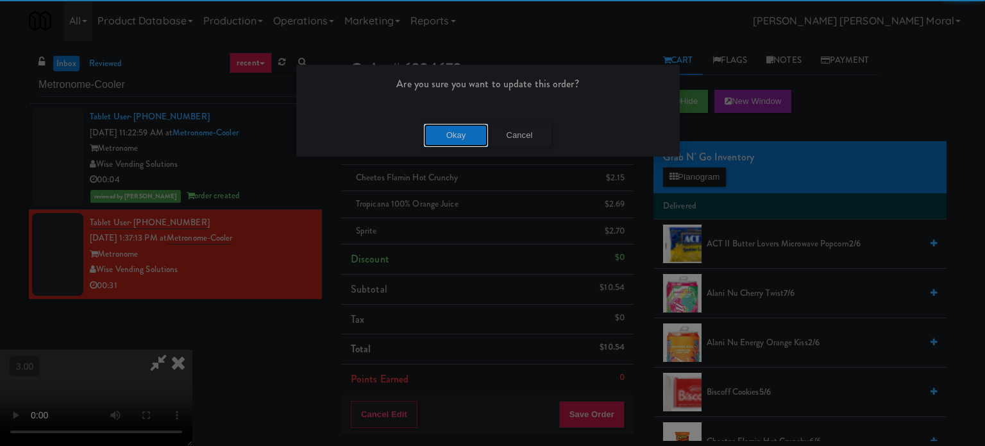
click at [452, 143] on button "Okay" at bounding box center [456, 135] width 64 height 23
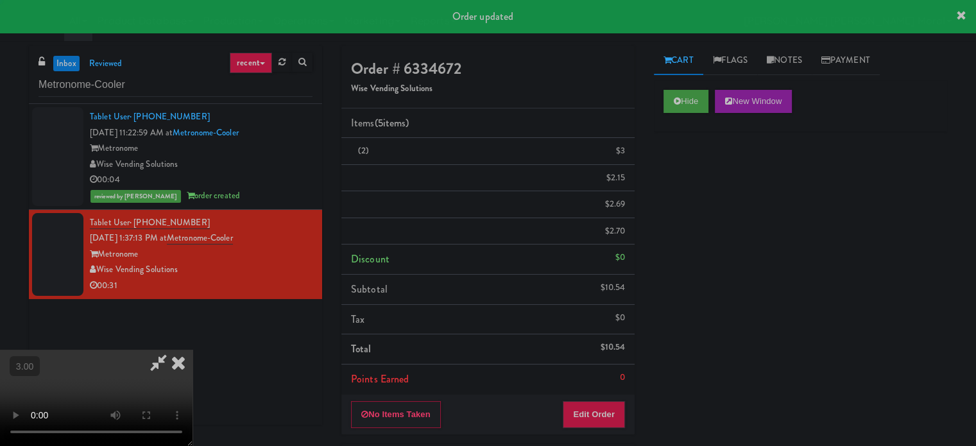
scroll to position [0, 0]
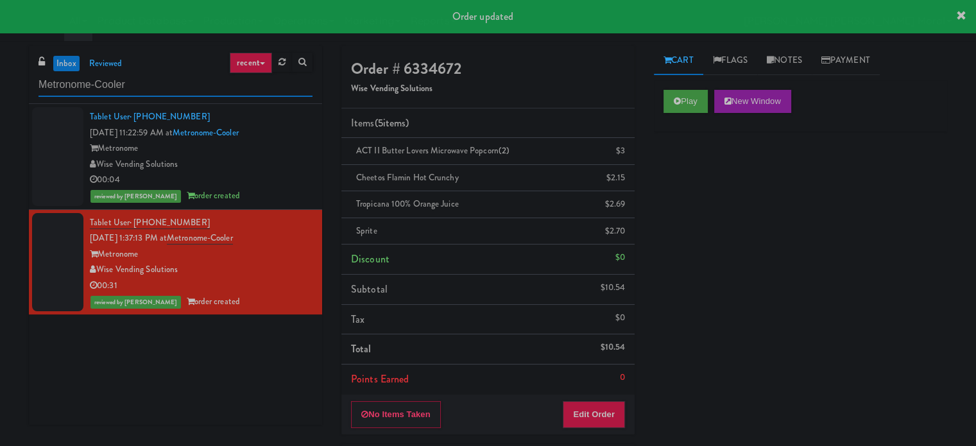
click at [168, 81] on input "Metronome-Cooler" at bounding box center [175, 85] width 274 height 24
paste input "Terra"
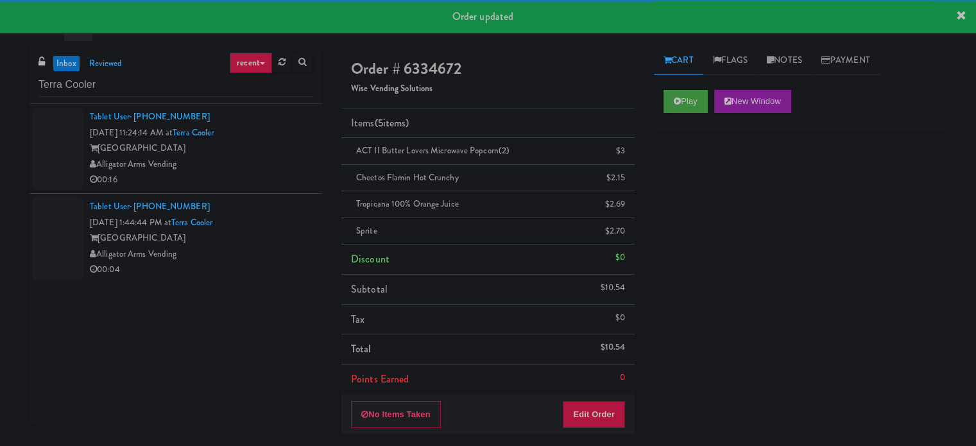
click at [281, 167] on div "Alligator Arms Vending" at bounding box center [201, 164] width 223 height 16
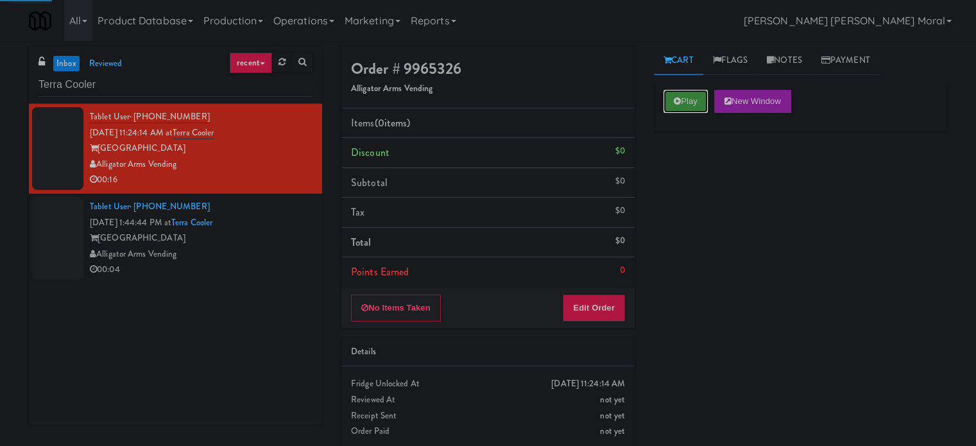
click at [681, 103] on button "Play" at bounding box center [685, 101] width 44 height 23
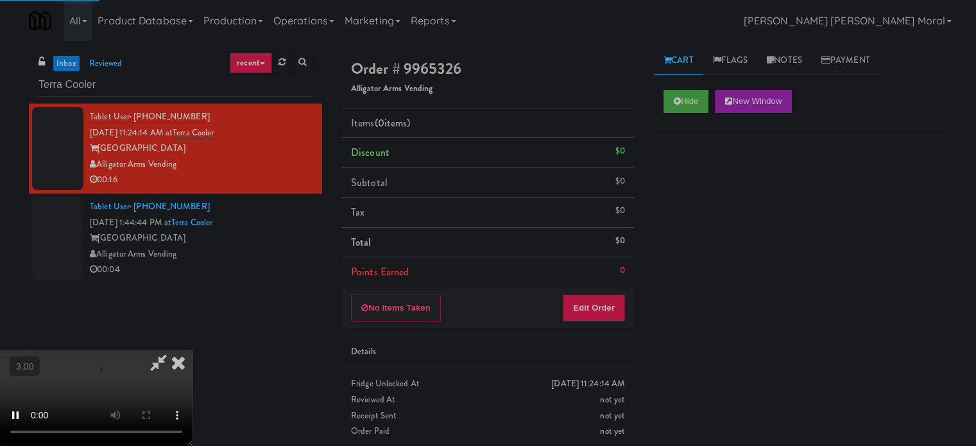
click at [688, 190] on div "Hide New Window Primary Flag Clear Flag if unable to determine what was taken o…" at bounding box center [800, 320] width 293 height 481
click at [706, 244] on div "Hide New Window Primary Flag Clear Flag if unable to determine what was taken o…" at bounding box center [800, 320] width 293 height 481
click at [664, 299] on div "Hide New Window Primary Flag Clear Flag if unable to determine what was taken o…" at bounding box center [800, 320] width 293 height 481
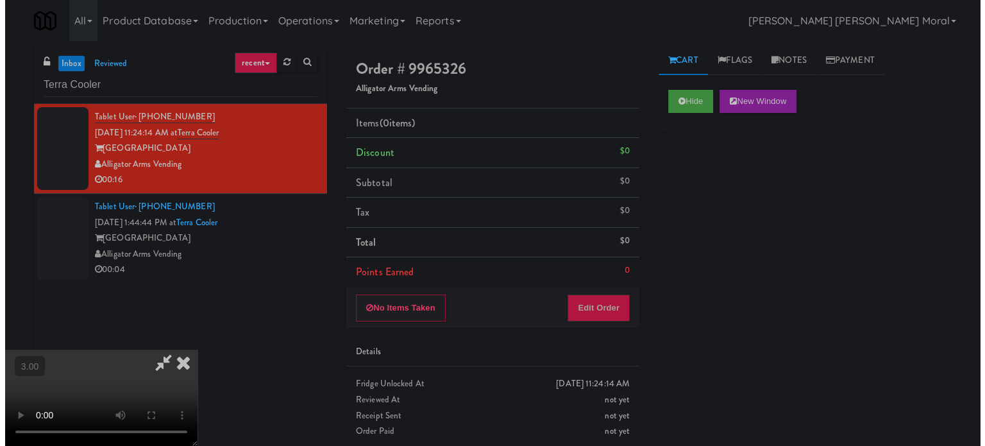
scroll to position [10, 0]
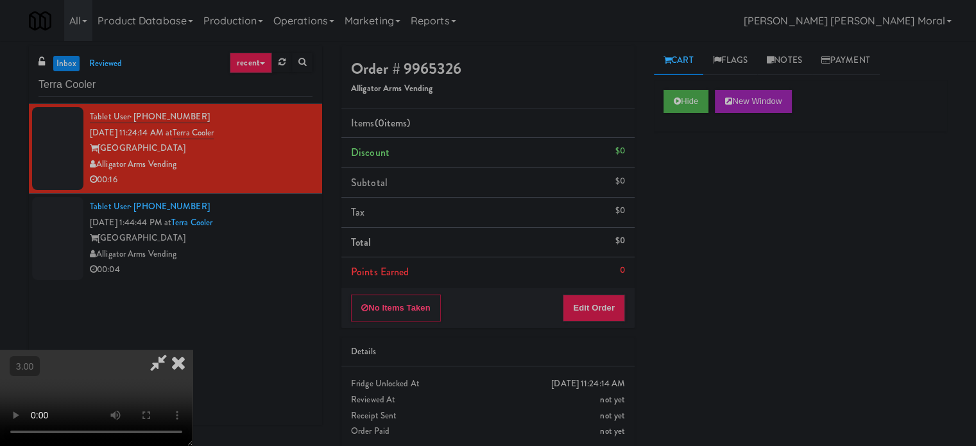
click at [625, 316] on div "No Items Taken Edit Order" at bounding box center [487, 308] width 293 height 40
click at [611, 309] on button "Edit Order" at bounding box center [593, 307] width 62 height 27
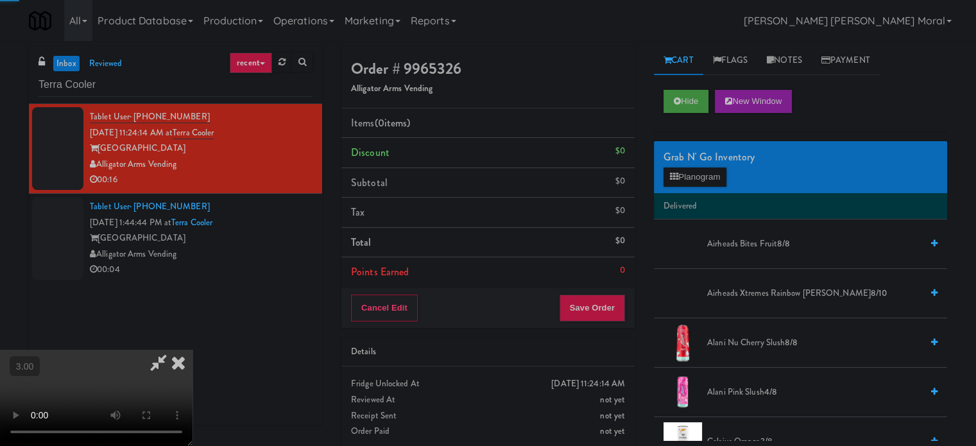
click at [681, 164] on div "Grab N' Go Inventory" at bounding box center [800, 157] width 274 height 19
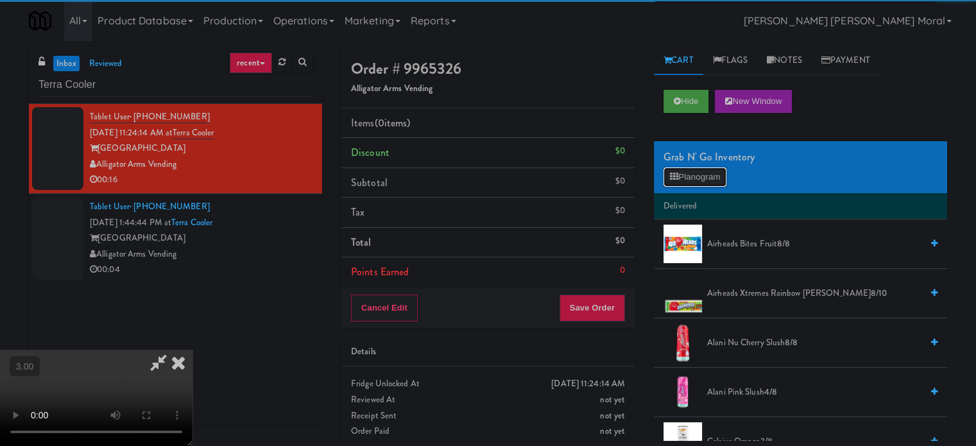
click at [681, 174] on button "Planogram" at bounding box center [694, 176] width 63 height 19
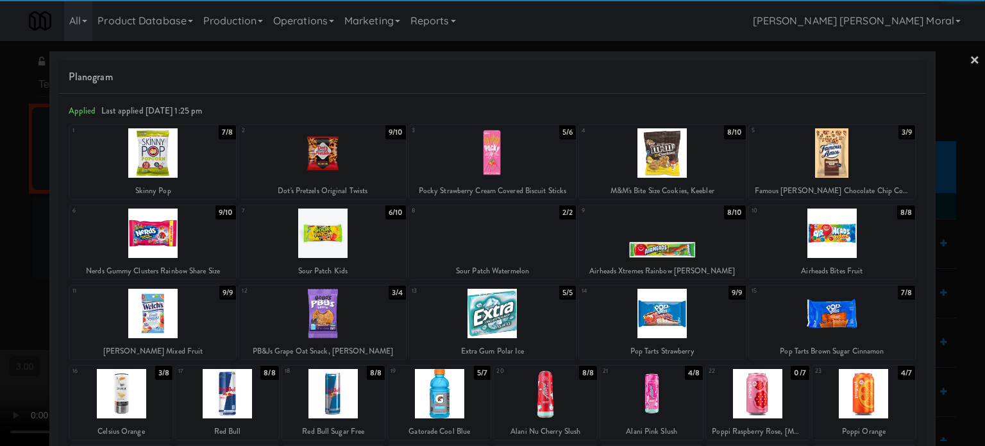
click at [844, 153] on div at bounding box center [832, 152] width 167 height 49
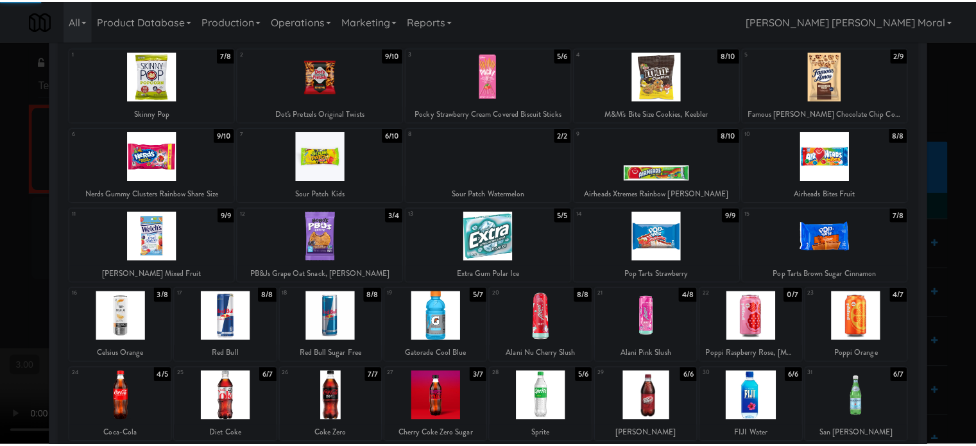
scroll to position [183, 0]
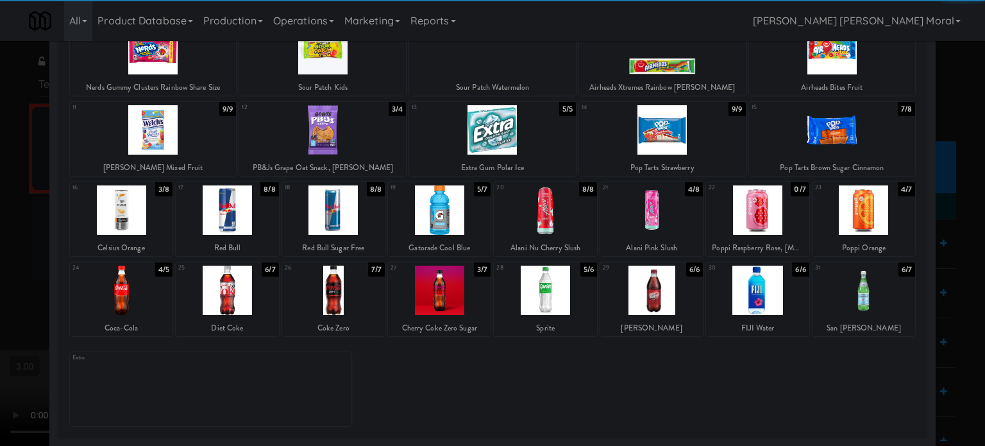
click at [560, 289] on div at bounding box center [545, 290] width 103 height 49
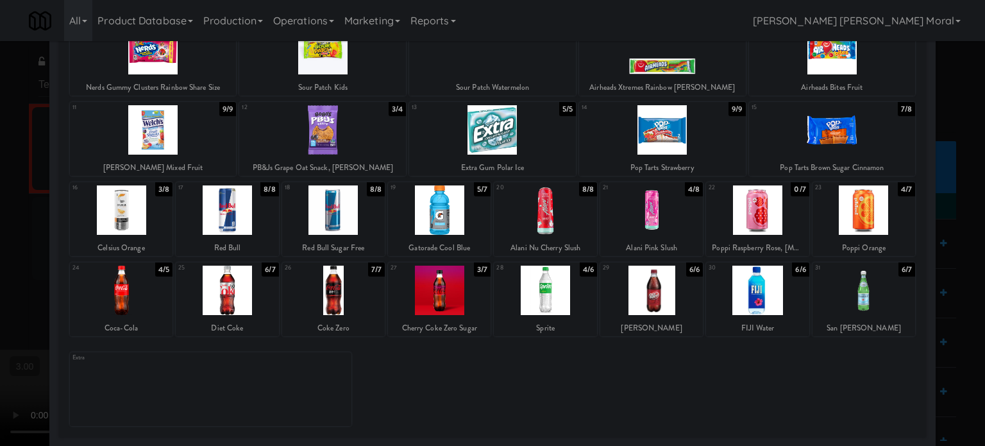
click at [0, 208] on div at bounding box center [492, 223] width 985 height 446
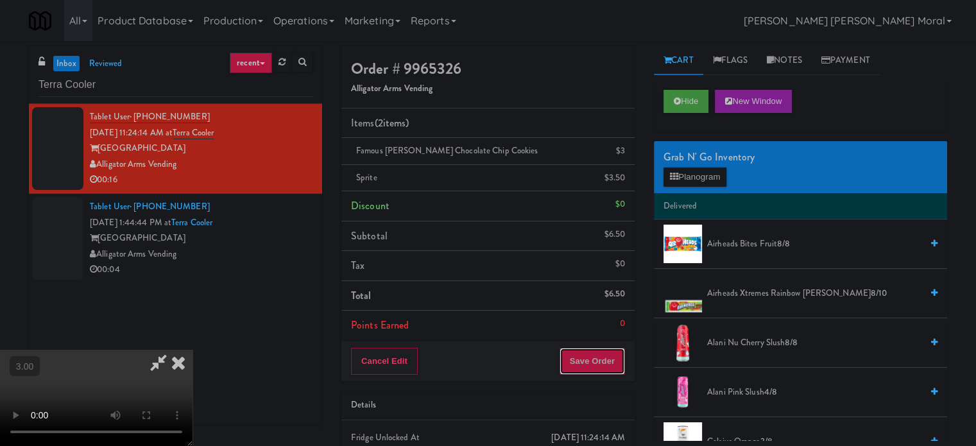
click at [604, 362] on button "Save Order" at bounding box center [591, 361] width 65 height 27
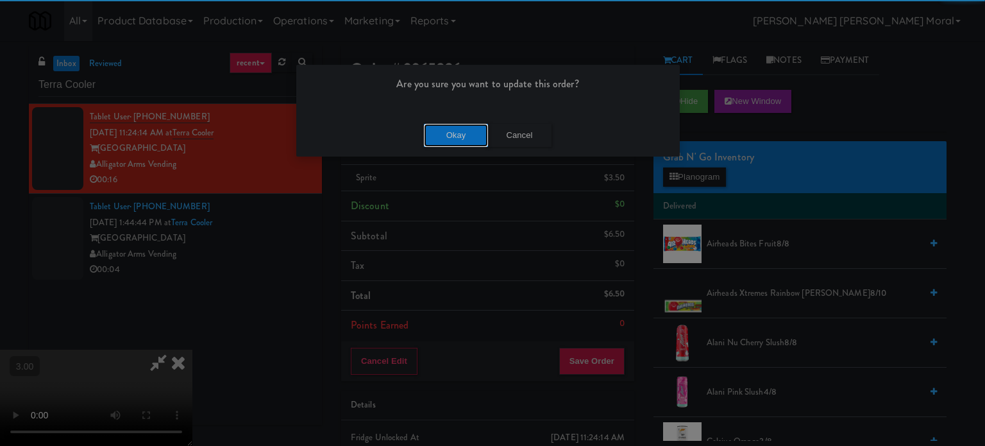
click at [452, 141] on button "Okay" at bounding box center [456, 135] width 64 height 23
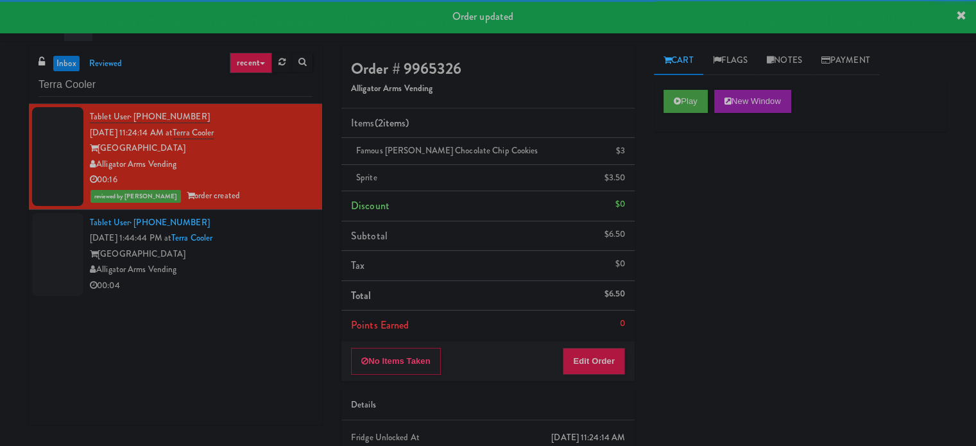
click at [269, 269] on div "Alligator Arms Vending" at bounding box center [201, 270] width 223 height 16
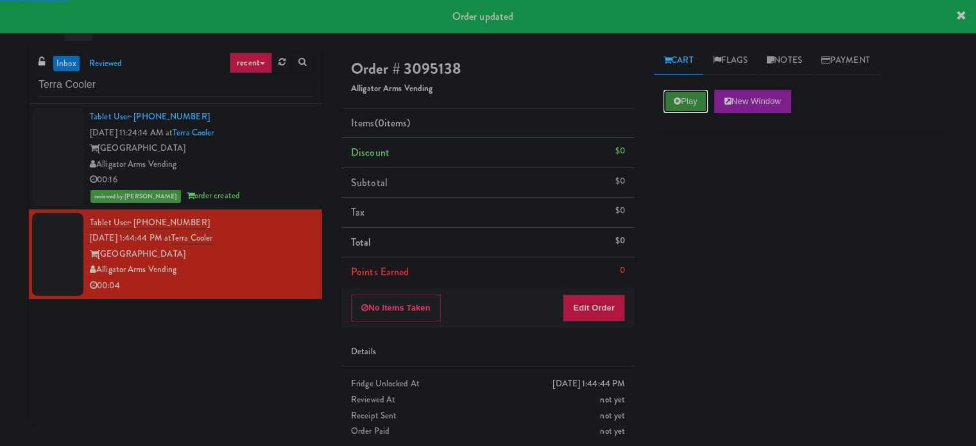
click at [702, 96] on button "Play" at bounding box center [685, 101] width 44 height 23
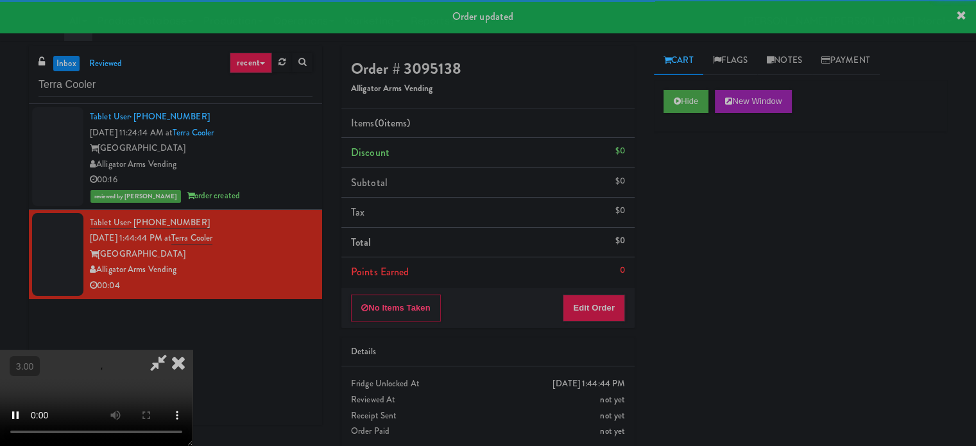
click at [726, 208] on div "Hide New Window Primary Flag Clear Flag if unable to determine what was taken o…" at bounding box center [800, 320] width 293 height 481
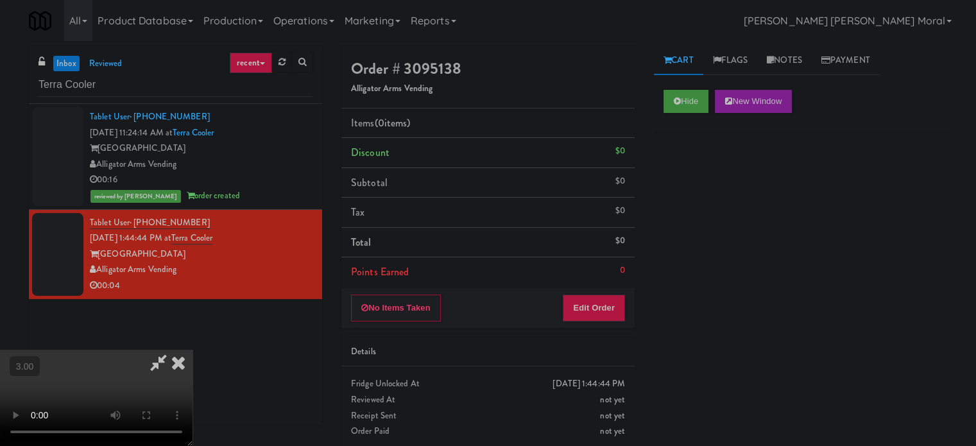
click at [662, 237] on div "Hide New Window Primary Flag Clear Flag if unable to determine what was taken o…" at bounding box center [800, 320] width 293 height 481
drag, startPoint x: 611, startPoint y: 309, endPoint x: 630, endPoint y: 274, distance: 39.3
click at [611, 308] on button "Edit Order" at bounding box center [593, 307] width 62 height 27
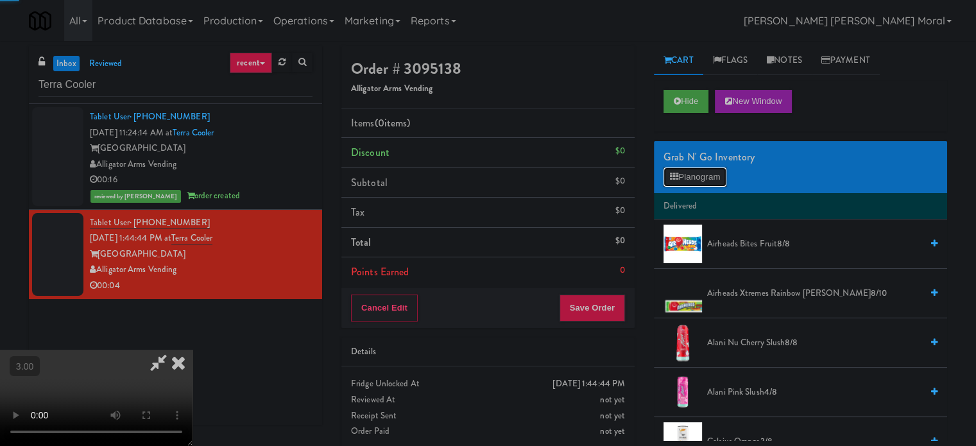
click at [698, 177] on button "Planogram" at bounding box center [694, 176] width 63 height 19
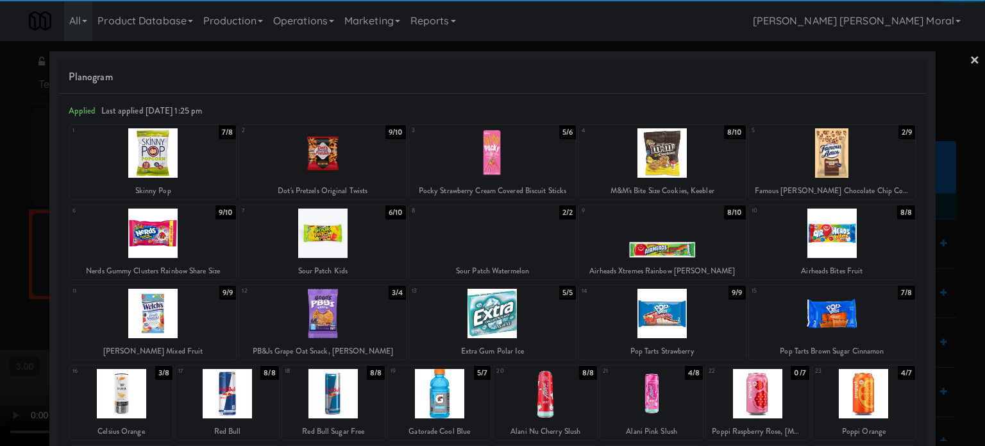
click at [332, 392] on div at bounding box center [333, 393] width 103 height 49
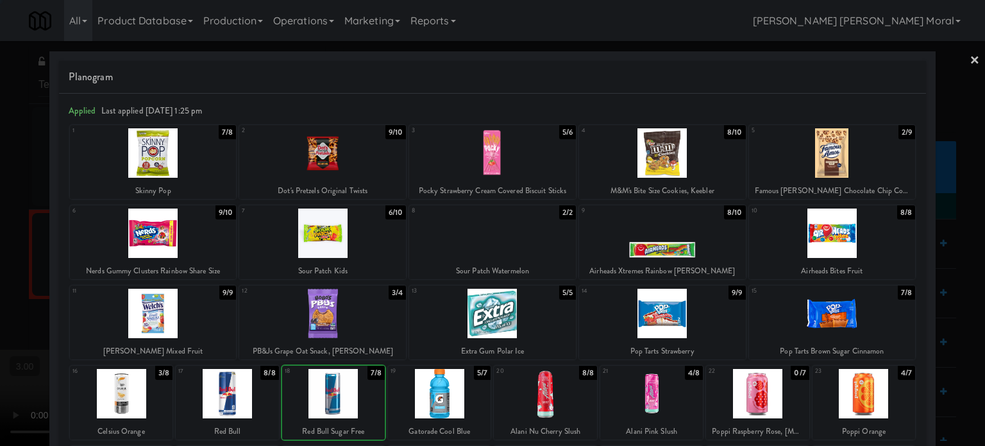
click at [0, 280] on div at bounding box center [492, 223] width 985 height 446
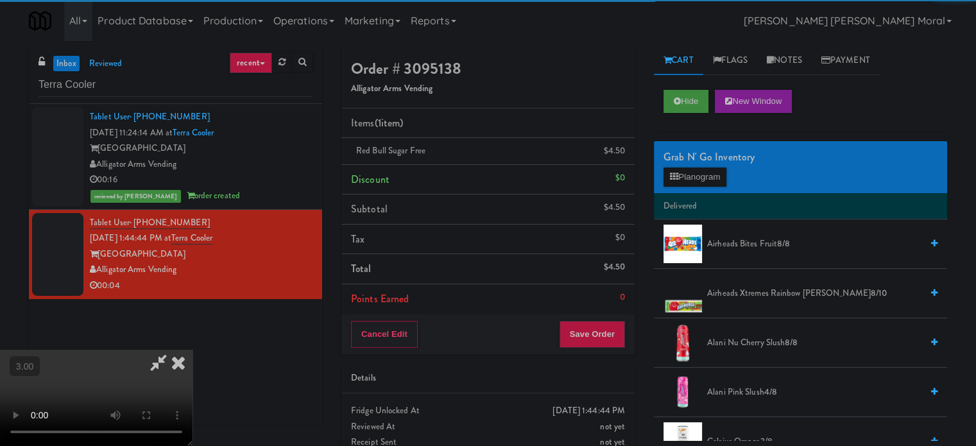
click at [192, 350] on video at bounding box center [96, 398] width 192 height 96
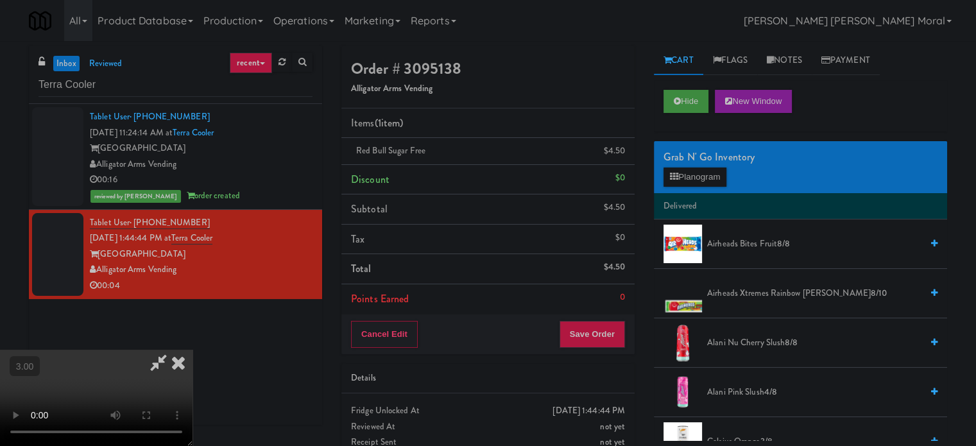
scroll to position [203, 0]
click at [617, 339] on button "Save Order" at bounding box center [591, 334] width 65 height 27
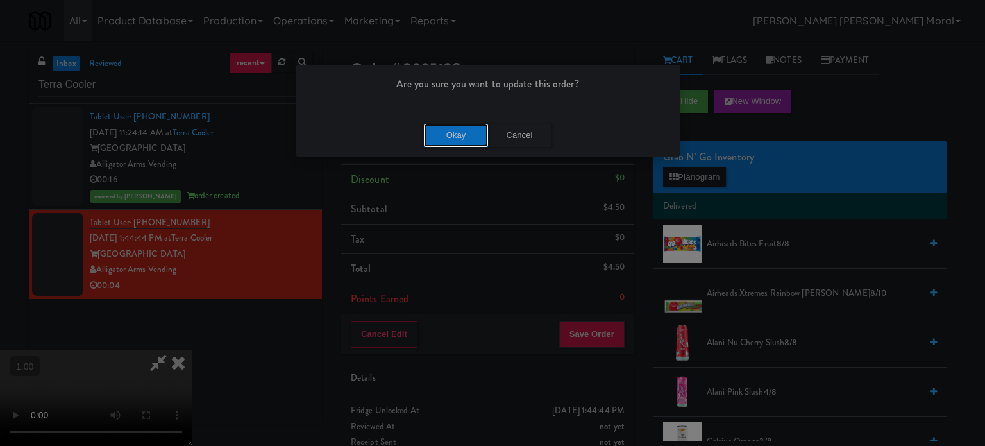
click at [443, 135] on button "Okay" at bounding box center [456, 135] width 64 height 23
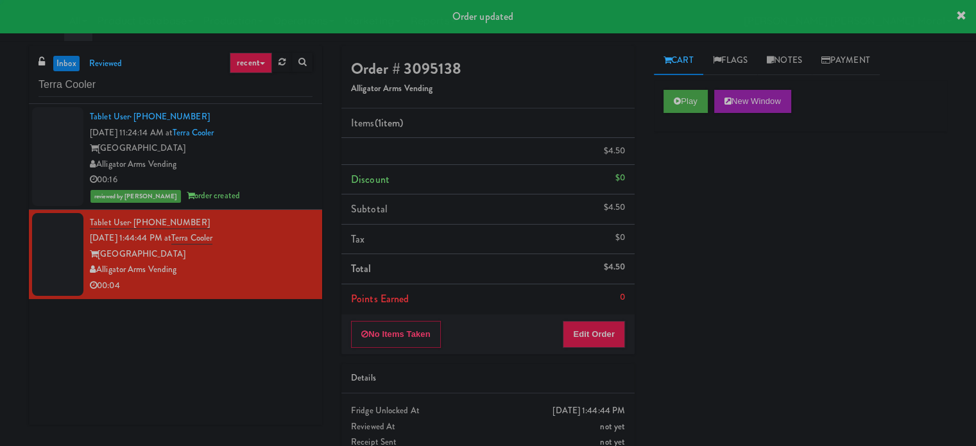
scroll to position [0, 0]
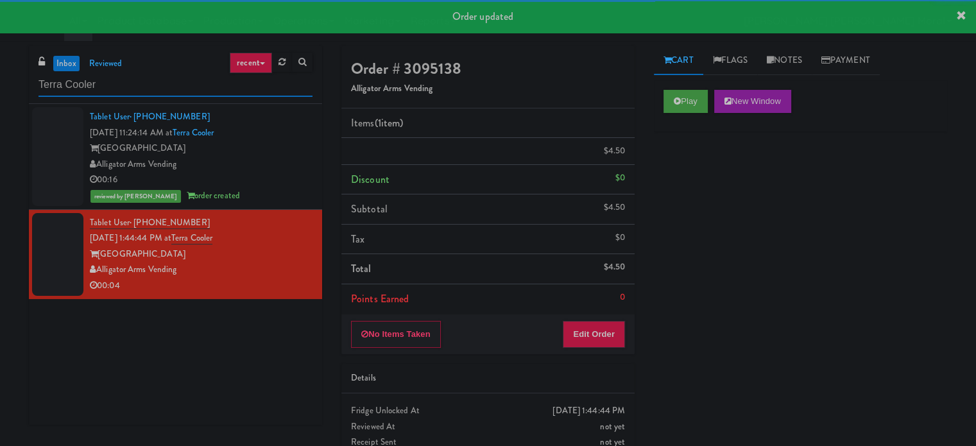
click at [174, 89] on input "Terra Cooler" at bounding box center [175, 85] width 274 height 24
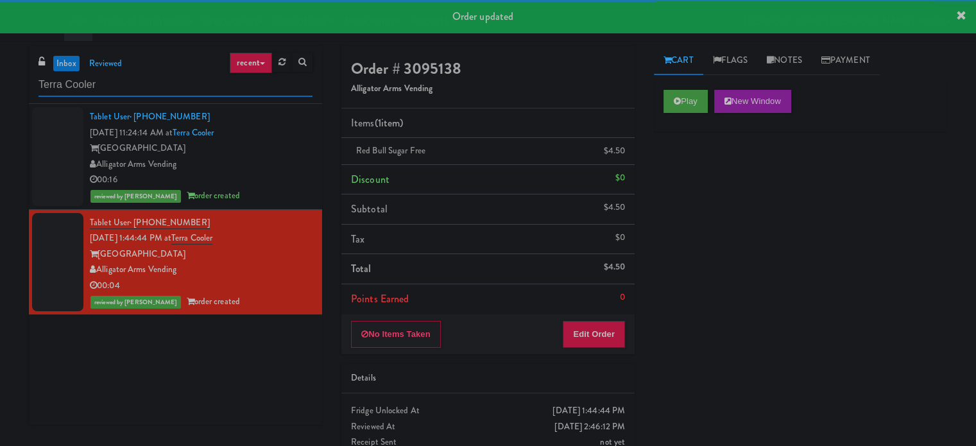
click at [174, 89] on input "Terra Cooler" at bounding box center [175, 85] width 274 height 24
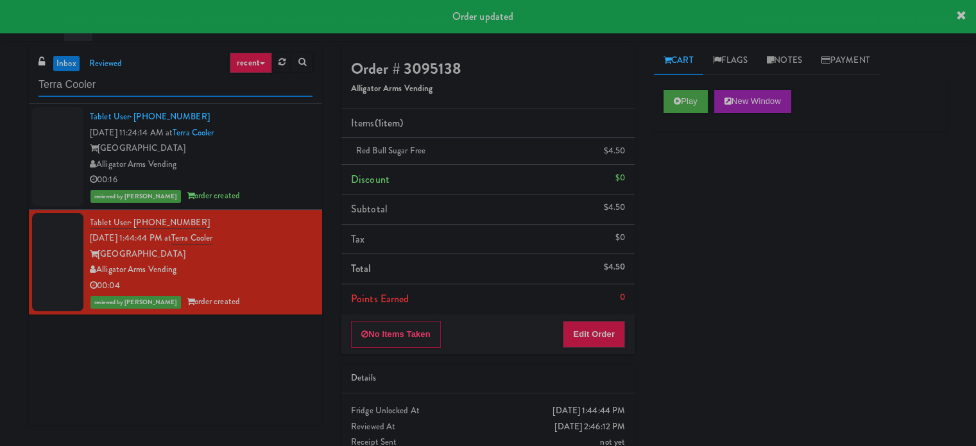
paste input "Peabody -"
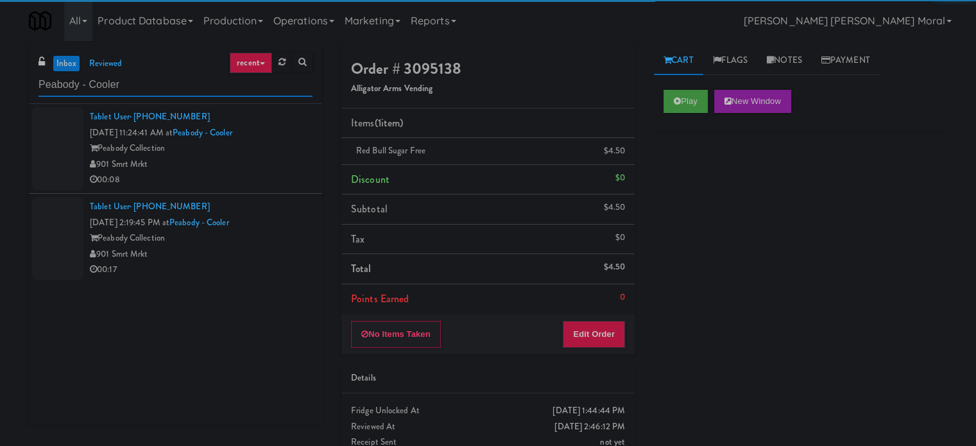
type input "Peabody - Cooler"
click at [273, 170] on div "901 Smrt Mrkt" at bounding box center [201, 164] width 223 height 16
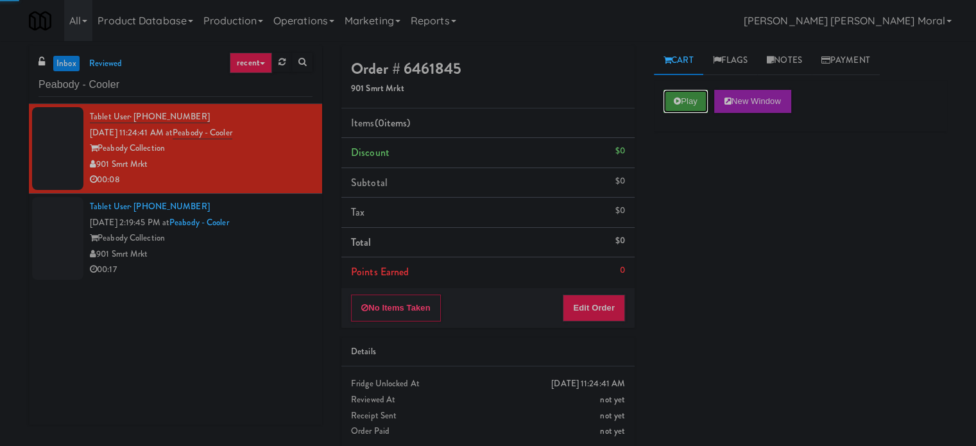
click at [686, 97] on button "Play" at bounding box center [685, 101] width 44 height 23
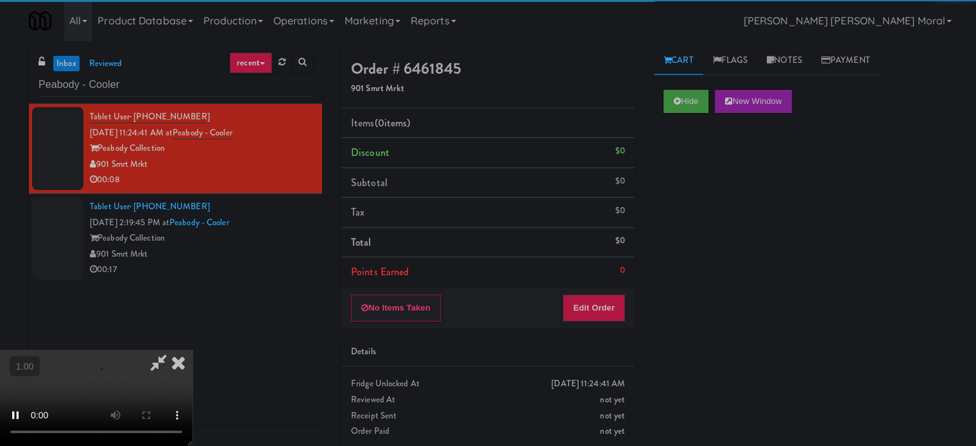
click at [673, 224] on div "Hide New Window Primary Flag Clear Flag if unable to determine what was taken o…" at bounding box center [800, 320] width 293 height 481
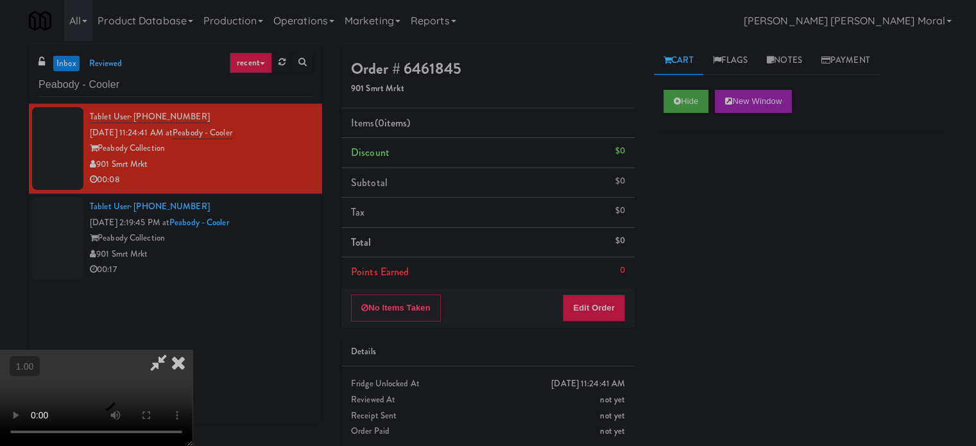
click at [673, 224] on div "Hide New Window Primary Flag Clear Flag if unable to determine what was taken o…" at bounding box center [800, 320] width 293 height 481
click at [192, 350] on video at bounding box center [96, 398] width 192 height 96
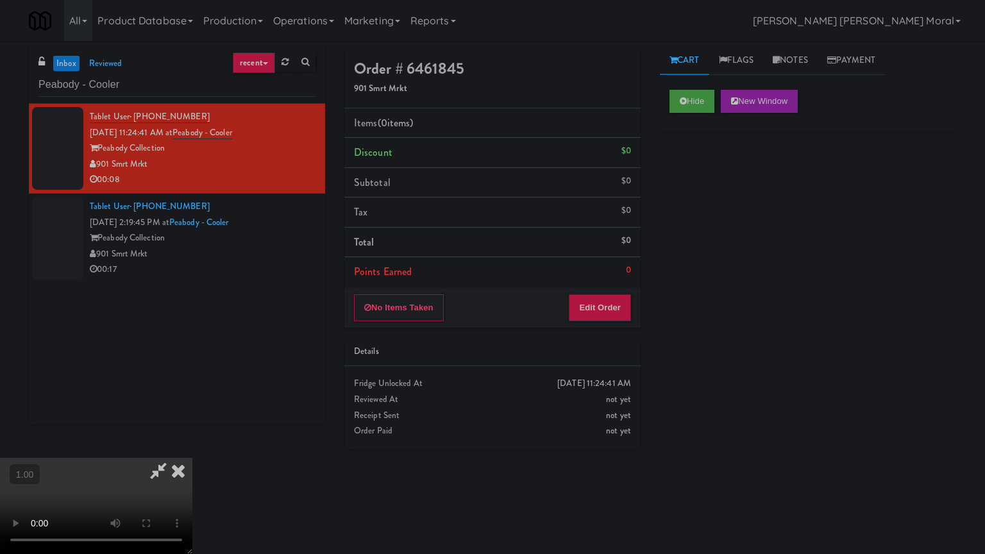
click at [192, 445] on video at bounding box center [96, 506] width 192 height 96
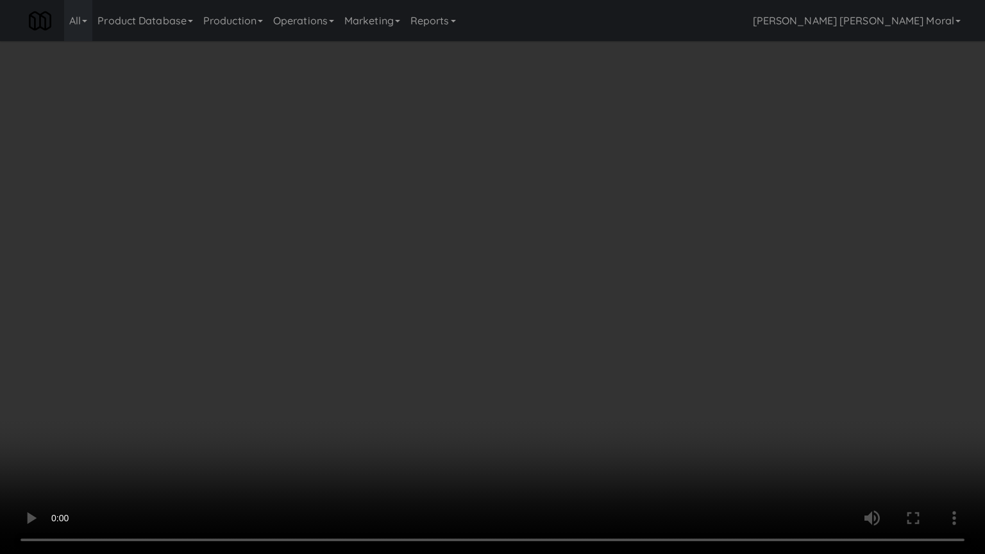
click at [574, 270] on video at bounding box center [492, 277] width 985 height 554
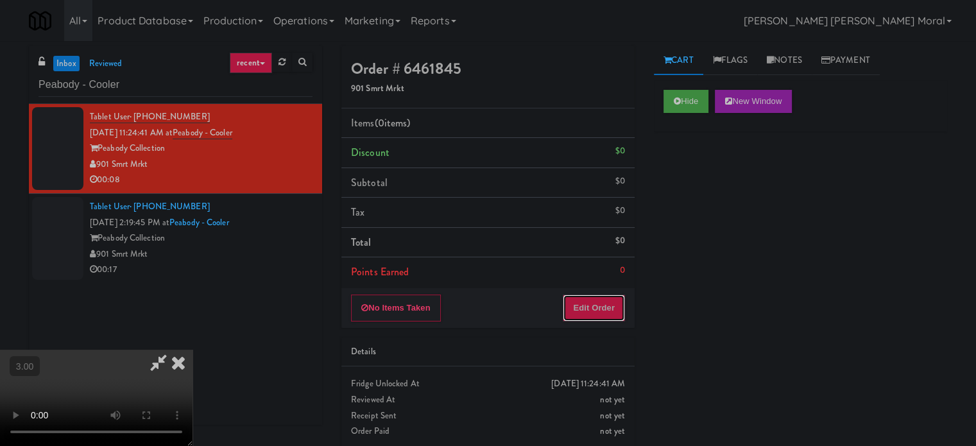
click at [605, 309] on button "Edit Order" at bounding box center [593, 307] width 62 height 27
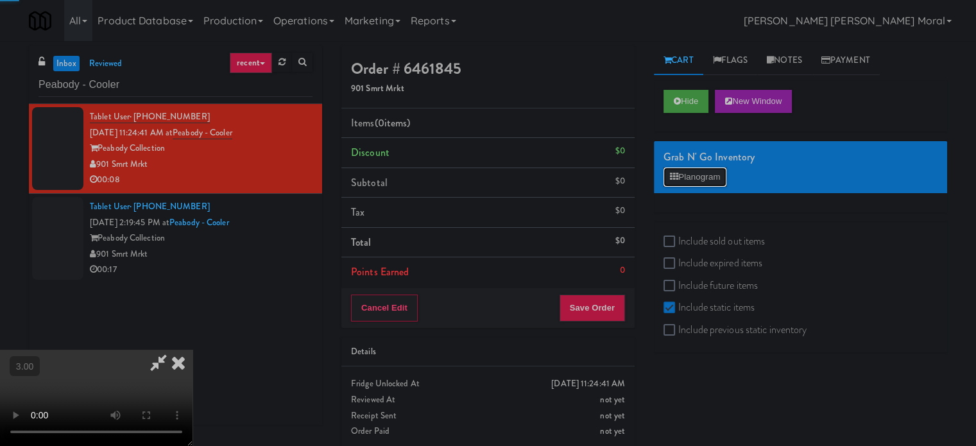
click at [700, 180] on button "Planogram" at bounding box center [694, 176] width 63 height 19
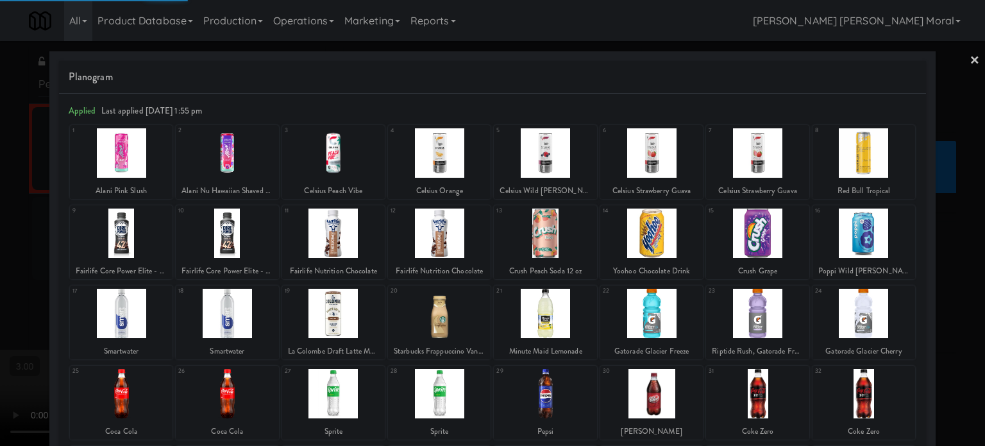
click at [970, 60] on div at bounding box center [492, 223] width 985 height 446
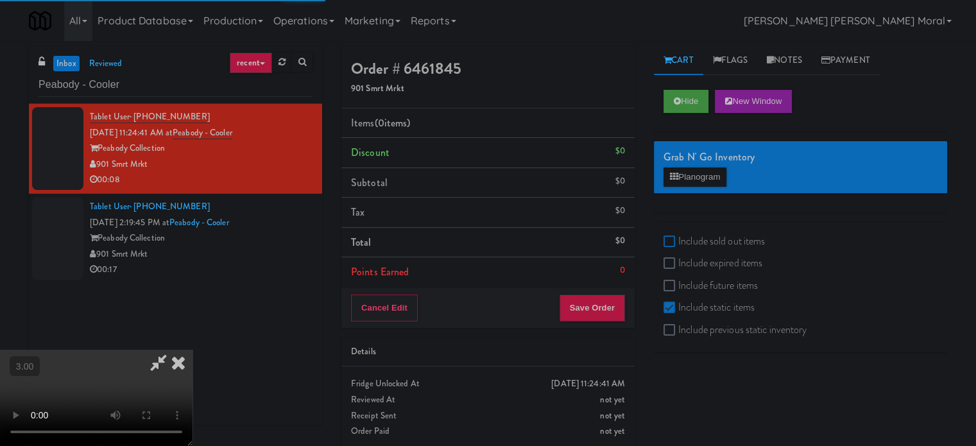
click at [668, 237] on input "Include sold out items" at bounding box center [670, 242] width 15 height 10
checkbox input "true"
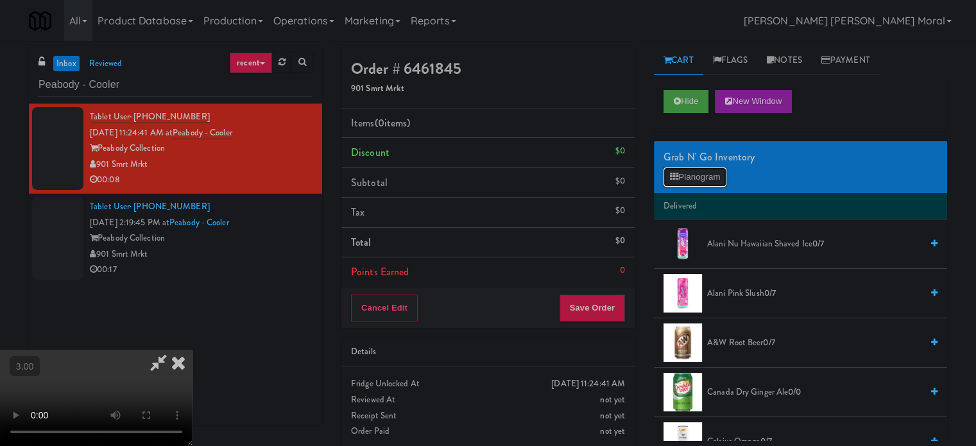
click at [698, 179] on button "Planogram" at bounding box center [694, 176] width 63 height 19
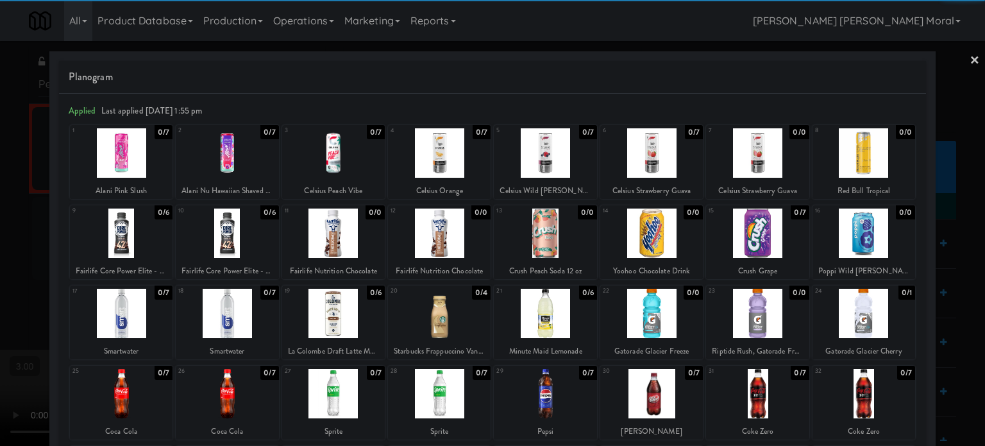
click at [234, 312] on div at bounding box center [227, 313] width 103 height 49
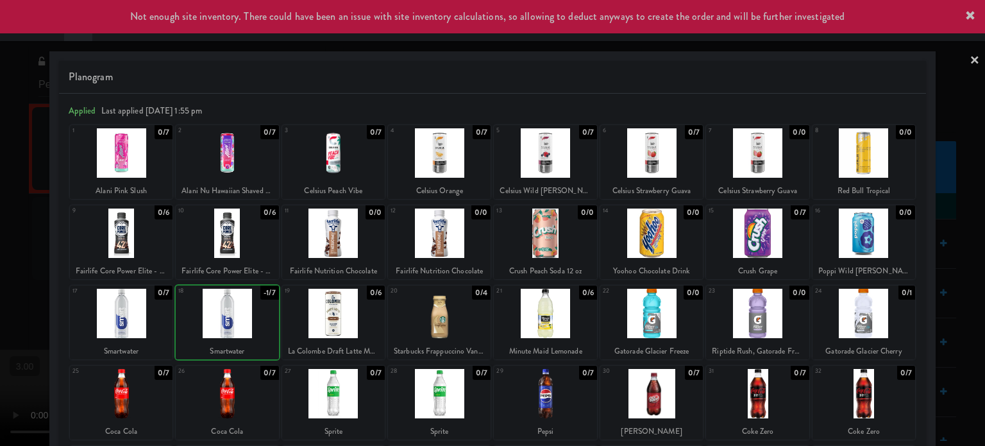
click at [0, 253] on div at bounding box center [492, 223] width 985 height 446
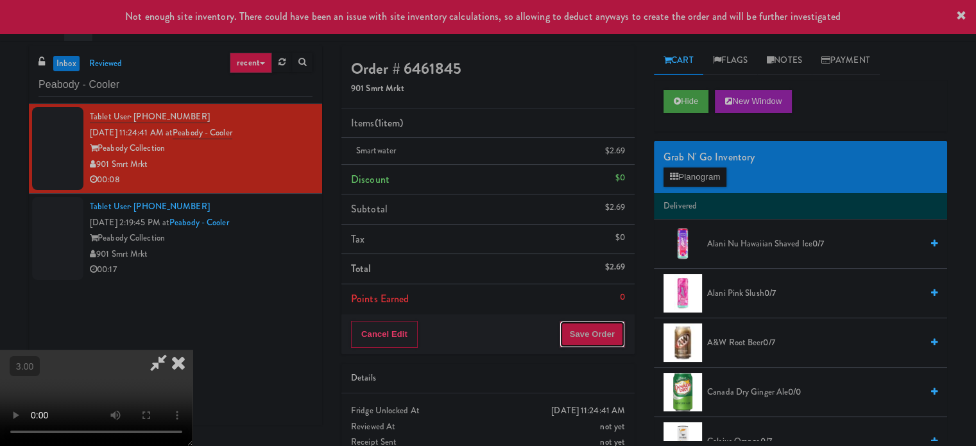
click at [605, 341] on button "Save Order" at bounding box center [591, 334] width 65 height 27
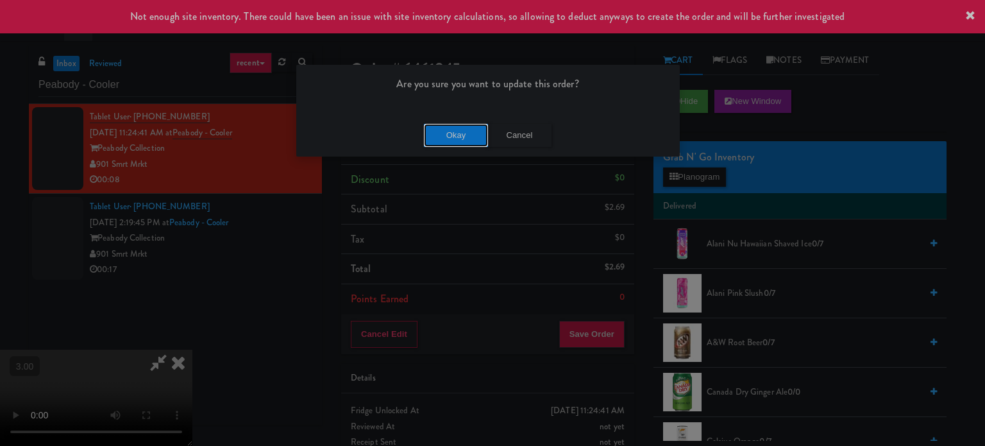
click at [461, 138] on button "Okay" at bounding box center [456, 135] width 64 height 23
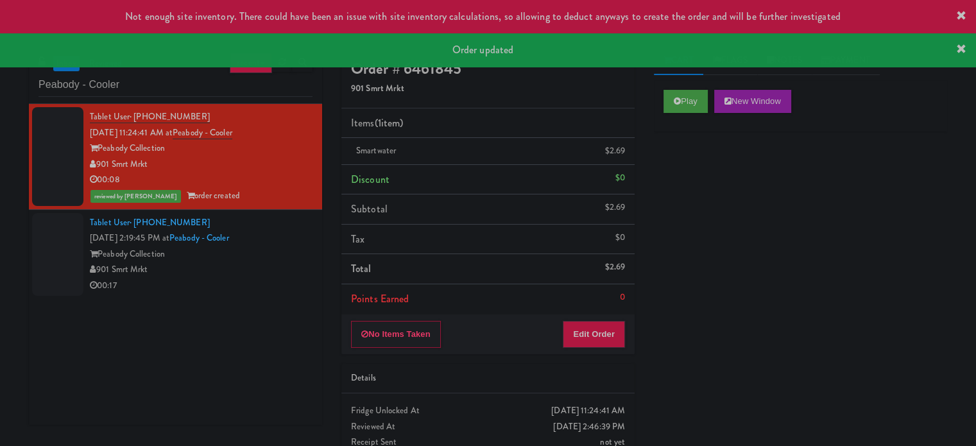
click at [266, 270] on div "901 Smrt Mrkt" at bounding box center [201, 270] width 223 height 16
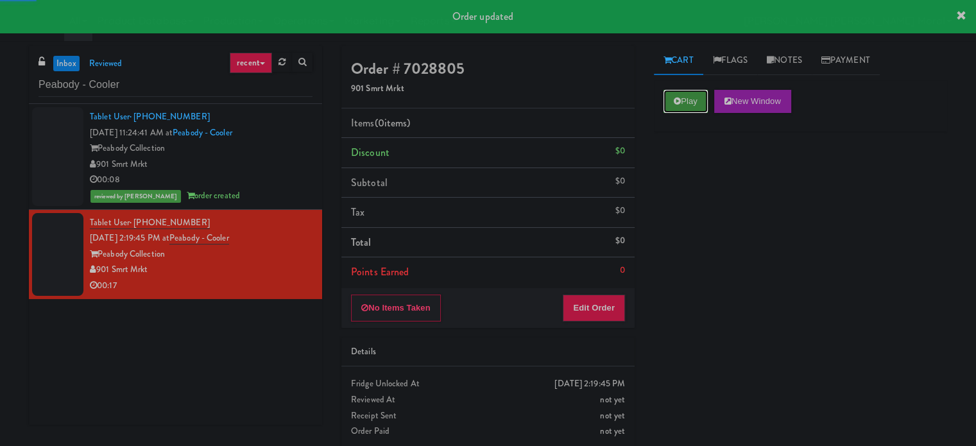
click at [673, 105] on icon at bounding box center [676, 101] width 7 height 8
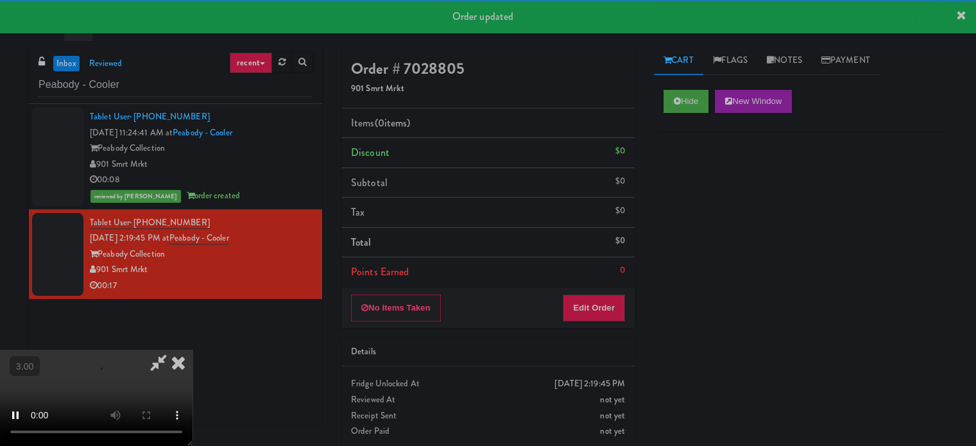
click at [667, 215] on div "Hide New Window Primary Flag Clear Flag if unable to determine what was taken o…" at bounding box center [800, 320] width 293 height 481
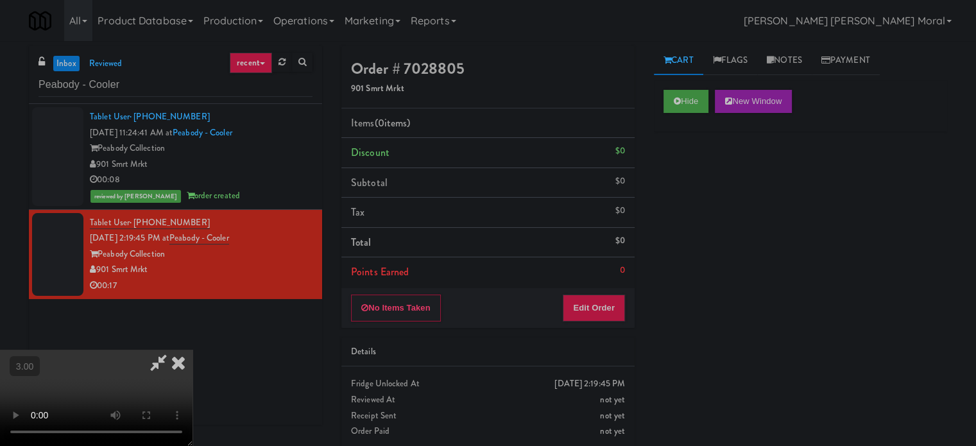
click at [192, 350] on video at bounding box center [96, 398] width 192 height 96
click at [623, 303] on button "Edit Order" at bounding box center [593, 307] width 62 height 27
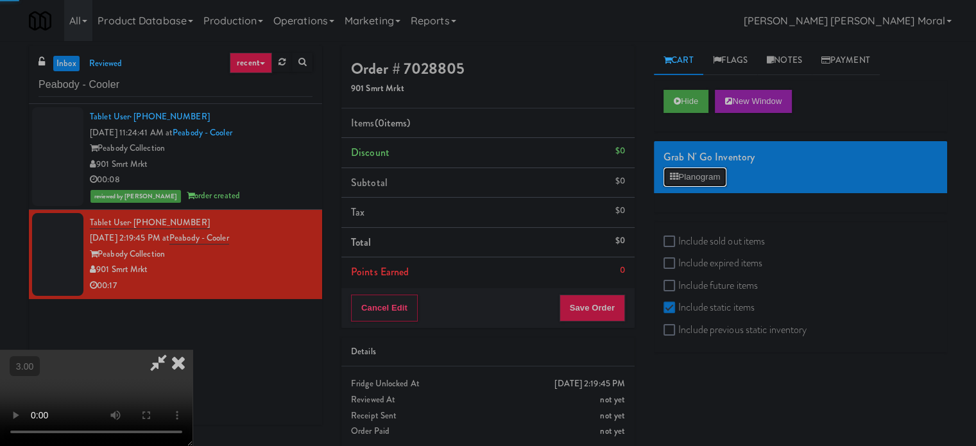
click at [684, 183] on button "Planogram" at bounding box center [694, 176] width 63 height 19
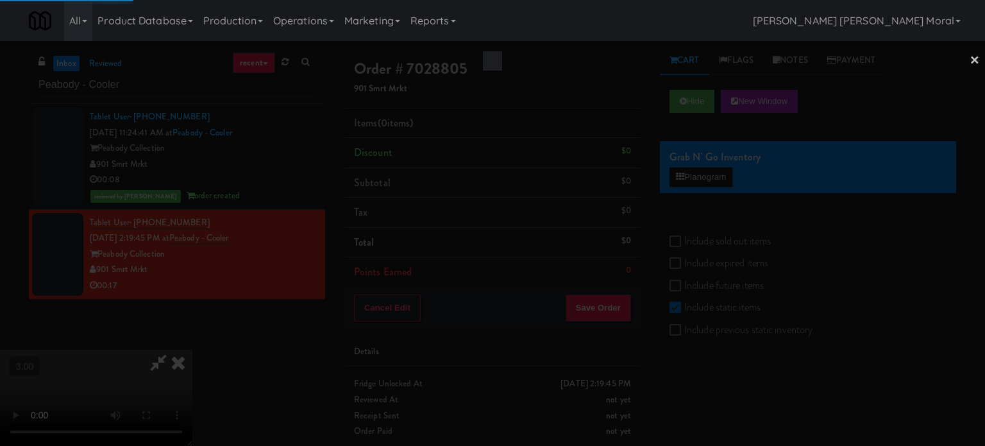
click at [971, 65] on link "×" at bounding box center [975, 61] width 10 height 40
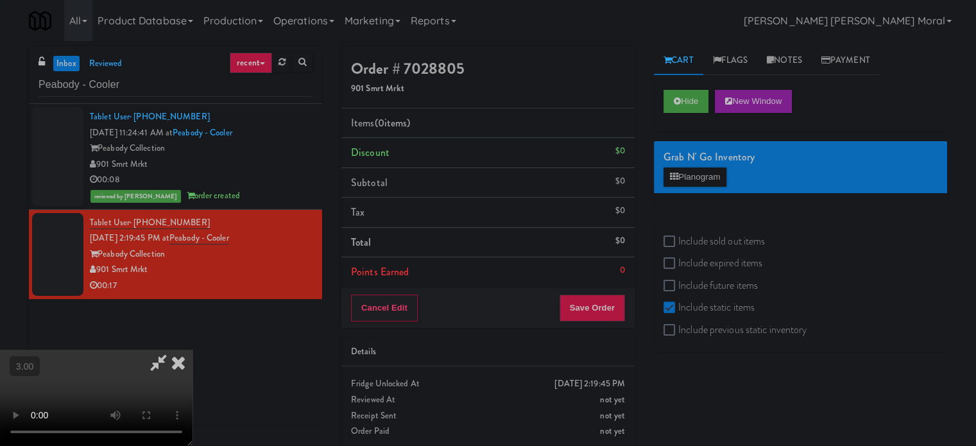
click at [678, 243] on label "Include sold out items" at bounding box center [713, 241] width 101 height 19
click at [678, 243] on input "Include sold out items" at bounding box center [670, 242] width 15 height 10
checkbox input "true"
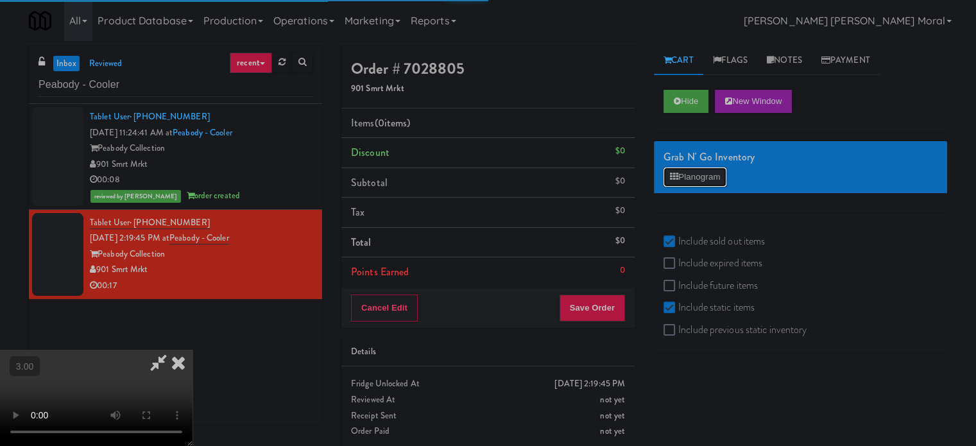
click at [693, 176] on button "Planogram" at bounding box center [694, 176] width 63 height 19
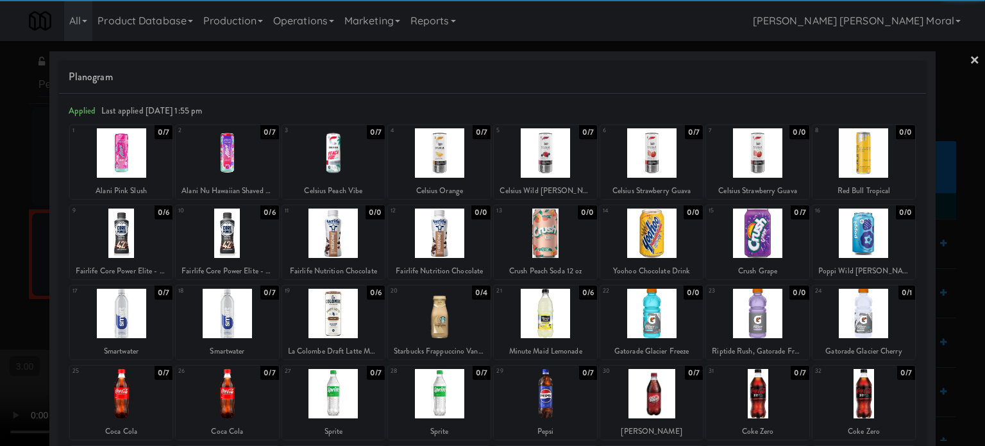
click at [752, 239] on div at bounding box center [757, 232] width 103 height 49
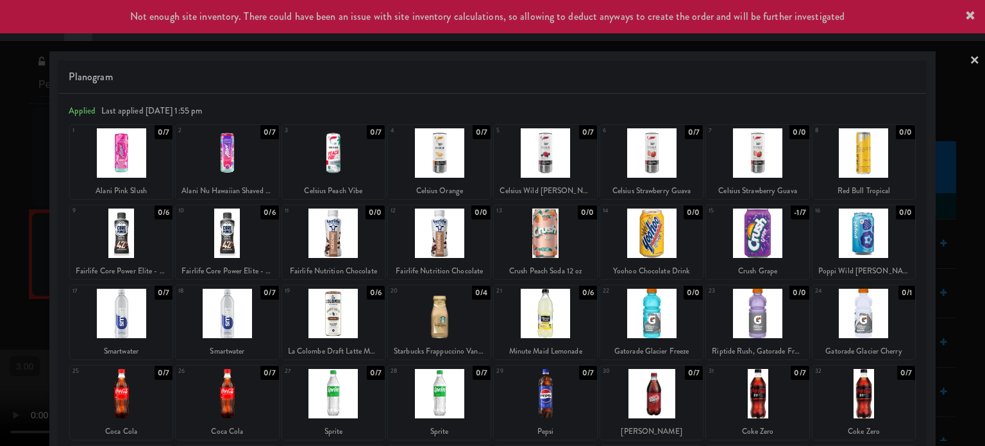
click at [543, 310] on div at bounding box center [545, 313] width 103 height 49
click at [768, 316] on div at bounding box center [757, 313] width 103 height 49
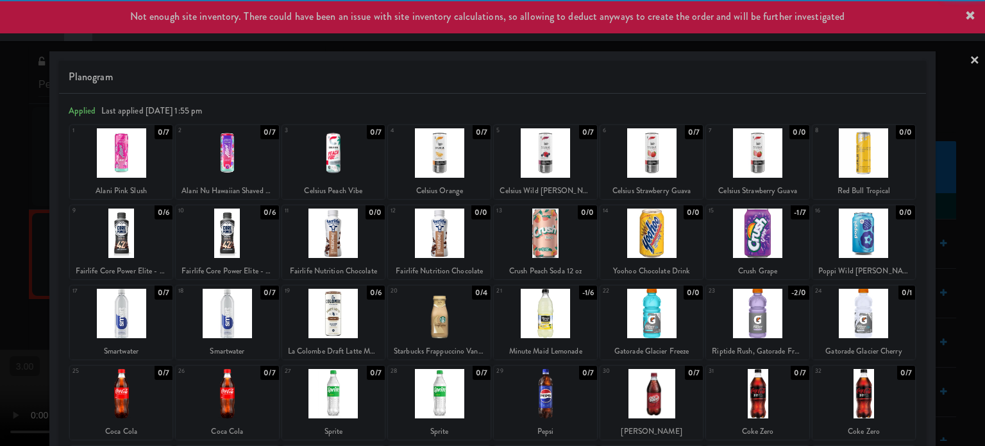
click at [0, 257] on div at bounding box center [492, 223] width 985 height 446
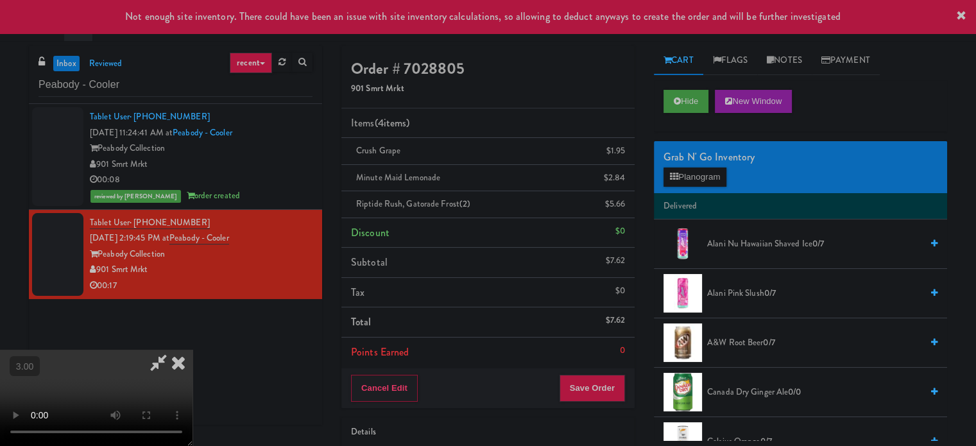
click at [192, 350] on video at bounding box center [96, 398] width 192 height 96
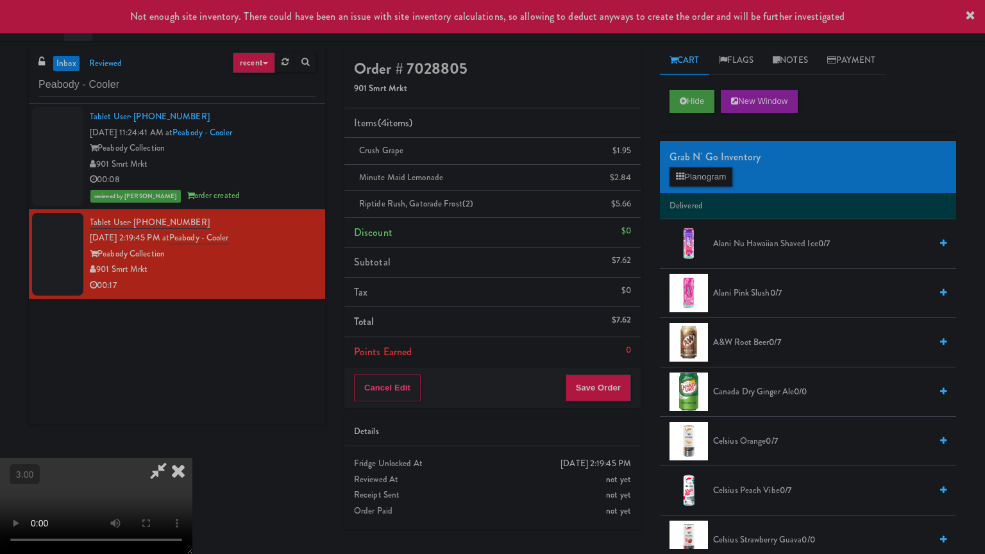
click at [192, 445] on video at bounding box center [96, 506] width 192 height 96
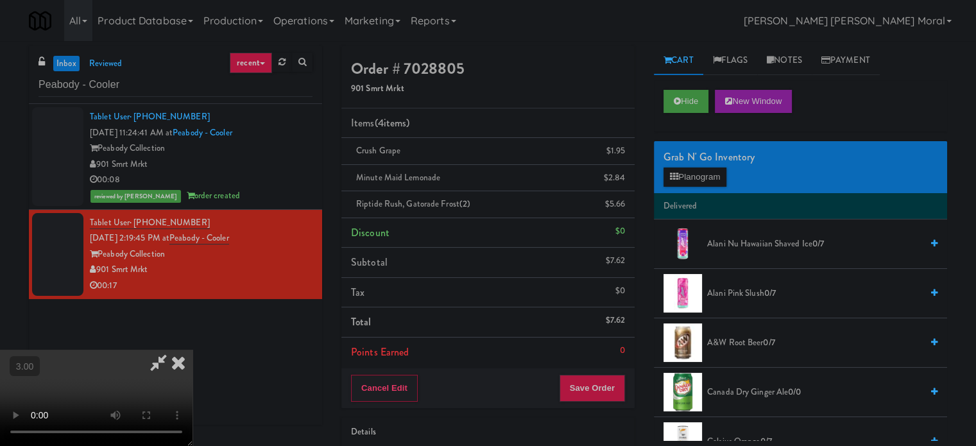
click at [192, 350] on icon at bounding box center [178, 363] width 28 height 26
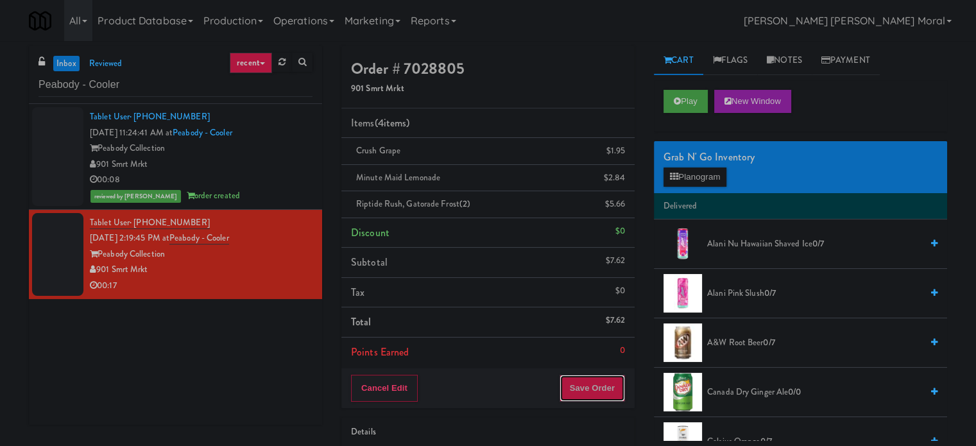
click at [608, 388] on button "Save Order" at bounding box center [591, 388] width 65 height 27
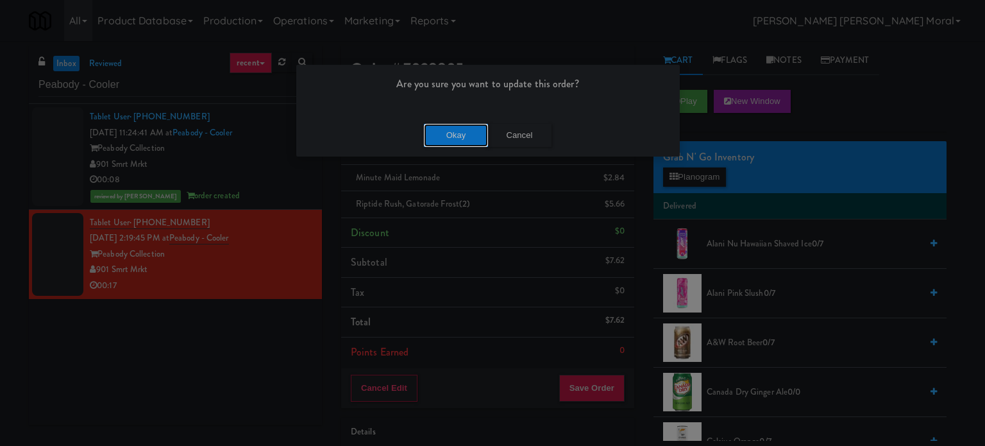
click at [462, 135] on button "Okay" at bounding box center [456, 135] width 64 height 23
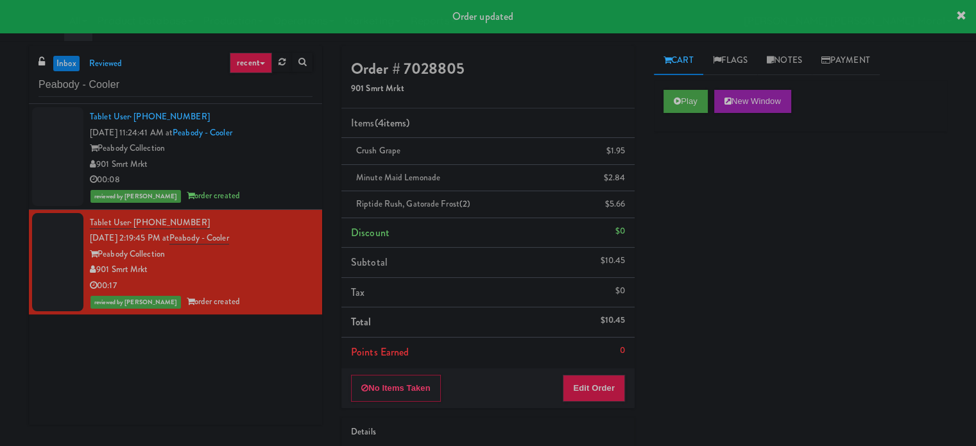
click at [655, 196] on div "Play New Window Primary Flag Clear Flag if unable to determine what was taken o…" at bounding box center [800, 320] width 293 height 481
click at [790, 60] on link "Notes" at bounding box center [784, 60] width 55 height 29
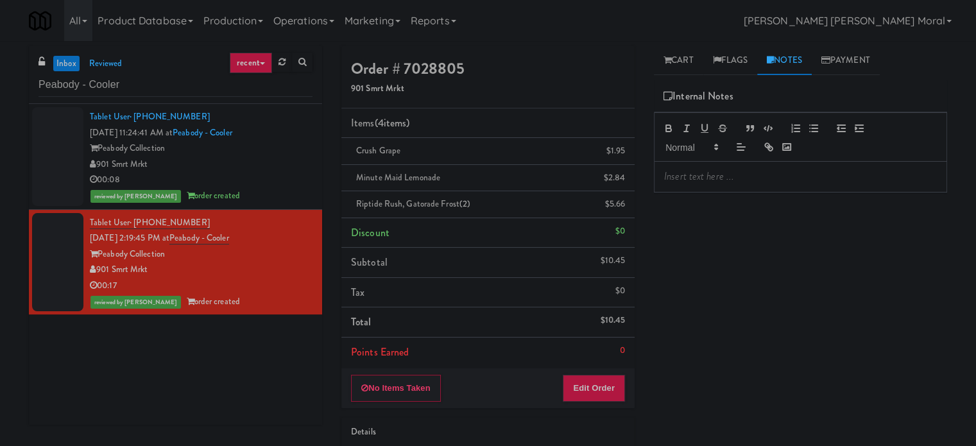
click at [721, 169] on div at bounding box center [800, 177] width 292 height 30
click at [750, 172] on p at bounding box center [800, 176] width 273 height 14
click at [736, 226] on div "Play New Window Primary Flag Clear Flag if unable to determine what was taken o…" at bounding box center [800, 320] width 293 height 481
drag, startPoint x: 674, startPoint y: 67, endPoint x: 680, endPoint y: 108, distance: 42.1
click at [674, 67] on link "Cart" at bounding box center [678, 60] width 49 height 29
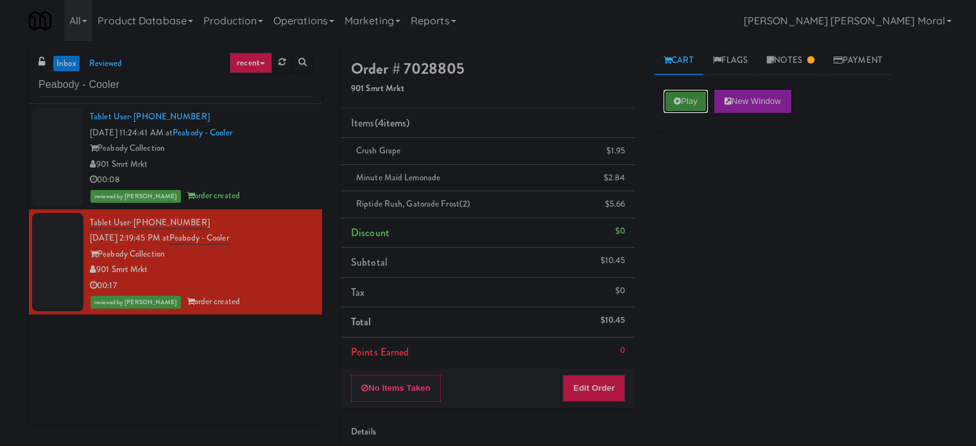
click at [680, 106] on button "Play" at bounding box center [685, 101] width 44 height 23
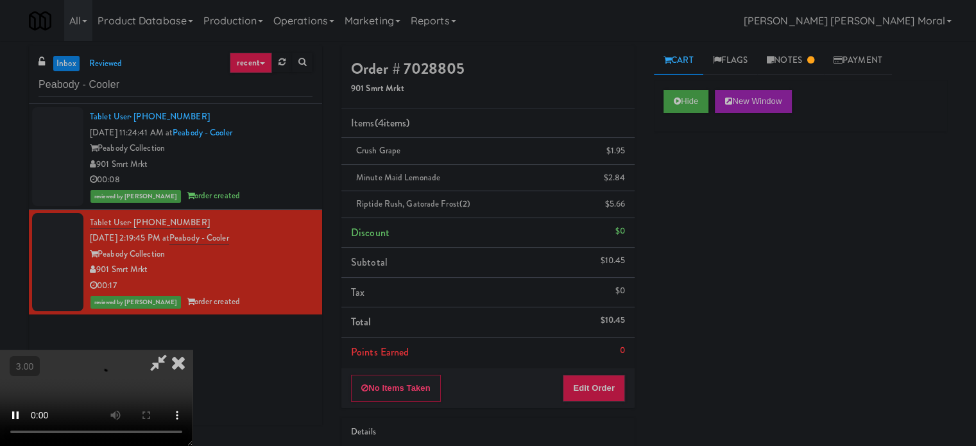
click at [690, 190] on div "Hide New Window Primary Flag Clear Flag if unable to determine what was taken o…" at bounding box center [800, 320] width 293 height 481
click at [192, 350] on icon at bounding box center [178, 363] width 28 height 26
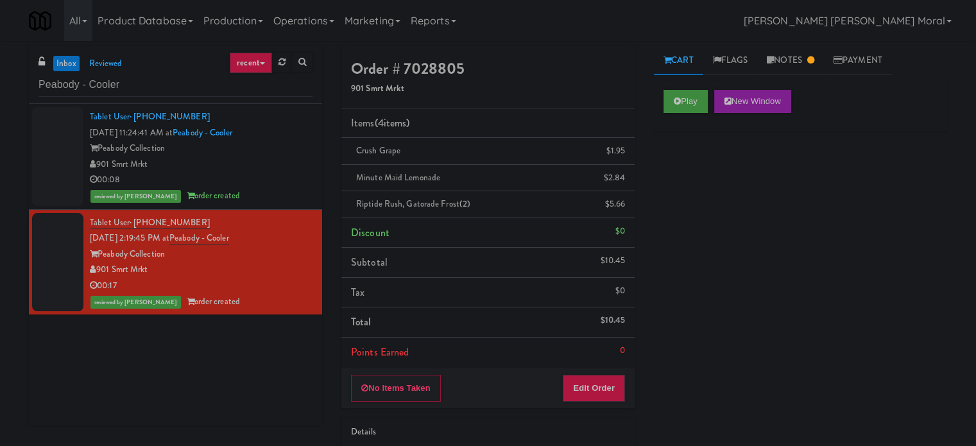
click at [269, 154] on div "Peabody Collection" at bounding box center [201, 148] width 223 height 16
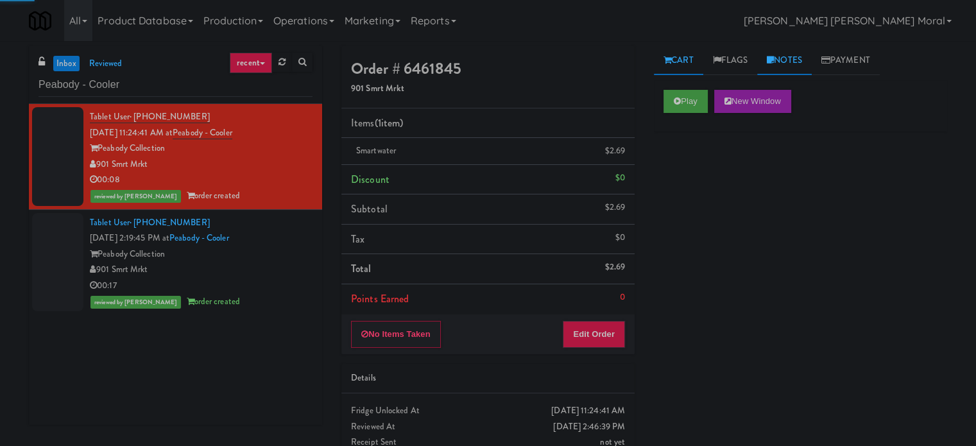
click at [769, 65] on link "Notes" at bounding box center [784, 60] width 55 height 29
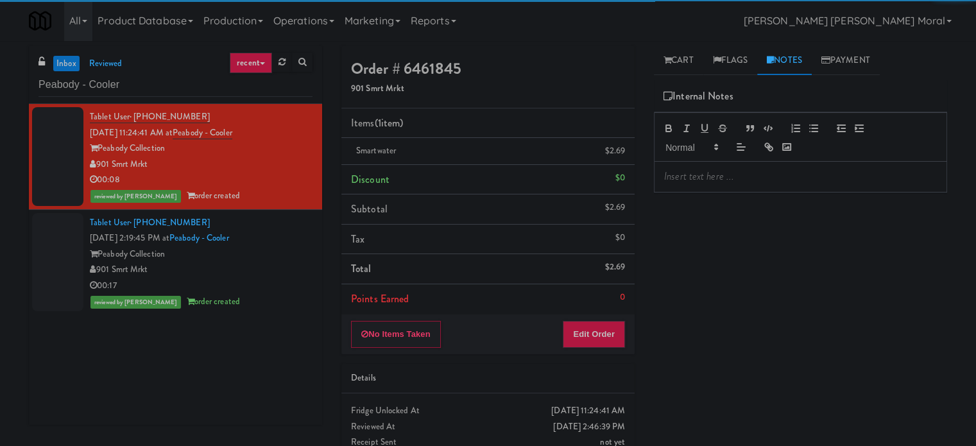
click at [734, 173] on p at bounding box center [800, 176] width 273 height 14
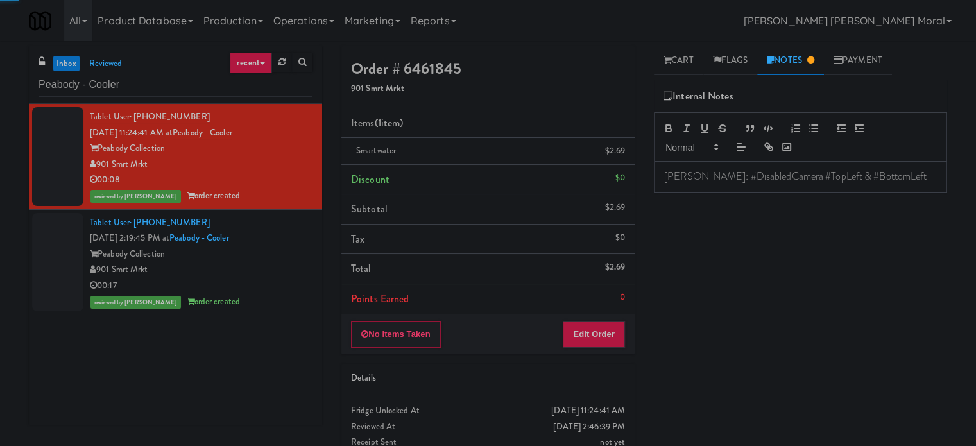
click at [721, 230] on div "Play New Window Primary Flag Clear Flag if unable to determine what was taken o…" at bounding box center [800, 320] width 293 height 481
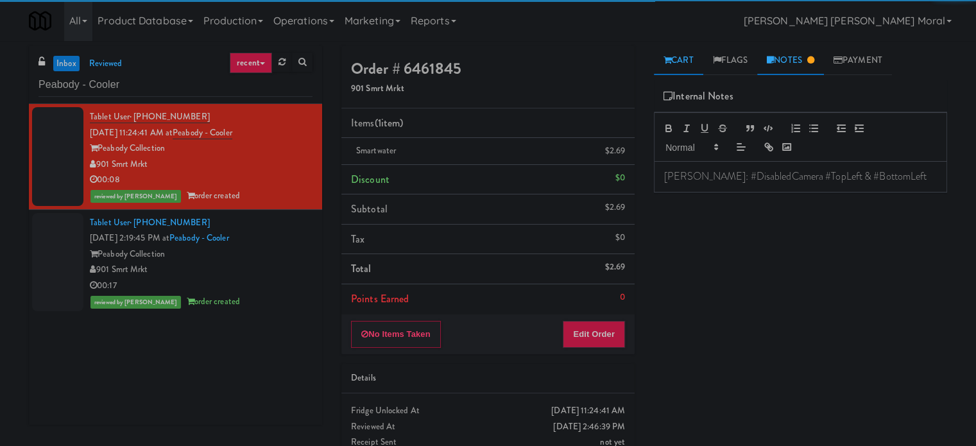
click at [689, 63] on link "Cart" at bounding box center [678, 60] width 49 height 29
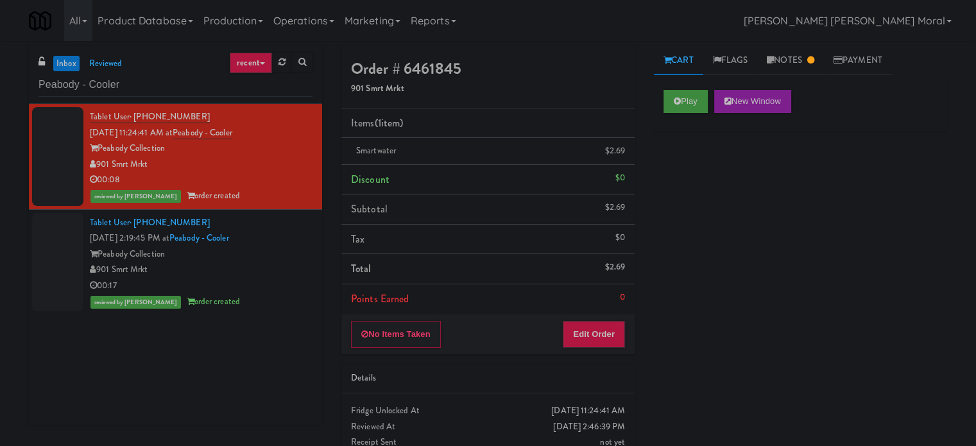
click at [680, 188] on div "Play New Window Primary Flag Clear Flag if unable to determine what was taken o…" at bounding box center [800, 320] width 293 height 481
click at [203, 81] on input "Peabody - Cooler" at bounding box center [175, 85] width 274 height 24
paste input "Court St"
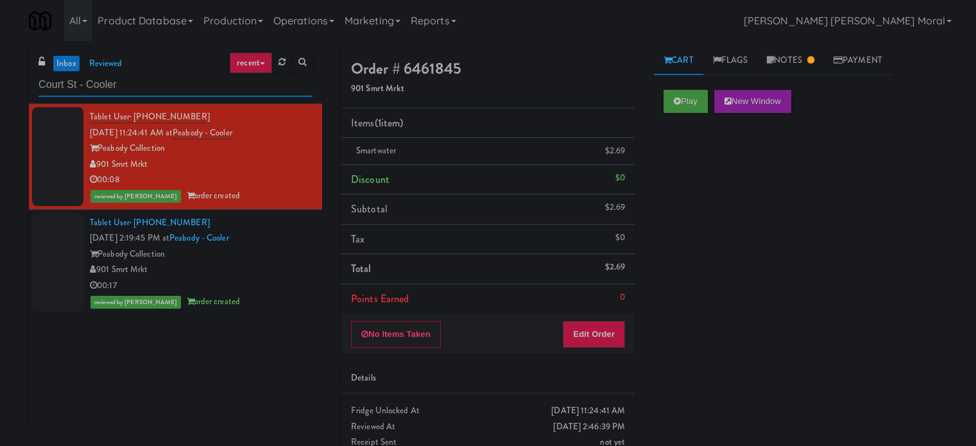
type input "Court St - Cooler"
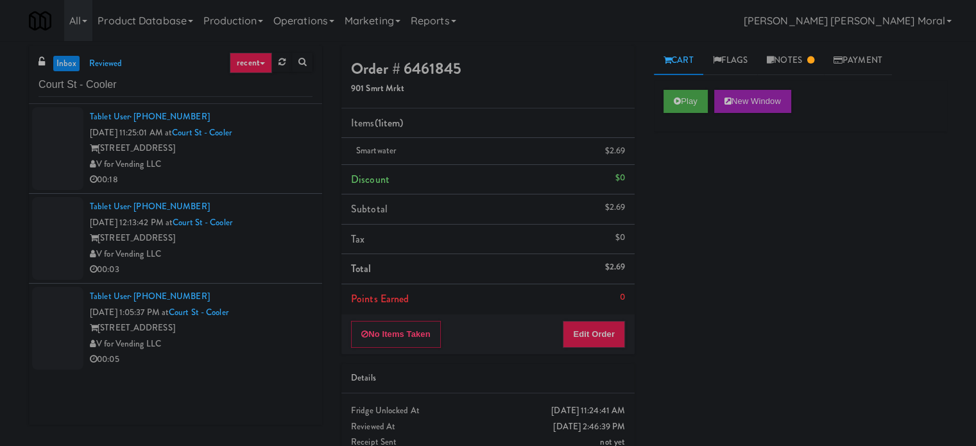
click at [272, 168] on div "V for Vending LLC" at bounding box center [201, 164] width 223 height 16
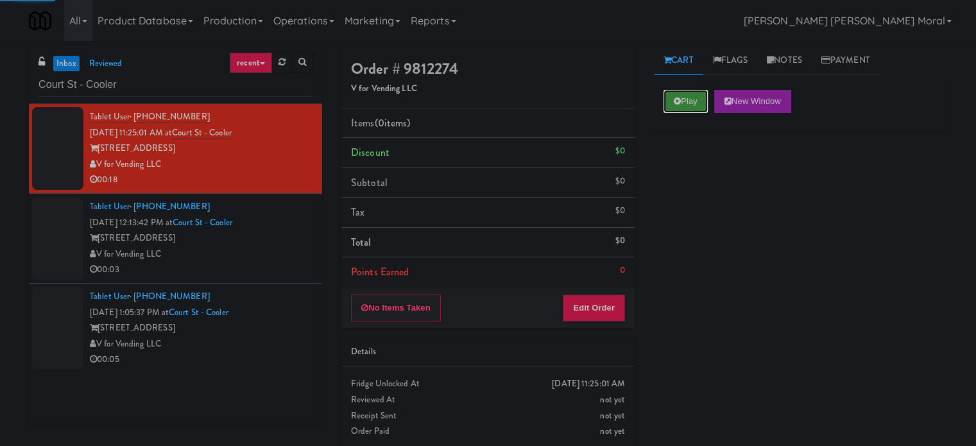
click at [684, 106] on button "Play" at bounding box center [685, 101] width 44 height 23
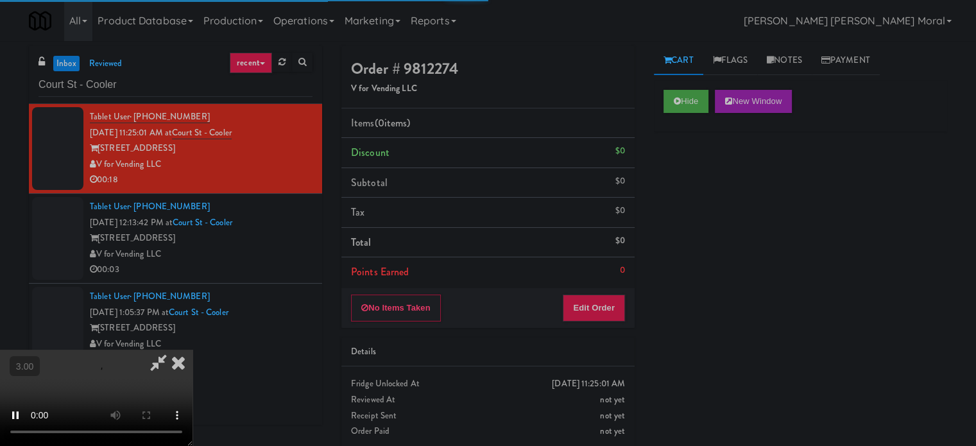
click at [680, 176] on div "Hide New Window Primary Flag Clear Flag if unable to determine what was taken o…" at bounding box center [800, 320] width 293 height 481
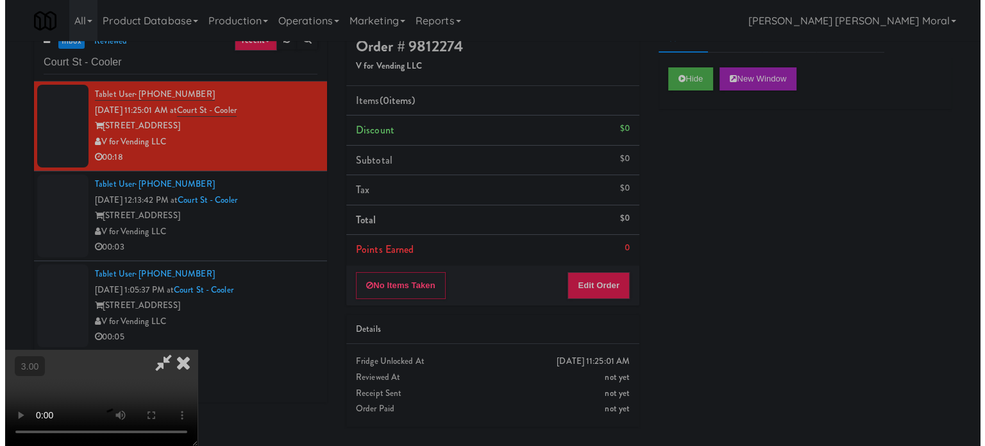
scroll to position [41, 0]
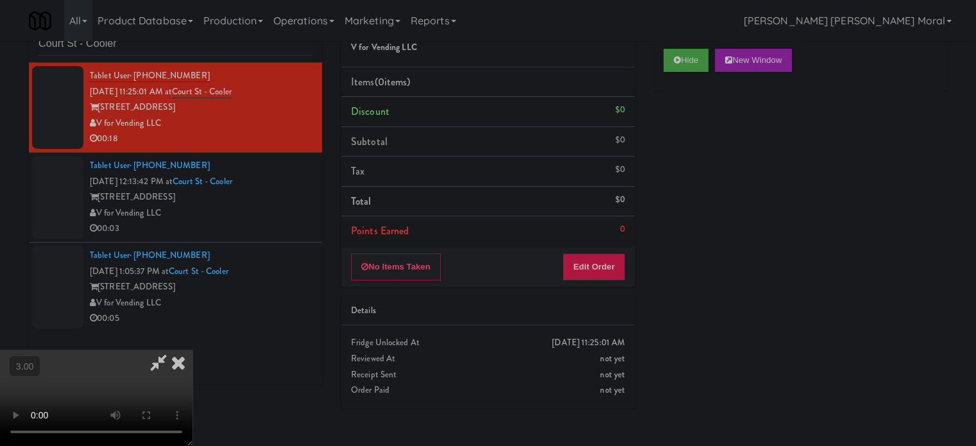
click at [192, 350] on video at bounding box center [96, 398] width 192 height 96
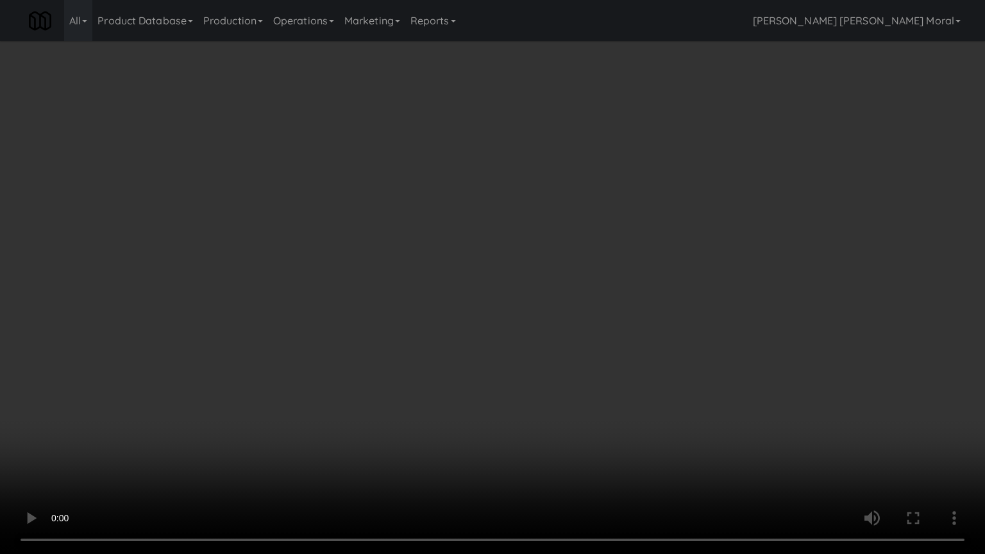
click at [470, 287] on video at bounding box center [492, 277] width 985 height 554
click at [474, 286] on video at bounding box center [492, 277] width 985 height 554
click at [393, 364] on video at bounding box center [492, 277] width 985 height 554
click at [456, 328] on video at bounding box center [492, 277] width 985 height 554
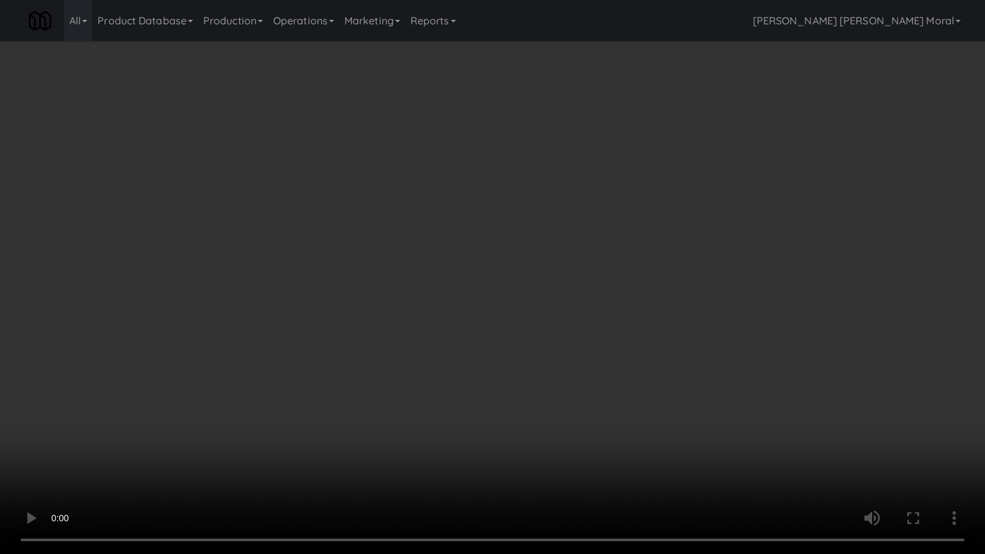
click at [456, 328] on video at bounding box center [492, 277] width 985 height 554
click at [647, 287] on video at bounding box center [492, 277] width 985 height 554
click at [551, 389] on video at bounding box center [492, 277] width 985 height 554
click at [575, 366] on video at bounding box center [492, 277] width 985 height 554
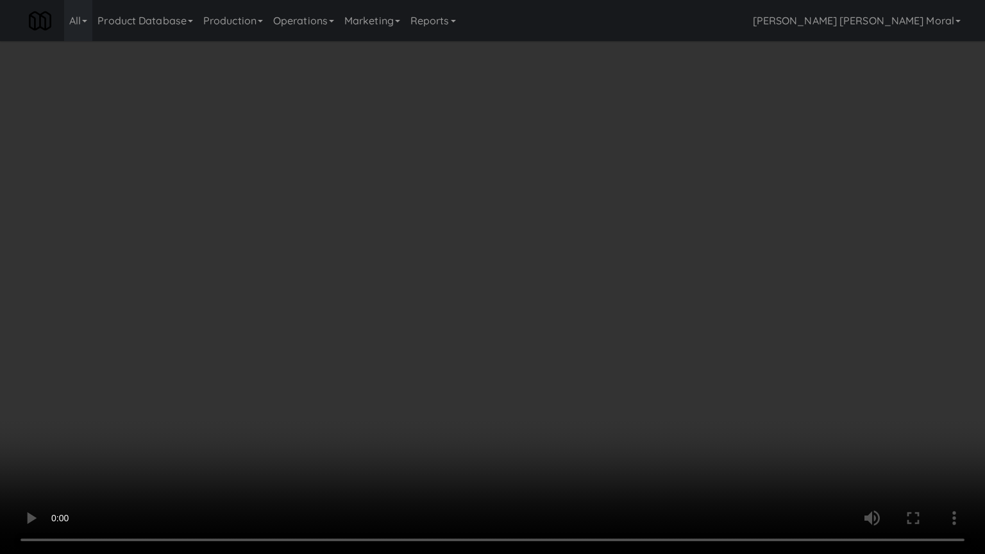
click at [575, 366] on video at bounding box center [492, 277] width 985 height 554
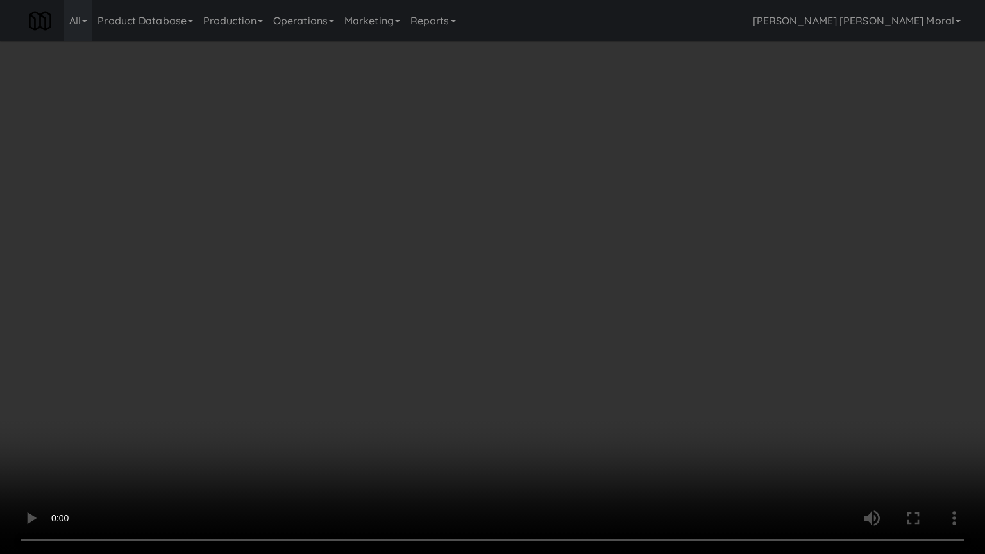
click at [575, 366] on video at bounding box center [492, 277] width 985 height 554
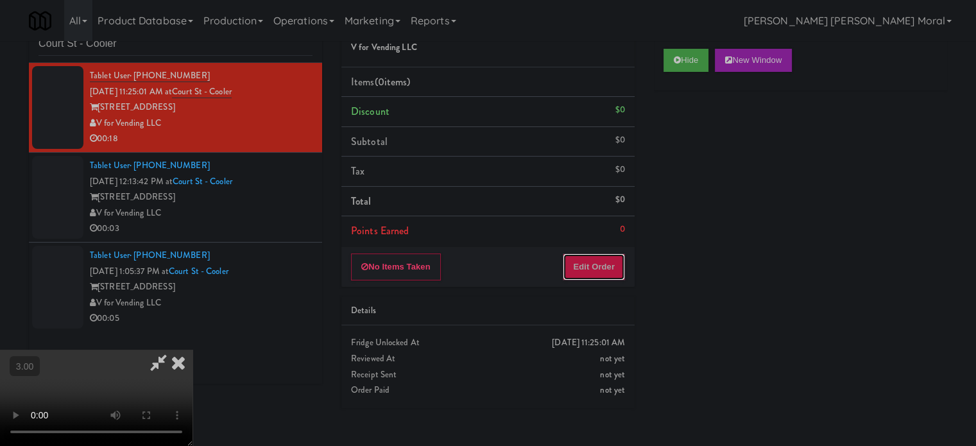
click at [608, 272] on button "Edit Order" at bounding box center [593, 266] width 62 height 27
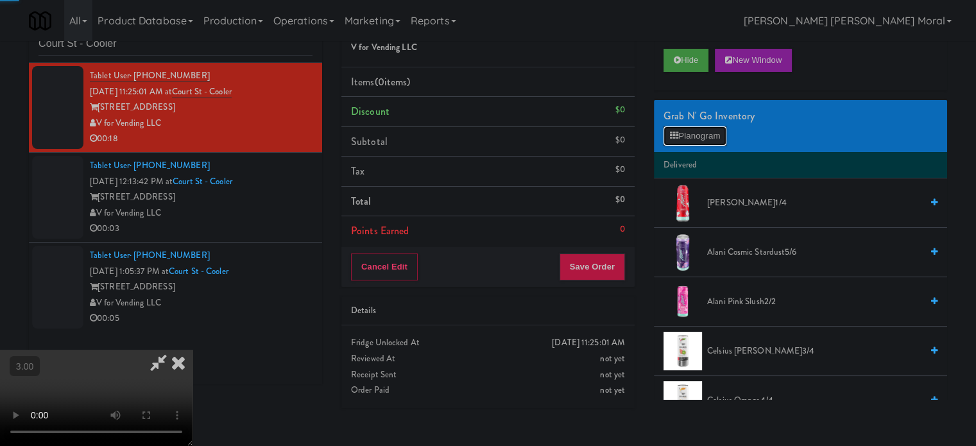
click at [693, 130] on button "Planogram" at bounding box center [694, 135] width 63 height 19
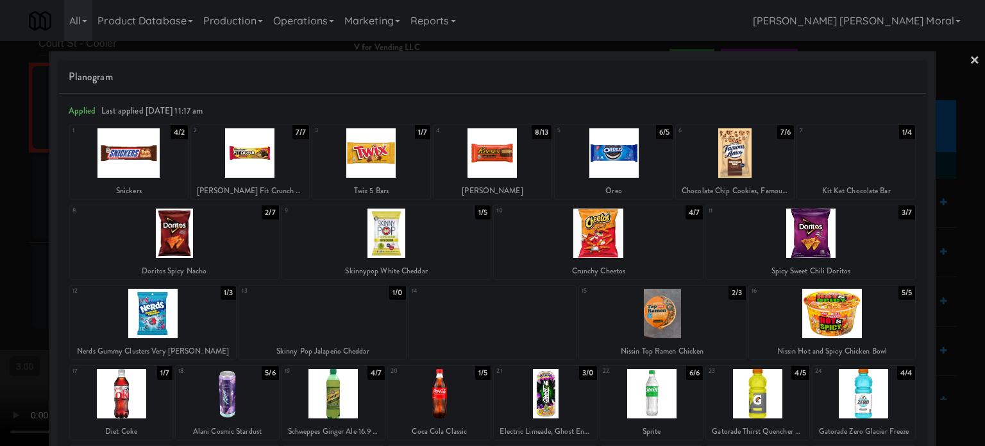
click at [379, 164] on div at bounding box center [371, 152] width 118 height 49
click at [262, 162] on div at bounding box center [250, 152] width 118 height 49
click at [0, 232] on div at bounding box center [492, 223] width 985 height 446
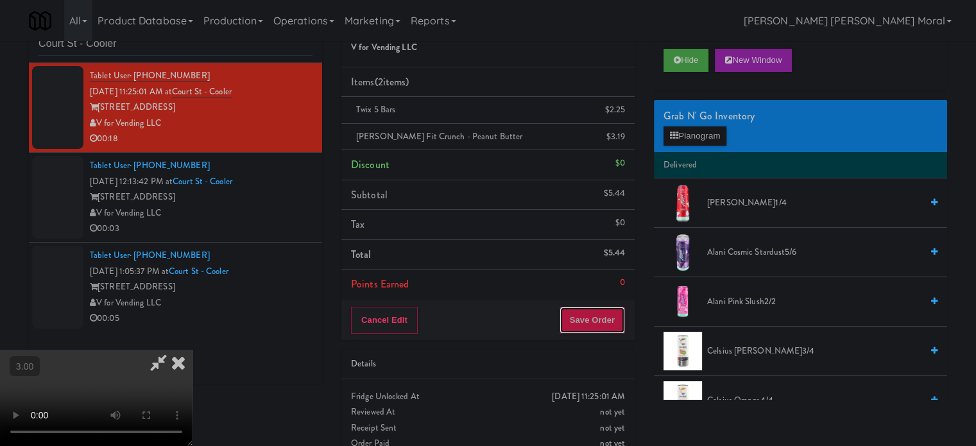
click at [606, 319] on button "Save Order" at bounding box center [591, 320] width 65 height 27
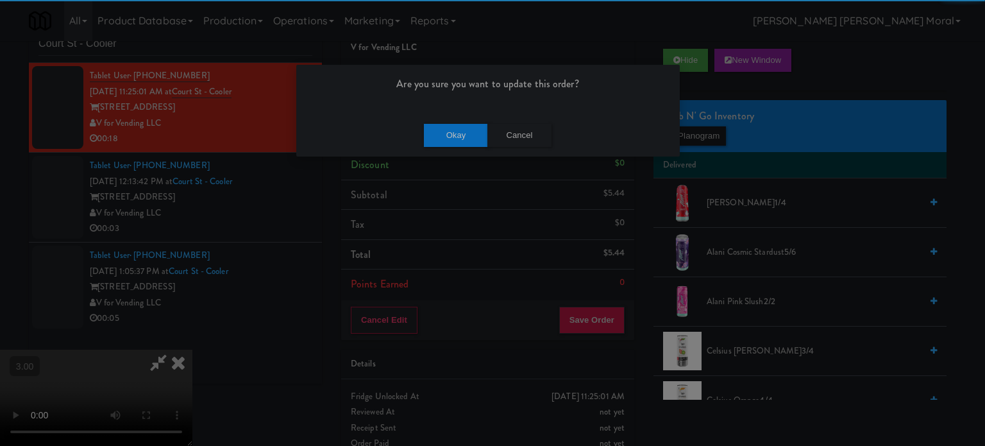
click at [440, 115] on div "Okay Cancel" at bounding box center [488, 135] width 384 height 43
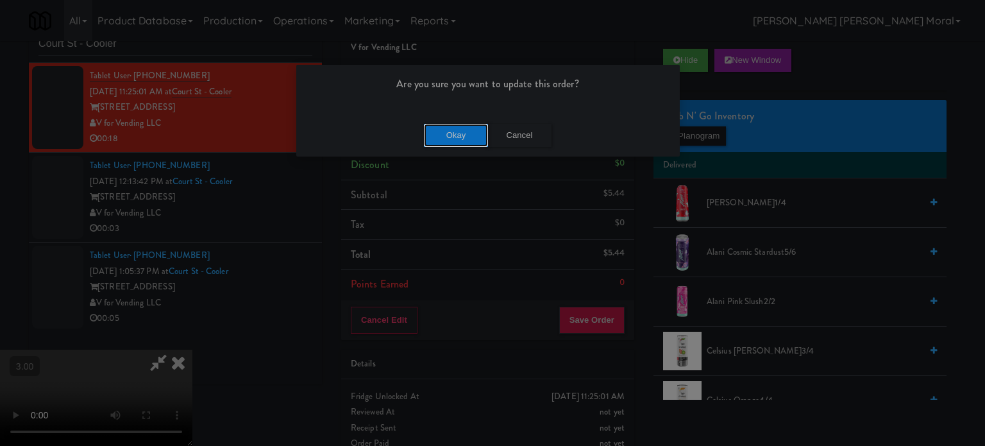
click at [440, 127] on button "Okay" at bounding box center [456, 135] width 64 height 23
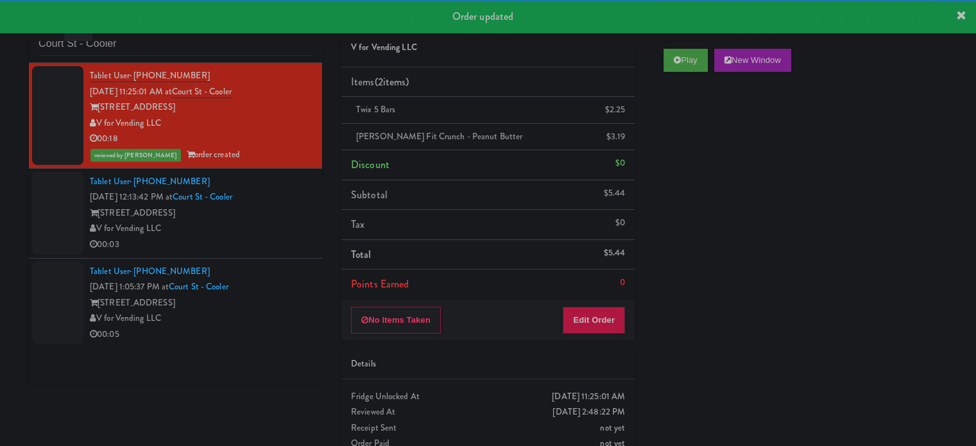
click at [282, 224] on div "V for Vending LLC" at bounding box center [201, 229] width 223 height 16
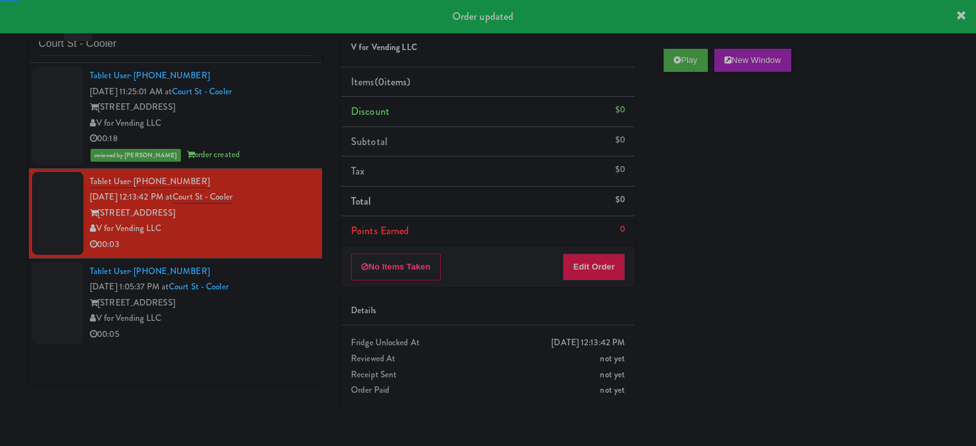
click at [695, 74] on div "Play New Window" at bounding box center [800, 64] width 293 height 51
click at [694, 66] on button "Play" at bounding box center [685, 60] width 44 height 23
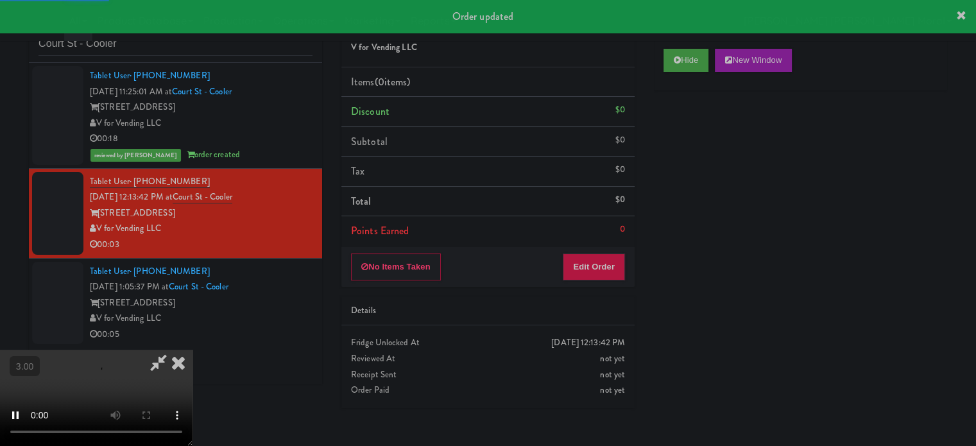
click at [679, 156] on div "Hide New Window Primary Flag Clear Flag if unable to determine what was taken o…" at bounding box center [800, 279] width 293 height 481
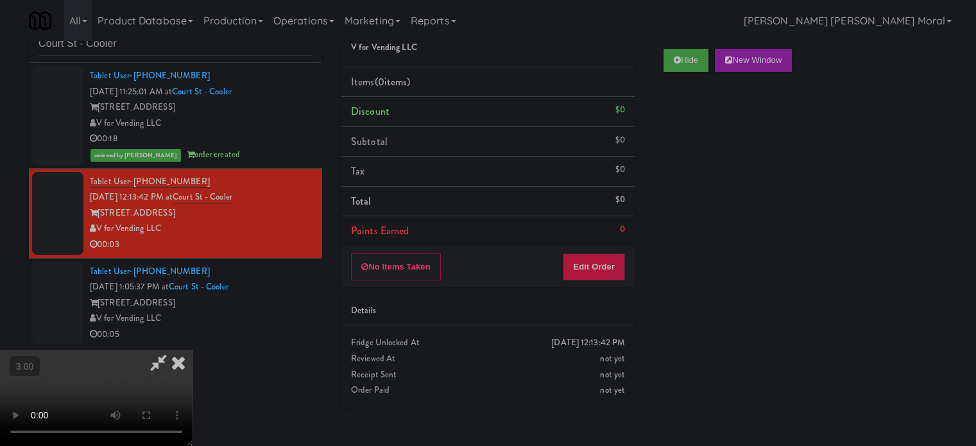
click at [854, 226] on div "Hide New Window Primary Flag Clear Flag if unable to determine what was taken o…" at bounding box center [800, 279] width 293 height 481
click at [192, 350] on video at bounding box center [96, 398] width 192 height 96
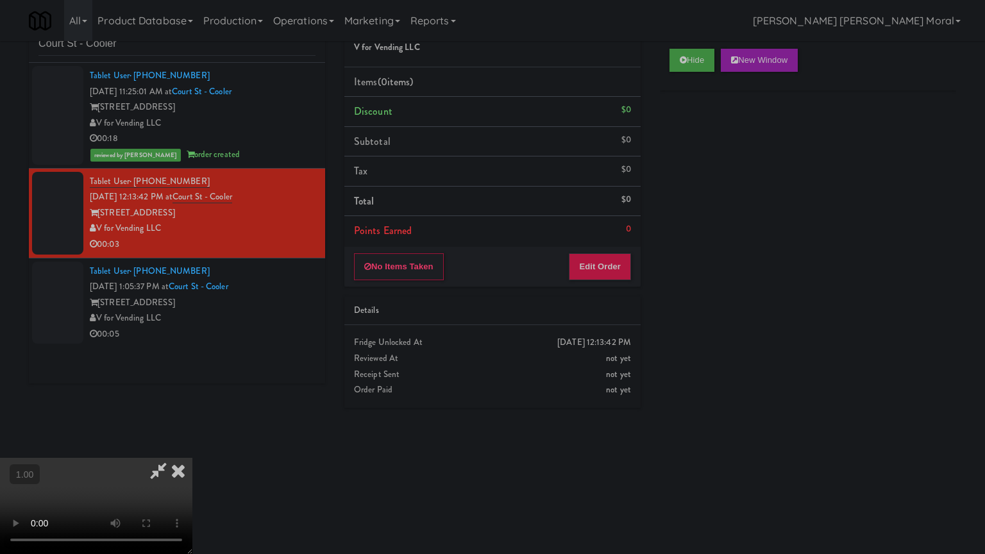
click at [192, 445] on video at bounding box center [96, 506] width 192 height 96
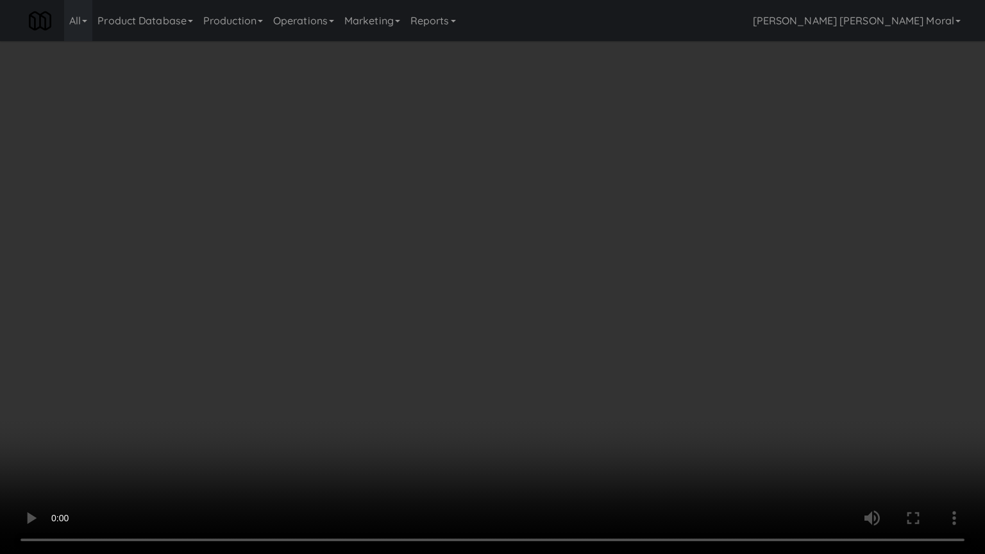
click at [536, 300] on video at bounding box center [492, 277] width 985 height 554
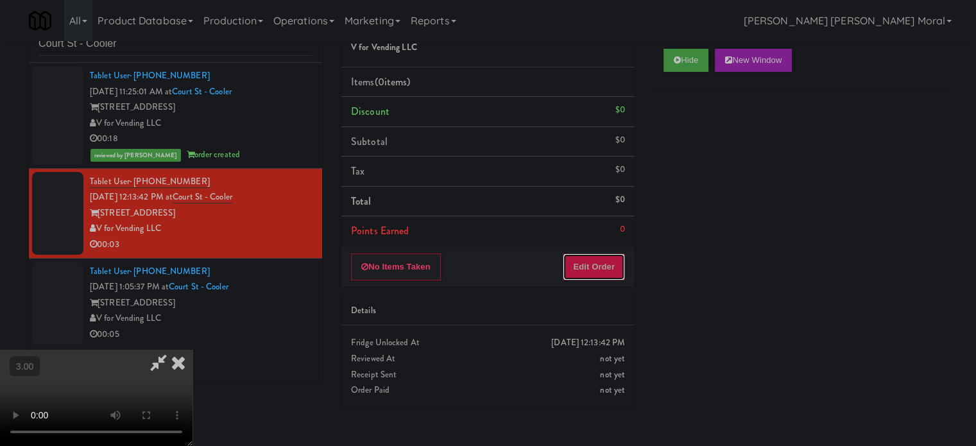
click at [590, 269] on button "Edit Order" at bounding box center [593, 266] width 62 height 27
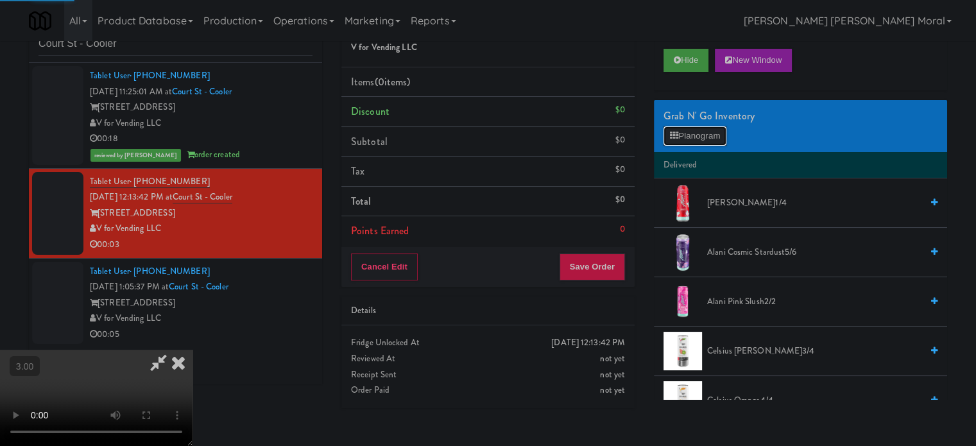
click at [698, 128] on button "Planogram" at bounding box center [694, 135] width 63 height 19
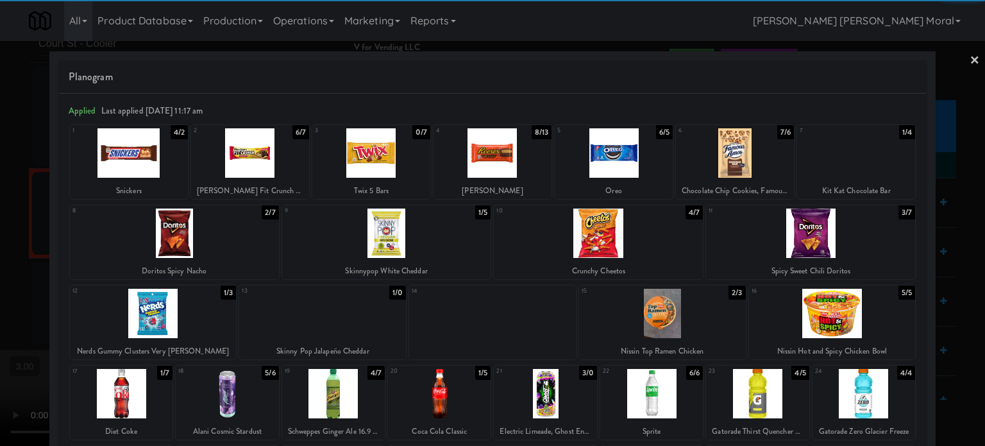
click at [201, 242] on div at bounding box center [174, 232] width 209 height 49
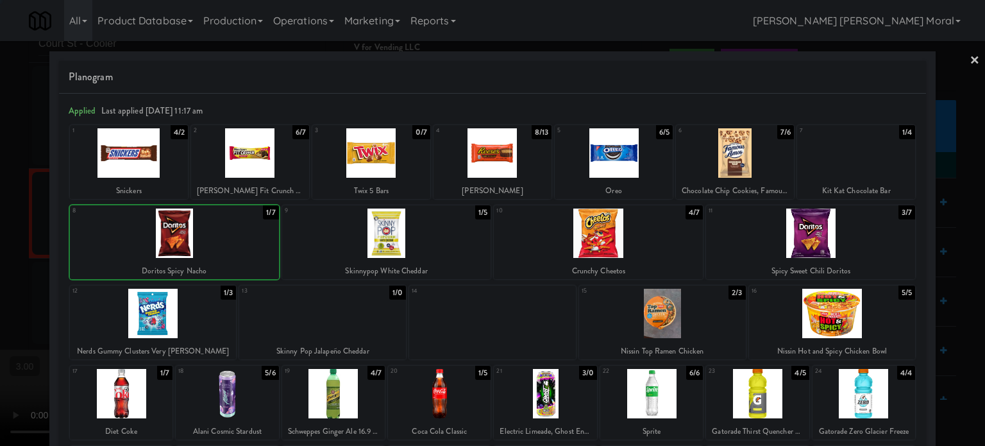
click at [0, 257] on div at bounding box center [492, 223] width 985 height 446
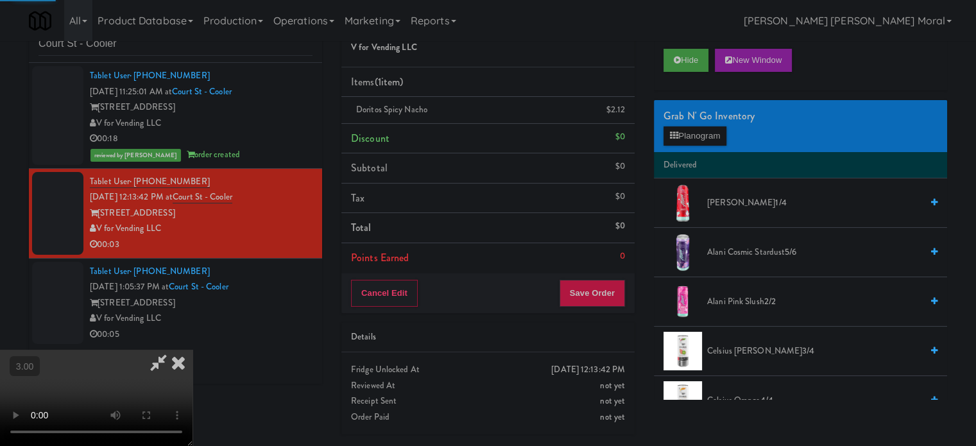
click at [192, 350] on video at bounding box center [96, 398] width 192 height 96
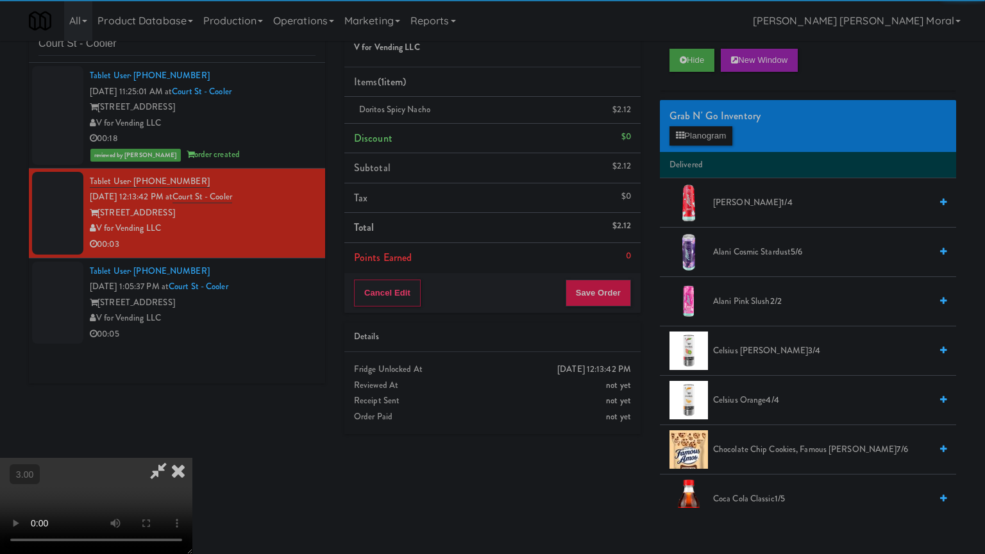
click at [192, 445] on video at bounding box center [96, 506] width 192 height 96
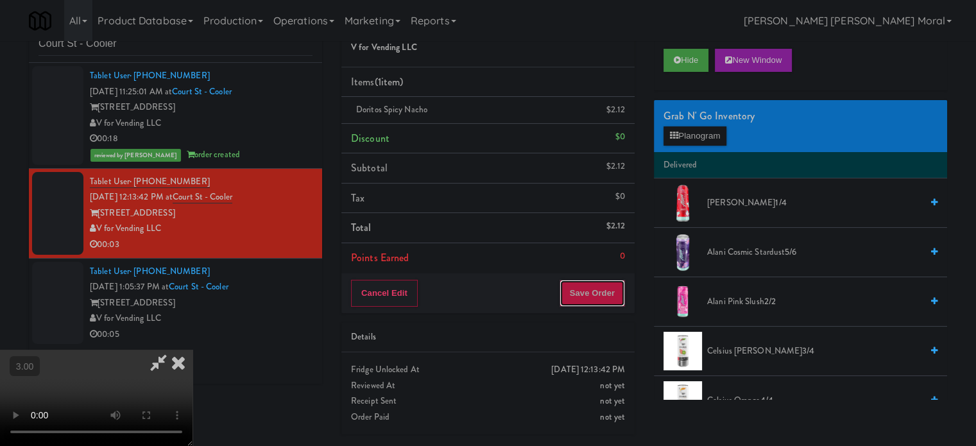
click at [595, 292] on button "Save Order" at bounding box center [591, 293] width 65 height 27
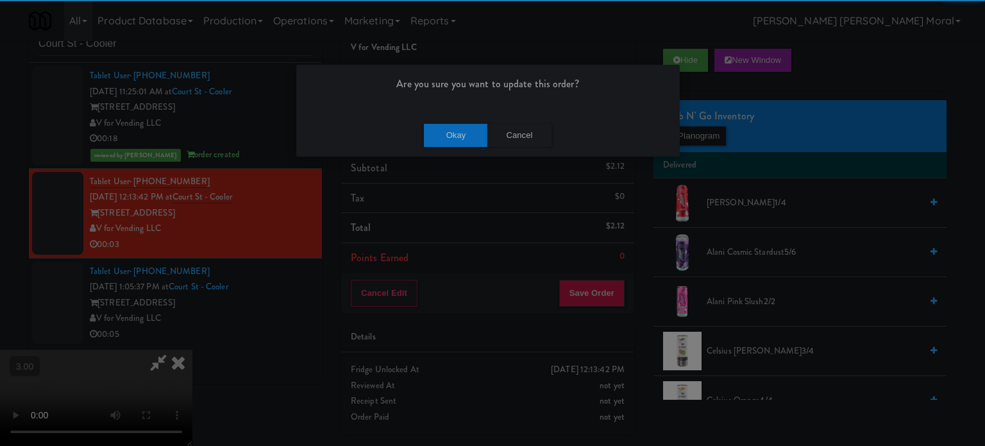
click at [462, 112] on div "Are you sure you want to update this order? Okay Cancel" at bounding box center [488, 110] width 385 height 93
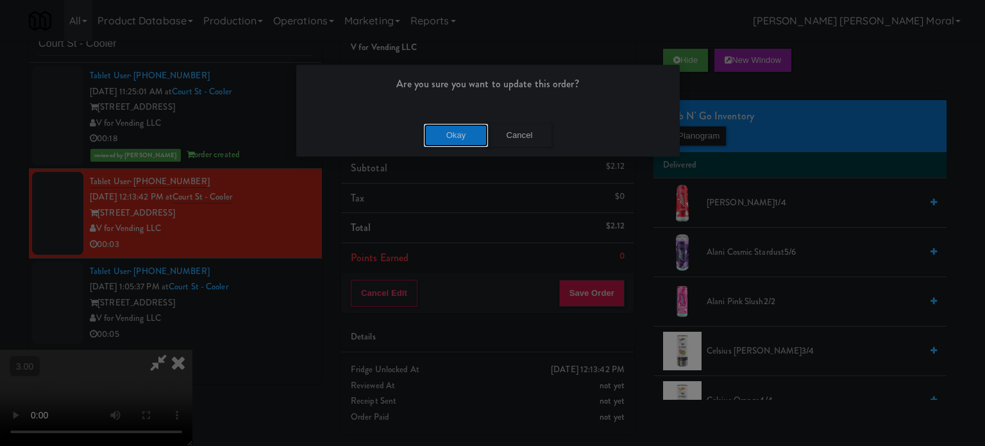
click at [459, 130] on button "Okay" at bounding box center [456, 135] width 64 height 23
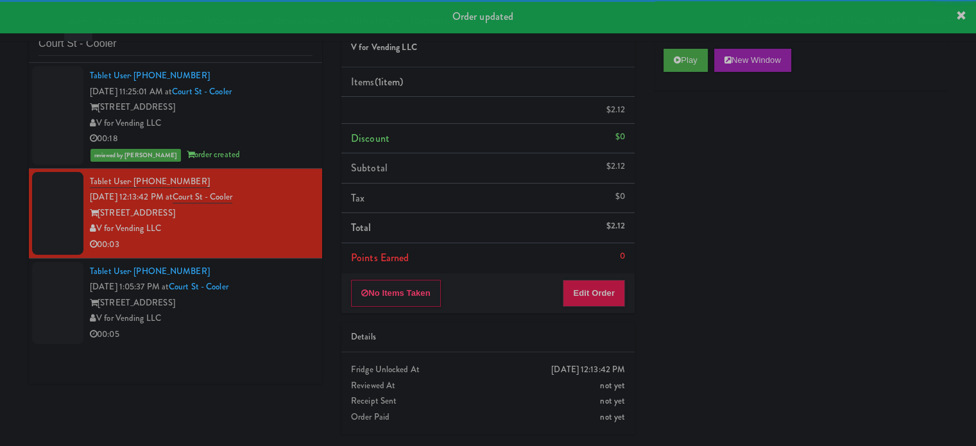
click at [278, 311] on div "213 Court Street" at bounding box center [201, 303] width 223 height 16
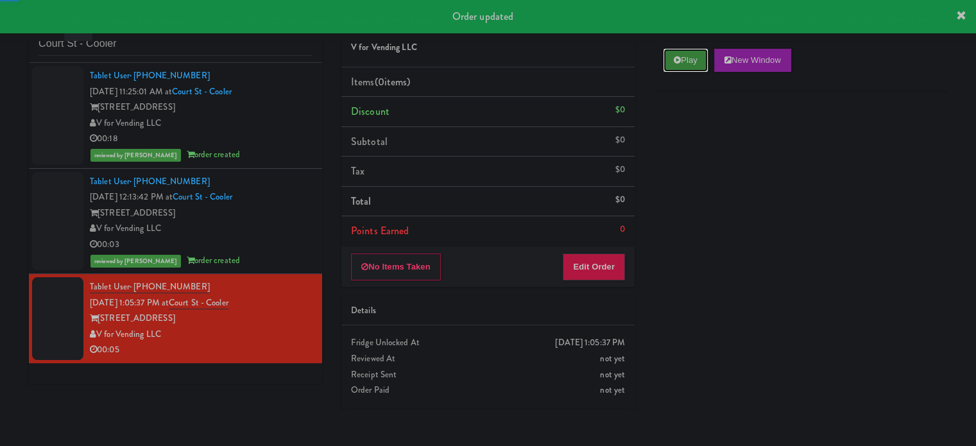
click at [691, 65] on button "Play" at bounding box center [685, 60] width 44 height 23
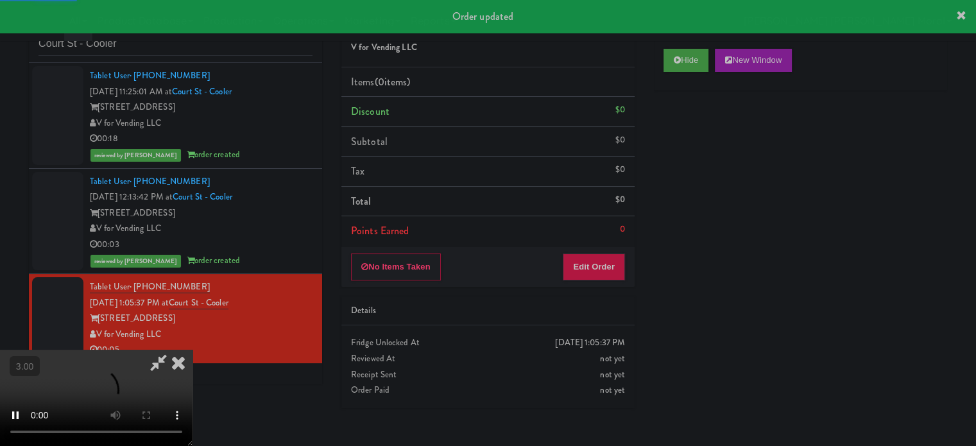
click at [677, 150] on div "Hide New Window Primary Flag Clear Flag if unable to determine what was taken o…" at bounding box center [800, 279] width 293 height 481
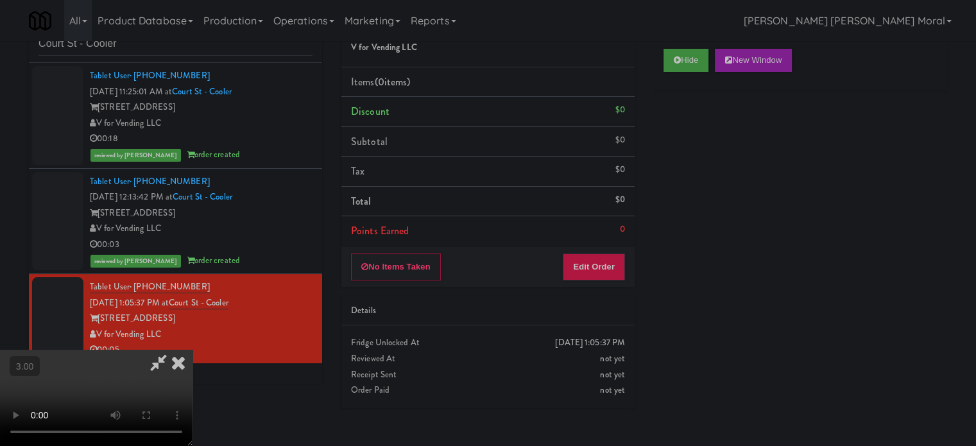
click at [192, 350] on video at bounding box center [96, 398] width 192 height 96
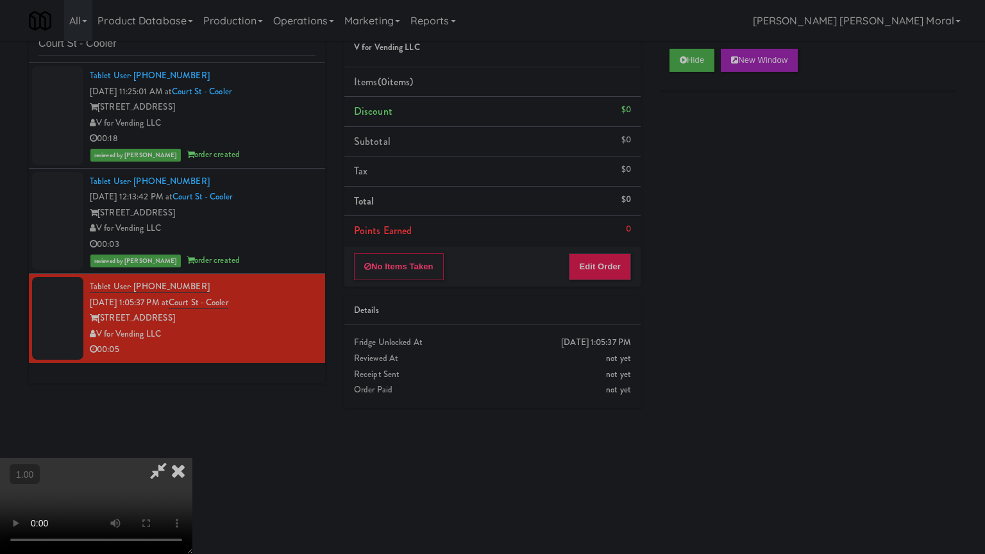
click at [192, 445] on video at bounding box center [96, 506] width 192 height 96
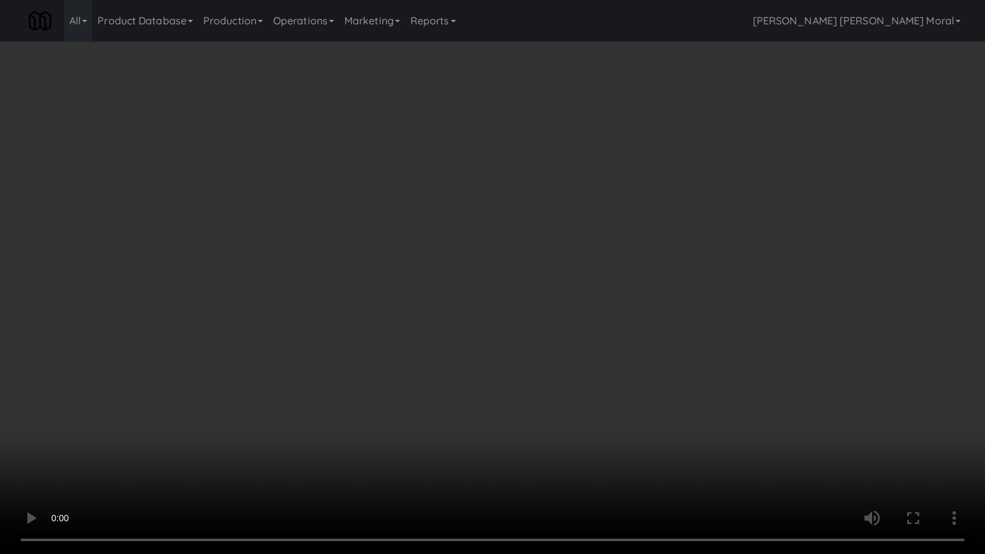
click at [552, 312] on video at bounding box center [492, 277] width 985 height 554
click at [575, 357] on video at bounding box center [492, 277] width 985 height 554
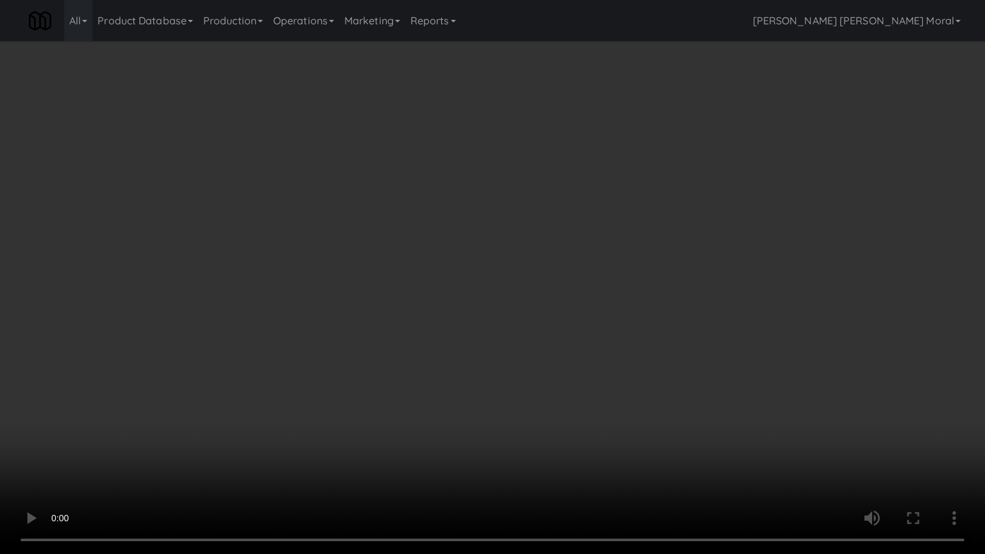
click at [575, 357] on video at bounding box center [492, 277] width 985 height 554
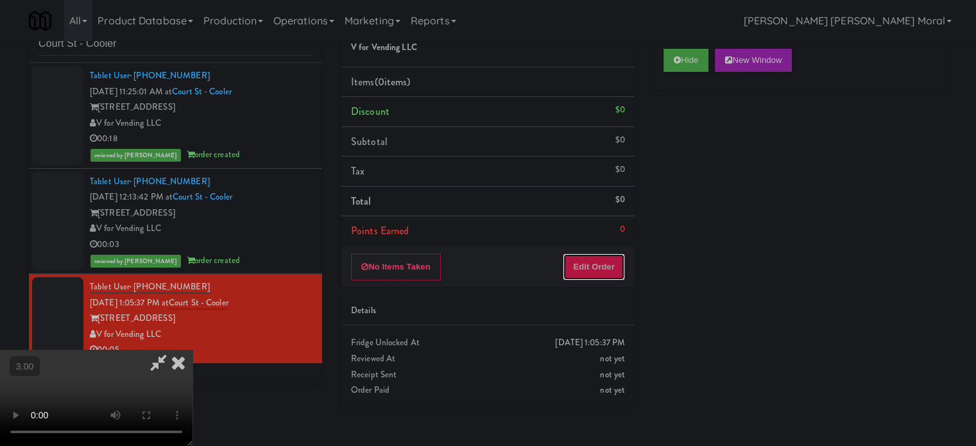
click at [611, 261] on button "Edit Order" at bounding box center [593, 266] width 62 height 27
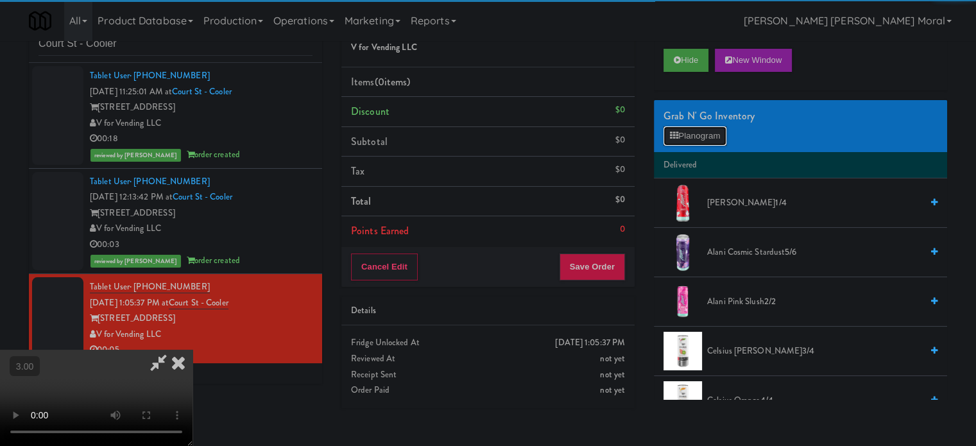
click at [692, 138] on button "Planogram" at bounding box center [694, 135] width 63 height 19
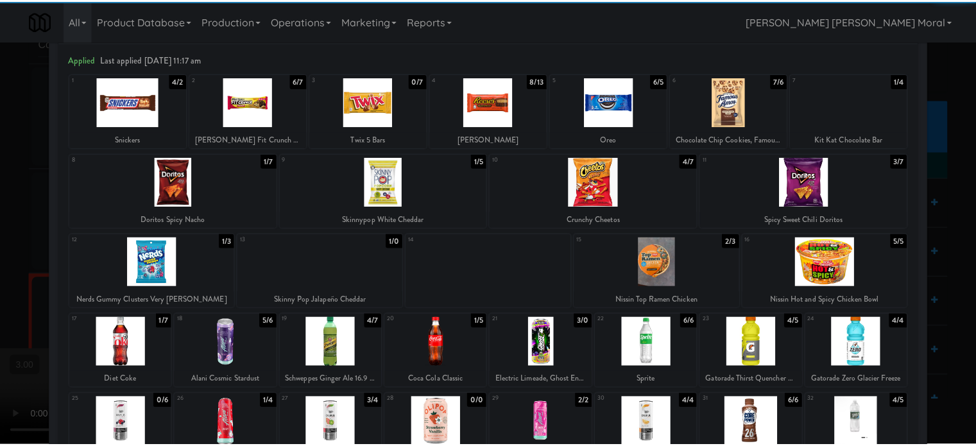
scroll to position [183, 0]
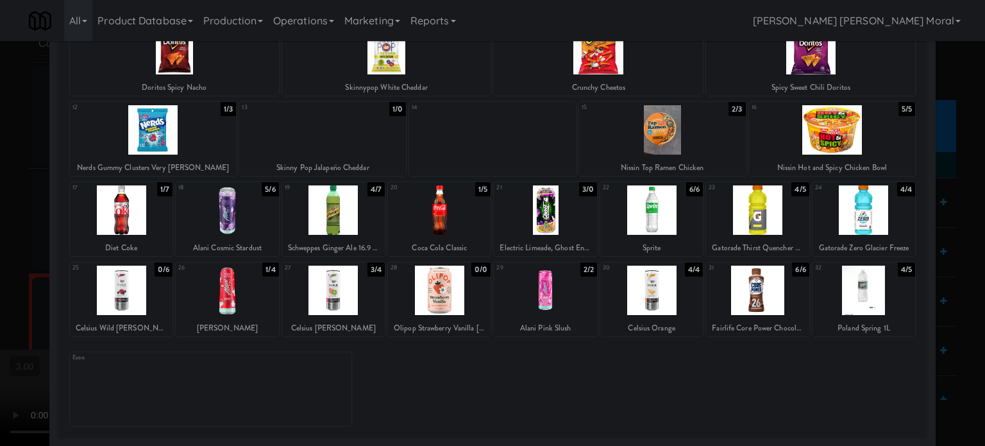
click at [641, 303] on div at bounding box center [651, 290] width 103 height 49
click at [0, 293] on div at bounding box center [492, 223] width 985 height 446
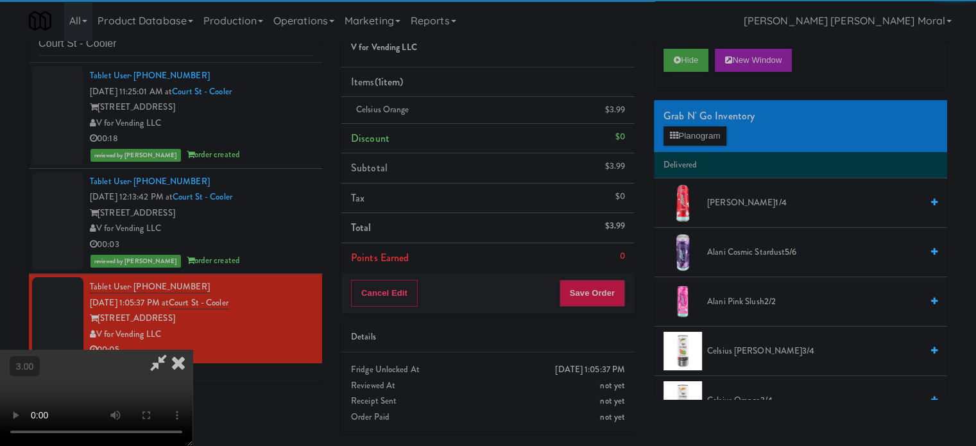
click at [192, 350] on video at bounding box center [96, 398] width 192 height 96
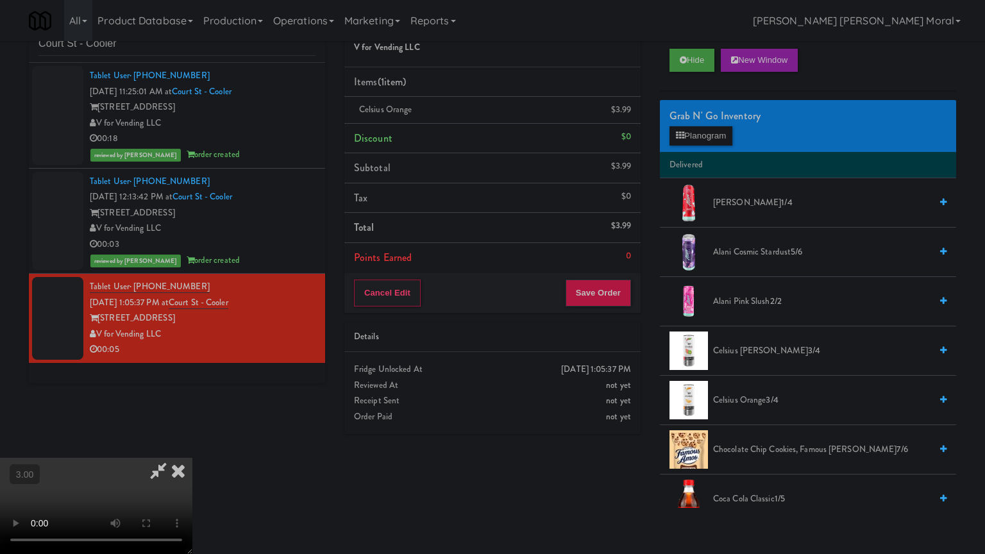
click at [192, 445] on video at bounding box center [96, 506] width 192 height 96
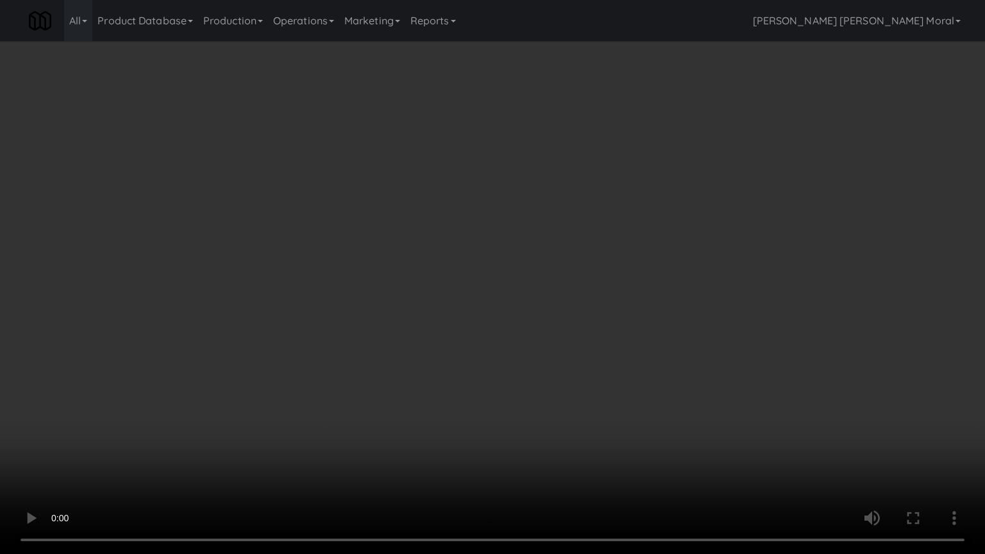
click at [453, 317] on video at bounding box center [492, 277] width 985 height 554
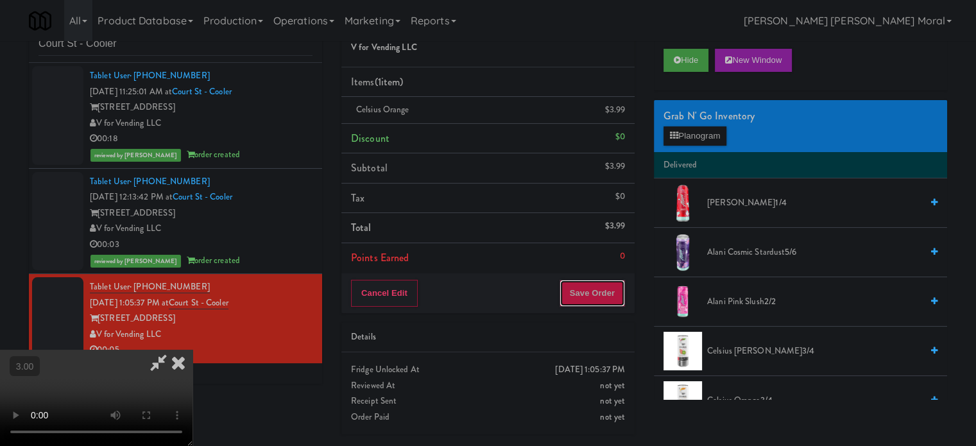
click at [607, 303] on button "Save Order" at bounding box center [591, 293] width 65 height 27
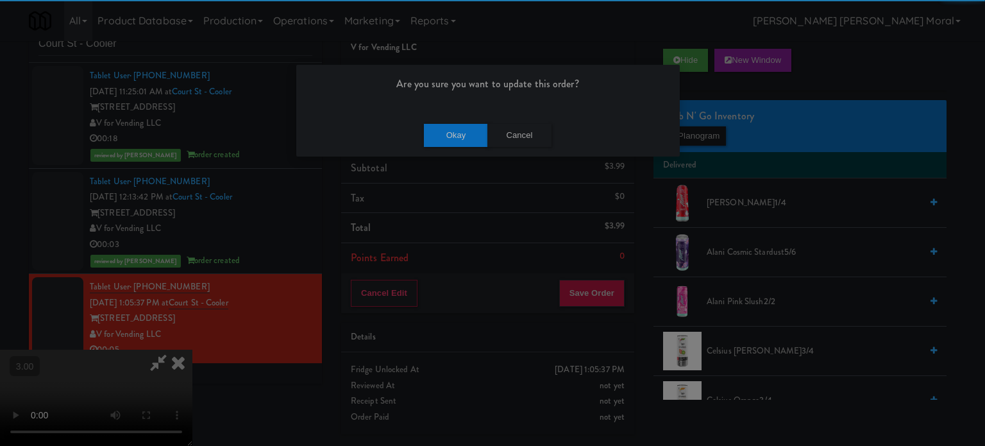
click at [462, 121] on div "Okay Cancel" at bounding box center [488, 135] width 384 height 43
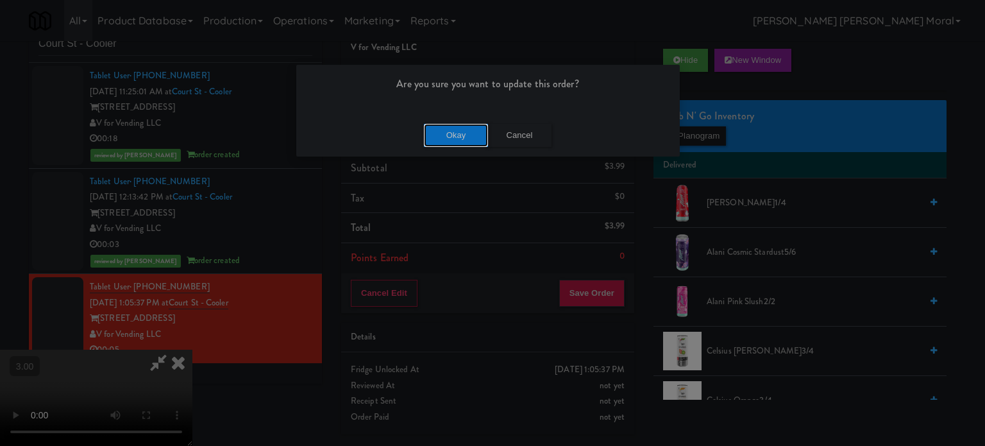
click at [460, 130] on button "Okay" at bounding box center [456, 135] width 64 height 23
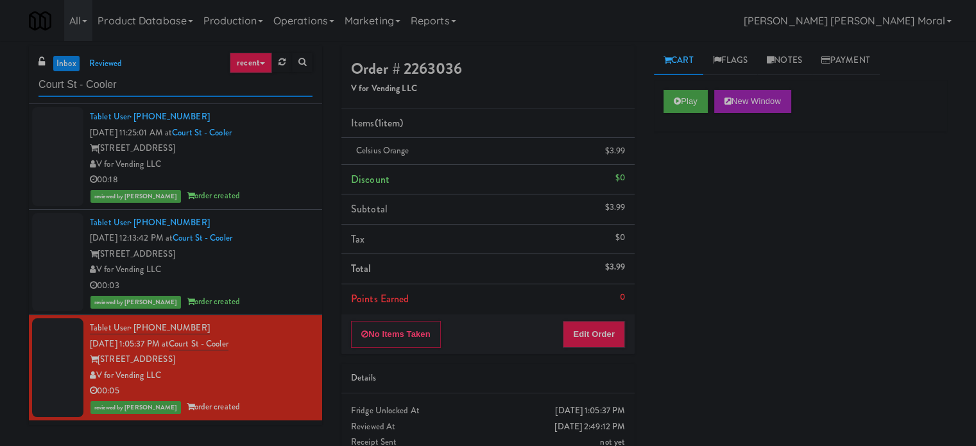
click at [114, 85] on input "Court St - Cooler" at bounding box center [175, 85] width 274 height 24
paste input "Symmetry Fitness & Performance"
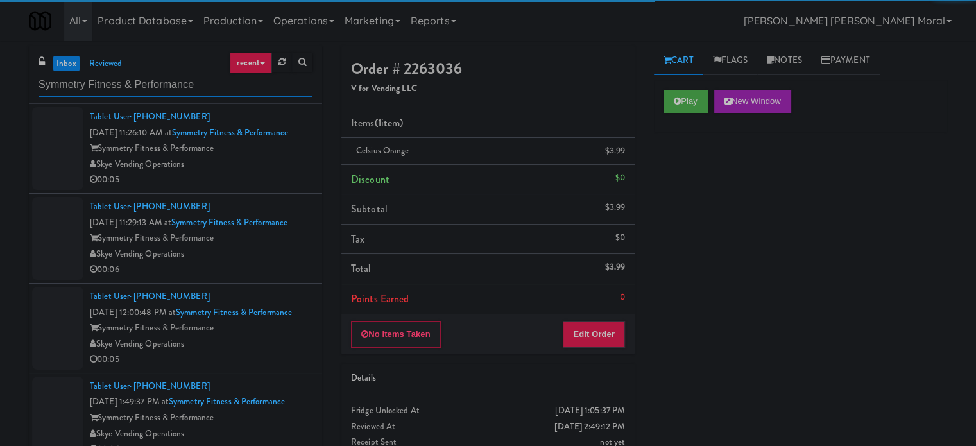
type input "Symmetry Fitness & Performance"
click at [273, 156] on div "Symmetry Fitness & Performance" at bounding box center [201, 148] width 223 height 16
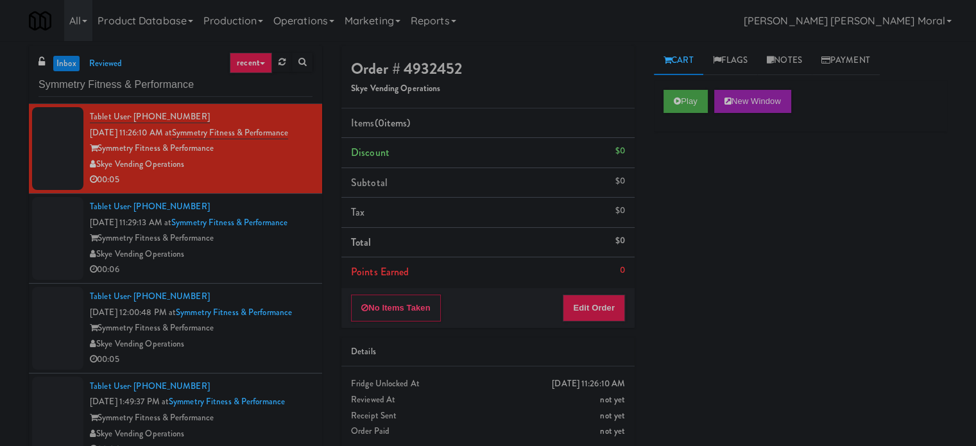
click at [276, 246] on div "Symmetry Fitness & Performance" at bounding box center [201, 238] width 223 height 16
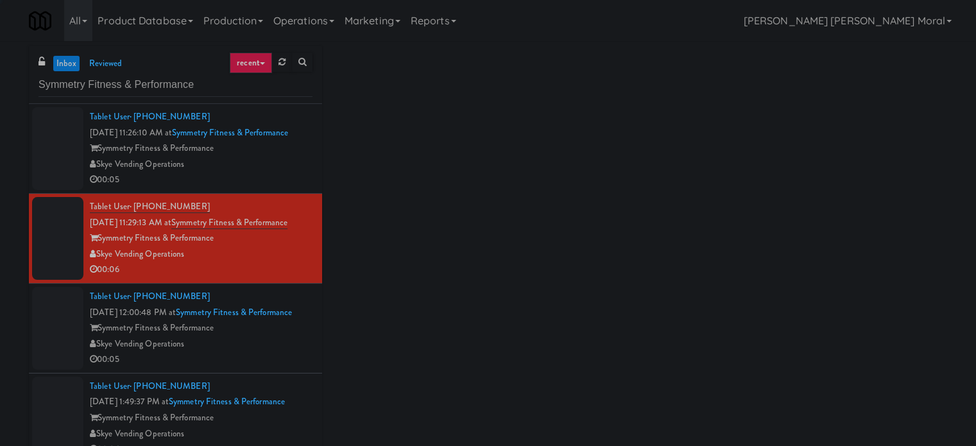
click at [287, 366] on div "Tablet User · (954) 279-4228 Oct 9, 2025 12:00:48 PM at Symmetry Fitness & Perf…" at bounding box center [201, 328] width 223 height 79
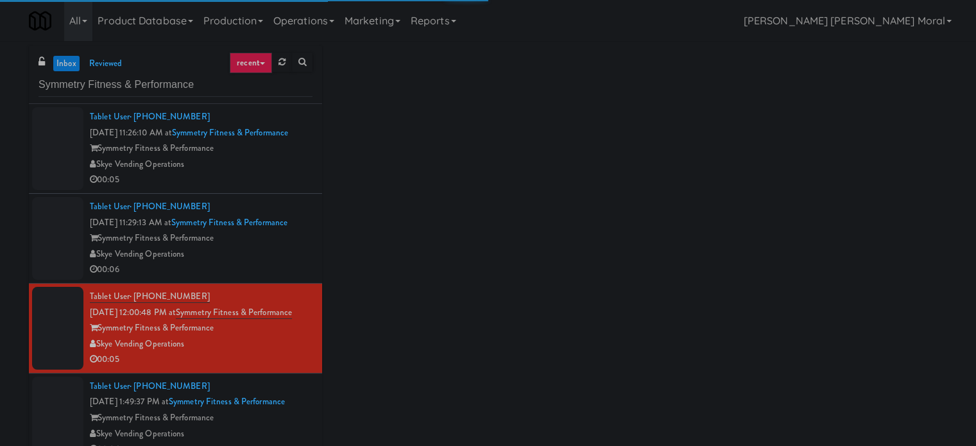
scroll to position [21, 0]
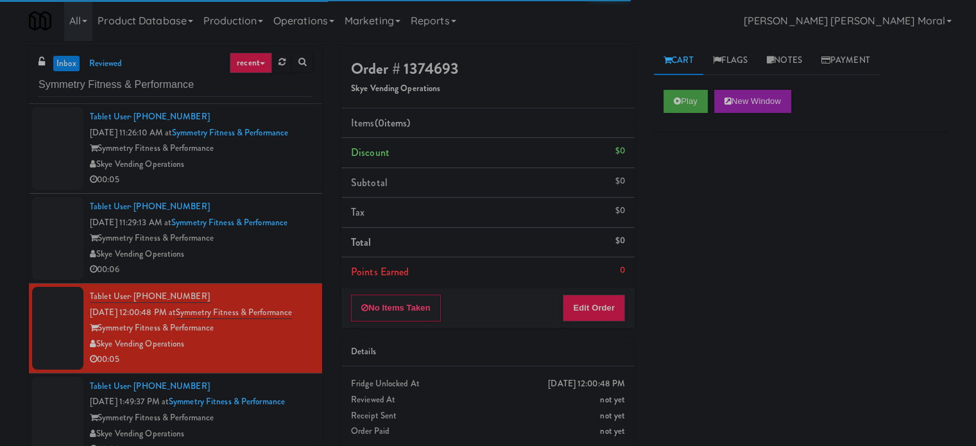
click at [297, 161] on div "Skye Vending Operations" at bounding box center [201, 164] width 223 height 16
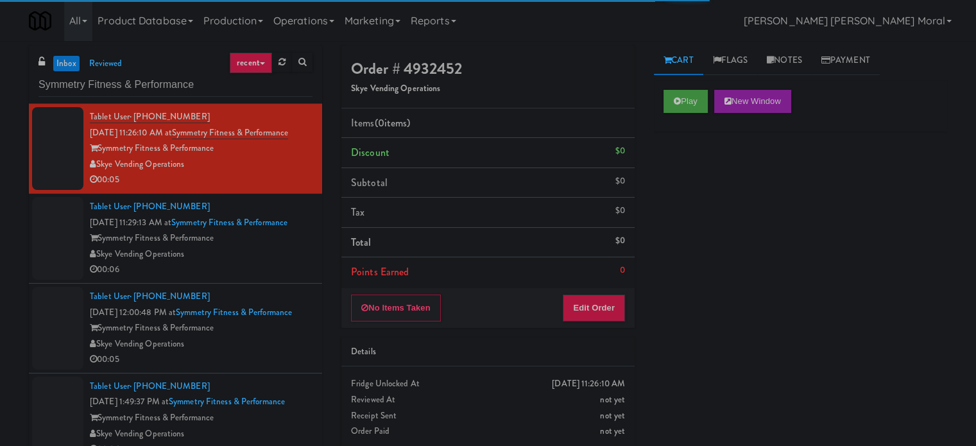
click at [711, 96] on div "Play New Window" at bounding box center [800, 101] width 274 height 23
click at [689, 105] on button "Play" at bounding box center [685, 101] width 44 height 23
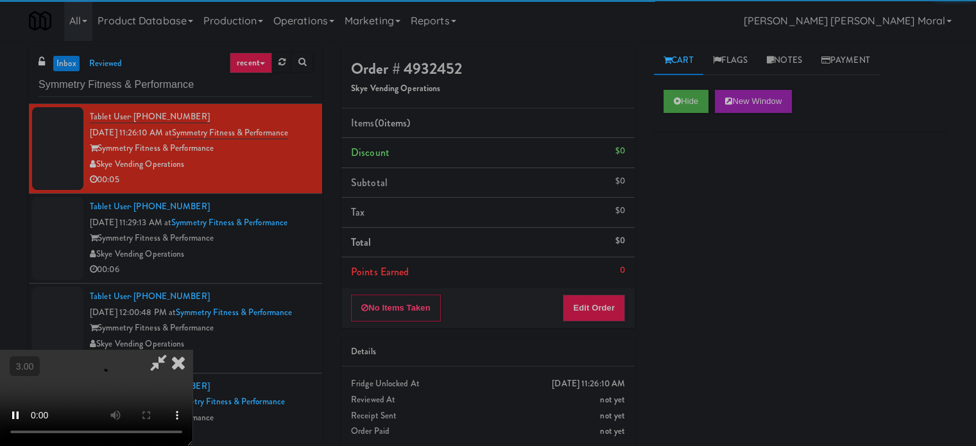
click at [698, 207] on div "Hide New Window Primary Flag Clear Flag if unable to determine what was taken o…" at bounding box center [800, 320] width 293 height 481
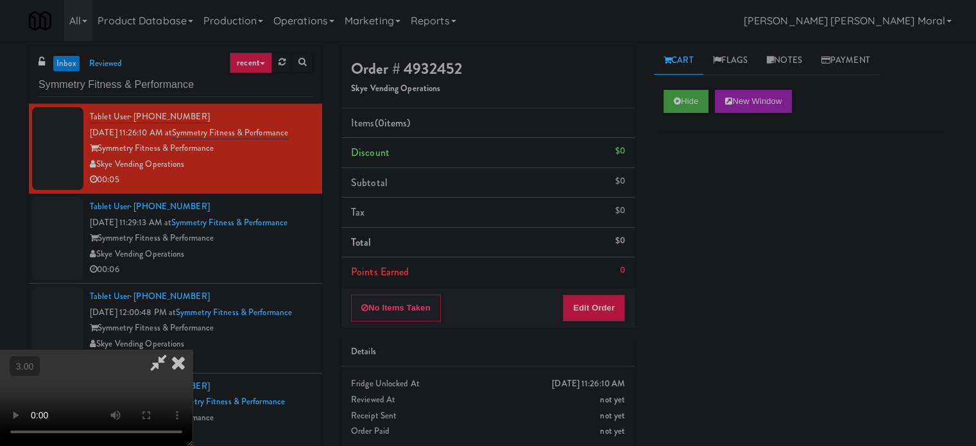
click at [730, 271] on div "Hide New Window Primary Flag Clear Flag if unable to determine what was taken o…" at bounding box center [800, 320] width 293 height 481
click at [192, 350] on video at bounding box center [96, 398] width 192 height 96
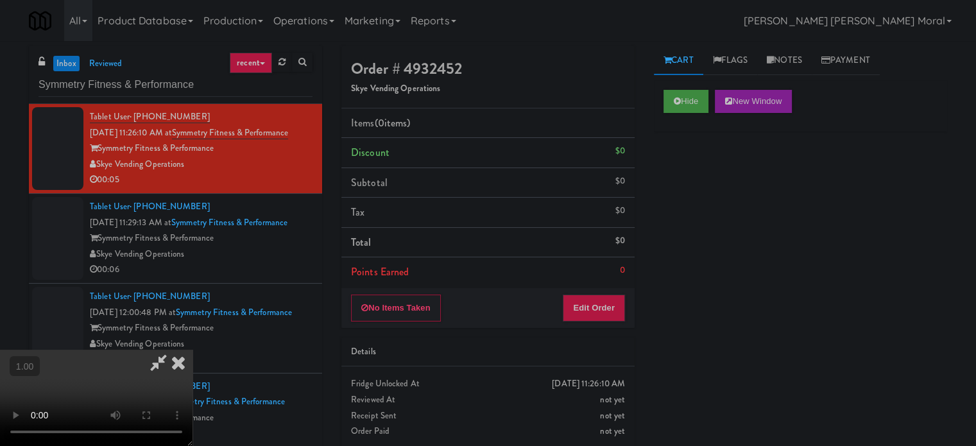
click at [192, 350] on video at bounding box center [96, 398] width 192 height 96
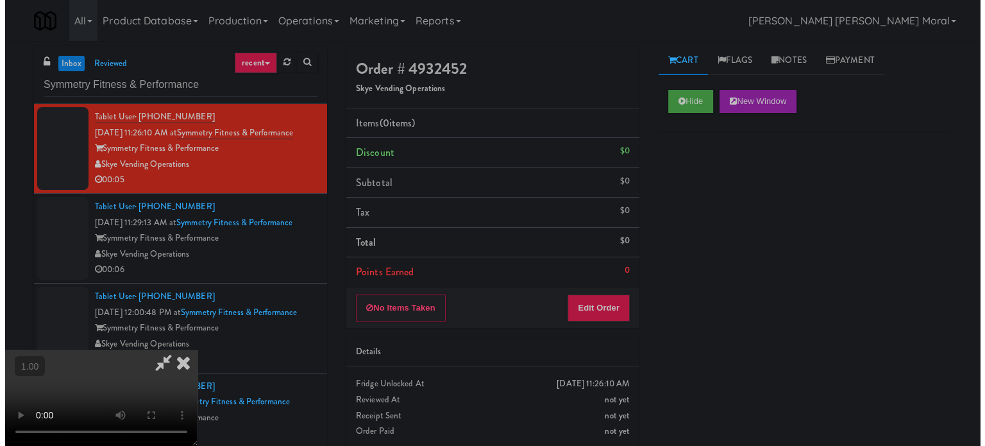
scroll to position [74, 0]
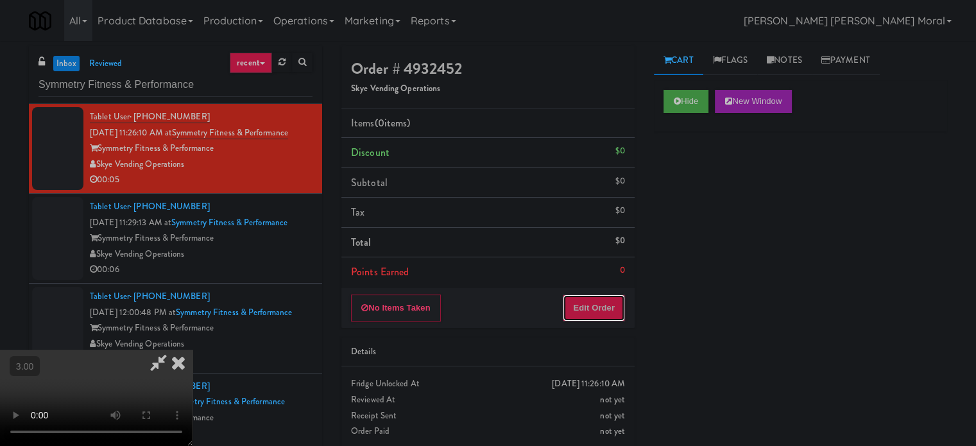
click at [605, 303] on button "Edit Order" at bounding box center [593, 307] width 62 height 27
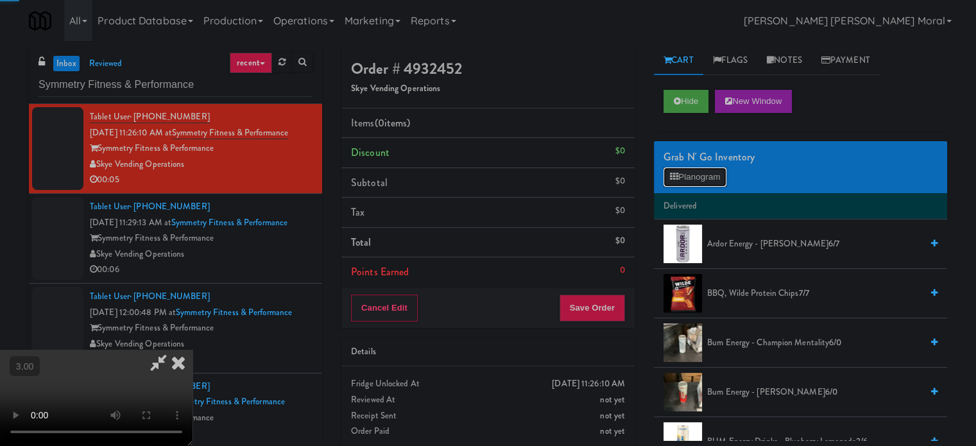
click at [708, 176] on button "Planogram" at bounding box center [694, 176] width 63 height 19
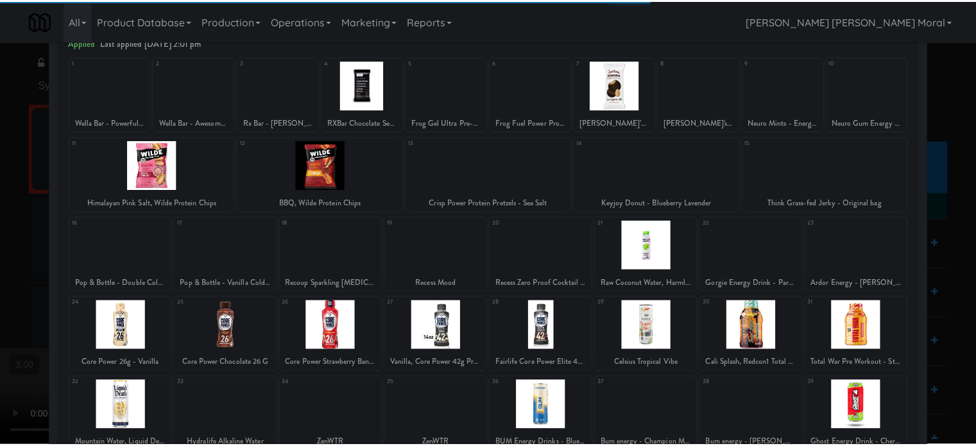
scroll to position [183, 0]
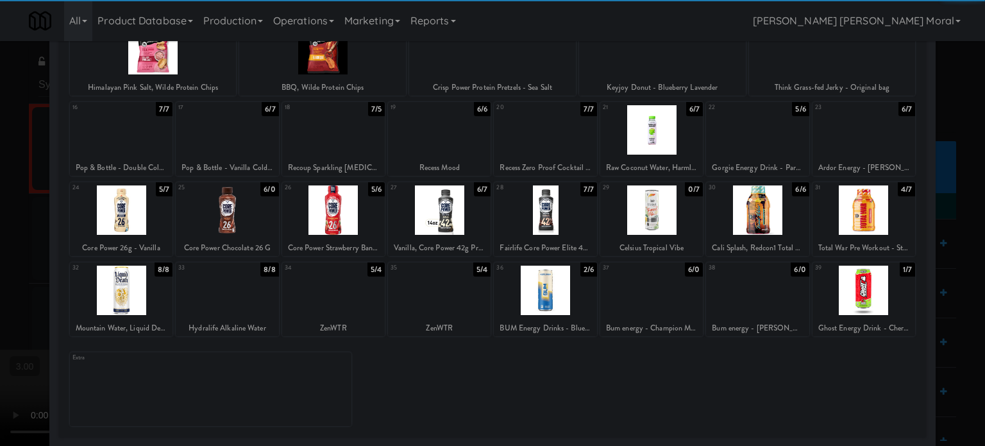
click at [859, 293] on div at bounding box center [864, 290] width 103 height 49
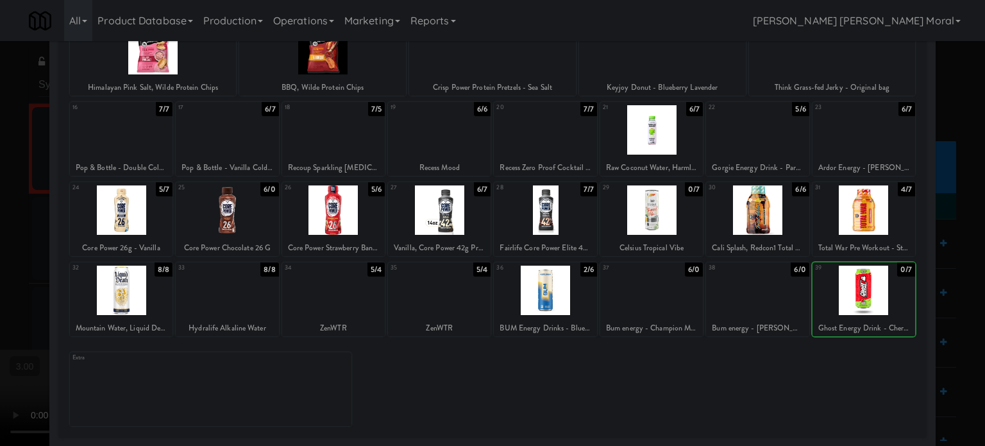
click at [931, 295] on div at bounding box center [492, 223] width 985 height 446
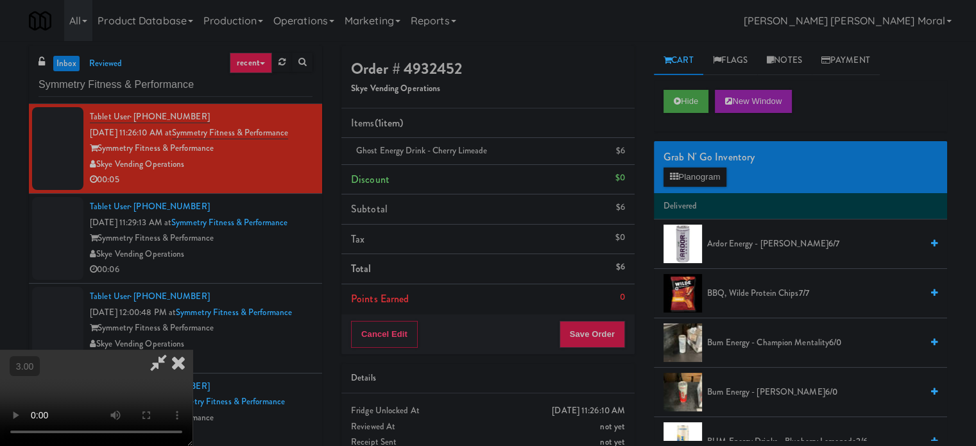
click at [192, 350] on video at bounding box center [96, 398] width 192 height 96
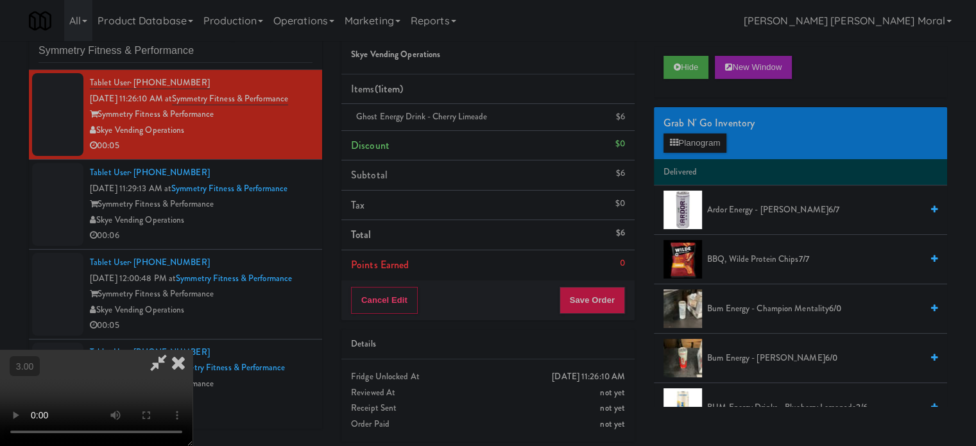
scroll to position [52, 0]
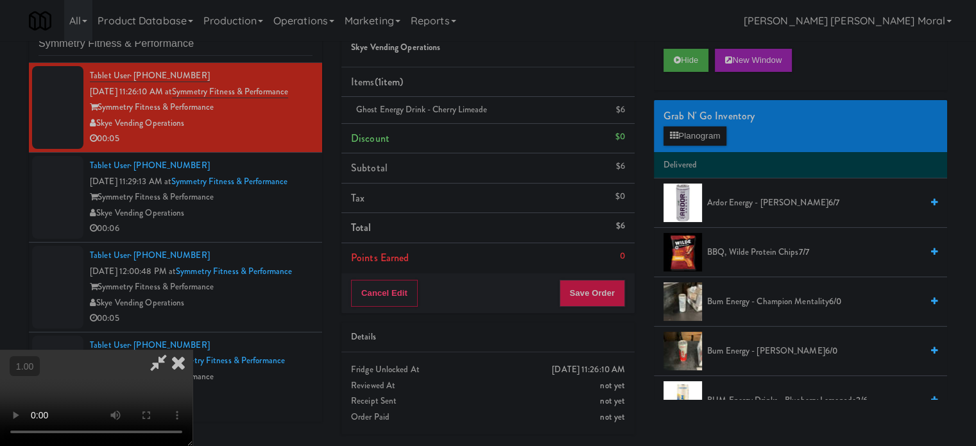
click at [192, 350] on video at bounding box center [96, 398] width 192 height 96
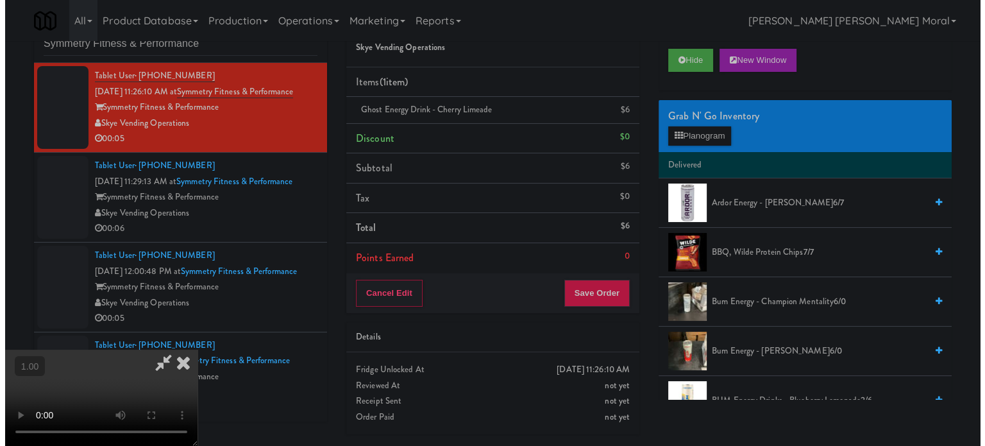
scroll to position [10, 0]
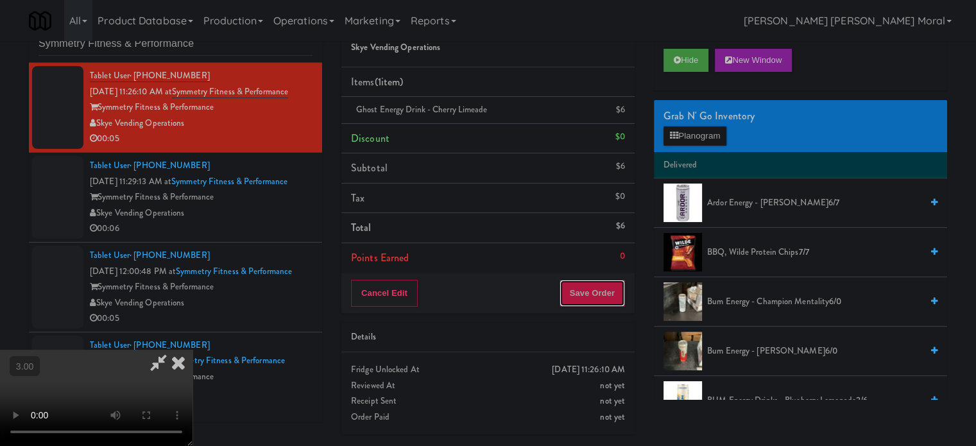
click at [600, 289] on button "Save Order" at bounding box center [591, 293] width 65 height 27
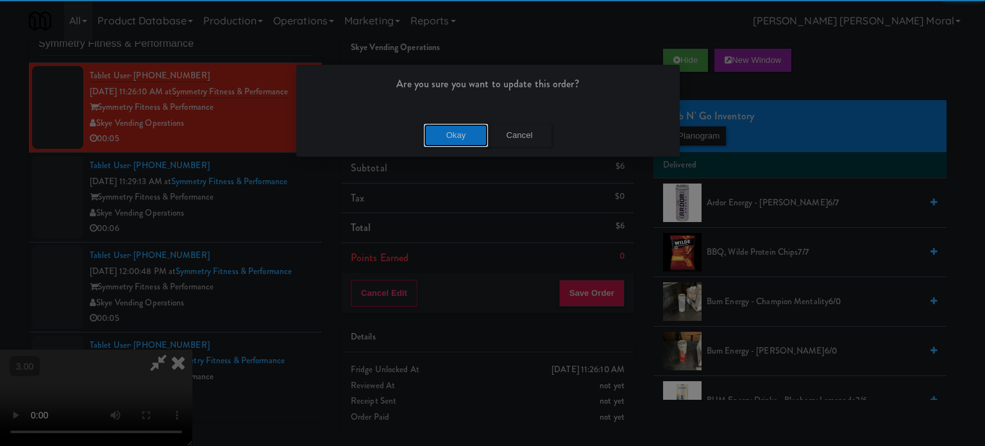
click at [446, 124] on button "Okay" at bounding box center [456, 135] width 64 height 23
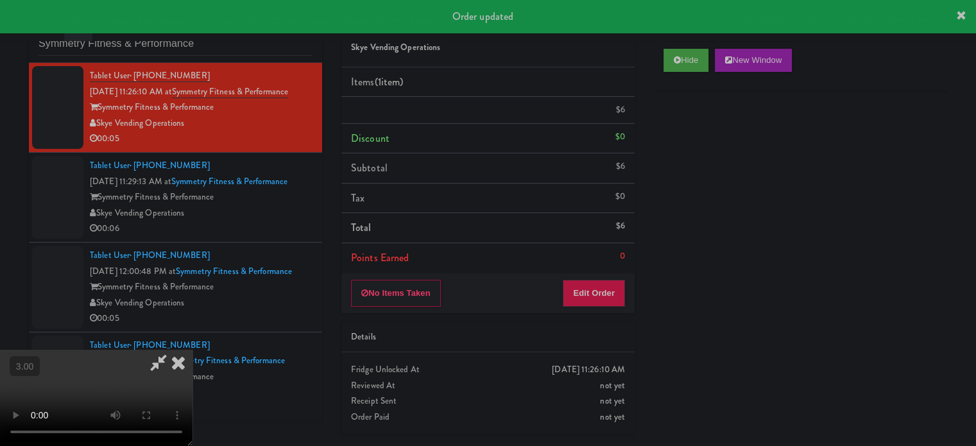
scroll to position [0, 0]
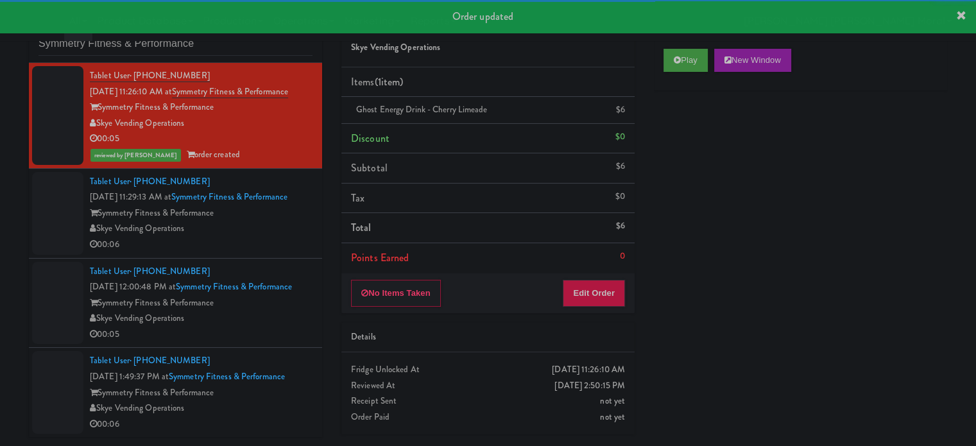
click at [290, 221] on div "Symmetry Fitness & Performance" at bounding box center [201, 213] width 223 height 16
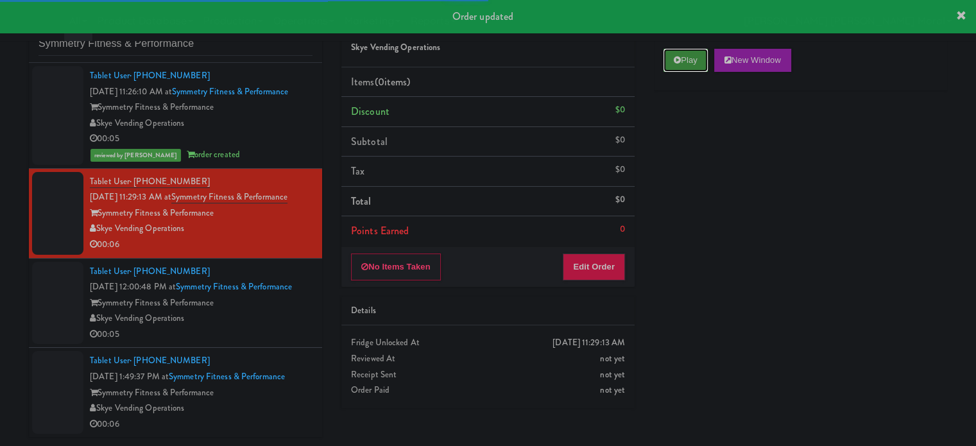
drag, startPoint x: 685, startPoint y: 52, endPoint x: 688, endPoint y: 71, distance: 18.8
click at [685, 55] on button "Play" at bounding box center [685, 60] width 44 height 23
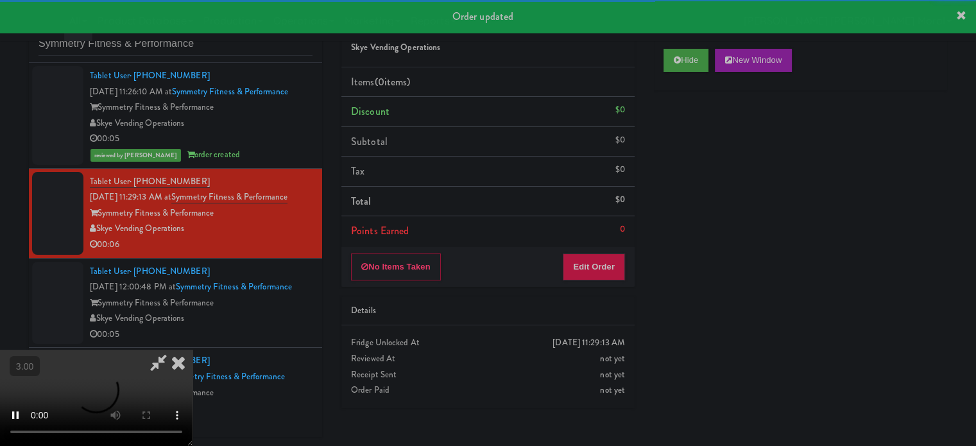
click at [695, 148] on div "Hide New Window Primary Flag Clear Flag if unable to determine what was taken o…" at bounding box center [800, 279] width 293 height 481
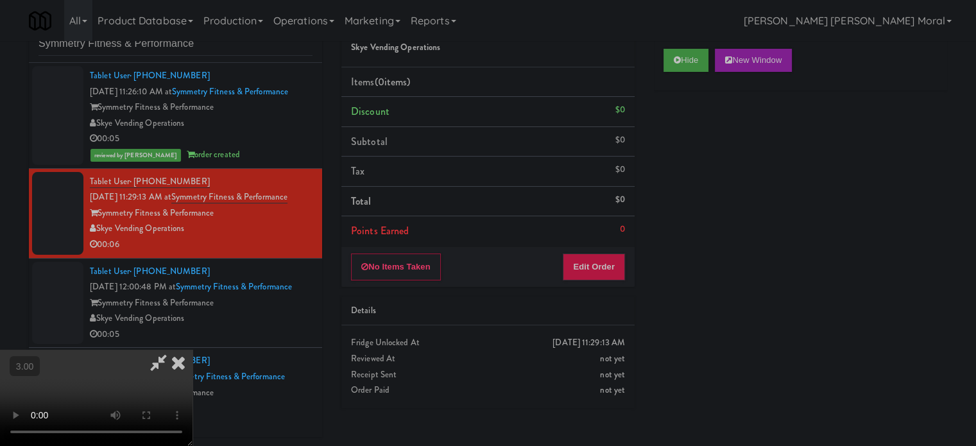
scroll to position [74, 0]
click at [192, 350] on video at bounding box center [96, 398] width 192 height 96
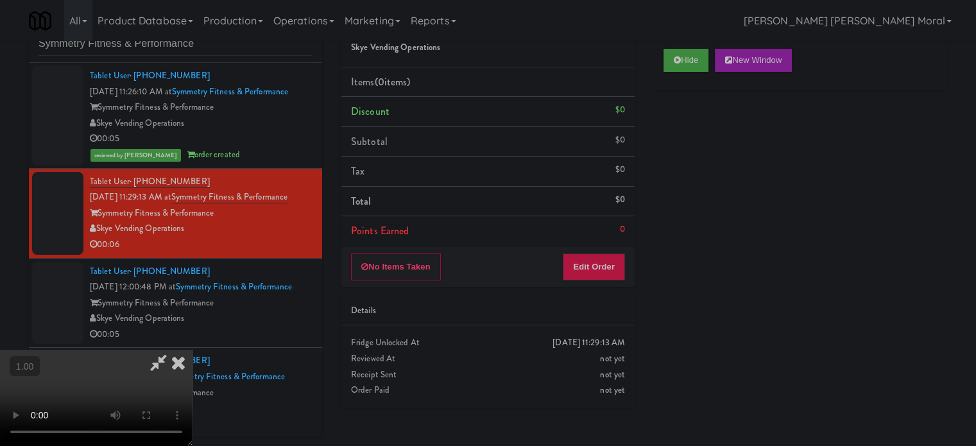
click at [192, 350] on video at bounding box center [96, 398] width 192 height 96
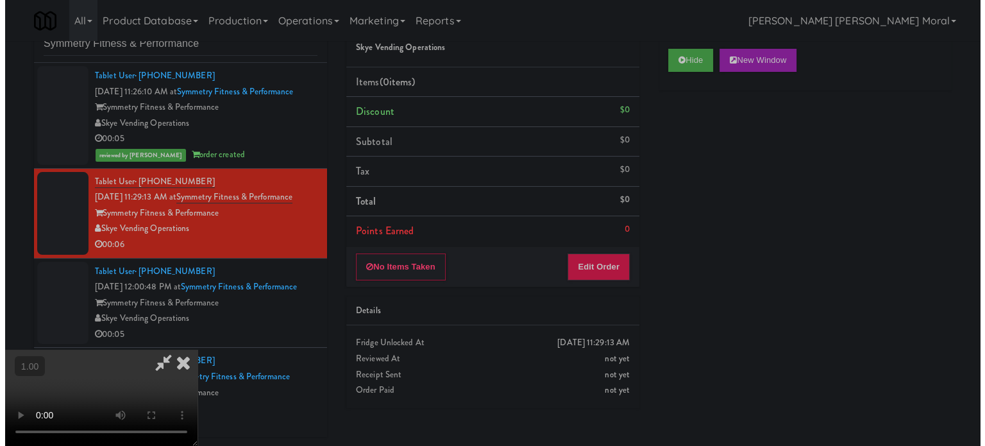
scroll to position [74, 0]
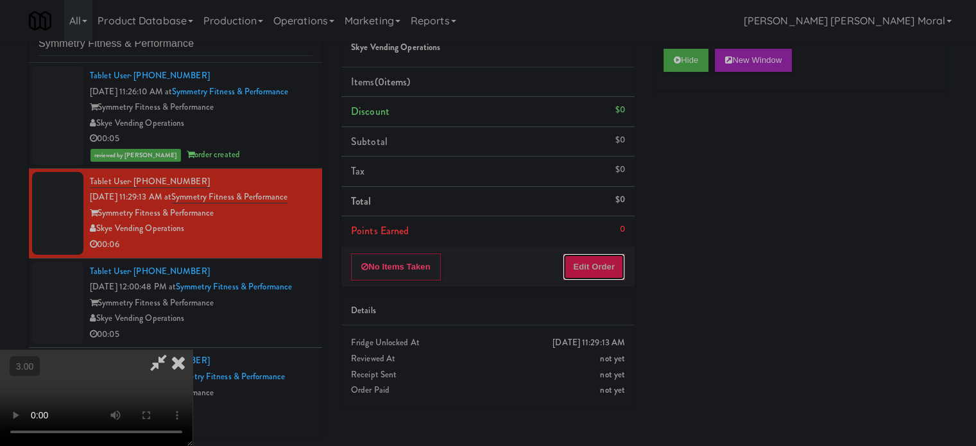
click at [610, 267] on button "Edit Order" at bounding box center [593, 266] width 62 height 27
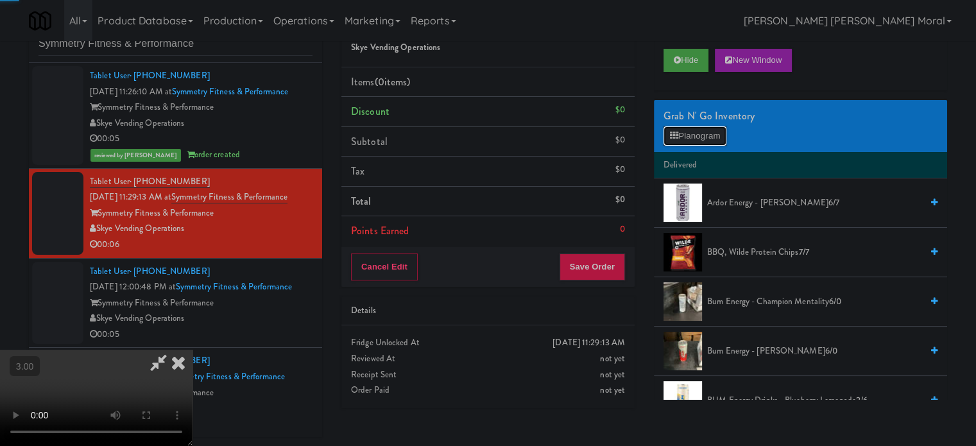
click at [685, 137] on button "Planogram" at bounding box center [694, 135] width 63 height 19
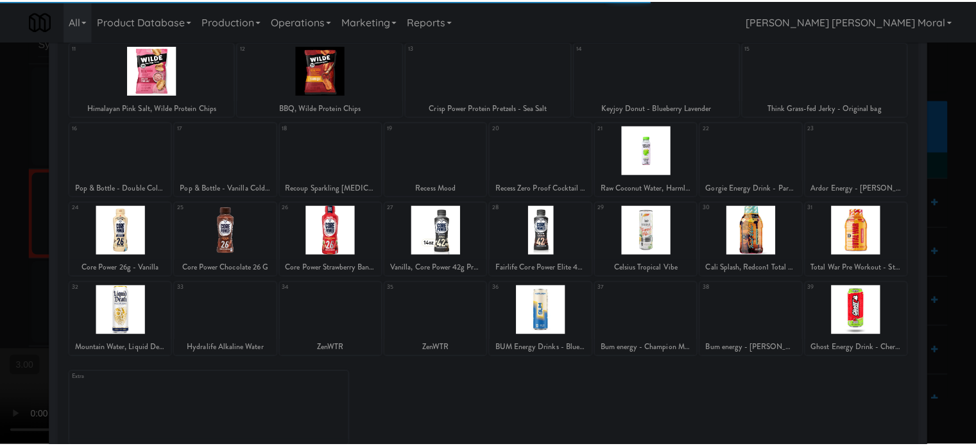
scroll to position [183, 0]
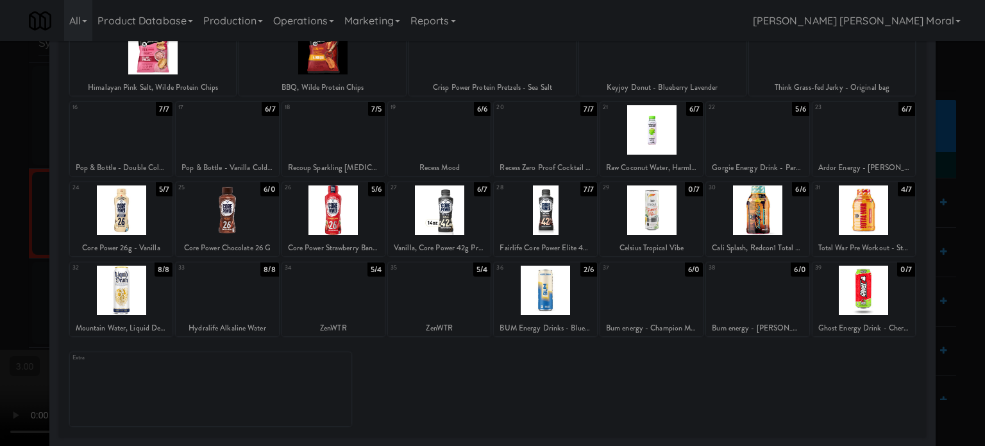
click at [747, 303] on div at bounding box center [757, 290] width 103 height 49
click at [0, 265] on div at bounding box center [492, 223] width 985 height 446
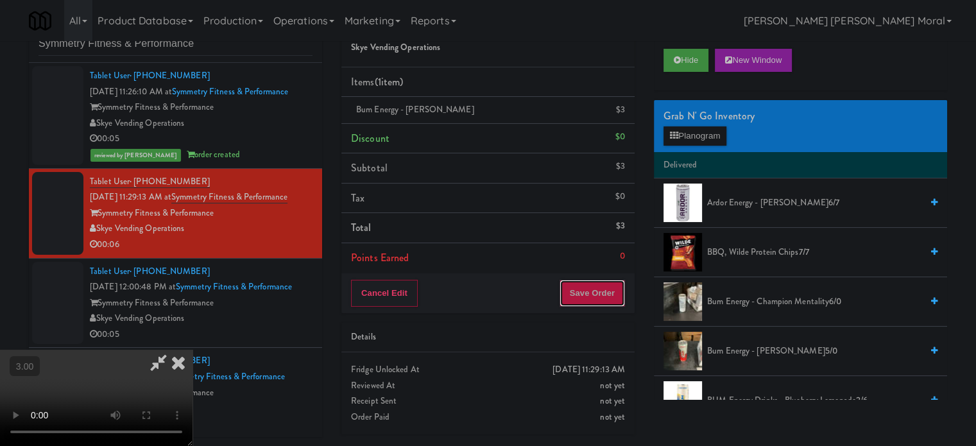
click at [607, 292] on button "Save Order" at bounding box center [591, 293] width 65 height 27
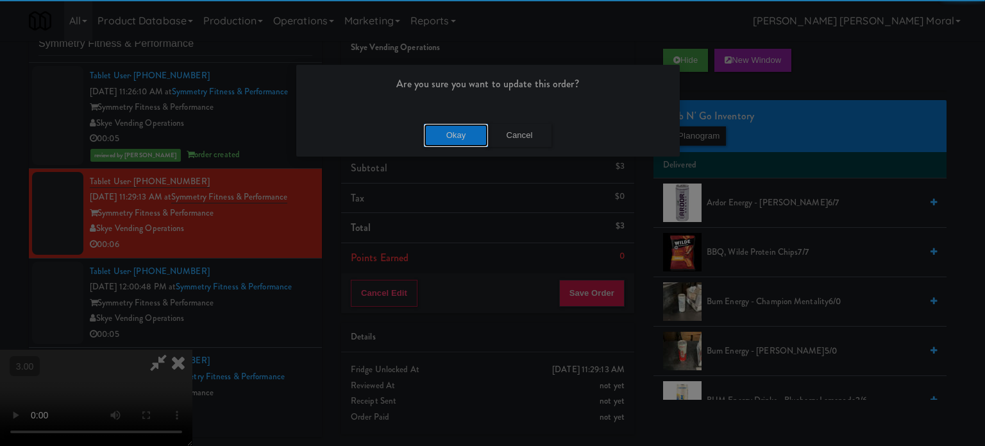
click at [437, 131] on button "Okay" at bounding box center [456, 135] width 64 height 23
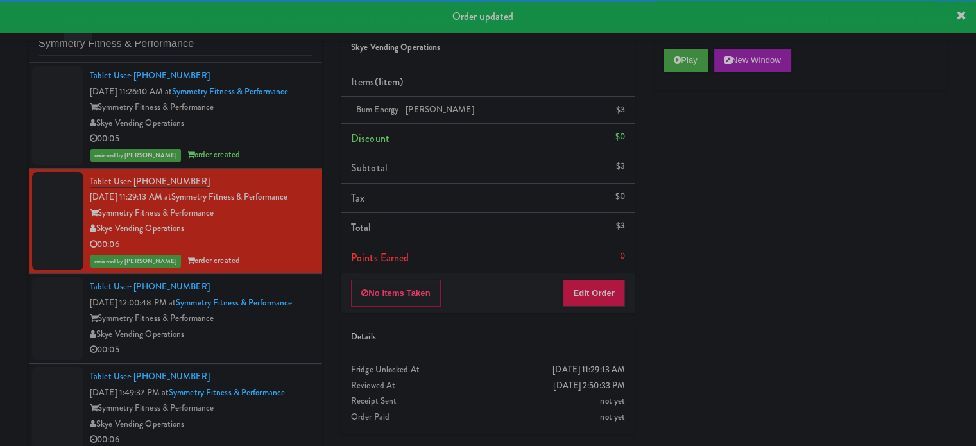
click at [275, 326] on div "Symmetry Fitness & Performance" at bounding box center [201, 318] width 223 height 16
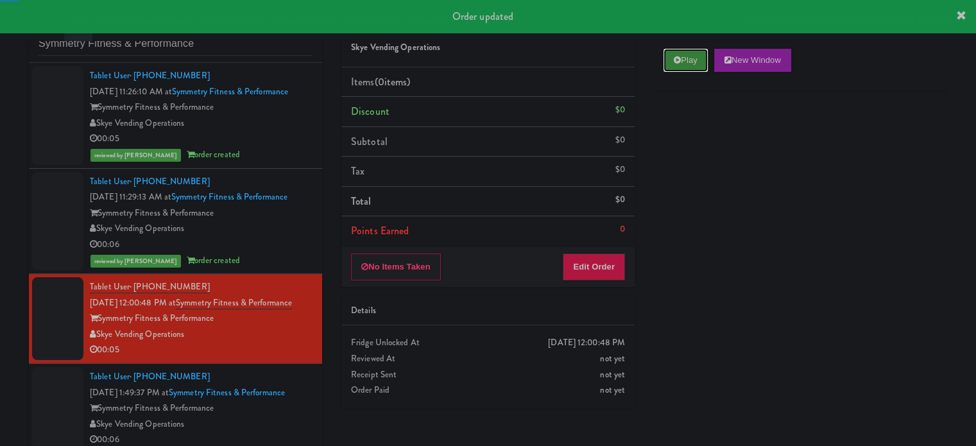
drag, startPoint x: 682, startPoint y: 57, endPoint x: 689, endPoint y: 100, distance: 43.4
click at [682, 58] on button "Play" at bounding box center [685, 60] width 44 height 23
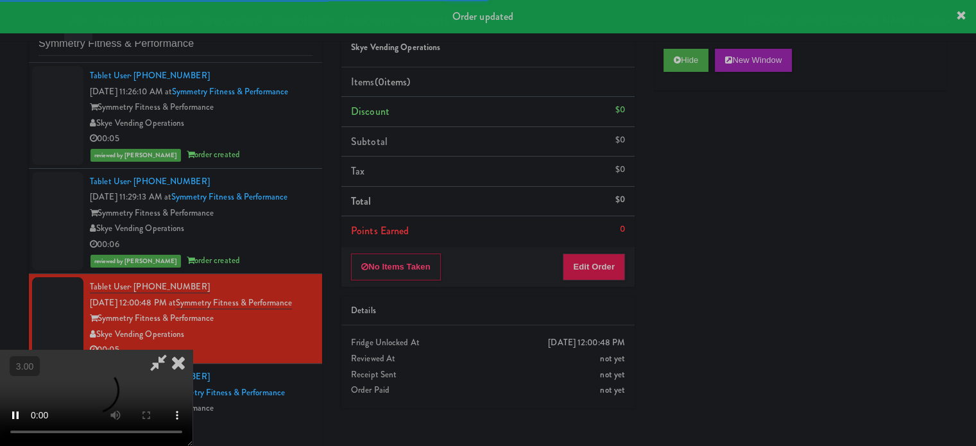
click at [708, 175] on div "Hide New Window Primary Flag Clear Flag if unable to determine what was taken o…" at bounding box center [800, 279] width 293 height 481
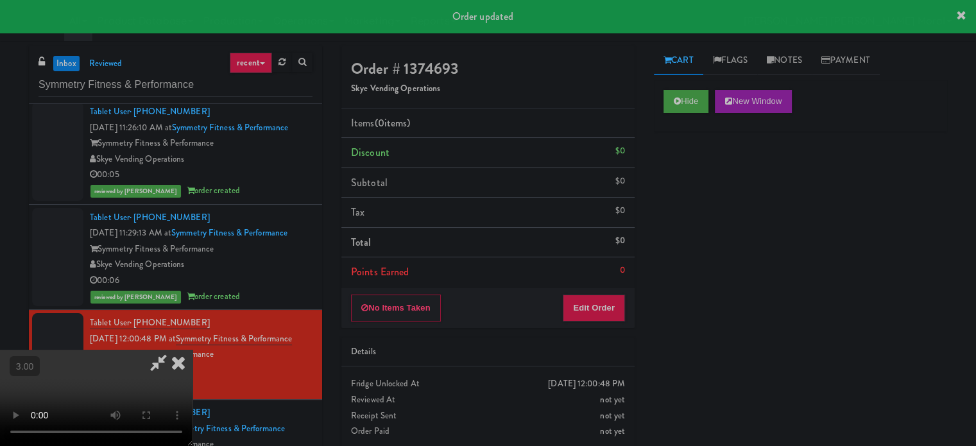
scroll to position [52, 0]
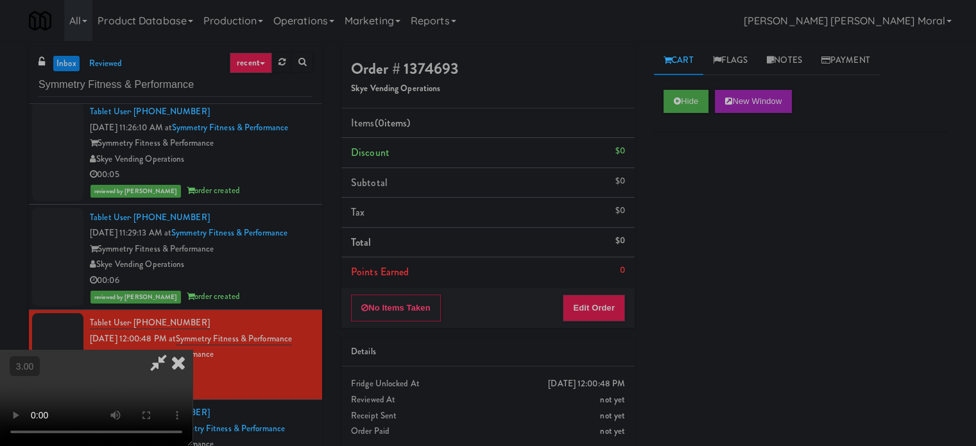
drag, startPoint x: 786, startPoint y: 272, endPoint x: 767, endPoint y: 276, distance: 19.8
click at [786, 272] on div "Hide New Window Primary Flag Clear Flag if unable to determine what was taken o…" at bounding box center [800, 320] width 293 height 481
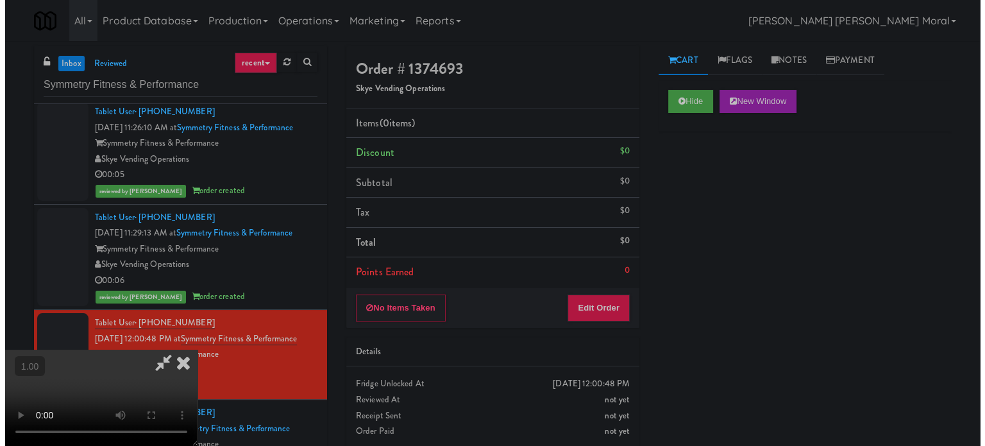
scroll to position [203, 0]
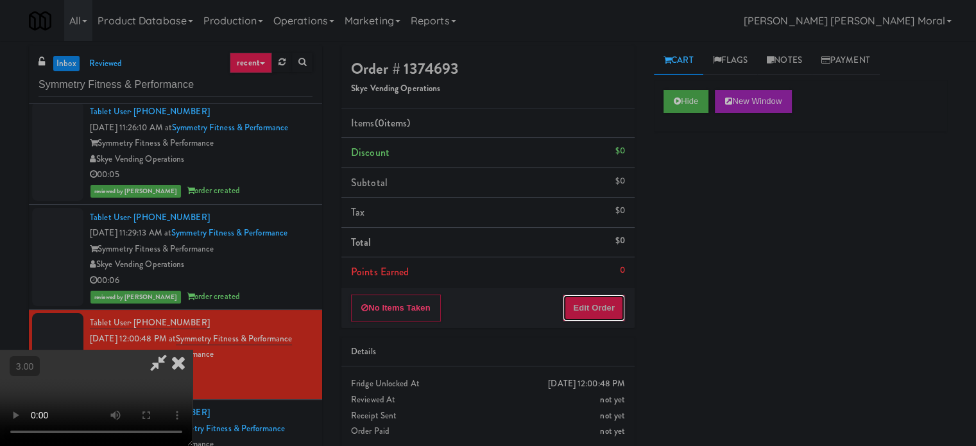
click at [613, 298] on button "Edit Order" at bounding box center [593, 307] width 62 height 27
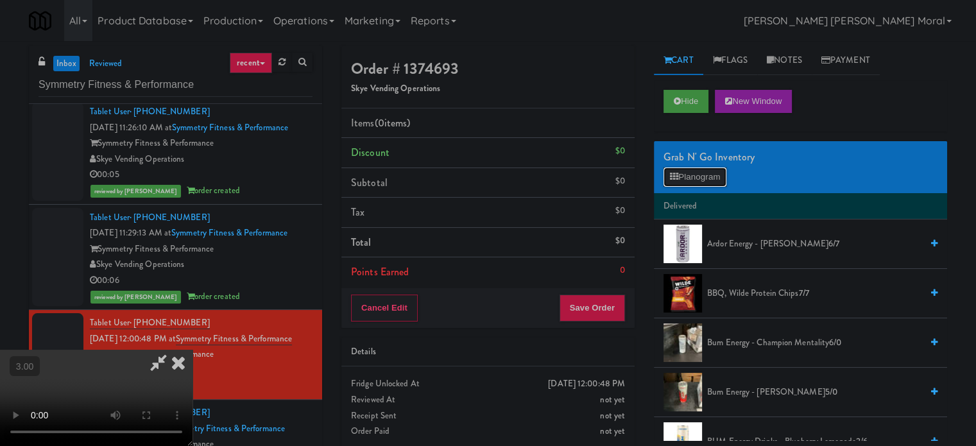
click at [688, 176] on button "Planogram" at bounding box center [694, 176] width 63 height 19
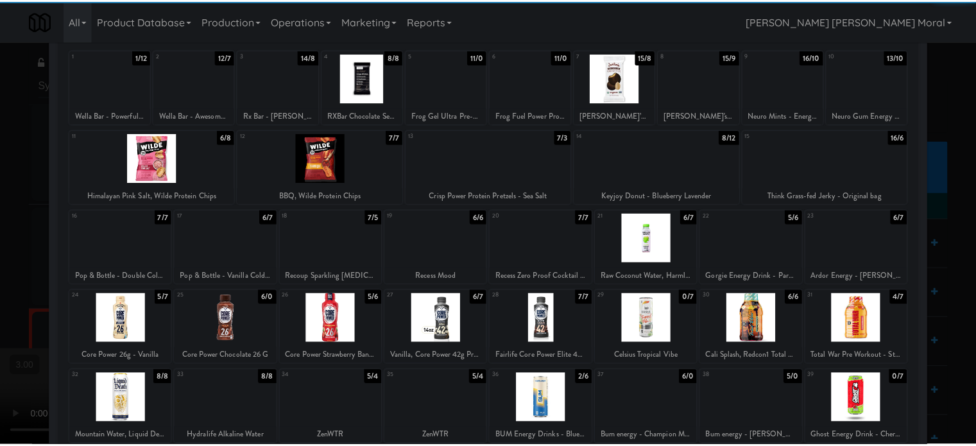
scroll to position [183, 0]
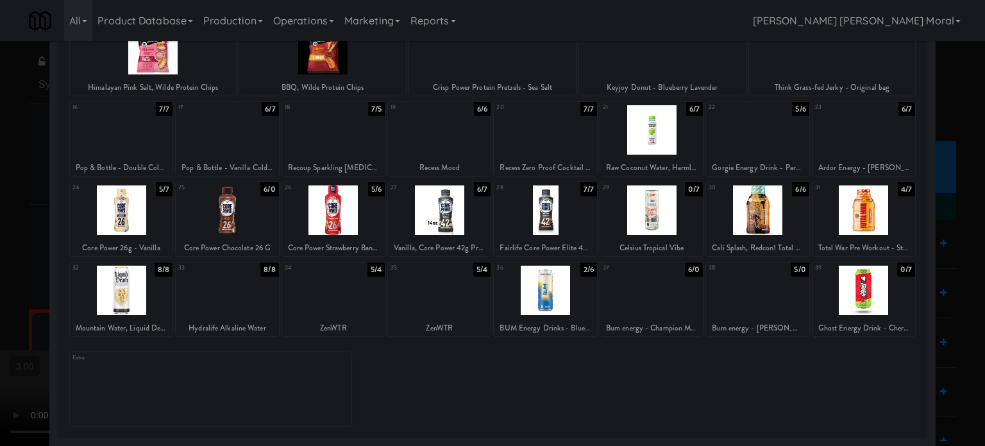
click at [539, 301] on div at bounding box center [545, 290] width 103 height 49
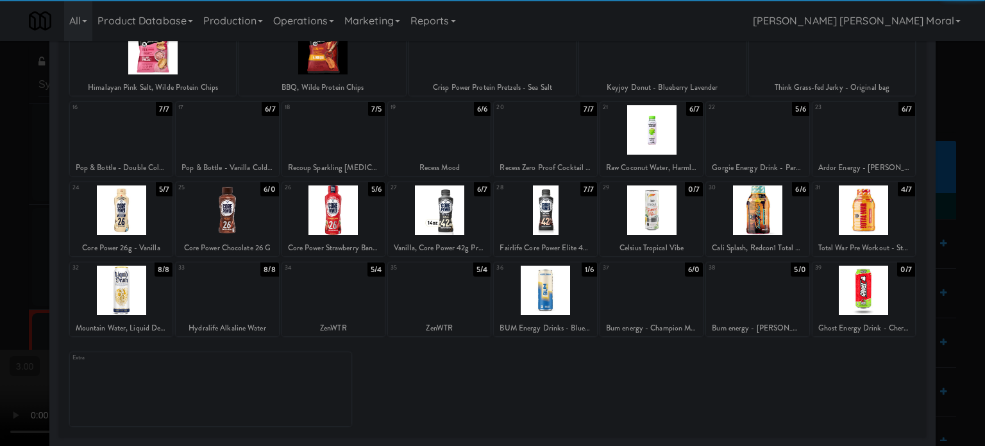
click at [0, 254] on div at bounding box center [492, 223] width 985 height 446
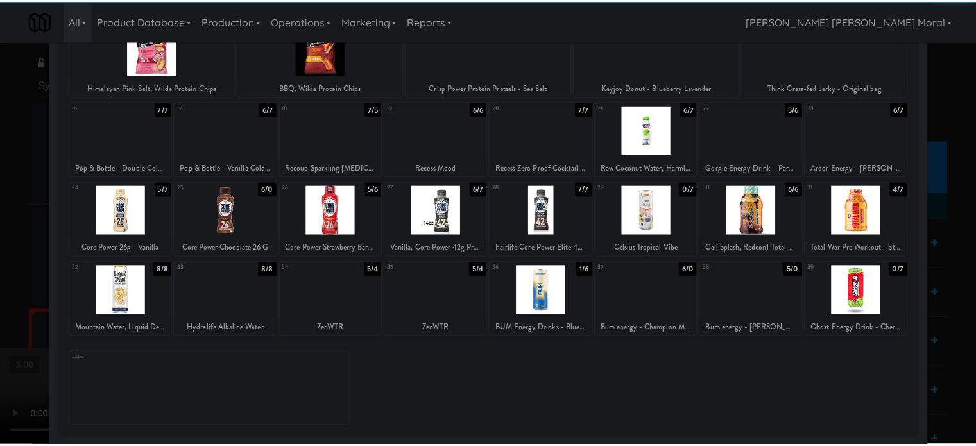
scroll to position [52, 0]
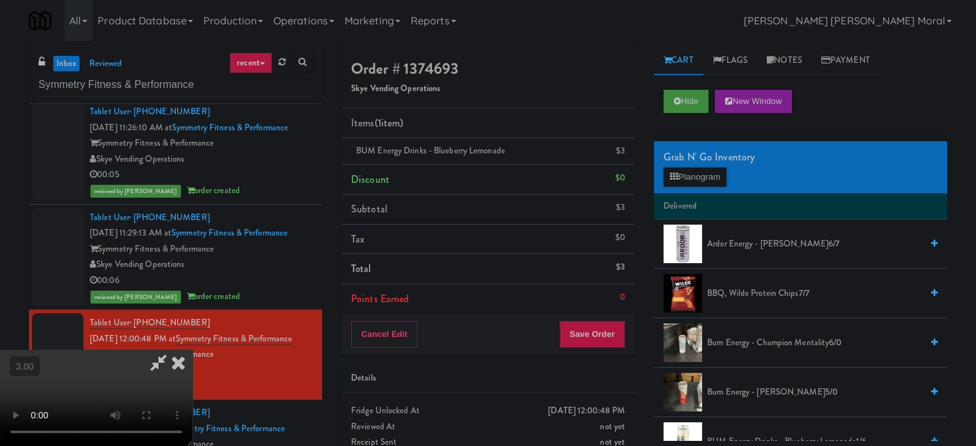
click at [192, 350] on video at bounding box center [96, 398] width 192 height 96
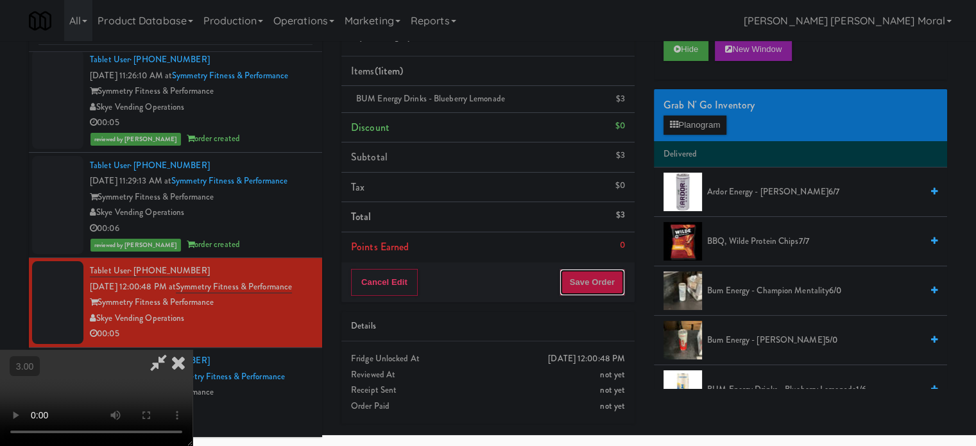
click at [605, 280] on button "Save Order" at bounding box center [591, 282] width 65 height 27
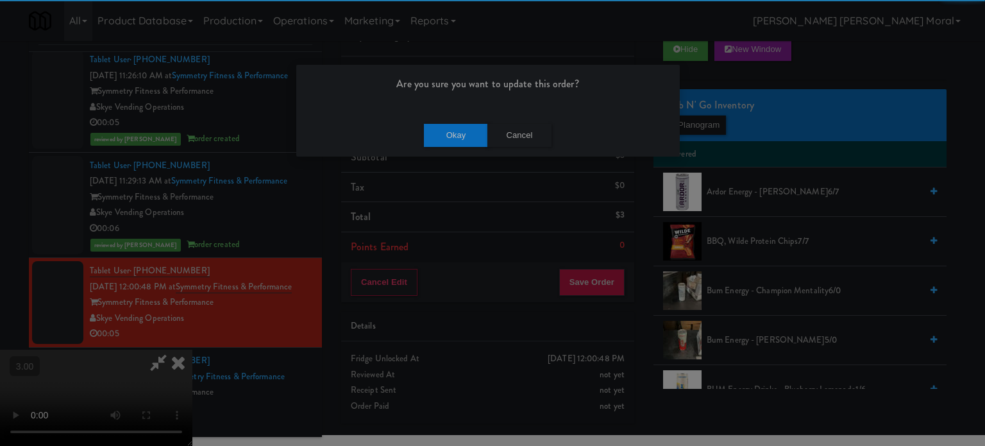
click at [449, 114] on div "Okay Cancel" at bounding box center [488, 135] width 384 height 43
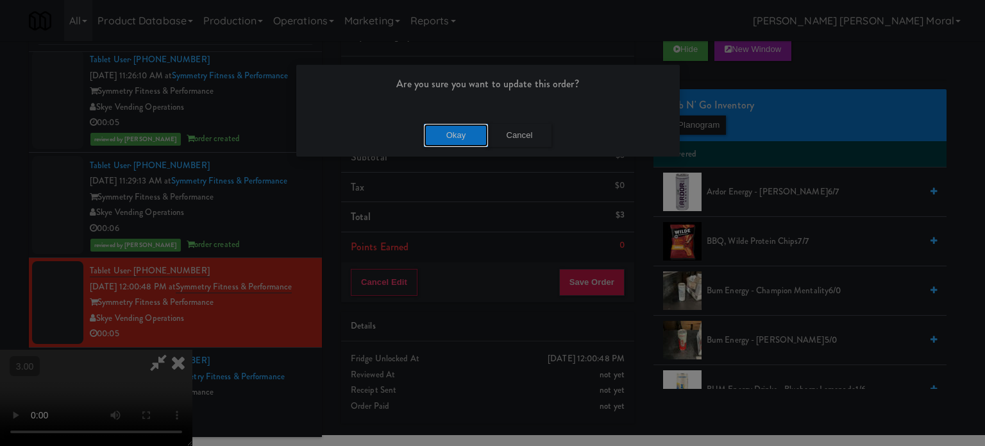
click at [452, 138] on button "Okay" at bounding box center [456, 135] width 64 height 23
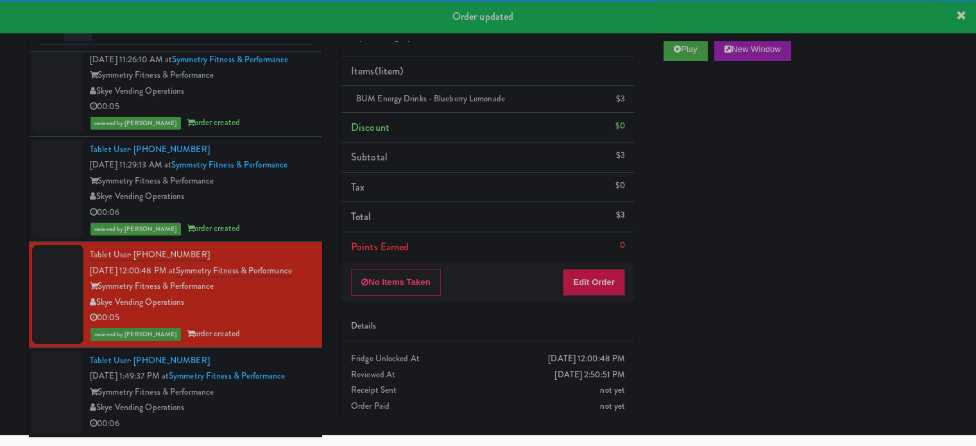
scroll to position [68, 0]
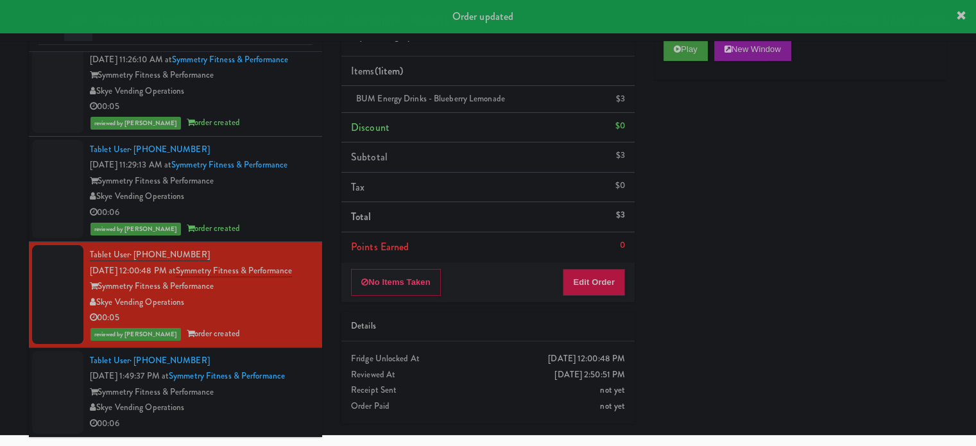
click at [262, 418] on div "00:06" at bounding box center [201, 424] width 223 height 16
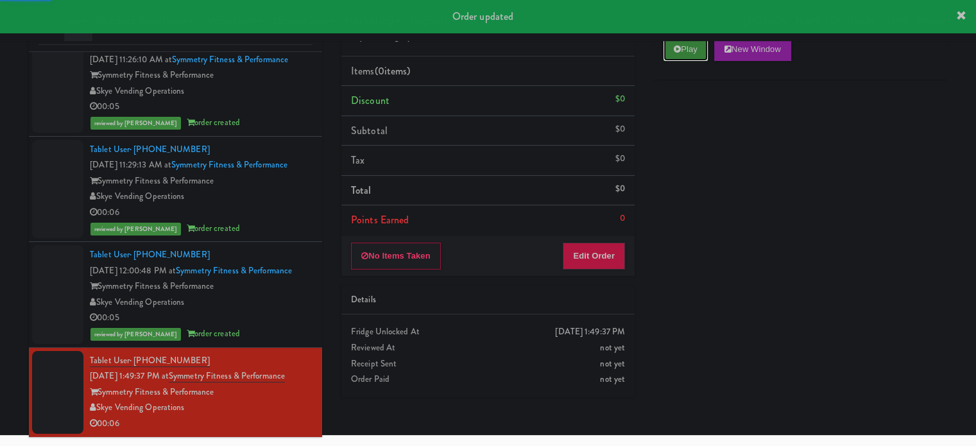
click at [707, 53] on button "Play" at bounding box center [685, 49] width 44 height 23
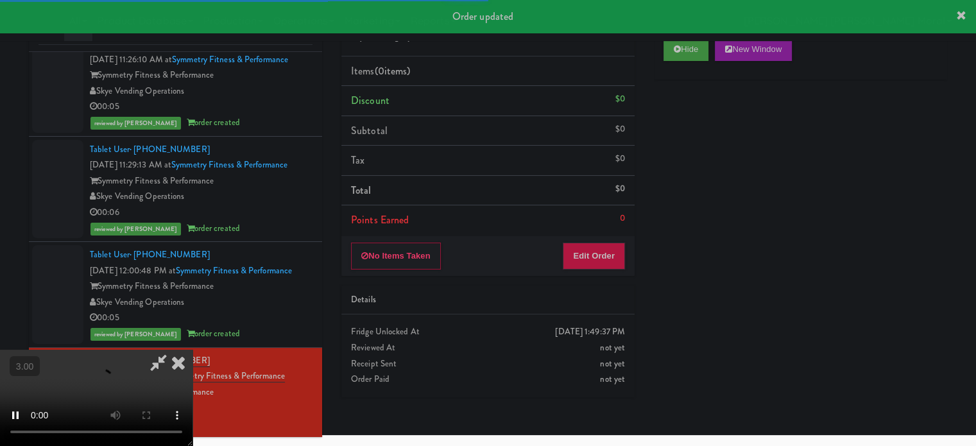
click at [688, 148] on div "Hide New Window Primary Flag Clear Flag if unable to determine what was taken o…" at bounding box center [800, 268] width 293 height 481
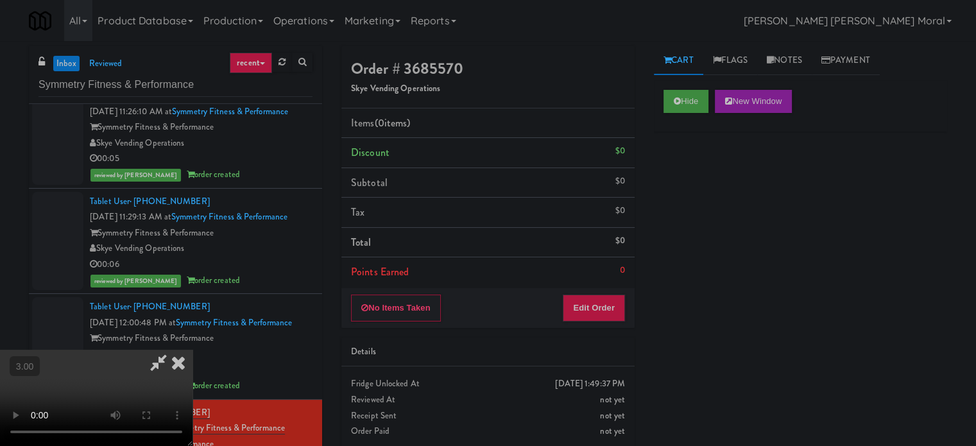
click at [695, 235] on div "Hide New Window Primary Flag Clear Flag if unable to determine what was taken o…" at bounding box center [800, 320] width 293 height 481
click at [192, 350] on video at bounding box center [96, 398] width 192 height 96
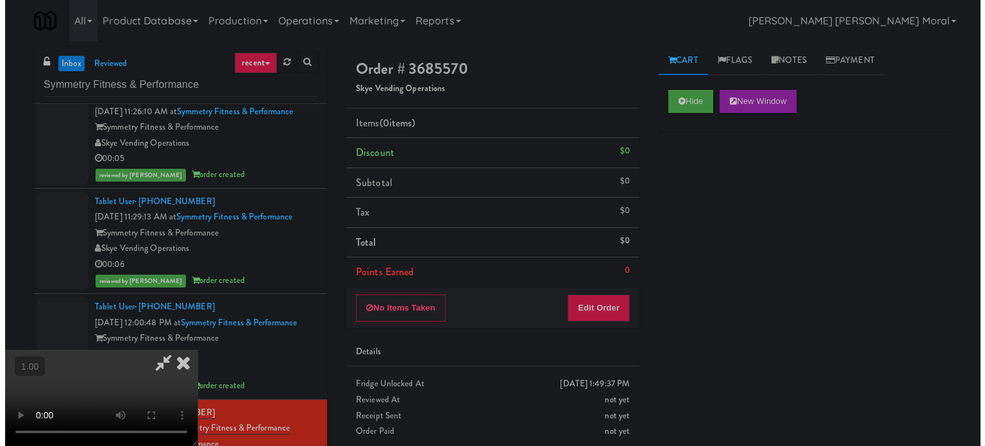
scroll to position [203, 0]
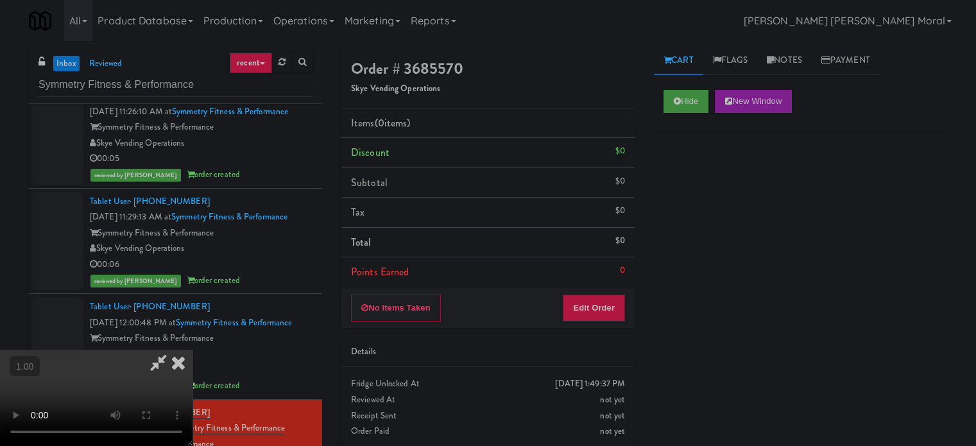
click at [192, 350] on video at bounding box center [96, 398] width 192 height 96
click at [620, 307] on button "Edit Order" at bounding box center [593, 307] width 62 height 27
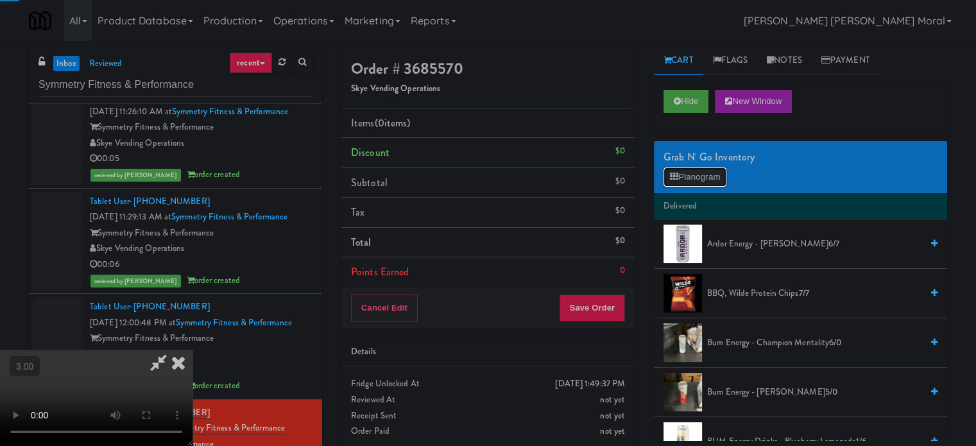
click at [698, 167] on button "Planogram" at bounding box center [694, 176] width 63 height 19
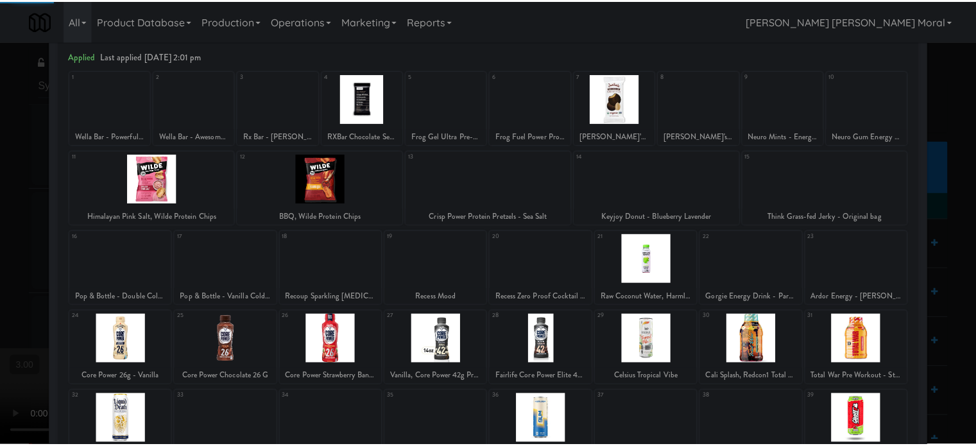
scroll to position [128, 0]
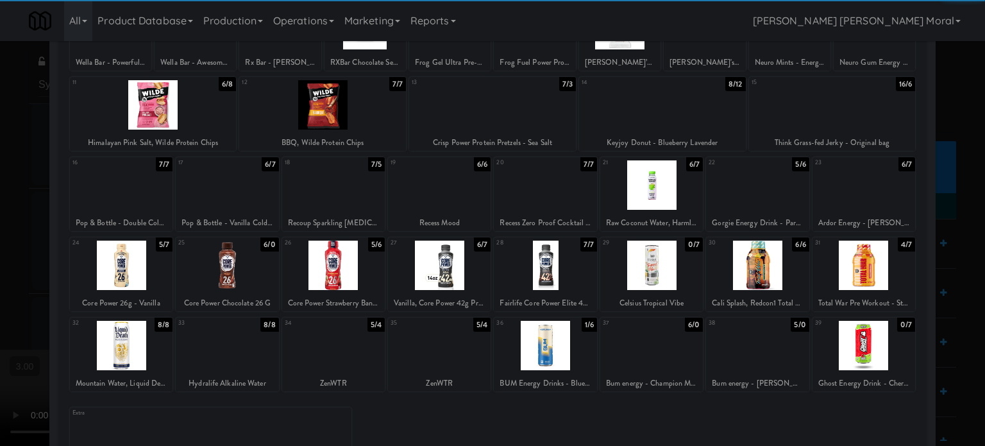
click at [332, 250] on div at bounding box center [333, 265] width 103 height 49
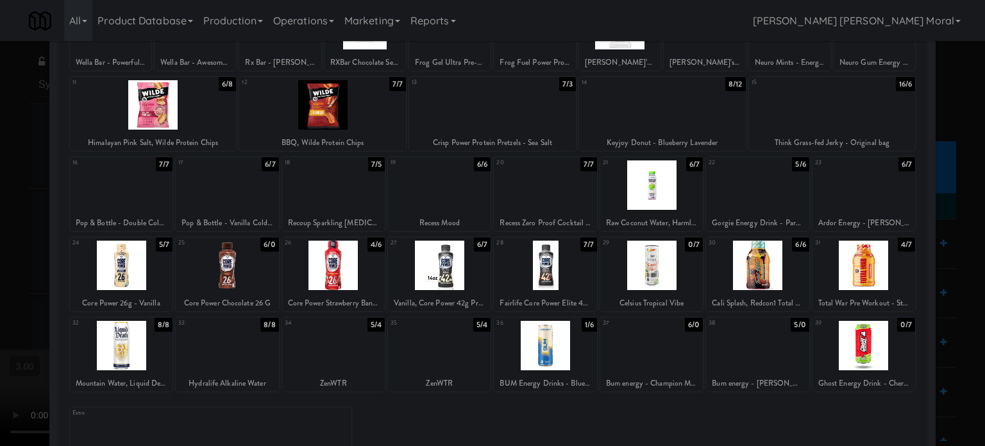
click at [561, 369] on div at bounding box center [545, 345] width 103 height 49
click at [0, 267] on div at bounding box center [492, 223] width 985 height 446
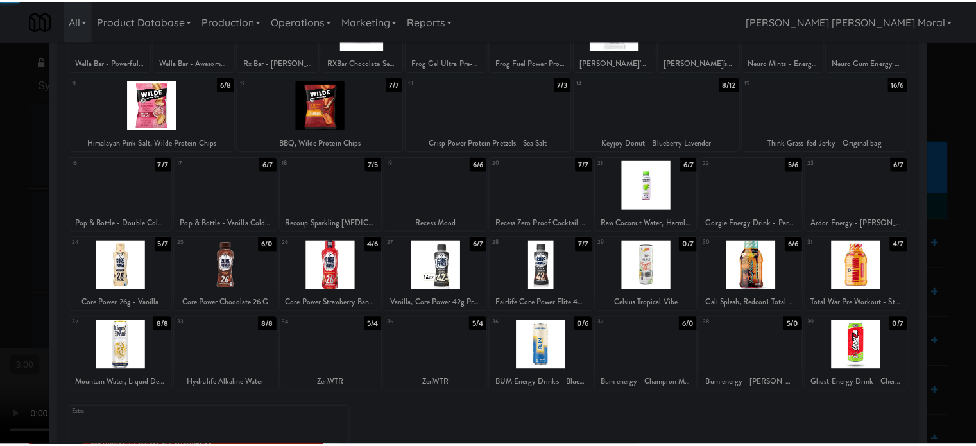
scroll to position [68, 0]
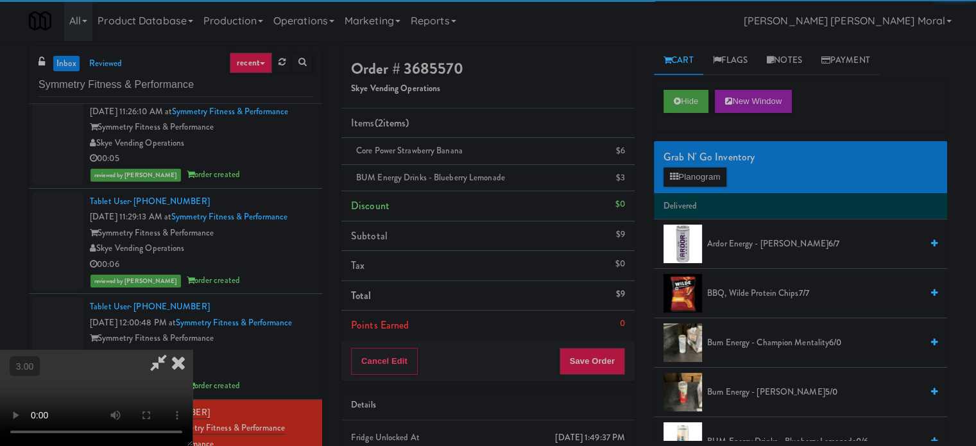
click at [192, 350] on video at bounding box center [96, 398] width 192 height 96
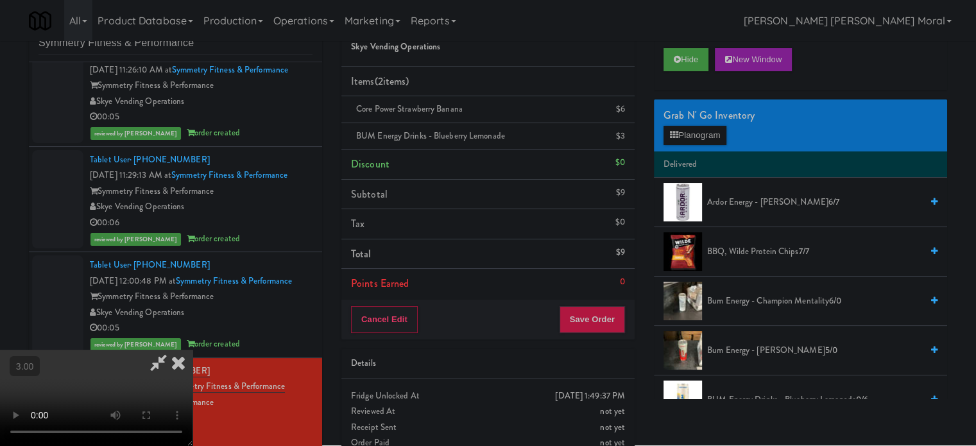
scroll to position [64, 0]
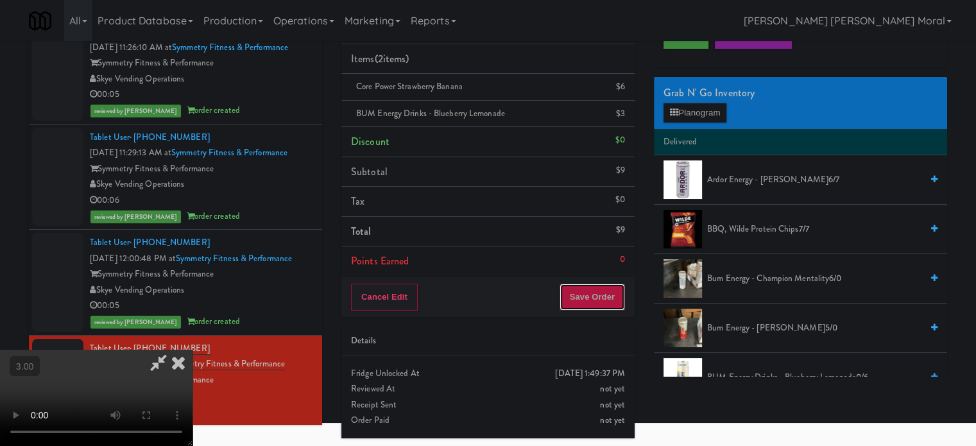
click at [621, 300] on button "Save Order" at bounding box center [591, 296] width 65 height 27
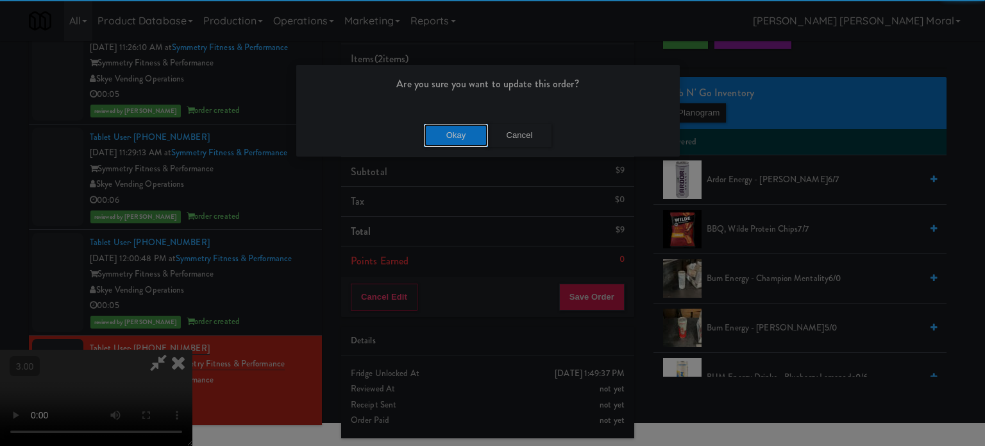
click at [437, 127] on button "Okay" at bounding box center [456, 135] width 64 height 23
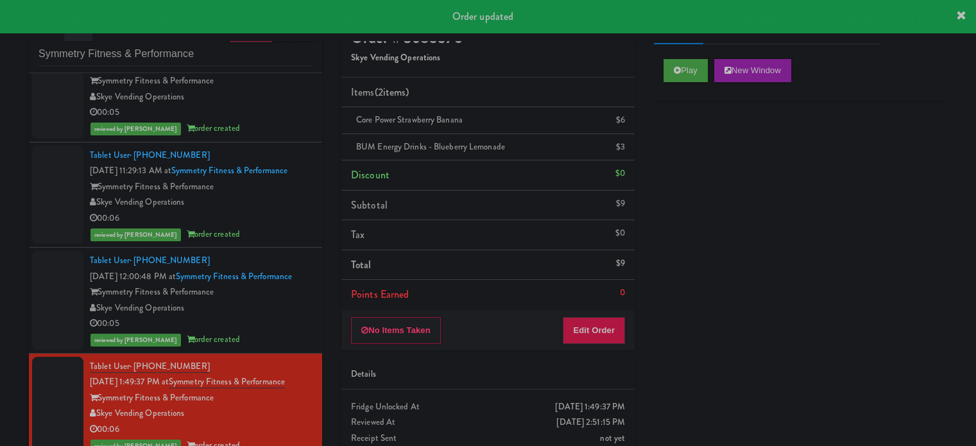
scroll to position [0, 0]
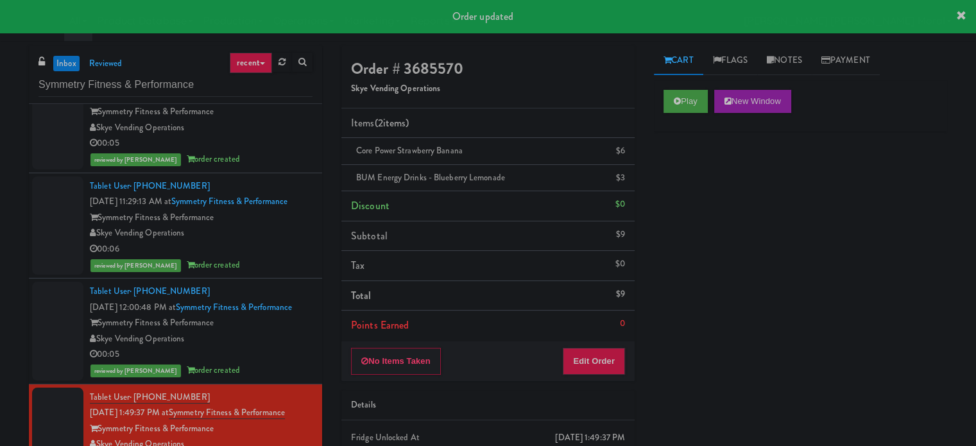
click at [199, 99] on div "inbox reviewed recent all unclear take inventory issue suspicious failed recent…" at bounding box center [175, 75] width 293 height 58
click at [198, 89] on input "Symmetry Fitness & Performance" at bounding box center [175, 85] width 274 height 24
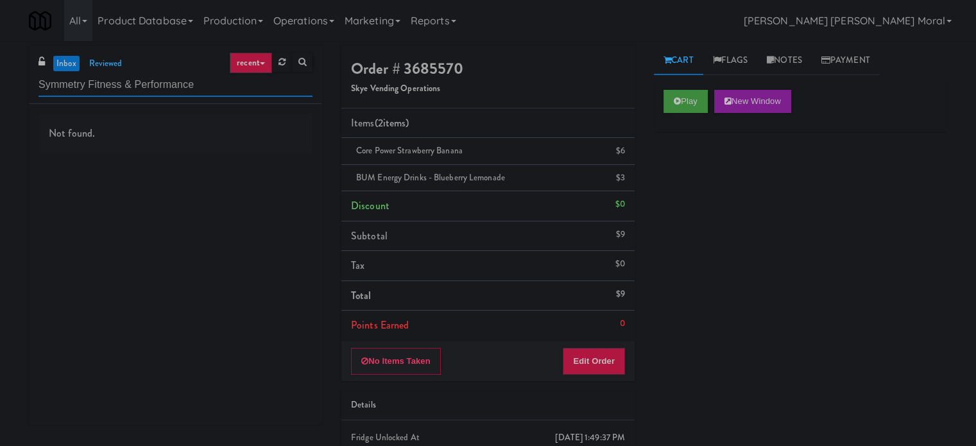
click at [190, 86] on input "Symmetry Fitness & Performance" at bounding box center [175, 85] width 274 height 24
paste input "Optima - Left - Fridg"
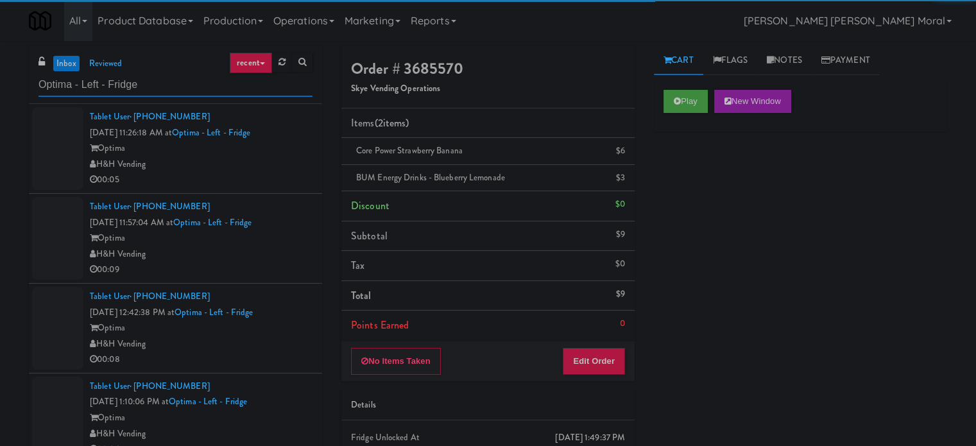
type input "Optima - Left - Fridge"
click at [260, 175] on div "00:05" at bounding box center [201, 180] width 223 height 16
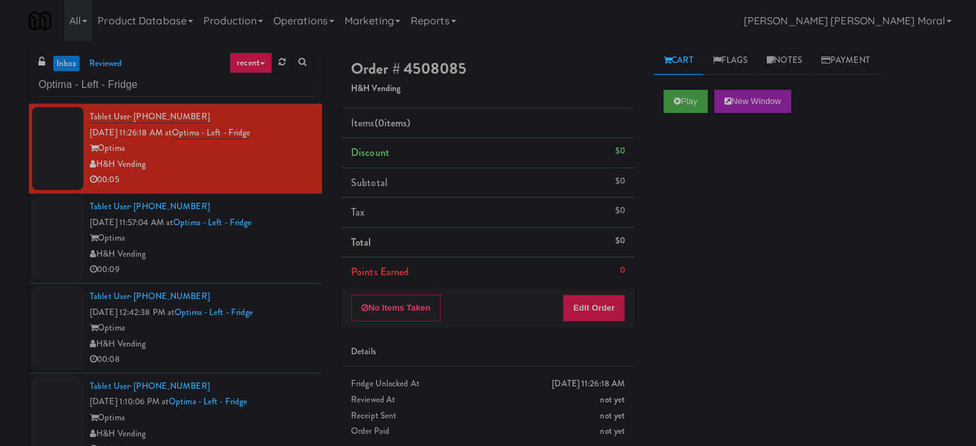
drag, startPoint x: 309, startPoint y: 264, endPoint x: 298, endPoint y: 323, distance: 59.5
click at [309, 264] on li "Tablet User · (650) 278-6741 Oct 9, 2025 11:57:04 AM at Optima - Left - Fridge …" at bounding box center [175, 239] width 293 height 90
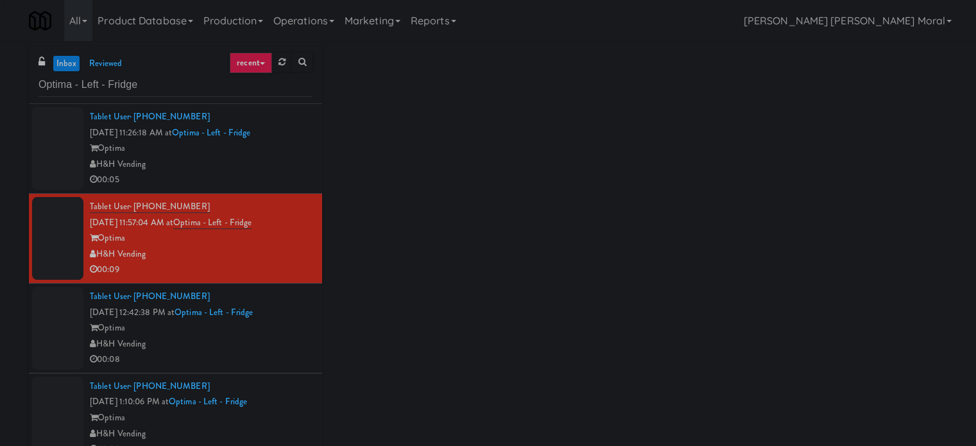
click at [301, 354] on div "00:08" at bounding box center [201, 359] width 223 height 16
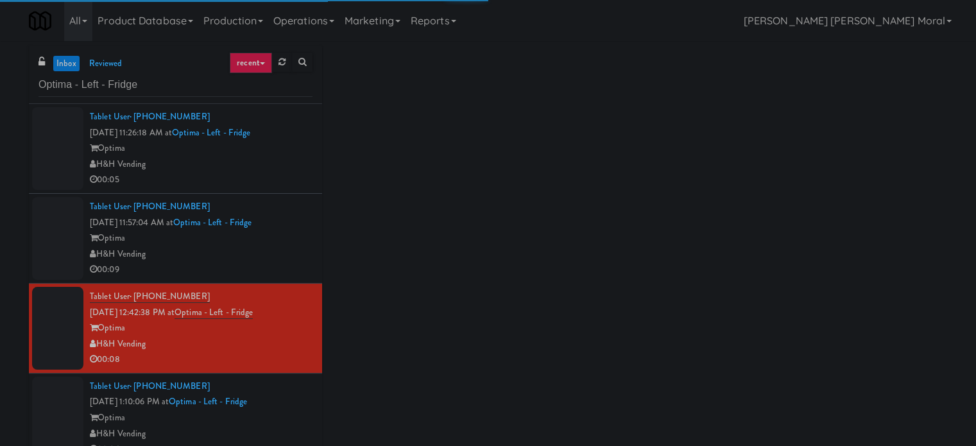
click at [293, 412] on div "Optima" at bounding box center [201, 418] width 223 height 16
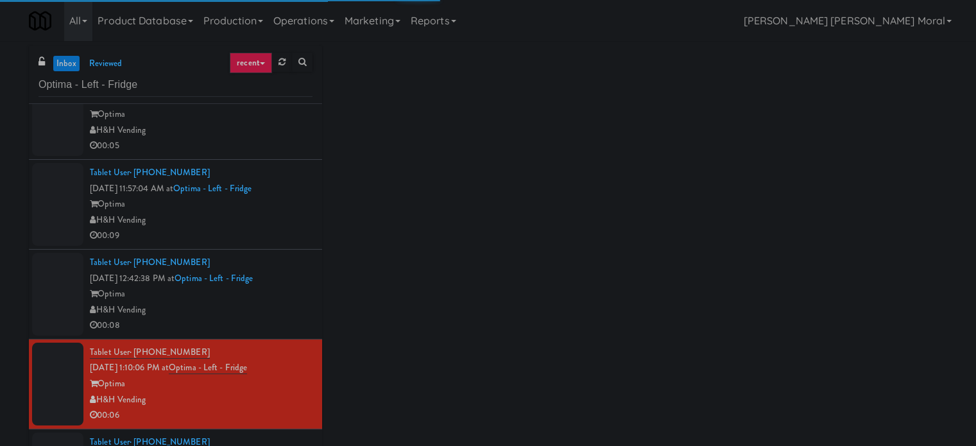
scroll to position [63, 0]
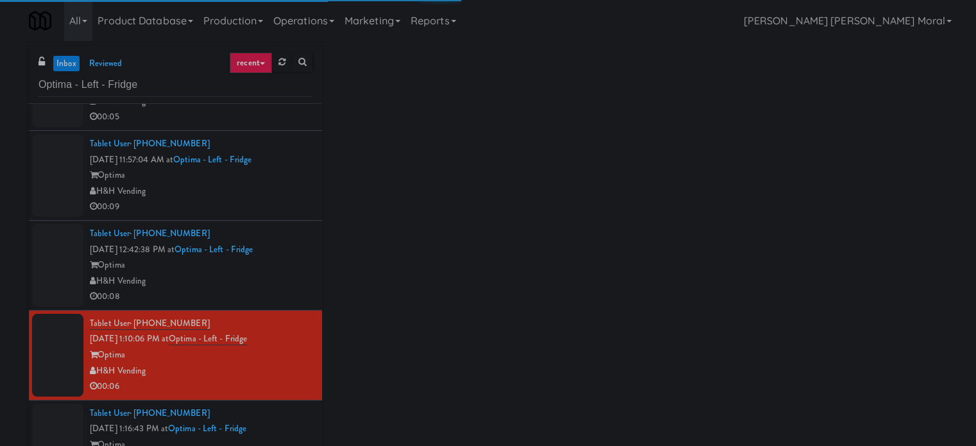
click at [293, 412] on div "Tablet User · (650) 278-6741 Oct 9, 2025 1:16:43 PM at Optima - Left - Fridge O…" at bounding box center [201, 444] width 223 height 79
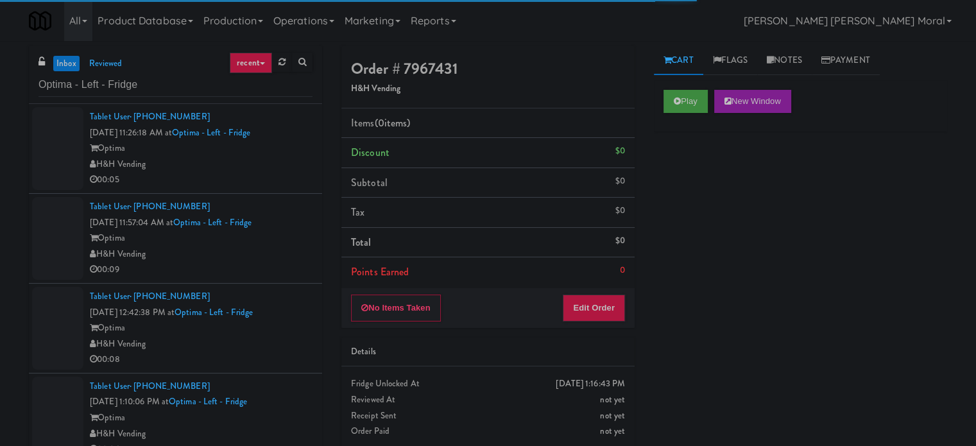
click at [287, 153] on div "Optima" at bounding box center [201, 148] width 223 height 16
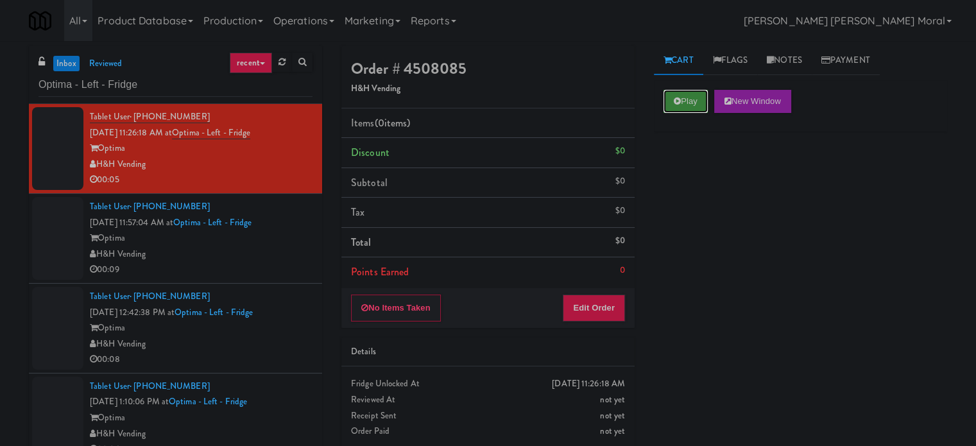
click at [693, 104] on button "Play" at bounding box center [685, 101] width 44 height 23
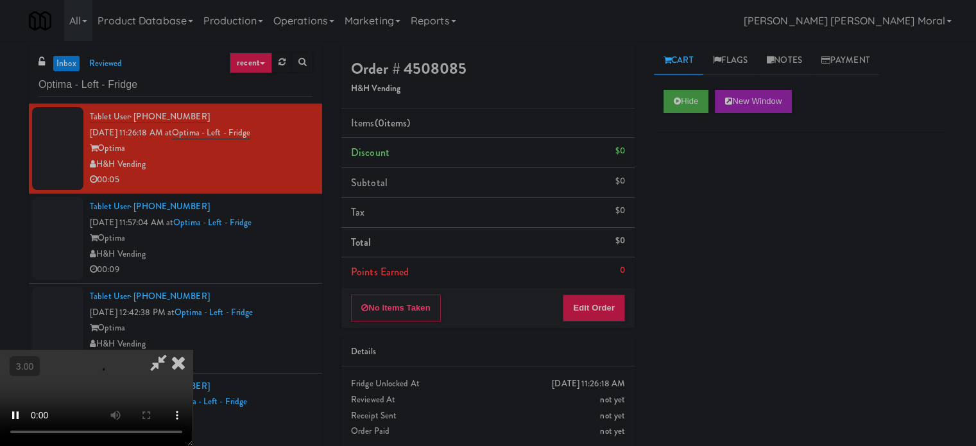
click at [702, 214] on div "Hide New Window Primary Flag Clear Flag if unable to determine what was taken o…" at bounding box center [800, 320] width 293 height 481
click at [192, 350] on video at bounding box center [96, 398] width 192 height 96
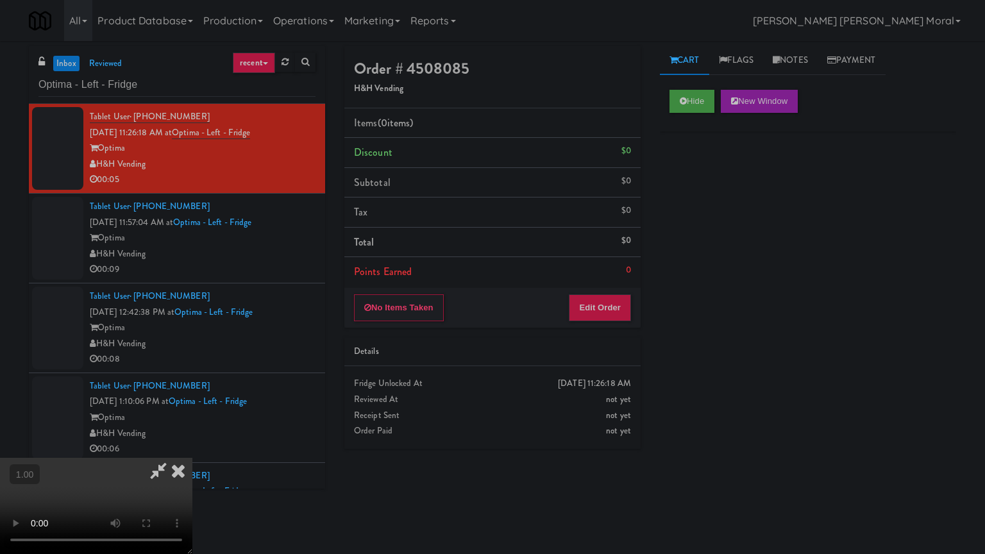
click at [192, 445] on video at bounding box center [96, 506] width 192 height 96
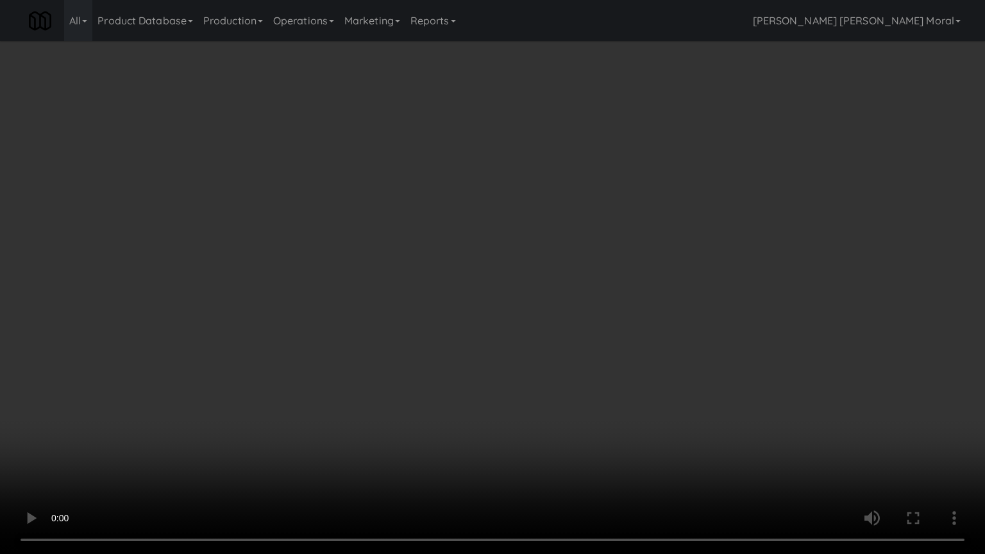
click at [536, 309] on video at bounding box center [492, 277] width 985 height 554
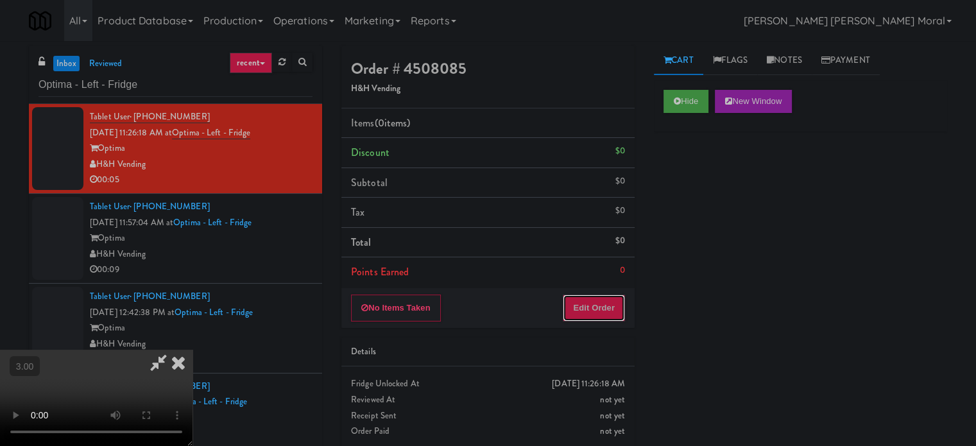
click at [613, 307] on button "Edit Order" at bounding box center [593, 307] width 62 height 27
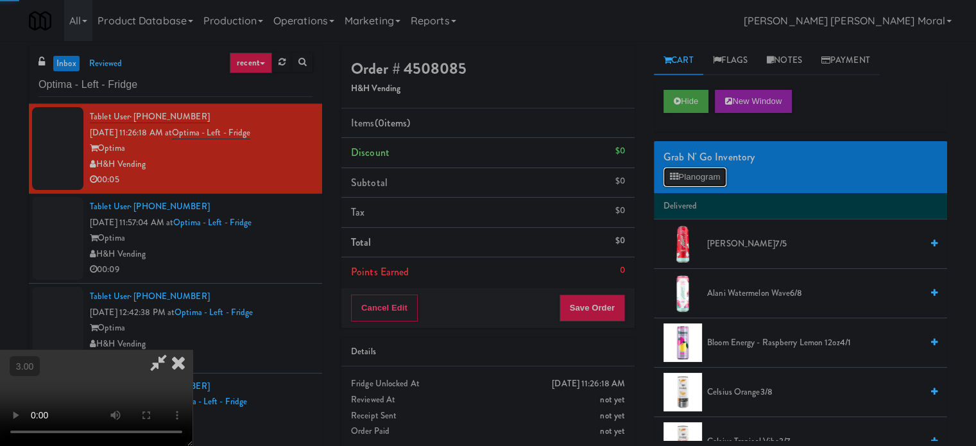
click at [696, 167] on button "Planogram" at bounding box center [694, 176] width 63 height 19
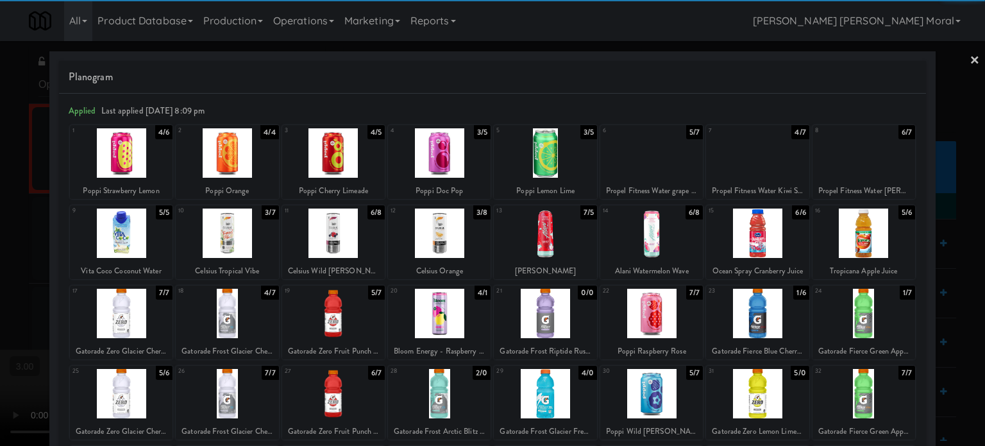
click at [233, 319] on div at bounding box center [227, 313] width 103 height 49
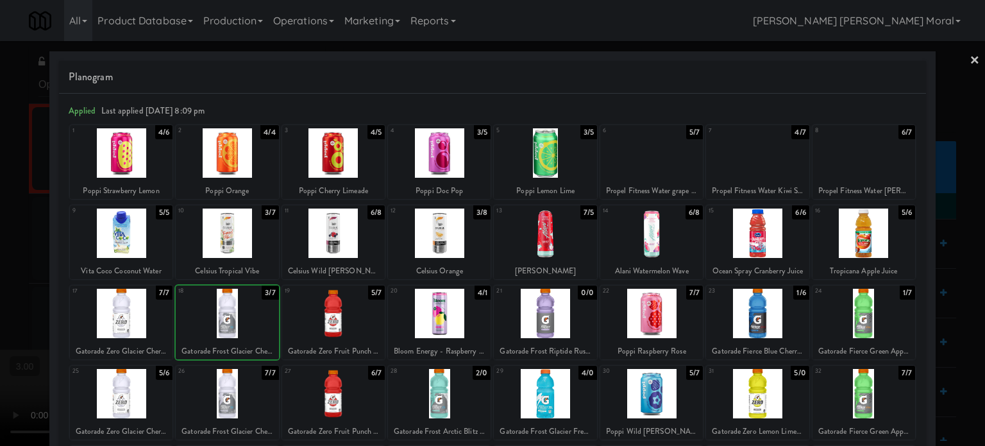
click at [0, 251] on div at bounding box center [492, 223] width 985 height 446
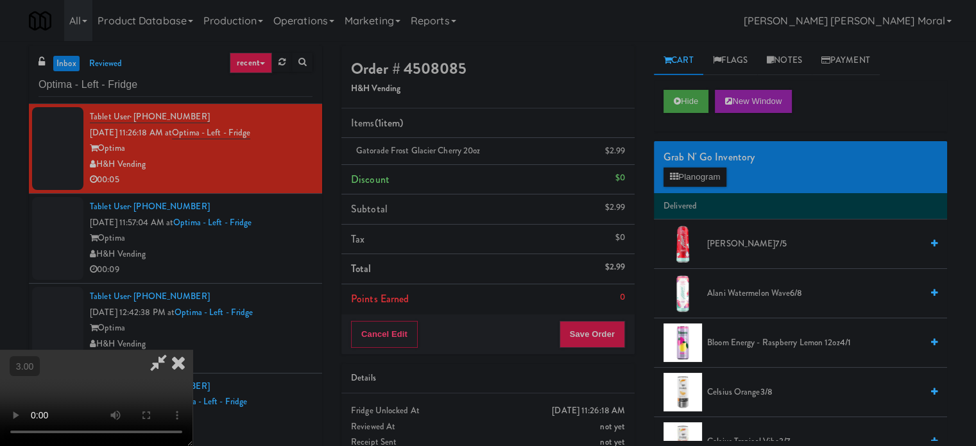
click at [192, 350] on video at bounding box center [96, 398] width 192 height 96
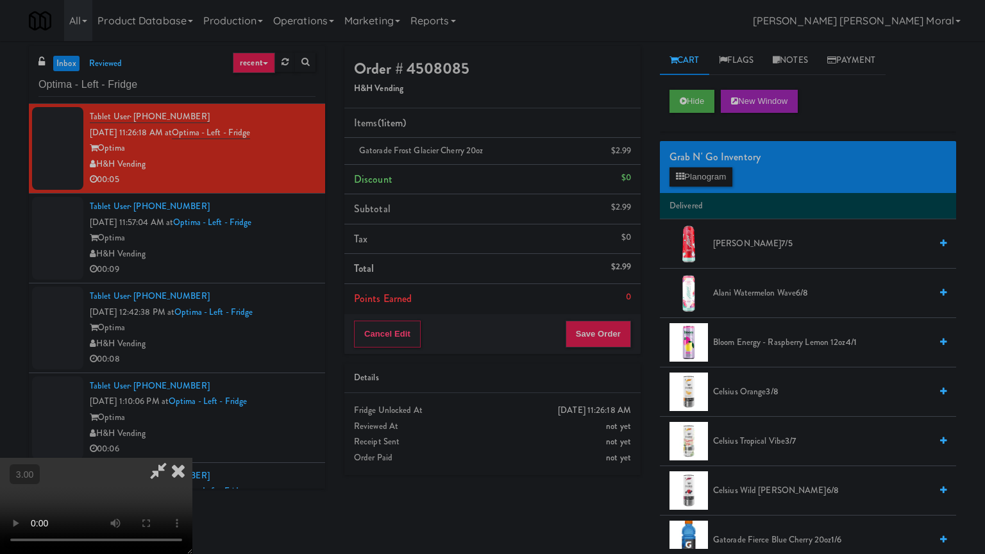
click at [192, 445] on video at bounding box center [96, 506] width 192 height 96
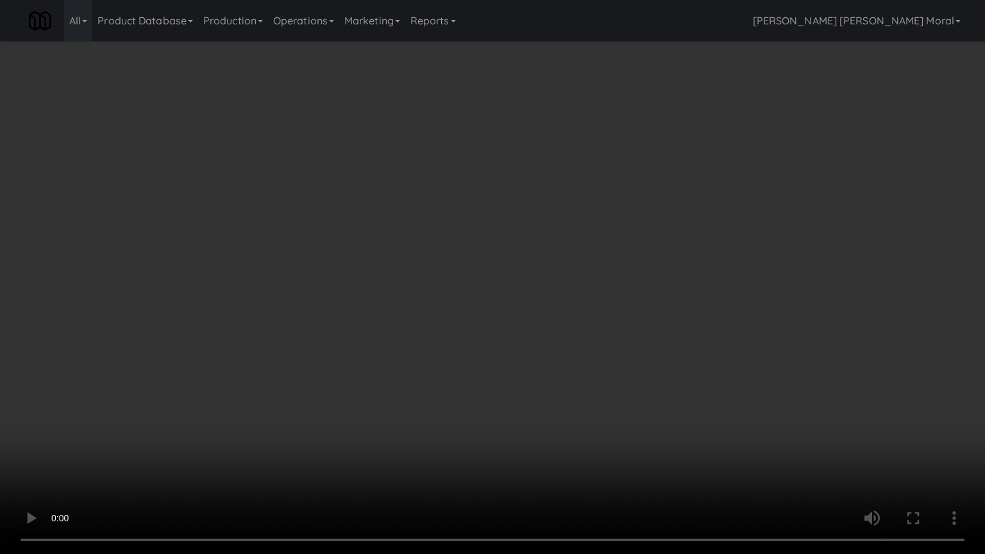
click at [375, 295] on video at bounding box center [492, 277] width 985 height 554
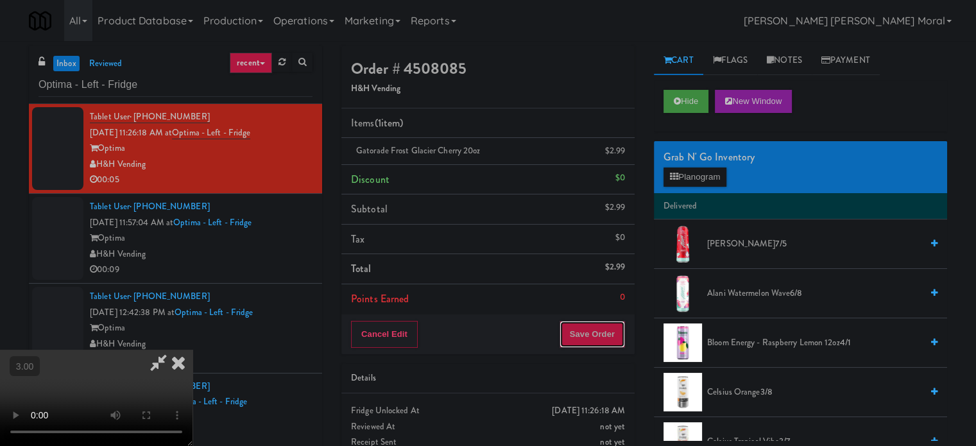
click at [621, 337] on button "Save Order" at bounding box center [591, 334] width 65 height 27
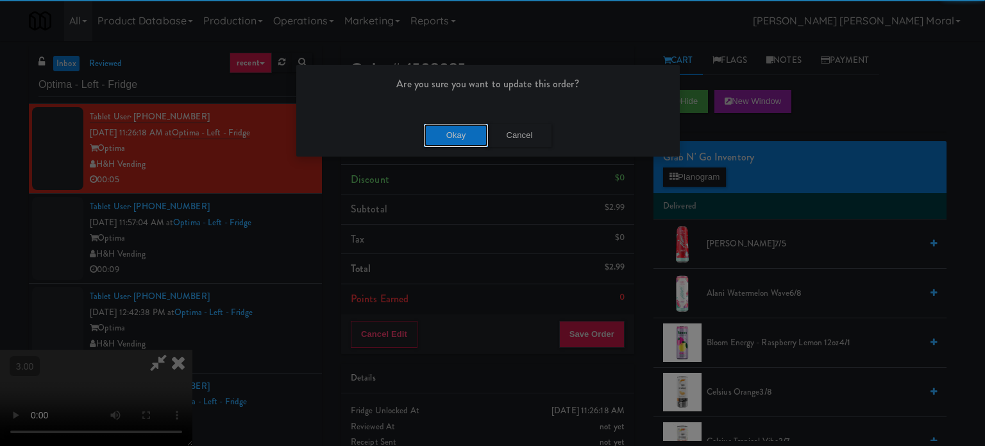
click at [449, 138] on button "Okay" at bounding box center [456, 135] width 64 height 23
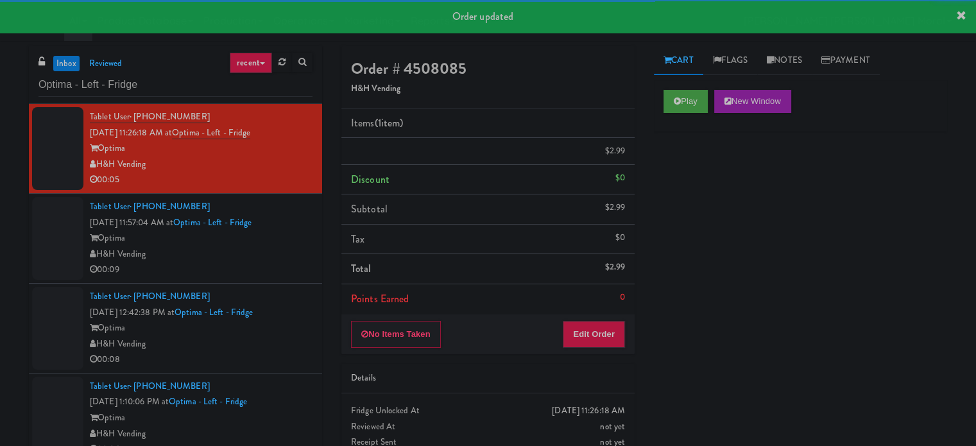
click at [282, 262] on div "H&H Vending" at bounding box center [201, 254] width 223 height 16
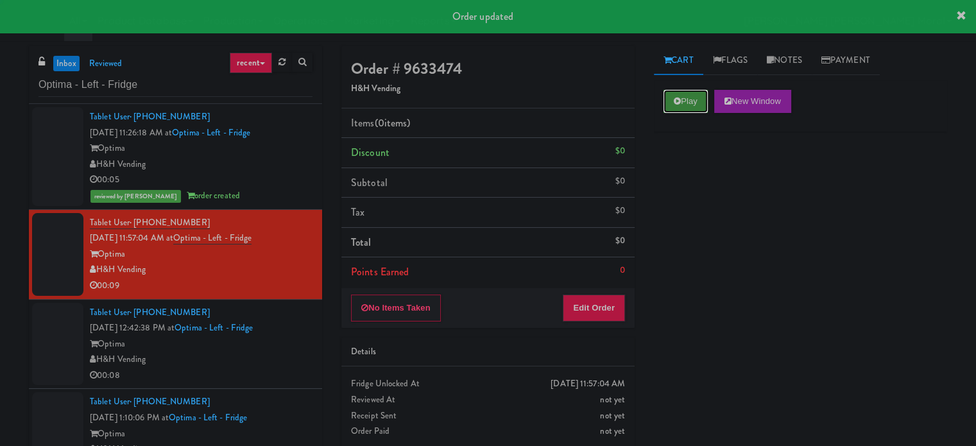
click at [672, 96] on button "Play" at bounding box center [685, 101] width 44 height 23
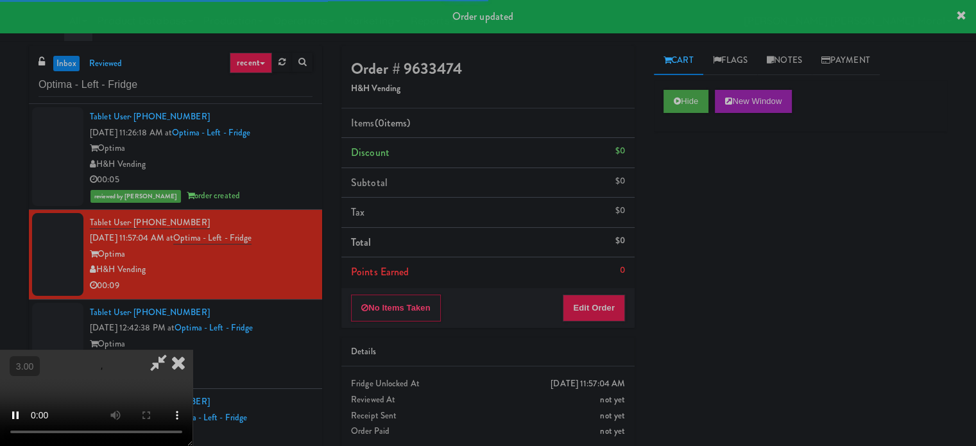
click at [679, 184] on div "Hide New Window Primary Flag Clear Flag if unable to determine what was taken o…" at bounding box center [800, 320] width 293 height 481
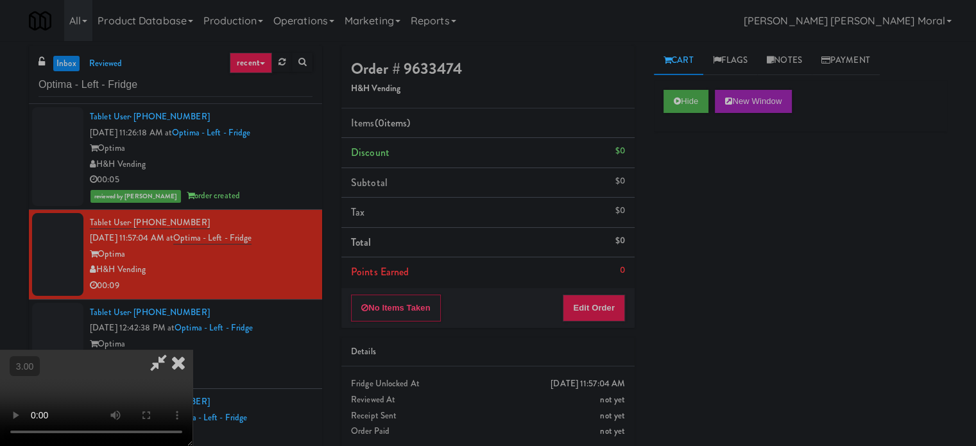
click at [192, 350] on video at bounding box center [96, 398] width 192 height 96
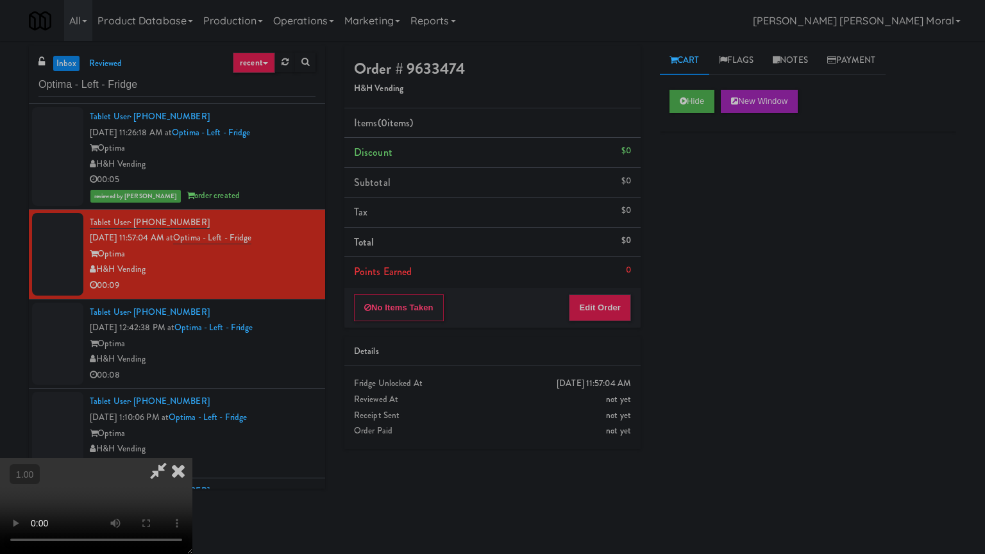
click at [192, 445] on video at bounding box center [96, 506] width 192 height 96
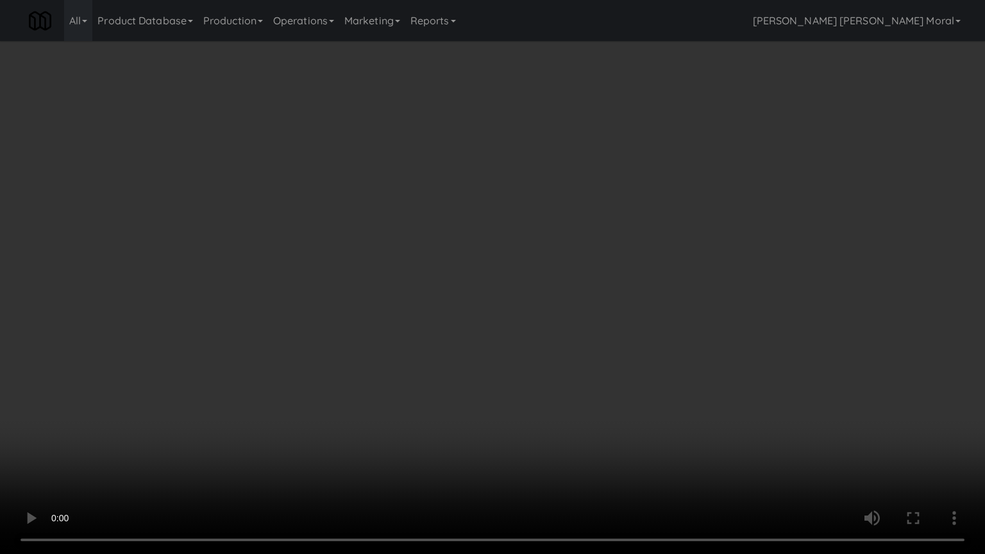
click at [577, 296] on video at bounding box center [492, 277] width 985 height 554
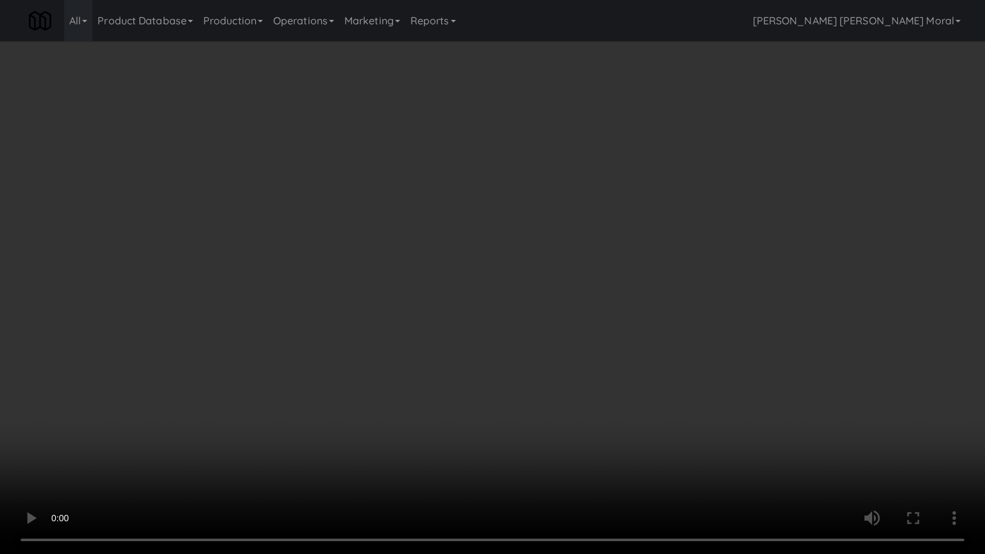
click at [577, 296] on video at bounding box center [492, 277] width 985 height 554
click at [601, 346] on video at bounding box center [492, 277] width 985 height 554
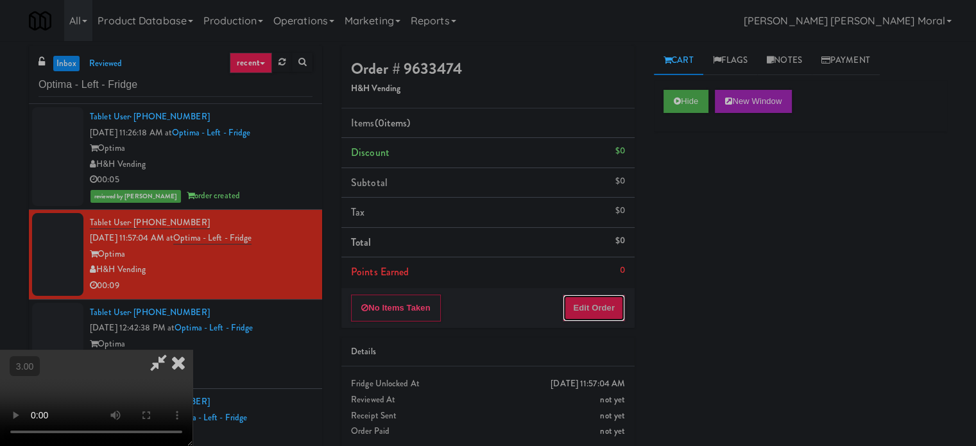
click at [608, 302] on button "Edit Order" at bounding box center [593, 307] width 62 height 27
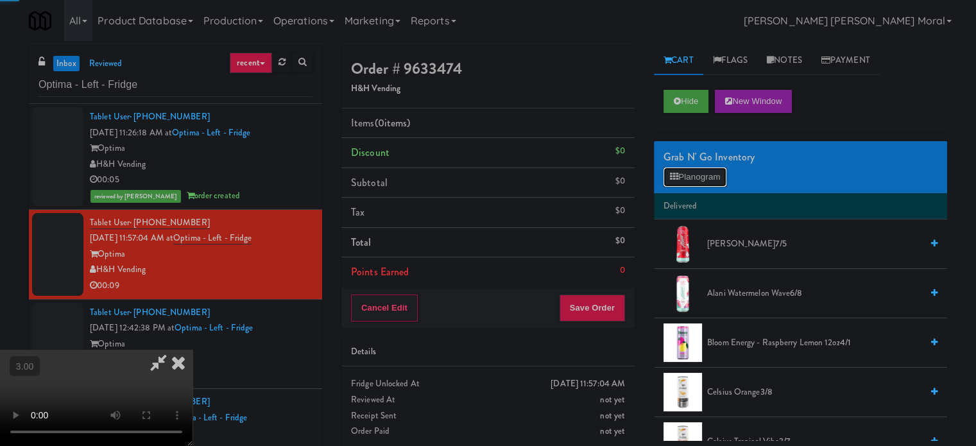
click at [702, 170] on button "Planogram" at bounding box center [694, 176] width 63 height 19
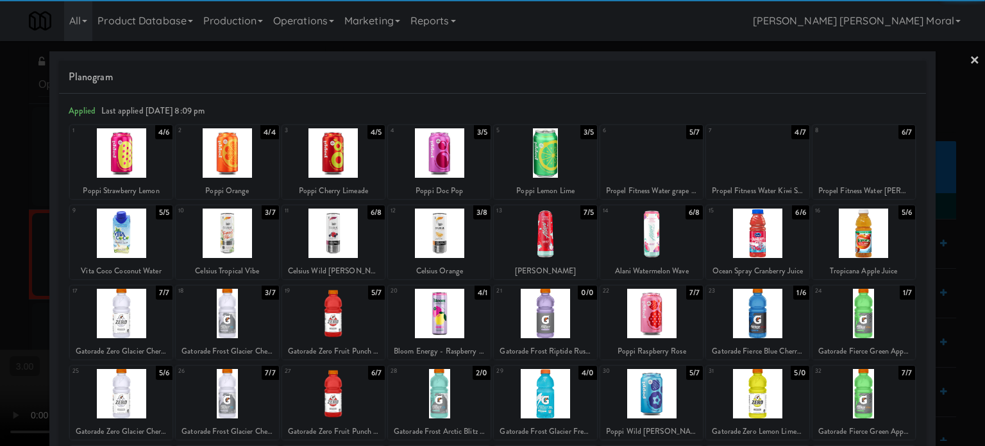
click at [131, 234] on div at bounding box center [121, 232] width 103 height 49
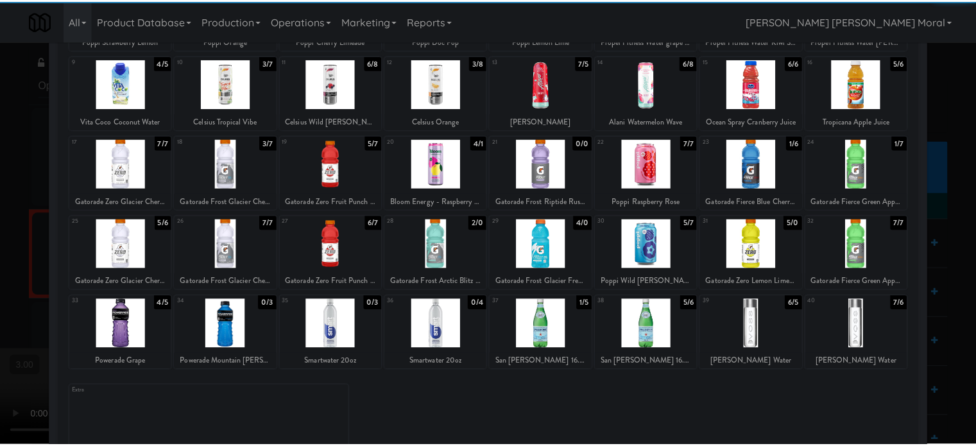
scroll to position [183, 0]
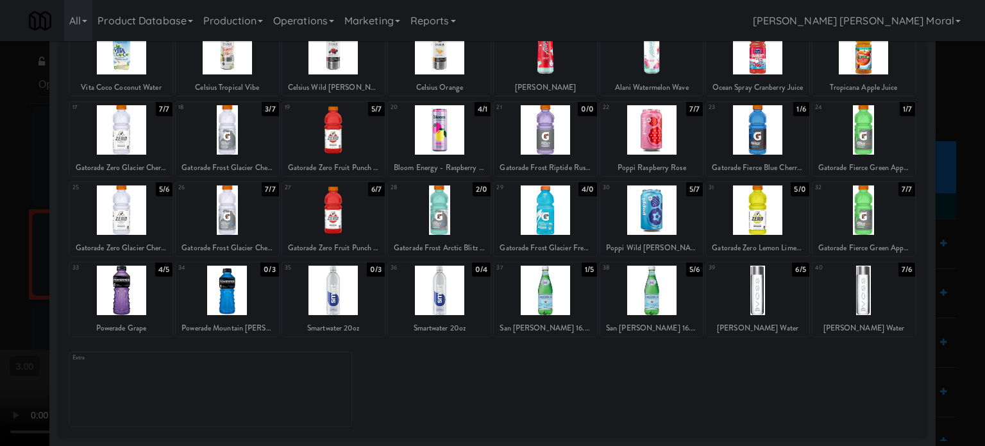
click at [761, 289] on div at bounding box center [757, 290] width 103 height 49
drag, startPoint x: 0, startPoint y: 235, endPoint x: 10, endPoint y: 235, distance: 9.6
click at [0, 235] on div at bounding box center [492, 223] width 985 height 446
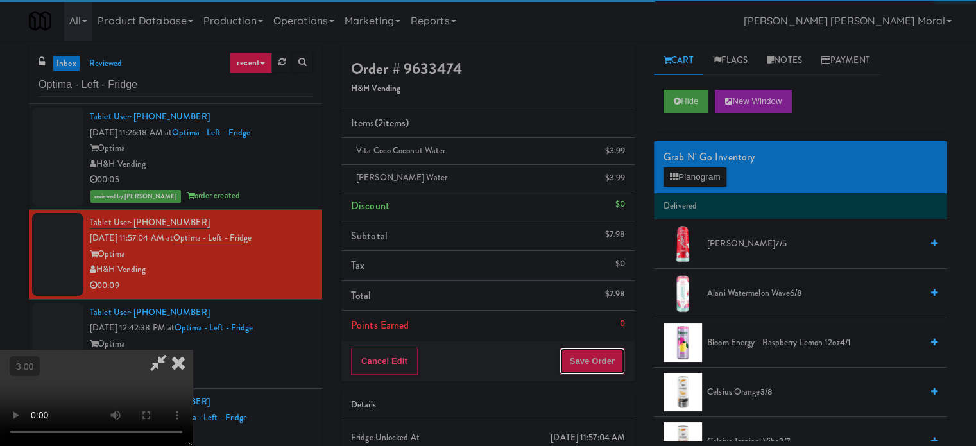
click at [608, 356] on button "Save Order" at bounding box center [591, 361] width 65 height 27
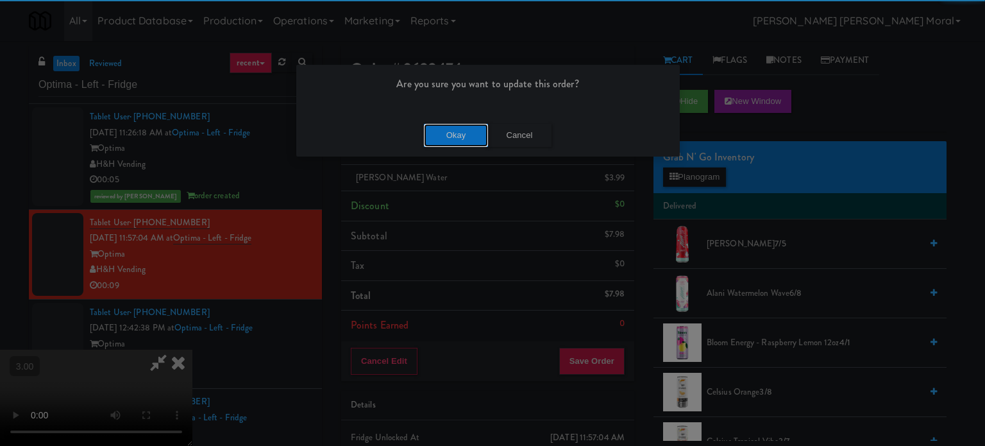
click at [441, 128] on button "Okay" at bounding box center [456, 135] width 64 height 23
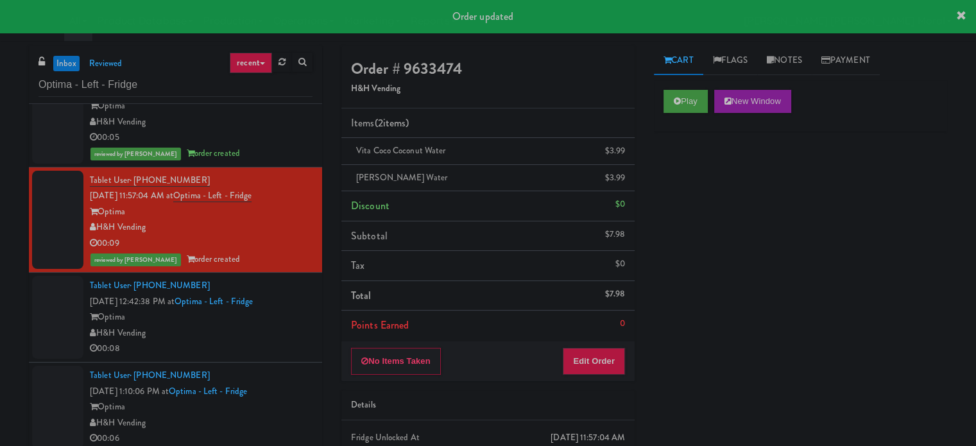
scroll to position [64, 0]
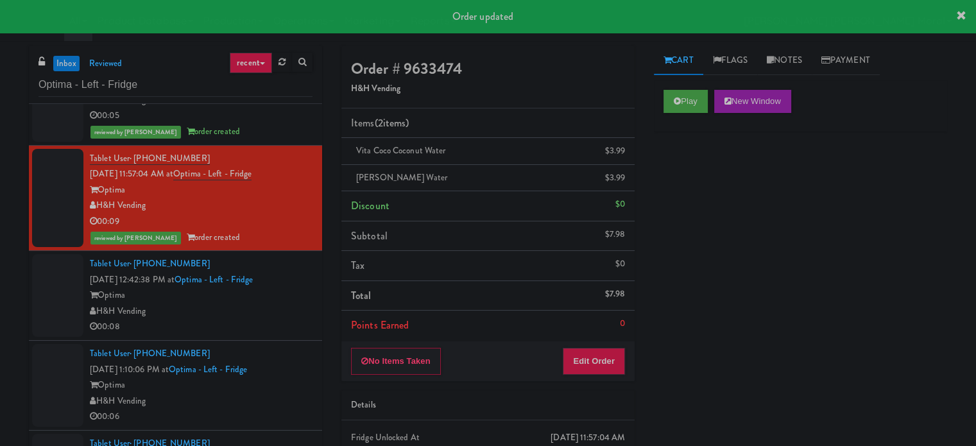
click at [292, 326] on div "00:08" at bounding box center [201, 327] width 223 height 16
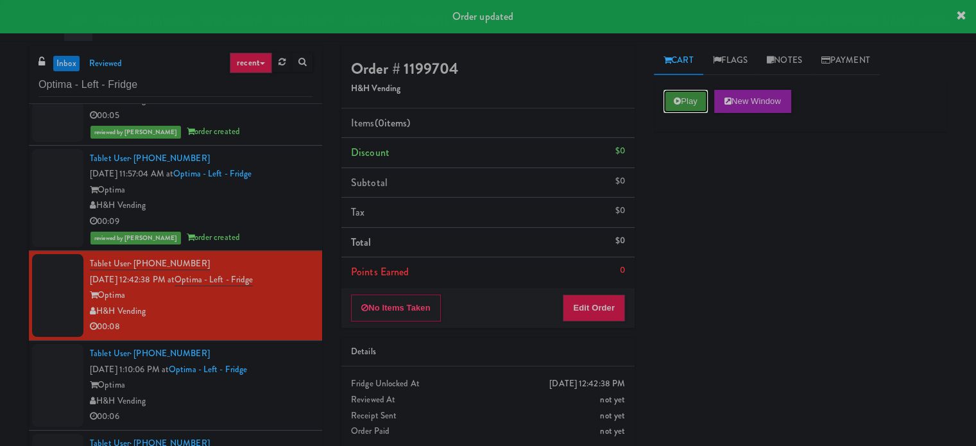
click at [664, 97] on button "Play" at bounding box center [685, 101] width 44 height 23
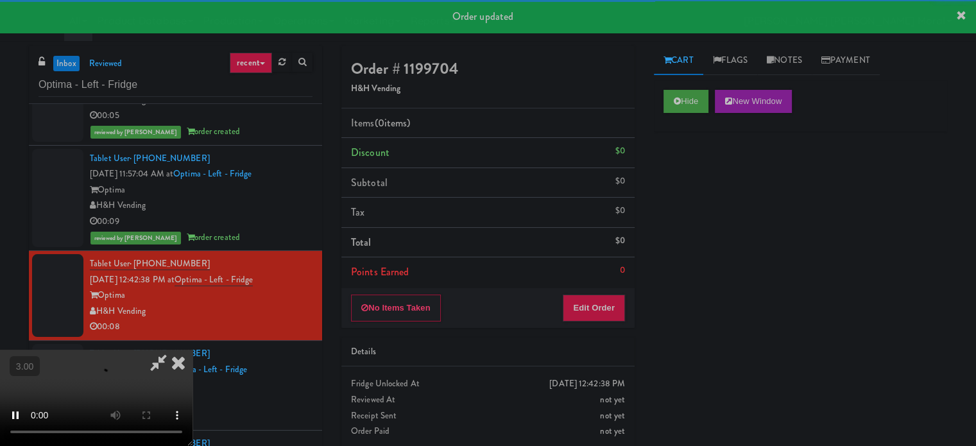
click at [686, 216] on div "Hide New Window Primary Flag Clear Flag if unable to determine what was taken o…" at bounding box center [800, 320] width 293 height 481
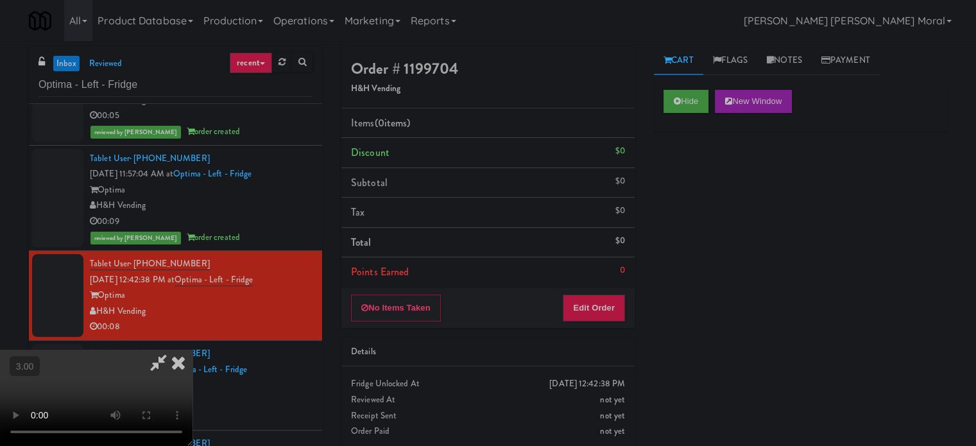
click at [192, 350] on video at bounding box center [96, 398] width 192 height 96
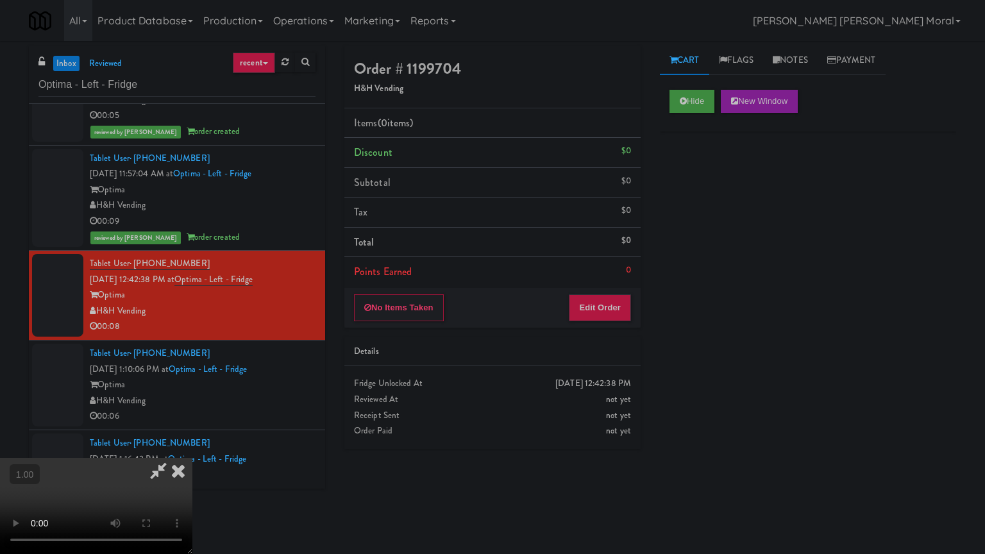
click at [192, 445] on video at bounding box center [96, 506] width 192 height 96
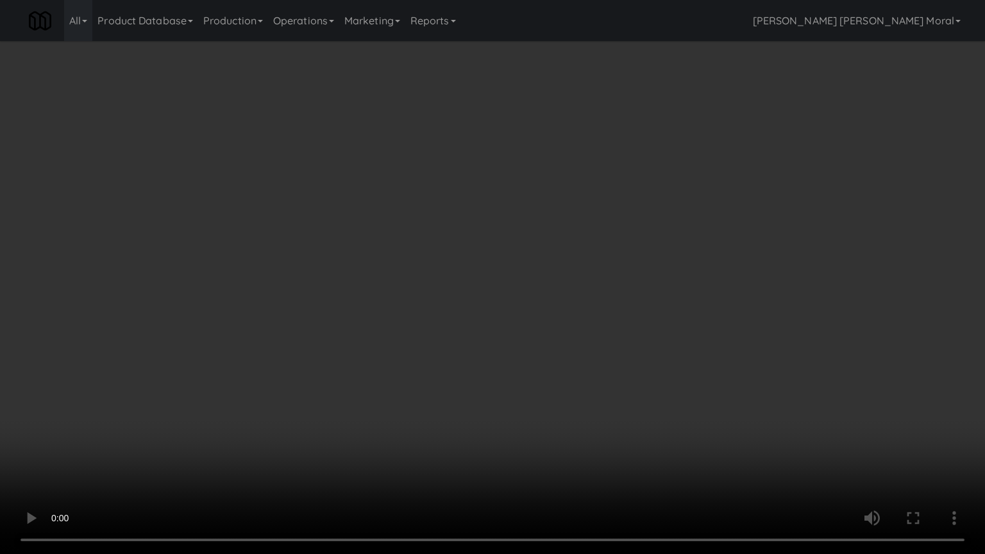
click at [539, 292] on video at bounding box center [492, 277] width 985 height 554
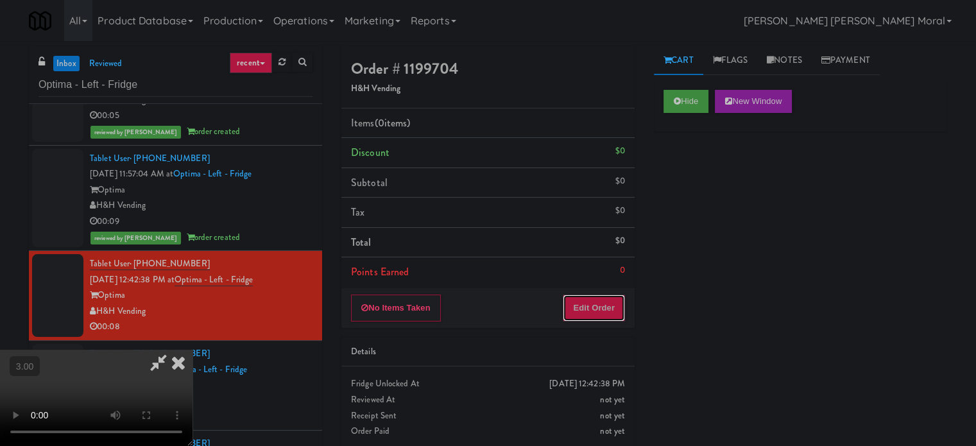
click at [614, 308] on button "Edit Order" at bounding box center [593, 307] width 62 height 27
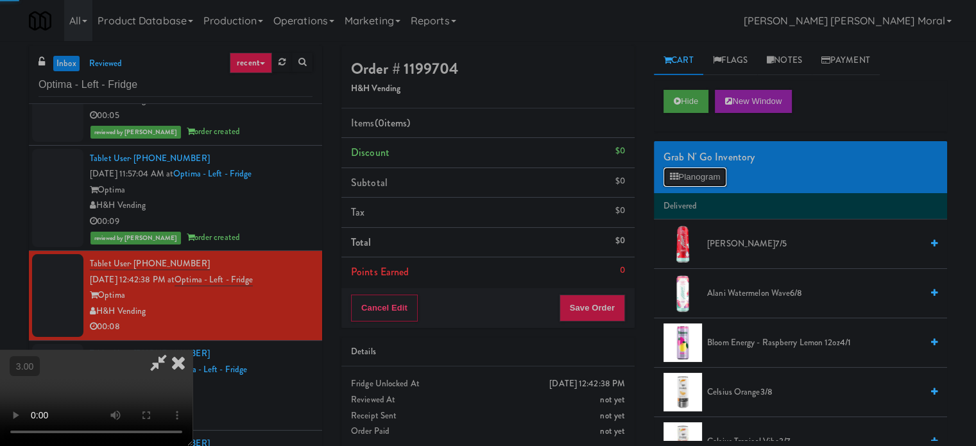
click at [700, 173] on button "Planogram" at bounding box center [694, 176] width 63 height 19
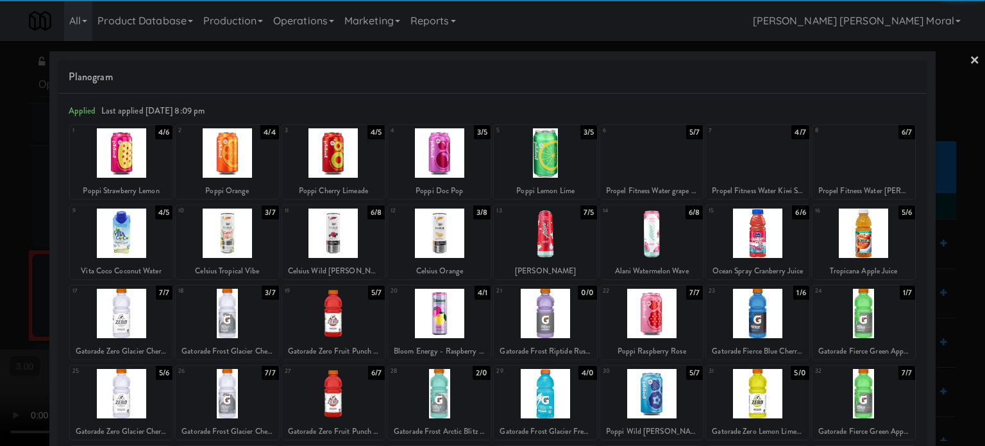
click at [452, 238] on div at bounding box center [439, 232] width 103 height 49
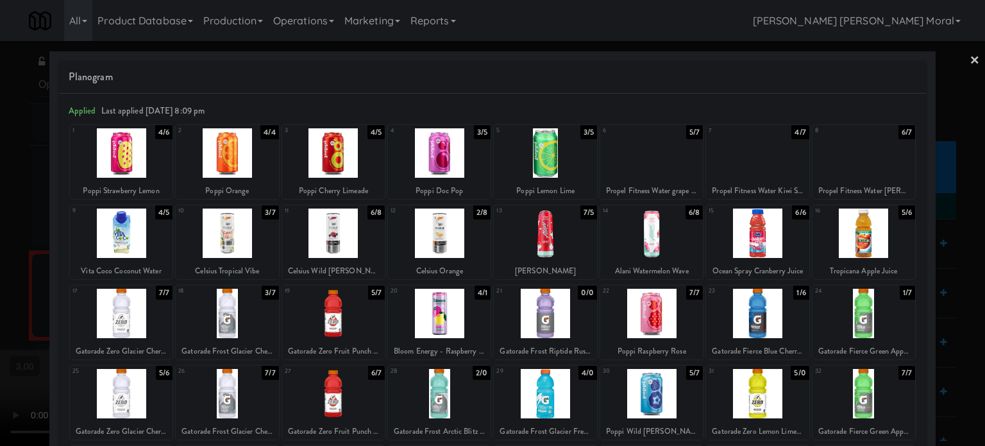
click at [0, 241] on div at bounding box center [492, 223] width 985 height 446
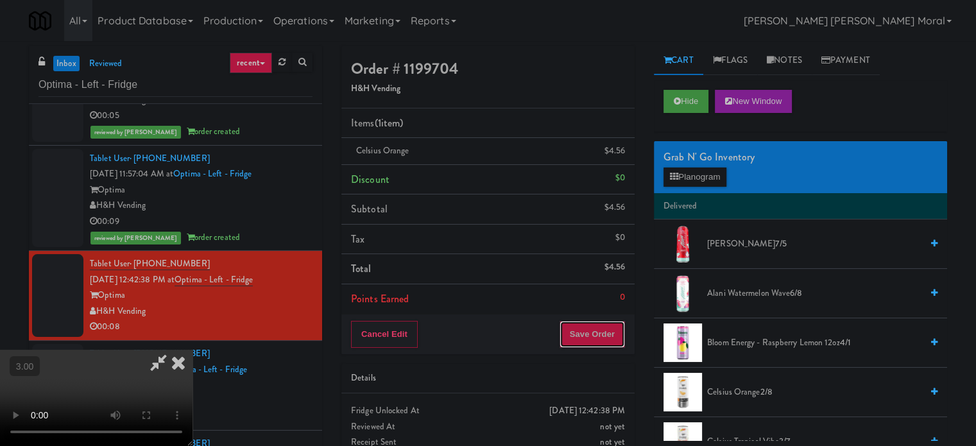
click at [616, 330] on button "Save Order" at bounding box center [591, 334] width 65 height 27
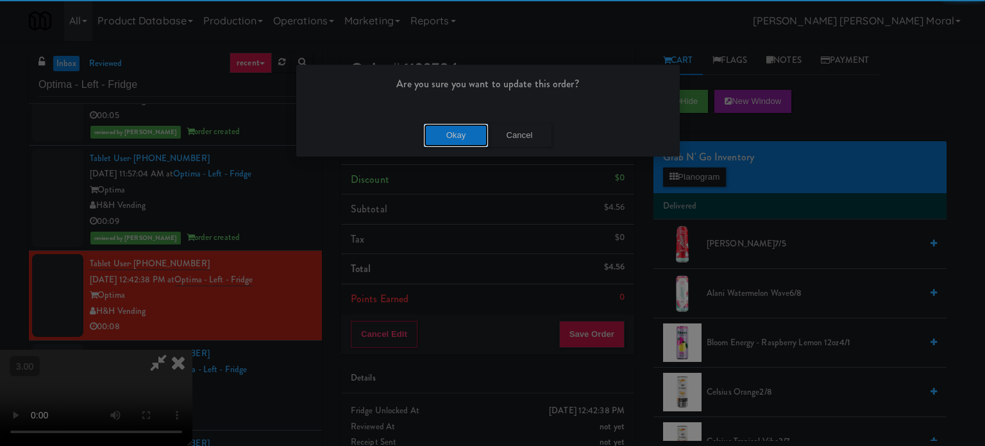
click at [460, 141] on button "Okay" at bounding box center [456, 135] width 64 height 23
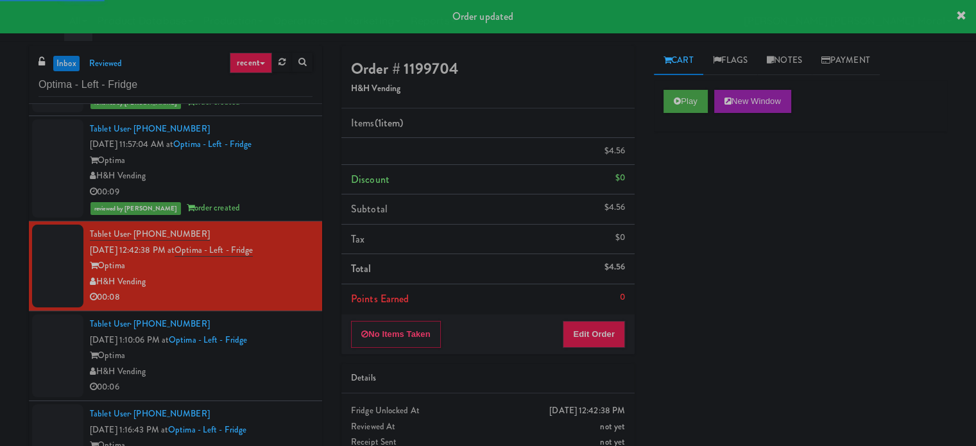
scroll to position [94, 0]
click at [278, 374] on div "H&H Vending" at bounding box center [201, 371] width 223 height 16
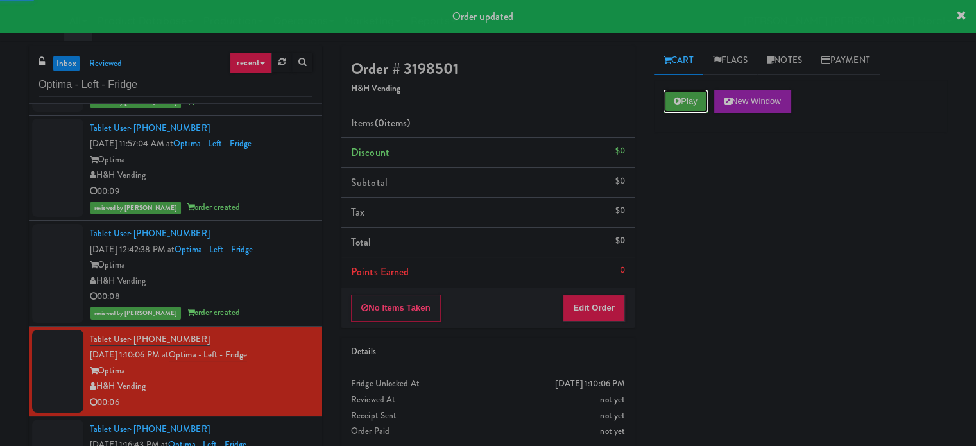
drag, startPoint x: 698, startPoint y: 98, endPoint x: 684, endPoint y: 180, distance: 82.6
click at [698, 99] on button "Play" at bounding box center [685, 101] width 44 height 23
click at [685, 192] on div "Play New Window Primary Flag Clear Flag if unable to determine what was taken o…" at bounding box center [800, 320] width 293 height 481
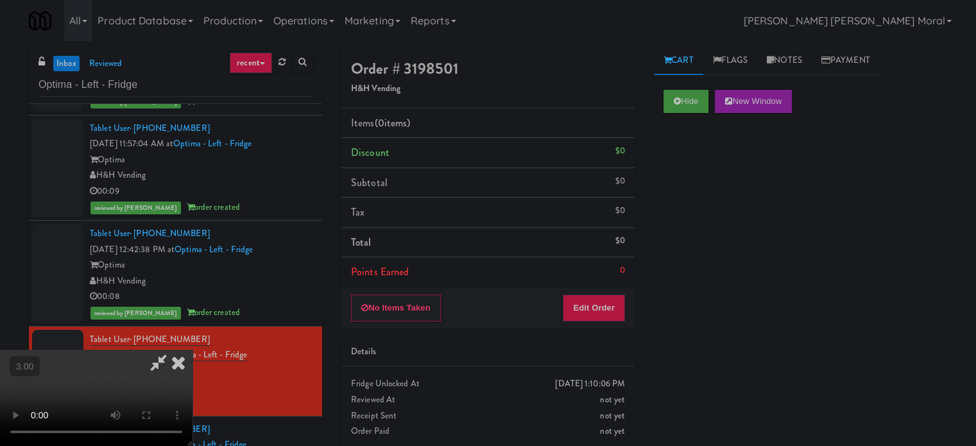
click at [192, 350] on video at bounding box center [96, 398] width 192 height 96
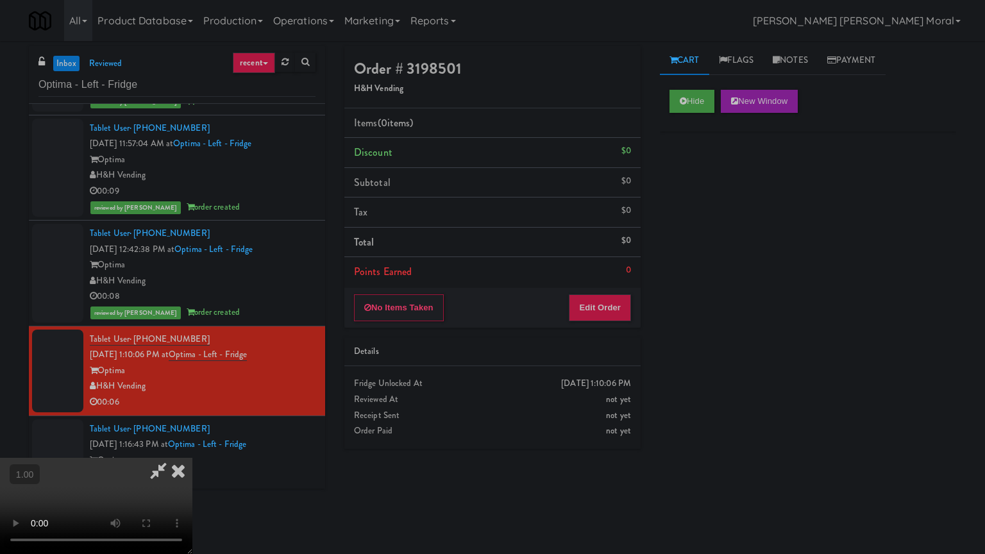
click at [192, 445] on video at bounding box center [96, 506] width 192 height 96
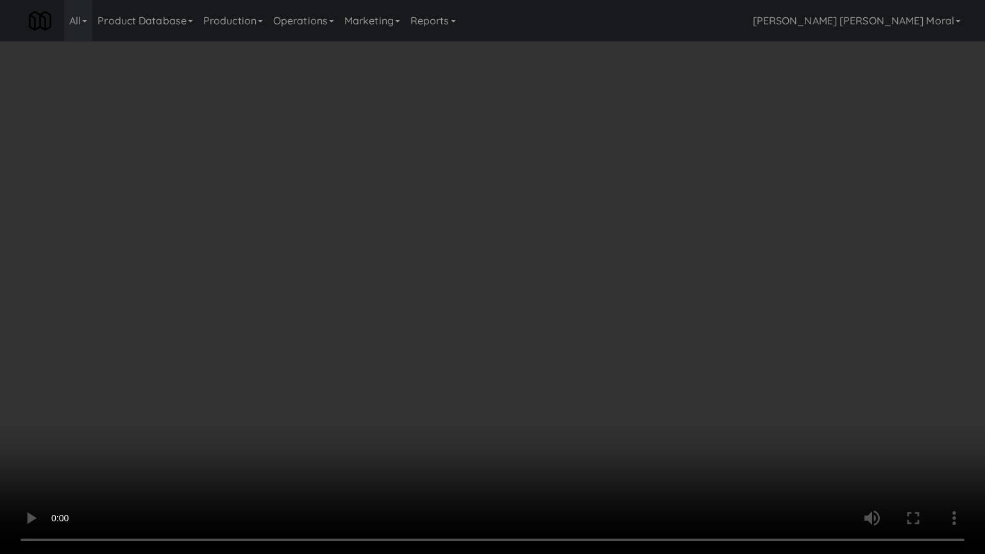
click at [585, 283] on video at bounding box center [492, 277] width 985 height 554
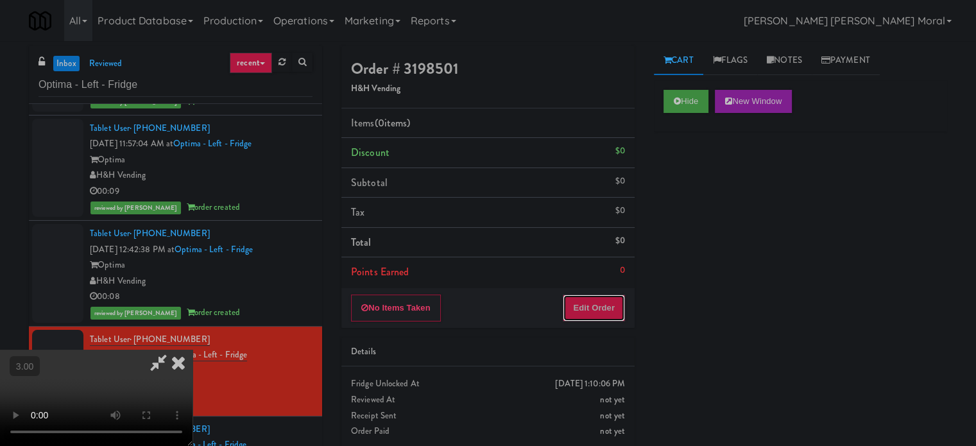
click at [607, 301] on button "Edit Order" at bounding box center [593, 307] width 62 height 27
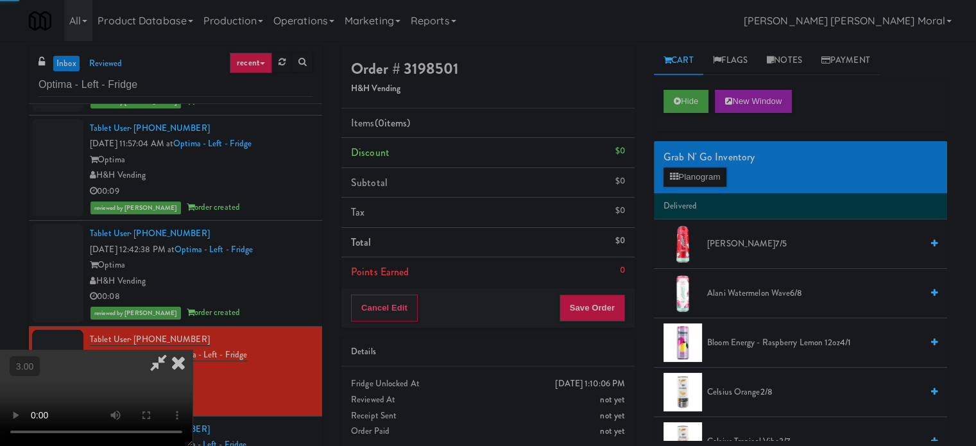
click at [718, 158] on div "Grab N' Go Inventory" at bounding box center [800, 157] width 274 height 19
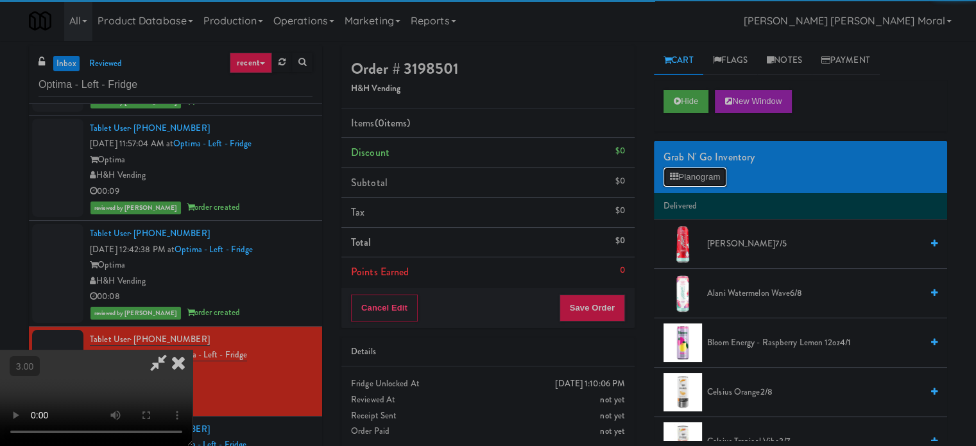
click at [707, 168] on button "Planogram" at bounding box center [694, 176] width 63 height 19
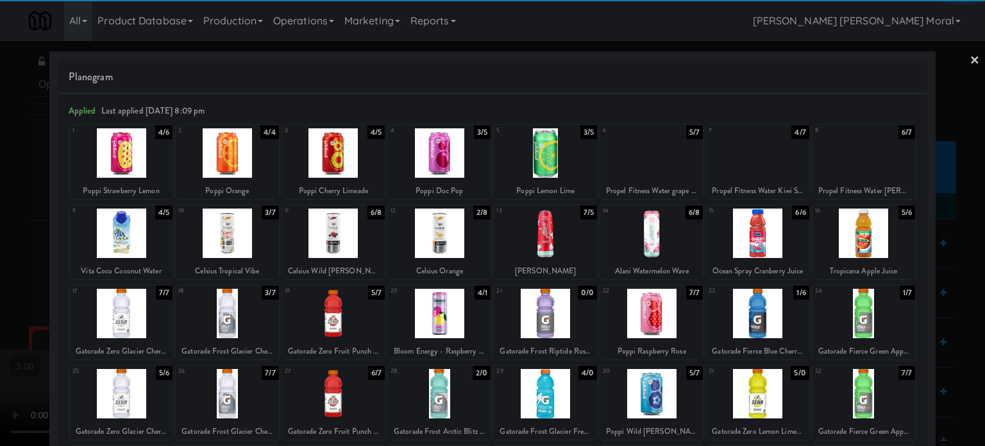
click at [443, 249] on div at bounding box center [439, 232] width 103 height 49
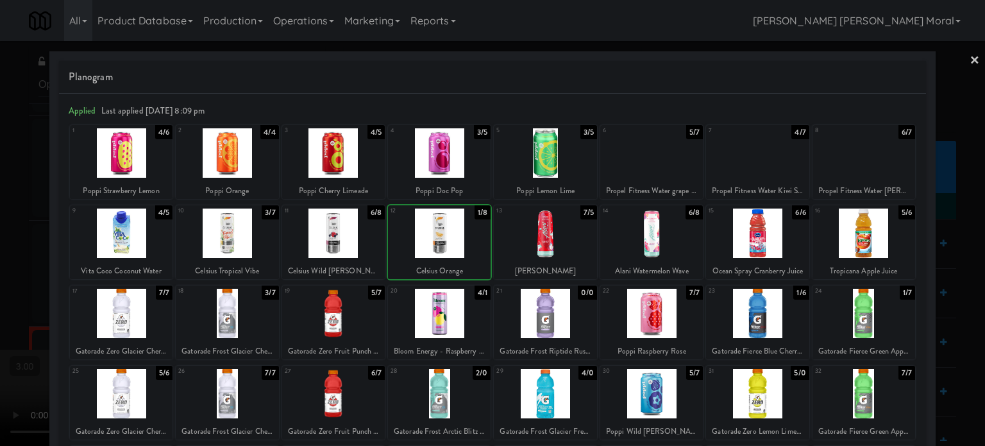
drag, startPoint x: 0, startPoint y: 305, endPoint x: 26, endPoint y: 305, distance: 25.7
click at [0, 305] on div at bounding box center [492, 223] width 985 height 446
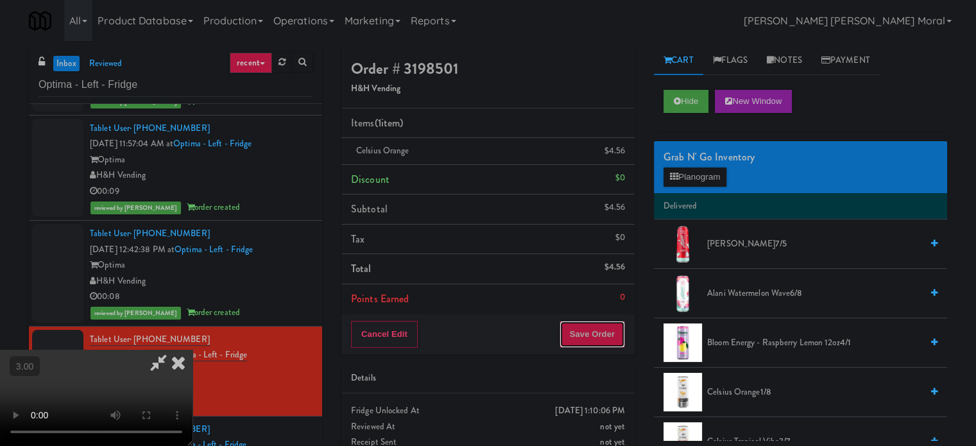
click at [611, 338] on button "Save Order" at bounding box center [591, 334] width 65 height 27
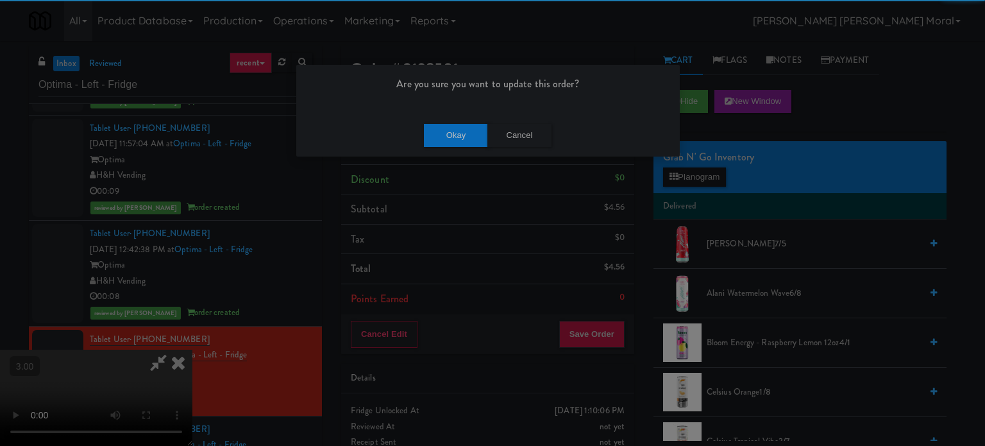
click at [467, 146] on div "Okay Cancel" at bounding box center [488, 135] width 384 height 43
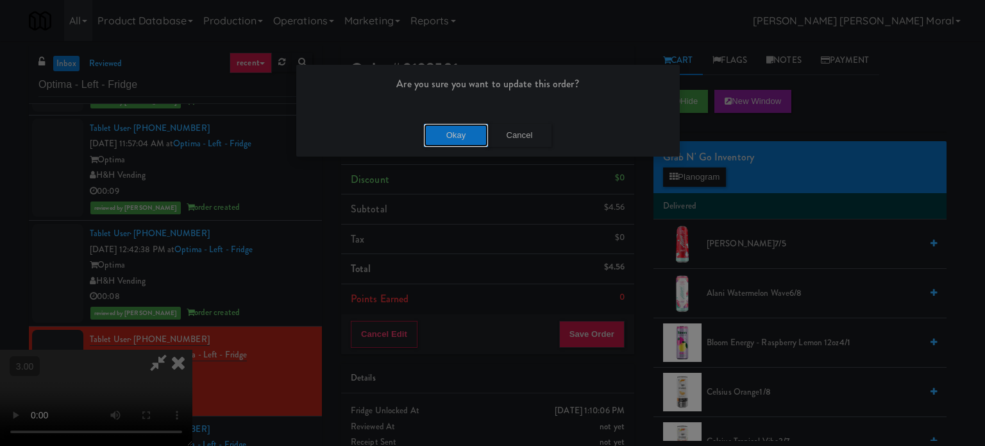
click at [464, 135] on button "Okay" at bounding box center [456, 135] width 64 height 23
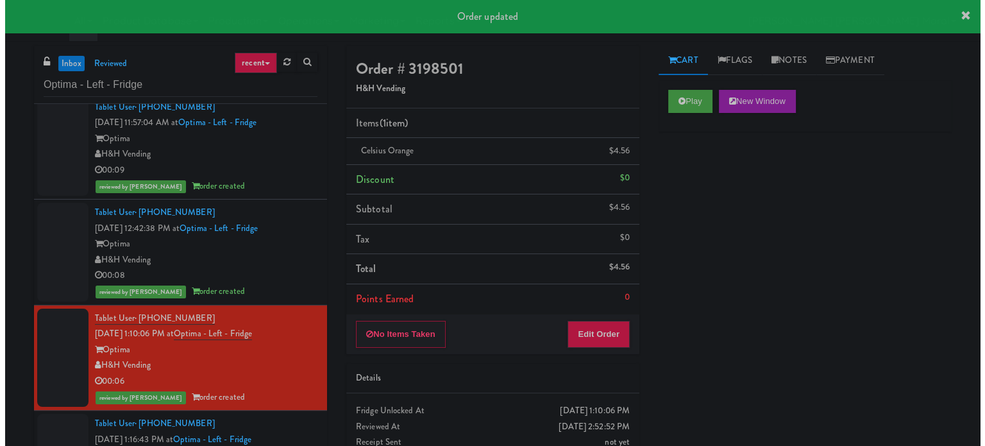
scroll to position [126, 0]
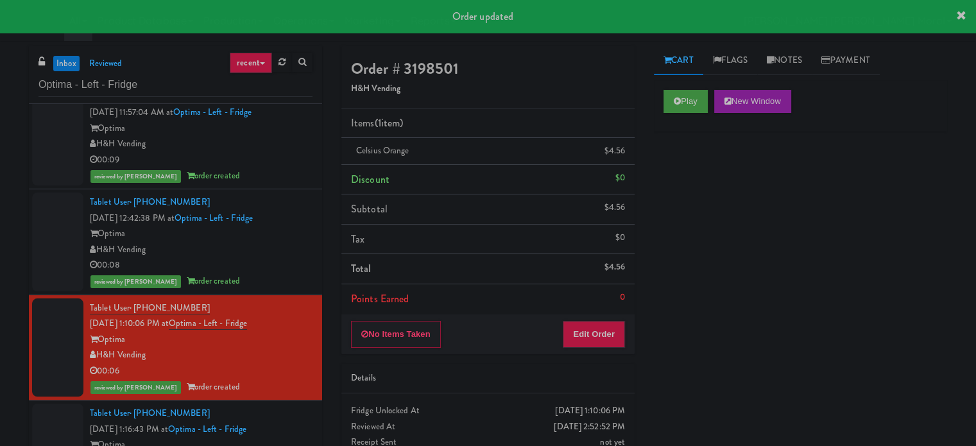
click at [286, 425] on div "Tablet User · (650) 278-6741 Oct 9, 2025 1:16:43 PM at Optima - Left - Fridge O…" at bounding box center [201, 444] width 223 height 79
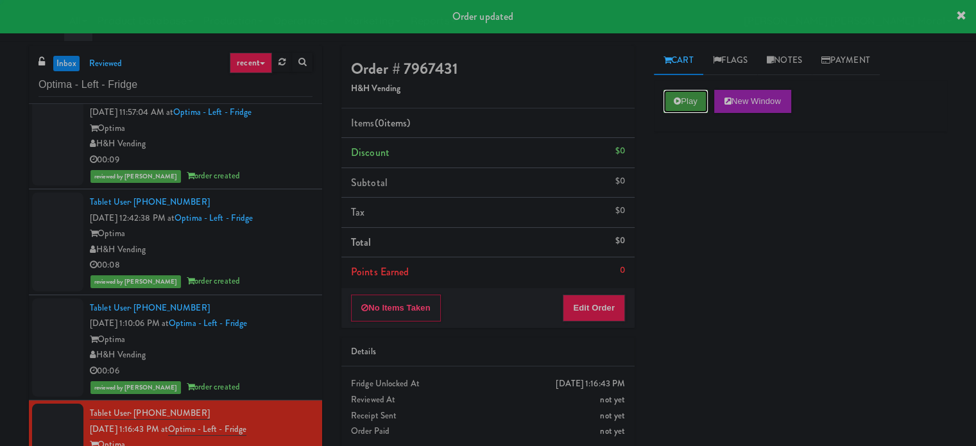
click at [675, 103] on icon at bounding box center [676, 101] width 7 height 8
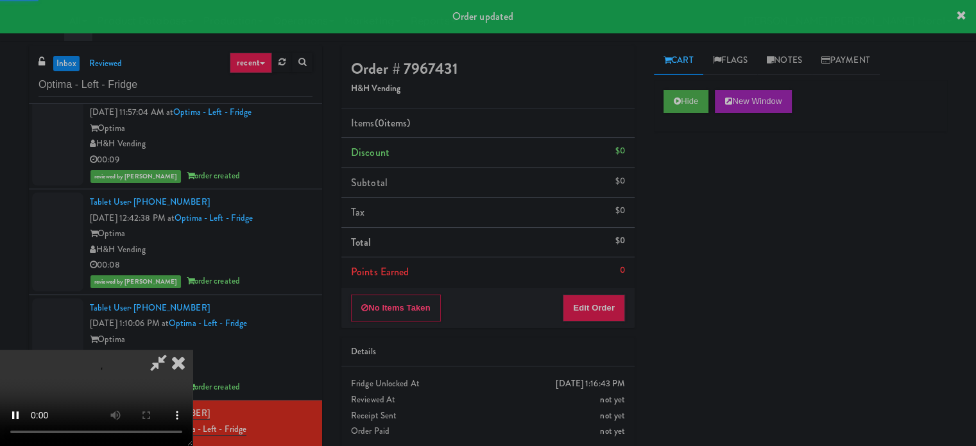
click at [679, 171] on div "Hide New Window Primary Flag Clear Flag if unable to determine what was taken o…" at bounding box center [800, 320] width 293 height 481
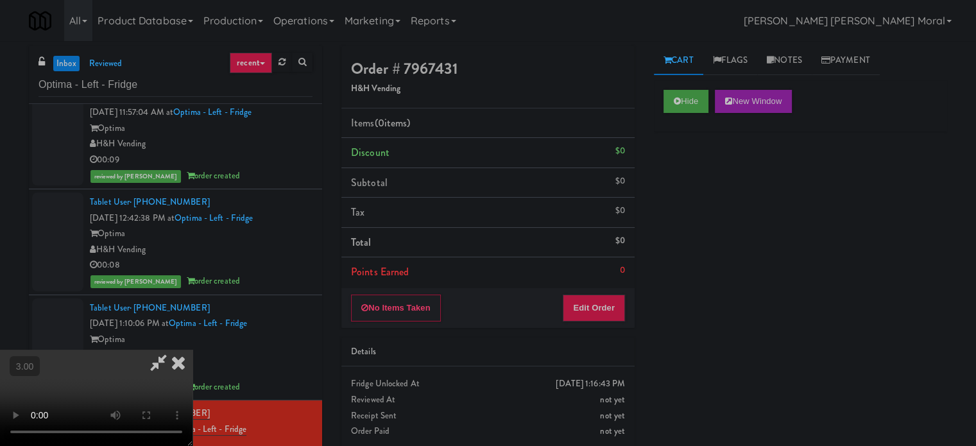
click at [695, 241] on div "Hide New Window Primary Flag Clear Flag if unable to determine what was taken o…" at bounding box center [800, 320] width 293 height 481
click at [192, 350] on video at bounding box center [96, 398] width 192 height 96
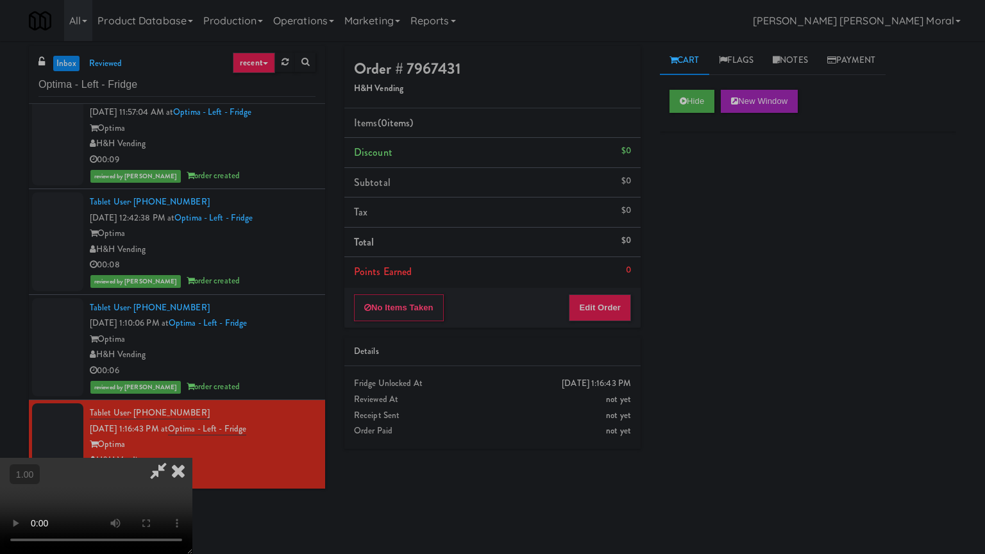
click at [192, 445] on video at bounding box center [96, 506] width 192 height 96
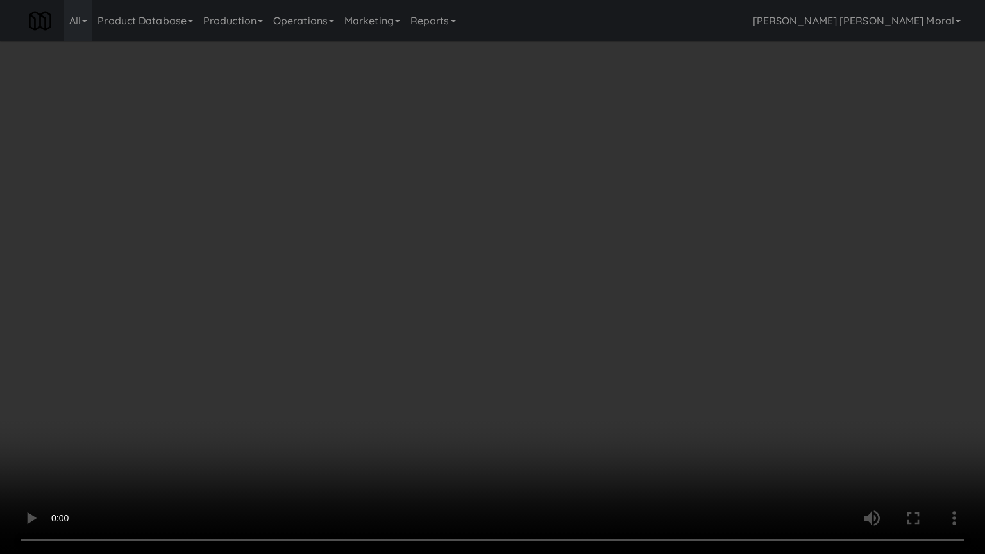
click at [566, 321] on video at bounding box center [492, 277] width 985 height 554
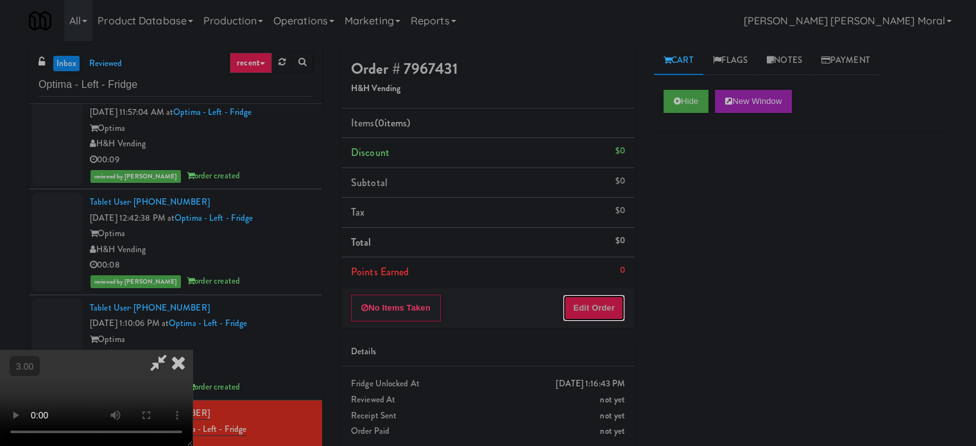
click at [611, 316] on button "Edit Order" at bounding box center [593, 307] width 62 height 27
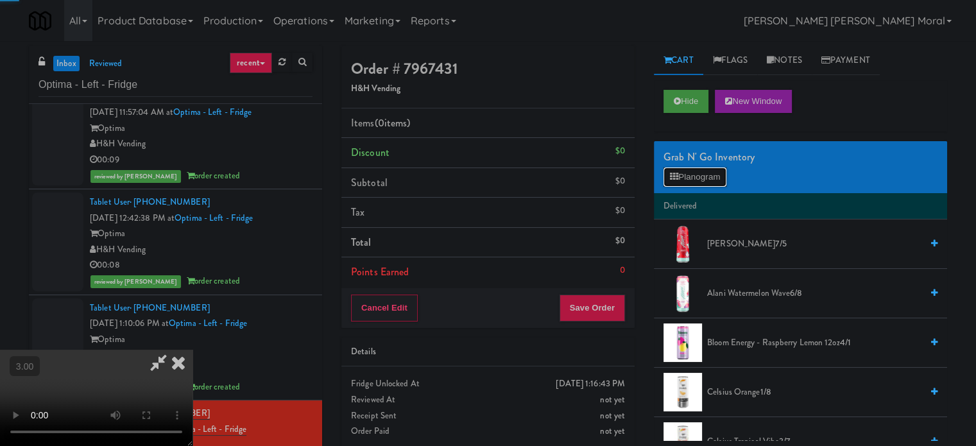
click at [700, 170] on button "Planogram" at bounding box center [694, 176] width 63 height 19
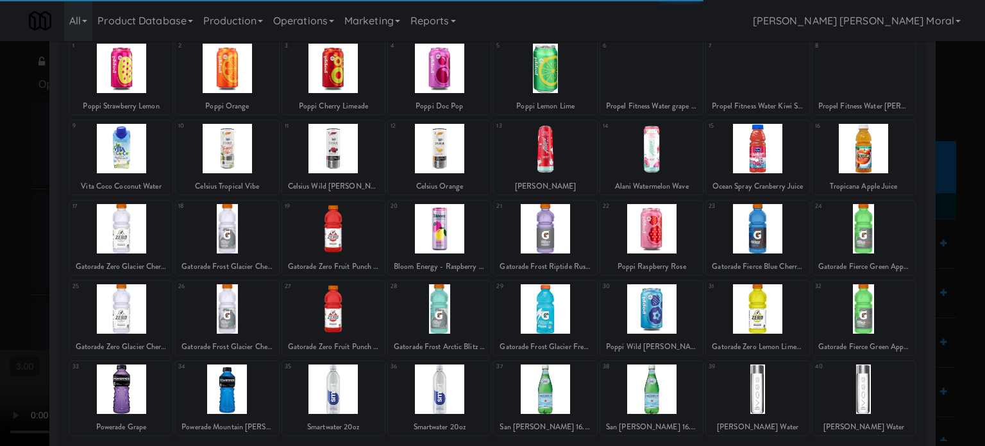
scroll to position [64, 0]
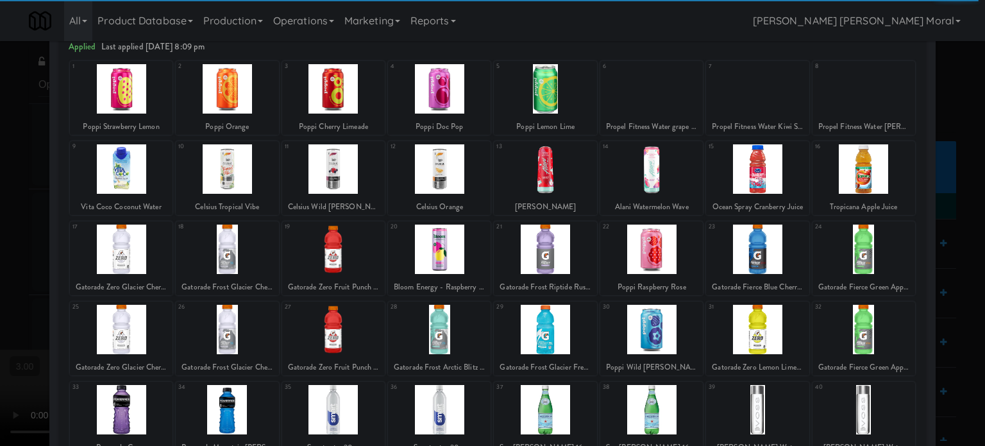
click at [961, 155] on div at bounding box center [492, 223] width 985 height 446
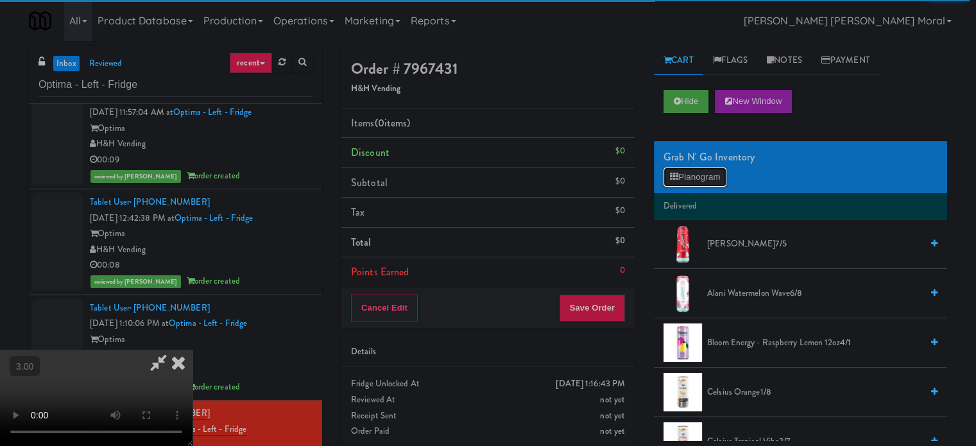
click at [686, 175] on button "Planogram" at bounding box center [694, 176] width 63 height 19
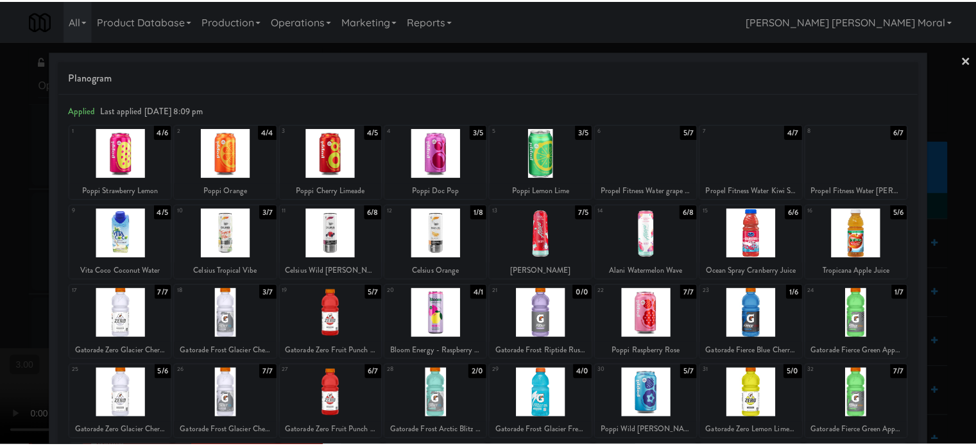
scroll to position [64, 0]
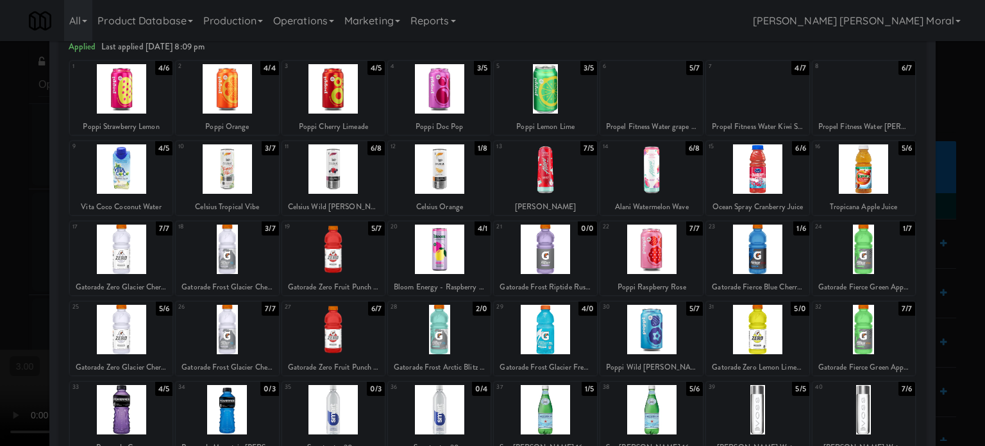
click at [341, 327] on div at bounding box center [333, 329] width 103 height 49
drag, startPoint x: 0, startPoint y: 272, endPoint x: 28, endPoint y: 269, distance: 28.4
click at [1, 271] on div at bounding box center [492, 223] width 985 height 446
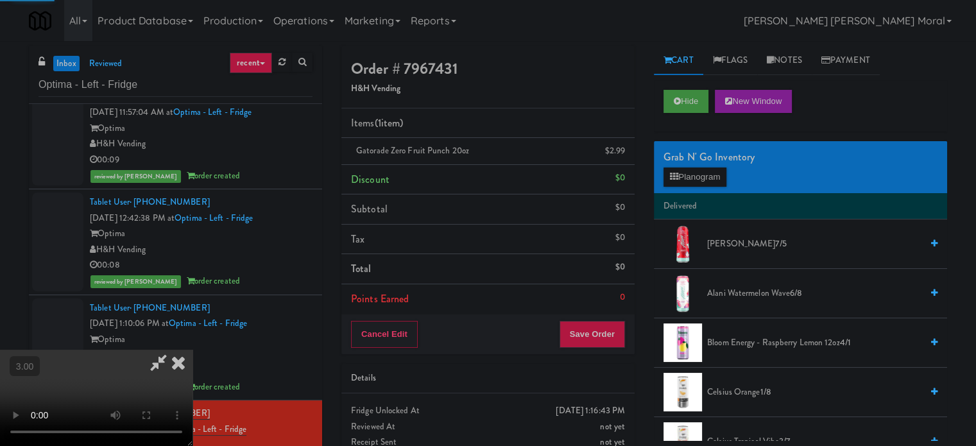
click at [192, 350] on video at bounding box center [96, 398] width 192 height 96
click at [616, 325] on button "Save Order" at bounding box center [591, 334] width 65 height 27
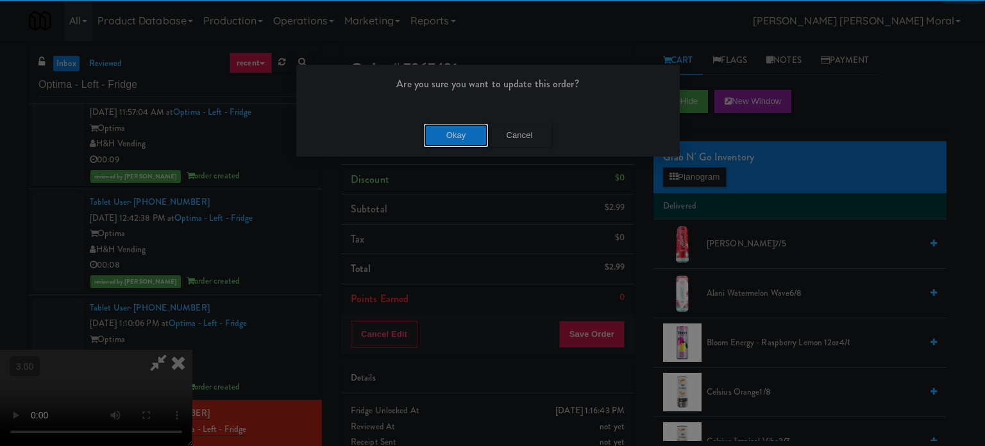
click at [464, 126] on button "Okay" at bounding box center [456, 135] width 64 height 23
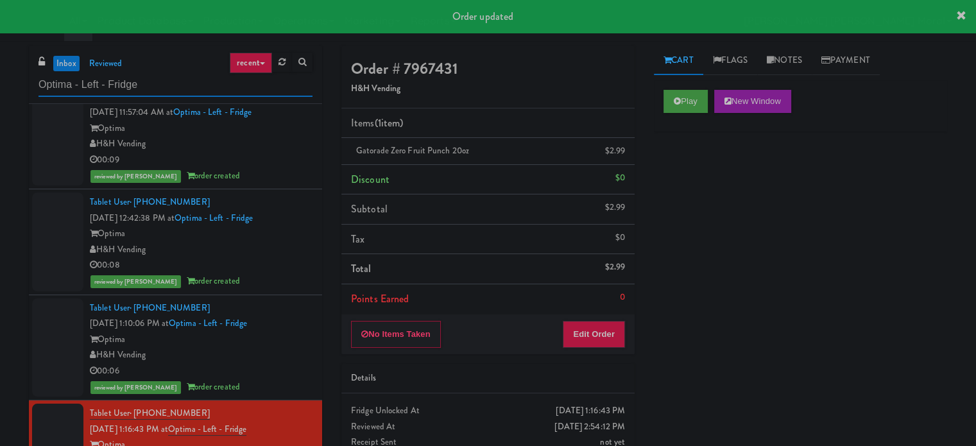
click at [207, 90] on input "Optima - Left - Fridge" at bounding box center [175, 85] width 274 height 24
paste input "Icon - Cooler - Center"
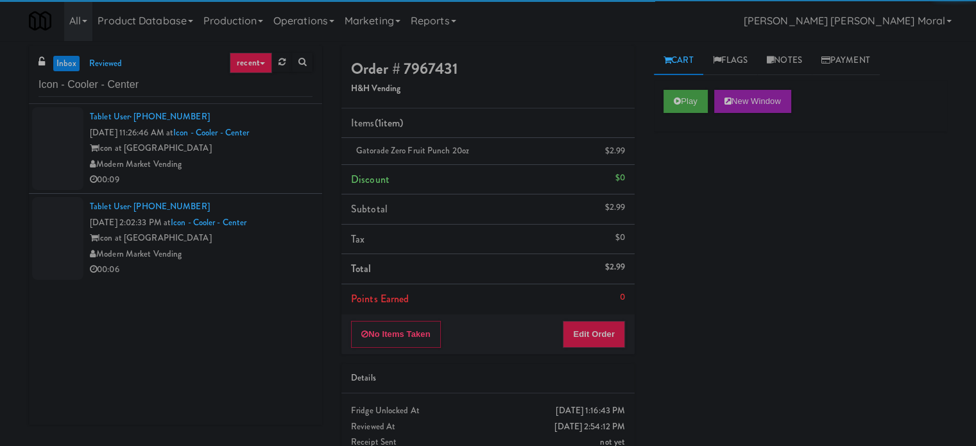
click at [267, 167] on div "Modern Market Vending" at bounding box center [201, 164] width 223 height 16
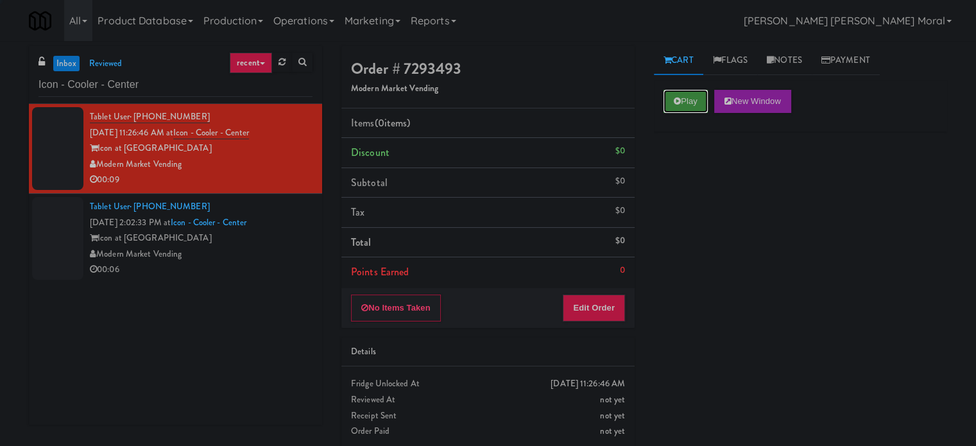
click at [688, 105] on button "Play" at bounding box center [685, 101] width 44 height 23
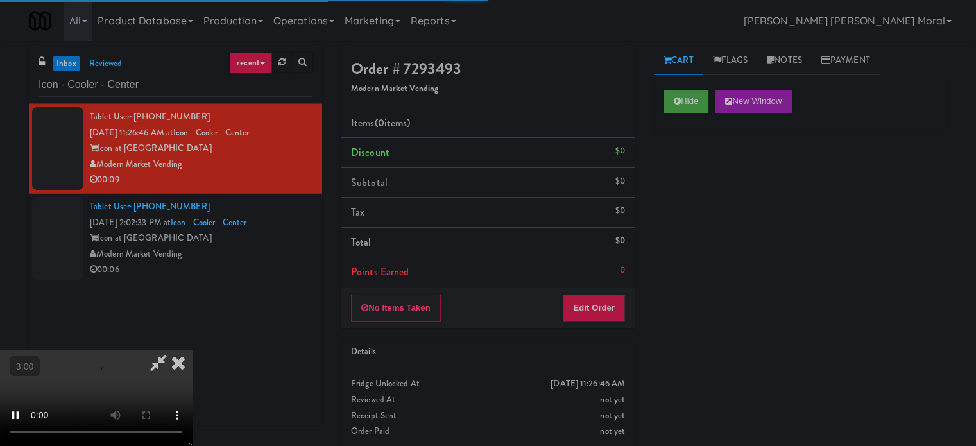
click at [702, 220] on div "Hide New Window Primary Flag Clear Flag if unable to determine what was taken o…" at bounding box center [800, 320] width 293 height 481
click at [739, 219] on div "Hide New Window Primary Flag Clear Flag if unable to determine what was taken o…" at bounding box center [800, 320] width 293 height 481
click at [192, 350] on video at bounding box center [96, 398] width 192 height 96
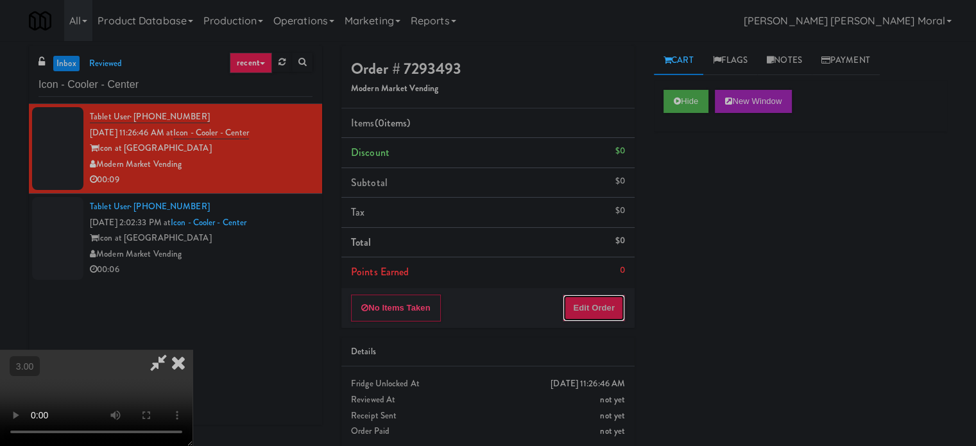
click at [616, 307] on button "Edit Order" at bounding box center [593, 307] width 62 height 27
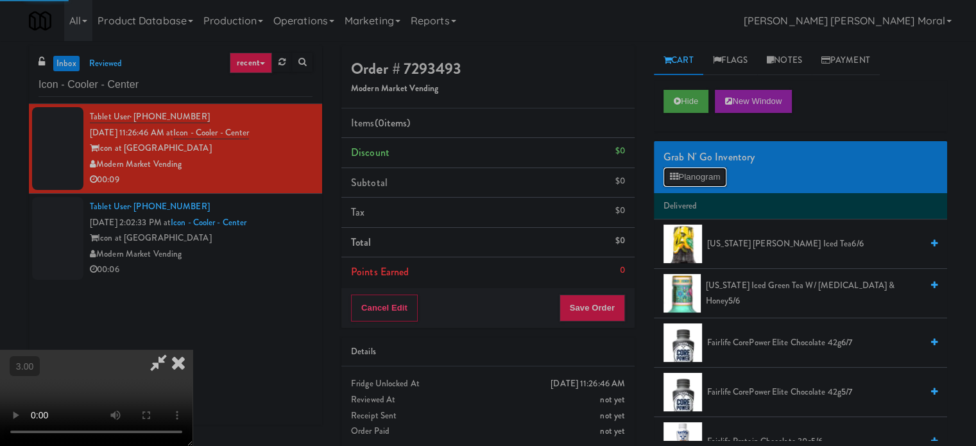
click at [674, 176] on icon at bounding box center [674, 177] width 8 height 8
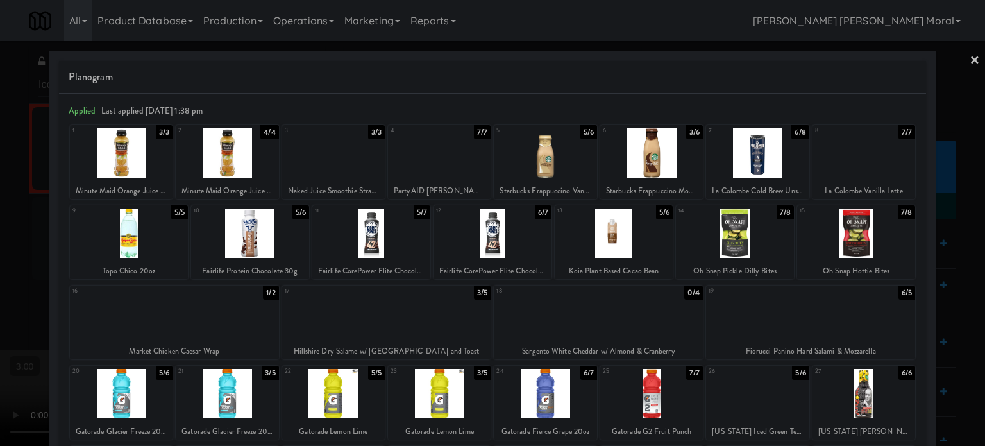
click at [824, 318] on div at bounding box center [810, 313] width 209 height 49
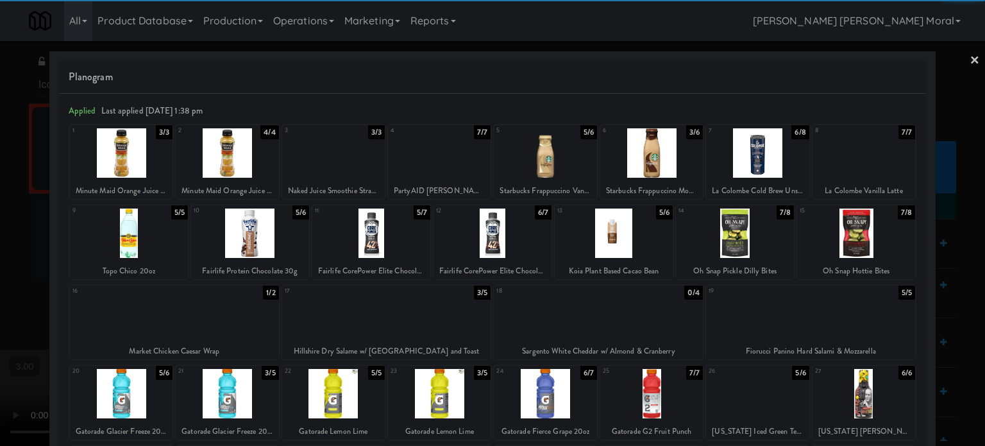
click at [0, 262] on div at bounding box center [492, 223] width 985 height 446
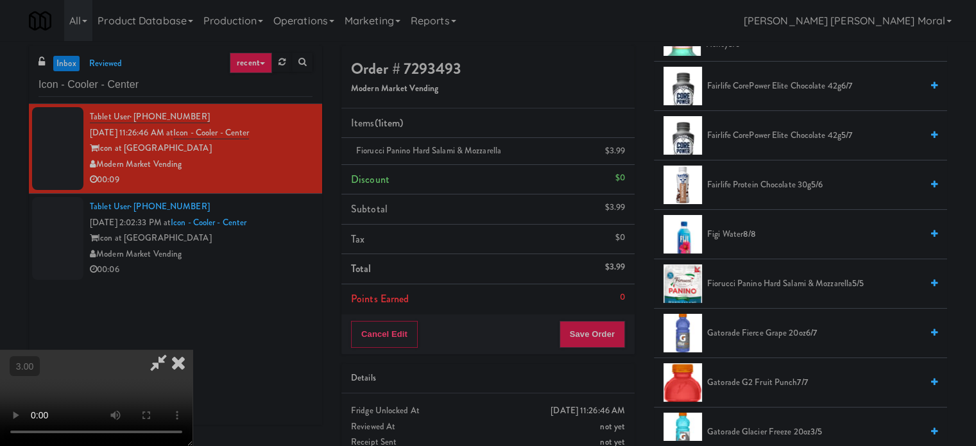
scroll to position [385, 0]
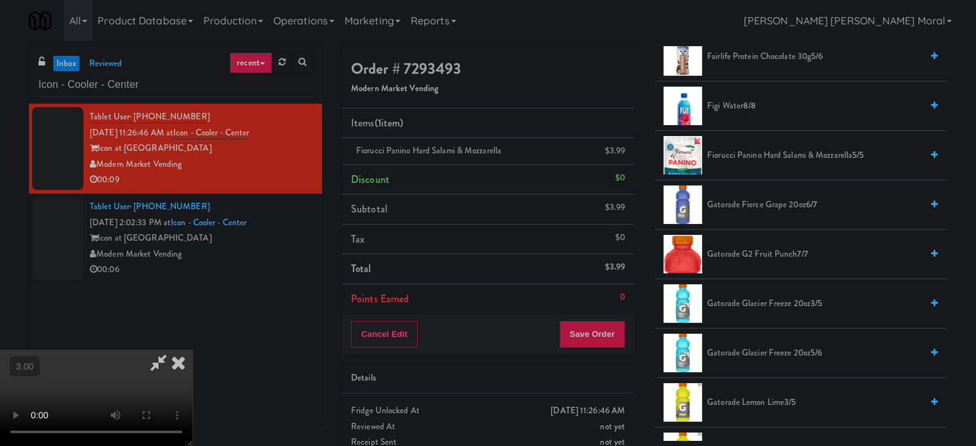
click at [600, 353] on div "Order # 7293493 Modern Market Vending Items (1 item ) Fiorucci Panino Hard Sala…" at bounding box center [488, 265] width 312 height 439
click at [600, 338] on button "Save Order" at bounding box center [591, 334] width 65 height 27
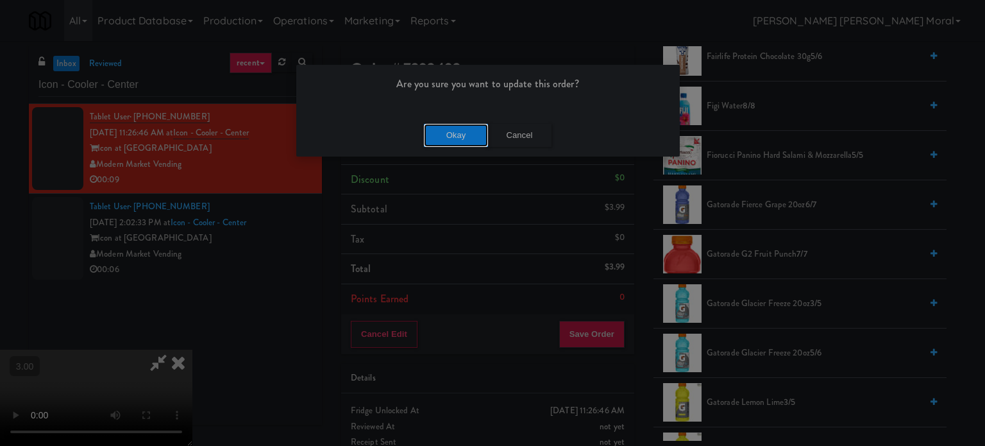
click at [467, 137] on button "Okay" at bounding box center [456, 135] width 64 height 23
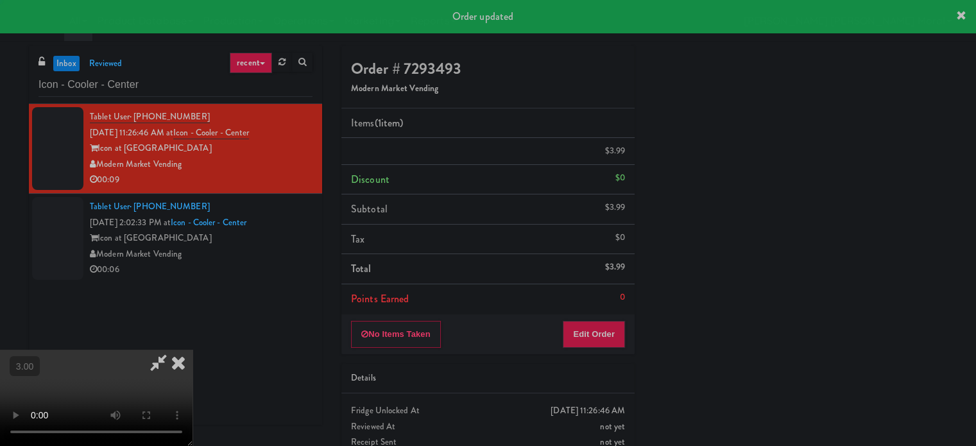
scroll to position [0, 0]
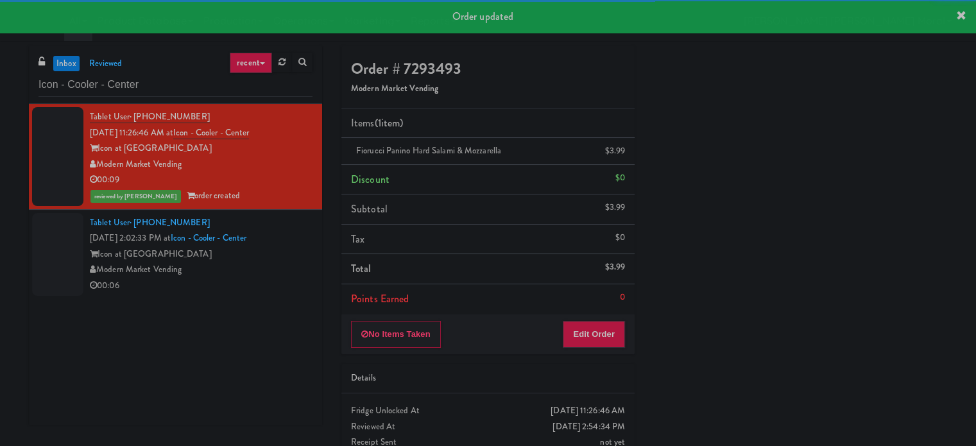
click at [283, 266] on div "Modern Market Vending" at bounding box center [201, 270] width 223 height 16
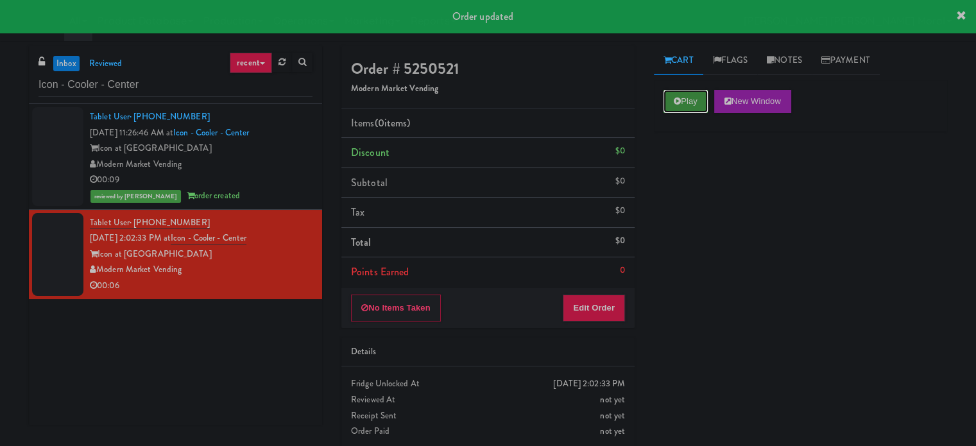
click at [675, 100] on icon at bounding box center [676, 101] width 7 height 8
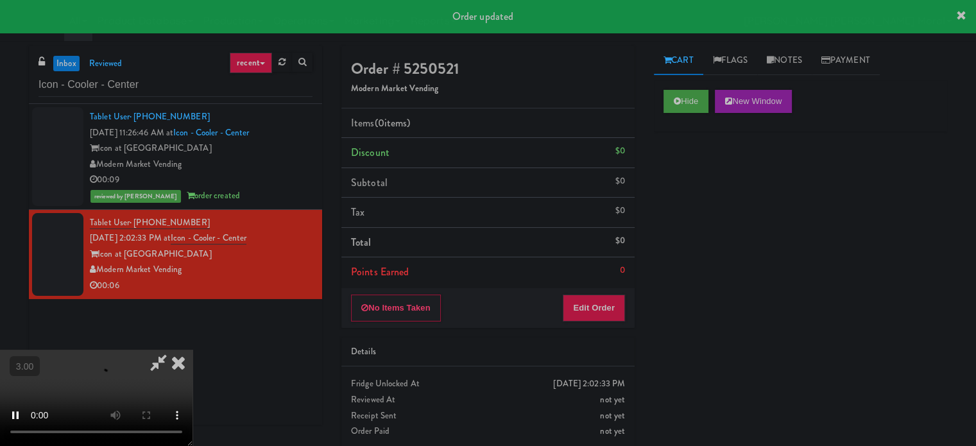
click at [691, 190] on div "Hide New Window Primary Flag Clear Flag if unable to determine what was taken o…" at bounding box center [800, 320] width 293 height 481
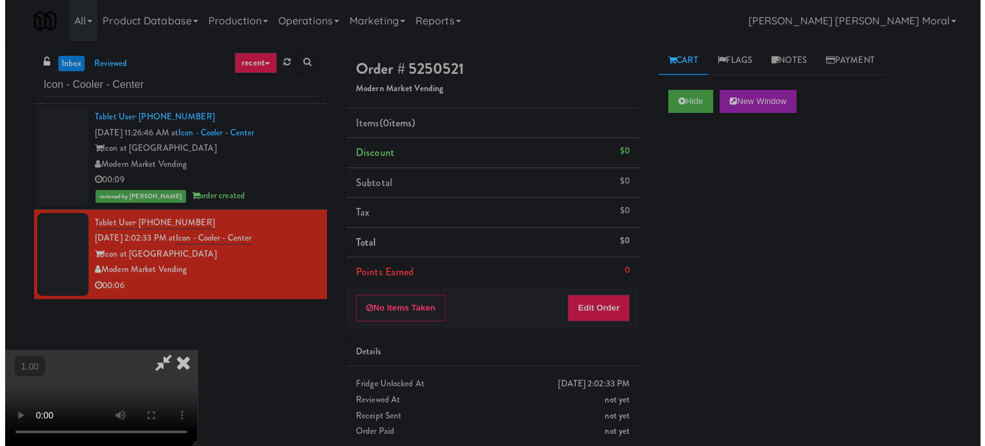
scroll to position [139, 0]
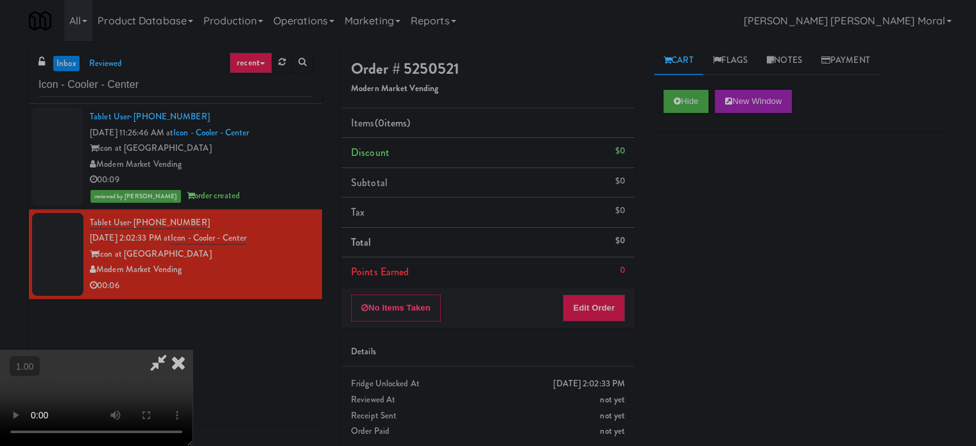
click at [192, 350] on video at bounding box center [96, 398] width 192 height 96
click at [602, 307] on button "Edit Order" at bounding box center [593, 307] width 62 height 27
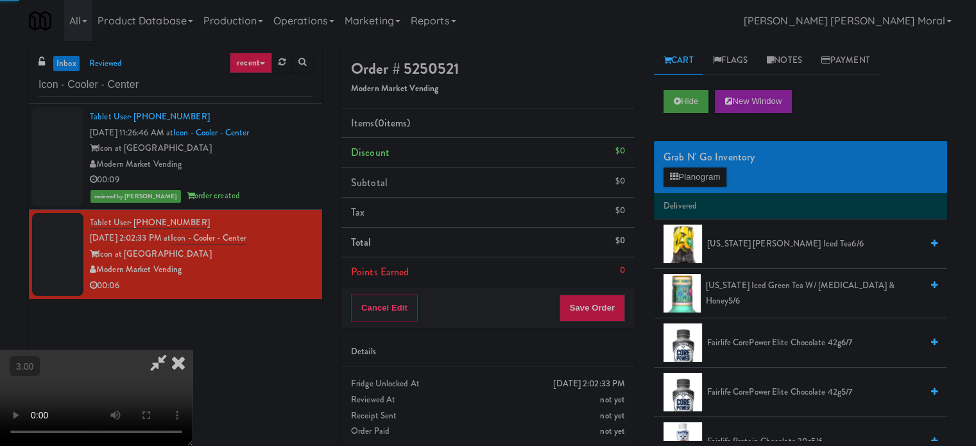
click at [675, 163] on div "Grab N' Go Inventory" at bounding box center [800, 157] width 274 height 19
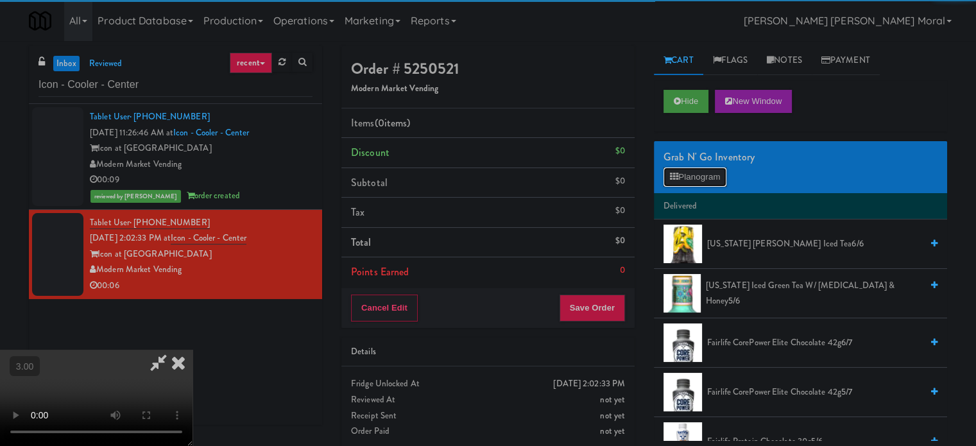
click at [675, 173] on icon at bounding box center [674, 177] width 8 height 8
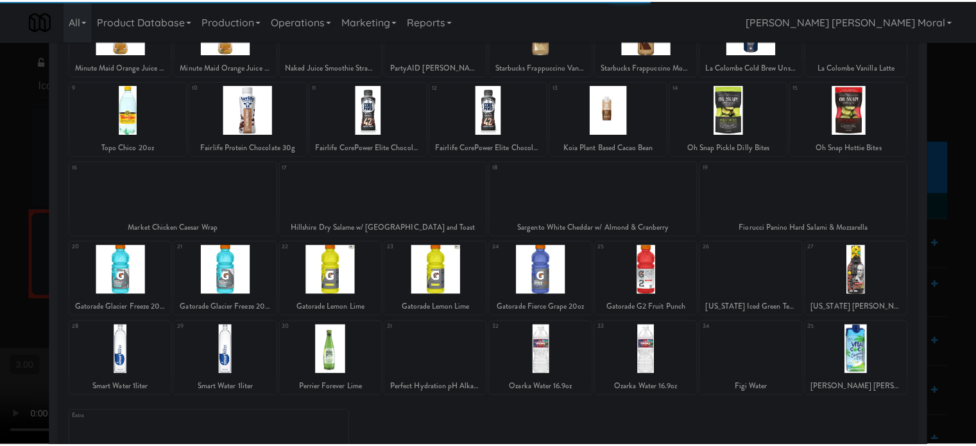
scroll to position [128, 0]
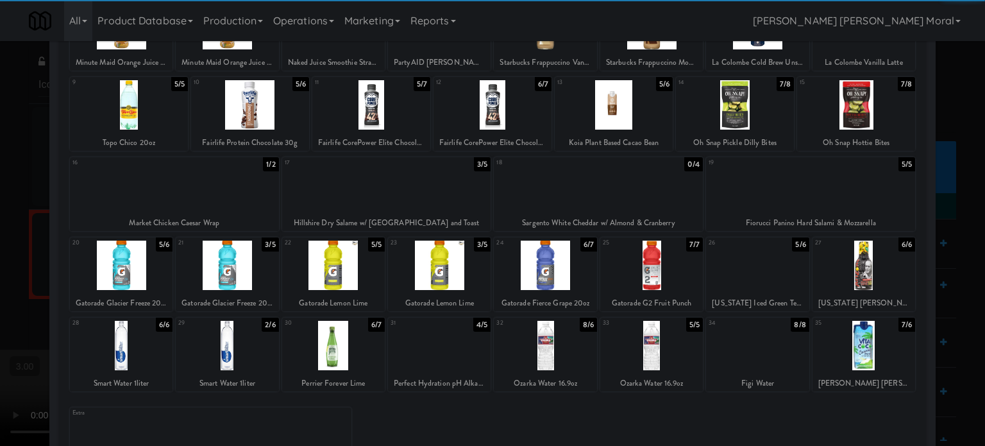
click at [743, 274] on div at bounding box center [757, 265] width 103 height 49
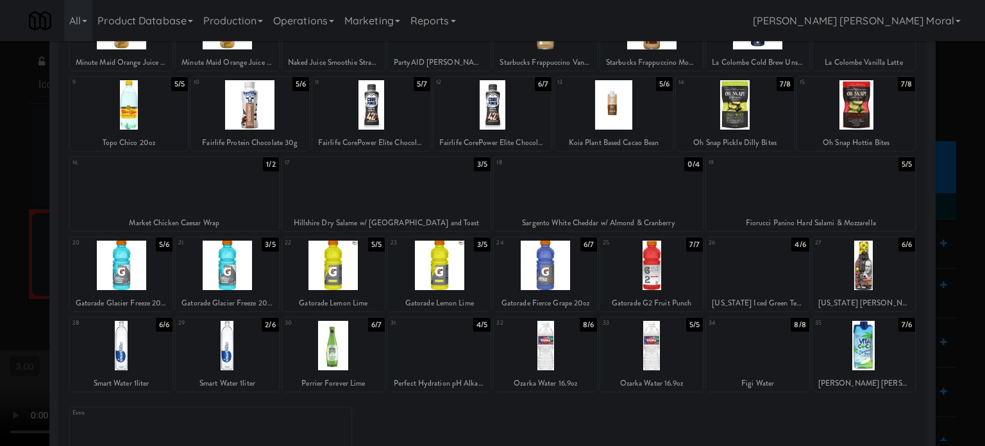
drag, startPoint x: 0, startPoint y: 280, endPoint x: 367, endPoint y: 290, distance: 367.0
click at [0, 281] on div at bounding box center [492, 223] width 985 height 446
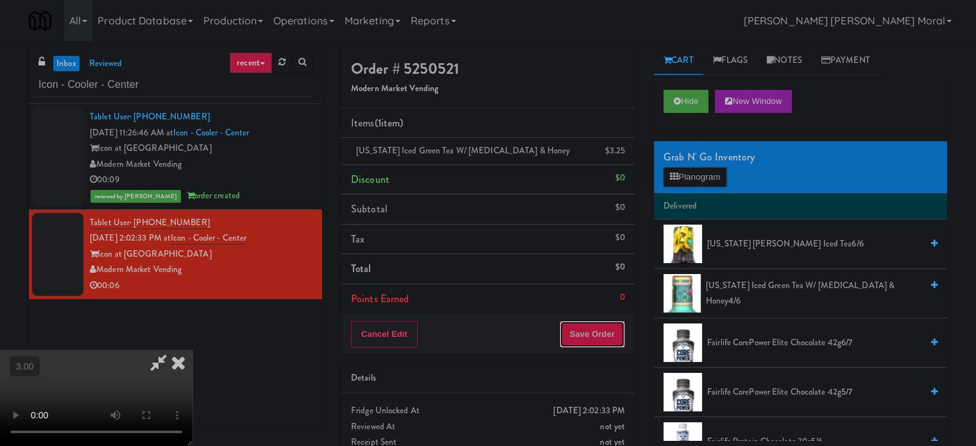
click at [611, 336] on button "Save Order" at bounding box center [591, 334] width 65 height 27
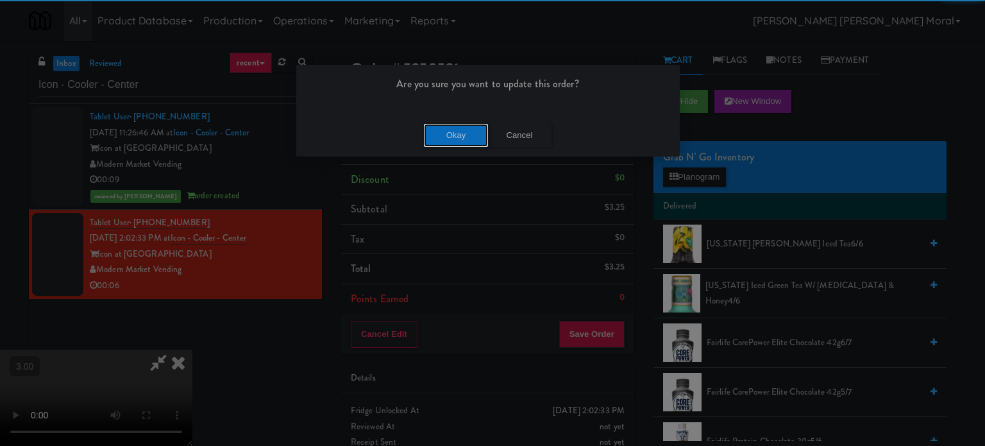
click at [460, 134] on button "Okay" at bounding box center [456, 135] width 64 height 23
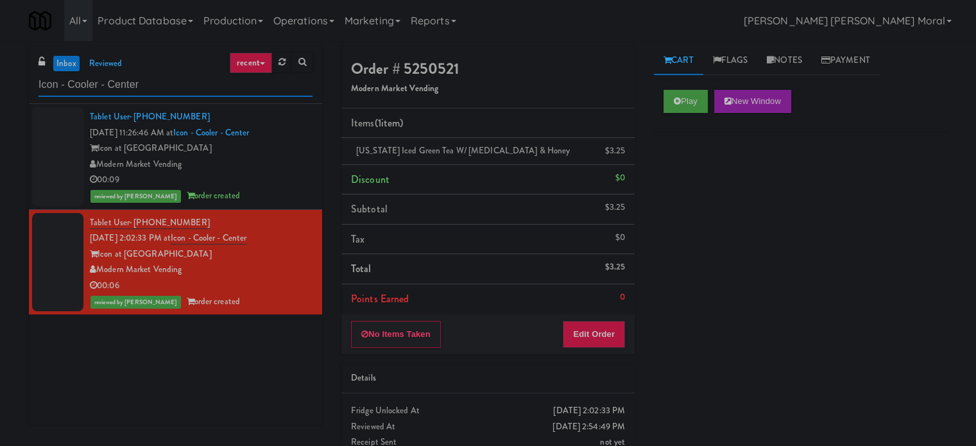
click at [136, 84] on input "Icon - Cooler - Center" at bounding box center [175, 85] width 274 height 24
paste input "The 87 - Pantry - Right"
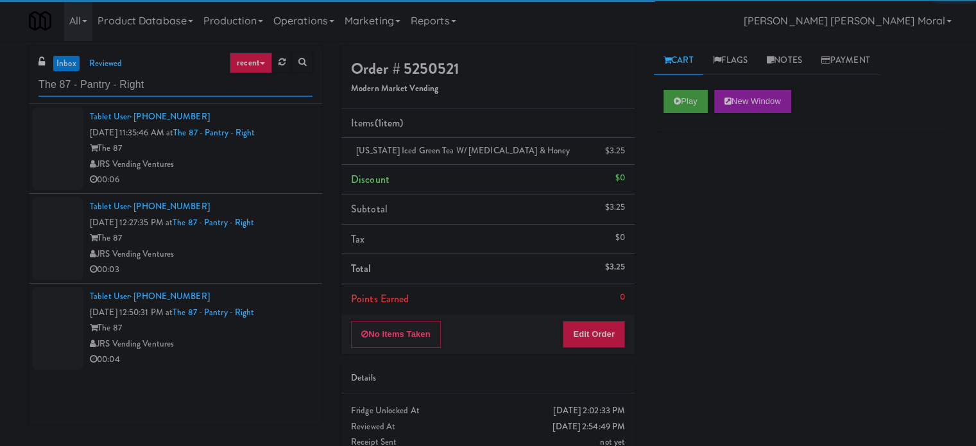
type input "The 87 - Pantry - Right"
click at [264, 179] on div "00:06" at bounding box center [201, 180] width 223 height 16
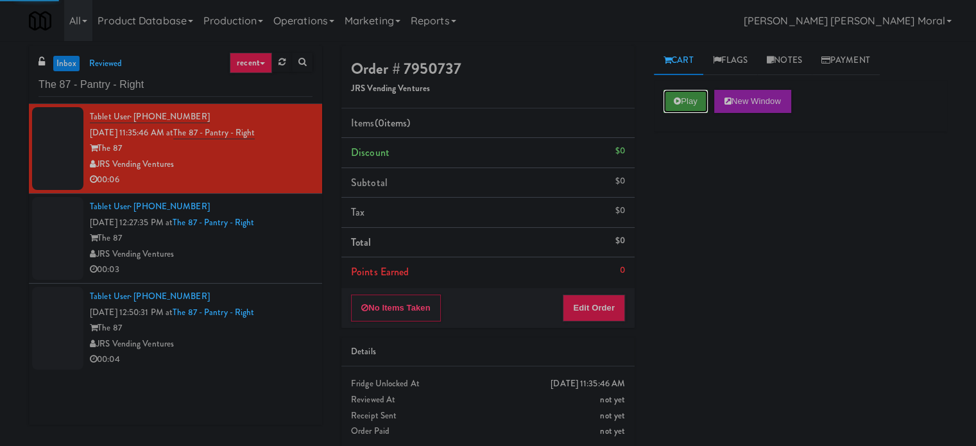
drag, startPoint x: 673, startPoint y: 96, endPoint x: 677, endPoint y: 105, distance: 10.4
click at [674, 97] on button "Play" at bounding box center [685, 101] width 44 height 23
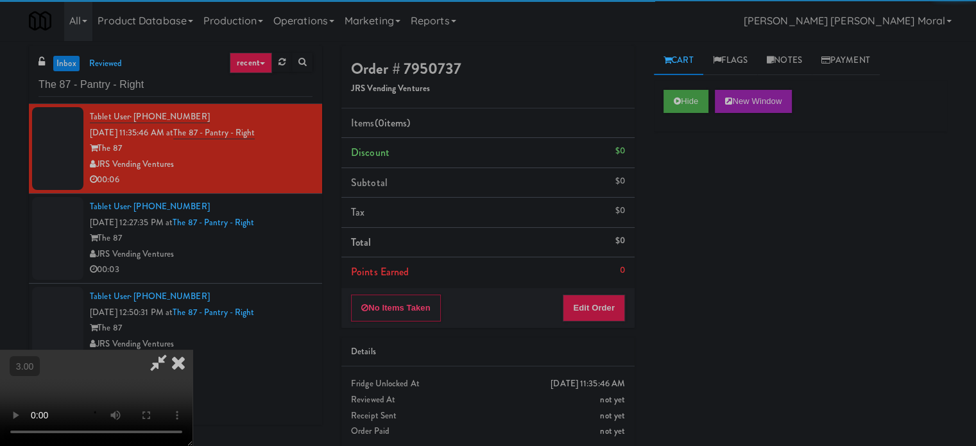
click at [695, 192] on div "Hide New Window Primary Flag Clear Flag if unable to determine what was taken o…" at bounding box center [800, 320] width 293 height 481
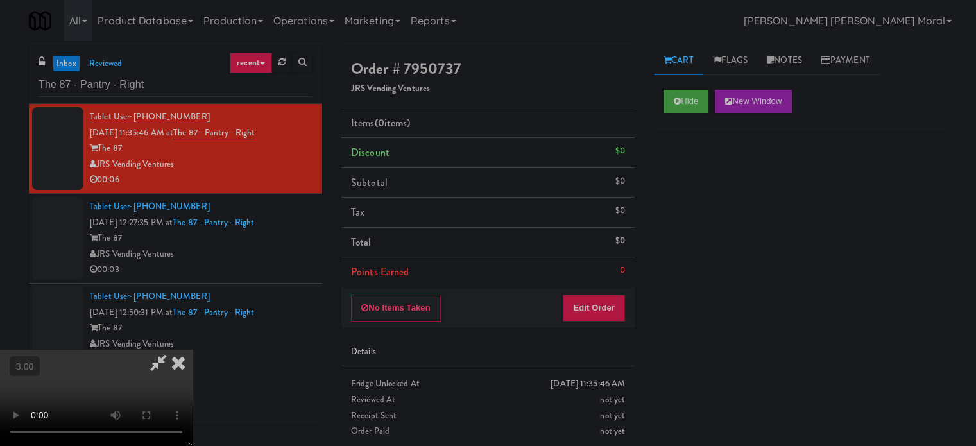
click at [192, 350] on video at bounding box center [96, 398] width 192 height 96
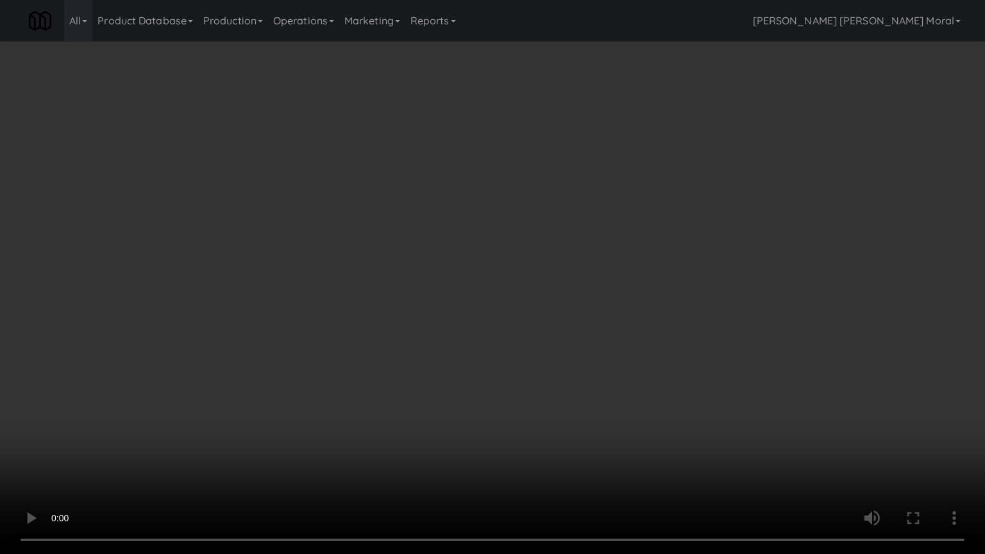
click at [504, 349] on video at bounding box center [492, 277] width 985 height 554
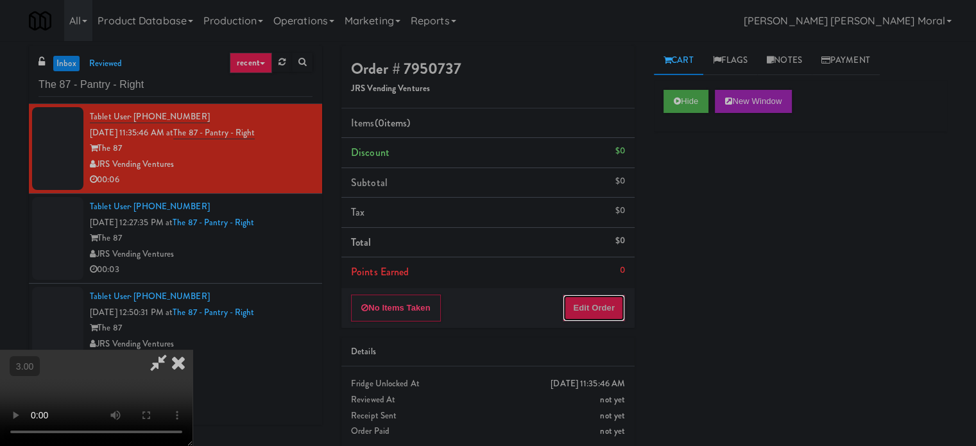
drag, startPoint x: 612, startPoint y: 310, endPoint x: 652, endPoint y: 241, distance: 80.2
click at [612, 309] on button "Edit Order" at bounding box center [593, 307] width 62 height 27
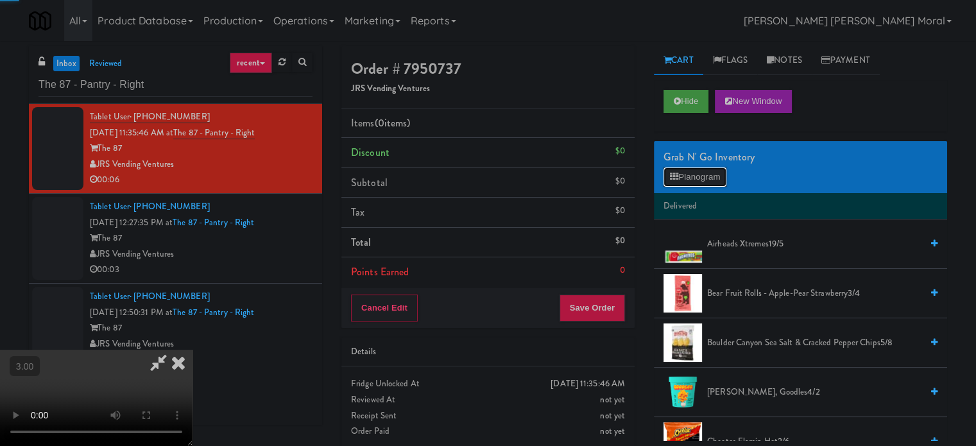
click at [691, 177] on button "Planogram" at bounding box center [694, 176] width 63 height 19
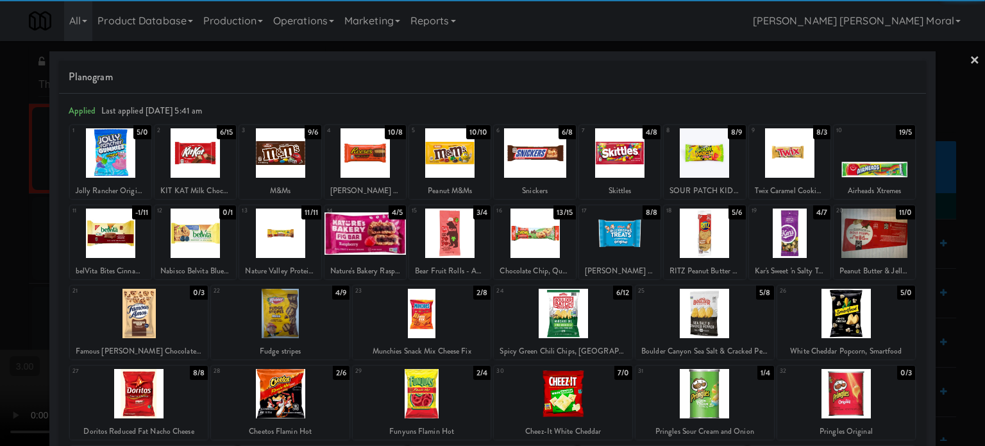
click at [155, 314] on div at bounding box center [139, 313] width 139 height 49
click at [0, 260] on div at bounding box center [492, 223] width 985 height 446
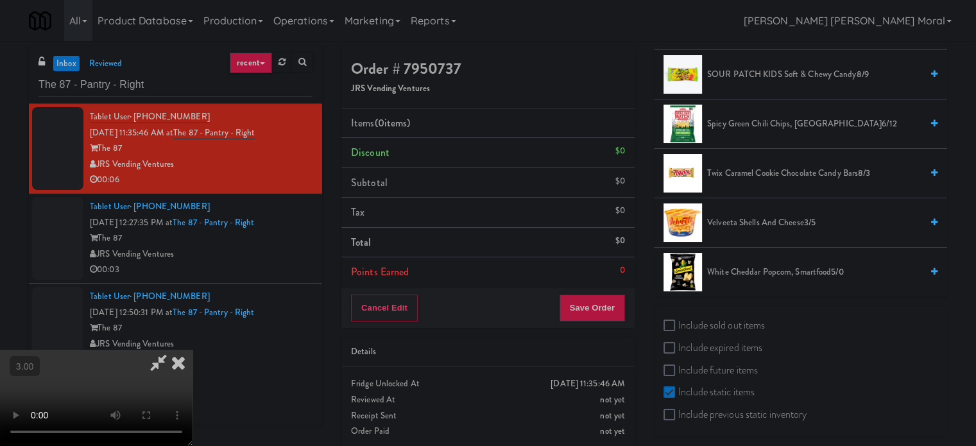
click at [704, 316] on label "Include sold out items" at bounding box center [713, 325] width 101 height 19
click at [678, 321] on input "Include sold out items" at bounding box center [670, 326] width 15 height 10
checkbox input "true"
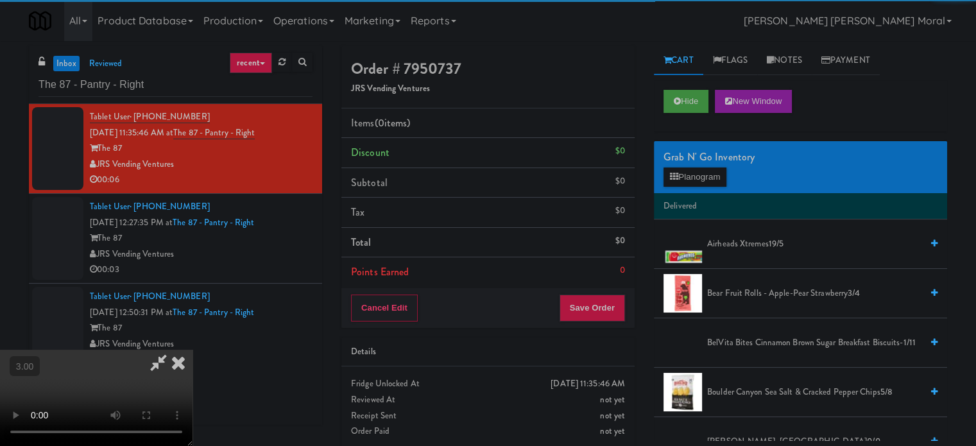
click at [695, 163] on div "Grab N' Go Inventory" at bounding box center [800, 157] width 274 height 19
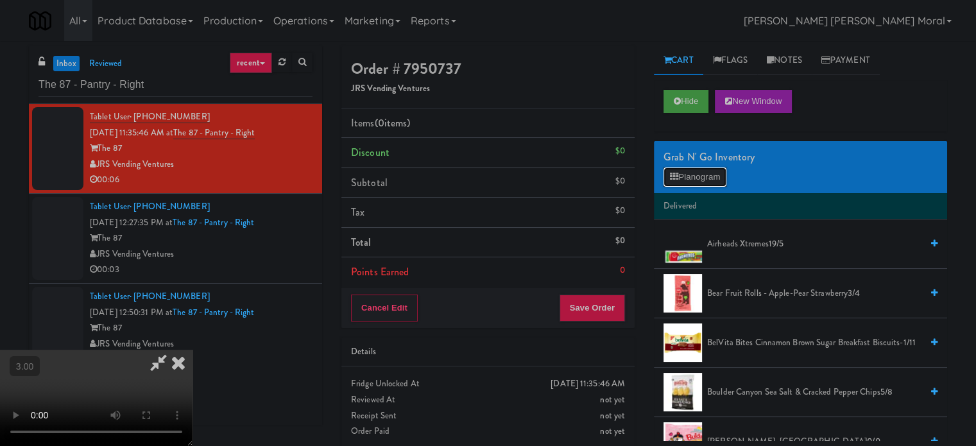
click at [688, 176] on button "Planogram" at bounding box center [694, 176] width 63 height 19
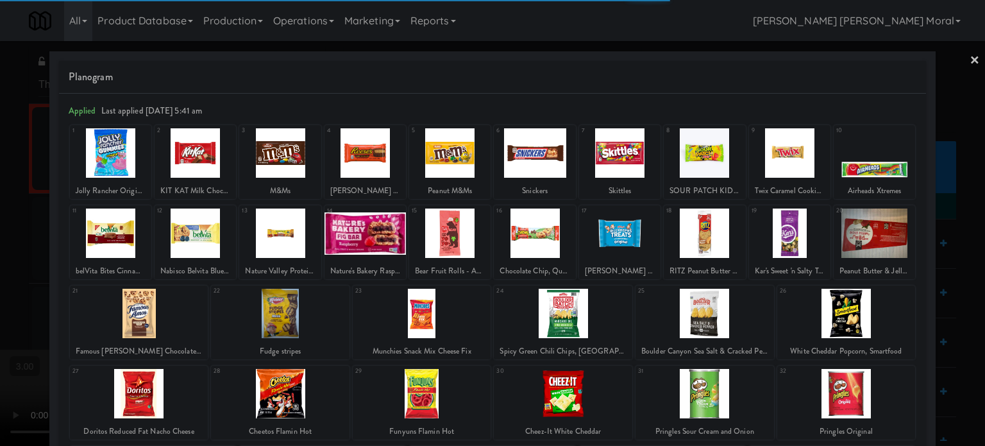
click at [151, 312] on div at bounding box center [139, 313] width 139 height 49
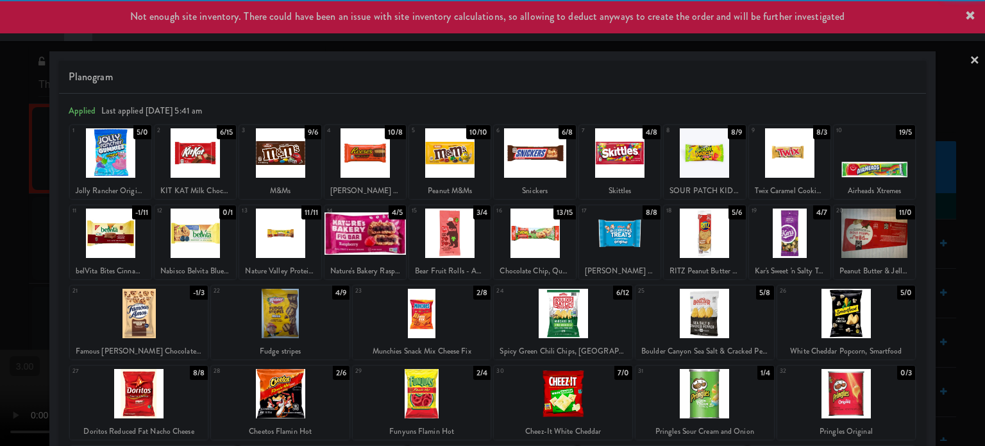
click at [0, 287] on div at bounding box center [492, 223] width 985 height 446
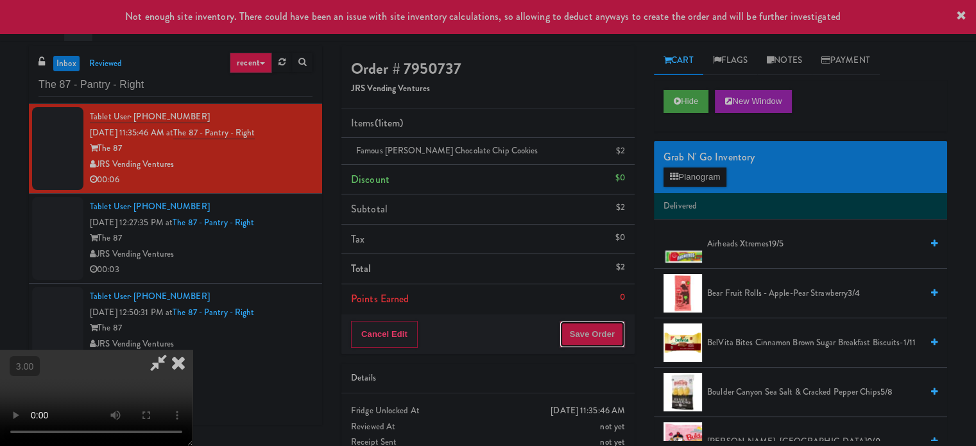
click at [596, 339] on button "Save Order" at bounding box center [591, 334] width 65 height 27
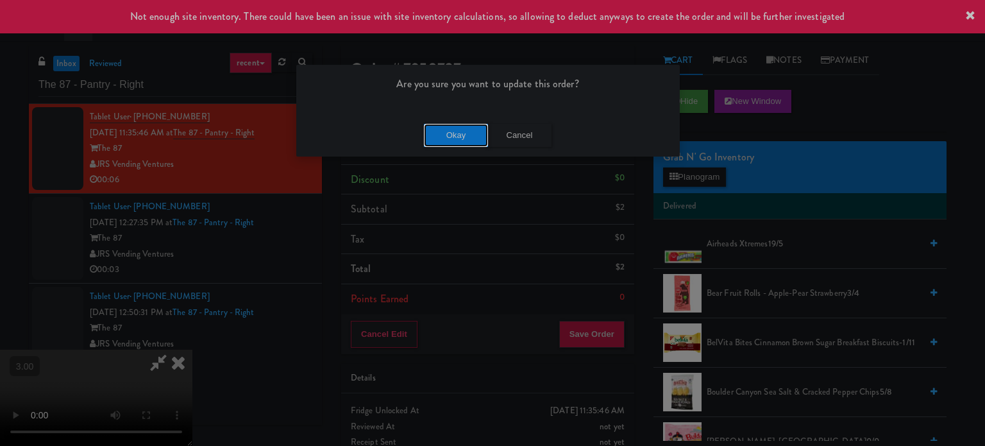
click at [440, 131] on button "Okay" at bounding box center [456, 135] width 64 height 23
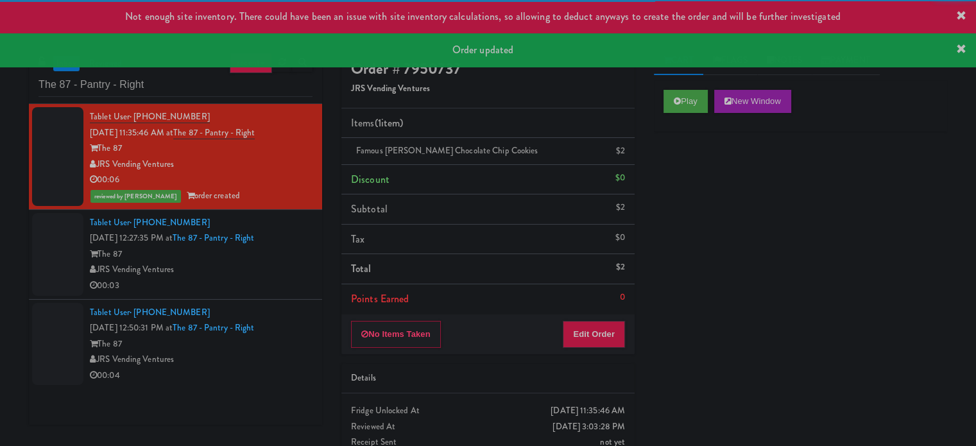
click at [233, 266] on div "JRS Vending Ventures" at bounding box center [201, 270] width 223 height 16
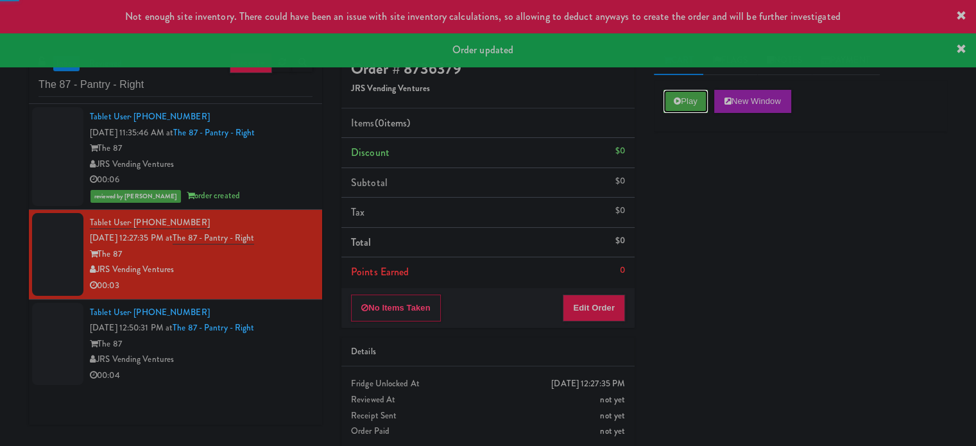
click at [682, 104] on button "Play" at bounding box center [685, 101] width 44 height 23
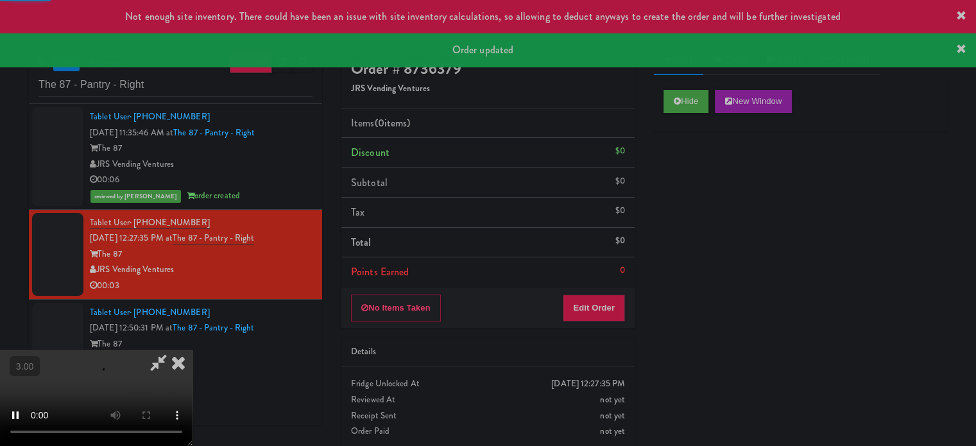
click at [690, 187] on div "Hide New Window Primary Flag Clear Flag if unable to determine what was taken o…" at bounding box center [800, 320] width 293 height 481
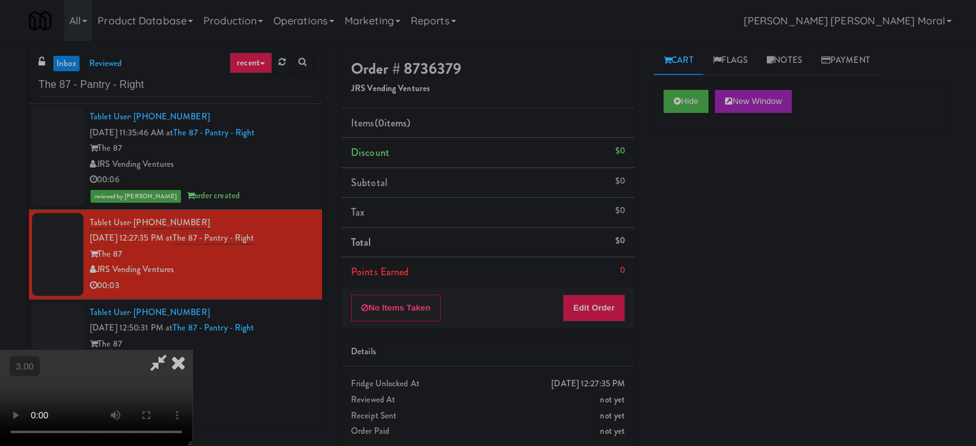
click at [192, 350] on video at bounding box center [96, 398] width 192 height 96
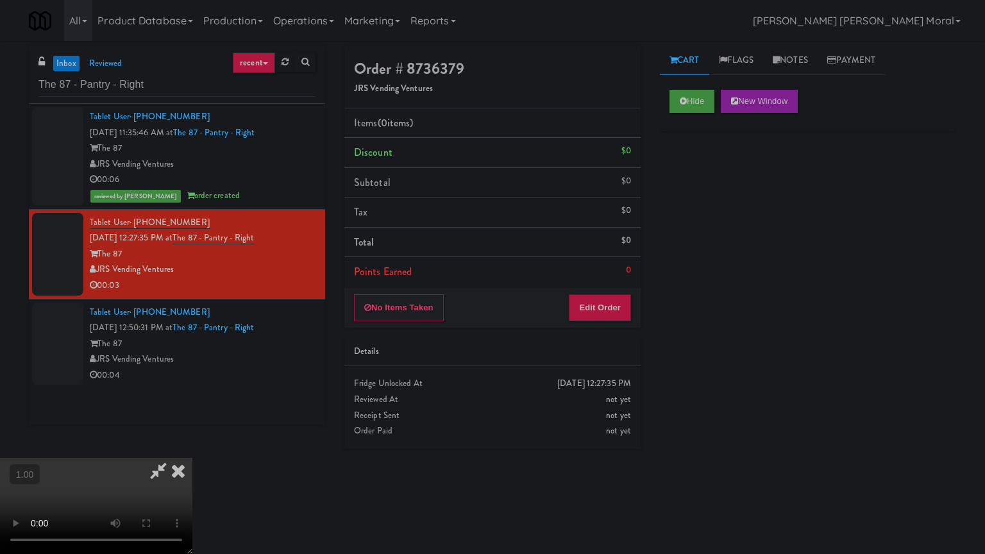
click at [192, 445] on video at bounding box center [96, 506] width 192 height 96
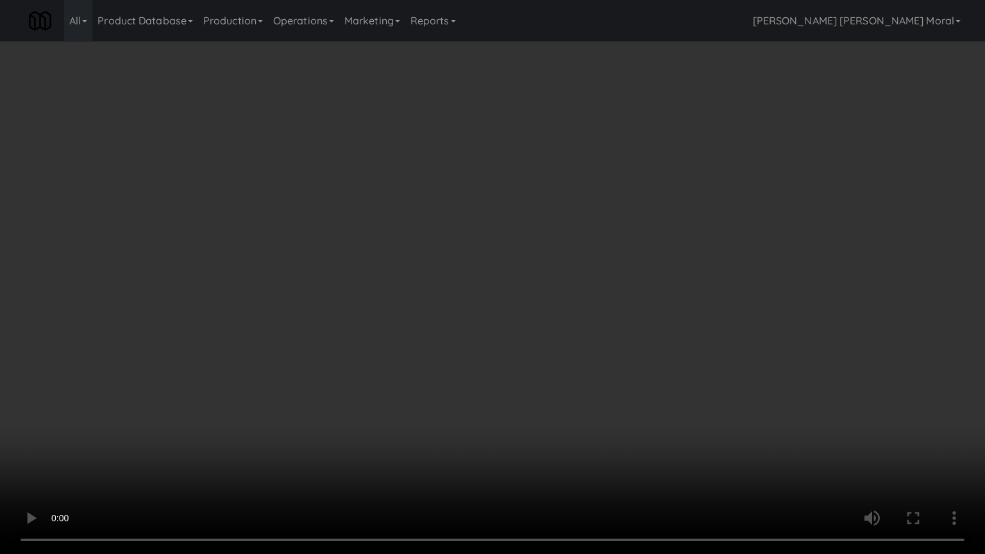
click at [522, 334] on video at bounding box center [492, 277] width 985 height 554
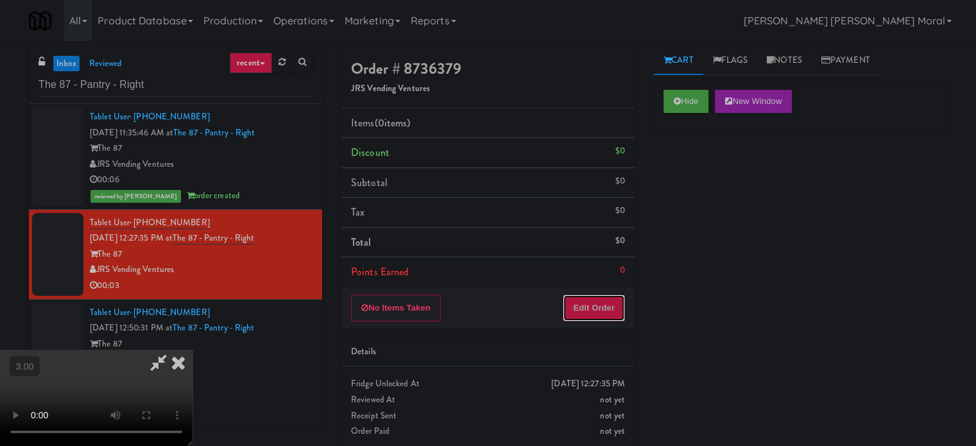
click at [605, 308] on button "Edit Order" at bounding box center [593, 307] width 62 height 27
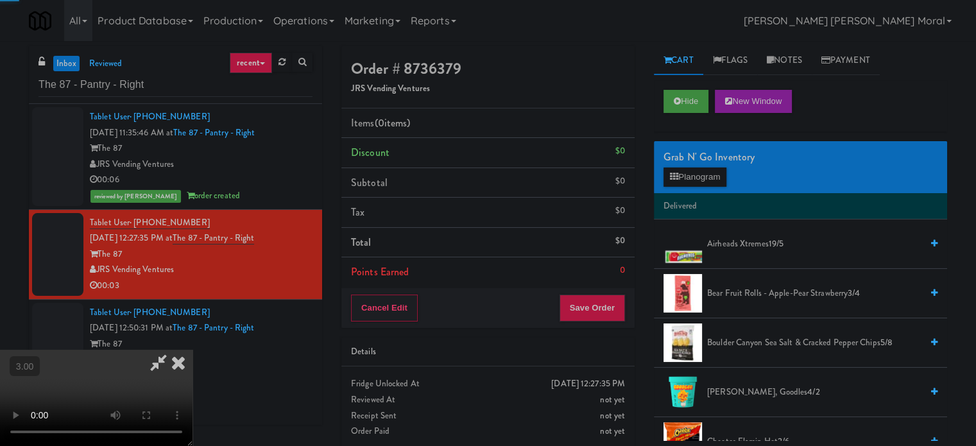
click at [703, 155] on div "Grab N' Go Inventory" at bounding box center [800, 157] width 274 height 19
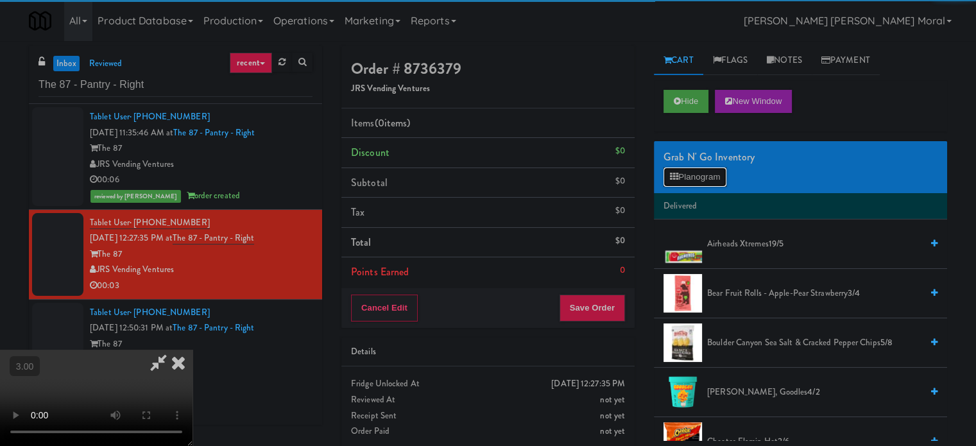
drag, startPoint x: 693, startPoint y: 173, endPoint x: 688, endPoint y: 179, distance: 7.7
click at [693, 173] on button "Planogram" at bounding box center [694, 176] width 63 height 19
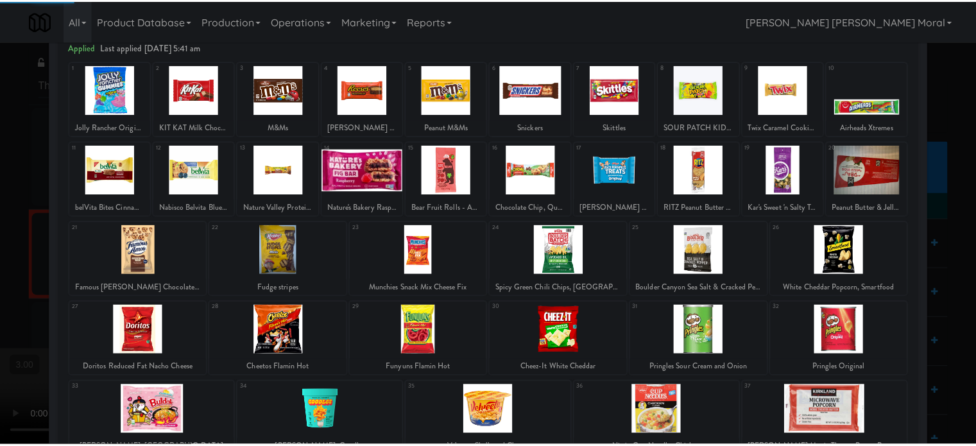
scroll to position [64, 0]
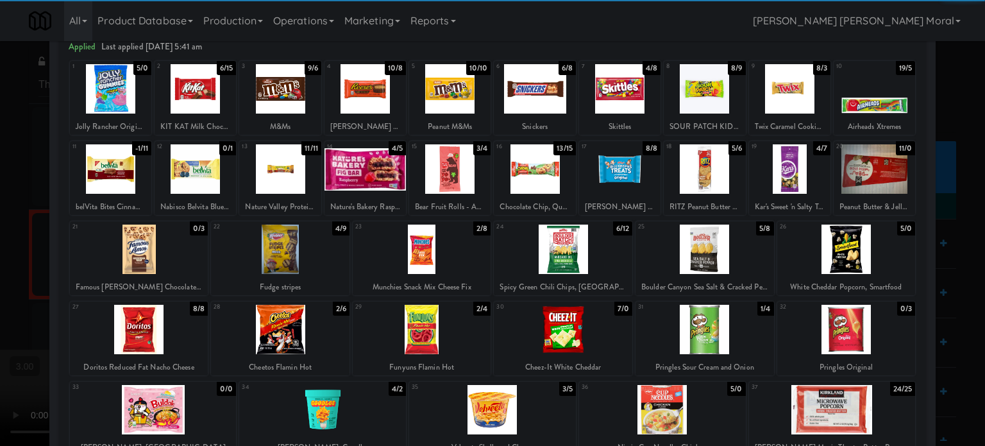
click at [271, 335] on div at bounding box center [280, 329] width 139 height 49
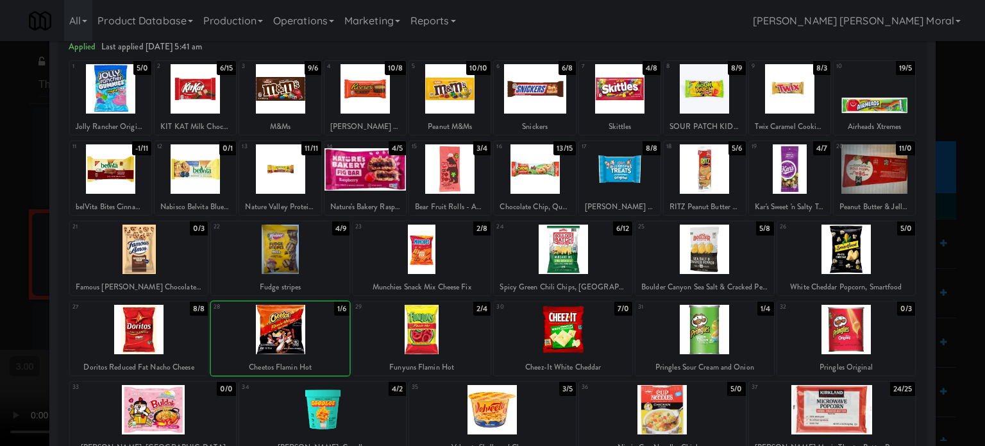
drag, startPoint x: 0, startPoint y: 280, endPoint x: 49, endPoint y: 282, distance: 49.4
click at [0, 280] on div at bounding box center [492, 223] width 985 height 446
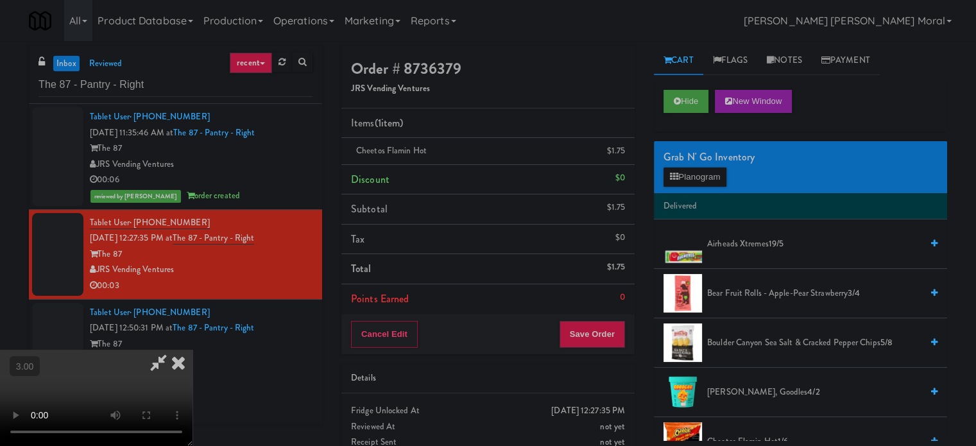
click at [192, 350] on video at bounding box center [96, 398] width 192 height 96
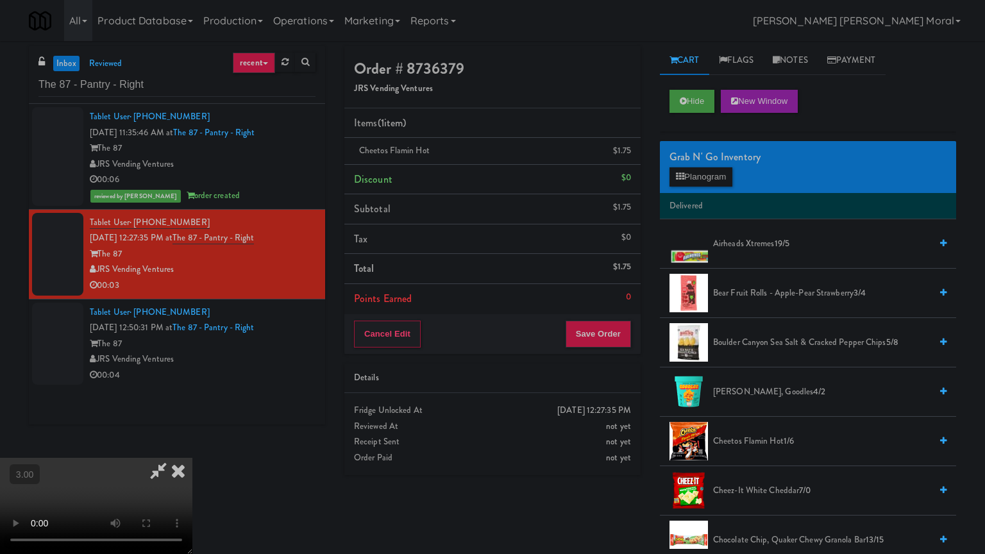
click at [192, 445] on video at bounding box center [96, 506] width 192 height 96
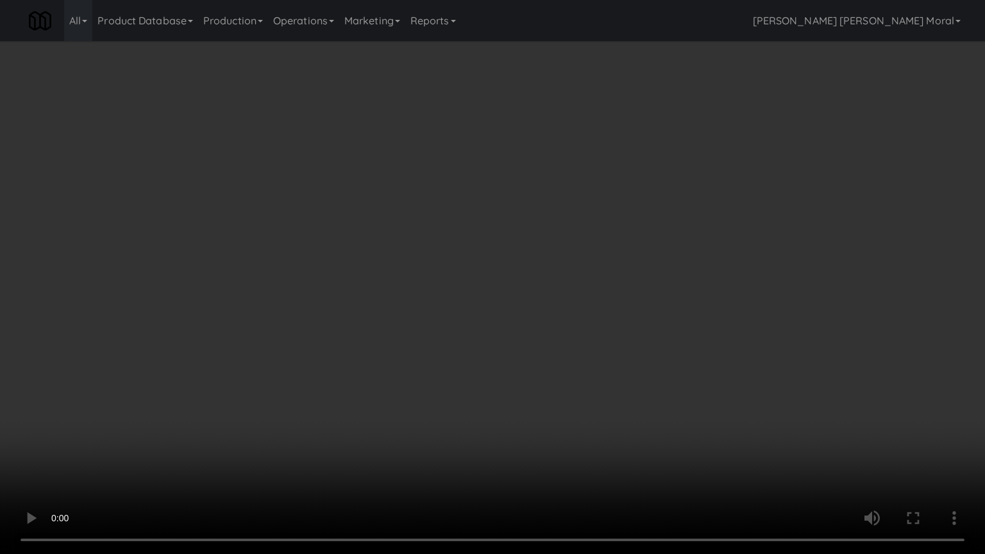
click at [409, 298] on video at bounding box center [492, 277] width 985 height 554
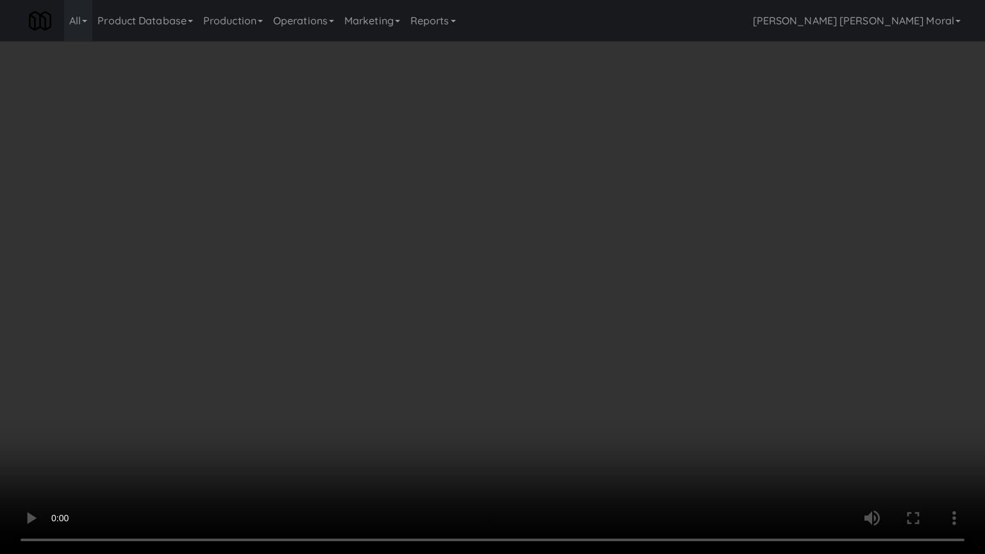
click at [409, 298] on video at bounding box center [492, 277] width 985 height 554
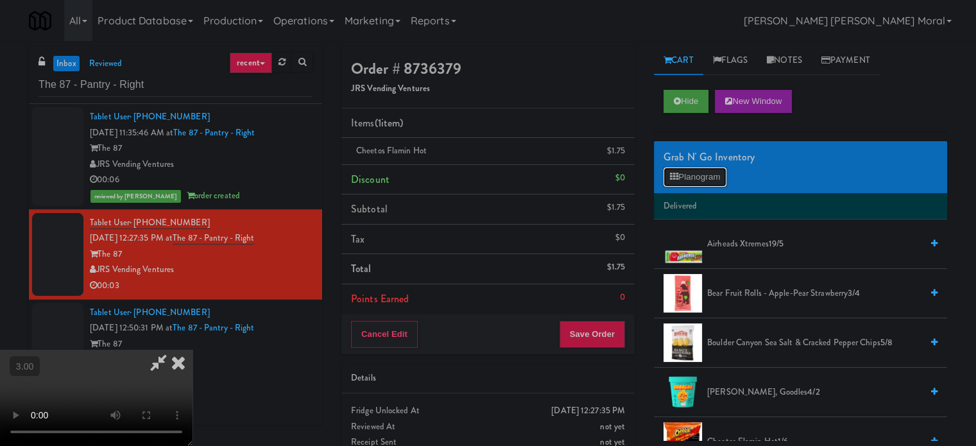
click at [695, 171] on button "Planogram" at bounding box center [694, 176] width 63 height 19
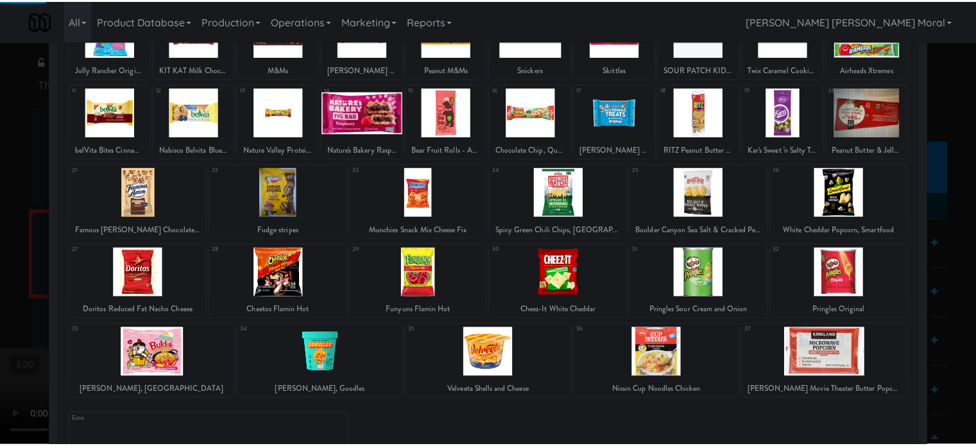
scroll to position [128, 0]
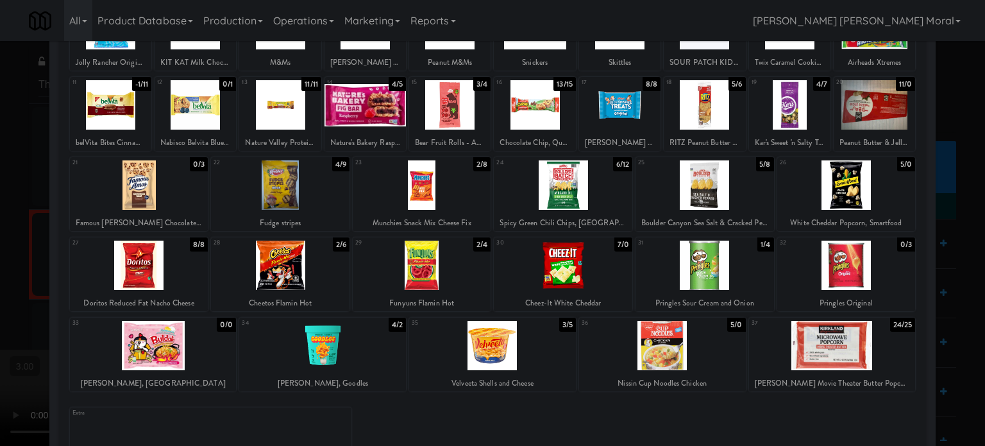
click at [421, 275] on div at bounding box center [422, 265] width 139 height 49
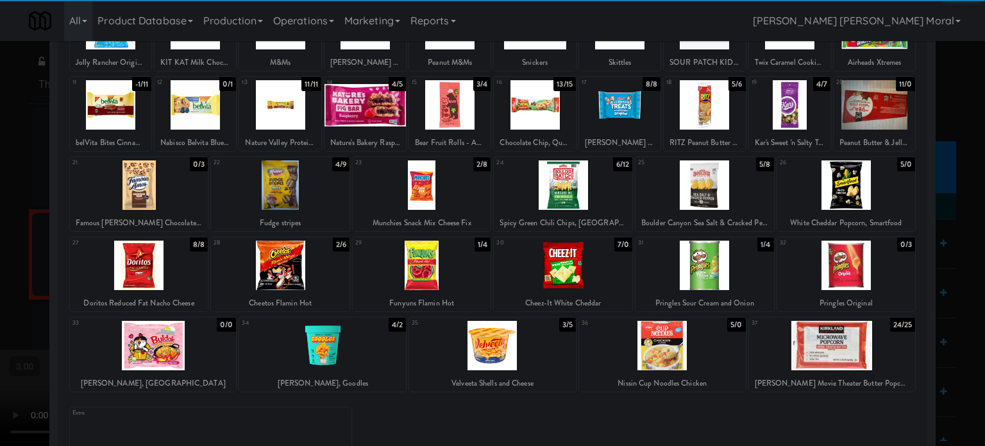
click at [0, 271] on div at bounding box center [492, 223] width 985 height 446
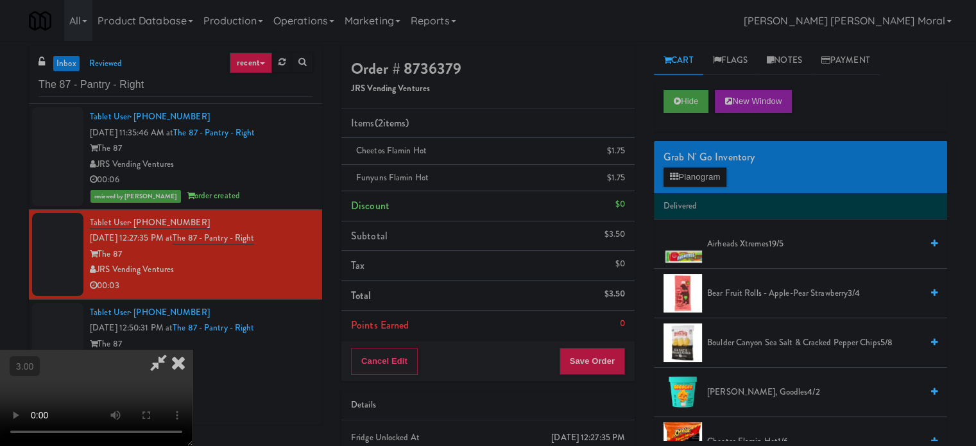
click at [192, 350] on video at bounding box center [96, 398] width 192 height 96
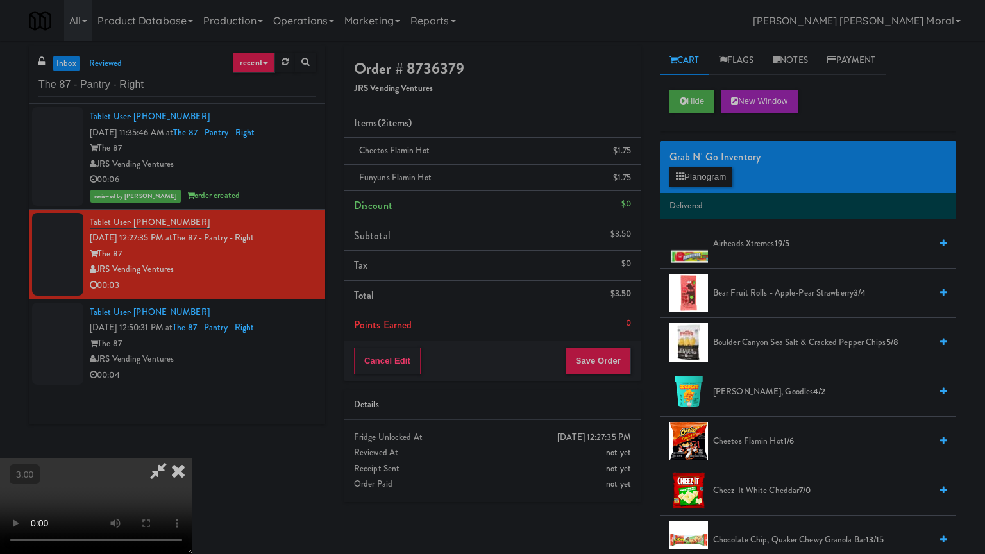
click at [192, 445] on video at bounding box center [96, 506] width 192 height 96
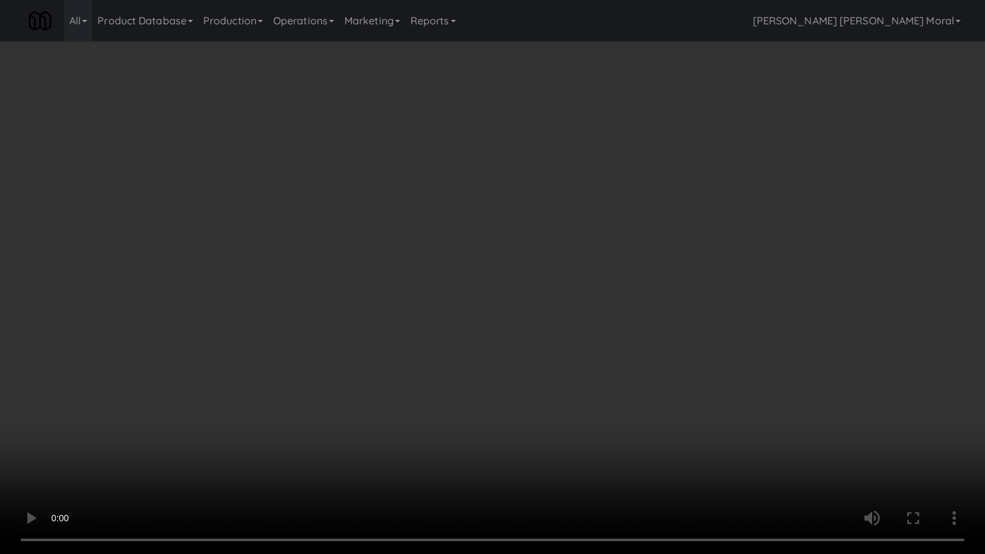
click at [472, 316] on video at bounding box center [492, 277] width 985 height 554
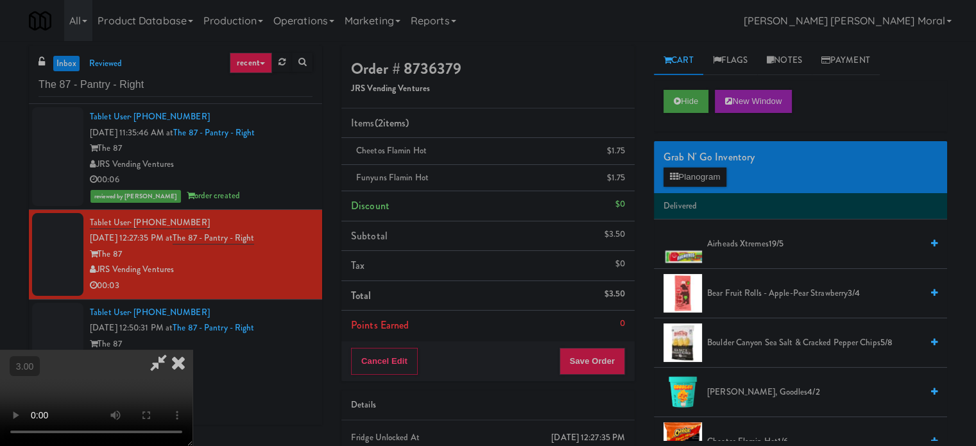
click at [192, 350] on icon at bounding box center [178, 363] width 28 height 26
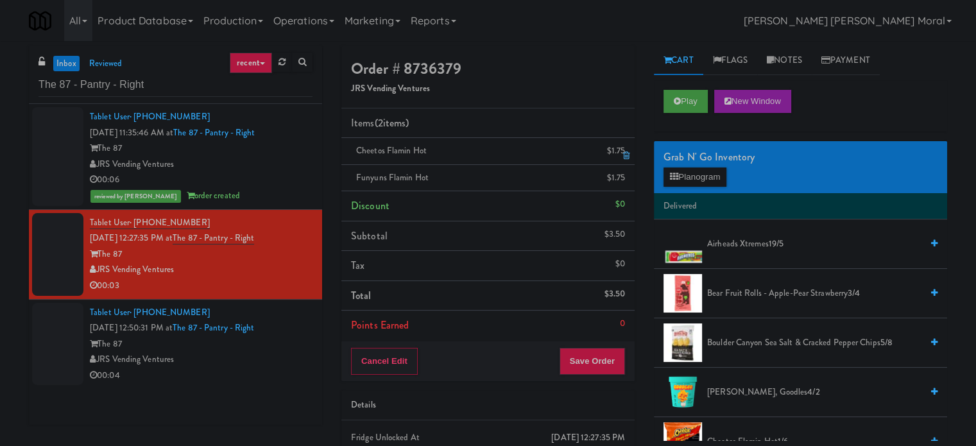
click at [625, 154] on icon at bounding box center [626, 155] width 6 height 8
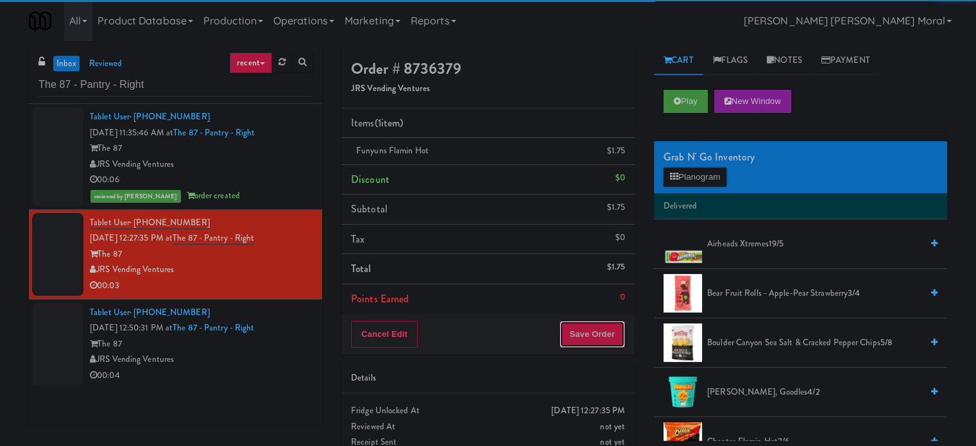
click at [603, 337] on button "Save Order" at bounding box center [591, 334] width 65 height 27
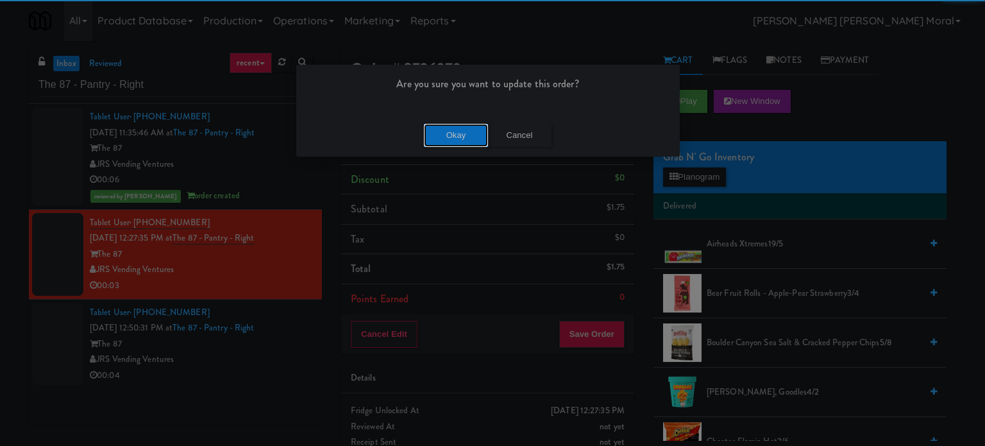
click at [470, 139] on button "Okay" at bounding box center [456, 135] width 64 height 23
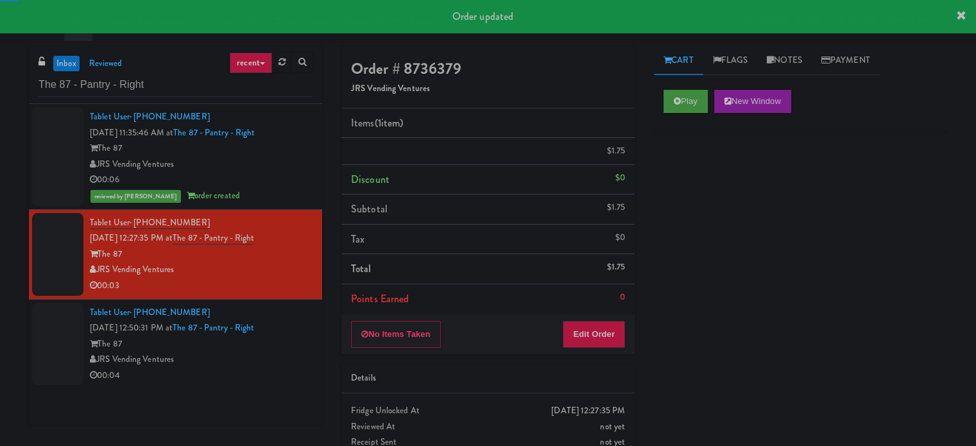
drag, startPoint x: 249, startPoint y: 363, endPoint x: 262, endPoint y: 363, distance: 12.2
click at [249, 363] on div "JRS Vending Ventures" at bounding box center [201, 359] width 223 height 16
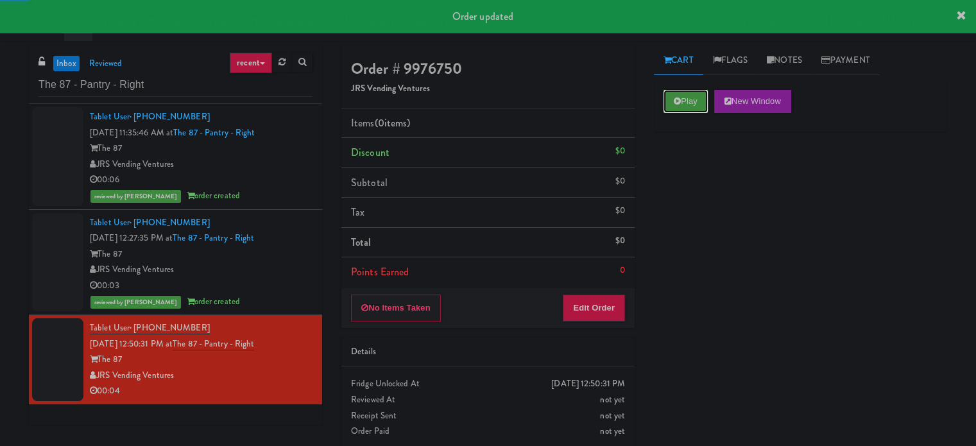
drag, startPoint x: 690, startPoint y: 97, endPoint x: 691, endPoint y: 114, distance: 16.7
click at [690, 97] on button "Play" at bounding box center [685, 101] width 44 height 23
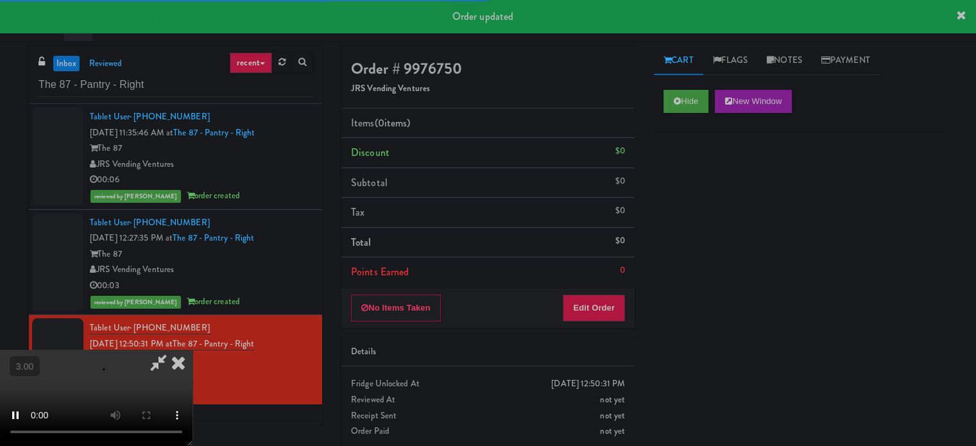
click at [698, 185] on div "Hide New Window Primary Flag Clear Flag if unable to determine what was taken o…" at bounding box center [800, 320] width 293 height 481
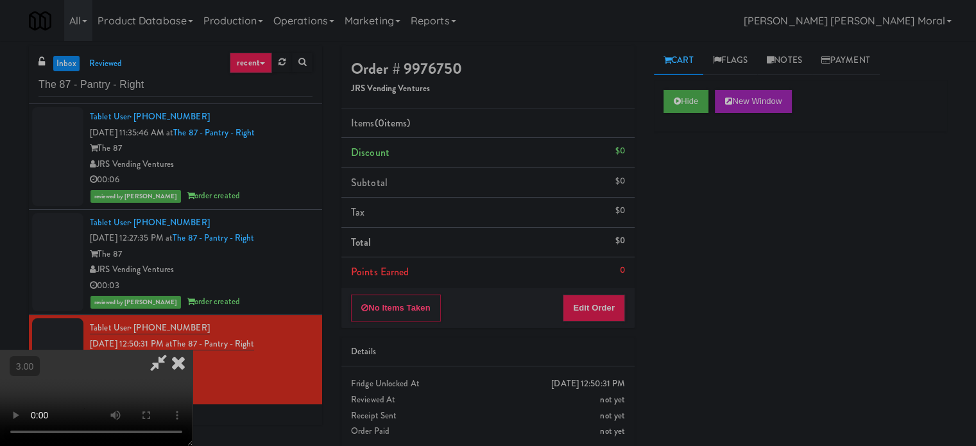
click at [662, 235] on div "Hide New Window Primary Flag Clear Flag if unable to determine what was taken o…" at bounding box center [800, 320] width 293 height 481
click at [192, 350] on video at bounding box center [96, 398] width 192 height 96
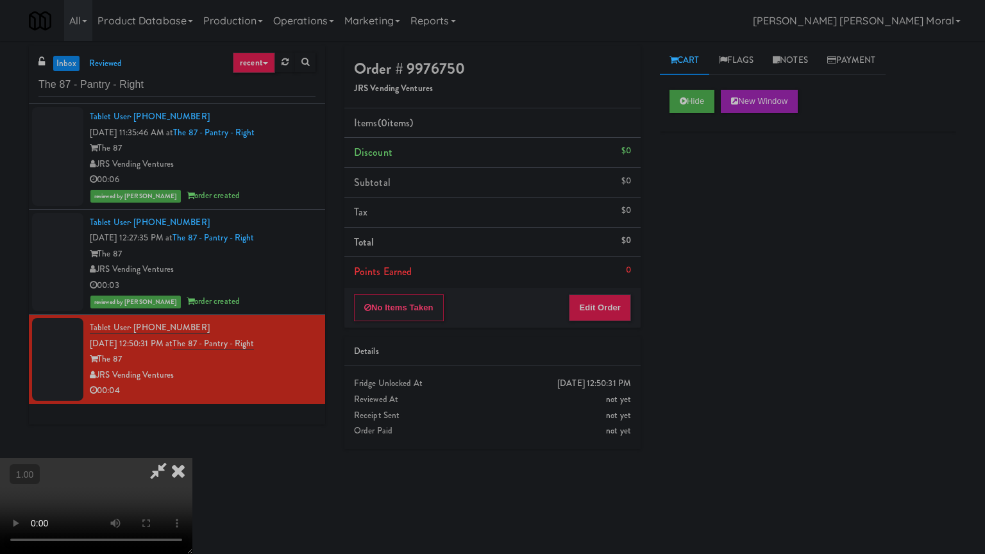
click at [192, 445] on video at bounding box center [96, 506] width 192 height 96
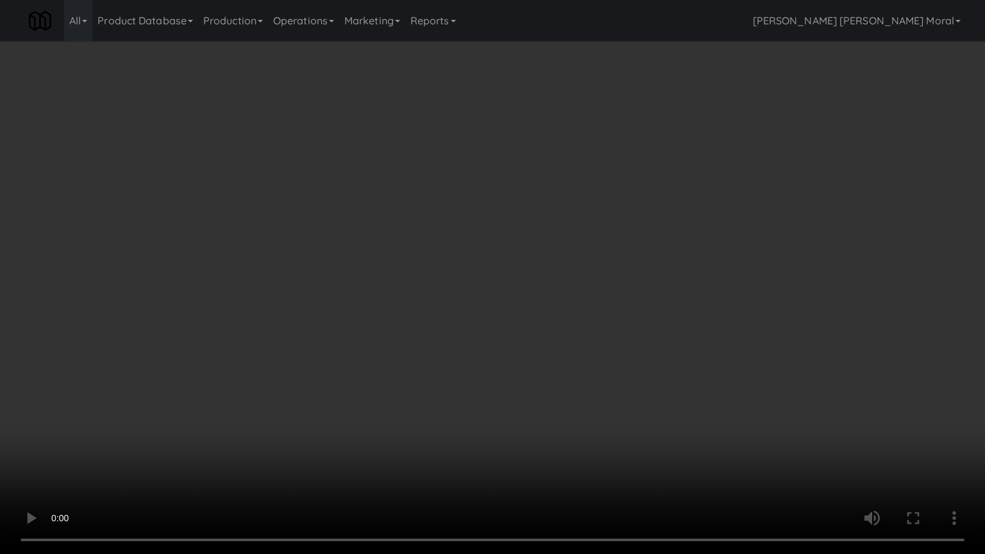
click at [595, 318] on video at bounding box center [492, 277] width 985 height 554
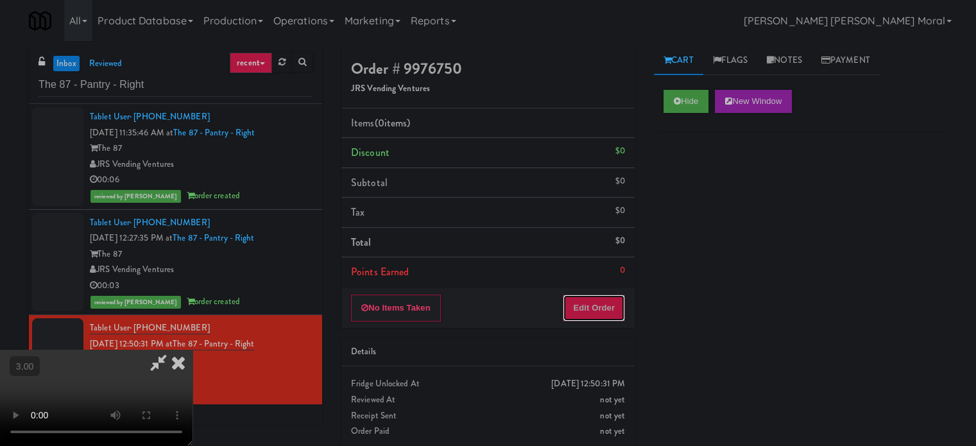
click at [614, 315] on button "Edit Order" at bounding box center [593, 307] width 62 height 27
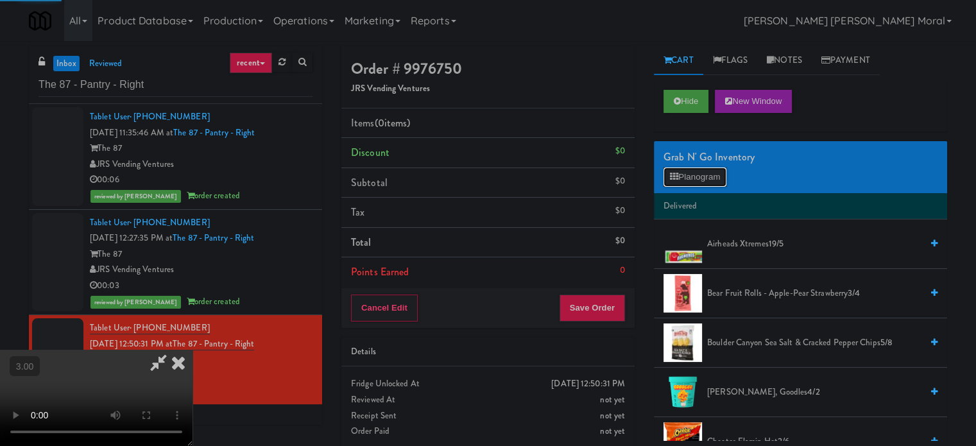
click at [706, 177] on button "Planogram" at bounding box center [694, 176] width 63 height 19
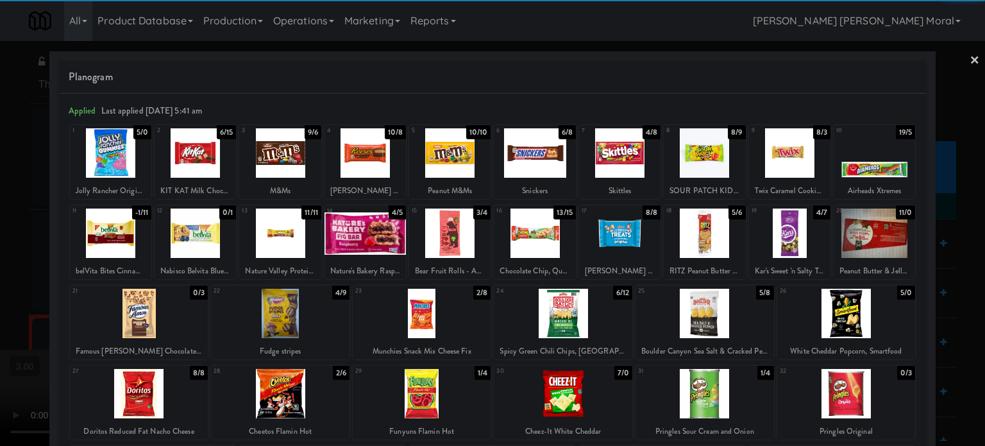
click at [364, 153] on div at bounding box center [365, 152] width 81 height 49
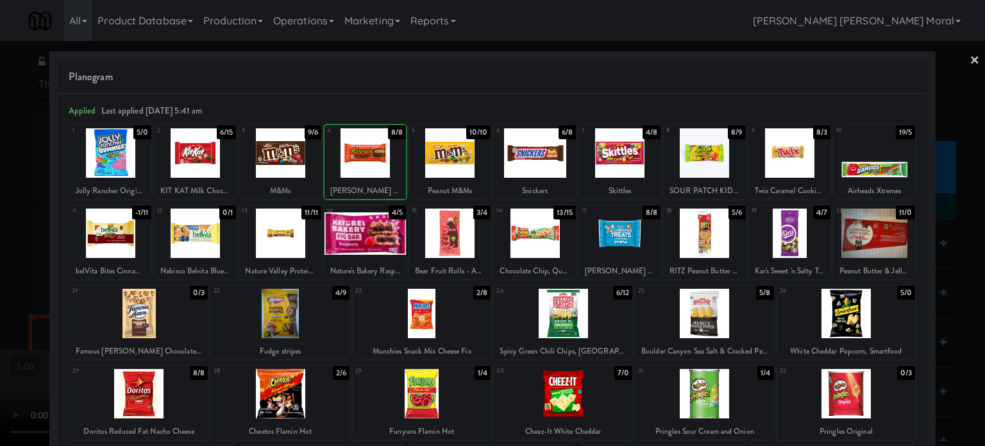
click at [0, 256] on div at bounding box center [492, 223] width 985 height 446
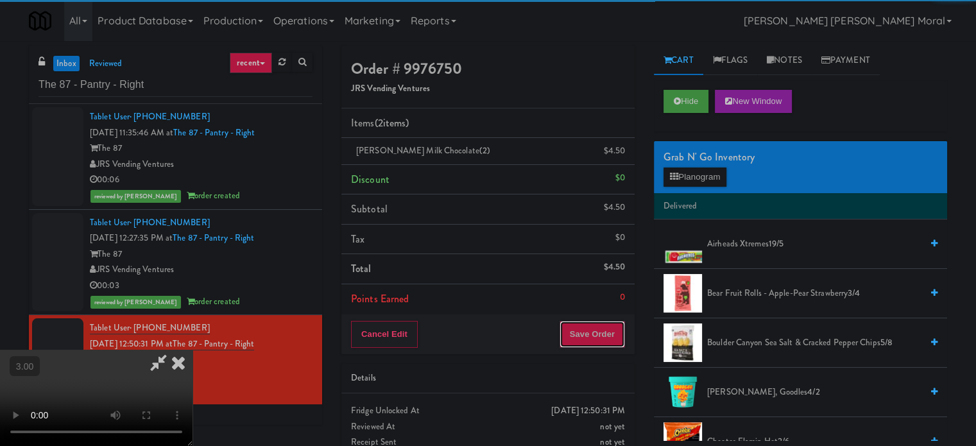
click at [598, 328] on button "Save Order" at bounding box center [591, 334] width 65 height 27
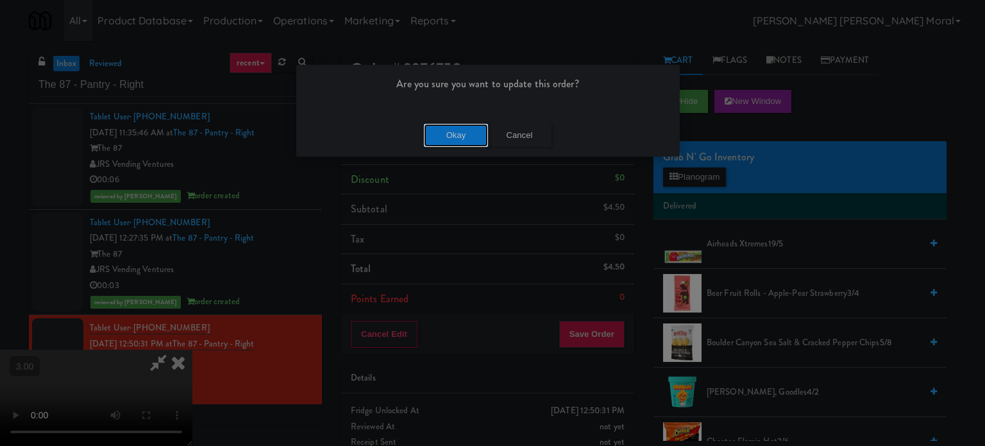
click at [468, 139] on button "Okay" at bounding box center [456, 135] width 64 height 23
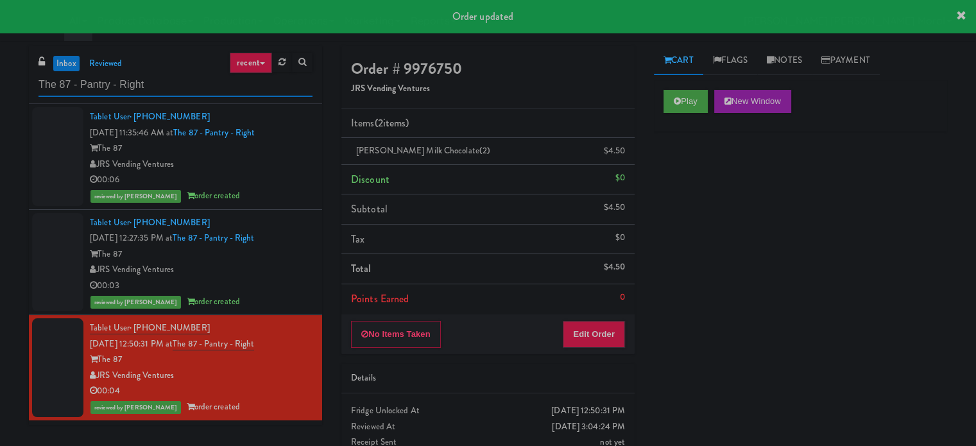
click at [190, 85] on input "The 87 - Pantry - Right" at bounding box center [175, 85] width 274 height 24
paste input "(Snack & Drink) EWR 1-TB-MAIN BREAK ROOM"
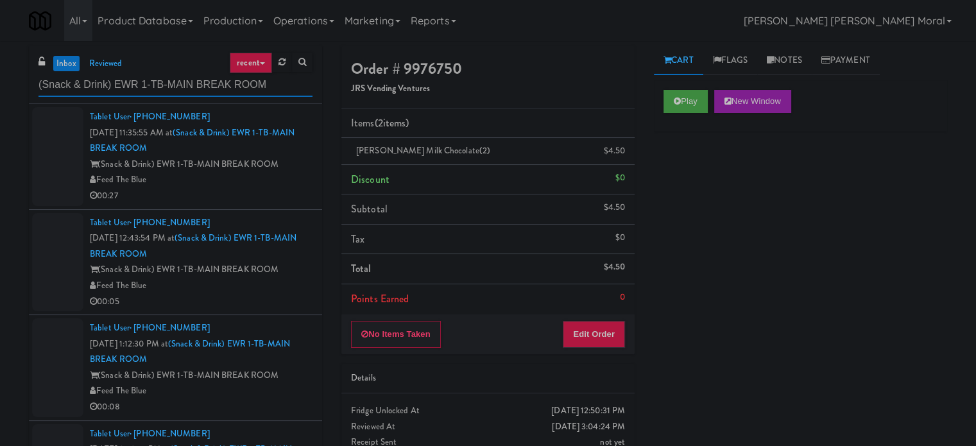
type input "(Snack & Drink) EWR 1-TB-MAIN BREAK ROOM"
click at [254, 188] on div "00:27" at bounding box center [201, 196] width 223 height 16
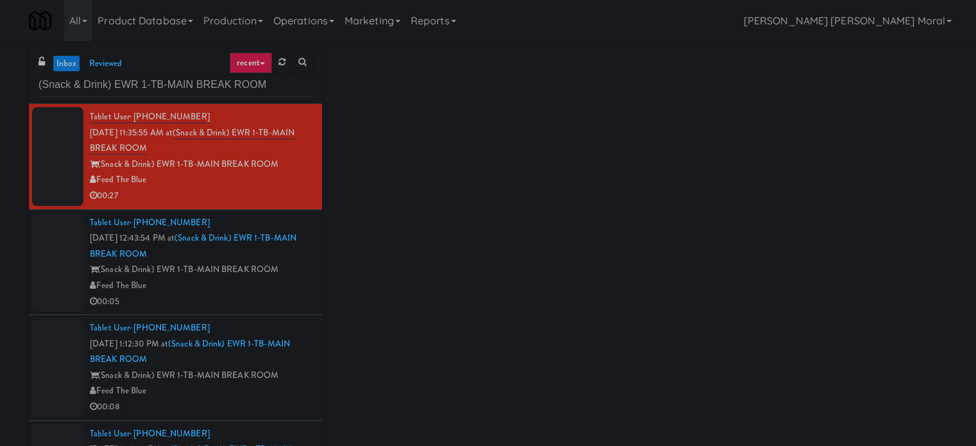
click at [285, 310] on li "Tablet User · (551) 232-1181 Oct 9, 2025 12:43:54 PM at (Snack & Drink) EWR 1-T…" at bounding box center [175, 263] width 293 height 106
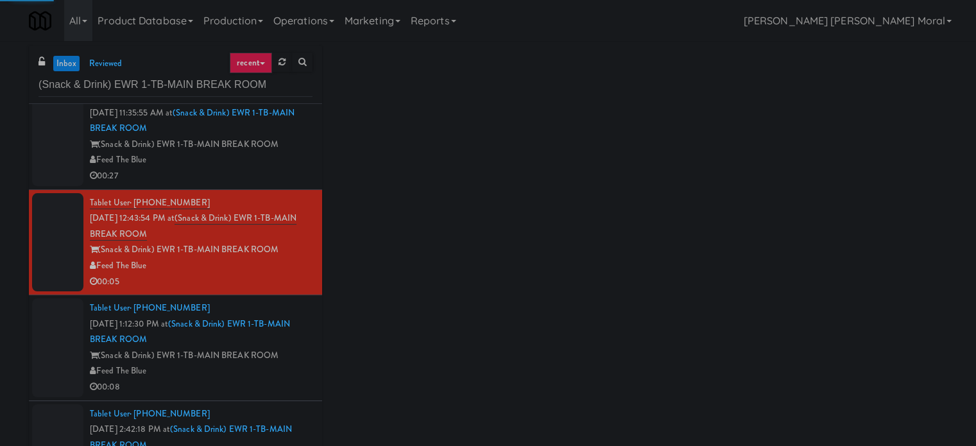
scroll to position [36, 0]
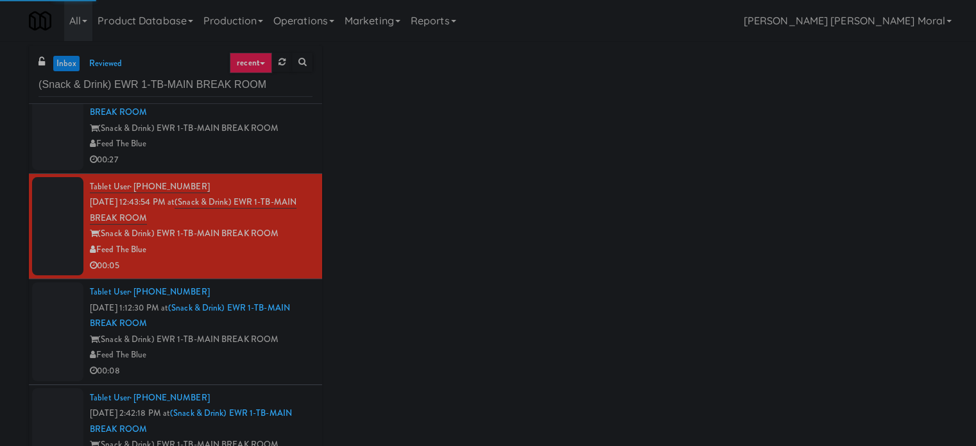
click at [302, 333] on div "(Snack & Drink) EWR 1-TB-MAIN BREAK ROOM" at bounding box center [201, 340] width 223 height 16
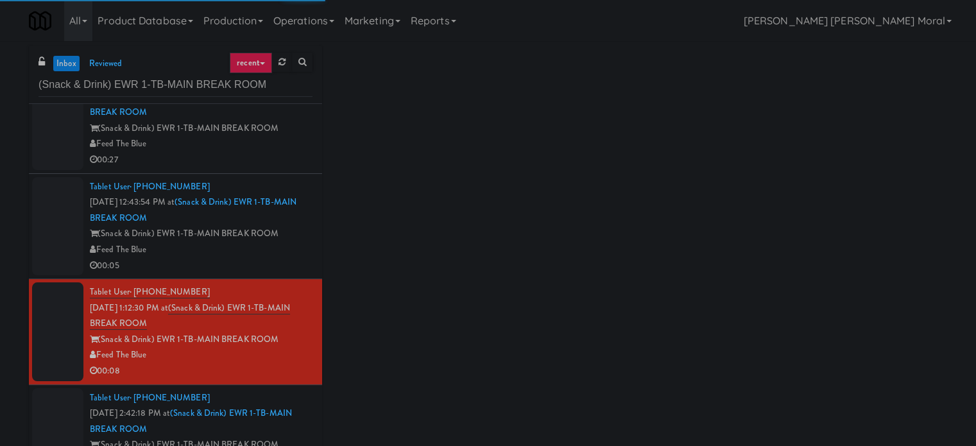
click at [308, 425] on li "Tablet User · (732) 910-6400 Oct 9, 2025 2:42:18 PM at (Snack & Drink) EWR 1-TB…" at bounding box center [175, 437] width 293 height 105
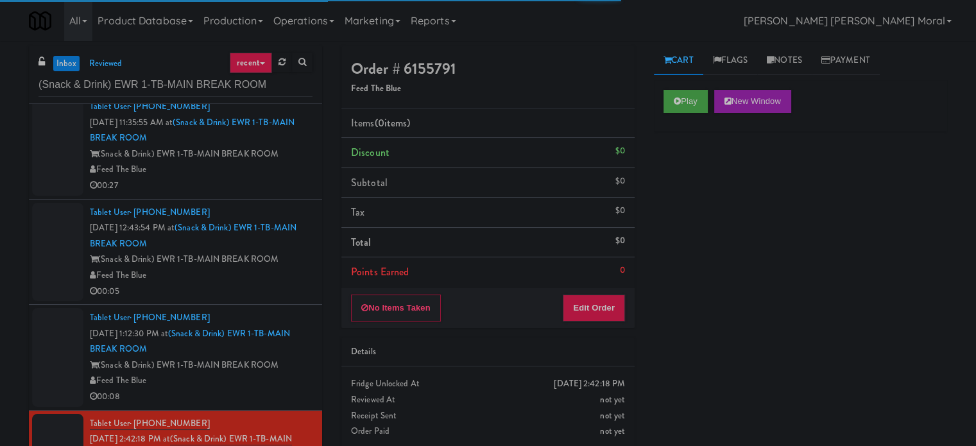
scroll to position [8, 0]
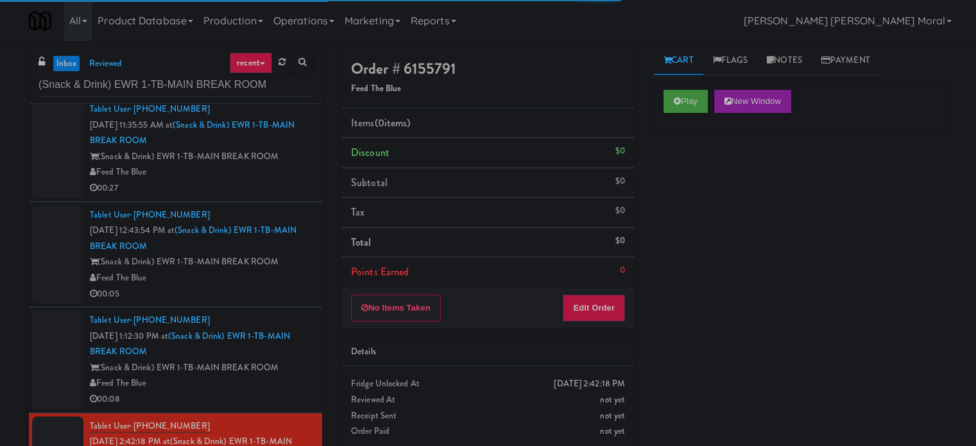
click at [298, 163] on div "(Snack & Drink) EWR 1-TB-MAIN BREAK ROOM" at bounding box center [201, 157] width 223 height 16
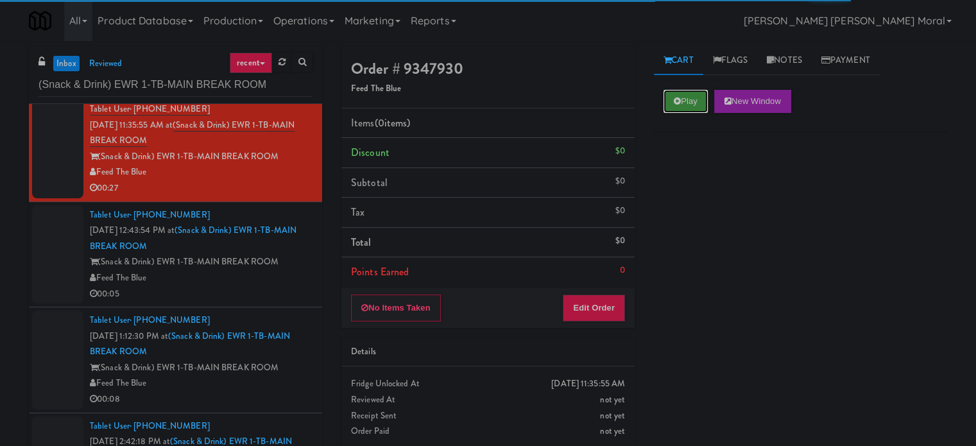
click at [682, 108] on button "Play" at bounding box center [685, 101] width 44 height 23
click at [692, 198] on div "Play New Window Primary Flag Clear Flag if unable to determine what was taken o…" at bounding box center [800, 320] width 293 height 481
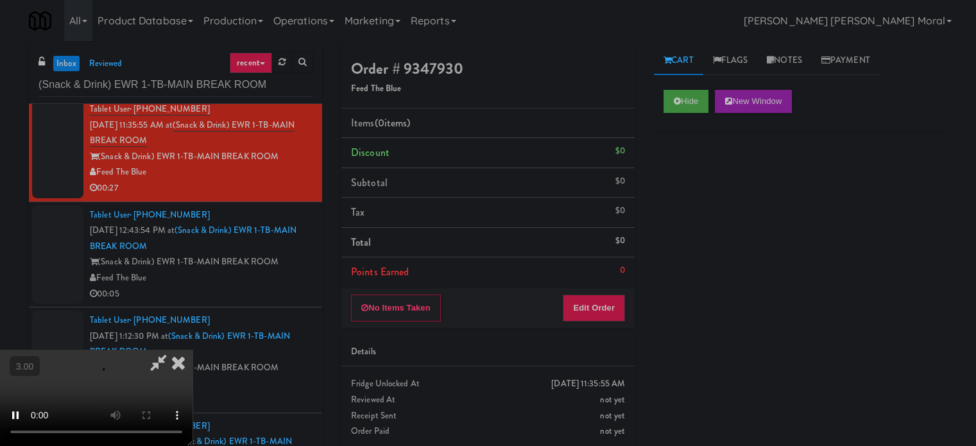
scroll to position [74, 0]
click at [192, 350] on video at bounding box center [96, 398] width 192 height 96
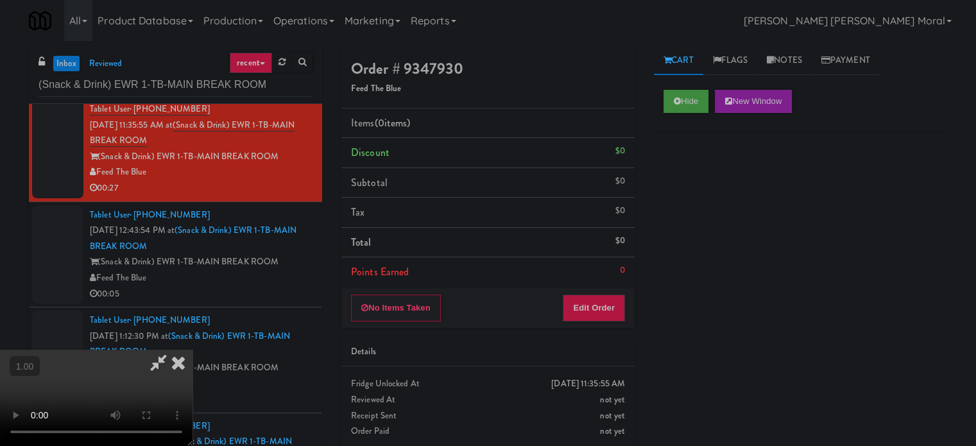
click at [192, 350] on video at bounding box center [96, 398] width 192 height 96
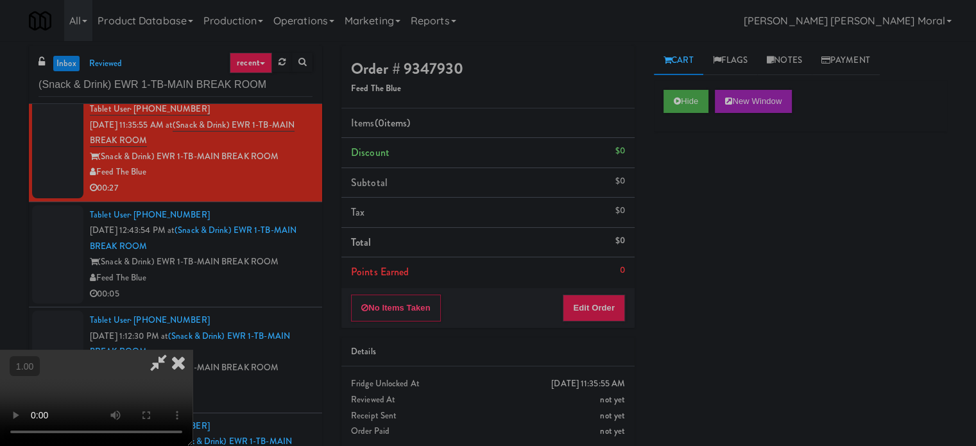
scroll to position [139, 0]
click at [605, 304] on button "Edit Order" at bounding box center [593, 307] width 62 height 27
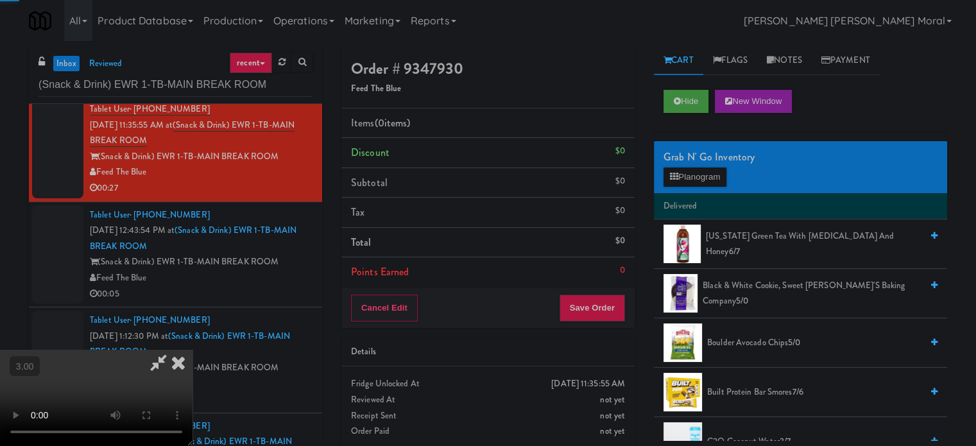
click at [689, 162] on div "Grab N' Go Inventory" at bounding box center [800, 157] width 274 height 19
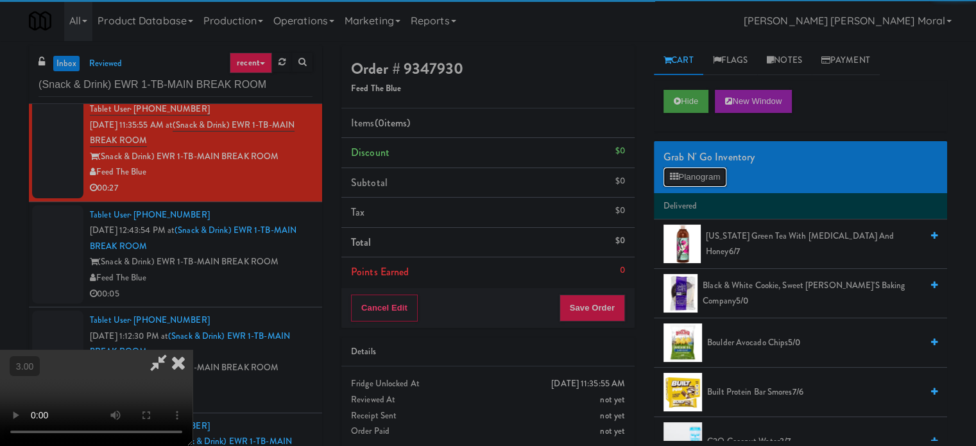
click at [686, 175] on button "Planogram" at bounding box center [694, 176] width 63 height 19
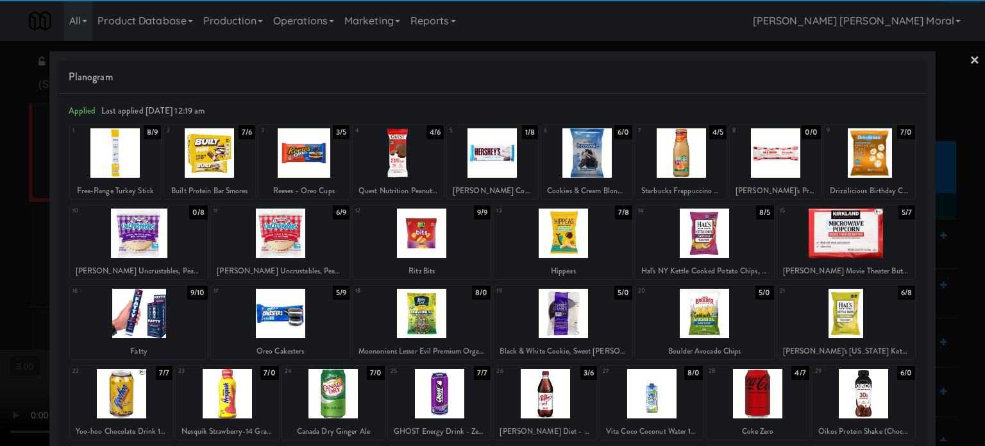
click at [167, 239] on div at bounding box center [139, 232] width 139 height 49
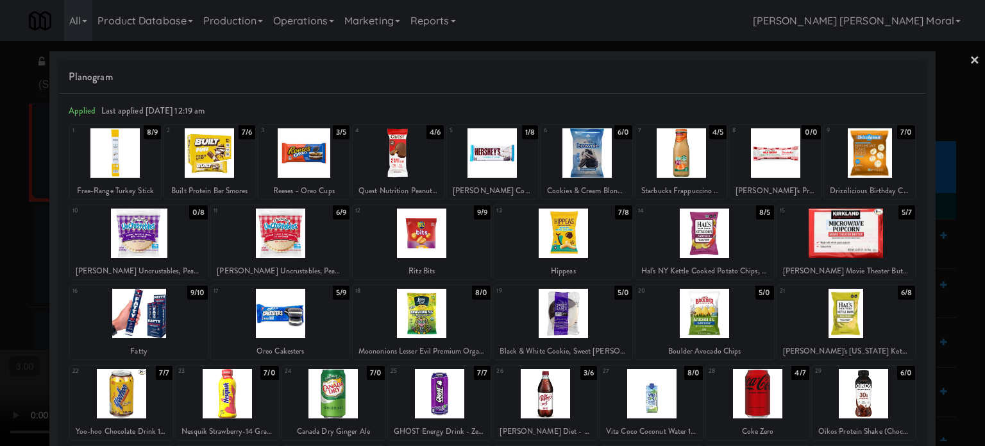
click at [21, 292] on div at bounding box center [492, 223] width 985 height 446
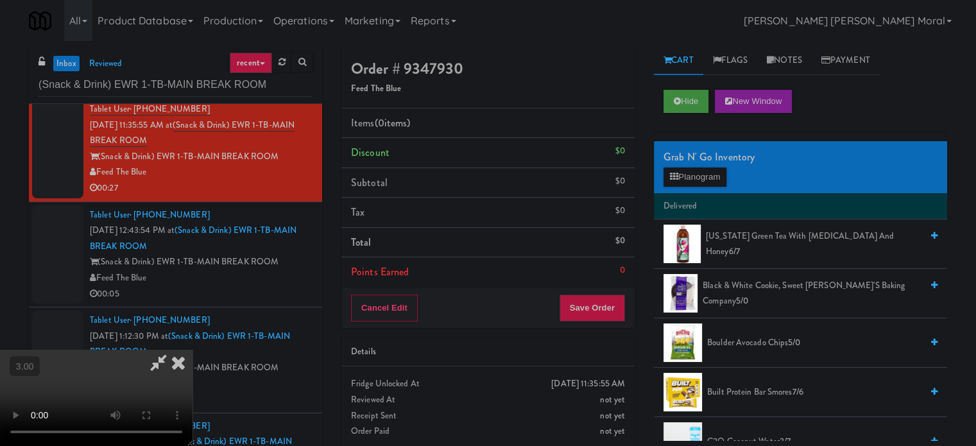
click at [192, 350] on video at bounding box center [96, 398] width 192 height 96
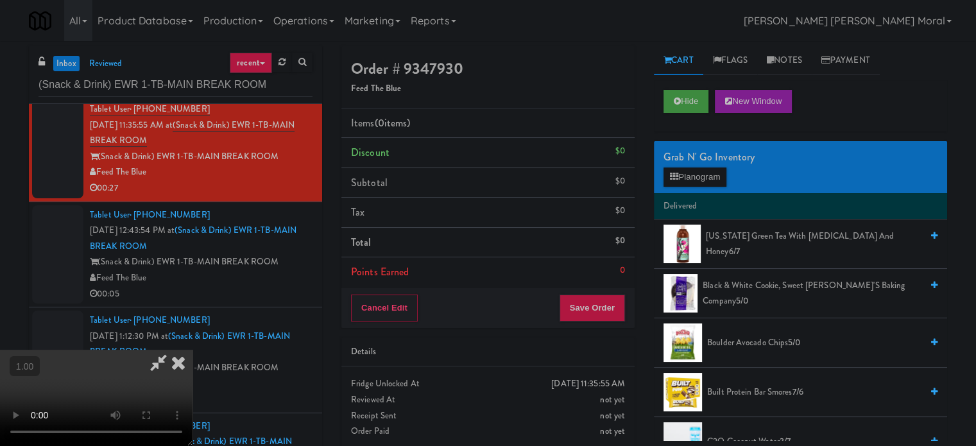
click at [192, 350] on video at bounding box center [96, 398] width 192 height 96
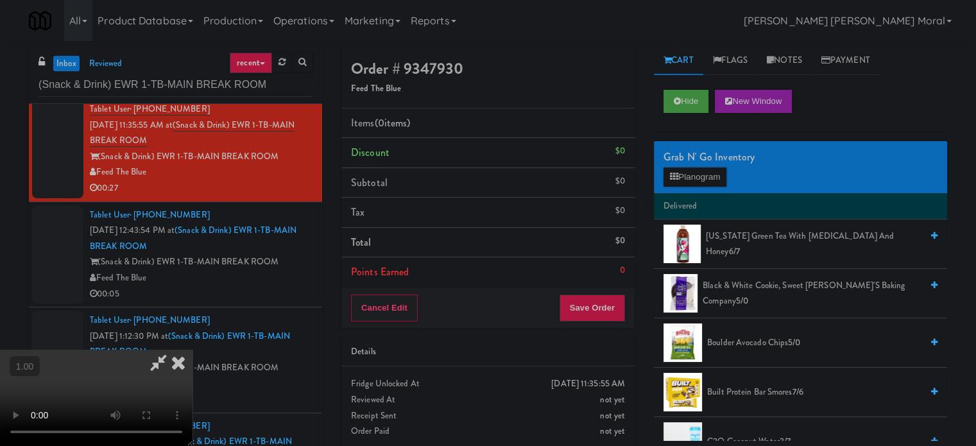
click at [192, 350] on video at bounding box center [96, 398] width 192 height 96
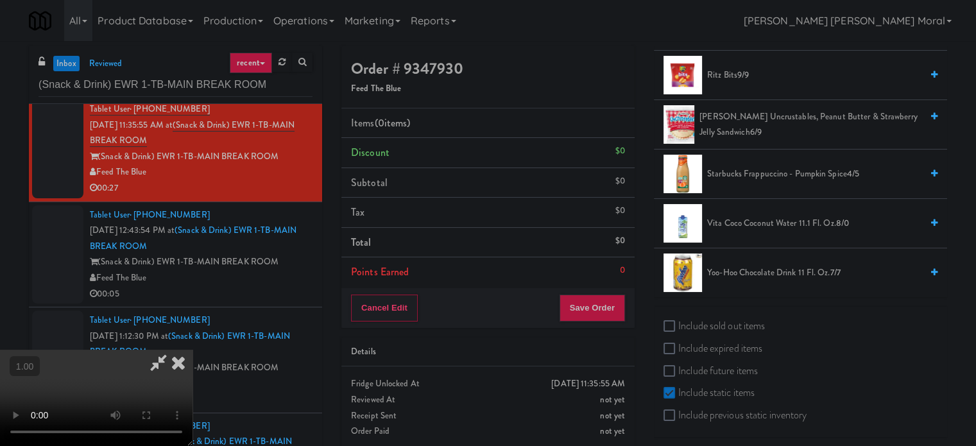
click at [698, 316] on label "Include sold out items" at bounding box center [713, 325] width 101 height 19
click at [678, 321] on input "Include sold out items" at bounding box center [670, 326] width 15 height 10
checkbox input "true"
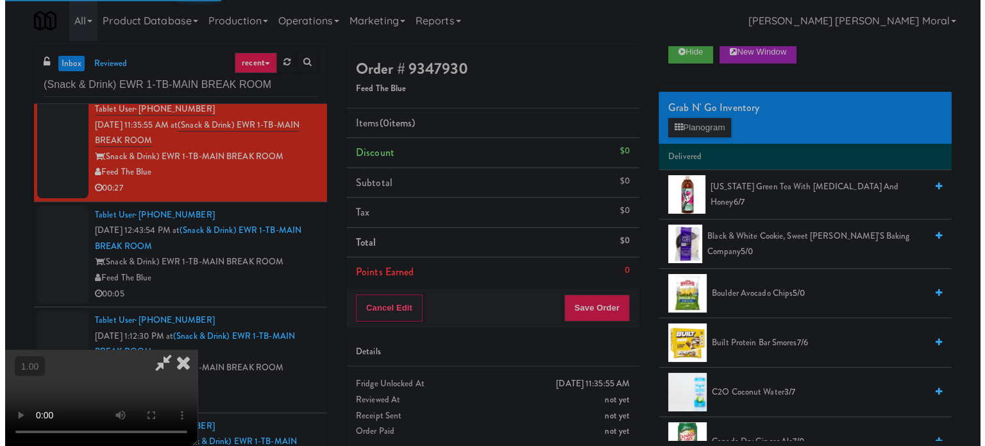
scroll to position [0, 0]
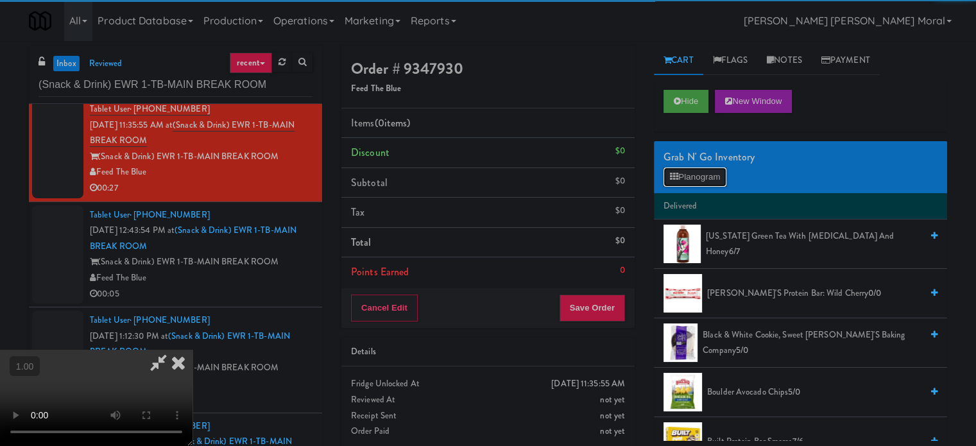
click at [699, 174] on button "Planogram" at bounding box center [694, 176] width 63 height 19
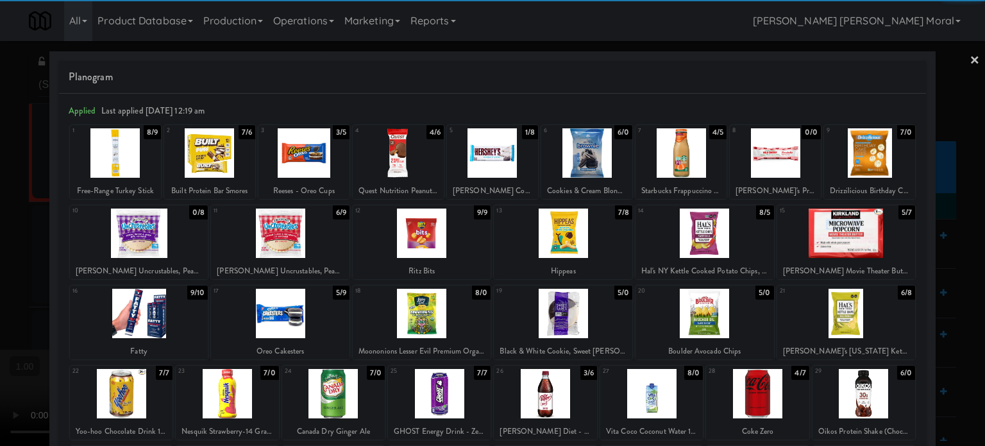
click at [162, 241] on div at bounding box center [139, 232] width 139 height 49
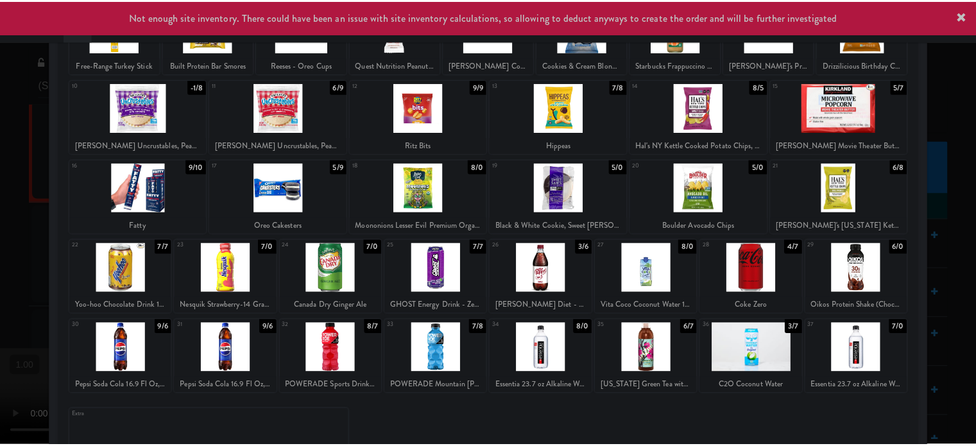
scroll to position [128, 0]
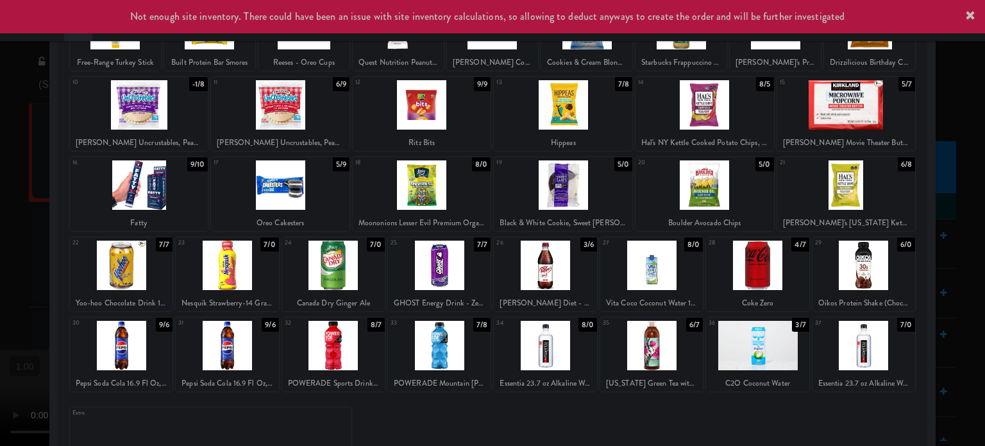
click at [734, 273] on div at bounding box center [757, 265] width 103 height 49
click at [0, 190] on div at bounding box center [492, 223] width 985 height 446
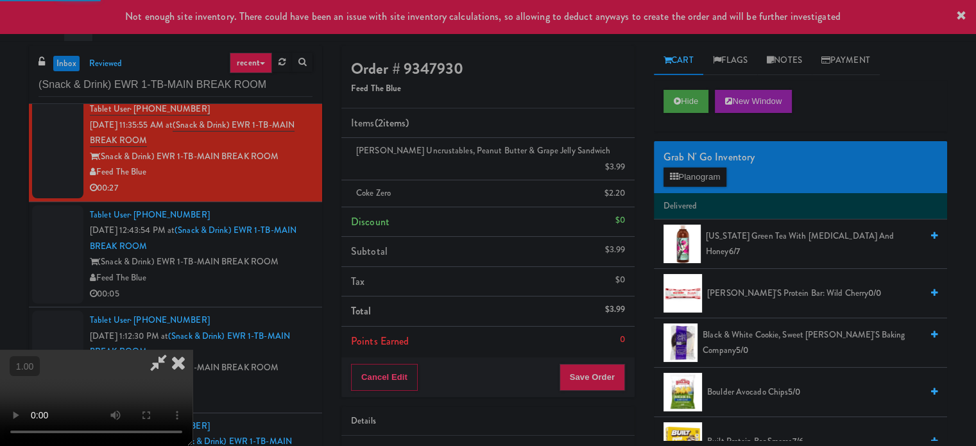
click at [192, 350] on video at bounding box center [96, 398] width 192 height 96
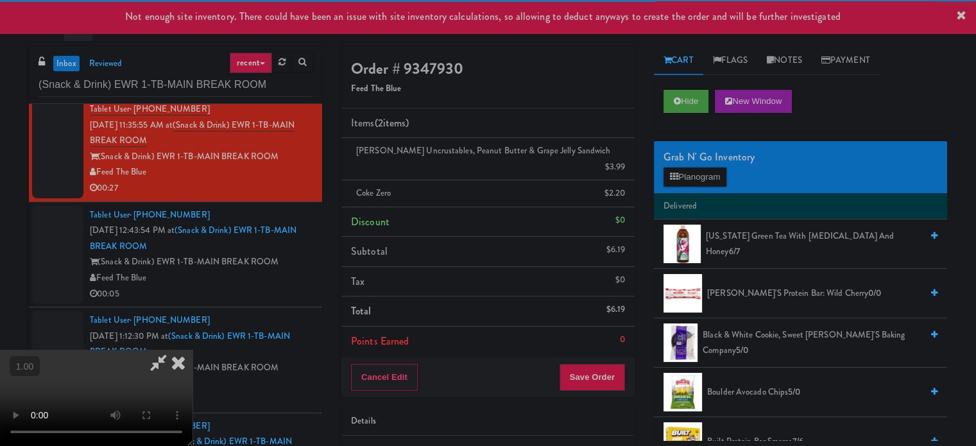
scroll to position [192, 0]
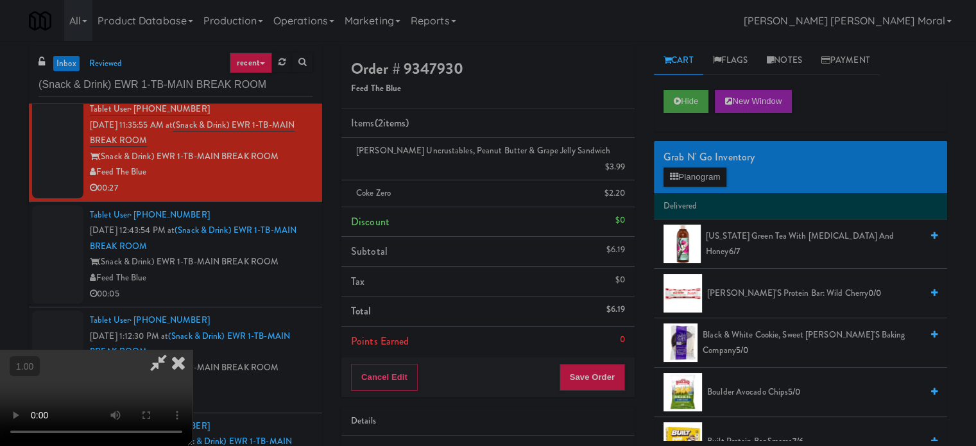
click at [192, 350] on video at bounding box center [96, 398] width 192 height 96
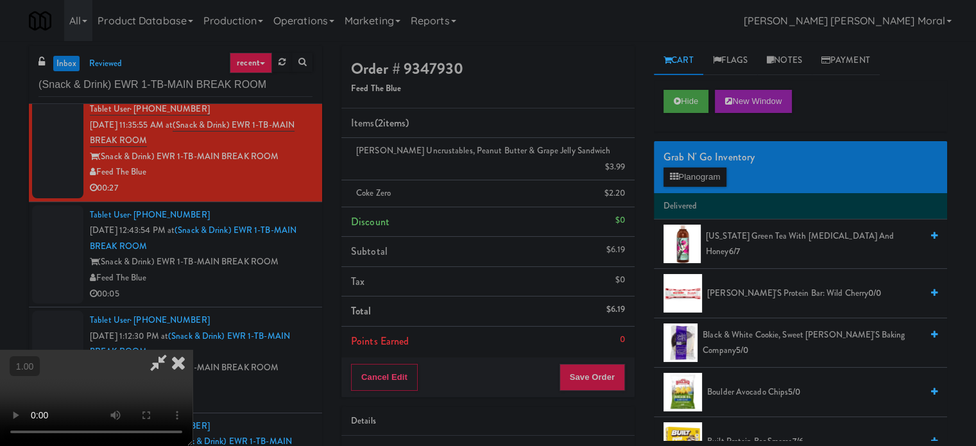
click at [192, 350] on video at bounding box center [96, 398] width 192 height 96
drag, startPoint x: 619, startPoint y: 359, endPoint x: 609, endPoint y: 356, distance: 10.0
click at [618, 364] on button "Save Order" at bounding box center [591, 377] width 65 height 27
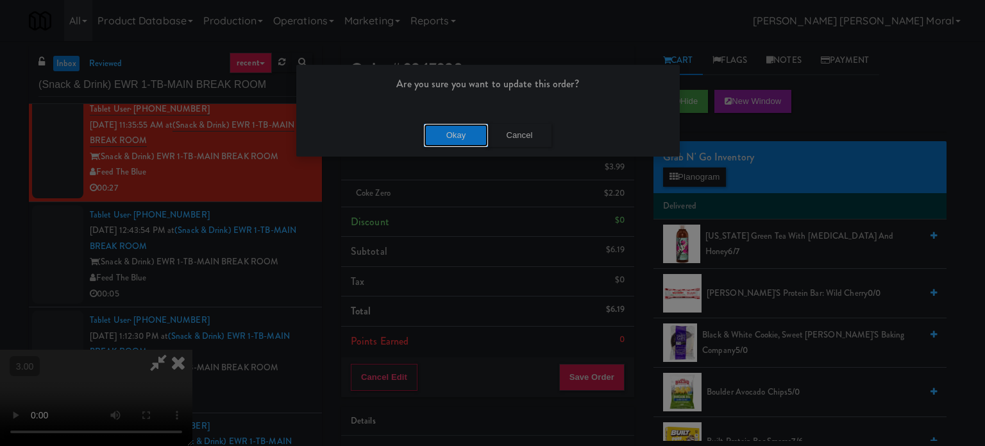
click at [461, 135] on button "Okay" at bounding box center [456, 135] width 64 height 23
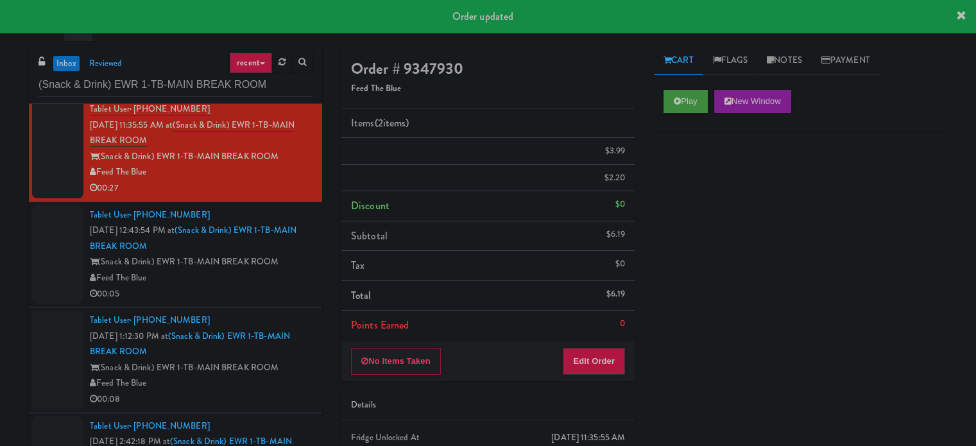
scroll to position [0, 0]
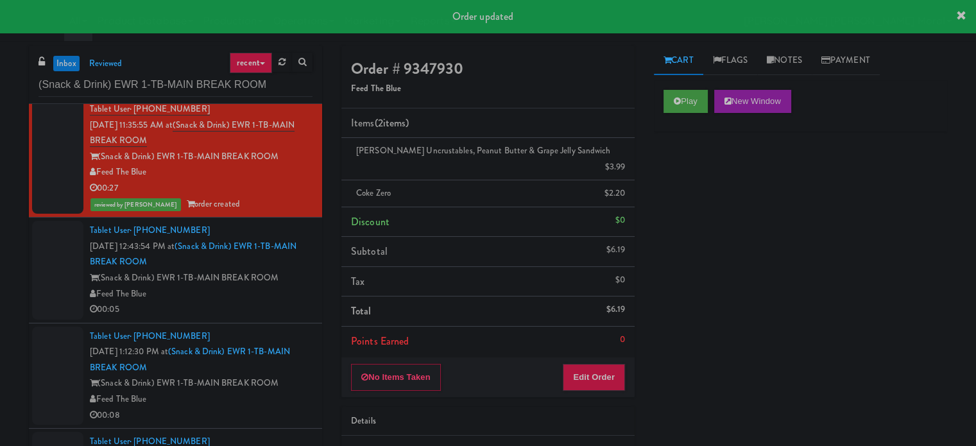
click at [292, 286] on div "Feed The Blue" at bounding box center [201, 294] width 223 height 16
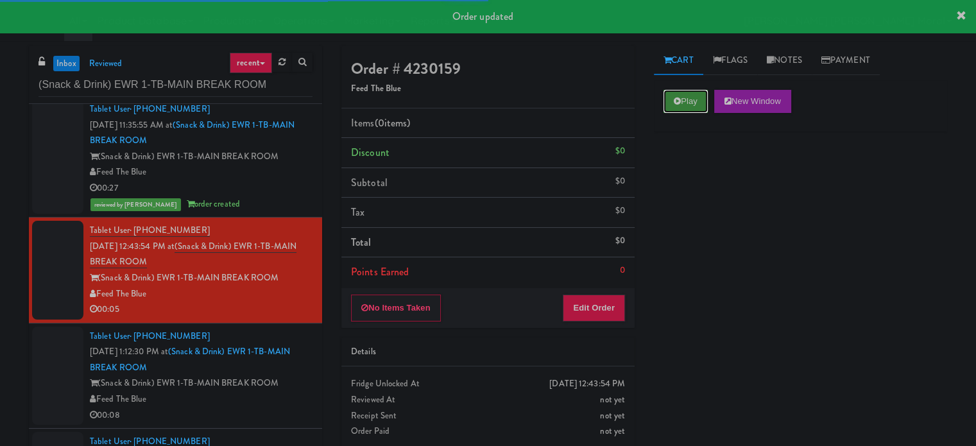
click at [687, 96] on button "Play" at bounding box center [685, 101] width 44 height 23
click at [679, 193] on div "Play New Window Primary Flag Clear Flag if unable to determine what was taken o…" at bounding box center [800, 320] width 293 height 481
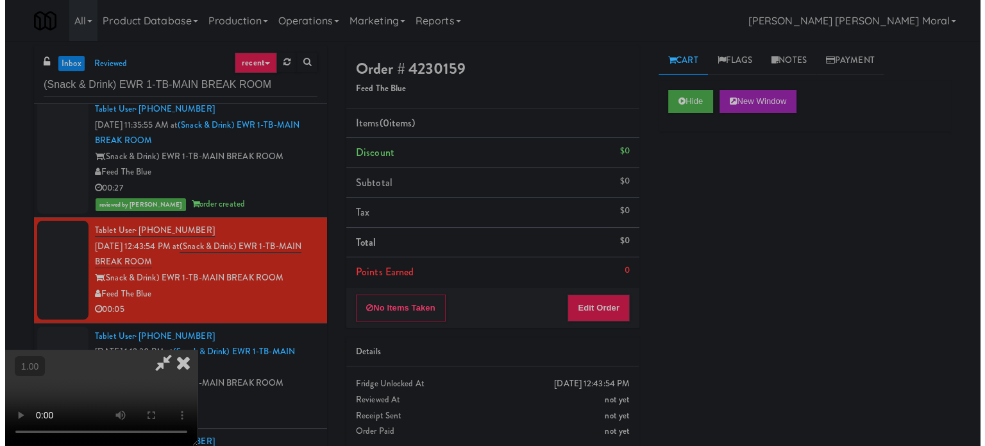
scroll to position [203, 0]
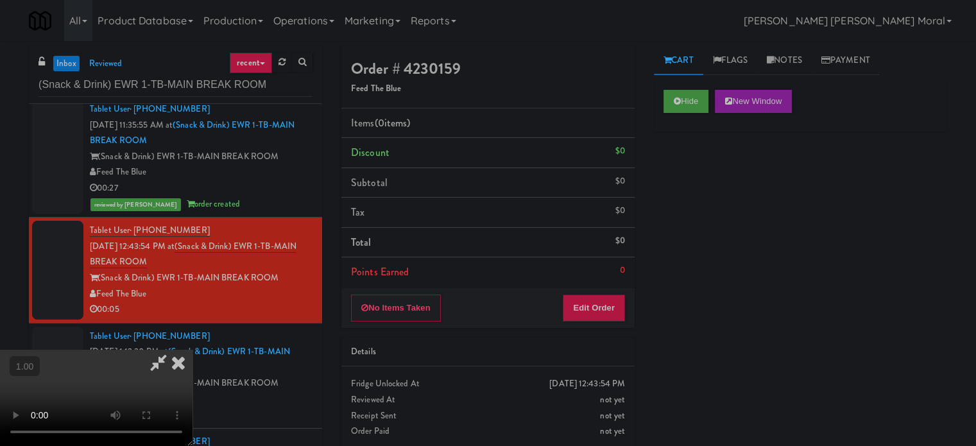
click at [192, 350] on video at bounding box center [96, 398] width 192 height 96
click at [605, 300] on button "Edit Order" at bounding box center [593, 307] width 62 height 27
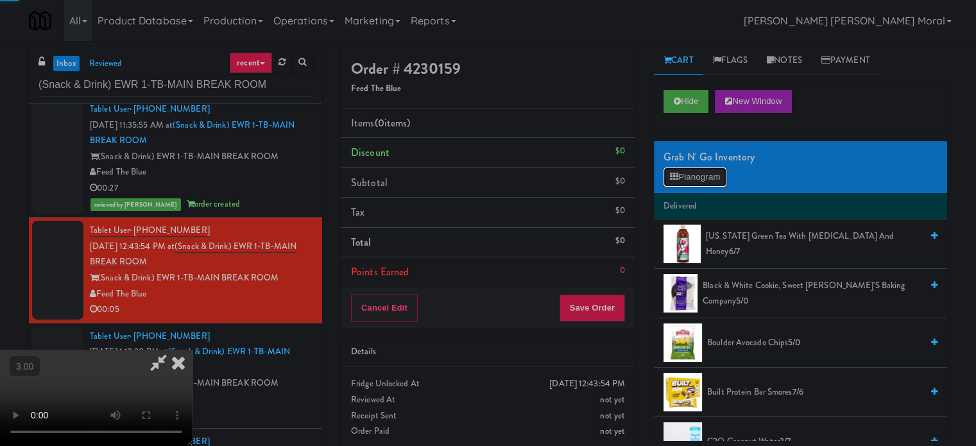
click at [700, 169] on button "Planogram" at bounding box center [694, 176] width 63 height 19
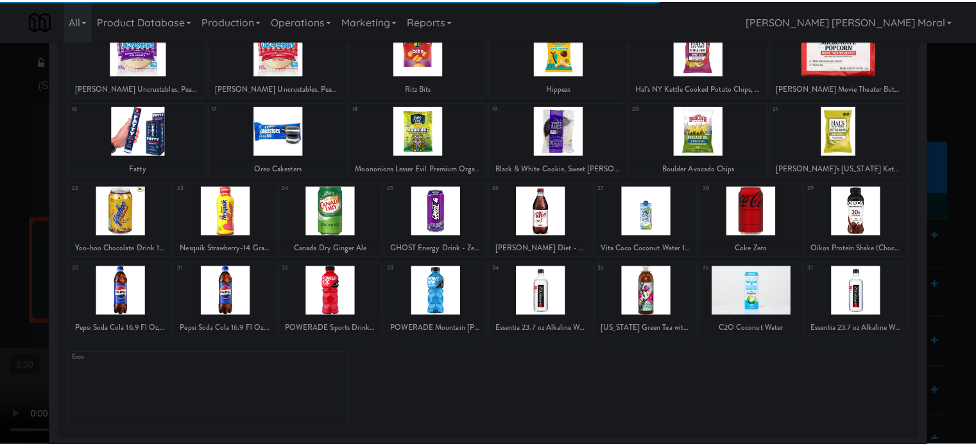
scroll to position [183, 0]
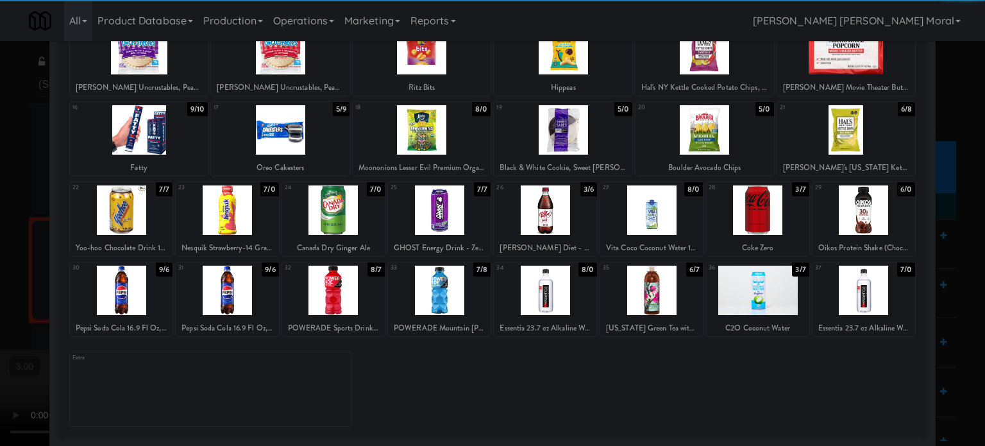
click at [551, 288] on div at bounding box center [545, 290] width 103 height 49
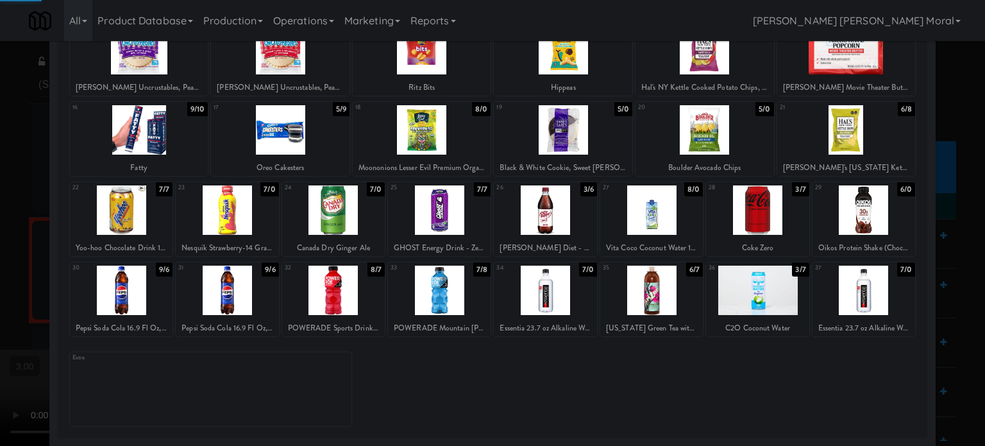
click at [0, 212] on div at bounding box center [492, 223] width 985 height 446
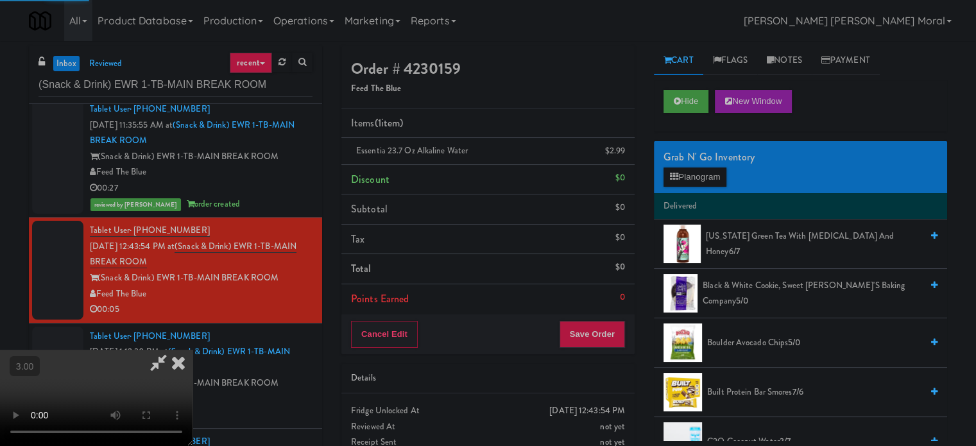
click at [192, 350] on video at bounding box center [96, 398] width 192 height 96
click at [607, 336] on button "Save Order" at bounding box center [591, 334] width 65 height 27
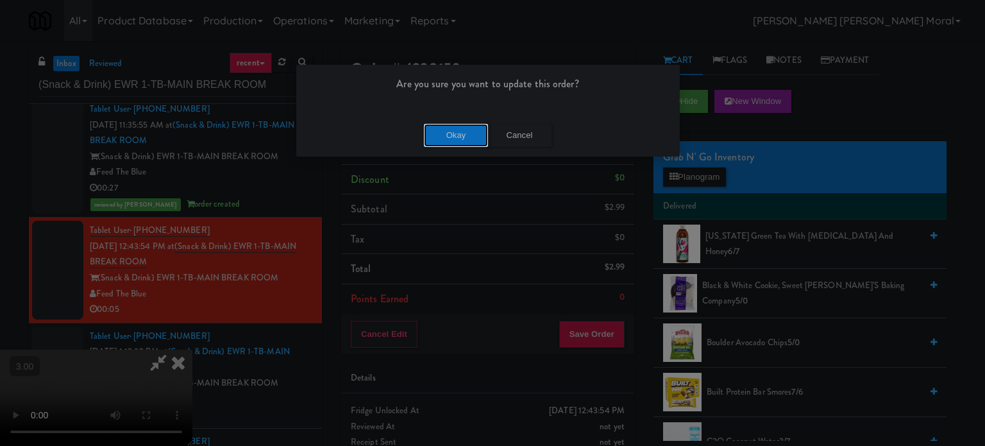
click at [448, 130] on button "Okay" at bounding box center [456, 135] width 64 height 23
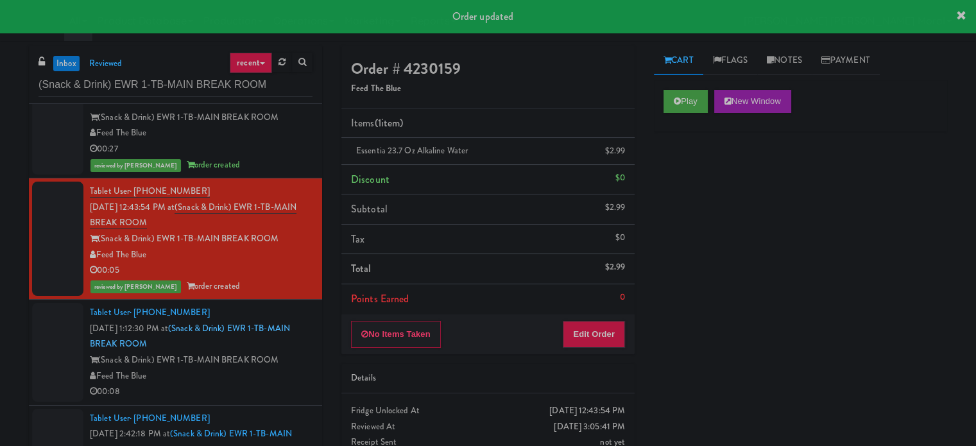
scroll to position [68, 0]
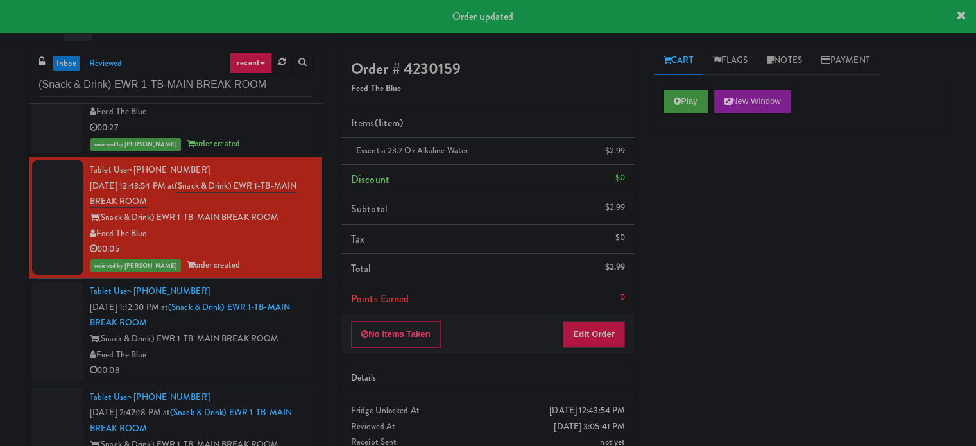
click at [272, 363] on div "00:08" at bounding box center [201, 370] width 223 height 16
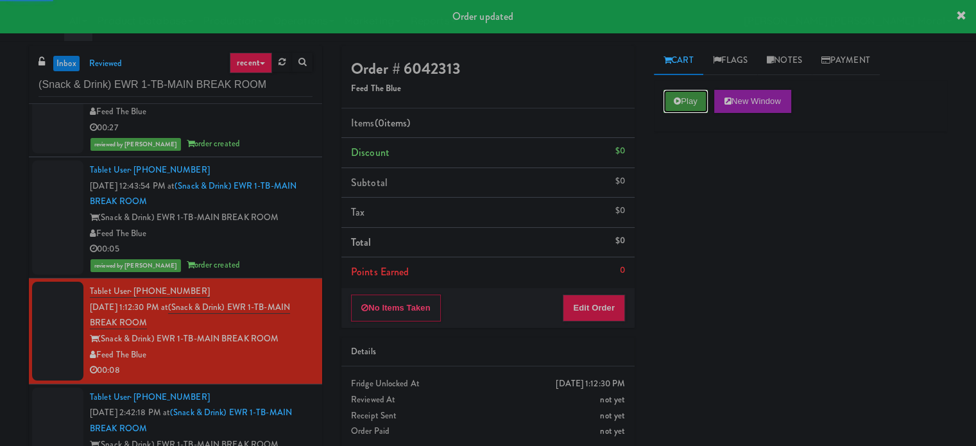
click at [688, 99] on button "Play" at bounding box center [685, 101] width 44 height 23
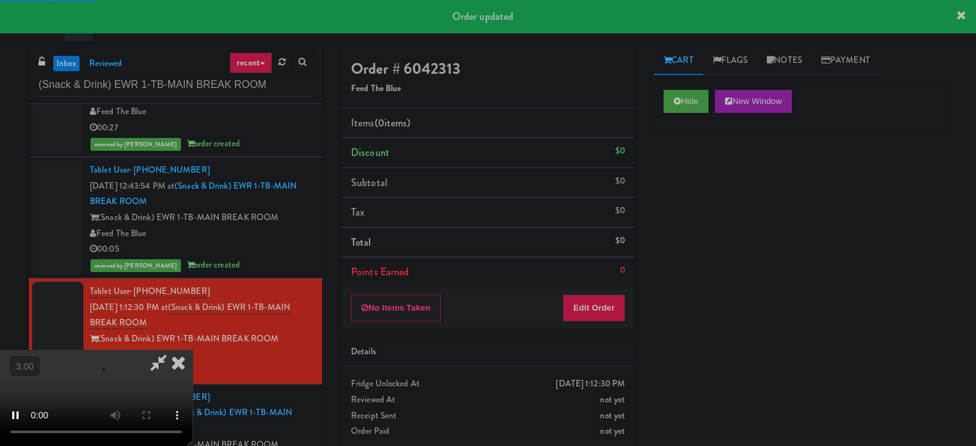
click at [685, 214] on div "Hide New Window Primary Flag Clear Flag if unable to determine what was taken o…" at bounding box center [800, 320] width 293 height 481
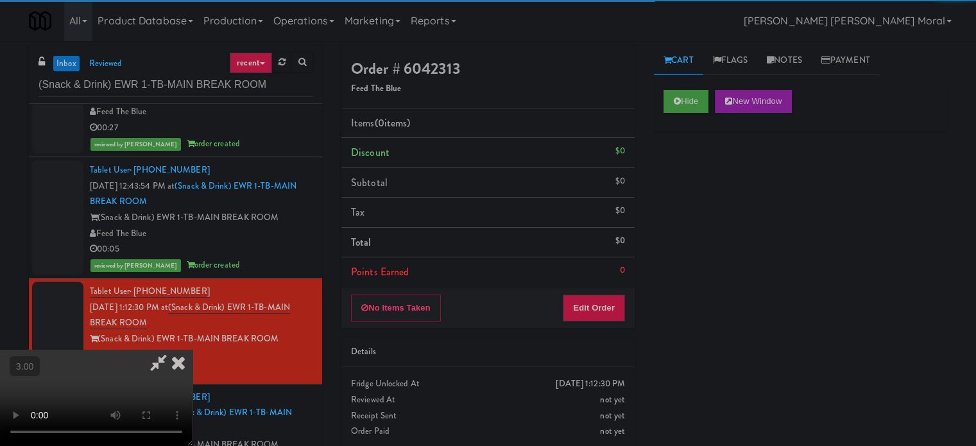
click at [693, 256] on div "Hide New Window Primary Flag Clear Flag if unable to determine what was taken o…" at bounding box center [800, 320] width 293 height 481
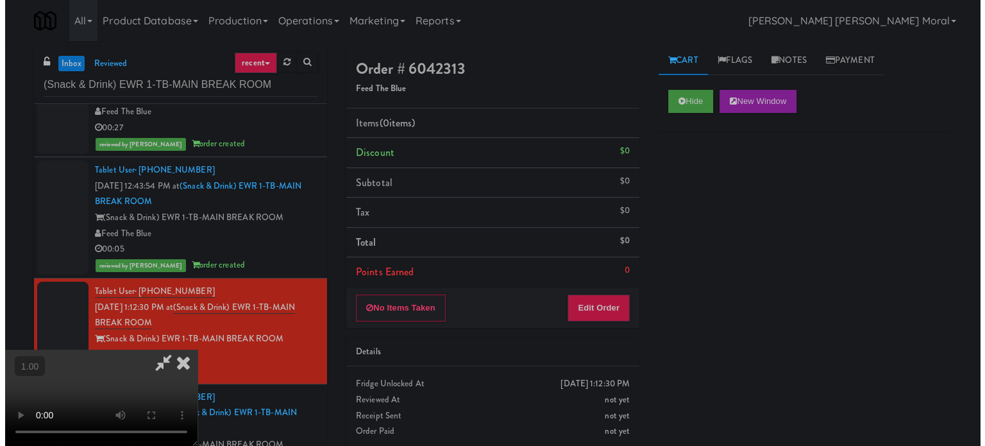
scroll to position [203, 0]
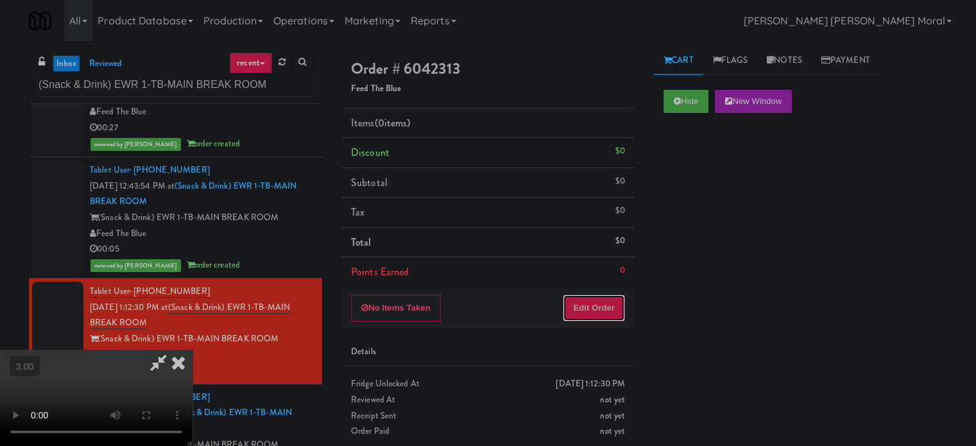
click at [602, 309] on button "Edit Order" at bounding box center [593, 307] width 62 height 27
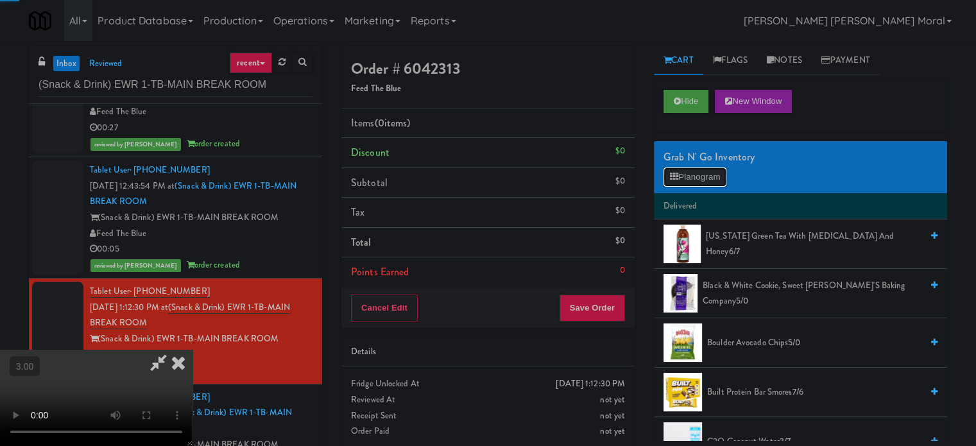
click at [700, 169] on button "Planogram" at bounding box center [694, 176] width 63 height 19
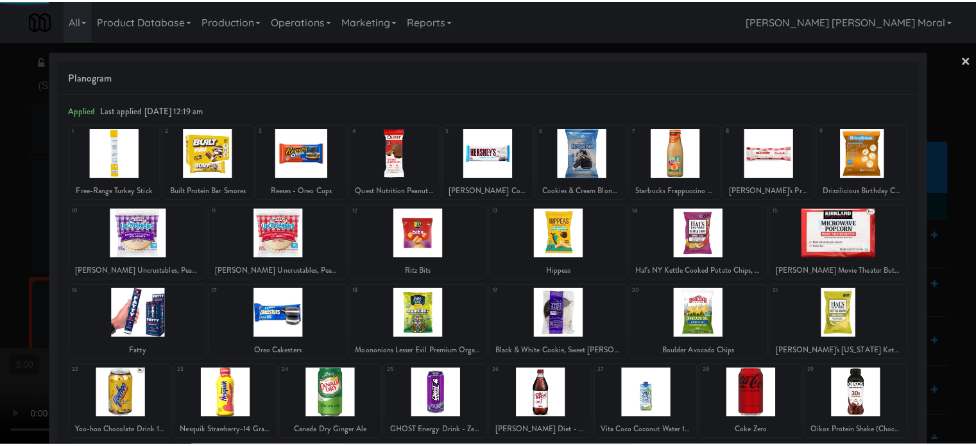
scroll to position [183, 0]
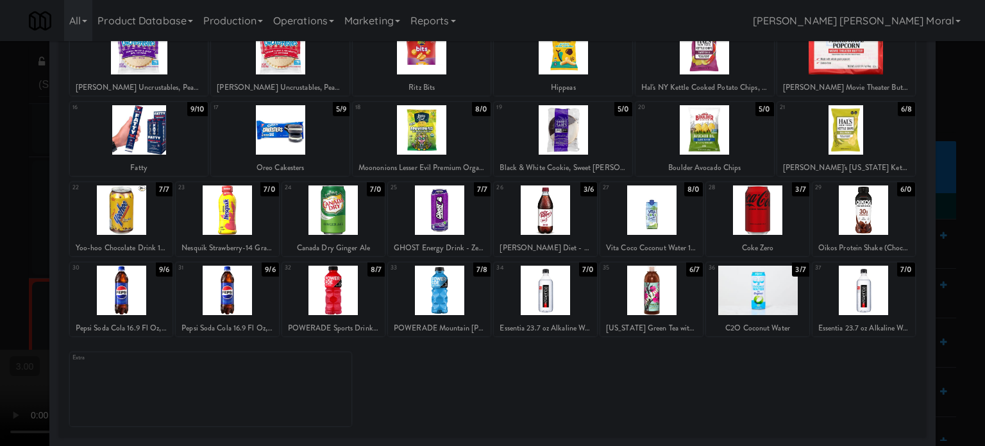
click at [648, 293] on div at bounding box center [651, 290] width 103 height 49
click at [0, 222] on div at bounding box center [492, 223] width 985 height 446
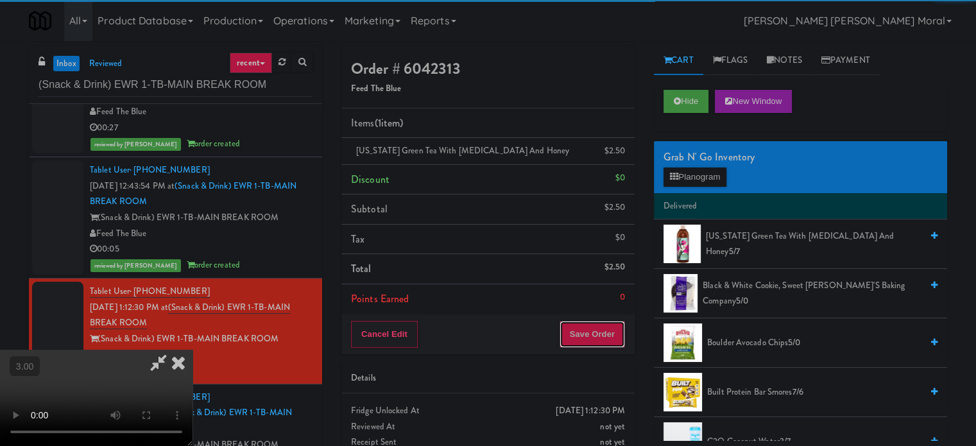
click at [600, 328] on button "Save Order" at bounding box center [591, 334] width 65 height 27
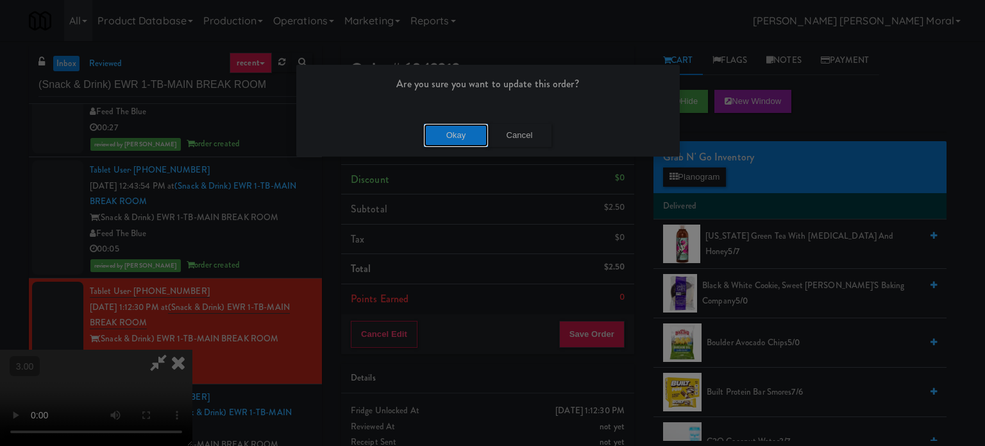
click at [449, 133] on button "Okay" at bounding box center [456, 135] width 64 height 23
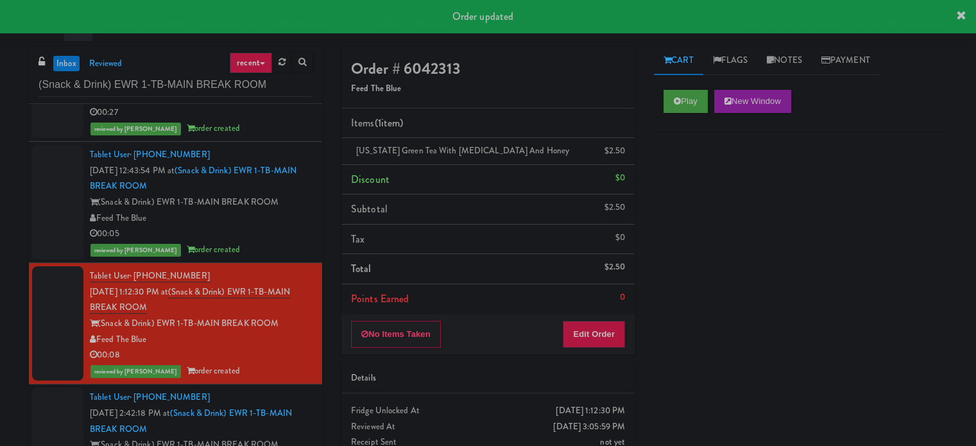
click at [300, 430] on div "Tablet User · (732) 910-6400 Oct 9, 2025 2:42:18 PM at (Snack & Drink) EWR 1-TB…" at bounding box center [201, 436] width 223 height 95
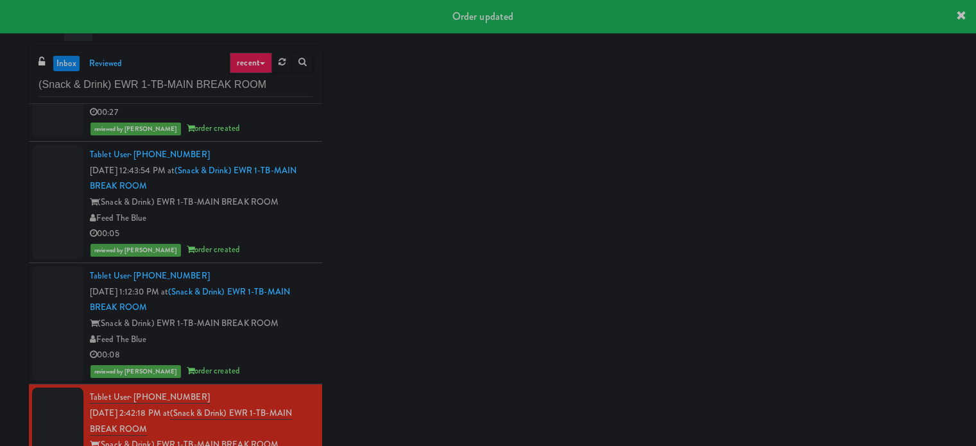
scroll to position [84, 0]
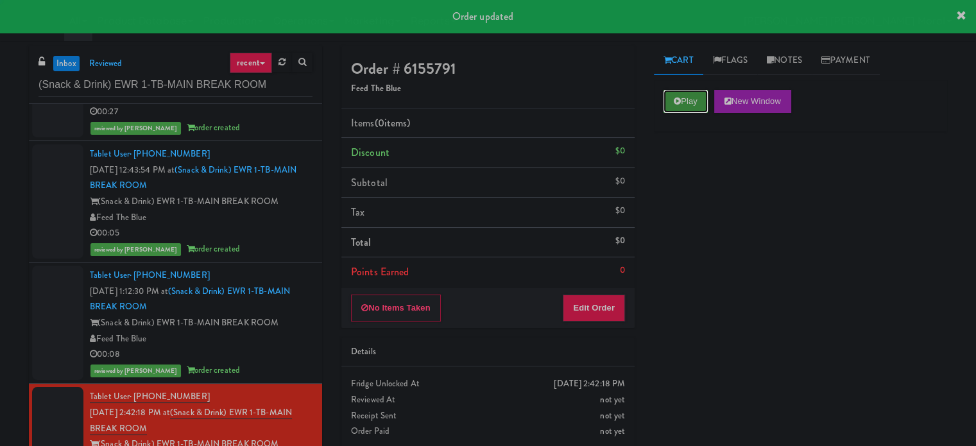
click at [686, 100] on button "Play" at bounding box center [685, 101] width 44 height 23
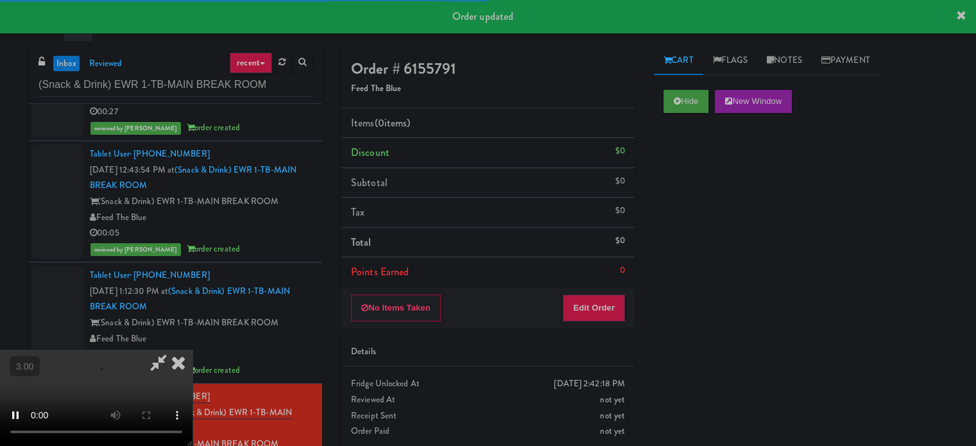
click at [678, 190] on div "Hide New Window Primary Flag Clear Flag if unable to determine what was taken o…" at bounding box center [800, 320] width 293 height 481
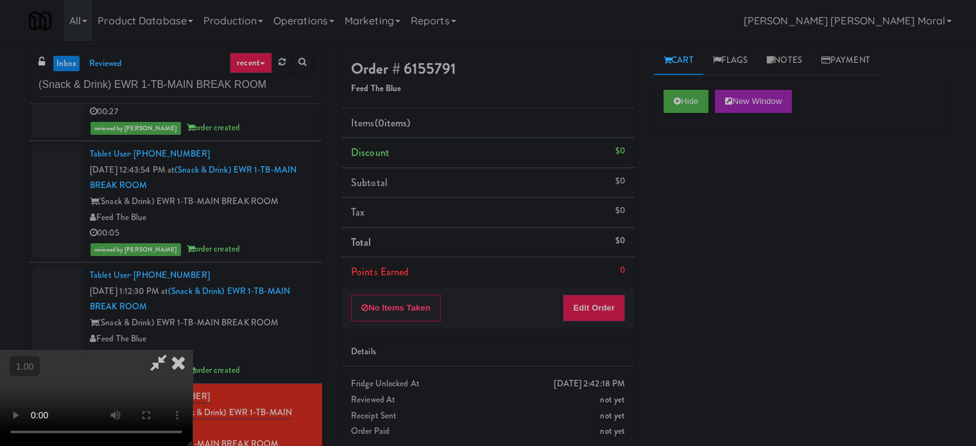
scroll to position [64, 0]
click at [192, 350] on video at bounding box center [96, 398] width 192 height 96
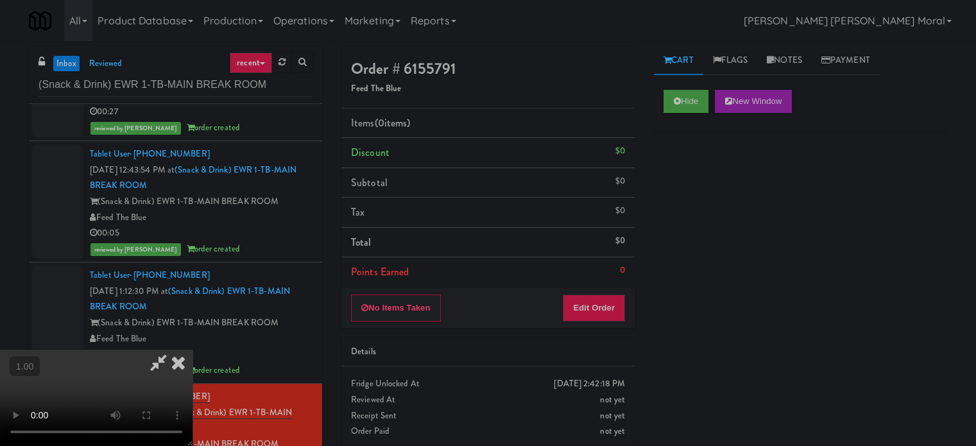
click at [192, 350] on video at bounding box center [96, 398] width 192 height 96
click at [609, 312] on button "Edit Order" at bounding box center [593, 307] width 62 height 27
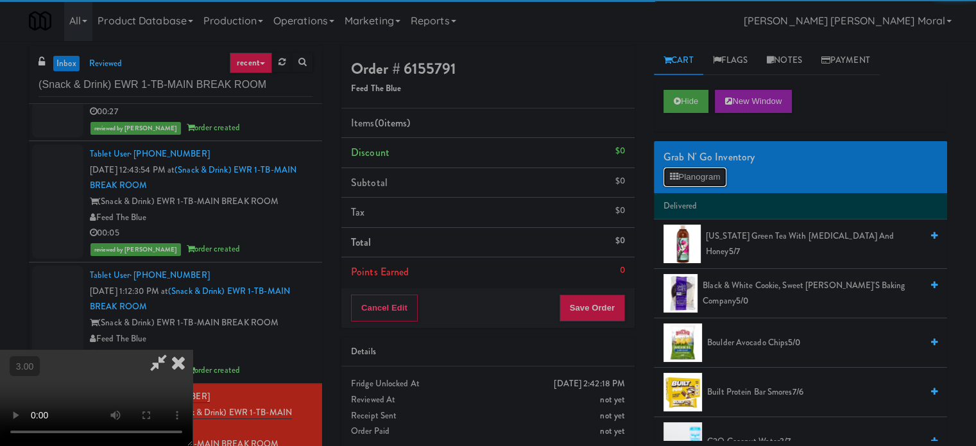
click at [715, 176] on button "Planogram" at bounding box center [694, 176] width 63 height 19
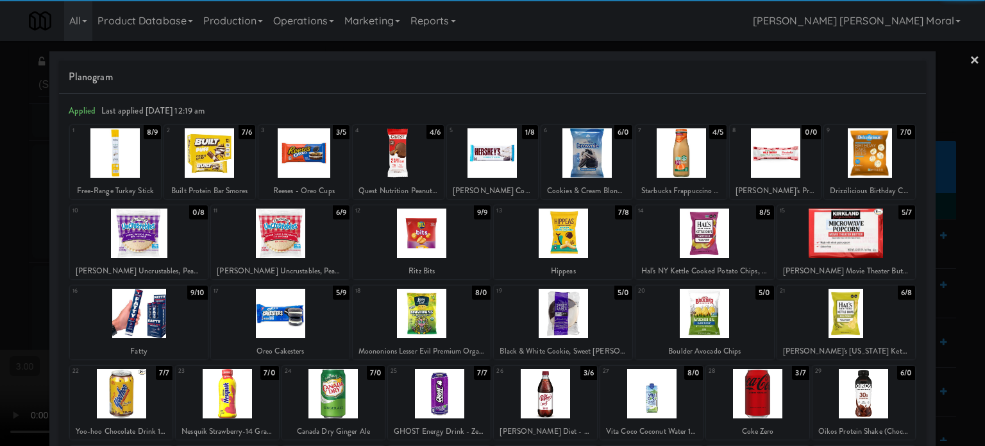
click at [559, 312] on div at bounding box center [563, 313] width 139 height 49
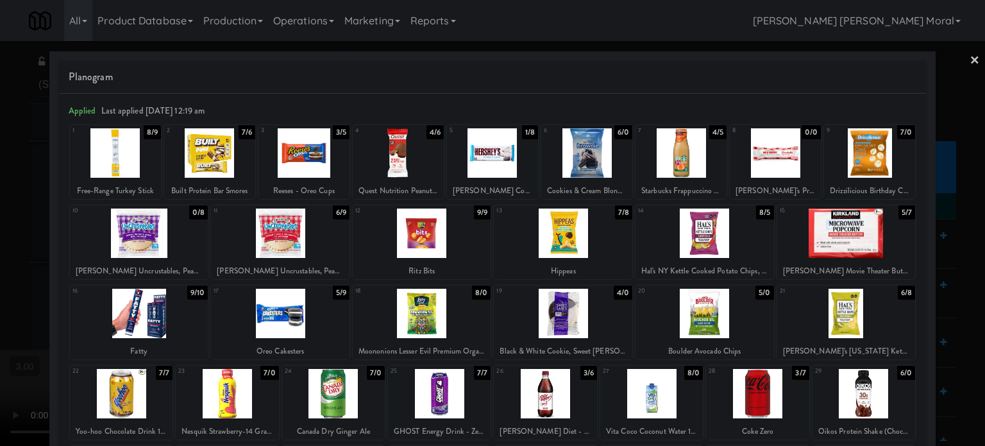
click at [0, 276] on div at bounding box center [492, 223] width 985 height 446
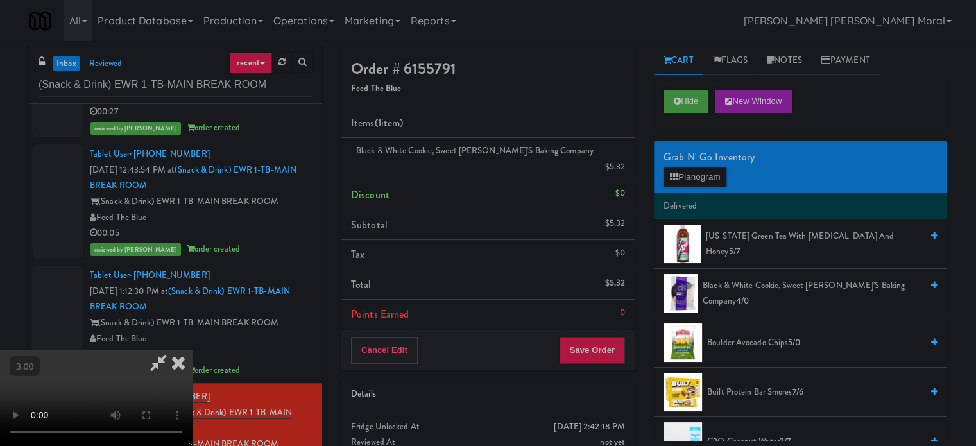
click at [192, 350] on video at bounding box center [96, 398] width 192 height 96
click at [611, 337] on button "Save Order" at bounding box center [591, 350] width 65 height 27
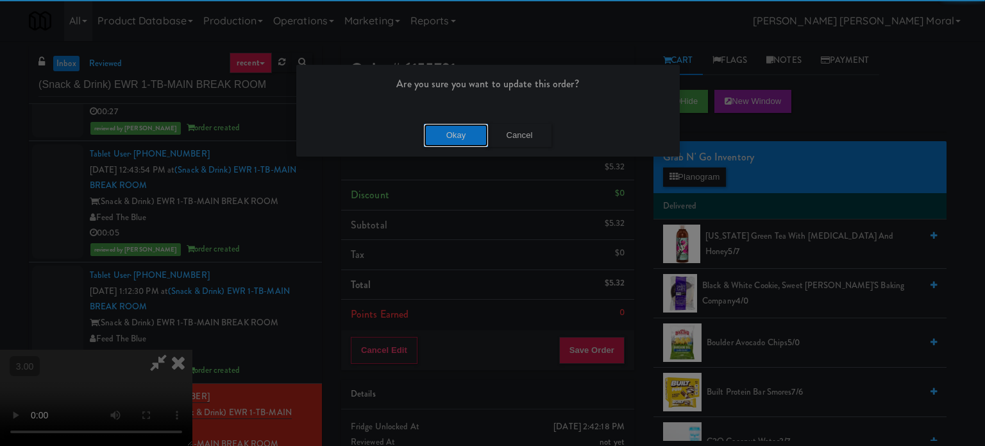
click at [469, 139] on button "Okay" at bounding box center [456, 135] width 64 height 23
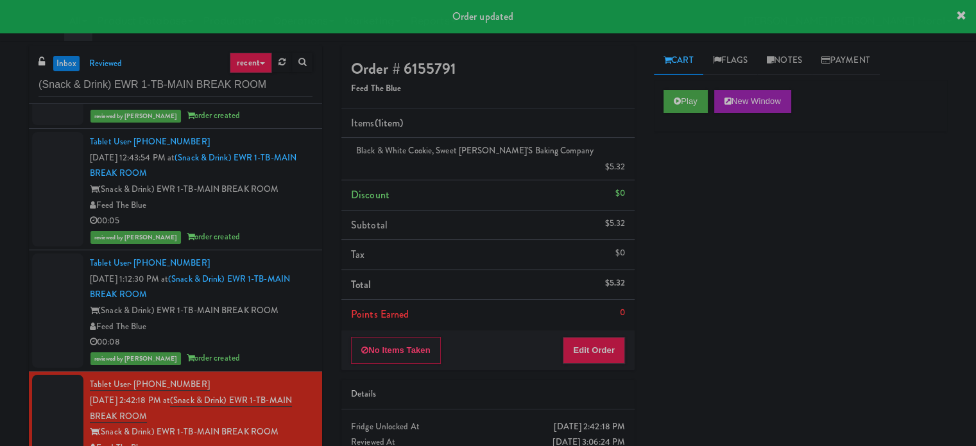
scroll to position [99, 0]
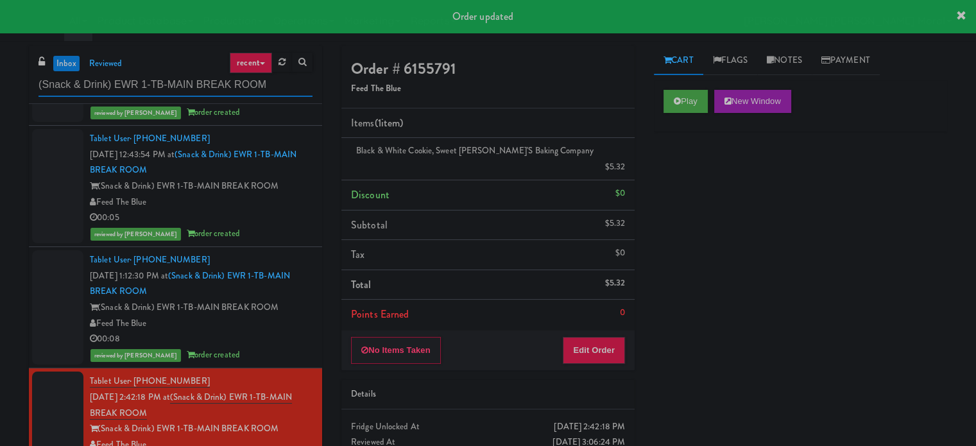
click at [177, 85] on input "(Snack & Drink) EWR 1-TB-MAIN BREAK ROOM" at bounding box center [175, 85] width 274 height 24
